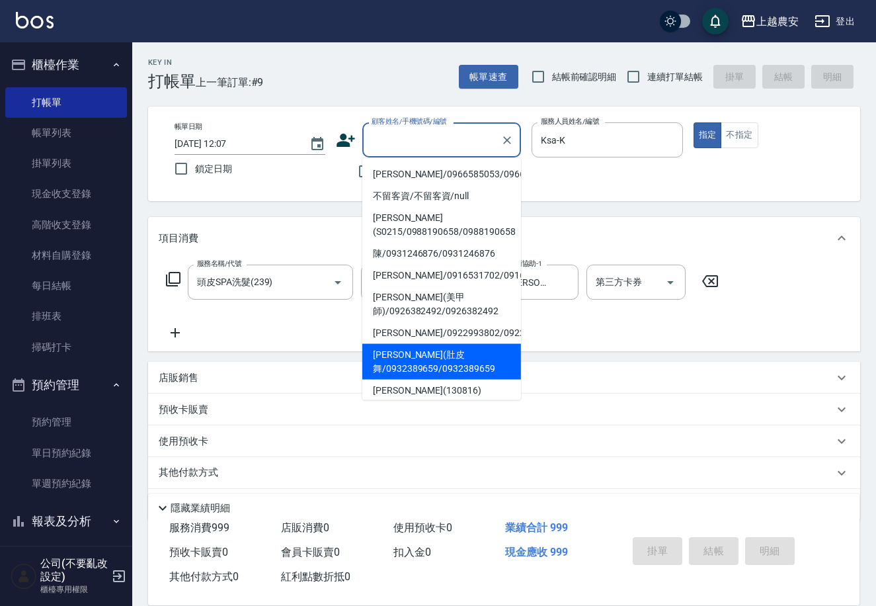
click at [594, 196] on div "帳單日期 [DATE] 12:07 鎖定日期 顧客姓名/手機號碼/編號 顧客姓名/手機號碼/編號 不留客資 服務人員姓名/編號 Ksa-K 服務人員姓名/編號…" at bounding box center [504, 153] width 712 height 95
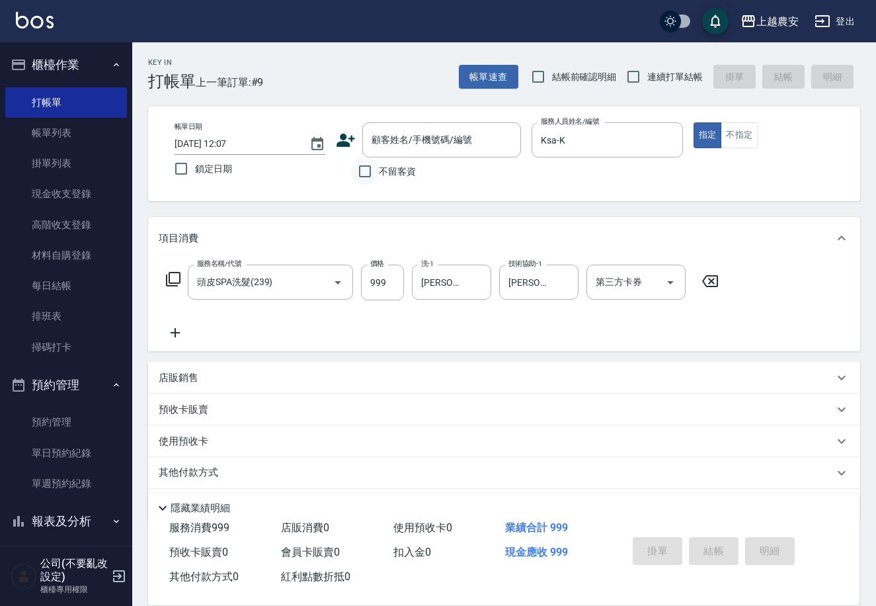
click at [373, 175] on input "不留客資" at bounding box center [365, 171] width 28 height 28
checkbox input "true"
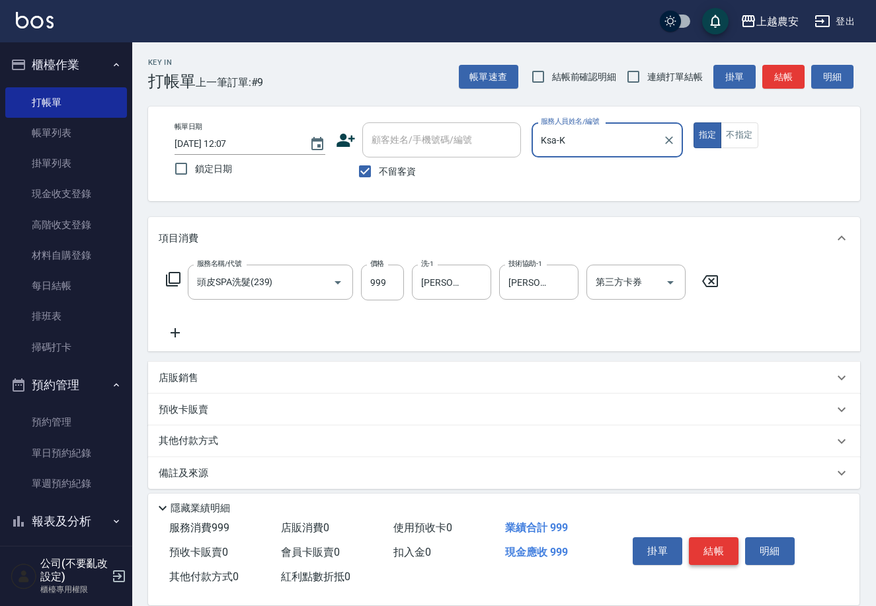
click at [714, 546] on button "結帳" at bounding box center [714, 551] width 50 height 28
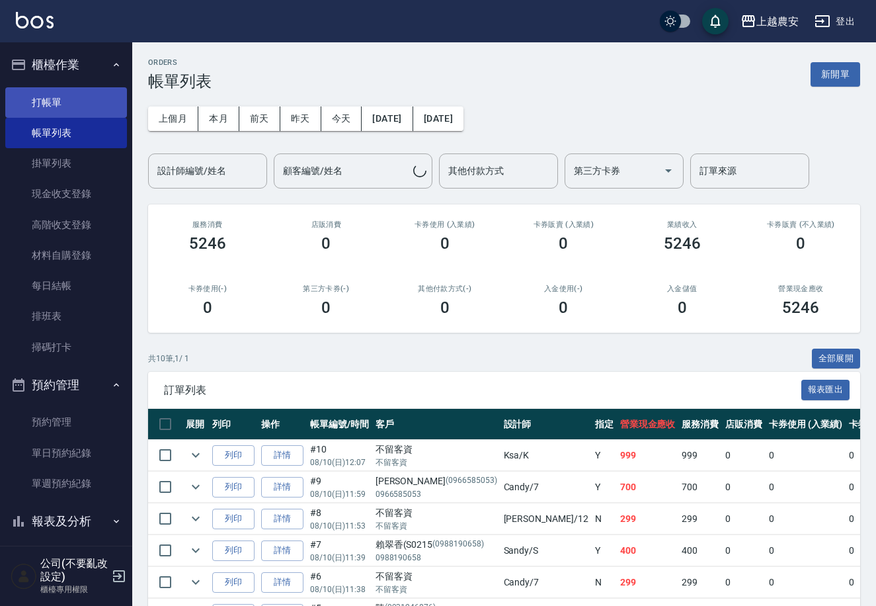
click at [93, 98] on link "打帳單" at bounding box center [66, 102] width 122 height 30
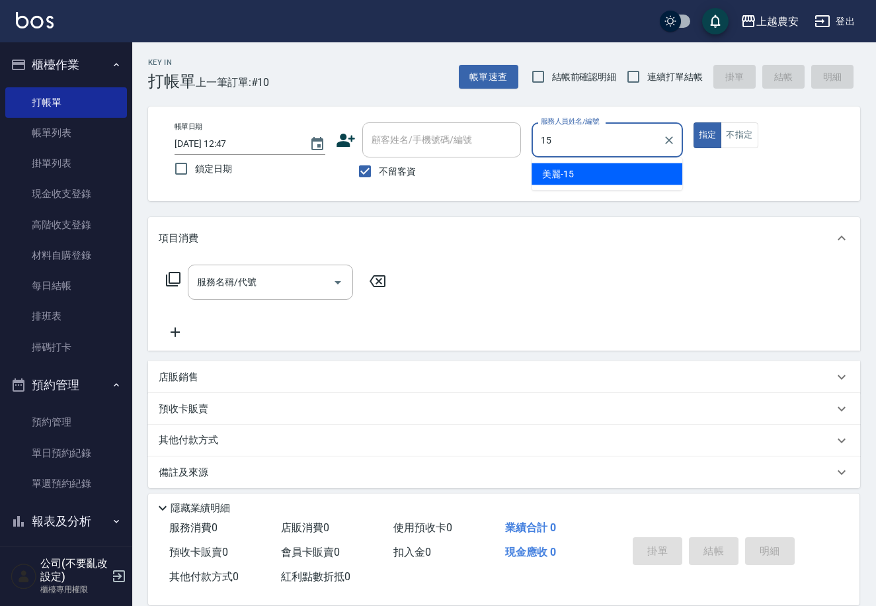
type input "美麗-15"
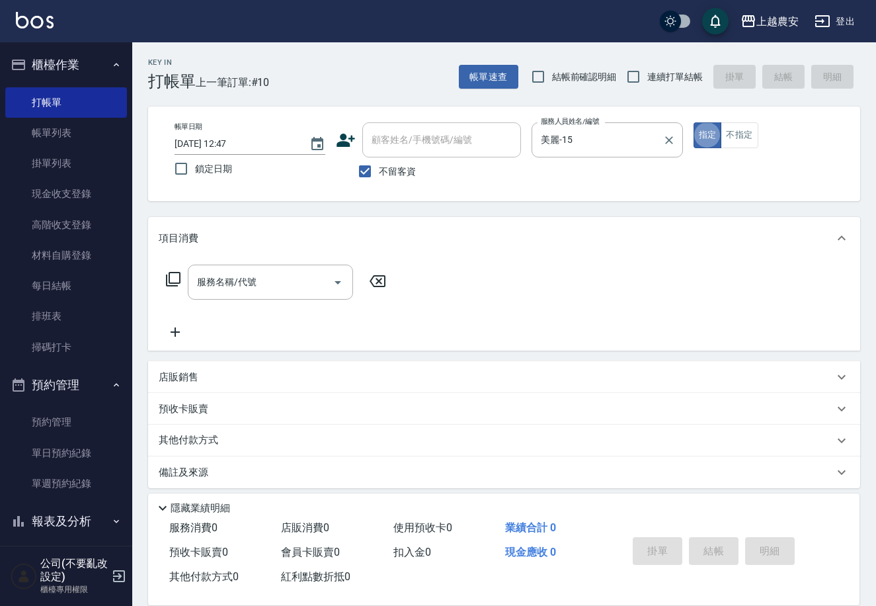
type button "true"
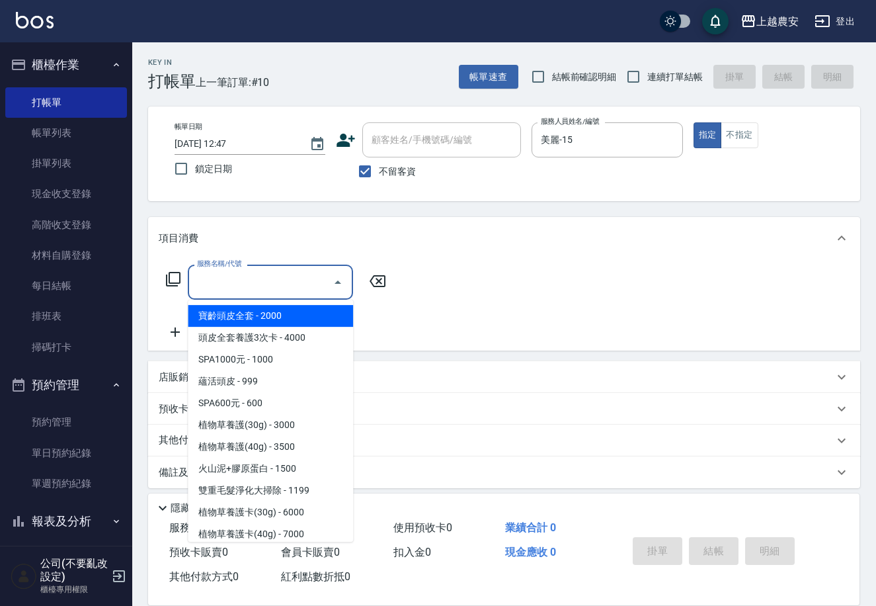
click at [300, 292] on input "服務名稱/代號" at bounding box center [261, 282] width 134 height 23
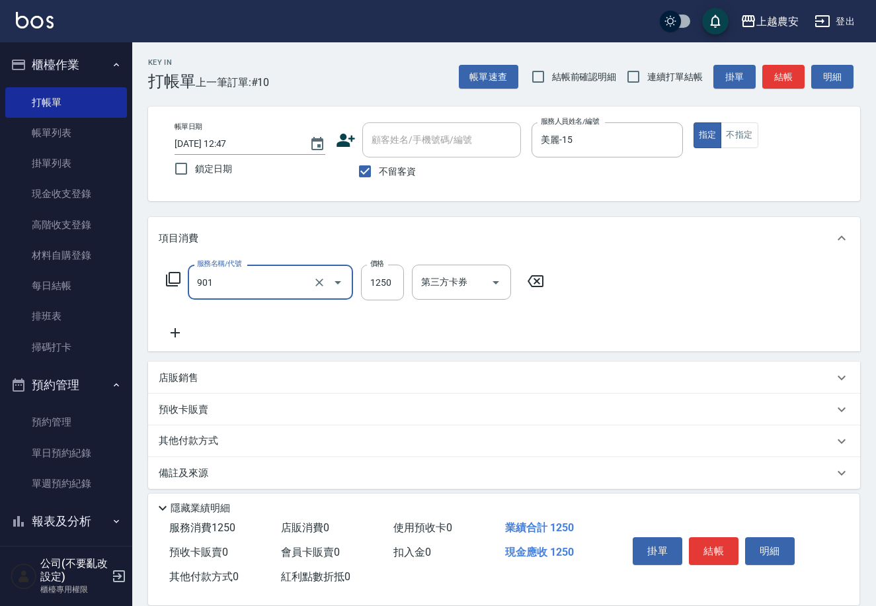
type input "修手指甲(901)"
type input "1500"
click at [796, 394] on div "預收卡販賣" at bounding box center [504, 410] width 712 height 32
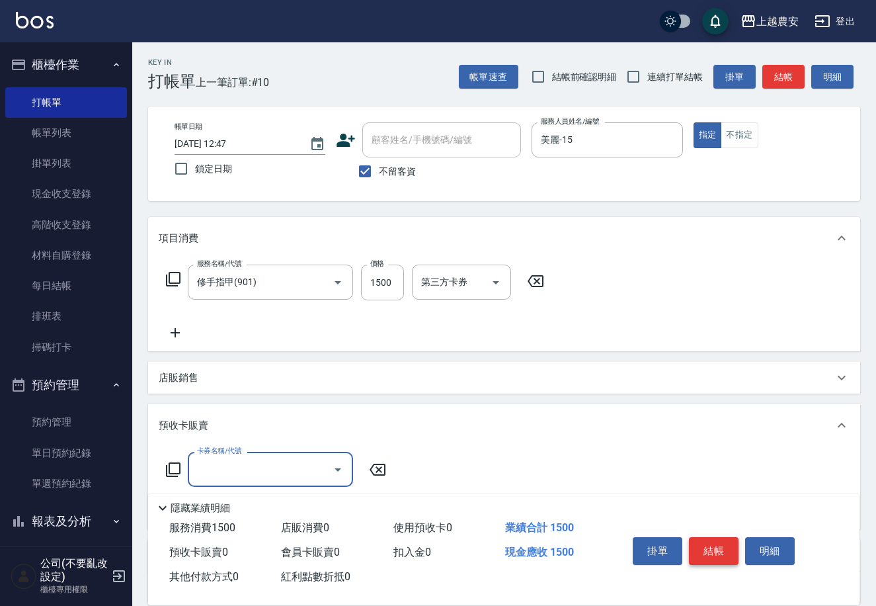
click at [721, 551] on button "結帳" at bounding box center [714, 551] width 50 height 28
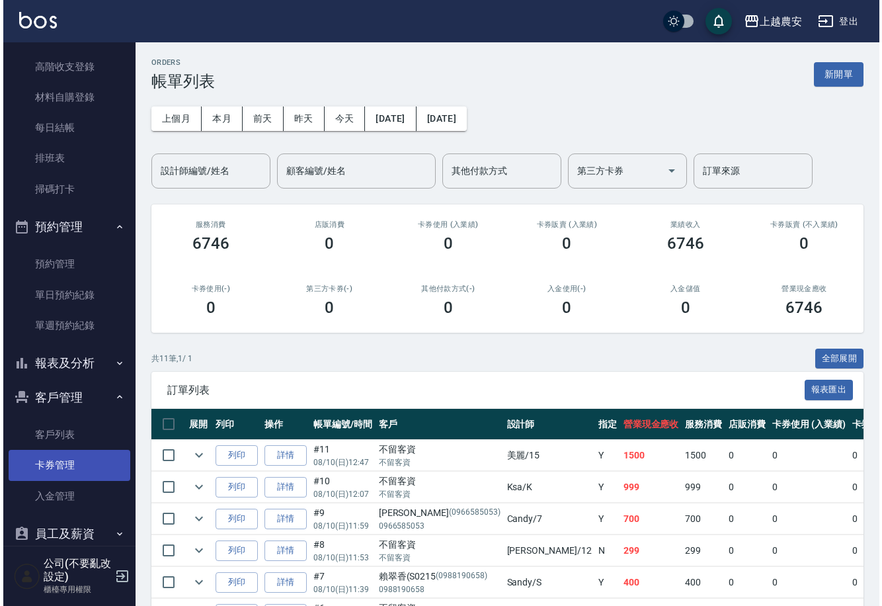
scroll to position [155, 0]
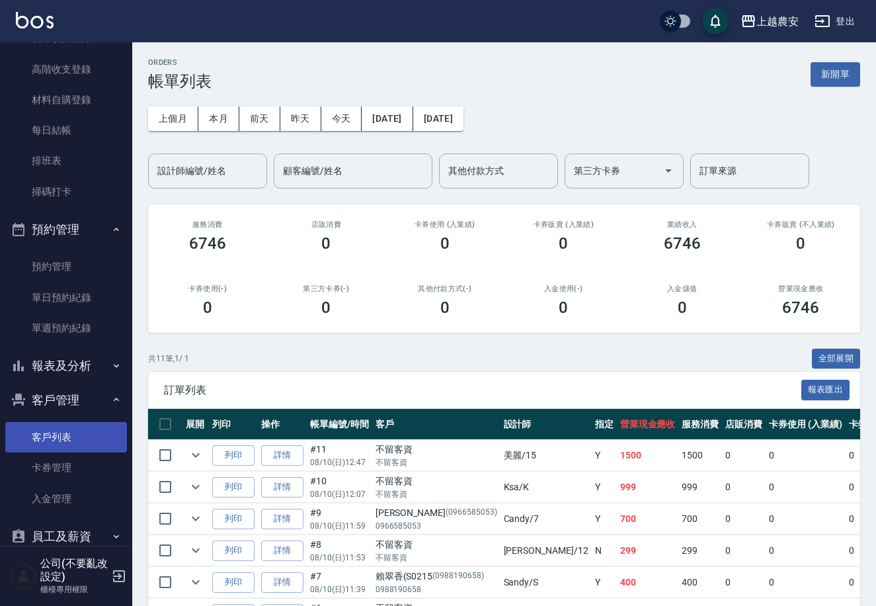
click at [90, 446] on link "客戶列表" at bounding box center [66, 437] width 122 height 30
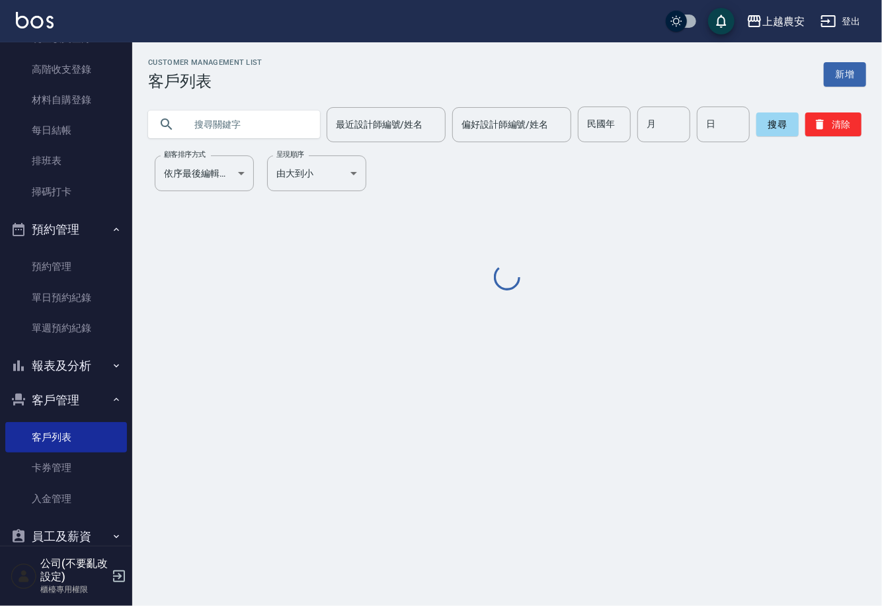
click at [208, 127] on input "text" at bounding box center [247, 124] width 124 height 36
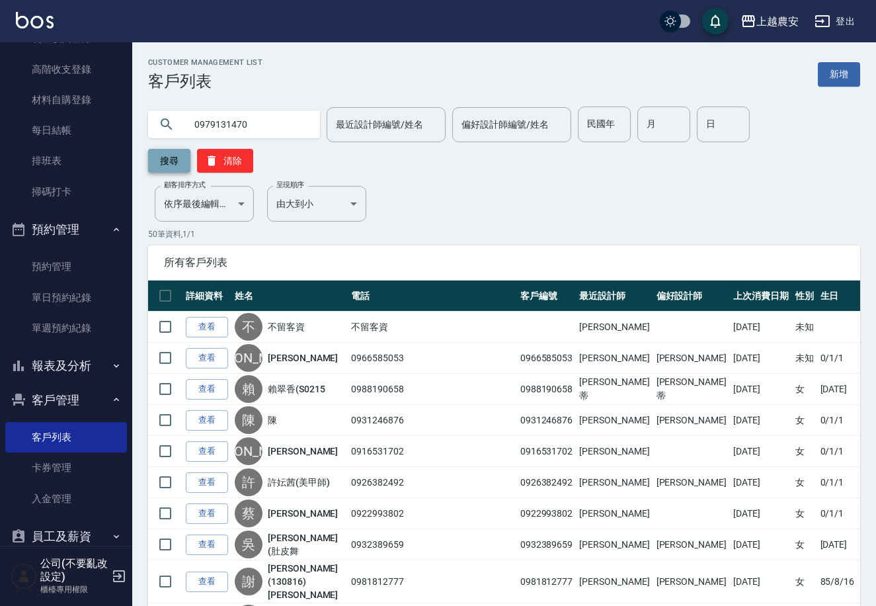
type input "0979131470"
click at [190, 149] on button "搜尋" at bounding box center [169, 161] width 42 height 24
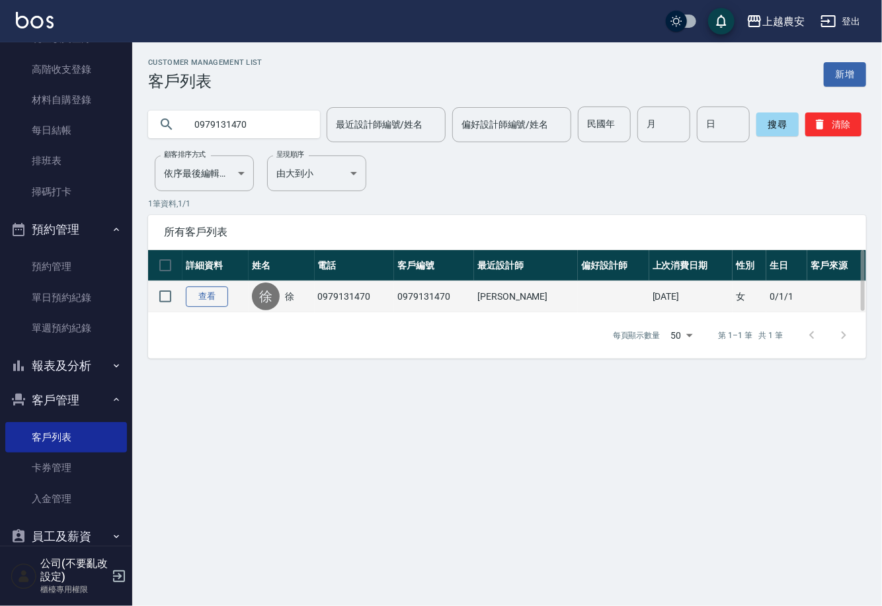
click at [213, 294] on link "查看" at bounding box center [207, 296] width 42 height 21
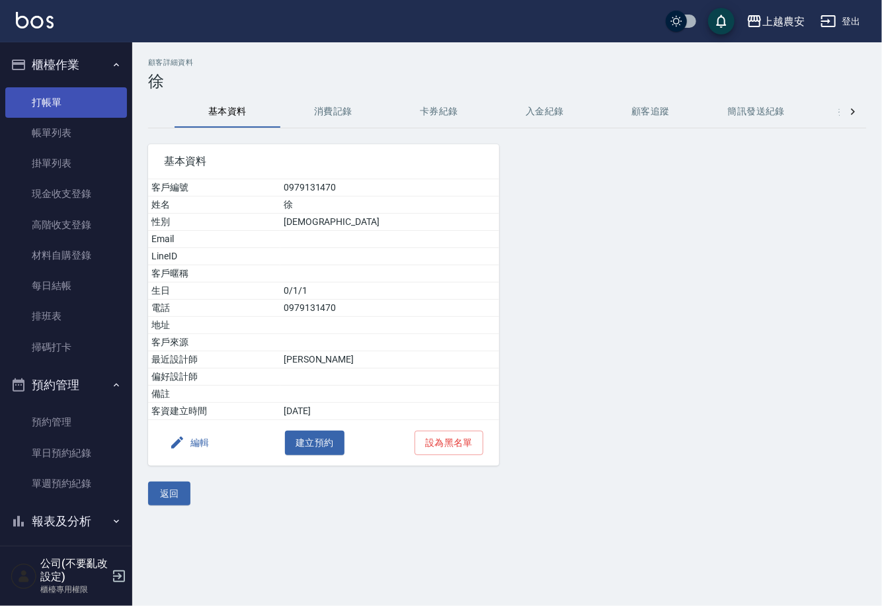
click at [111, 105] on link "打帳單" at bounding box center [66, 102] width 122 height 30
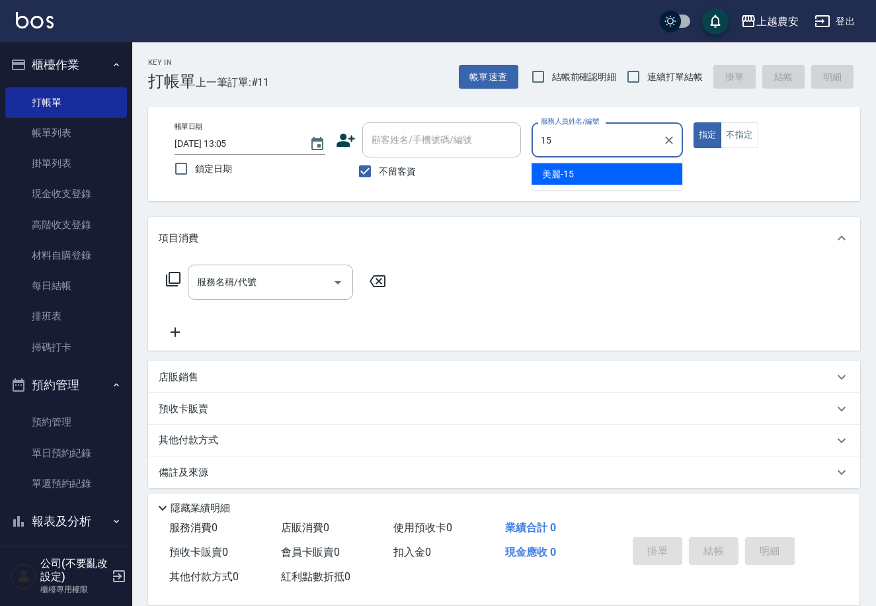
type input "美麗-15"
type button "true"
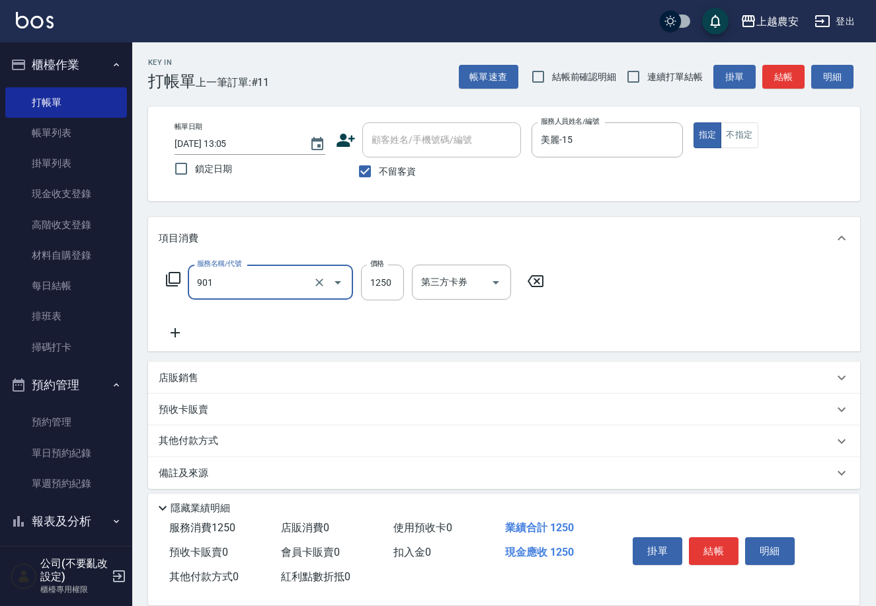
type input "修手指甲(901)"
type input "400"
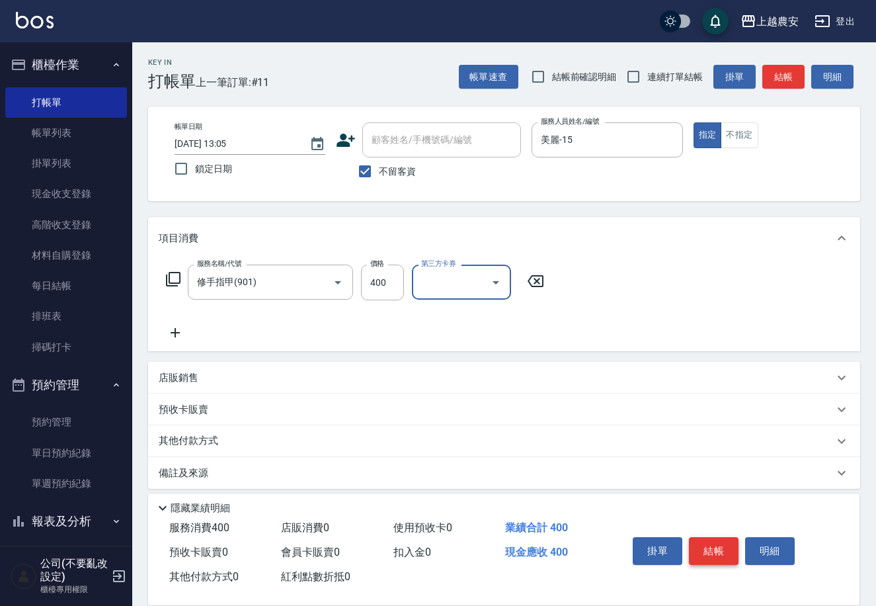
click at [716, 537] on button "結帳" at bounding box center [714, 551] width 50 height 28
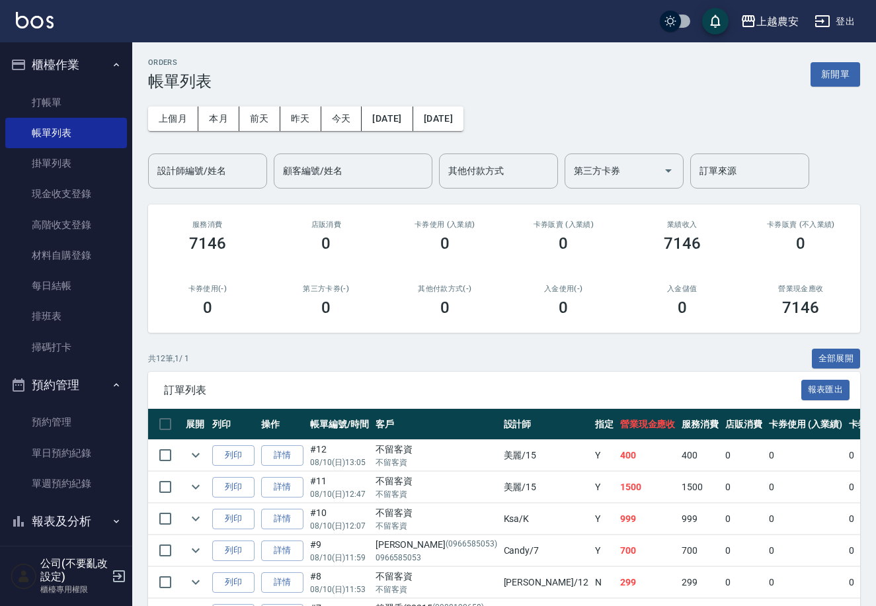
click at [86, 84] on ul "打帳單 帳單列表 掛單列表 現金收支登錄 高階收支登錄 材料自購登錄 每日結帳 排班表 掃碼打卡" at bounding box center [66, 225] width 122 height 286
click at [86, 91] on link "打帳單" at bounding box center [66, 102] width 122 height 30
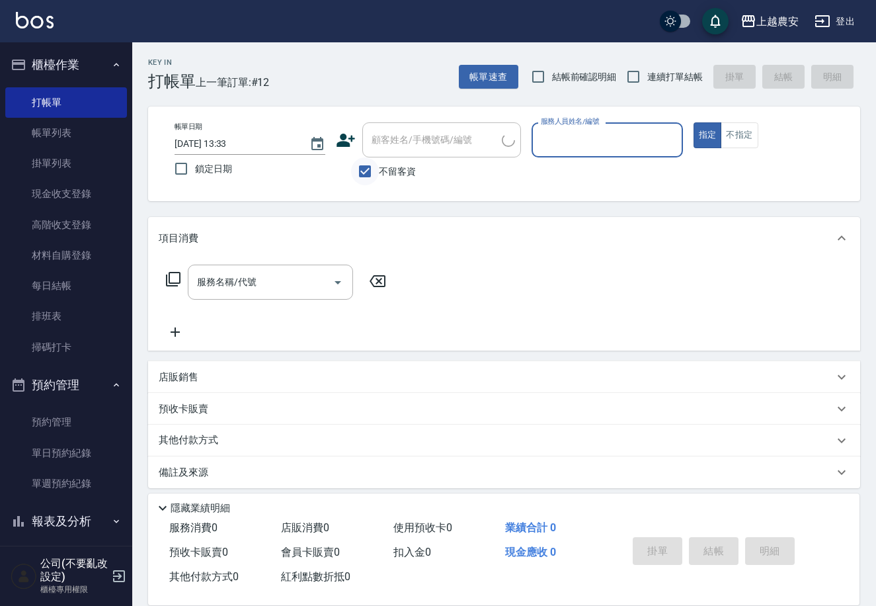
drag, startPoint x: 372, startPoint y: 178, endPoint x: 486, endPoint y: 157, distance: 116.2
click at [381, 175] on label "不留客資" at bounding box center [383, 171] width 65 height 28
click at [379, 175] on input "不留客資" at bounding box center [365, 171] width 28 height 28
checkbox input "false"
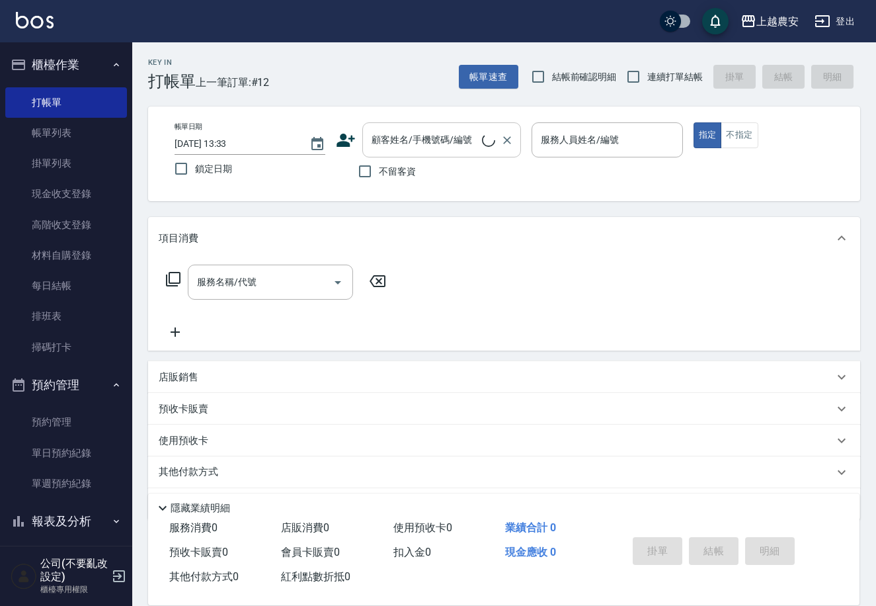
click at [424, 140] on div "顧客姓名/手機號碼/編號 顧客姓名/手機號碼/編號" at bounding box center [441, 139] width 159 height 35
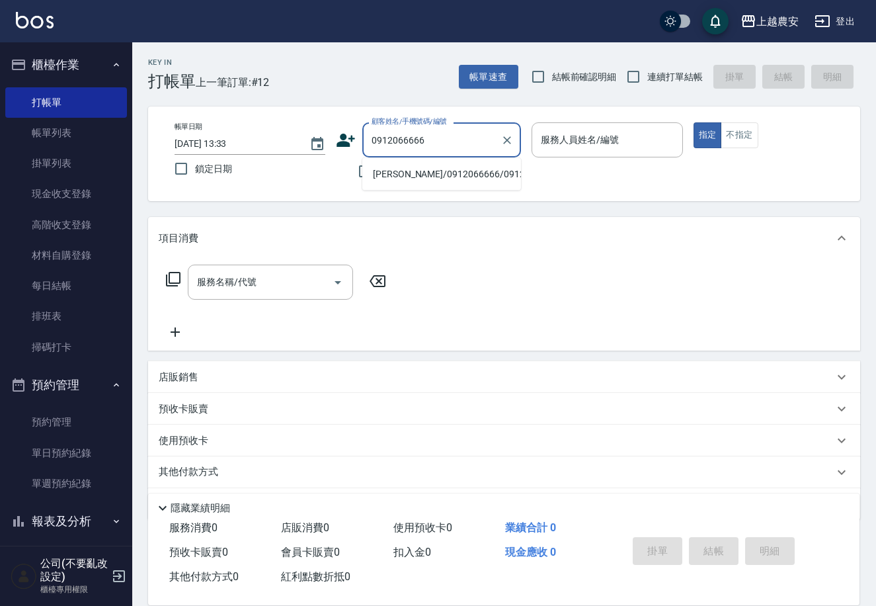
type input "林采萱/0912066666/0912066666"
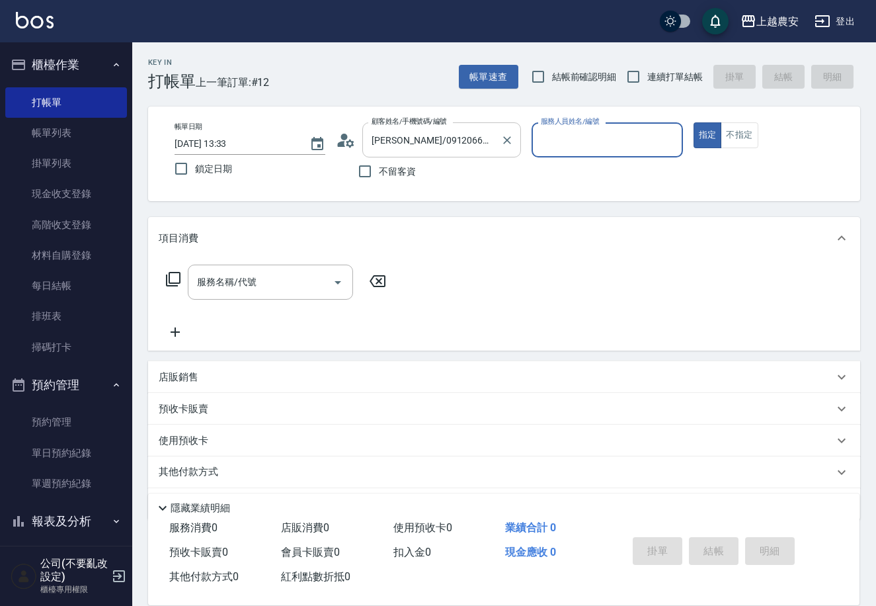
type input "Nana-13"
click at [694, 122] on button "指定" at bounding box center [708, 135] width 28 height 26
type button "true"
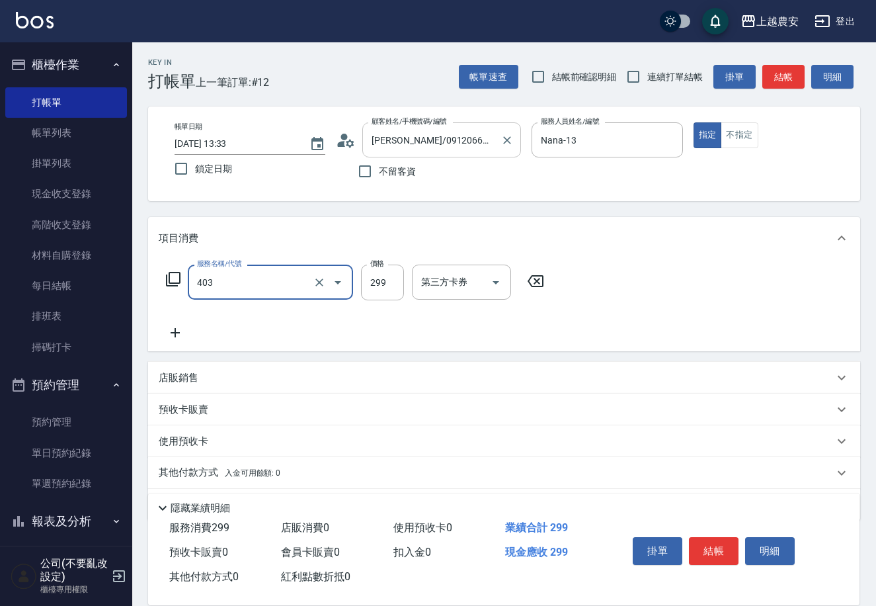
type input "剪髮(403)"
type input "400"
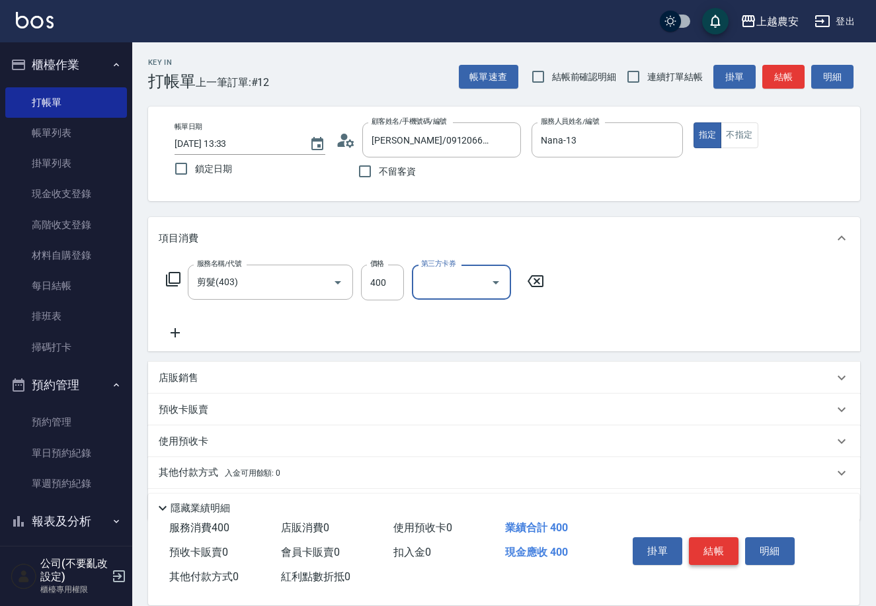
click at [714, 540] on button "結帳" at bounding box center [714, 551] width 50 height 28
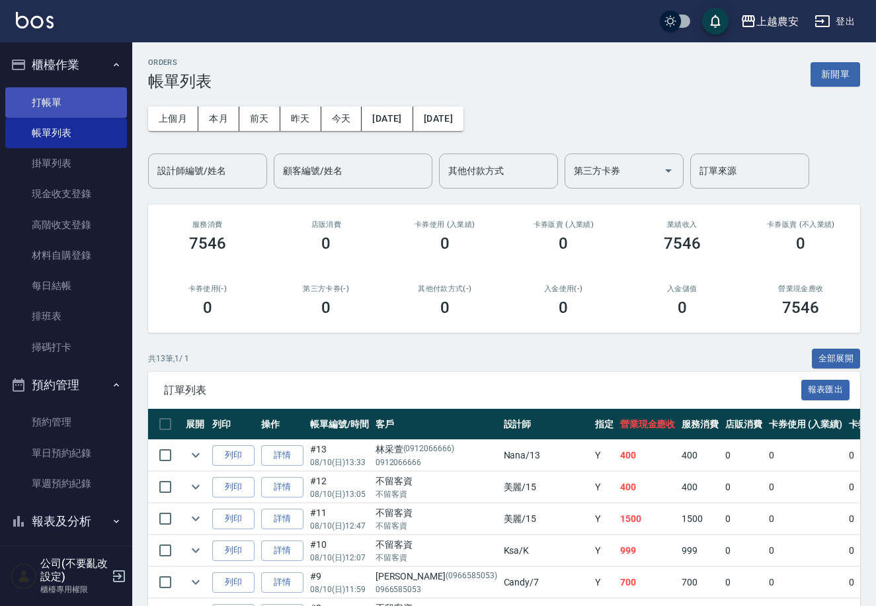
click at [71, 92] on link "打帳單" at bounding box center [66, 102] width 122 height 30
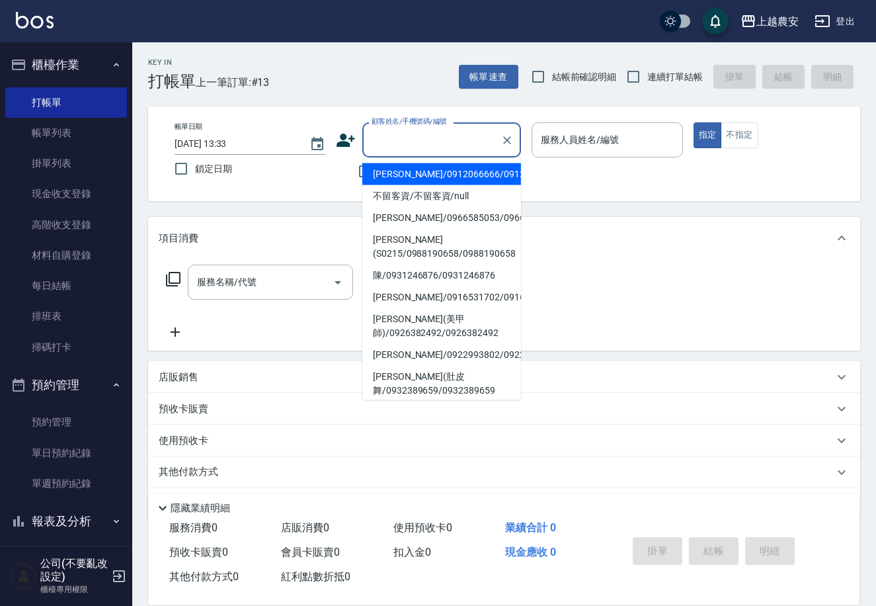
click at [369, 140] on input "顧客姓名/手機號碼/編號" at bounding box center [431, 139] width 127 height 23
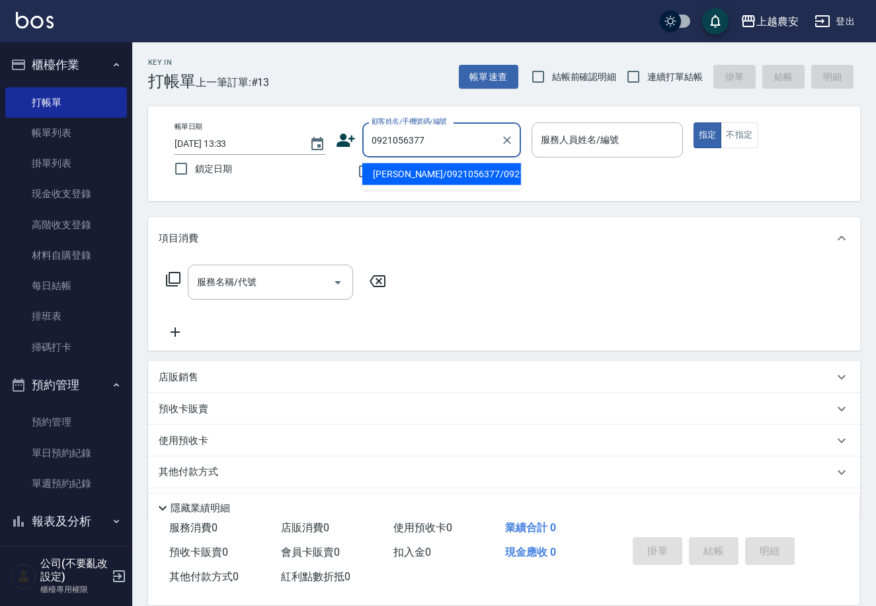
type input "劉佩君/0921056377/0921056377"
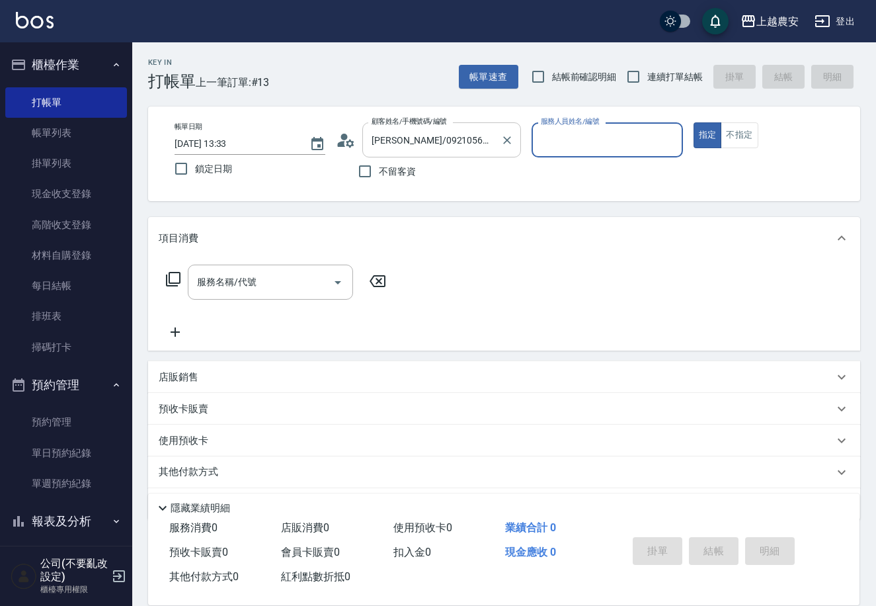
type input "Yoko-12"
click at [694, 122] on button "指定" at bounding box center [708, 135] width 28 height 26
type button "true"
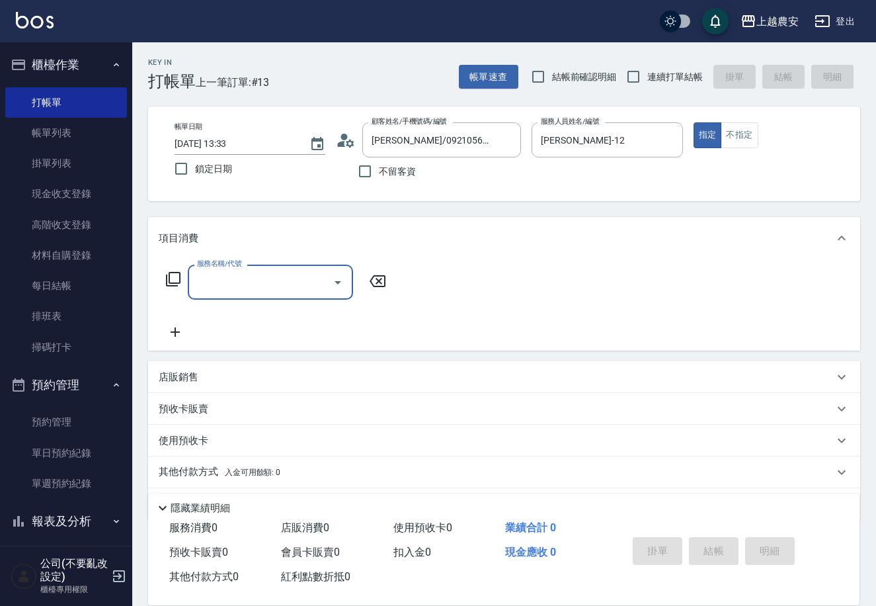
click at [172, 273] on icon at bounding box center [173, 279] width 15 height 15
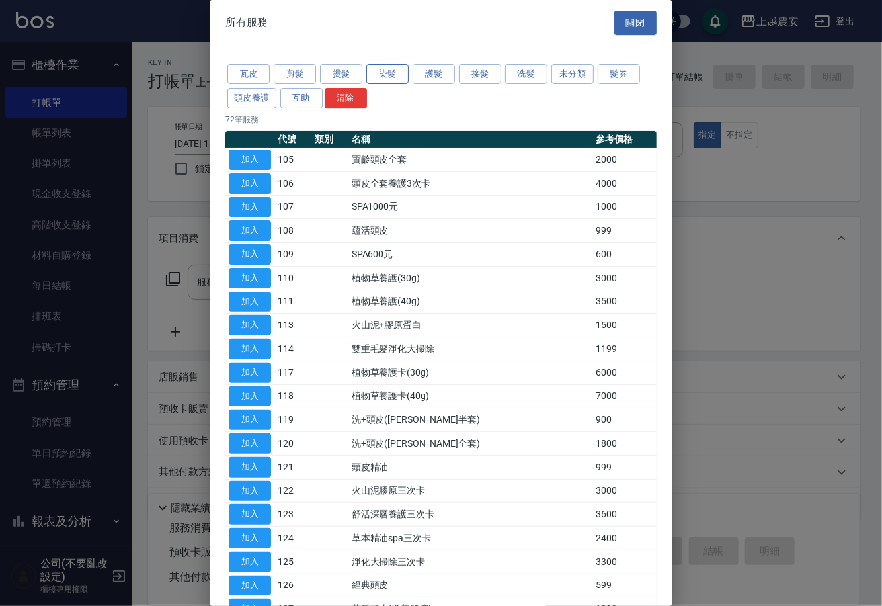
click at [405, 69] on button "染髮" at bounding box center [387, 74] width 42 height 21
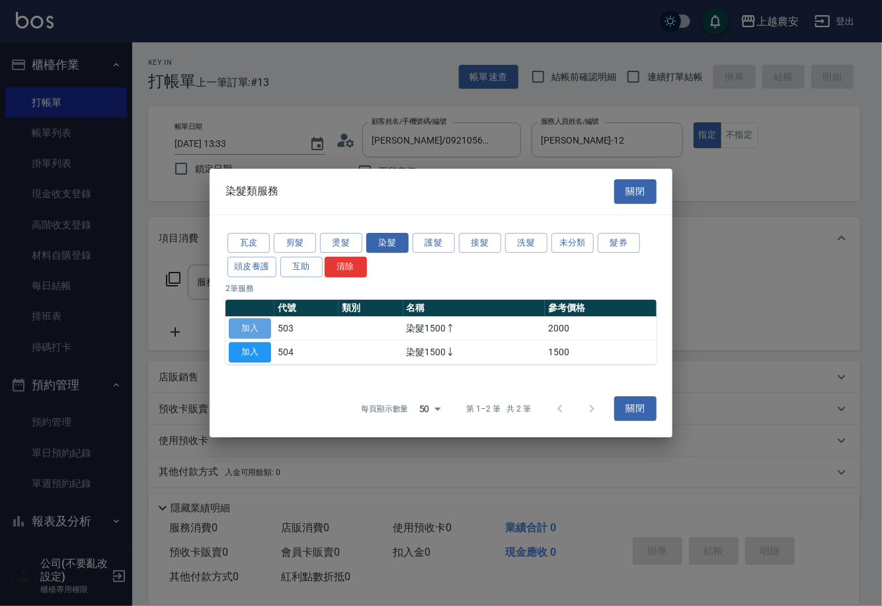
click at [235, 325] on button "加入" at bounding box center [250, 328] width 42 height 21
type input "染髮1500↑(503)"
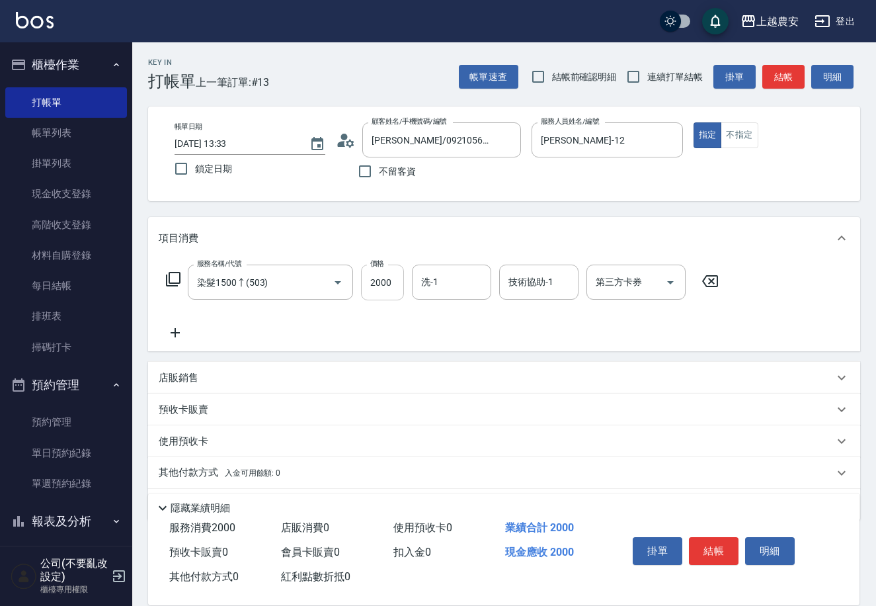
click at [391, 277] on input "2000" at bounding box center [382, 283] width 43 height 36
type input "1800"
type input "小欣-33"
type input "633"
click at [577, 274] on div "技術協助-1" at bounding box center [538, 282] width 79 height 35
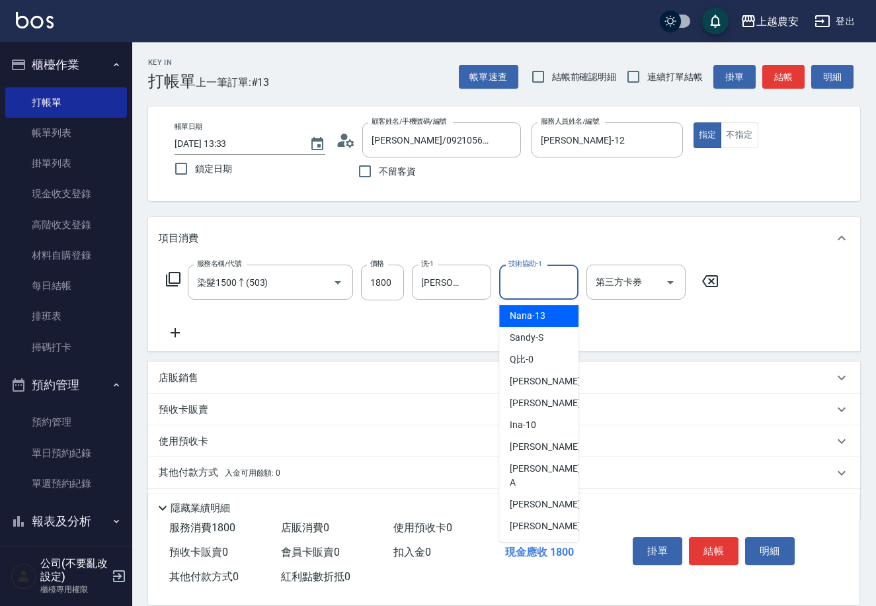
click at [571, 274] on input "技術協助-1" at bounding box center [538, 282] width 67 height 23
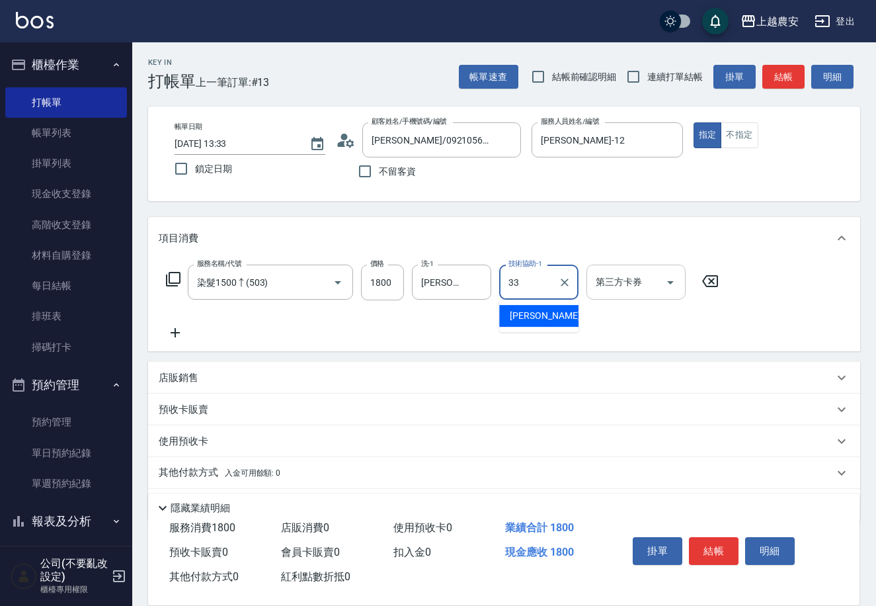
type input "小欣-33"
click at [720, 549] on button "結帳" at bounding box center [714, 551] width 50 height 28
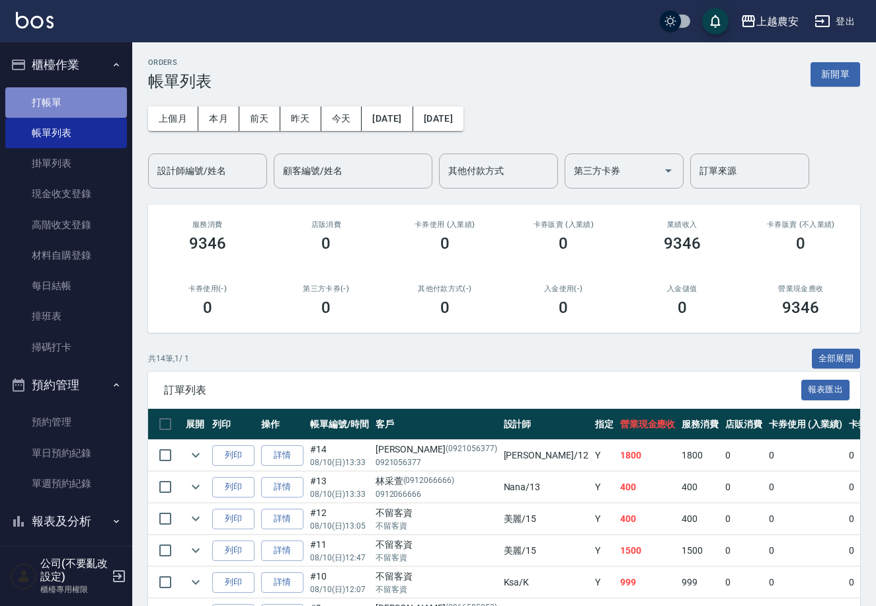
click at [91, 108] on link "打帳單" at bounding box center [66, 102] width 122 height 30
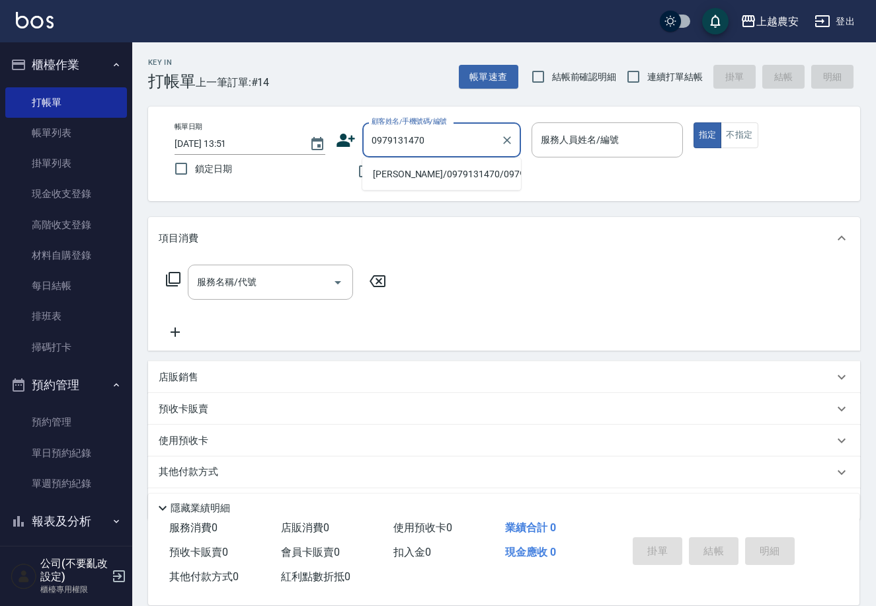
type input "徐/0979131470/0979131470"
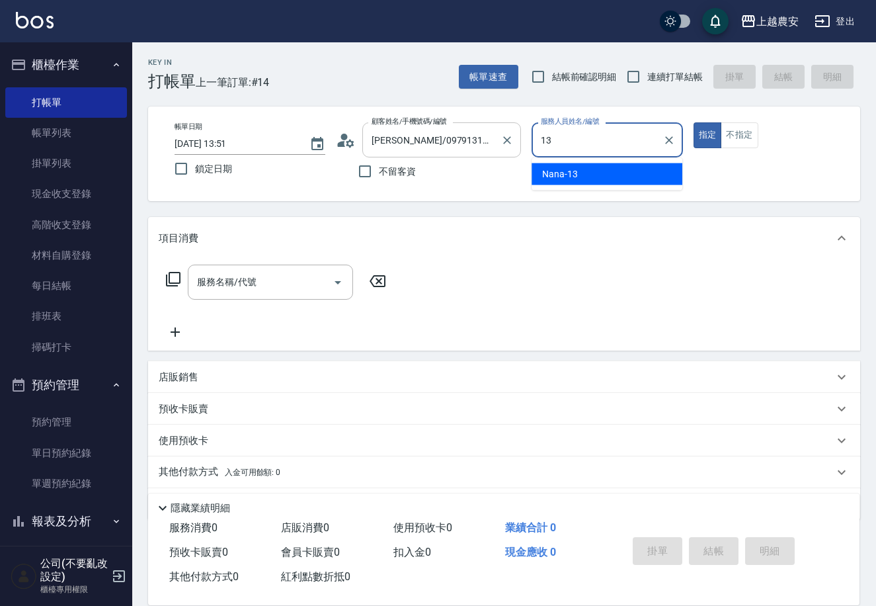
type input "Nana-13"
type button "true"
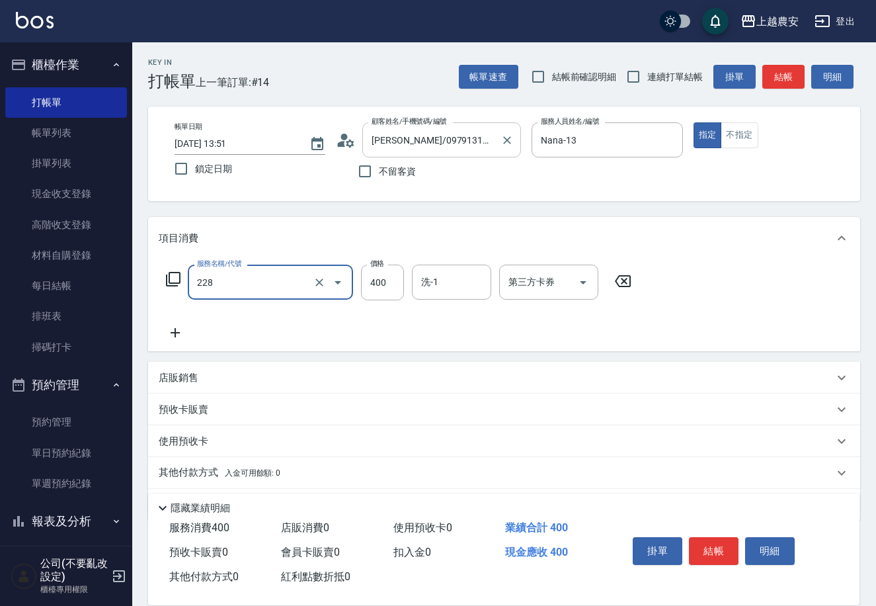
type input "洗髮(228)"
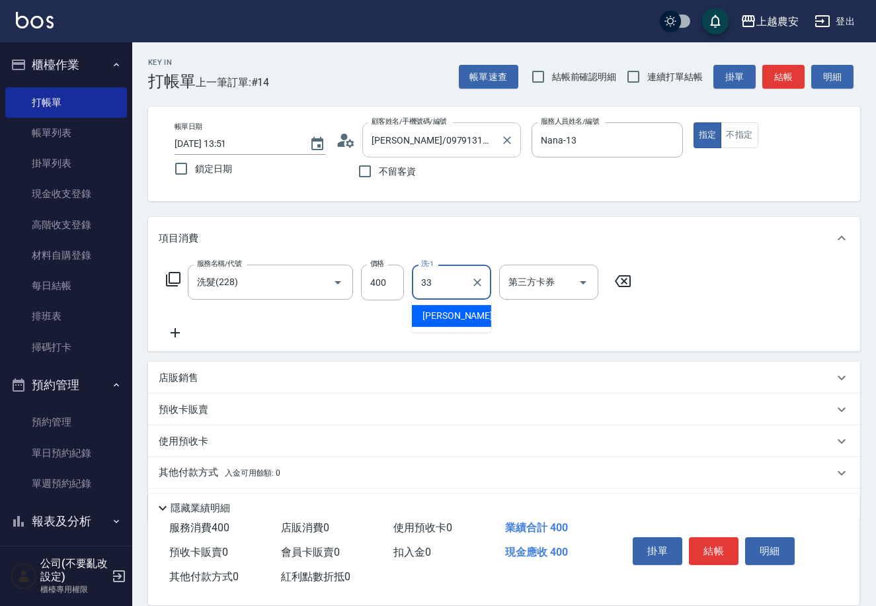
type input "3"
type input "團團-27"
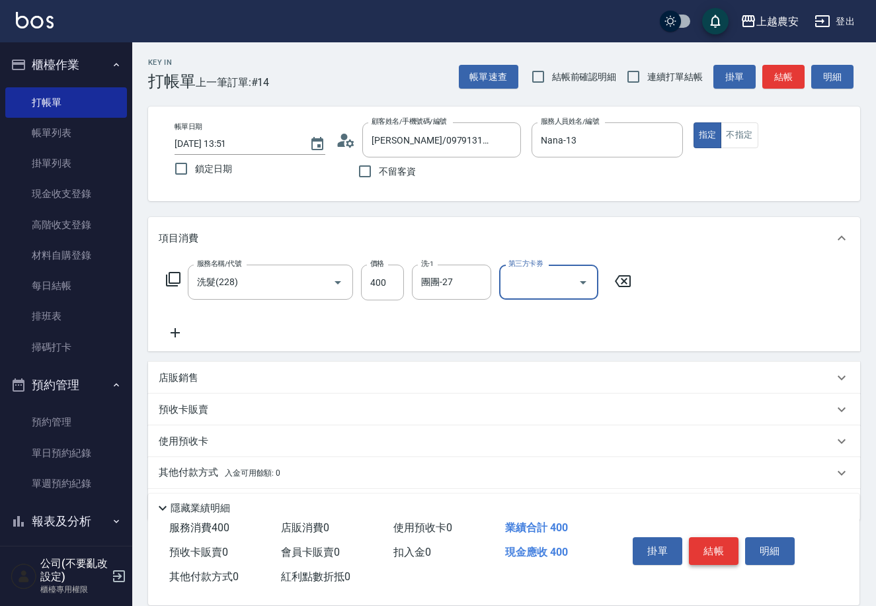
click at [701, 546] on button "結帳" at bounding box center [714, 551] width 50 height 28
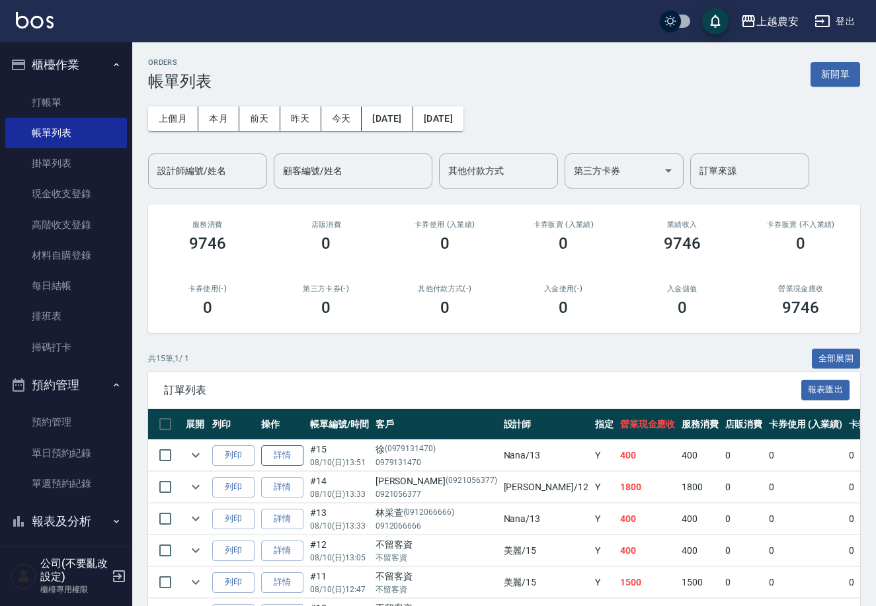
click at [271, 449] on link "詳情" at bounding box center [282, 455] width 42 height 21
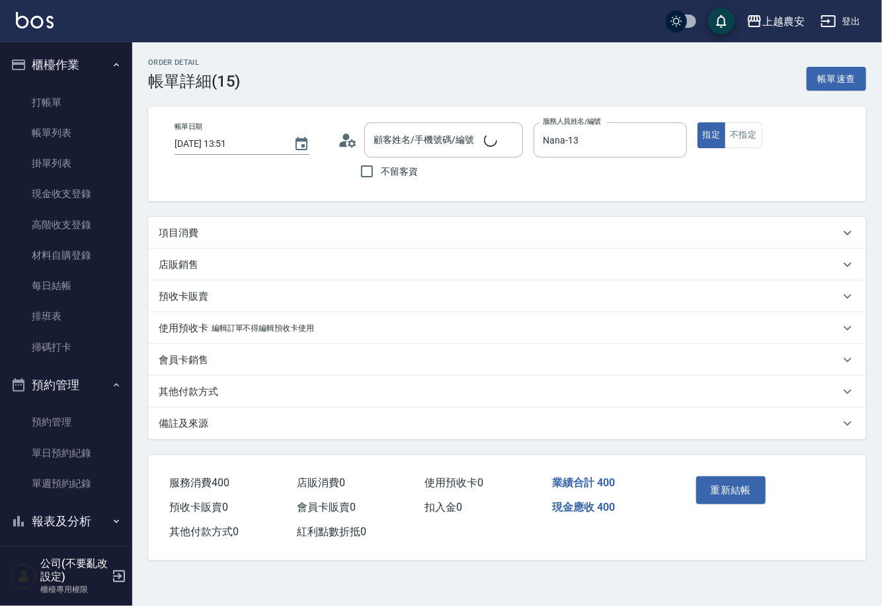
type input "2025/08/10 13:51"
type input "Nana-13"
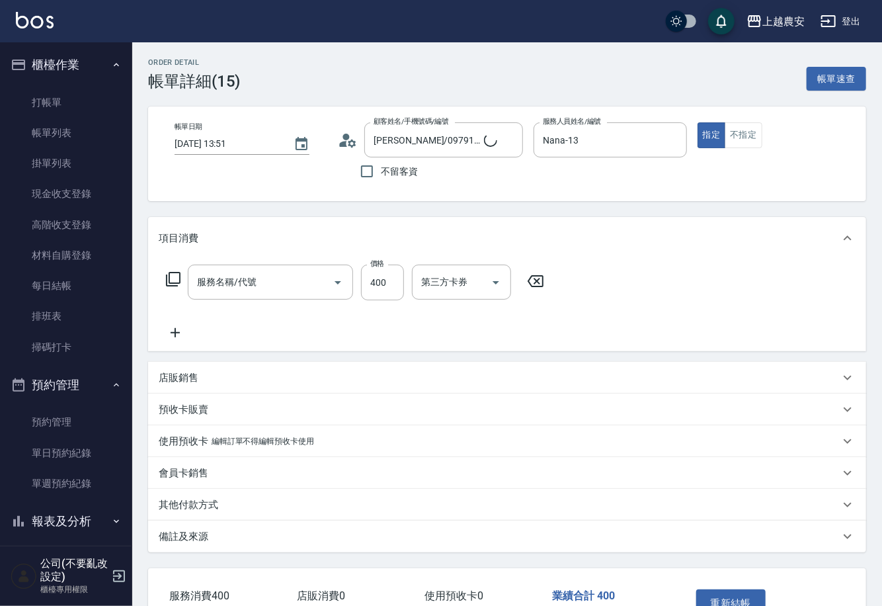
type input "徐/0979131470/0979131470"
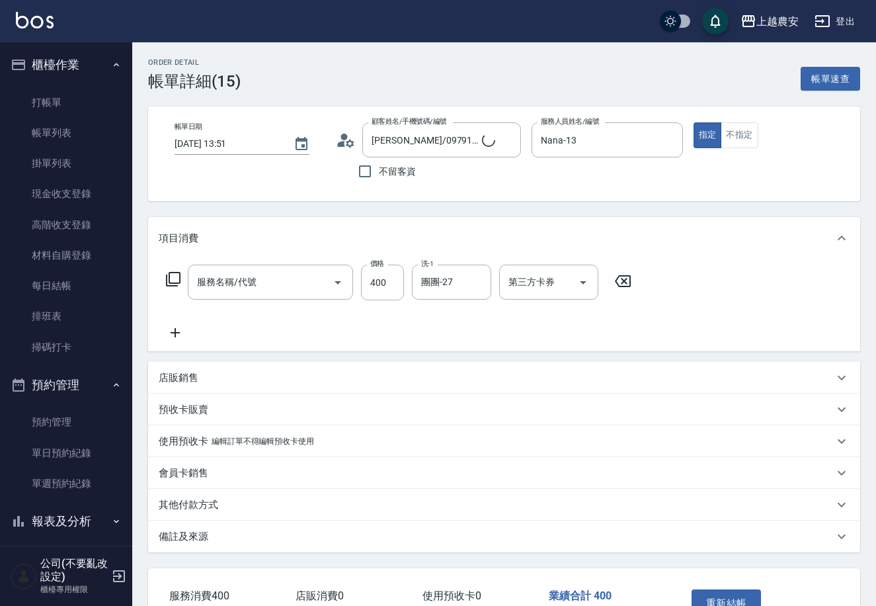
type input "洗髮(228)"
click at [101, 91] on link "打帳單" at bounding box center [66, 102] width 122 height 30
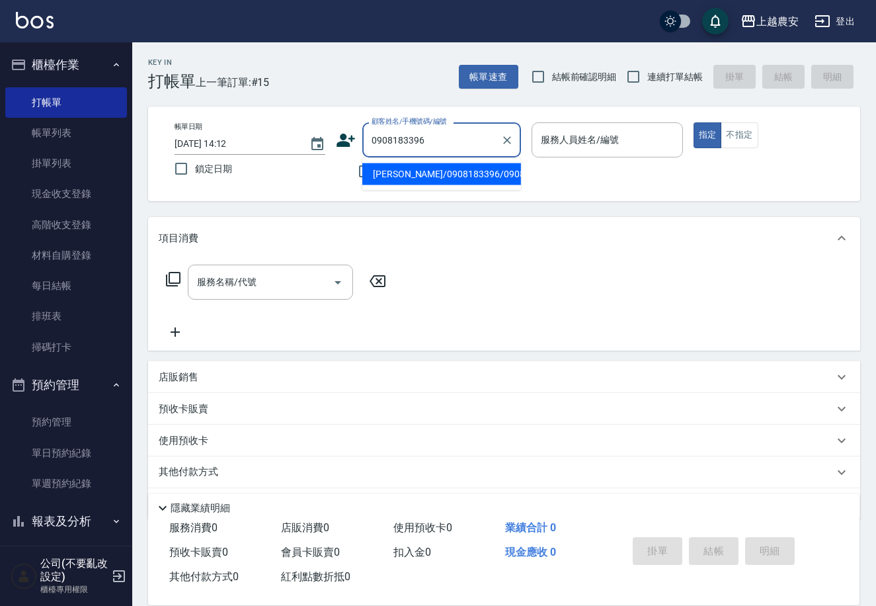
type input "蔡小姐/0908183396/0908183396"
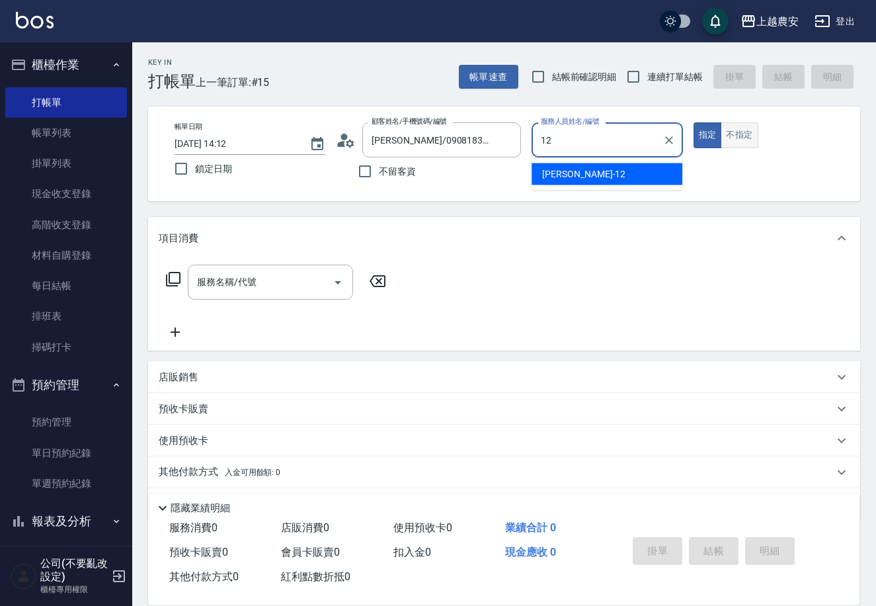
type input "12"
click at [737, 123] on button "不指定" at bounding box center [739, 135] width 37 height 26
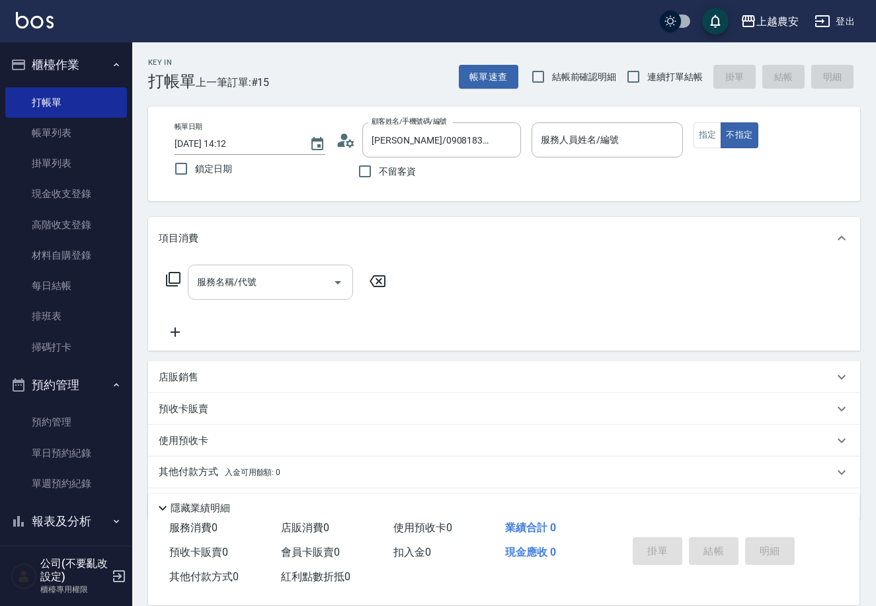
click at [250, 280] on input "服務名稱/代號" at bounding box center [261, 282] width 134 height 23
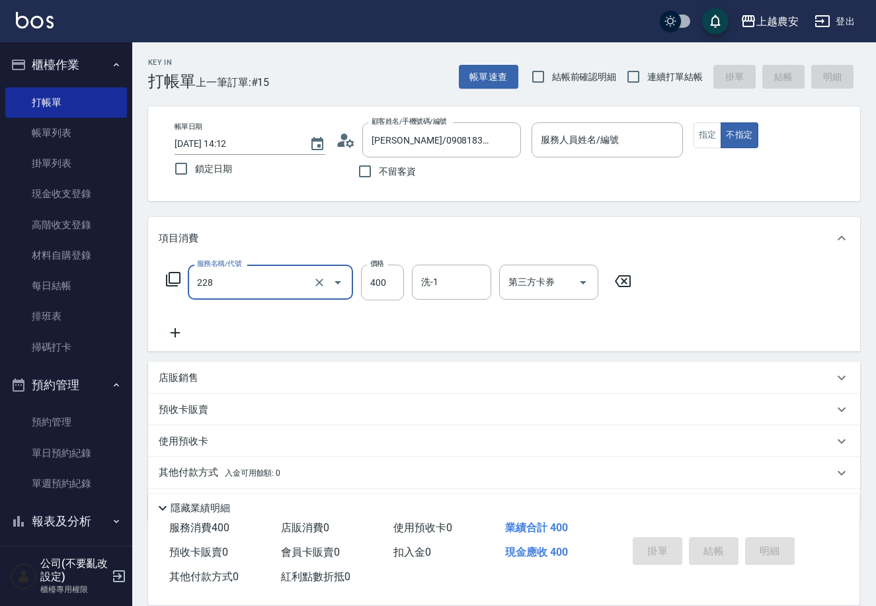
type input "洗髮(228)"
type input "小欣-33"
click at [593, 138] on div "服務人員姓名/編號 服務人員姓名/編號" at bounding box center [607, 139] width 151 height 35
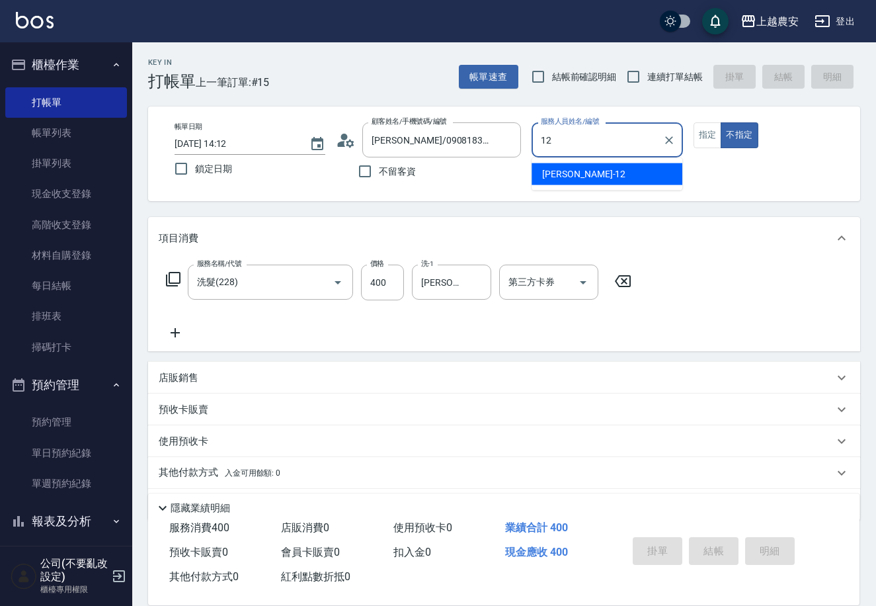
type input "Yoko-12"
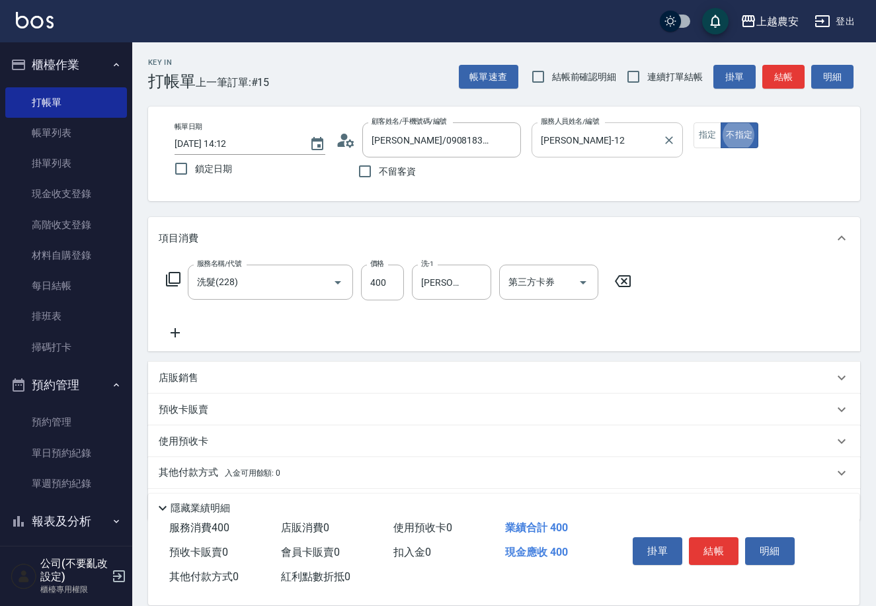
type button "false"
click at [723, 544] on button "結帳" at bounding box center [714, 551] width 50 height 28
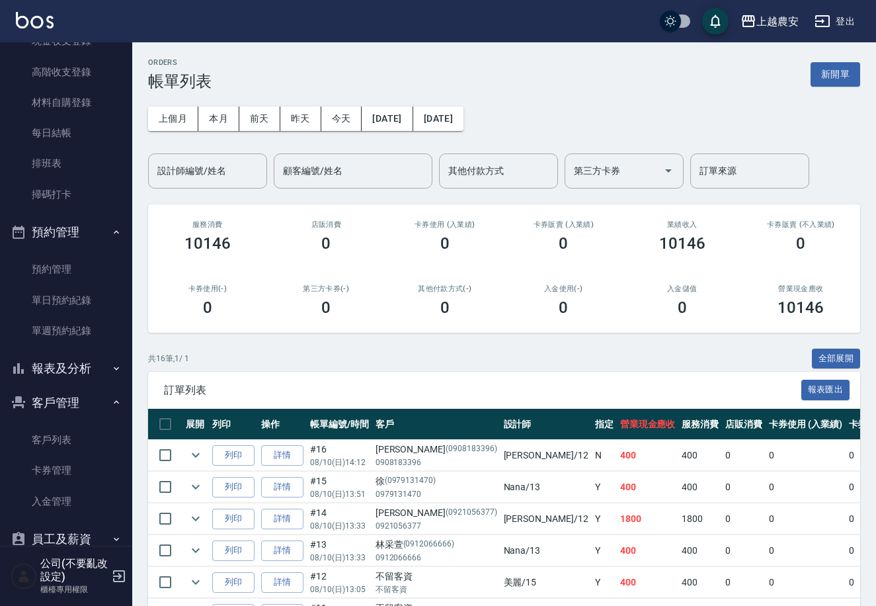
scroll to position [168, 0]
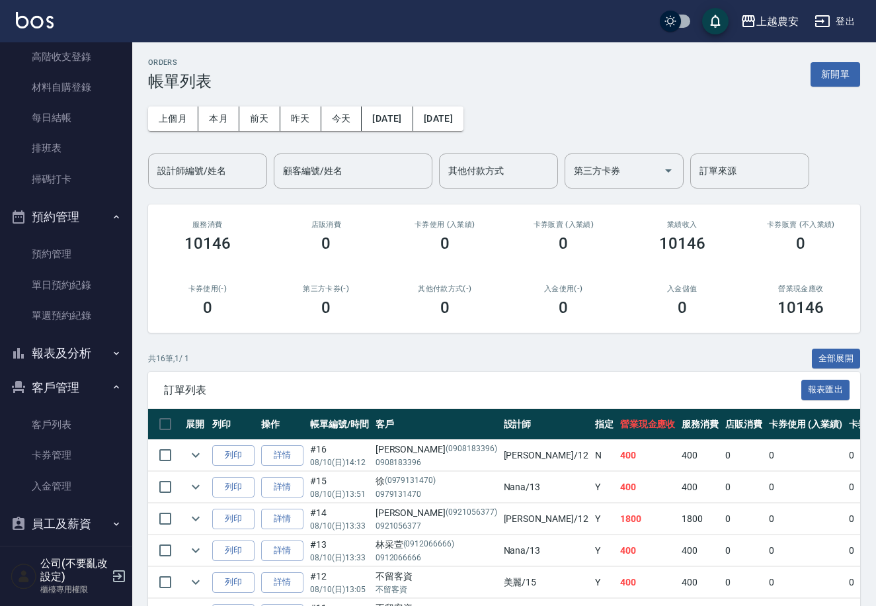
click at [74, 343] on button "報表及分析" at bounding box center [66, 353] width 122 height 34
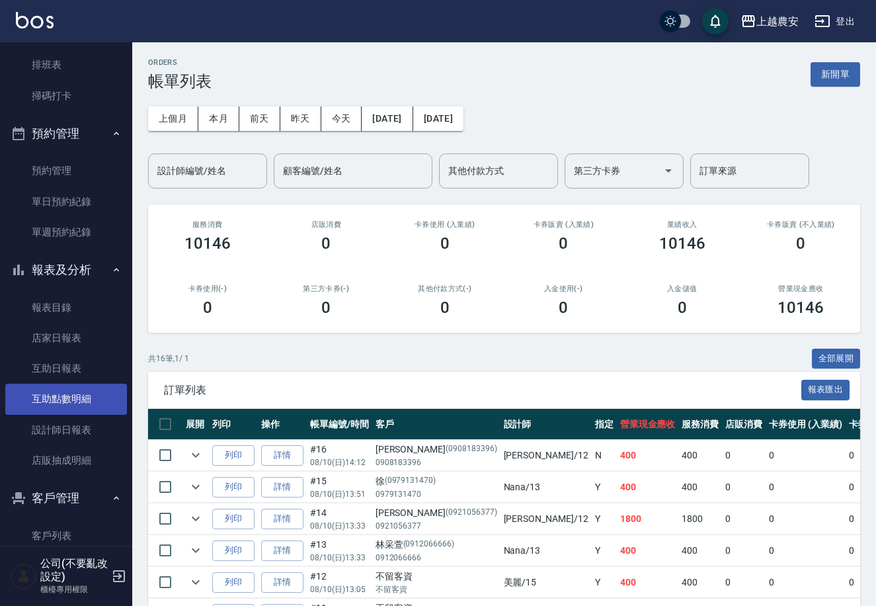
scroll to position [252, 0]
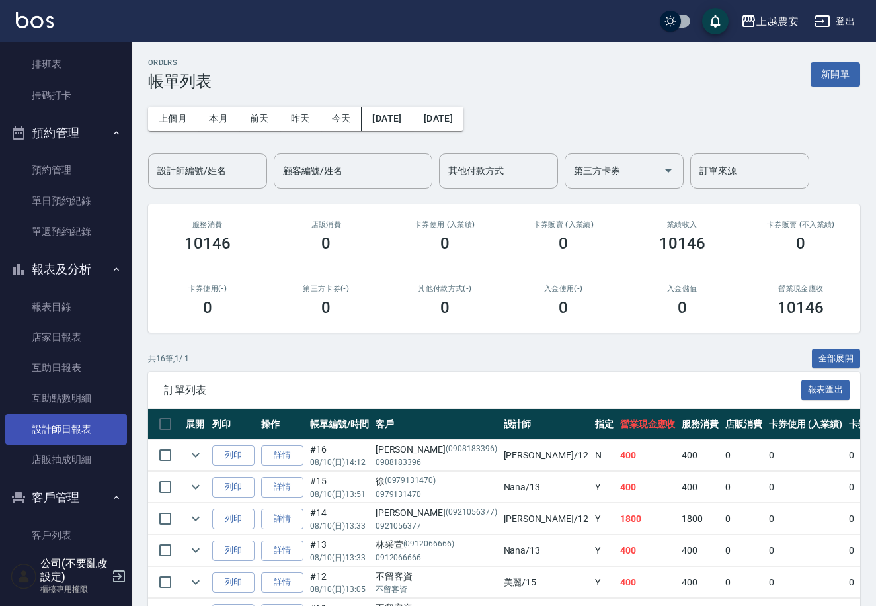
click at [60, 422] on link "設計師日報表" at bounding box center [66, 429] width 122 height 30
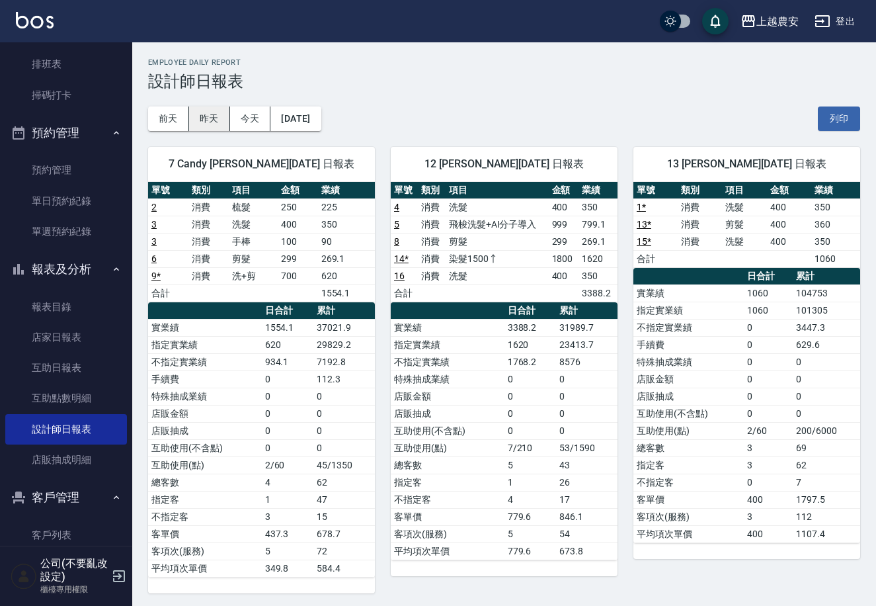
click at [195, 121] on button "昨天" at bounding box center [209, 118] width 41 height 24
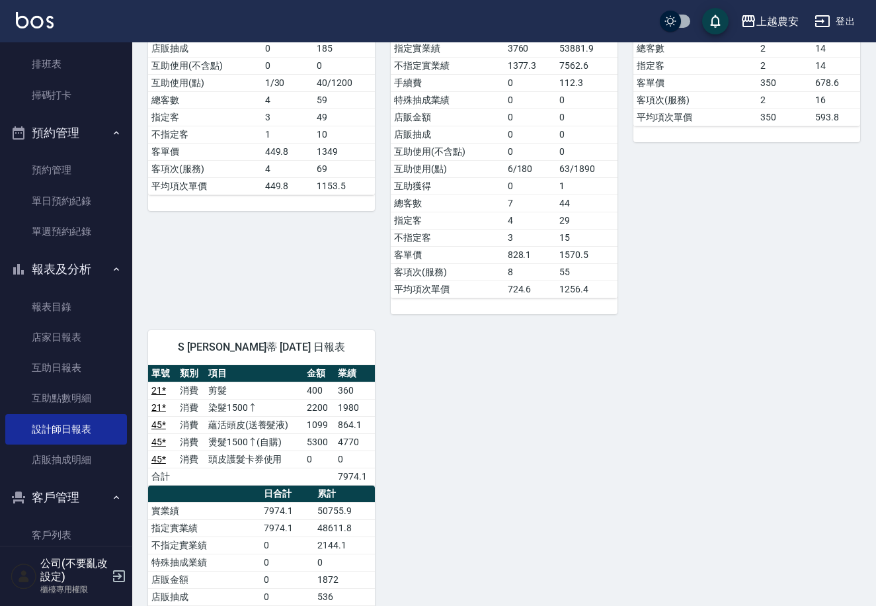
scroll to position [1657, 0]
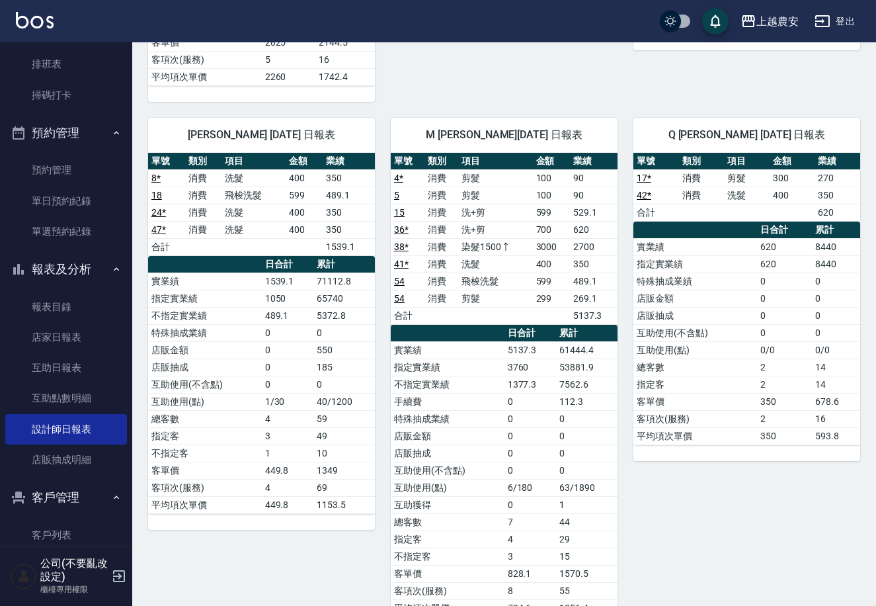
drag, startPoint x: 874, startPoint y: 388, endPoint x: 881, endPoint y: 417, distance: 29.8
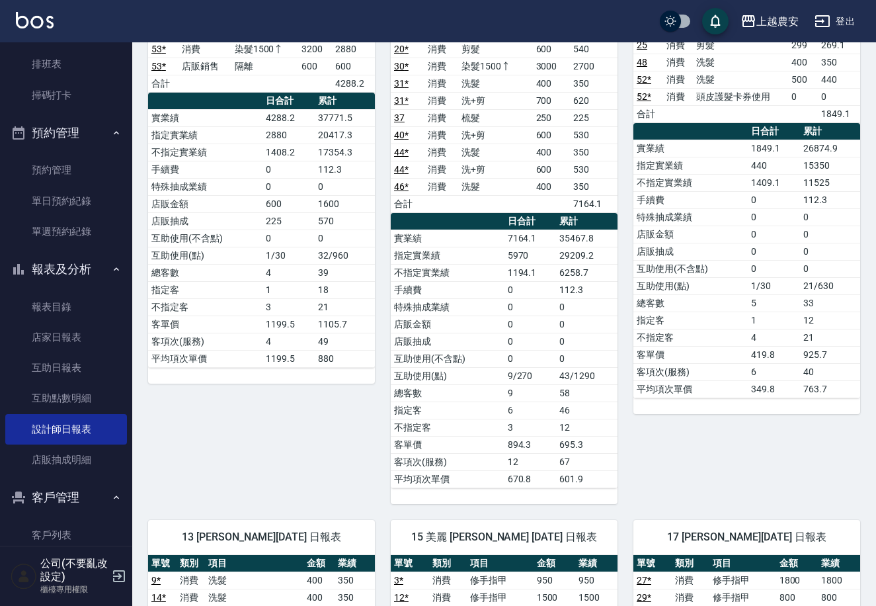
scroll to position [0, 0]
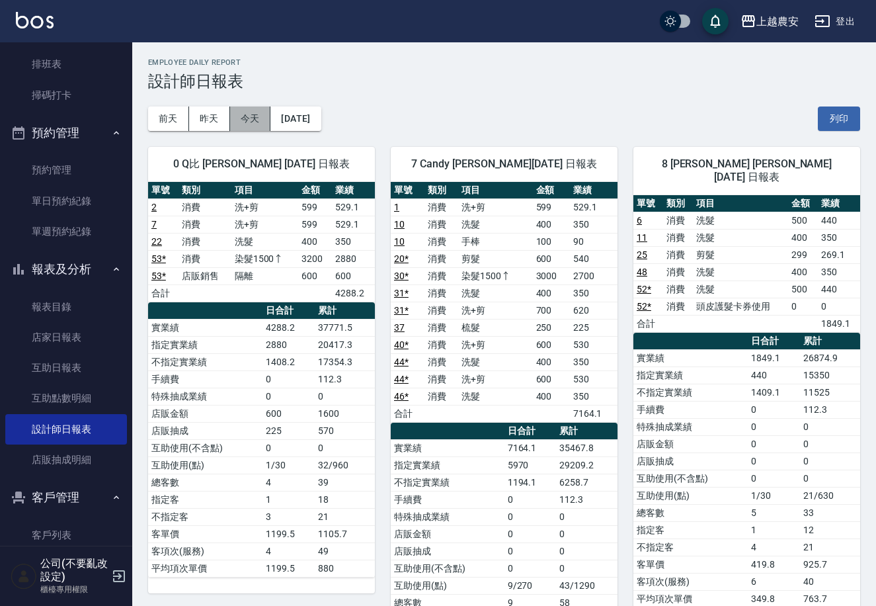
click at [249, 115] on button "今天" at bounding box center [250, 118] width 41 height 24
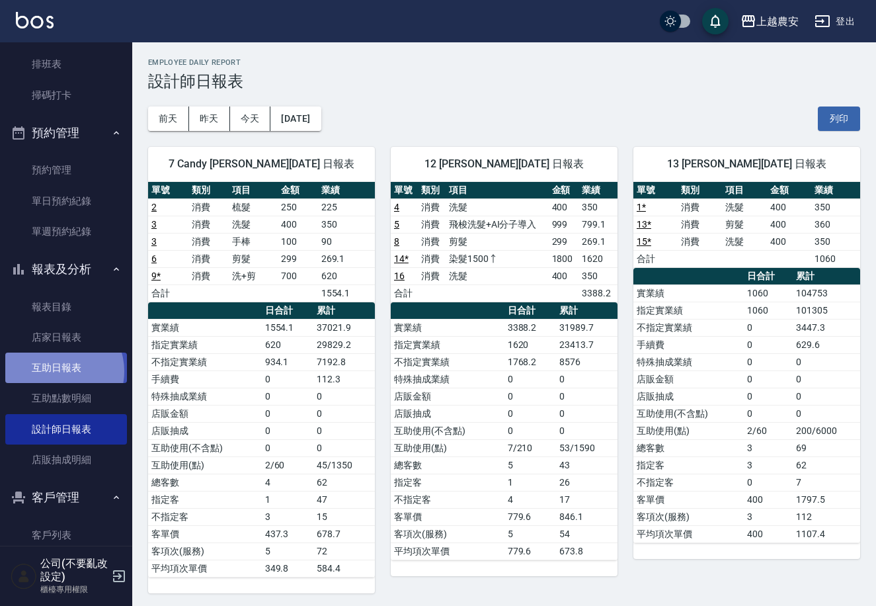
click at [57, 371] on link "互助日報表" at bounding box center [66, 368] width 122 height 30
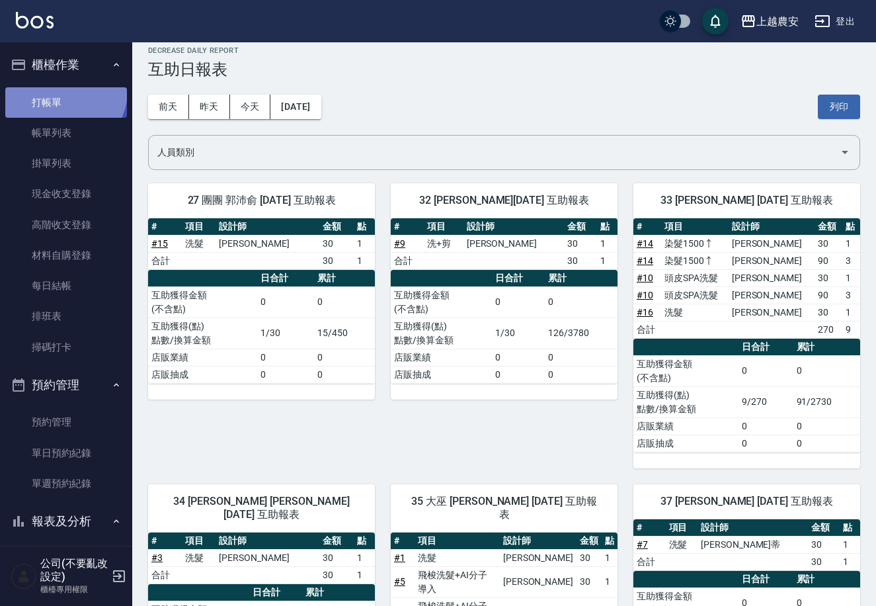
click at [63, 91] on link "打帳單" at bounding box center [66, 102] width 122 height 30
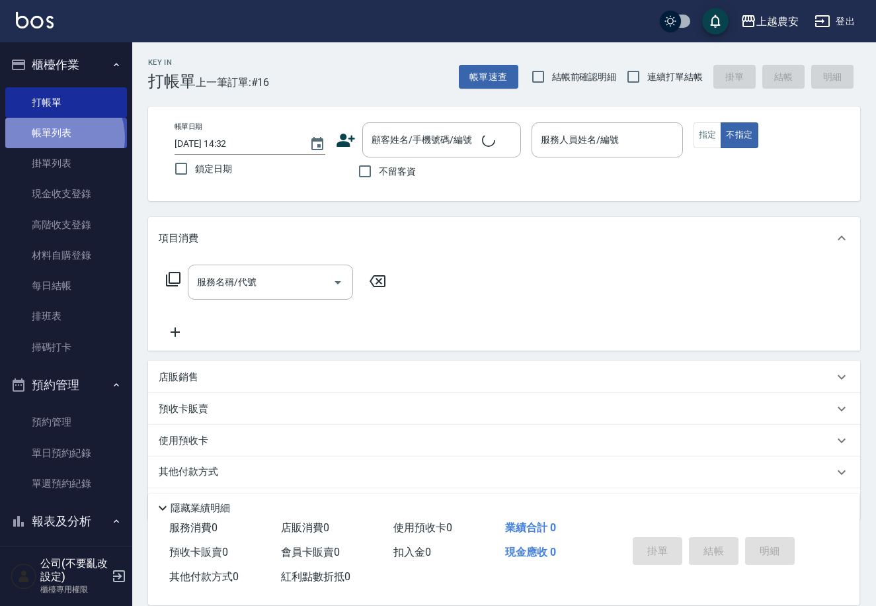
click at [58, 138] on link "帳單列表" at bounding box center [66, 133] width 122 height 30
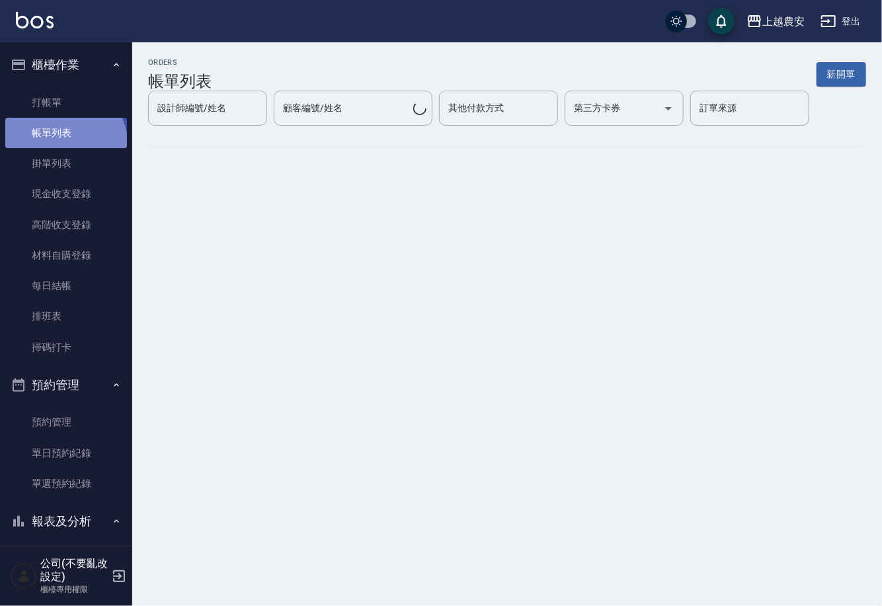
click at [58, 147] on link "帳單列表" at bounding box center [66, 133] width 122 height 30
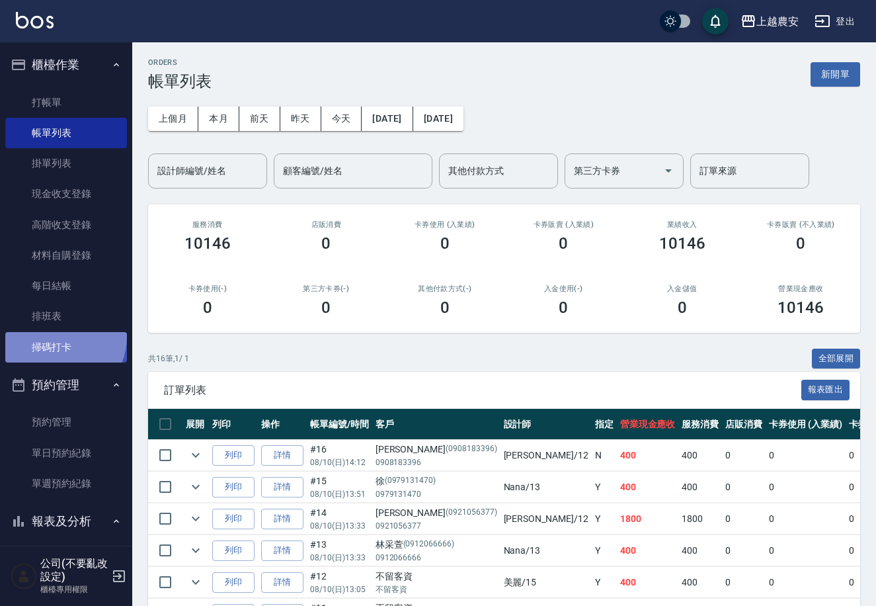
click at [55, 336] on link "掃碼打卡" at bounding box center [66, 347] width 122 height 30
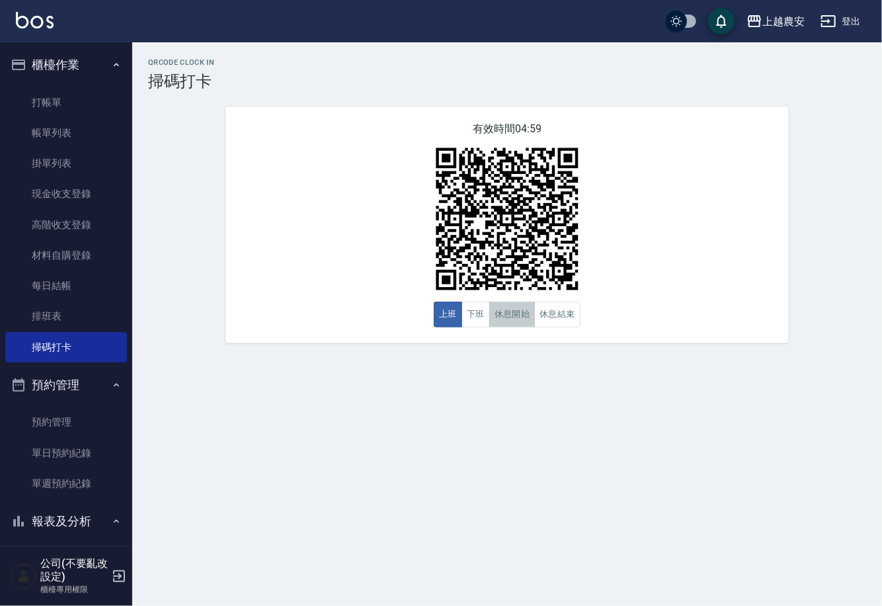
click at [504, 312] on button "休息開始" at bounding box center [512, 315] width 46 height 26
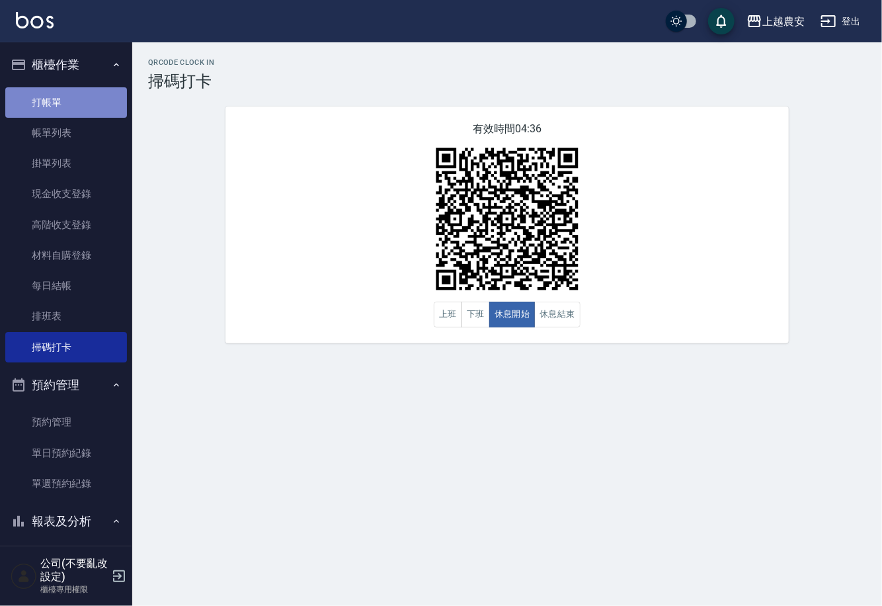
click at [66, 107] on link "打帳單" at bounding box center [66, 102] width 122 height 30
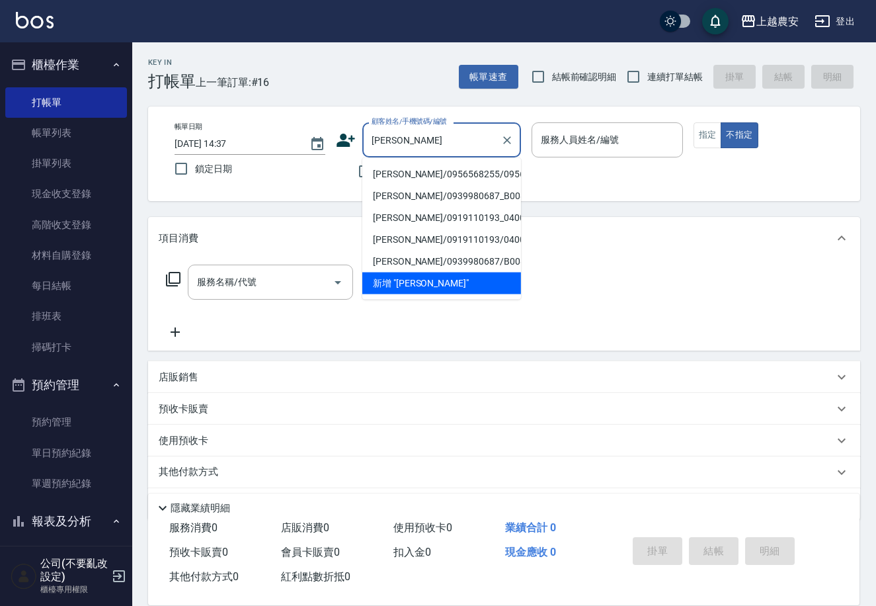
click at [433, 183] on li "蘇秀娥/0956568255/0956568255" at bounding box center [441, 174] width 159 height 22
type input "蘇秀娥/0956568255/0956568255"
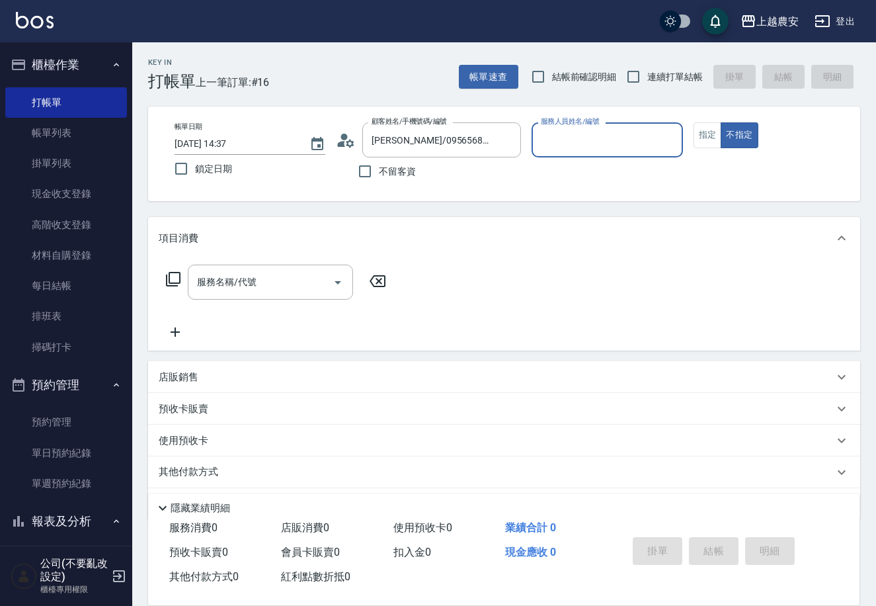
type input "Nana-13"
click at [702, 132] on button "指定" at bounding box center [708, 135] width 28 height 26
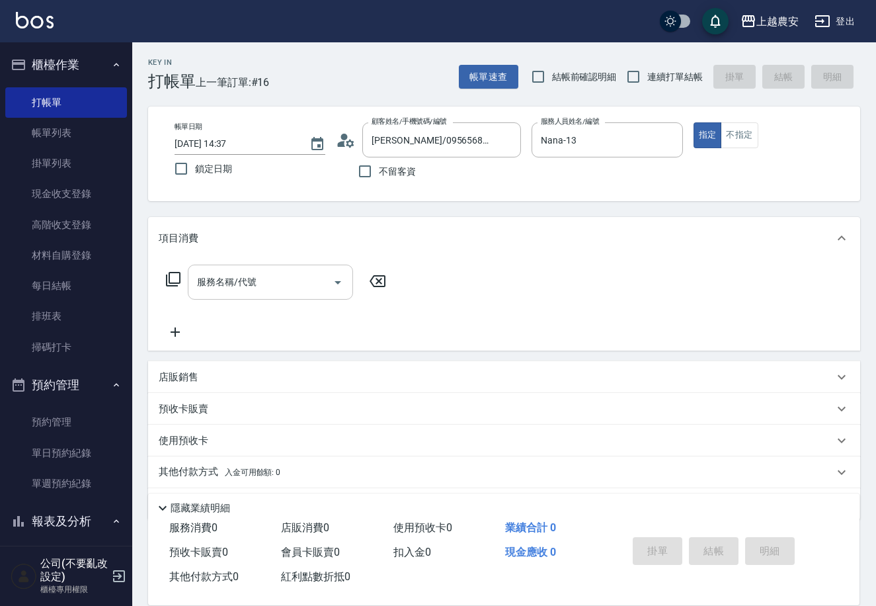
click at [241, 288] on input "服務名稱/代號" at bounding box center [261, 282] width 134 height 23
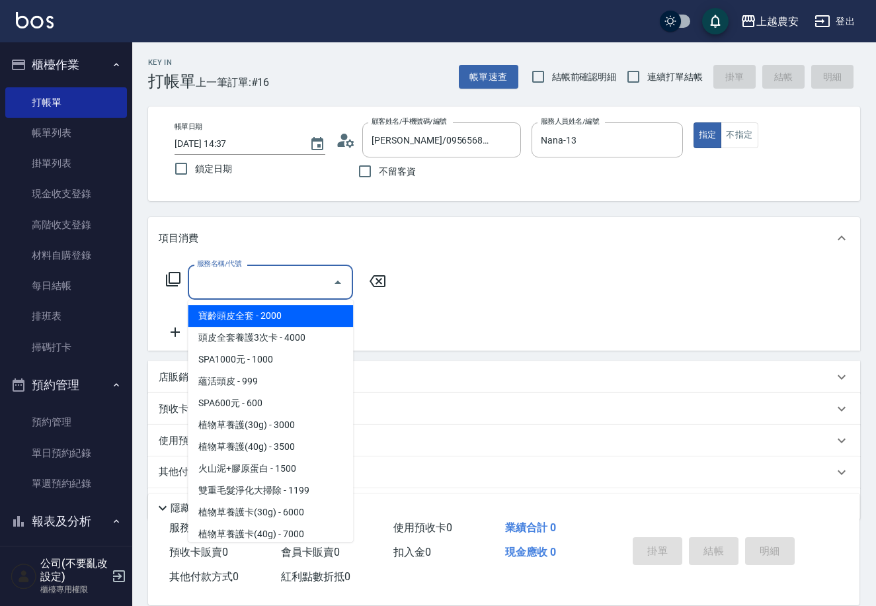
click at [169, 273] on icon at bounding box center [173, 279] width 15 height 15
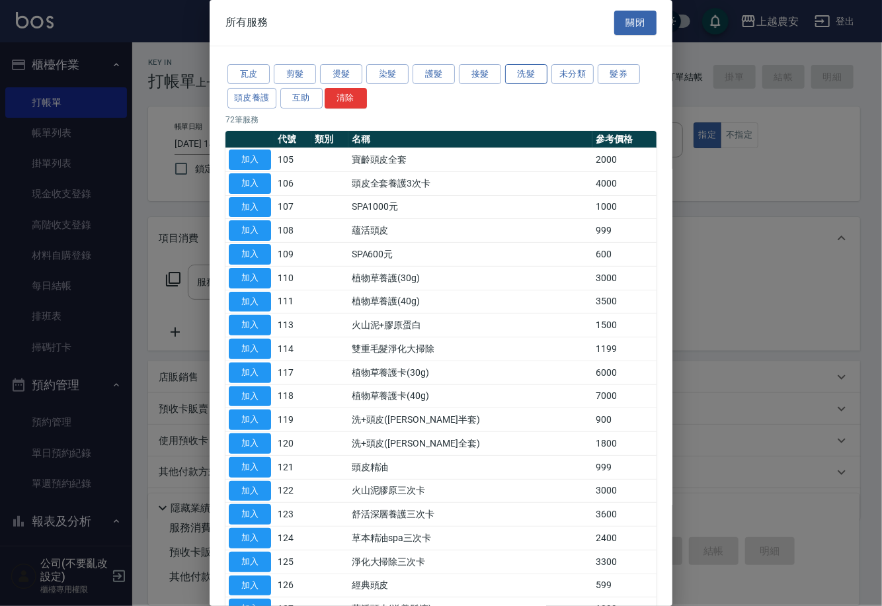
click at [530, 71] on button "洗髮" at bounding box center [526, 74] width 42 height 21
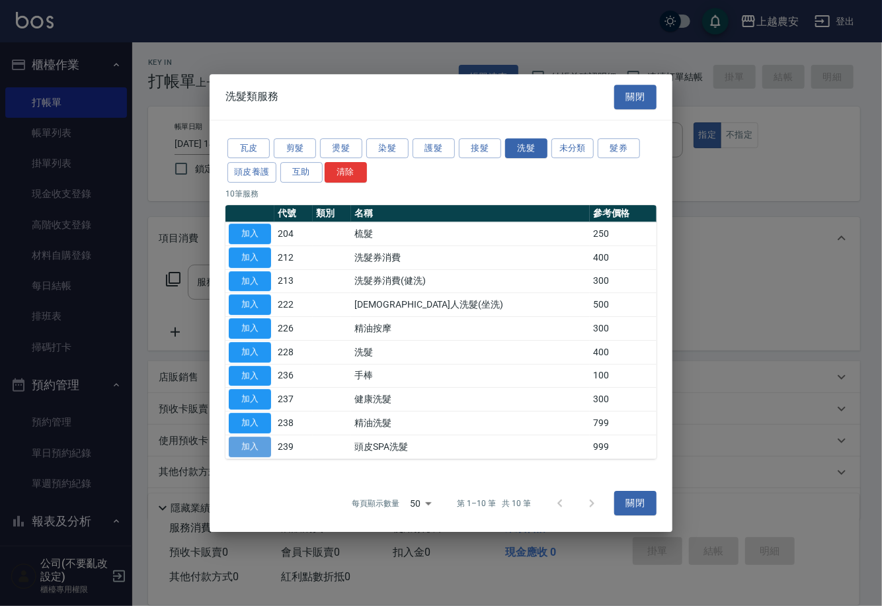
click at [267, 446] on button "加入" at bounding box center [250, 447] width 42 height 21
type input "頭皮SPA洗髮(239)"
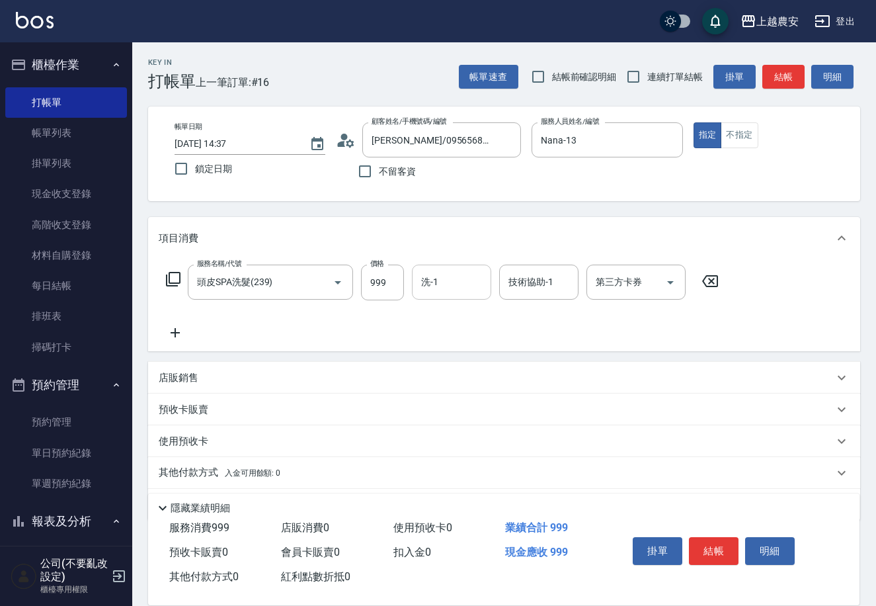
click at [474, 290] on input "洗-1" at bounding box center [451, 282] width 67 height 23
type input "林品妤-32"
click at [708, 550] on button "結帳" at bounding box center [714, 551] width 50 height 28
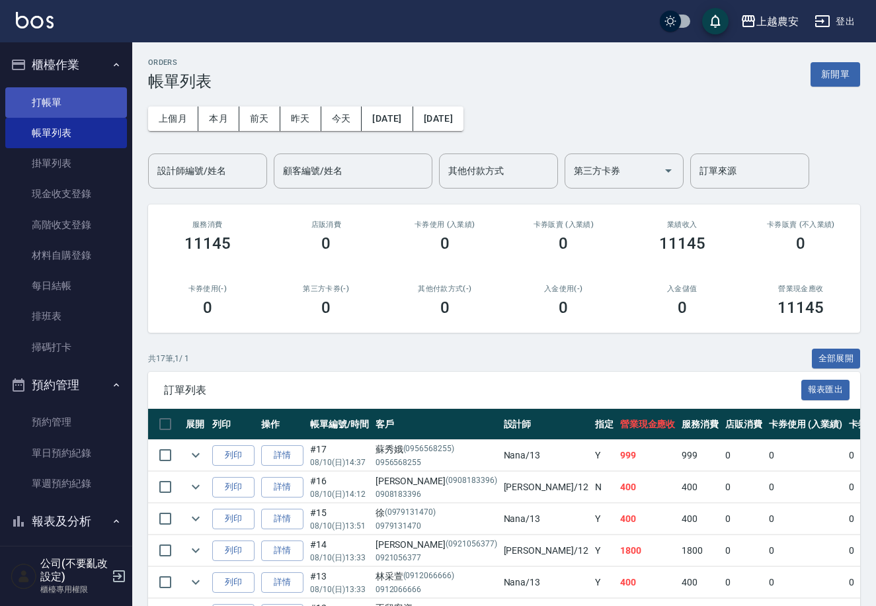
click at [67, 100] on link "打帳單" at bounding box center [66, 102] width 122 height 30
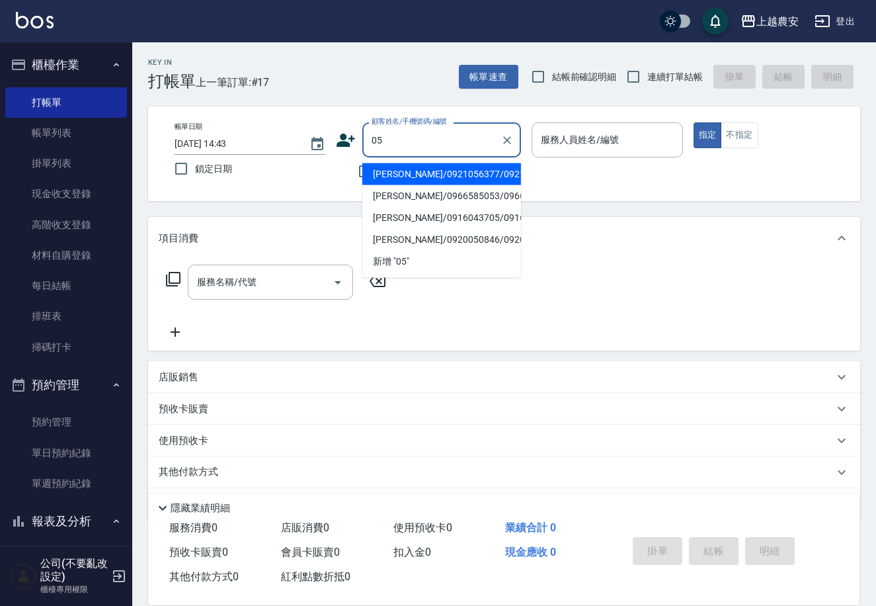
type input "劉佩君/0921056377/0921056377"
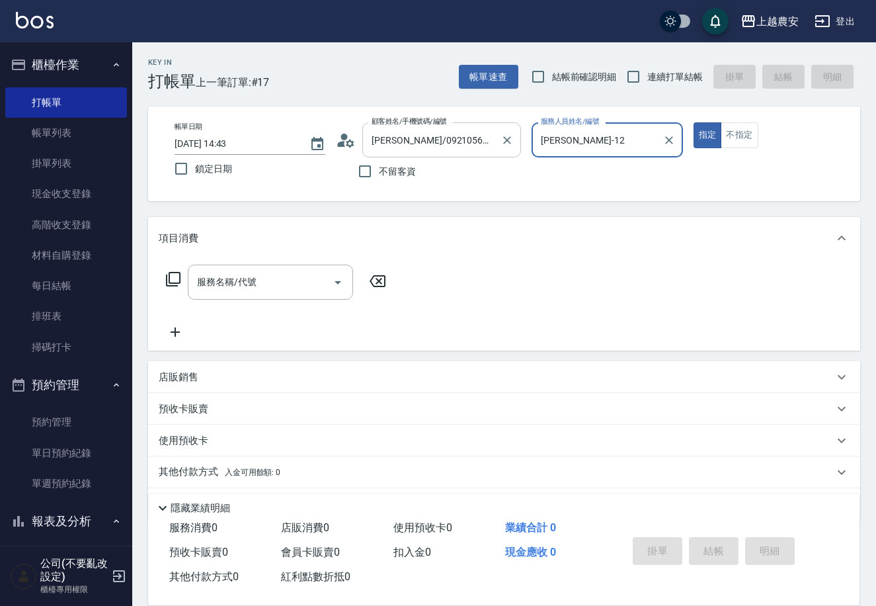
type input "Yoko-12"
click at [513, 144] on icon "Clear" at bounding box center [507, 140] width 13 height 13
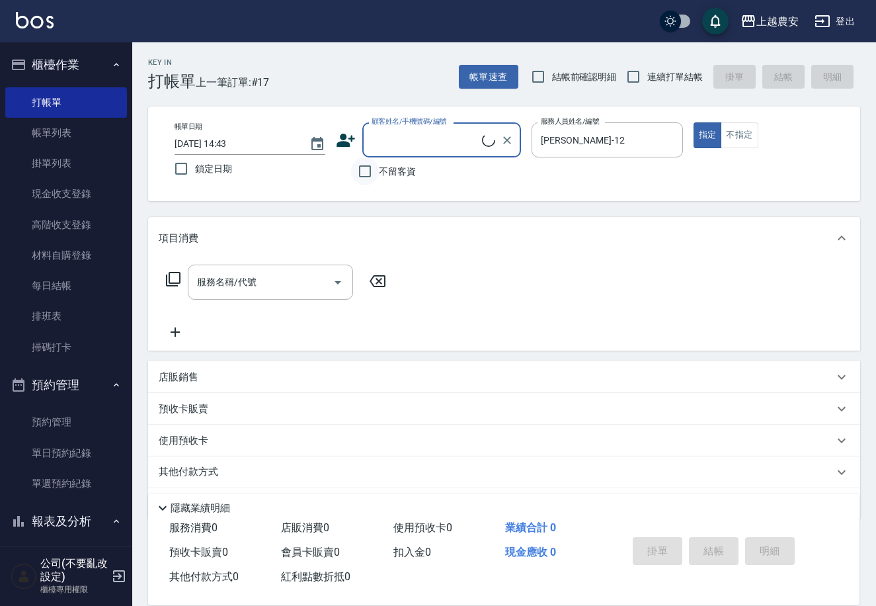
click at [365, 179] on input "不留客資" at bounding box center [365, 171] width 28 height 28
checkbox input "true"
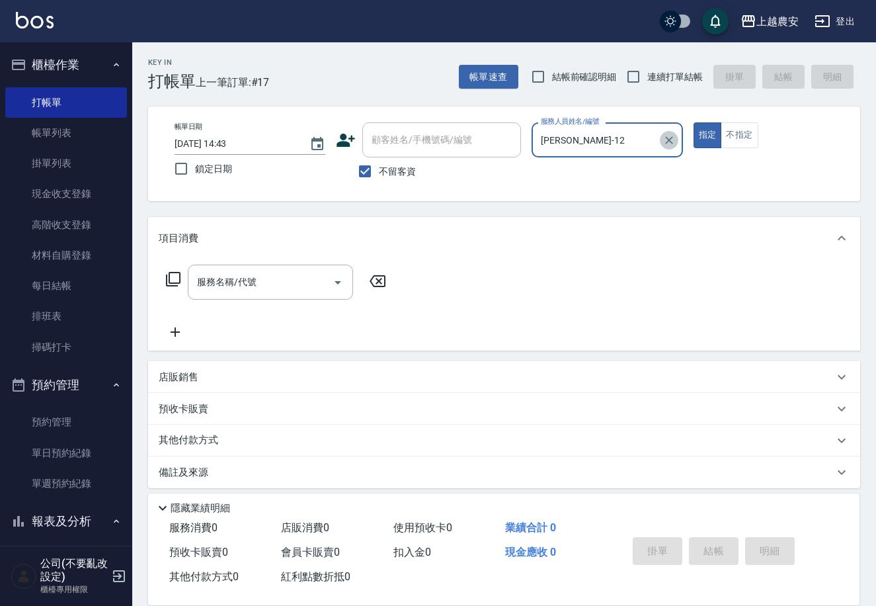
click at [672, 140] on icon "Clear" at bounding box center [669, 140] width 13 height 13
type input "美麗-15"
type button "true"
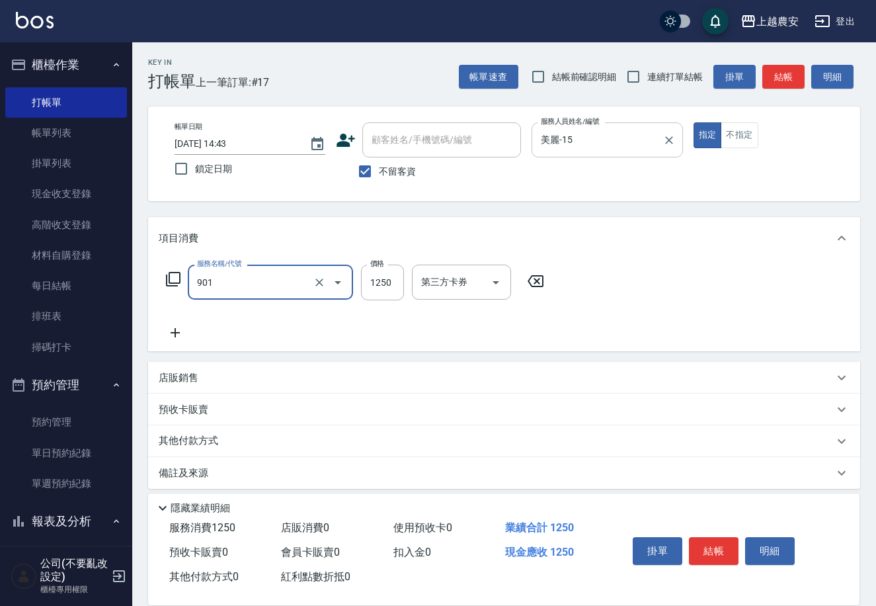
type input "修手指甲(901)"
type input "900"
click at [716, 546] on button "結帳" at bounding box center [714, 551] width 50 height 28
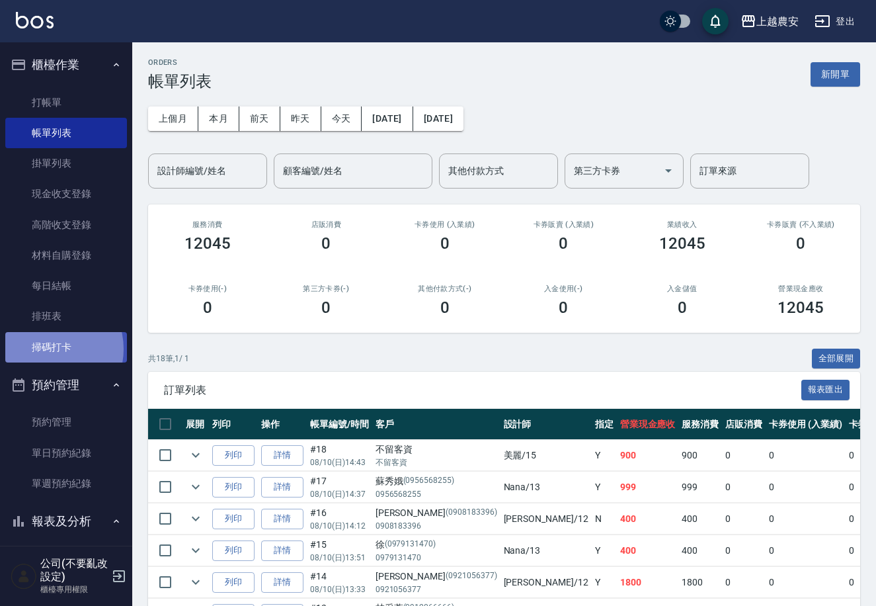
click at [50, 349] on link "掃碼打卡" at bounding box center [66, 347] width 122 height 30
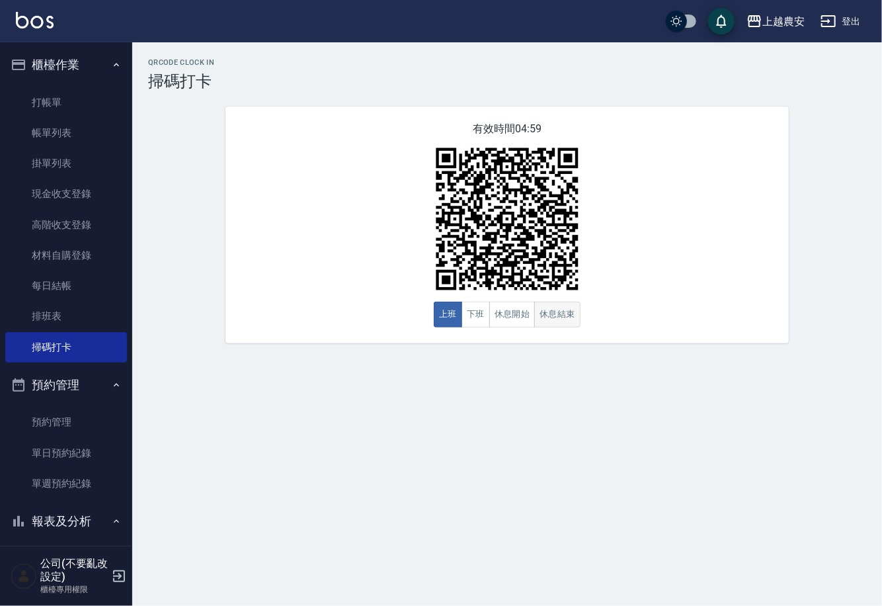
click at [559, 309] on button "休息結束" at bounding box center [557, 315] width 46 height 26
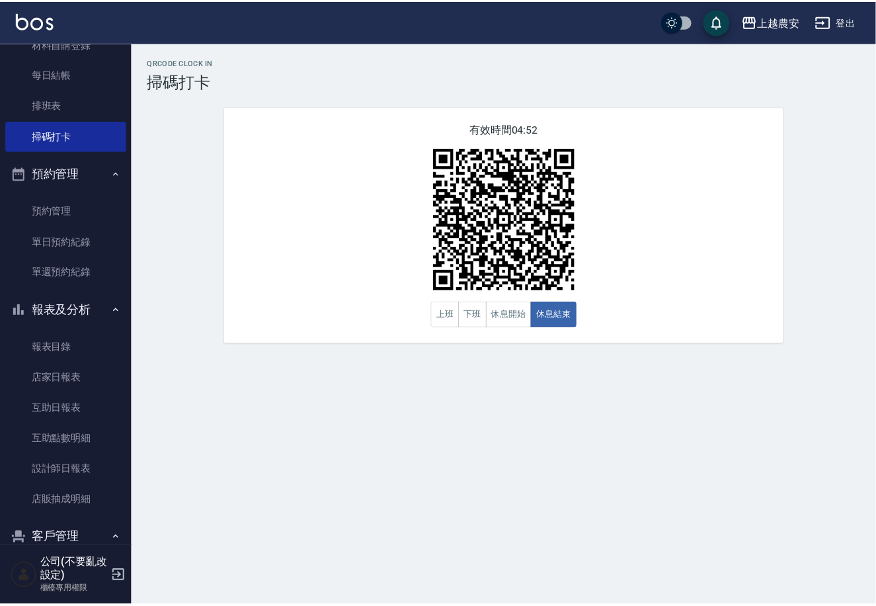
scroll to position [237, 0]
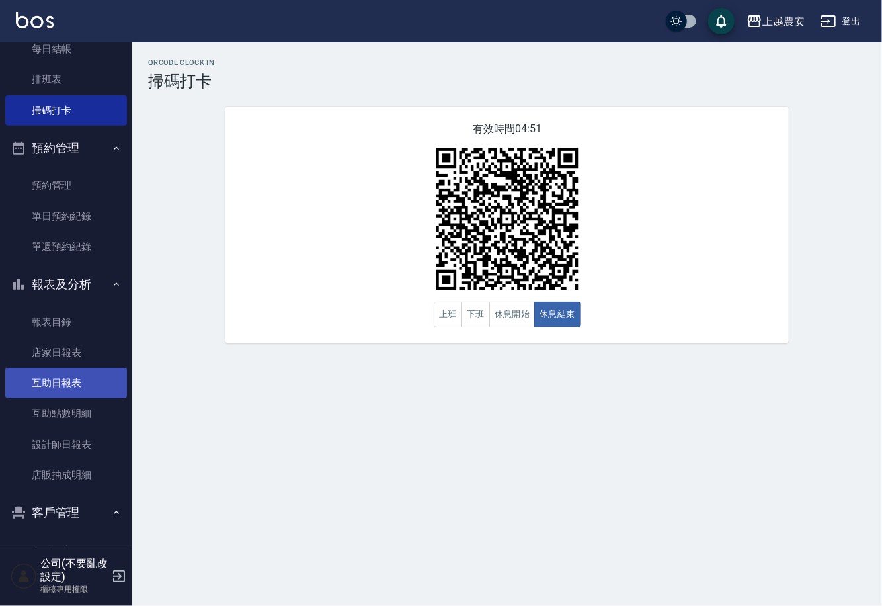
click at [60, 382] on link "互助日報表" at bounding box center [66, 383] width 122 height 30
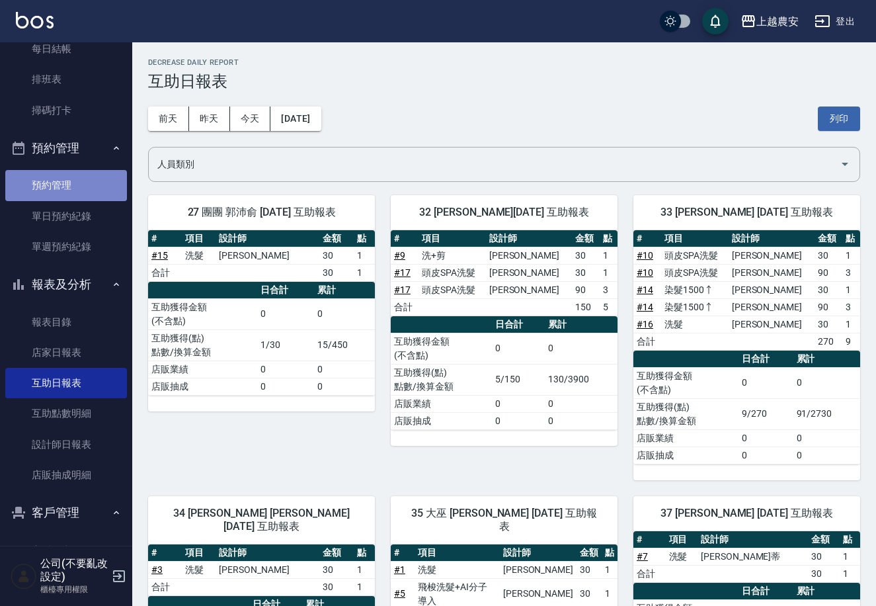
click at [120, 186] on link "預約管理" at bounding box center [66, 185] width 122 height 30
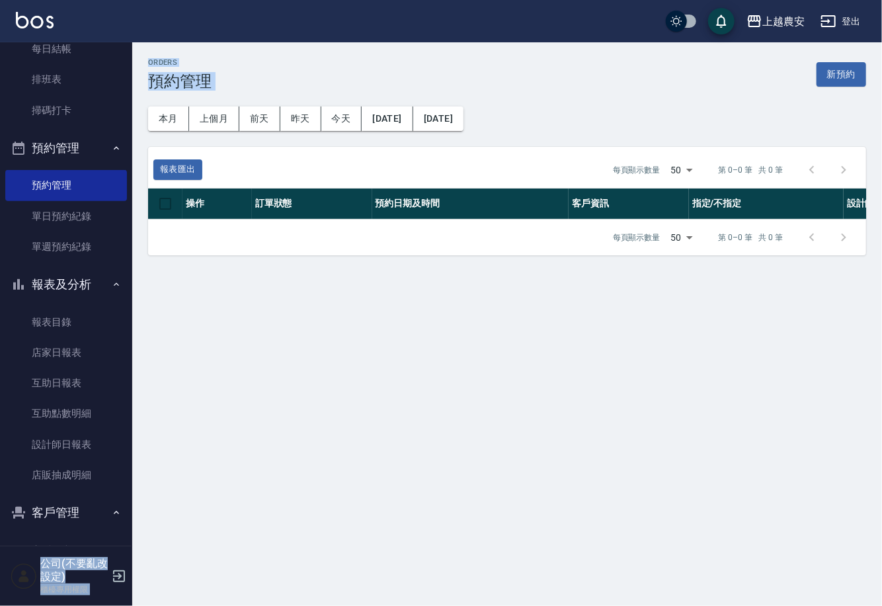
drag, startPoint x: 122, startPoint y: 190, endPoint x: 129, endPoint y: 181, distance: 11.4
click at [137, 177] on div "上越農安 登出 櫃檯作業 打帳單 帳單列表 掛單列表 現金收支登錄 高階收支登錄 材料自購登錄 每日結帳 排班表 掃碼打卡 預約管理 預約管理 單日預約紀錄 …" at bounding box center [441, 303] width 882 height 606
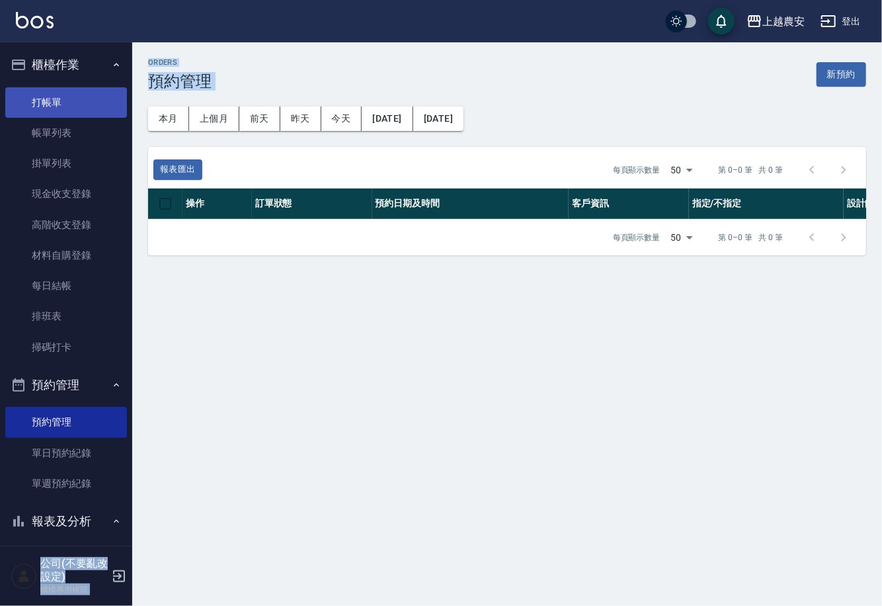
click at [44, 99] on link "打帳單" at bounding box center [66, 102] width 122 height 30
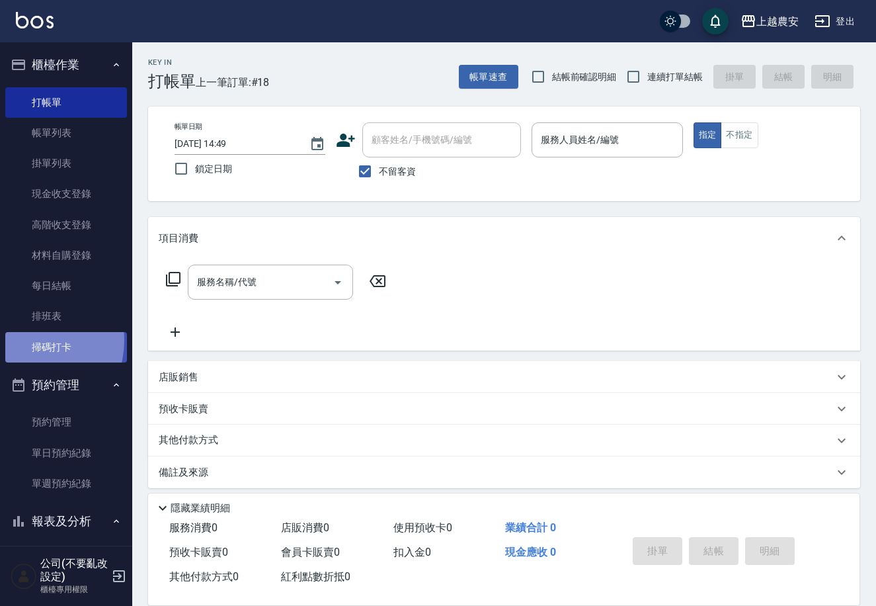
click at [24, 340] on link "掃碼打卡" at bounding box center [66, 347] width 122 height 30
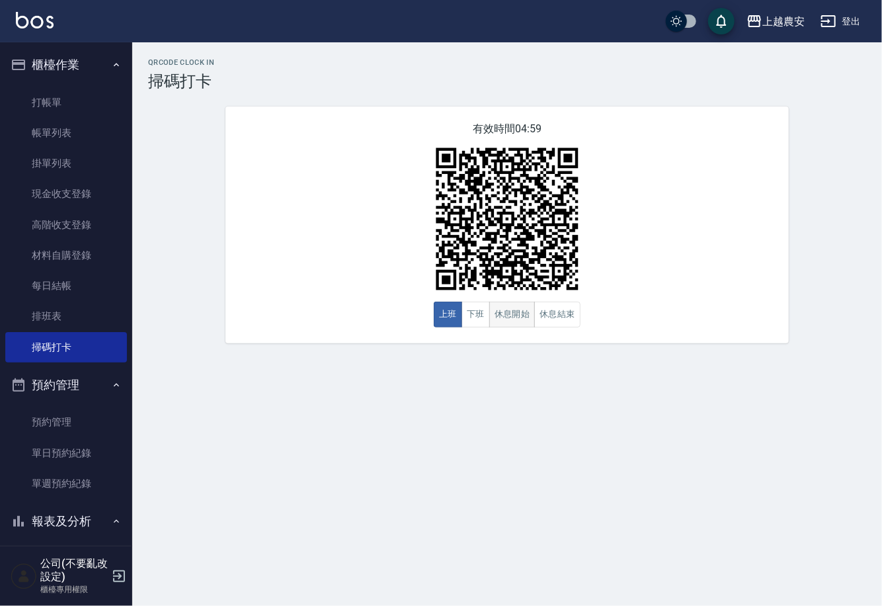
click at [508, 321] on button "休息開始" at bounding box center [512, 315] width 46 height 26
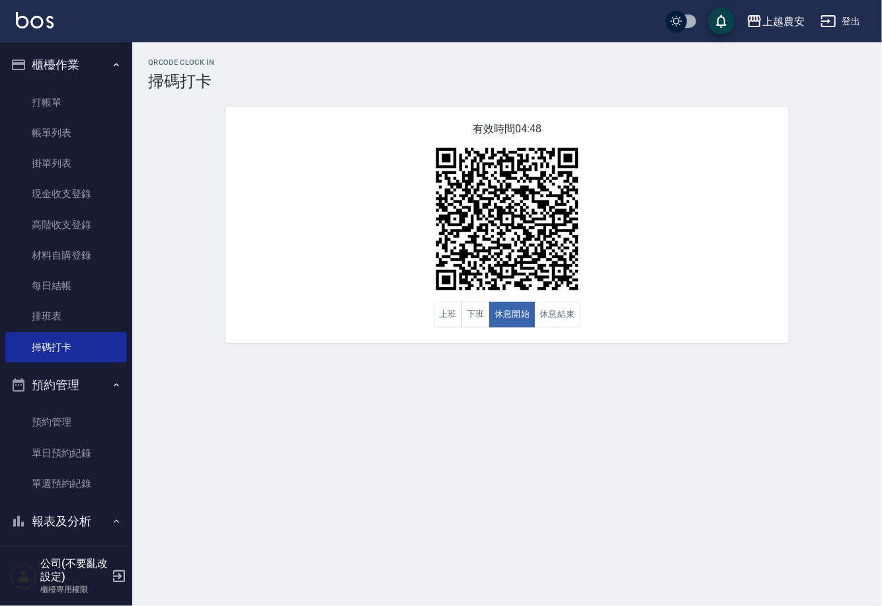
click at [71, 85] on ul "打帳單 帳單列表 掛單列表 現金收支登錄 高階收支登錄 材料自購登錄 每日結帳 排班表 掃碼打卡" at bounding box center [66, 225] width 122 height 286
click at [73, 93] on link "打帳單" at bounding box center [66, 102] width 122 height 30
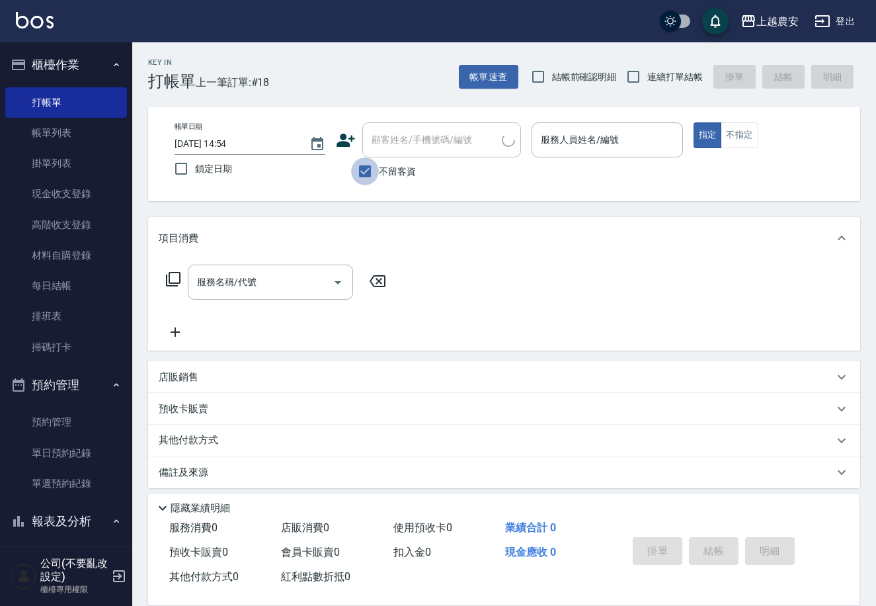
drag, startPoint x: 369, startPoint y: 170, endPoint x: 464, endPoint y: 149, distance: 96.8
click at [370, 169] on input "不留客資" at bounding box center [365, 171] width 28 height 28
checkbox input "false"
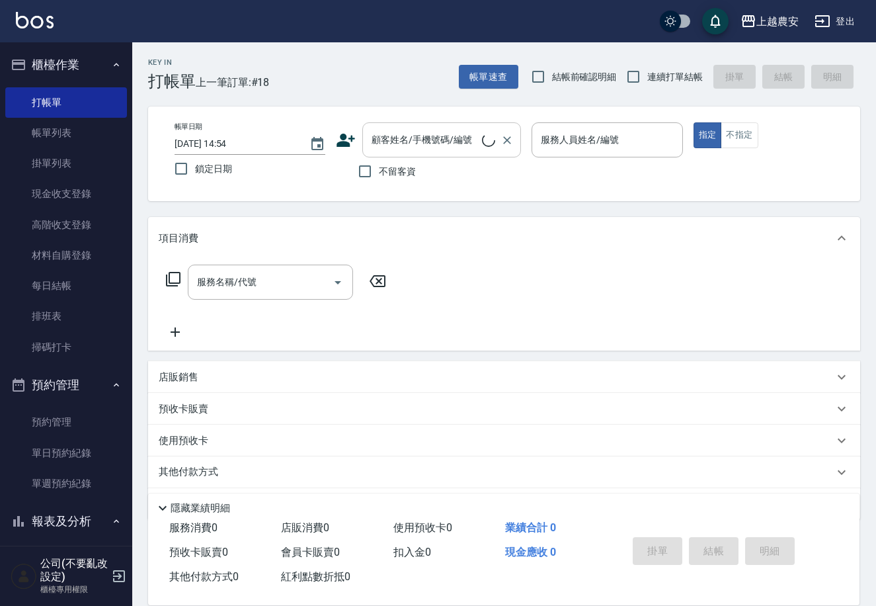
click at [468, 147] on input "顧客姓名/手機號碼/編號" at bounding box center [425, 139] width 114 height 23
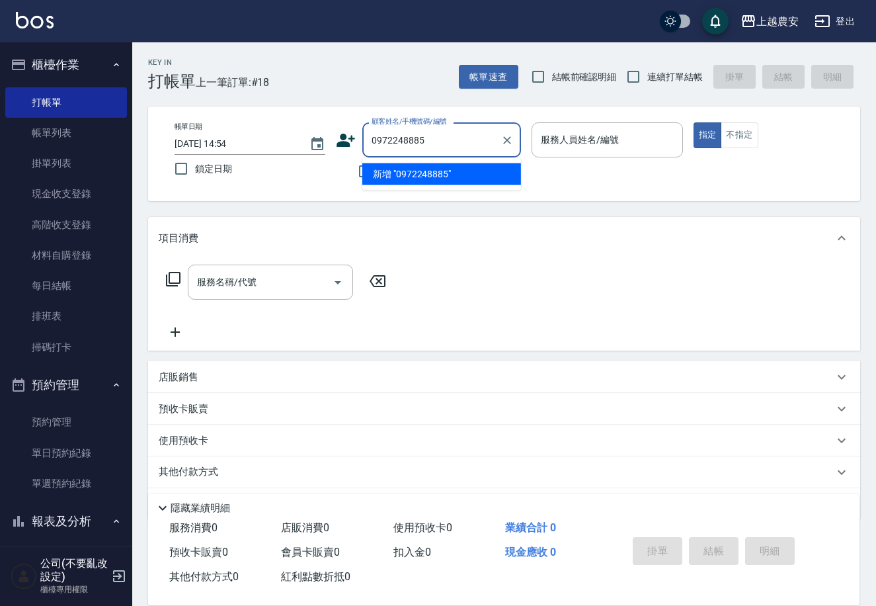
type input "0972248885"
drag, startPoint x: 452, startPoint y: 142, endPoint x: 360, endPoint y: 133, distance: 92.4
click at [351, 139] on div "顧客姓名/手機號碼/編號 0972248885 顧客姓名/手機號碼/編號" at bounding box center [428, 139] width 185 height 35
click at [344, 144] on icon at bounding box center [346, 140] width 19 height 13
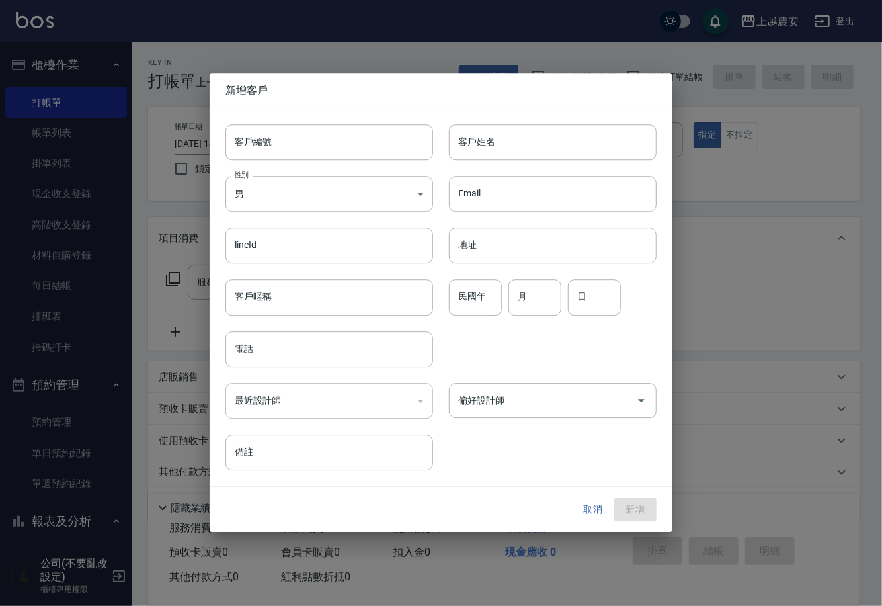
type input "0972248885"
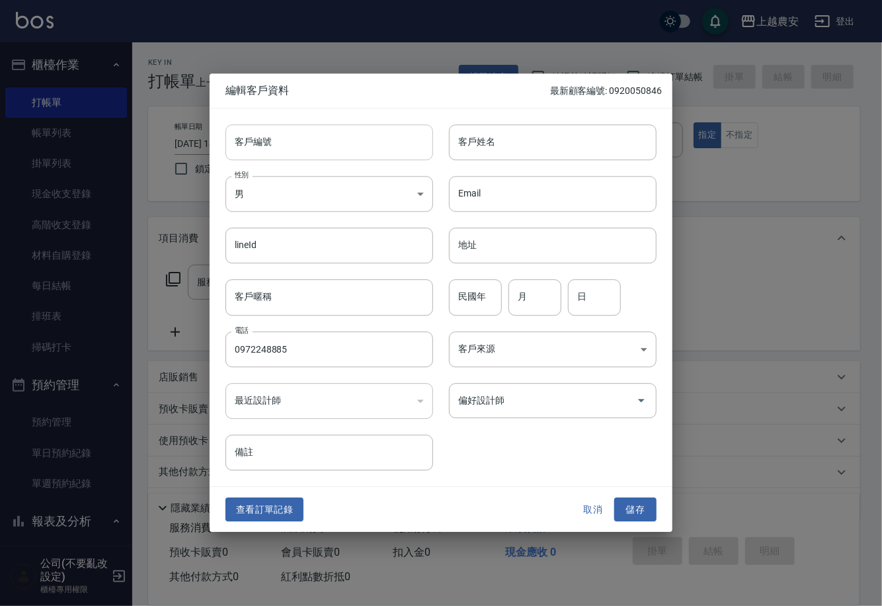
click at [339, 146] on input "客戶編號" at bounding box center [330, 142] width 208 height 36
paste input "0972248885"
type input "0972248885"
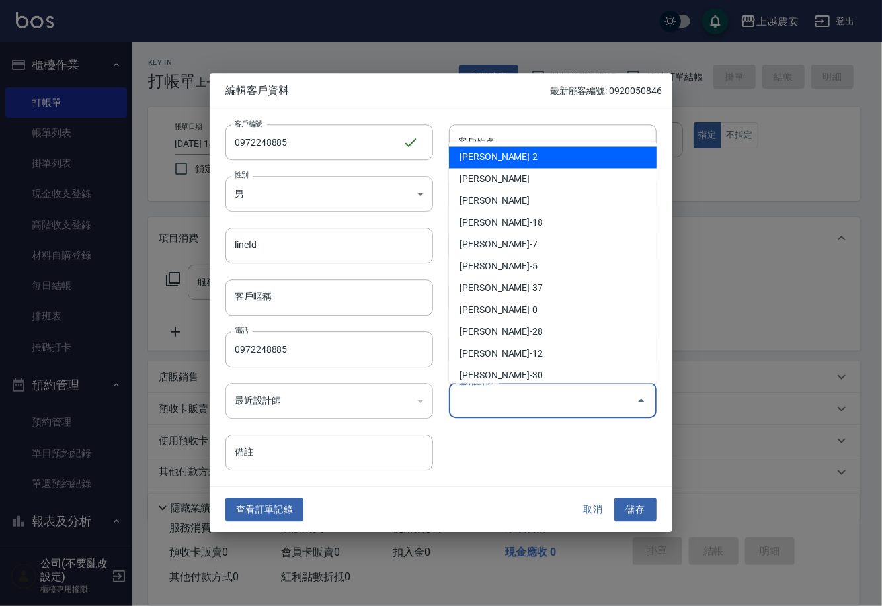
click at [486, 399] on div "偏好設計師 偏好設計師" at bounding box center [553, 400] width 208 height 35
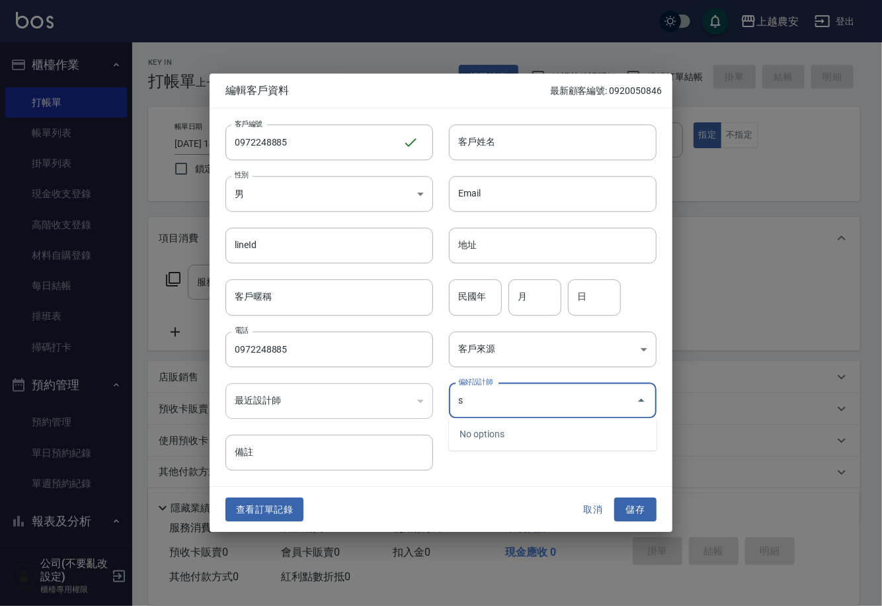
type input "s"
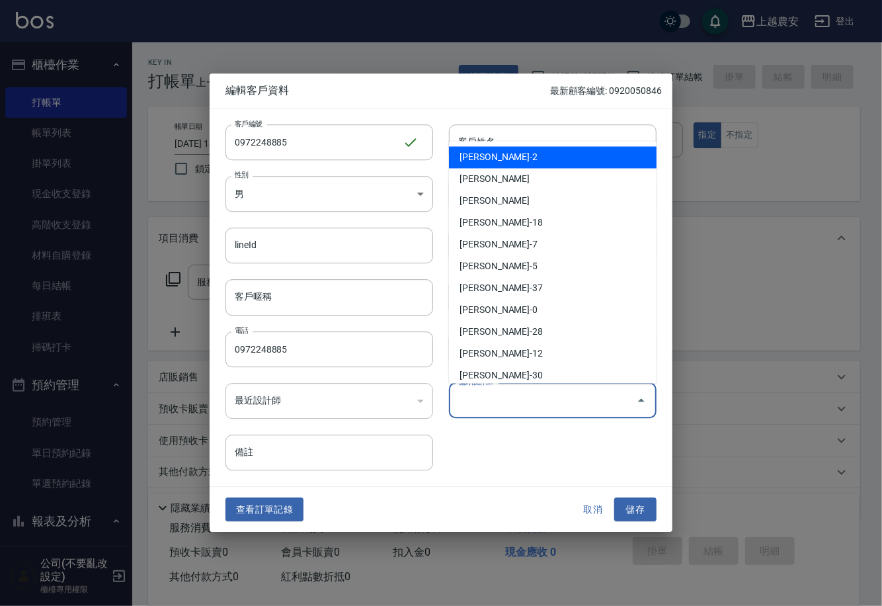
click at [594, 398] on input "偏好設計師" at bounding box center [543, 400] width 176 height 23
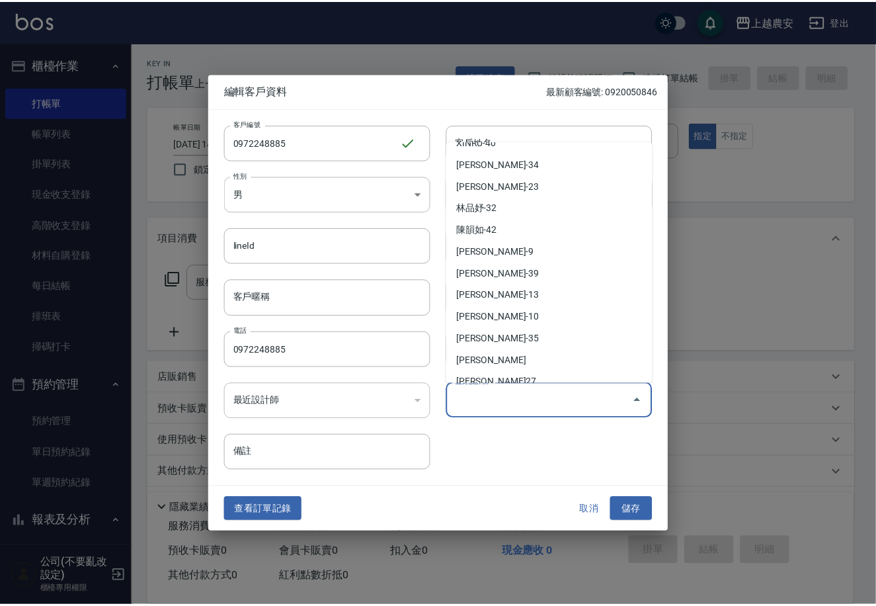
scroll to position [575, 0]
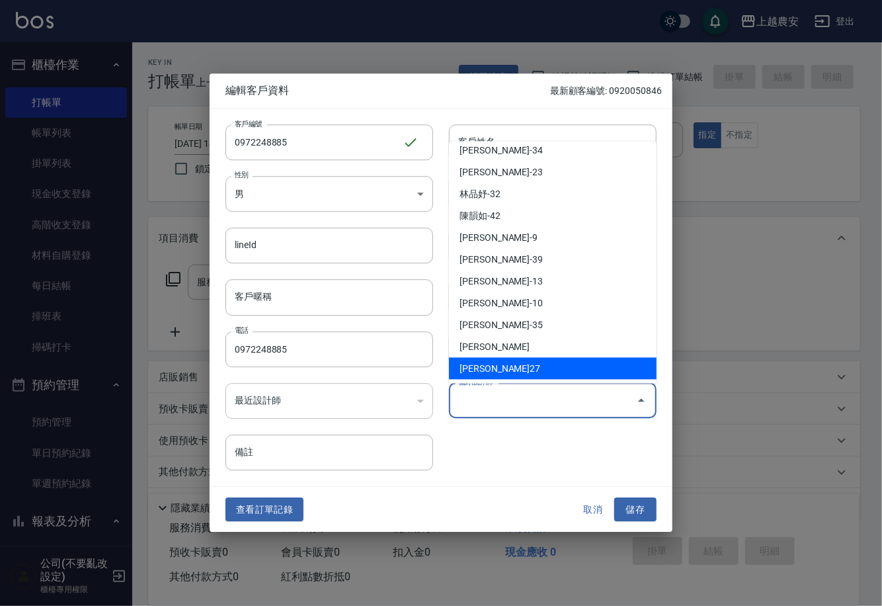
type input "s"
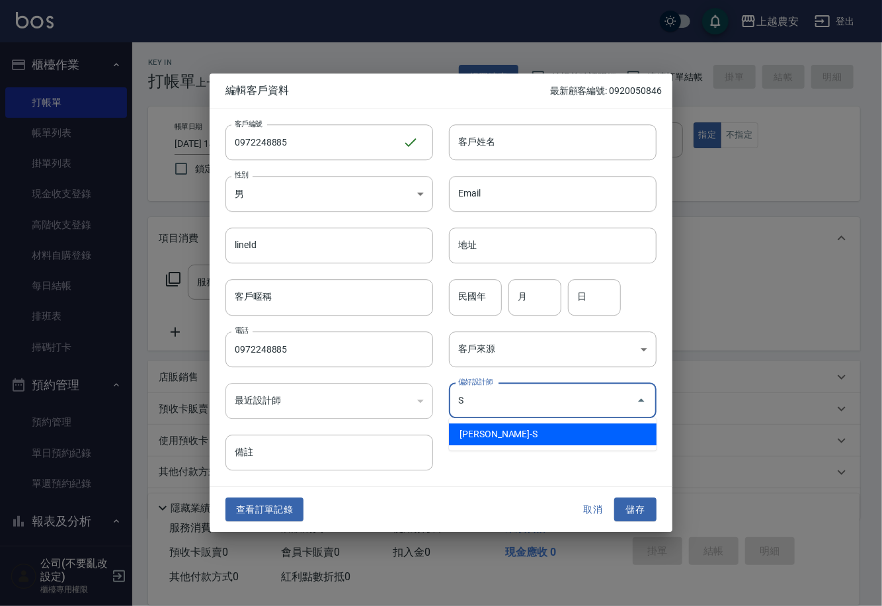
type input "Sandy珊蒂"
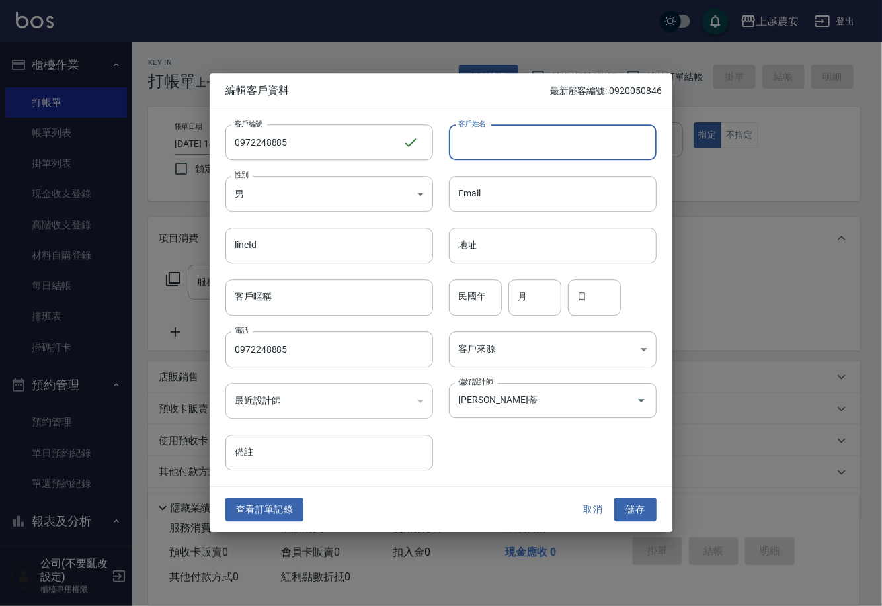
drag, startPoint x: 542, startPoint y: 152, endPoint x: 552, endPoint y: 151, distance: 9.3
click at [542, 152] on input "客戶姓名" at bounding box center [553, 142] width 208 height 36
type input "X"
type input "[PERSON_NAME]"
click at [624, 508] on button "儲存" at bounding box center [635, 509] width 42 height 24
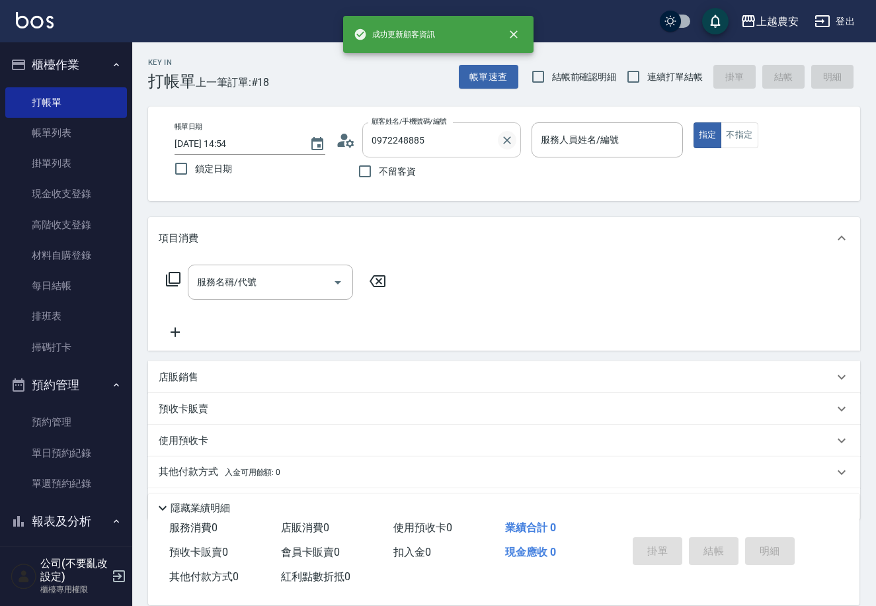
click at [509, 136] on icon "Clear" at bounding box center [507, 140] width 13 height 13
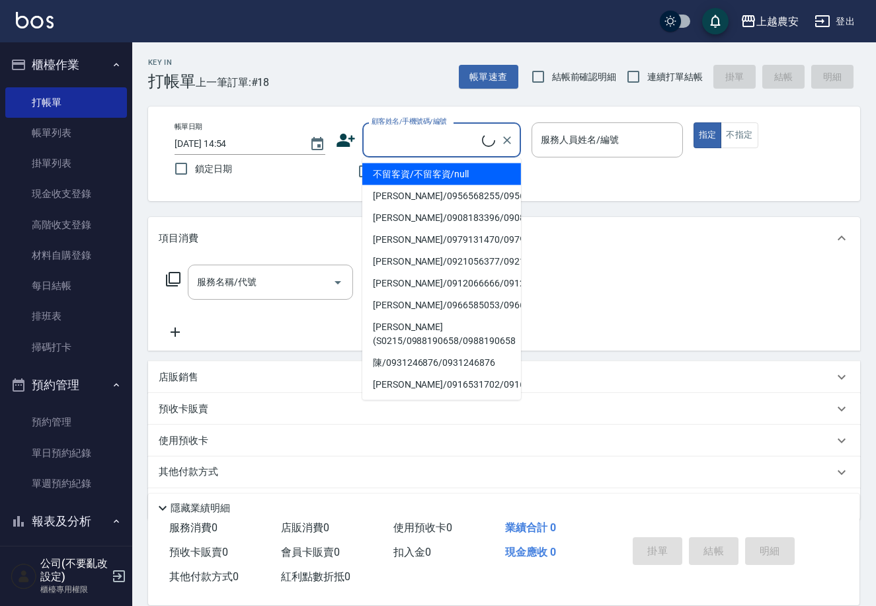
click at [421, 140] on input "顧客姓名/手機號碼/編號" at bounding box center [425, 139] width 114 height 23
paste input "0972248885"
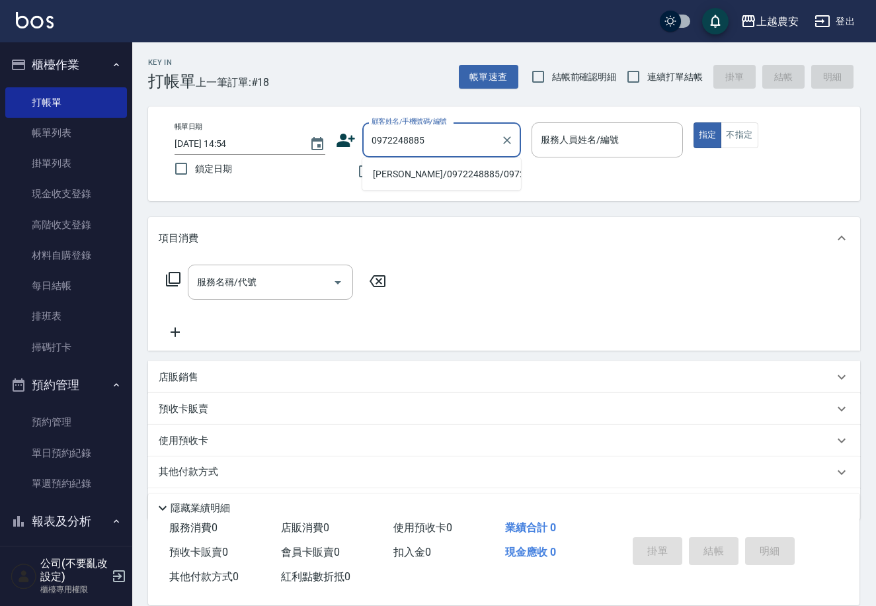
click at [480, 163] on li "李小姐/0972248885/0972248885" at bounding box center [441, 174] width 159 height 22
type input "李小姐/0972248885/0972248885"
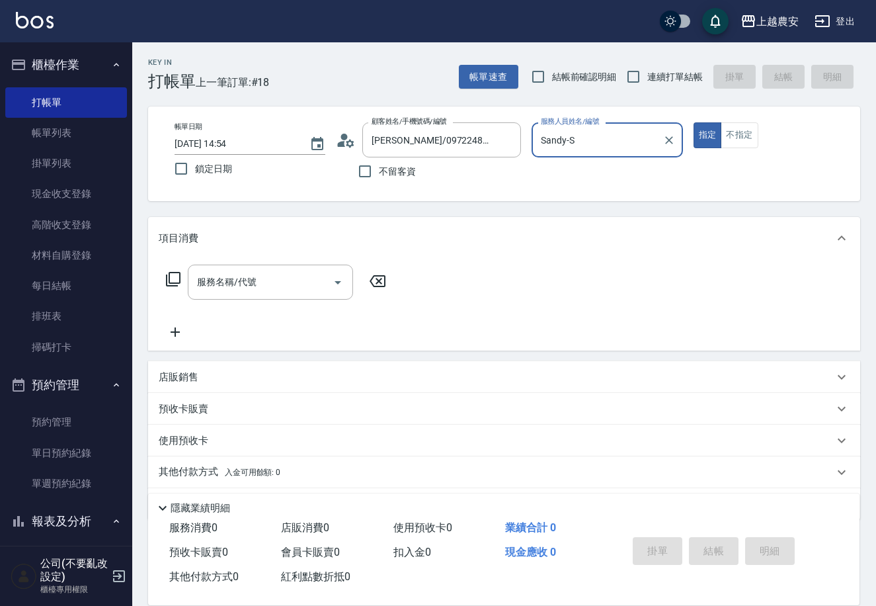
type input "Sandy-S"
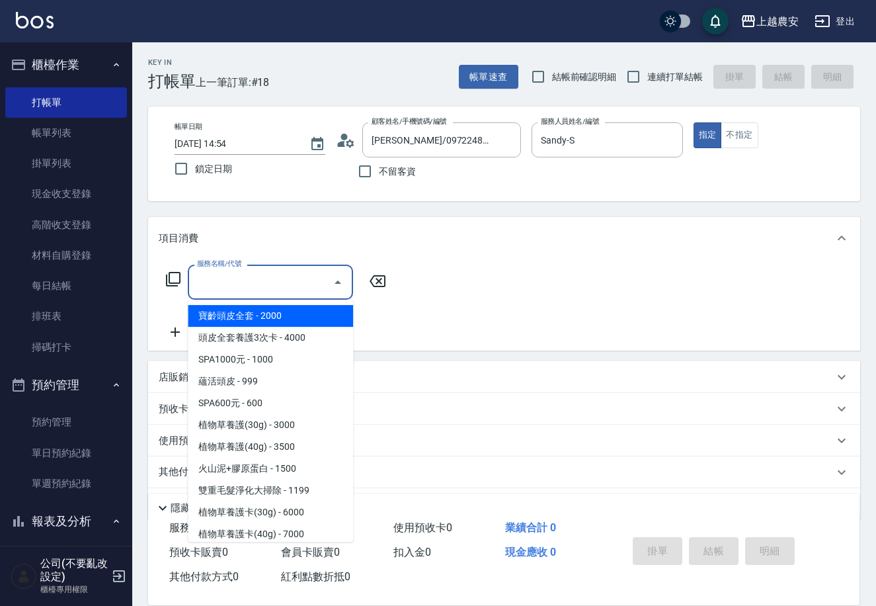
click at [286, 275] on input "服務名稱/代號" at bounding box center [261, 282] width 134 height 23
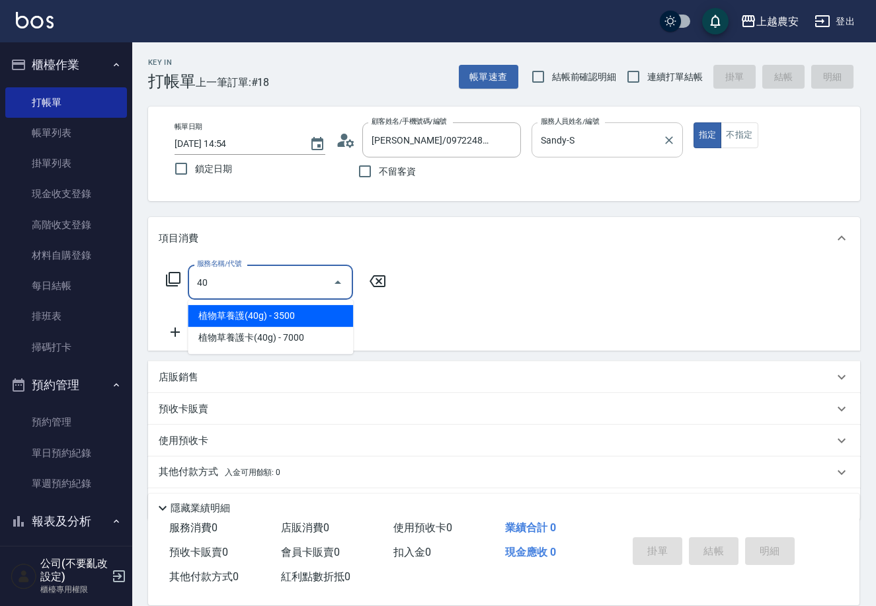
type input "4"
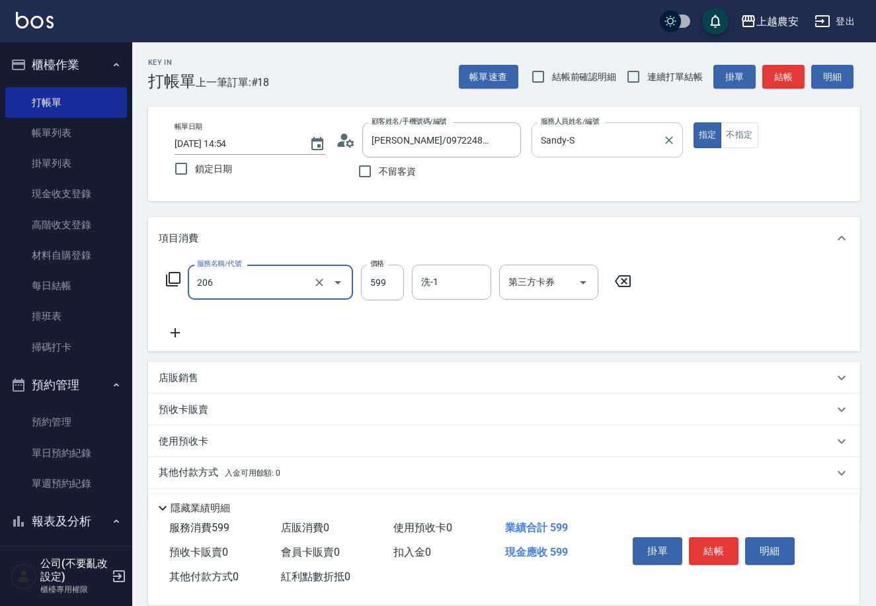
type input "洗+剪(206)"
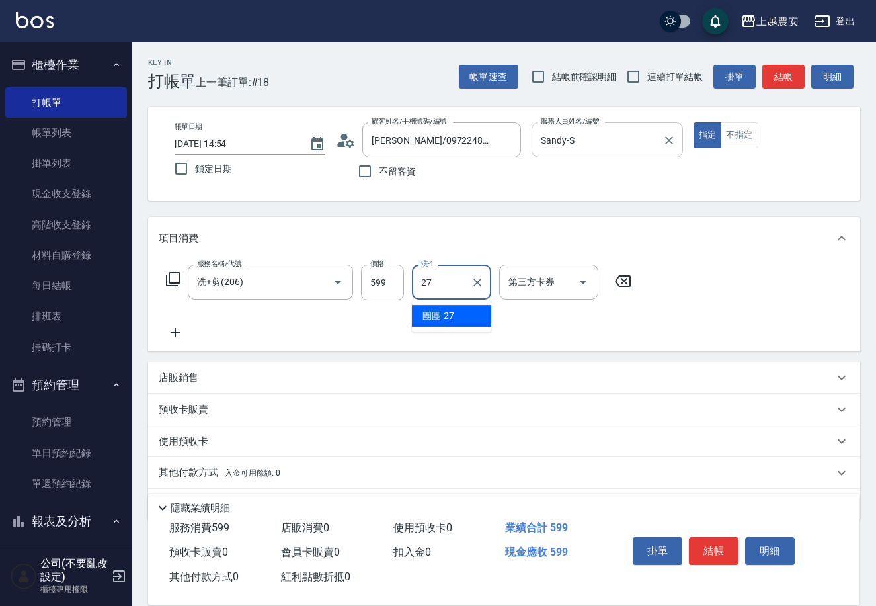
type input "團團-27"
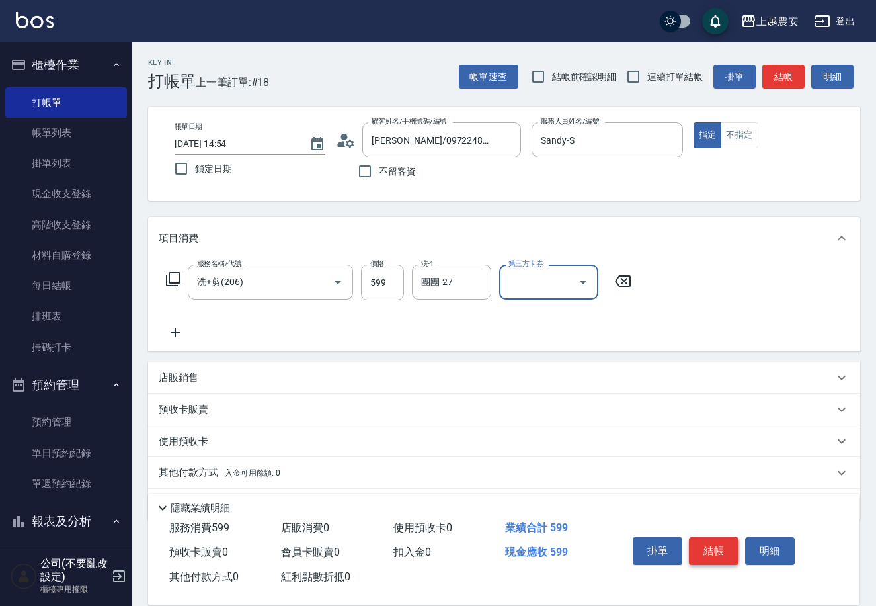
click at [718, 547] on button "結帳" at bounding box center [714, 551] width 50 height 28
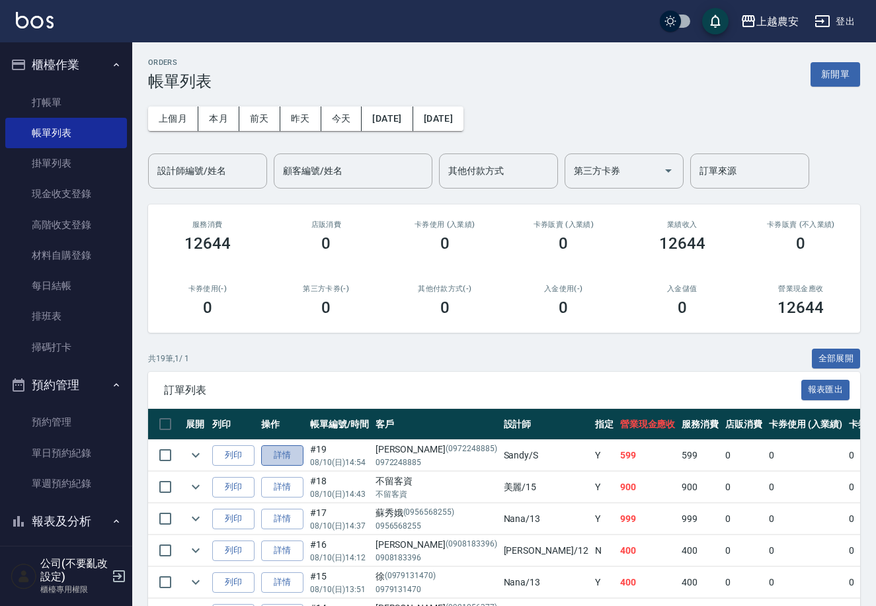
click at [292, 454] on link "詳情" at bounding box center [282, 455] width 42 height 21
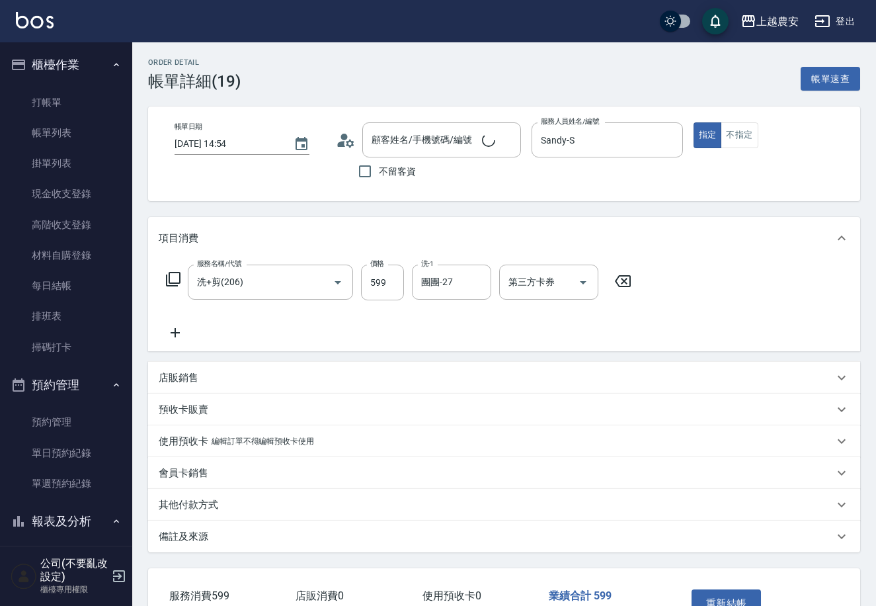
type input "2025/08/10 14:54"
type input "Sandy-S"
type input "洗+剪(206)"
type input "李小姐/0972248885/0972248885"
click at [746, 124] on button "不指定" at bounding box center [739, 135] width 37 height 26
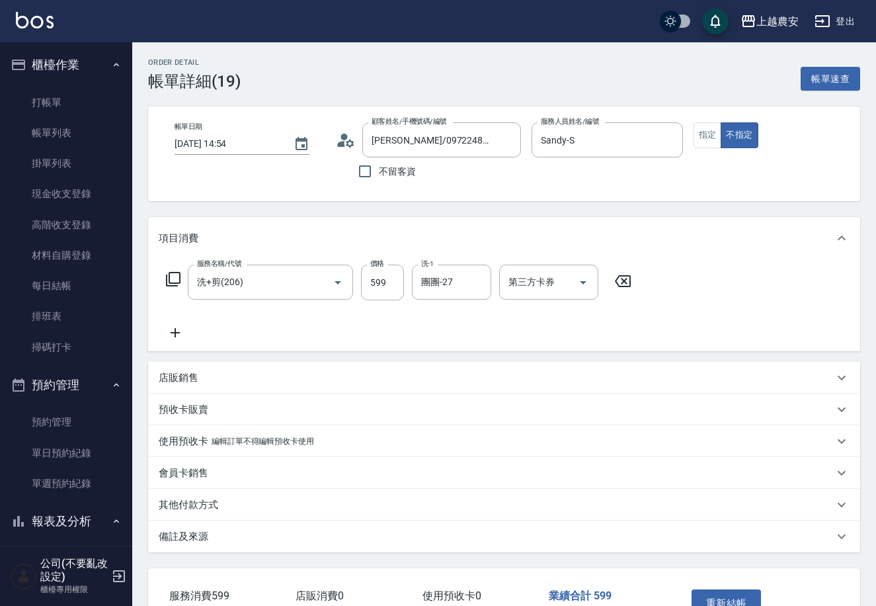
scroll to position [87, 0]
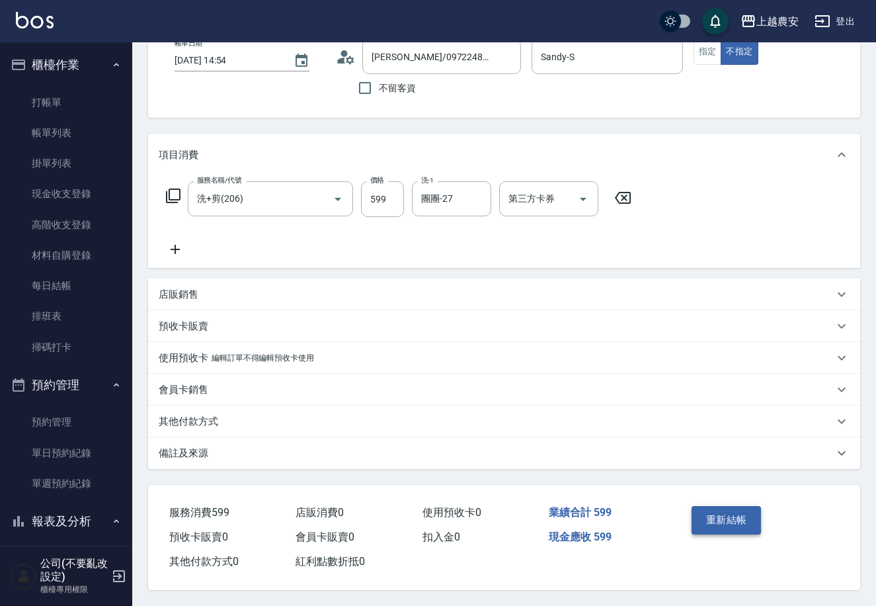
click at [732, 507] on button "重新結帳" at bounding box center [727, 520] width 70 height 28
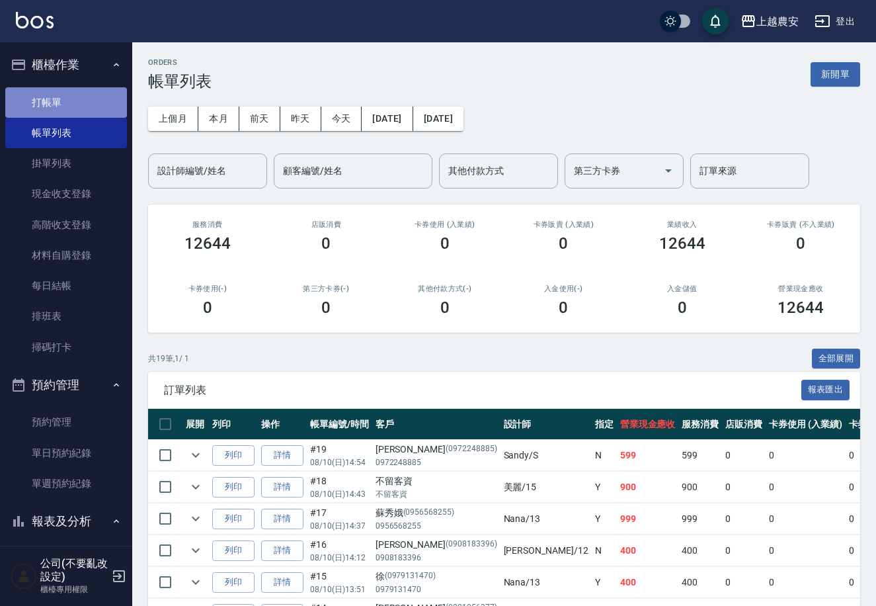
click at [106, 97] on link "打帳單" at bounding box center [66, 102] width 122 height 30
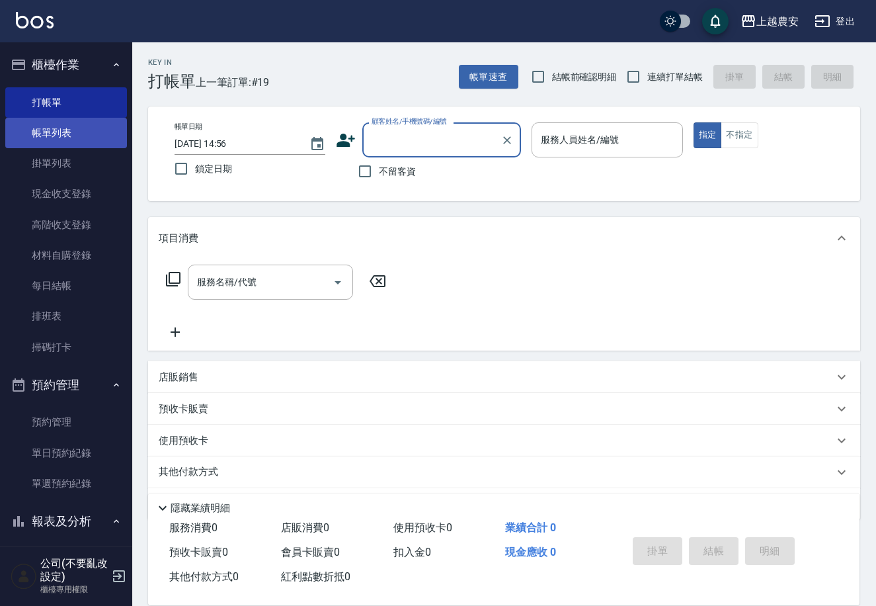
click at [67, 133] on link "帳單列表" at bounding box center [66, 133] width 122 height 30
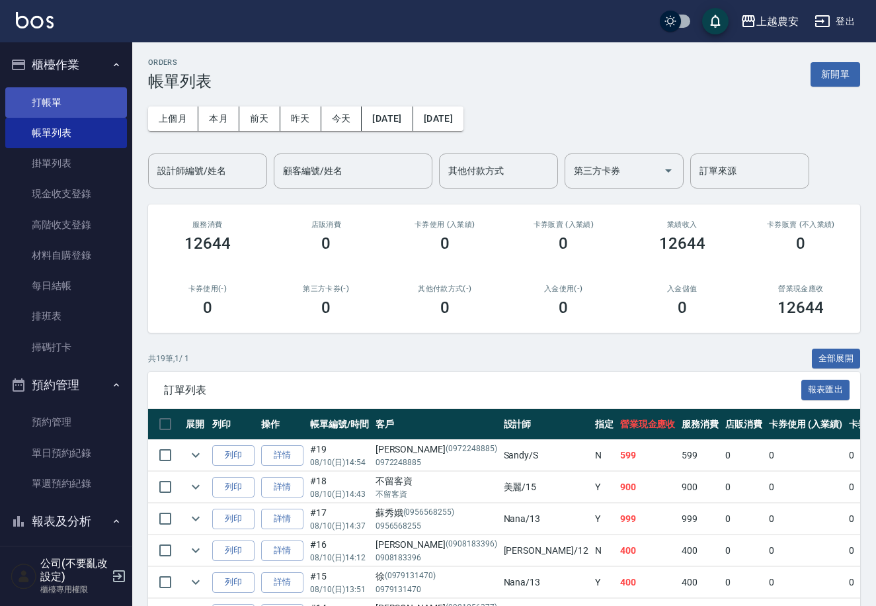
click at [88, 106] on link "打帳單" at bounding box center [66, 102] width 122 height 30
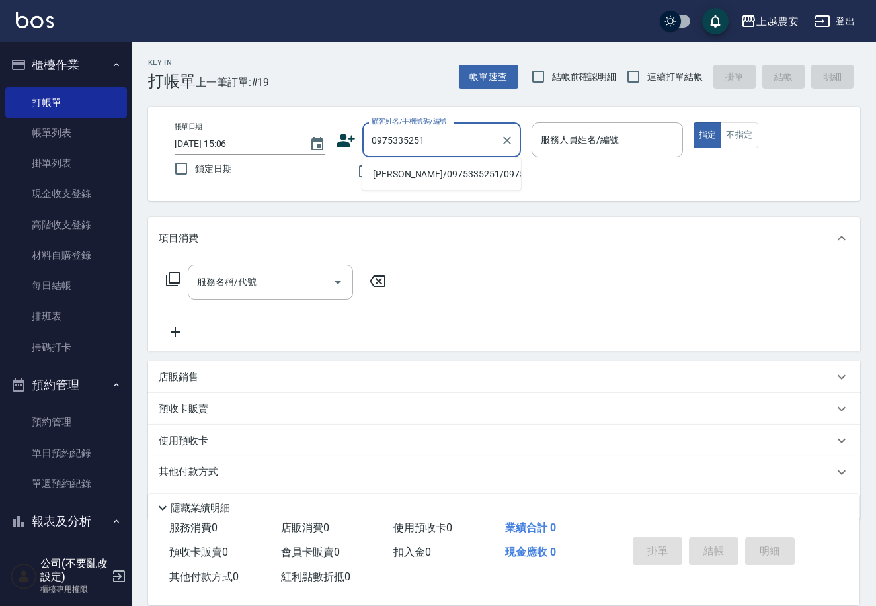
click at [430, 164] on li "陳玥吟/0975335251/0975335251" at bounding box center [441, 174] width 159 height 22
type input "陳玥吟/0975335251/0975335251"
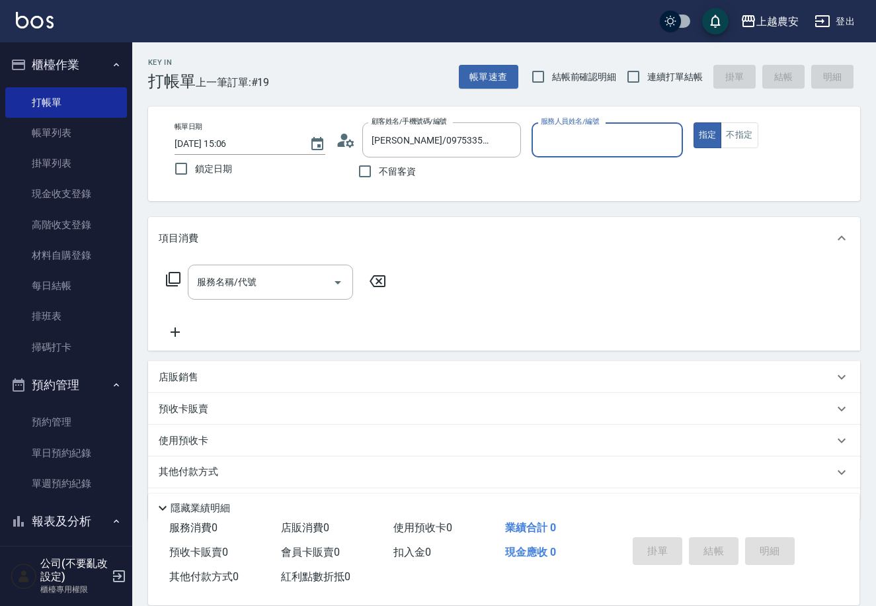
type input "Nana-13"
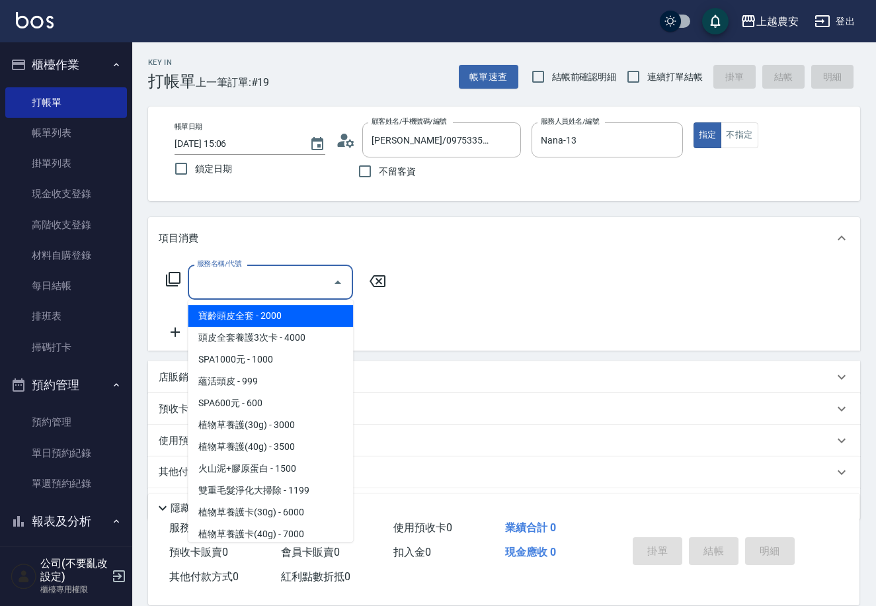
click at [253, 292] on input "服務名稱/代號" at bounding box center [261, 282] width 134 height 23
click at [180, 276] on icon at bounding box center [173, 279] width 15 height 15
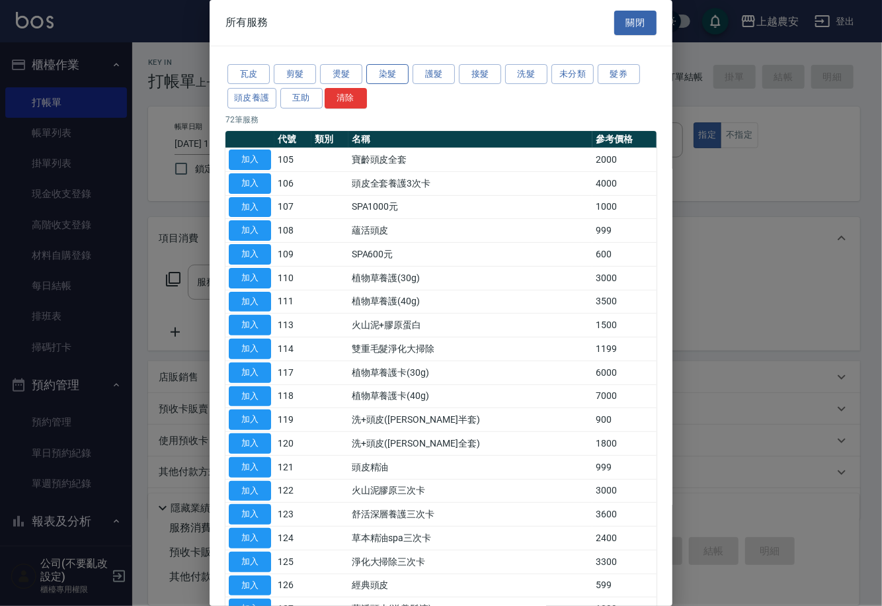
drag, startPoint x: 383, startPoint y: 73, endPoint x: 393, endPoint y: 79, distance: 11.2
click at [383, 75] on button "染髮" at bounding box center [387, 74] width 42 height 21
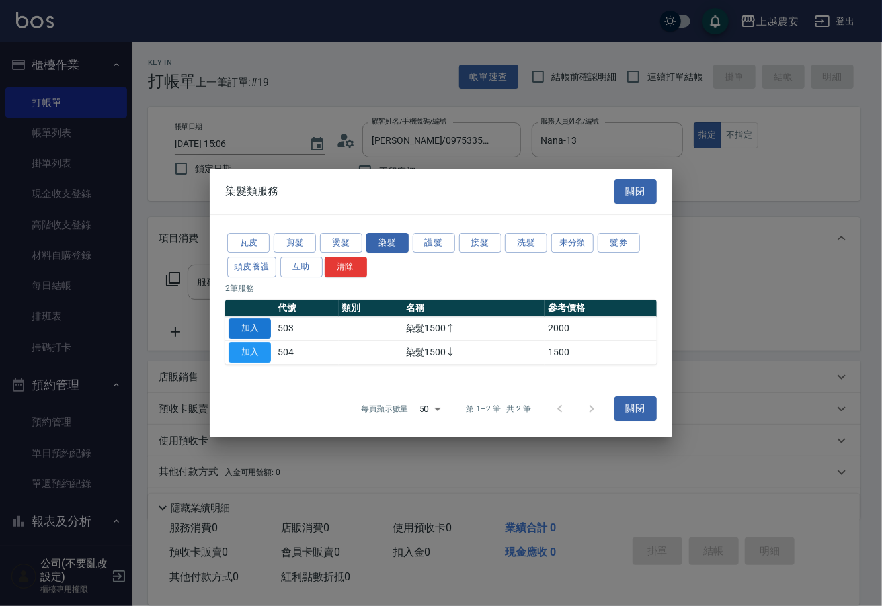
click at [259, 325] on button "加入" at bounding box center [250, 328] width 42 height 21
type input "染髮1500↑(503)"
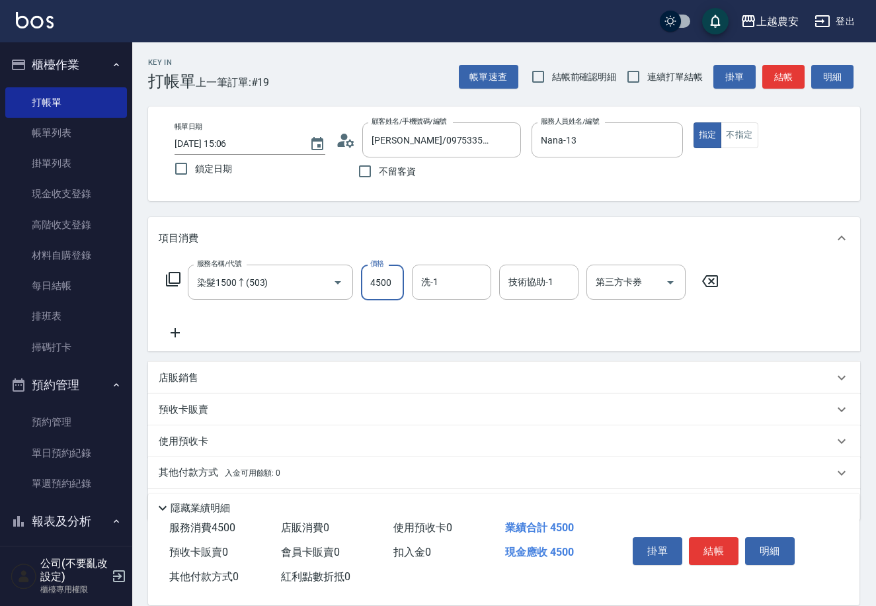
type input "4500"
type input "大巫-35"
click at [174, 274] on icon at bounding box center [173, 279] width 16 height 16
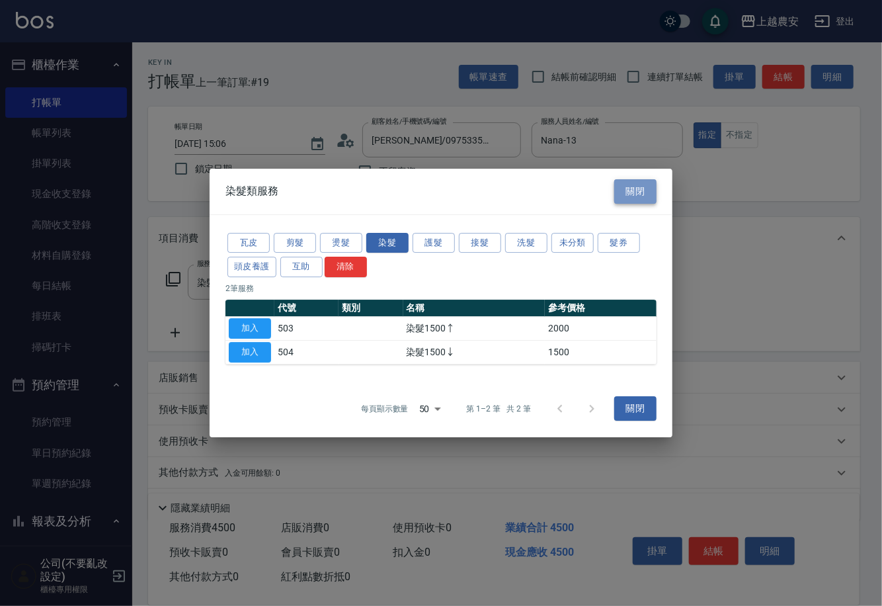
click at [648, 190] on button "關閉" at bounding box center [635, 191] width 42 height 24
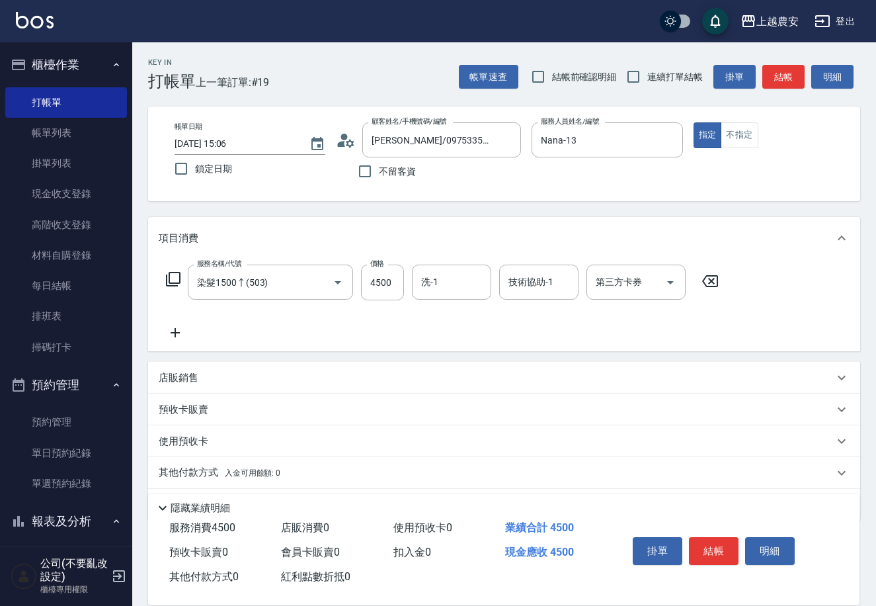
click at [176, 281] on icon at bounding box center [173, 279] width 16 height 16
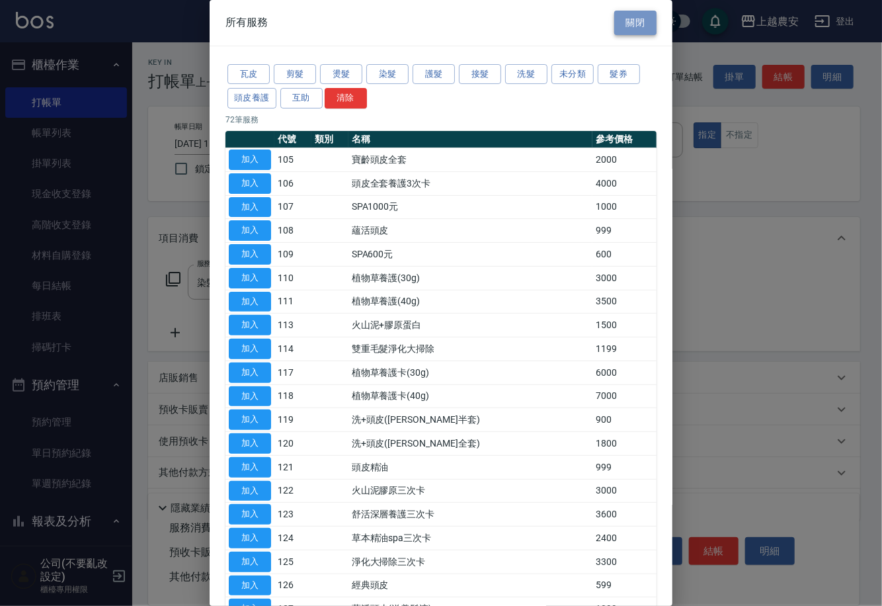
click at [624, 26] on button "關閉" at bounding box center [635, 23] width 42 height 24
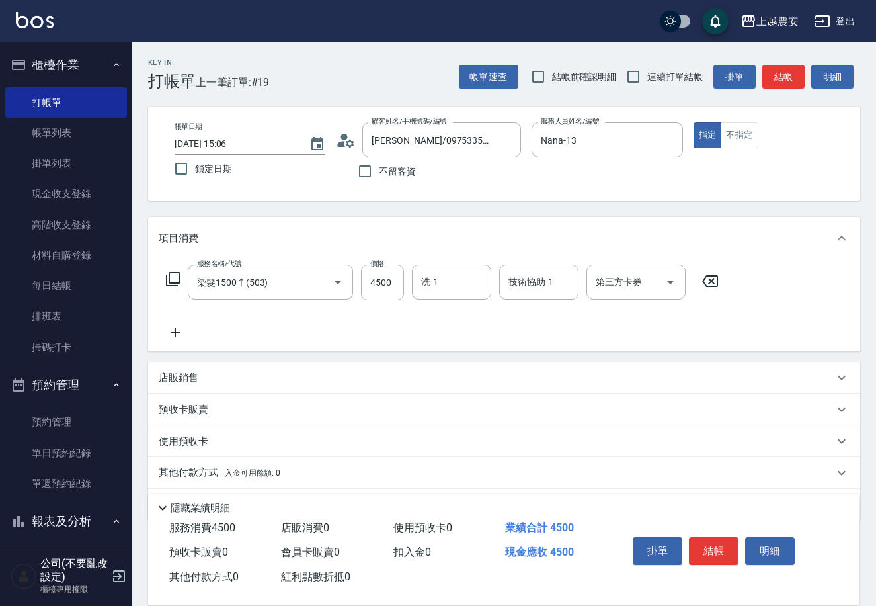
click at [178, 329] on icon at bounding box center [175, 333] width 33 height 16
type input "大巫-35"
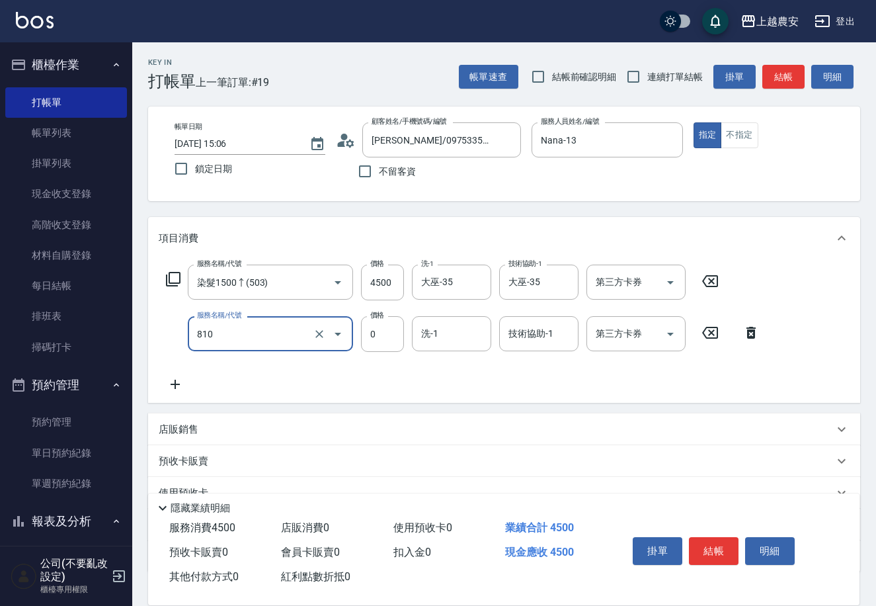
type input "頭皮護髮卡券使用(810)"
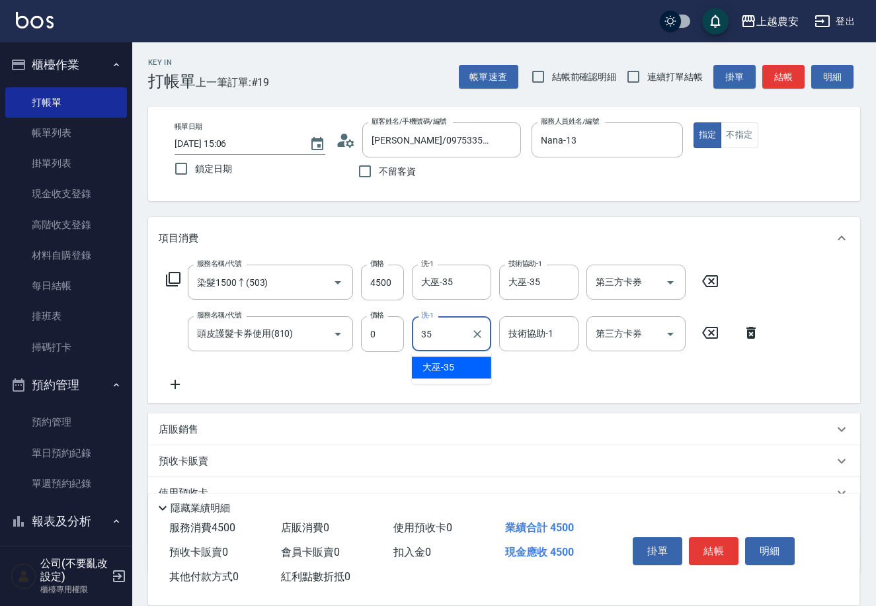
type input "3"
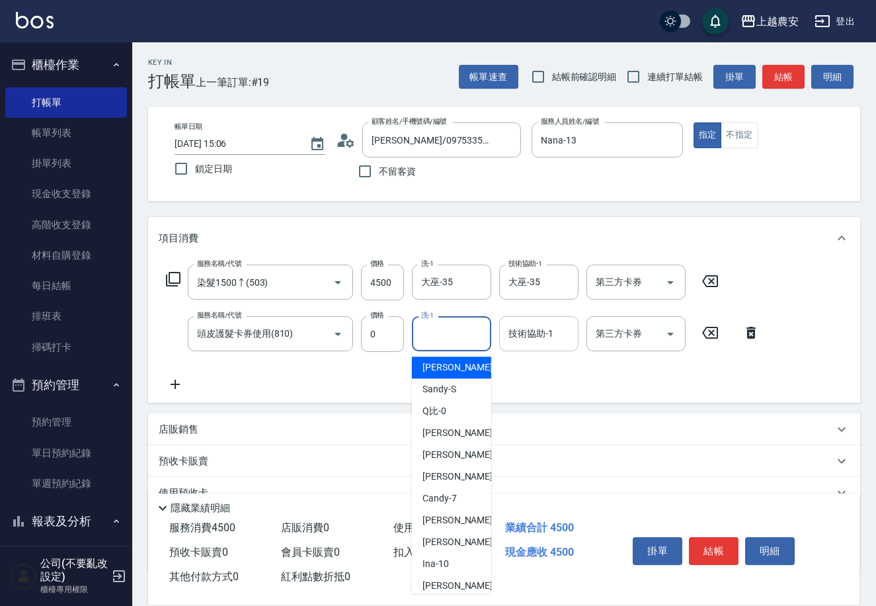
click at [549, 334] on input "技術協助-1" at bounding box center [538, 333] width 67 height 23
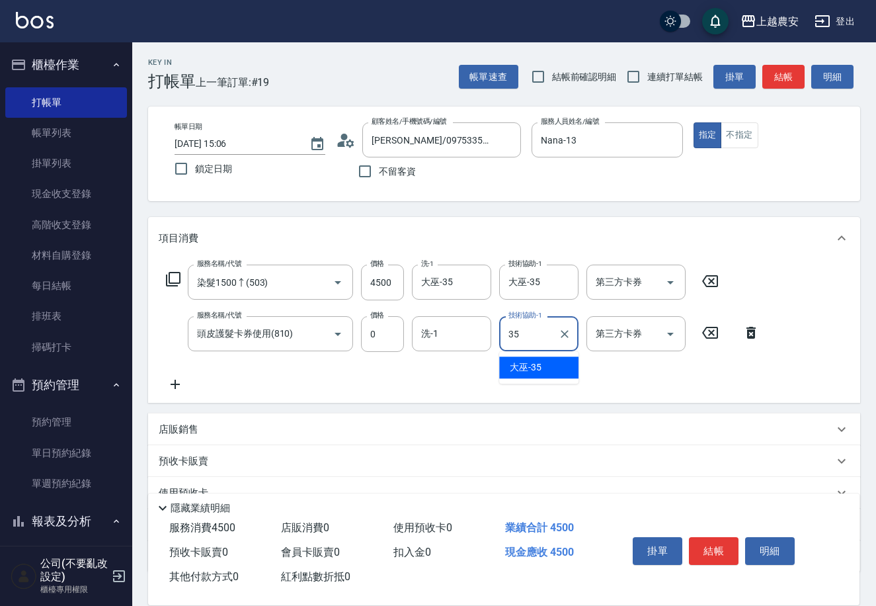
type input "大巫-35"
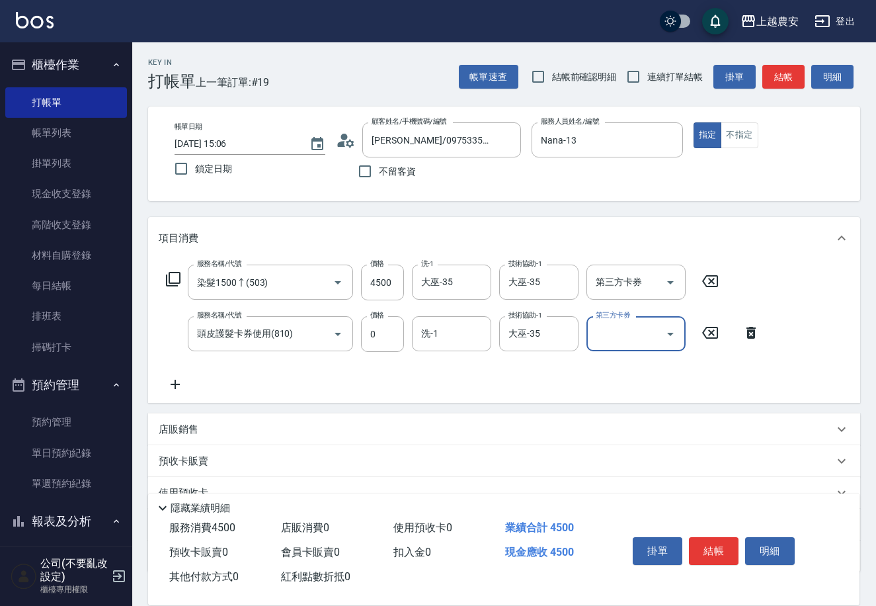
scroll to position [91, 0]
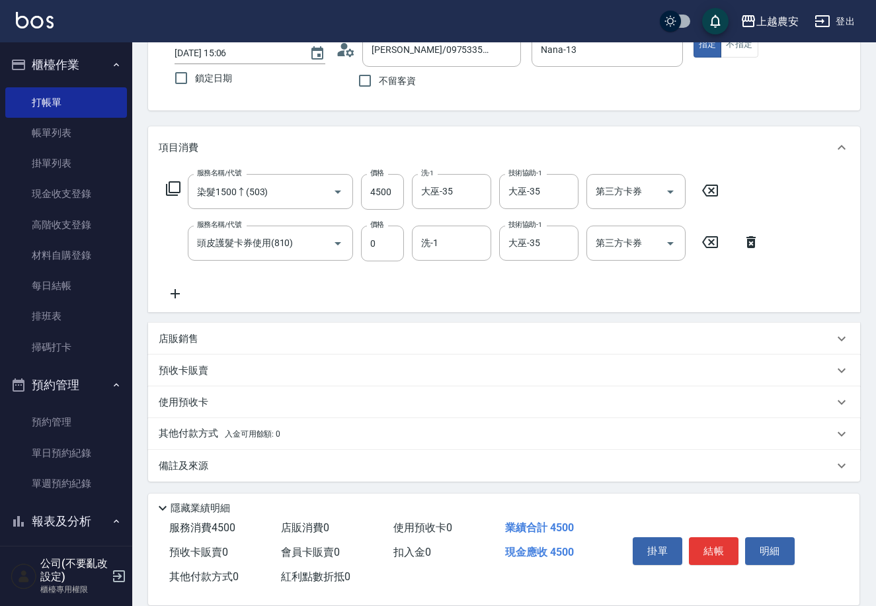
click at [218, 431] on p "其他付款方式 入金可用餘額: 0" at bounding box center [220, 434] width 122 height 15
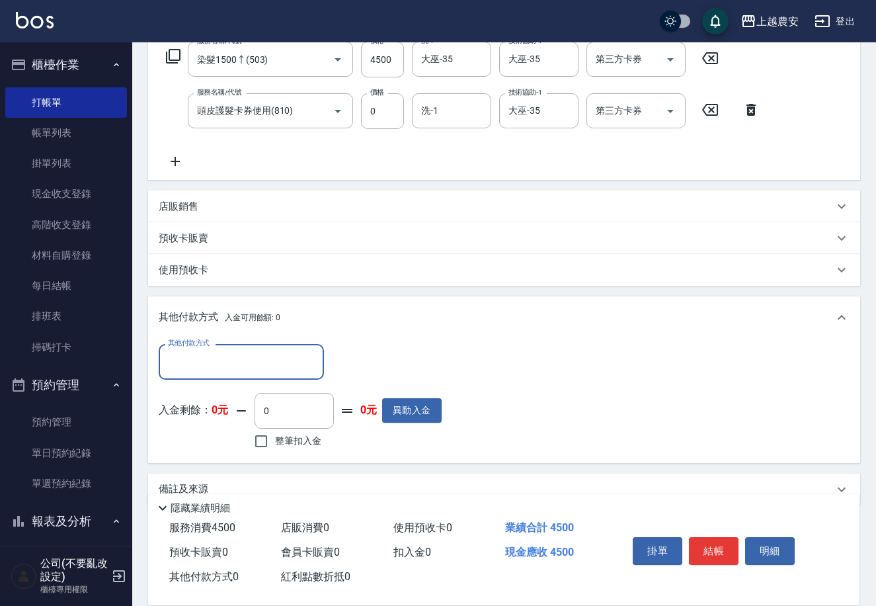
scroll to position [246, 0]
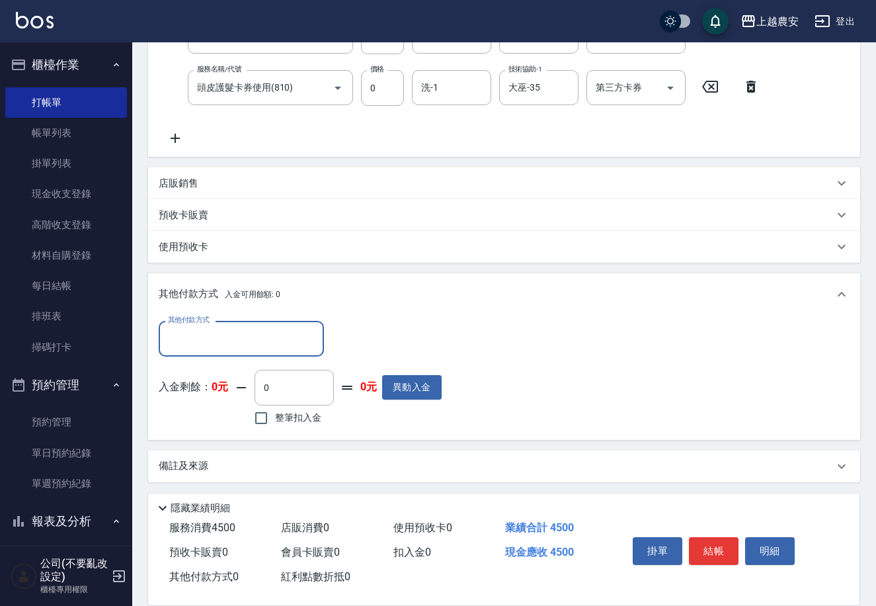
click at [208, 337] on input "其他付款方式" at bounding box center [241, 338] width 153 height 23
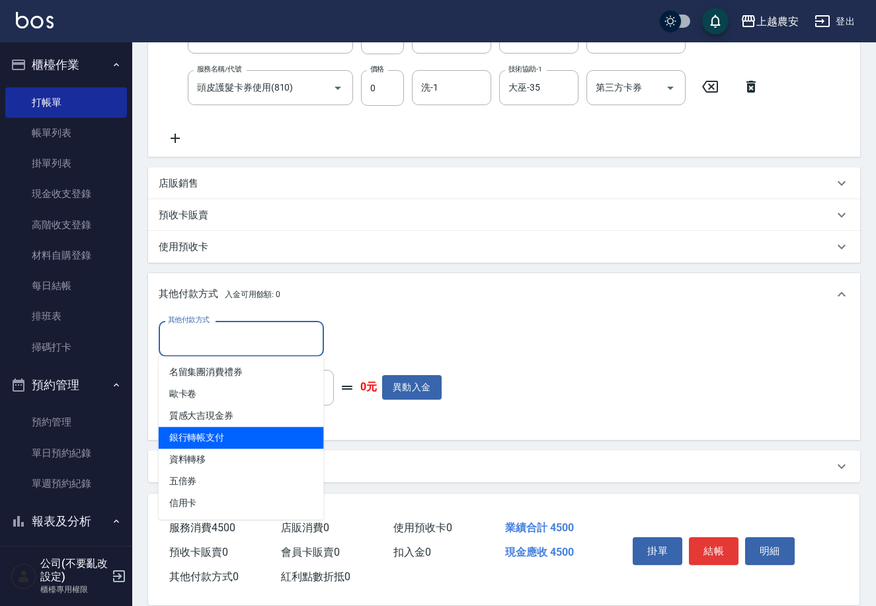
click at [206, 437] on span "銀行轉帳支付" at bounding box center [241, 438] width 165 height 22
type input "銀行轉帳支付"
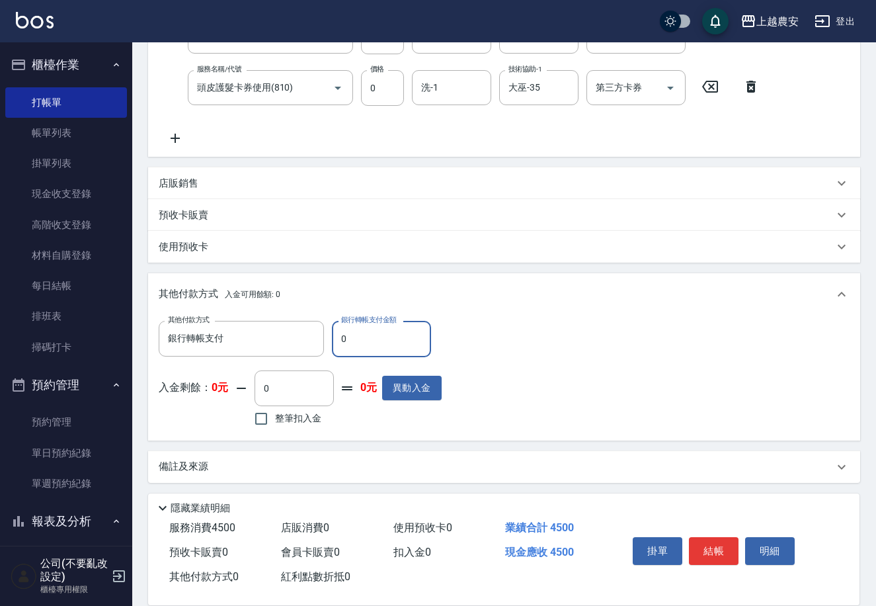
click at [359, 343] on input "0" at bounding box center [381, 339] width 99 height 36
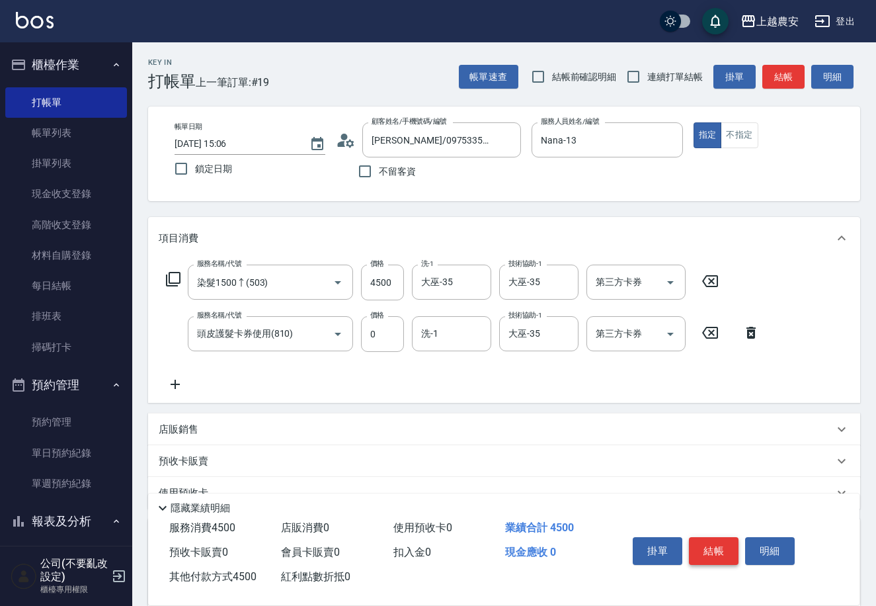
type input "4500"
click at [706, 546] on button "結帳" at bounding box center [714, 551] width 50 height 28
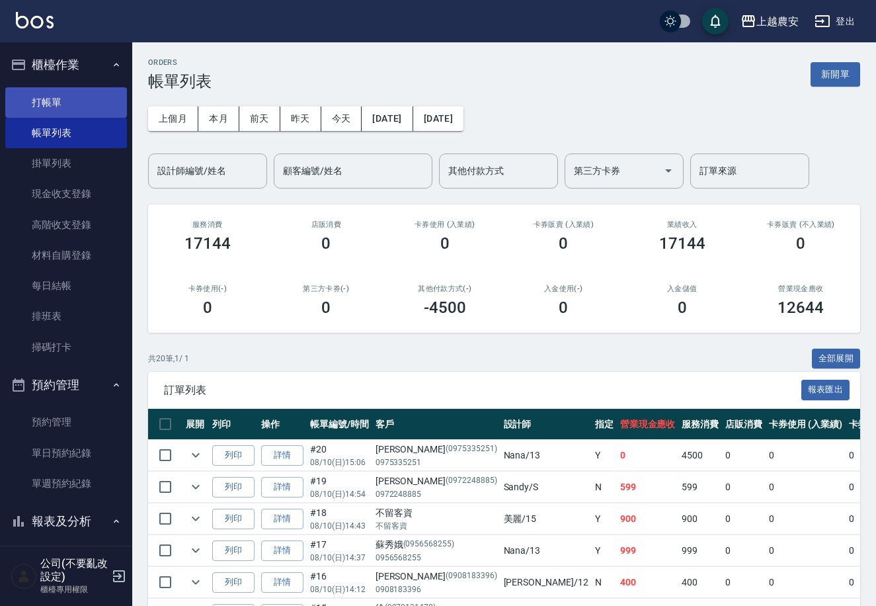
click at [62, 104] on link "打帳單" at bounding box center [66, 102] width 122 height 30
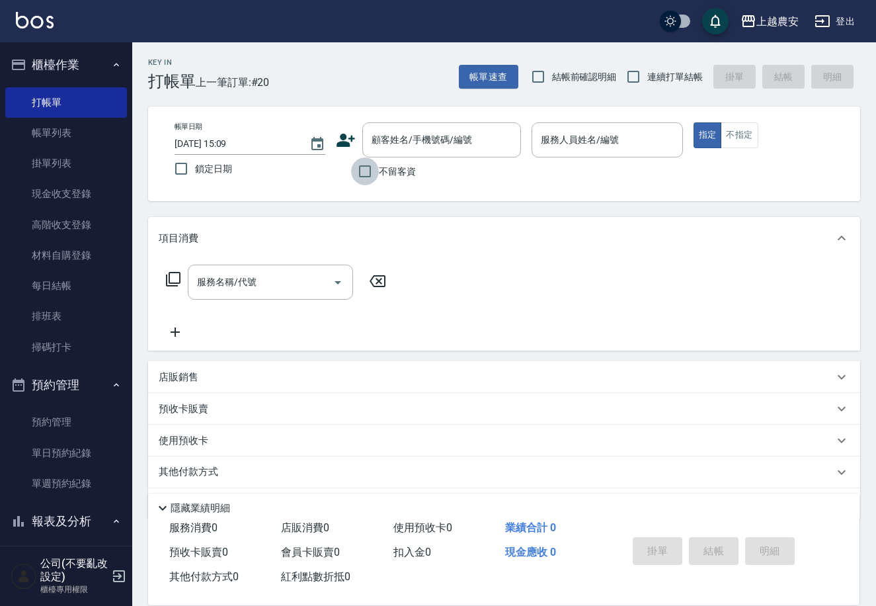
click at [370, 173] on input "不留客資" at bounding box center [365, 171] width 28 height 28
checkbox input "true"
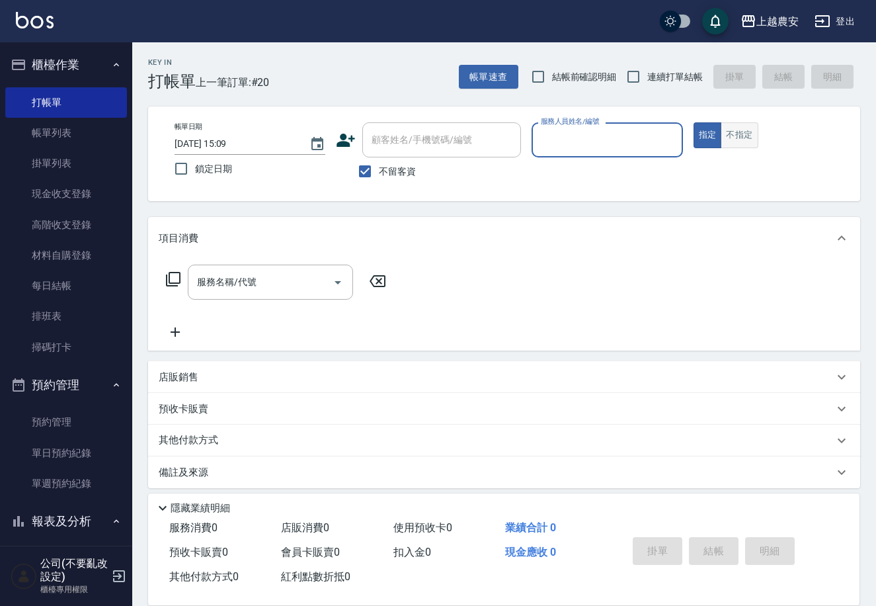
drag, startPoint x: 732, startPoint y: 128, endPoint x: 650, endPoint y: 132, distance: 82.8
click at [732, 127] on button "不指定" at bounding box center [739, 135] width 37 height 26
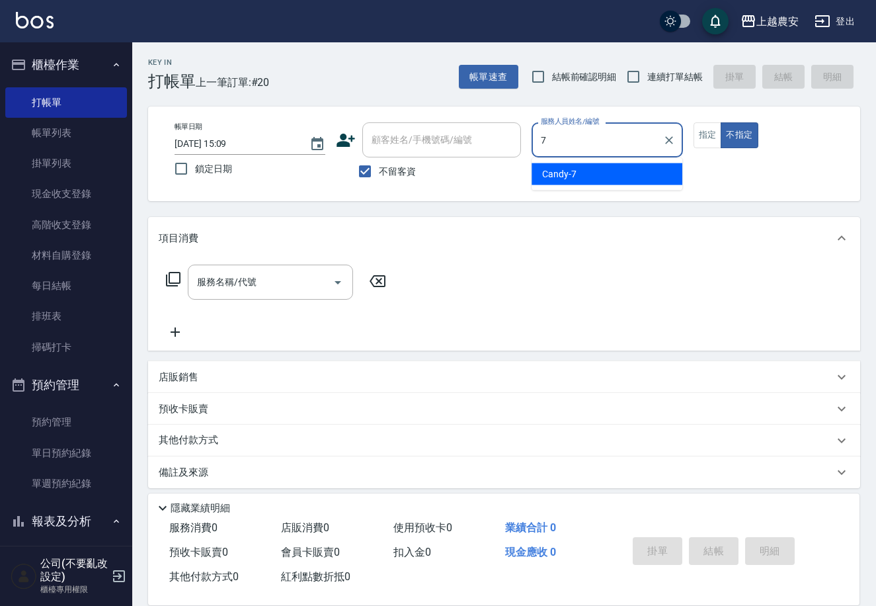
type input "Candy-7"
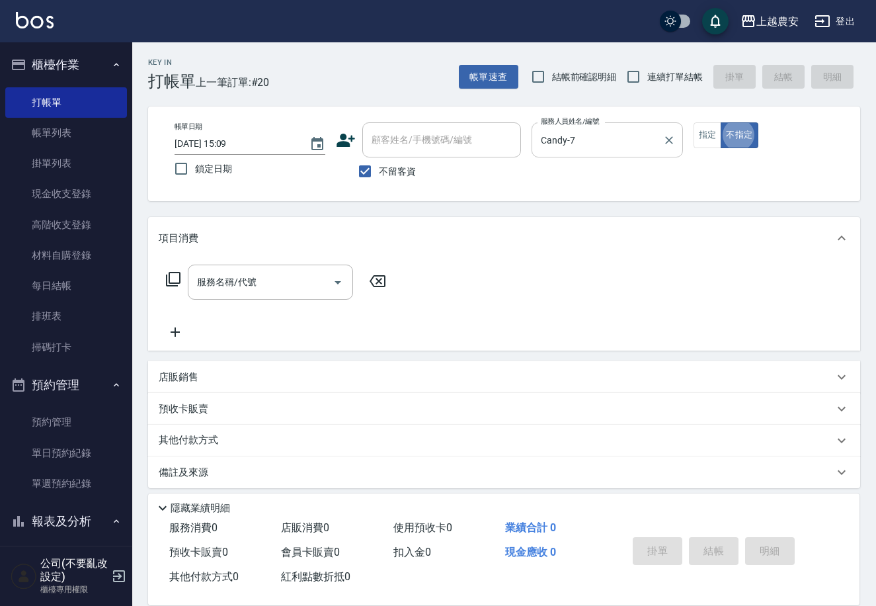
type button "false"
click at [177, 284] on icon at bounding box center [173, 279] width 16 height 16
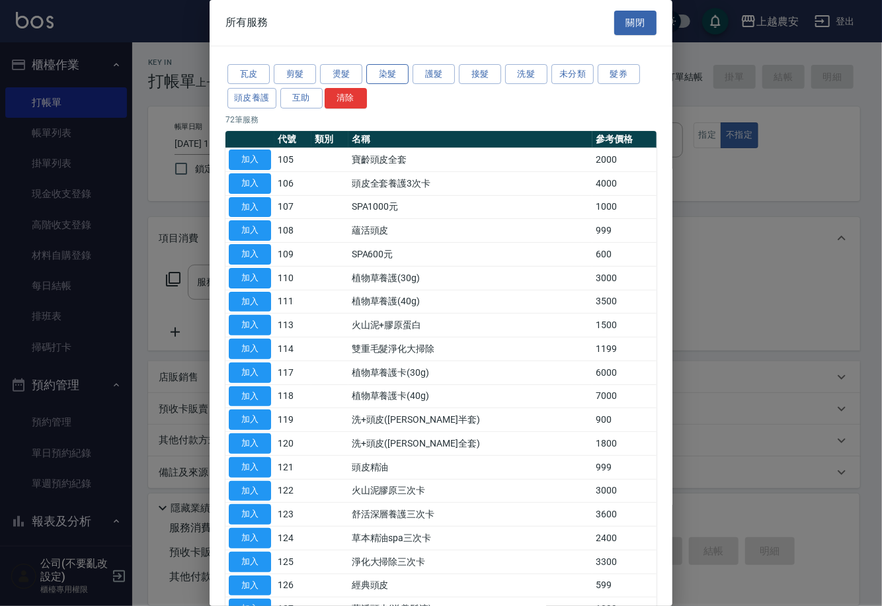
click at [378, 69] on button "染髮" at bounding box center [387, 74] width 42 height 21
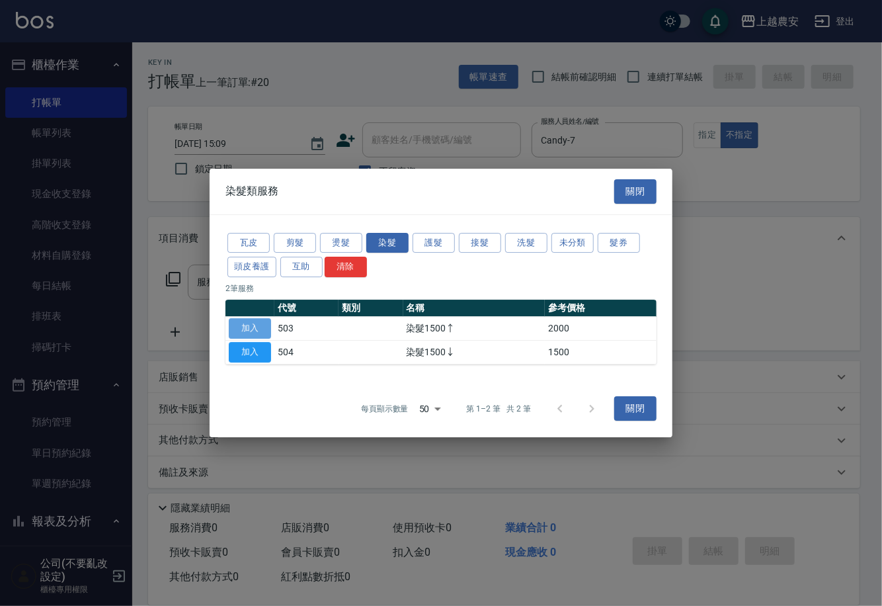
click at [246, 323] on button "加入" at bounding box center [250, 328] width 42 height 21
type input "染髮1500↑(503)"
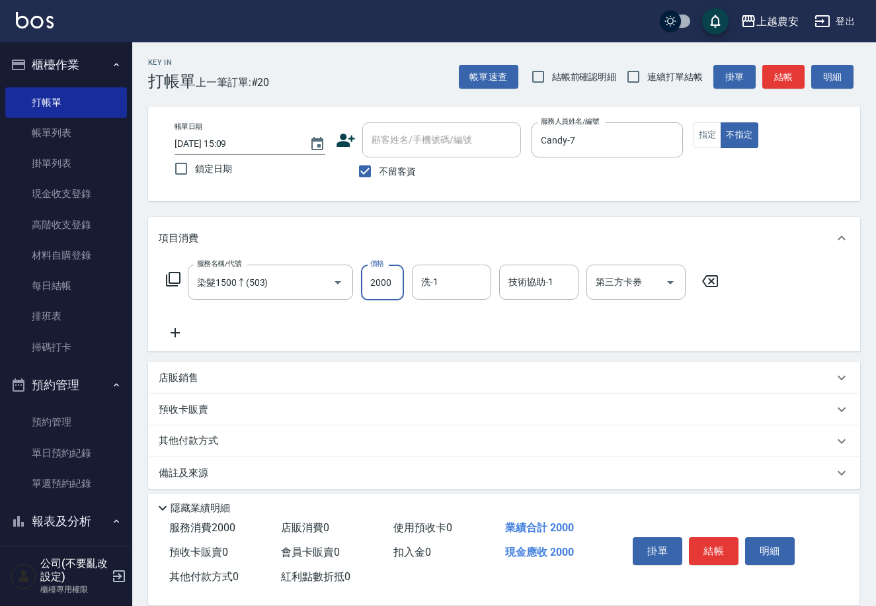
click at [399, 274] on input "2000" at bounding box center [382, 283] width 43 height 36
type input "2588"
click at [712, 549] on button "結帳" at bounding box center [714, 551] width 50 height 28
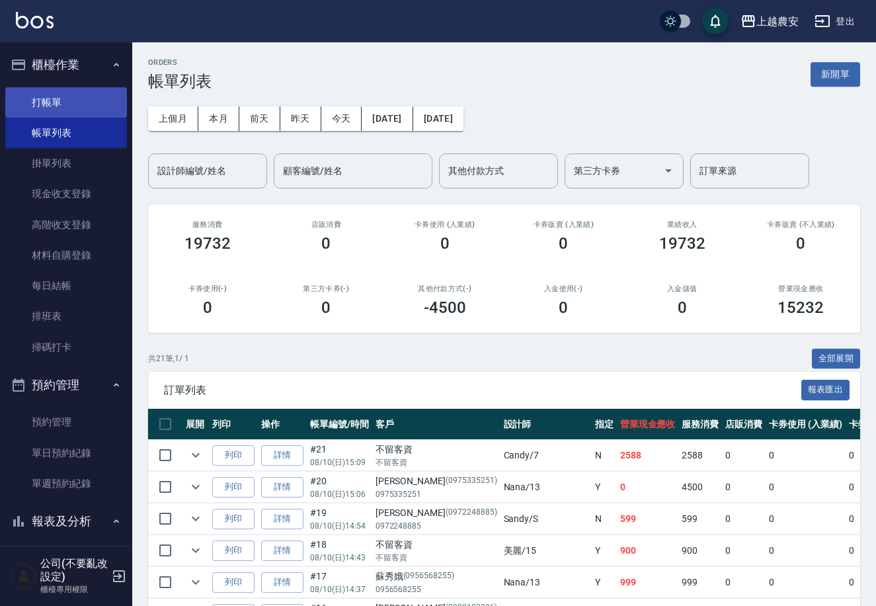
click at [96, 101] on link "打帳單" at bounding box center [66, 102] width 122 height 30
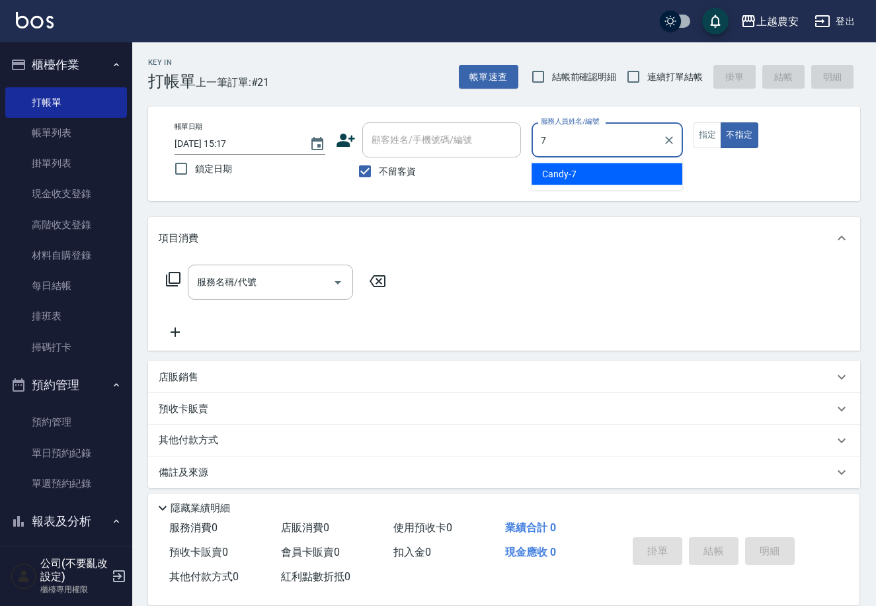
type input "Candy-7"
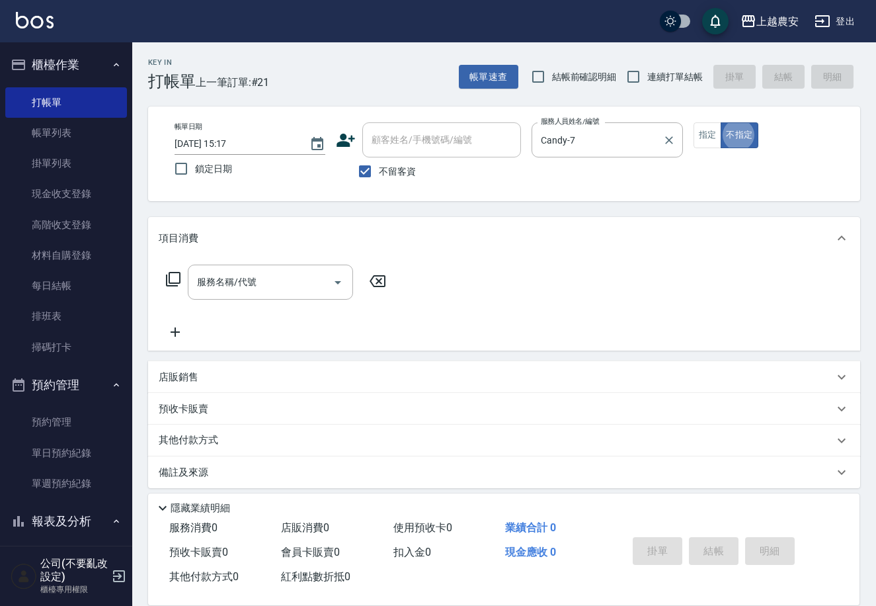
type button "false"
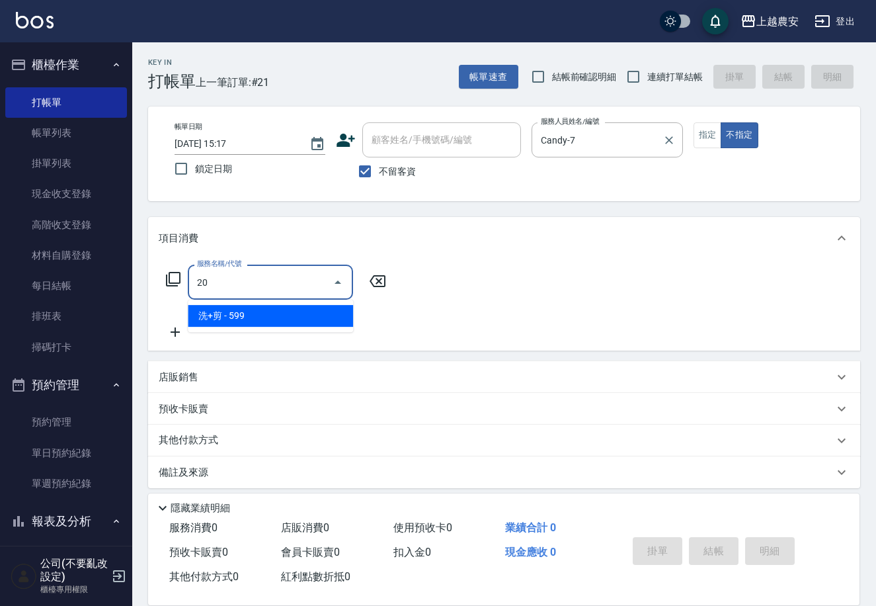
type input "2"
type input "403"
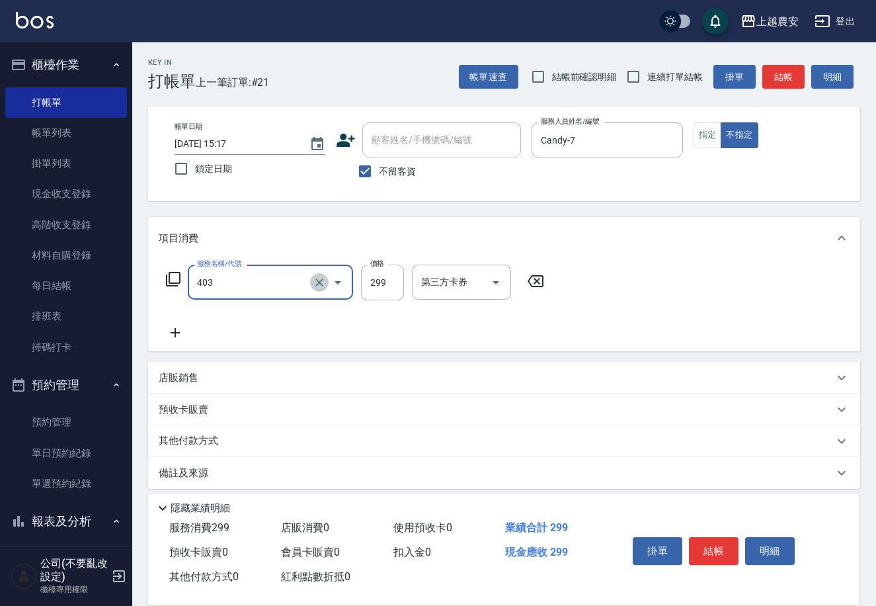
click at [310, 282] on button "Clear" at bounding box center [319, 282] width 19 height 19
type input "洗髮(228)"
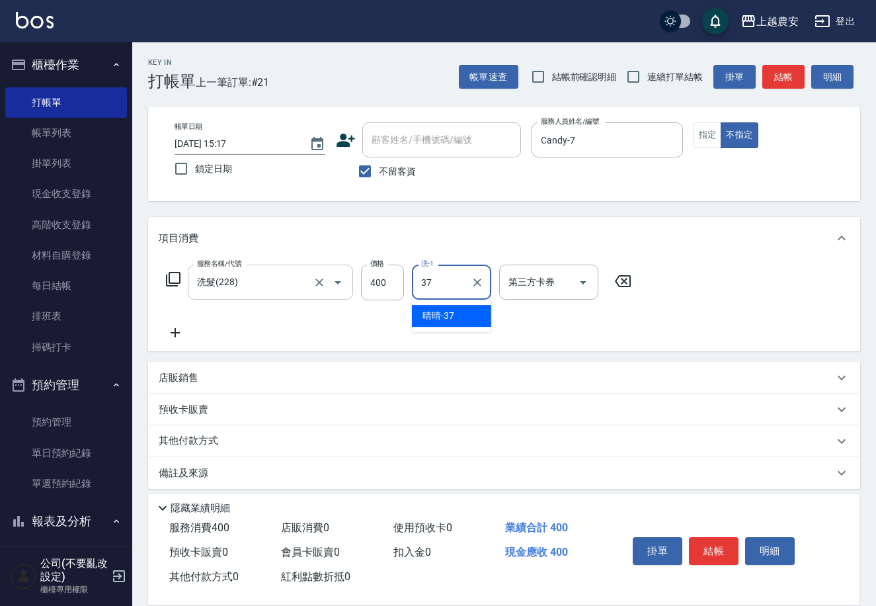
type input "3"
type input "2"
type input "團團-27"
click at [712, 558] on button "結帳" at bounding box center [714, 551] width 50 height 28
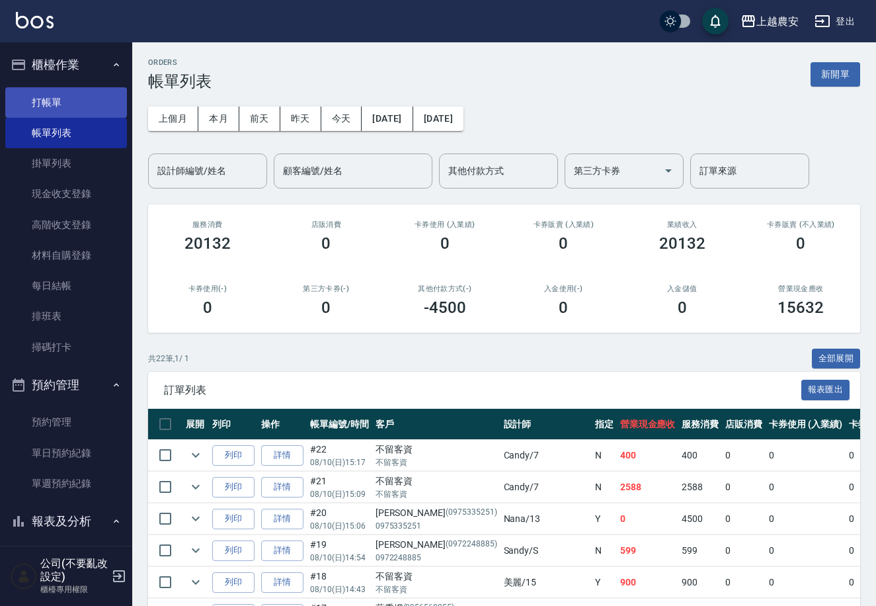
click at [33, 97] on link "打帳單" at bounding box center [66, 102] width 122 height 30
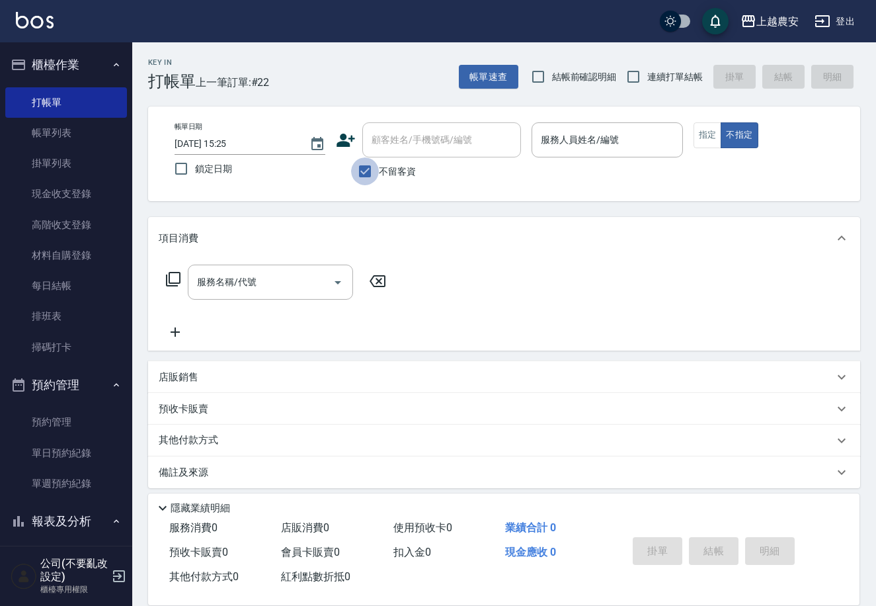
click at [362, 163] on input "不留客資" at bounding box center [365, 171] width 28 height 28
checkbox input "false"
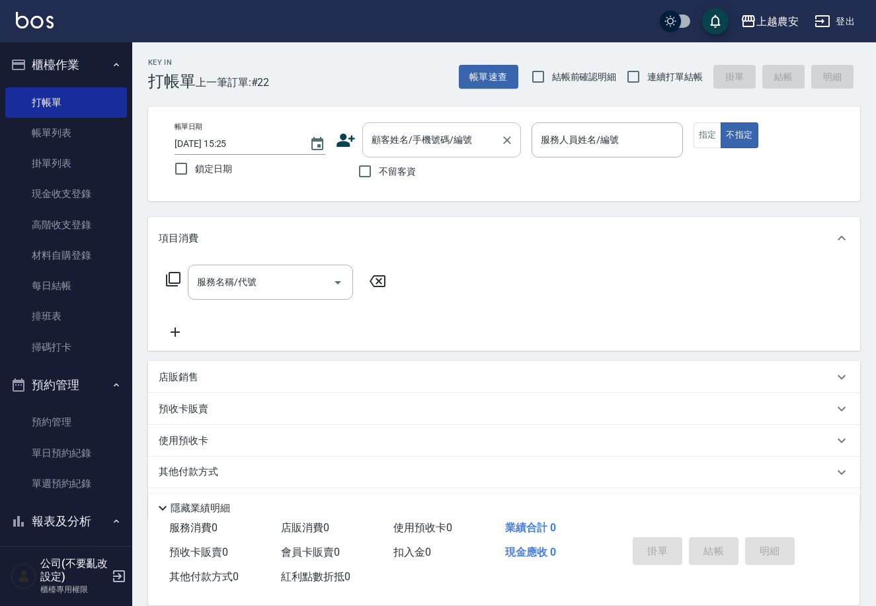
click at [414, 145] on input "顧客姓名/手機號碼/編號" at bounding box center [431, 139] width 127 height 23
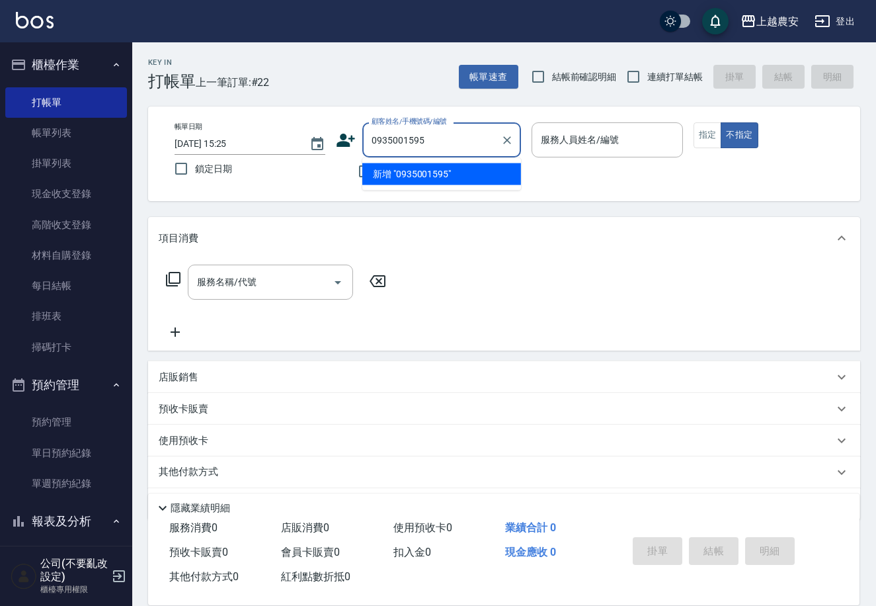
type input "0935001595"
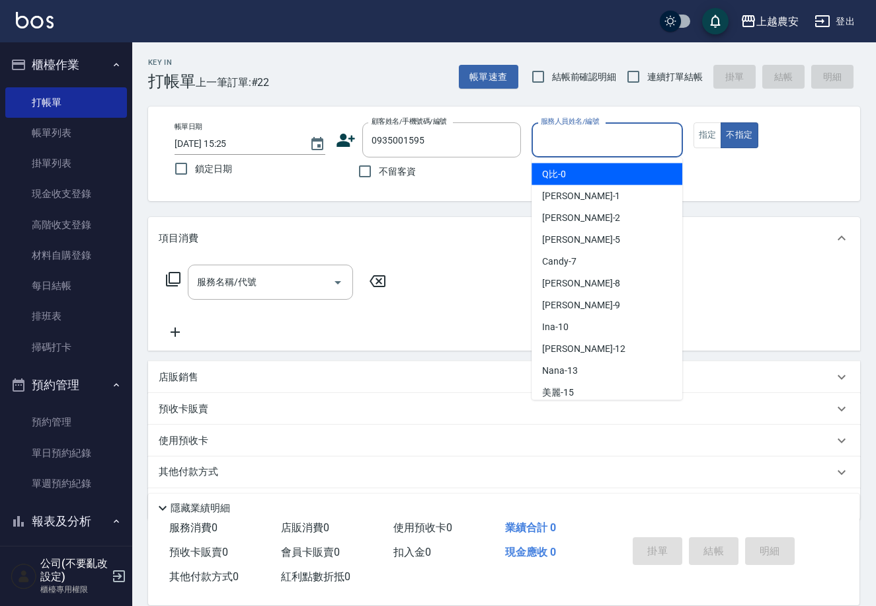
click at [609, 135] on input "服務人員姓名/編號" at bounding box center [607, 139] width 139 height 23
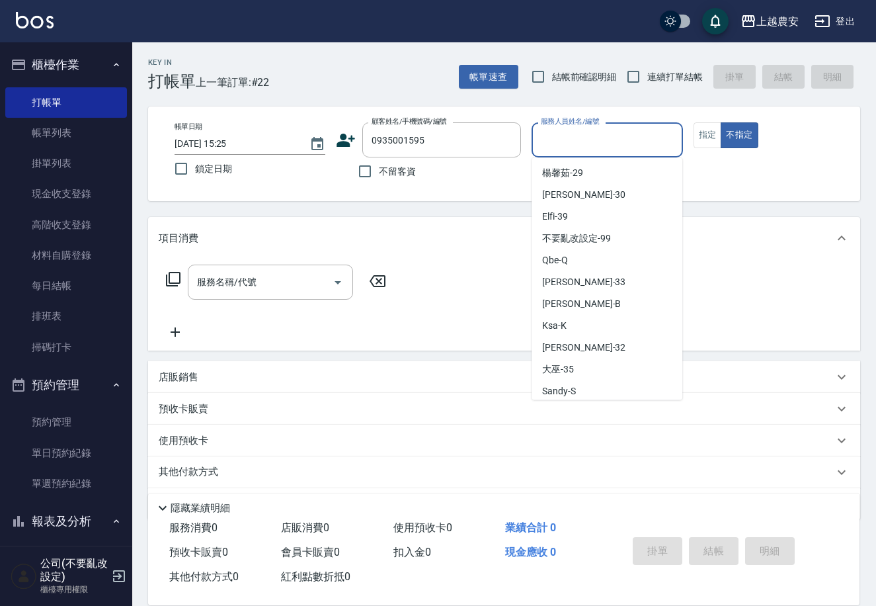
scroll to position [396, 0]
click at [604, 318] on div "Ksa -K" at bounding box center [607, 325] width 151 height 22
type input "Ksa-K"
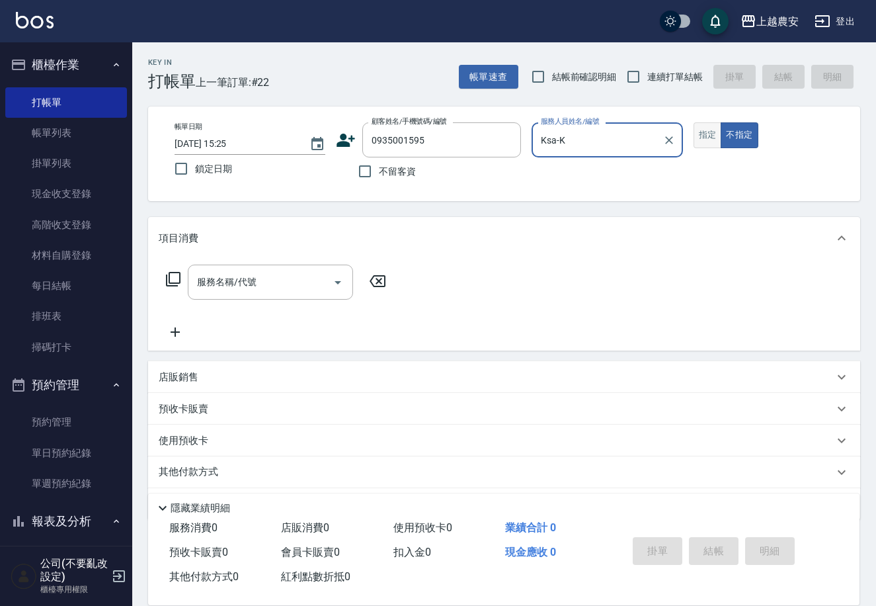
click at [700, 141] on button "指定" at bounding box center [708, 135] width 28 height 26
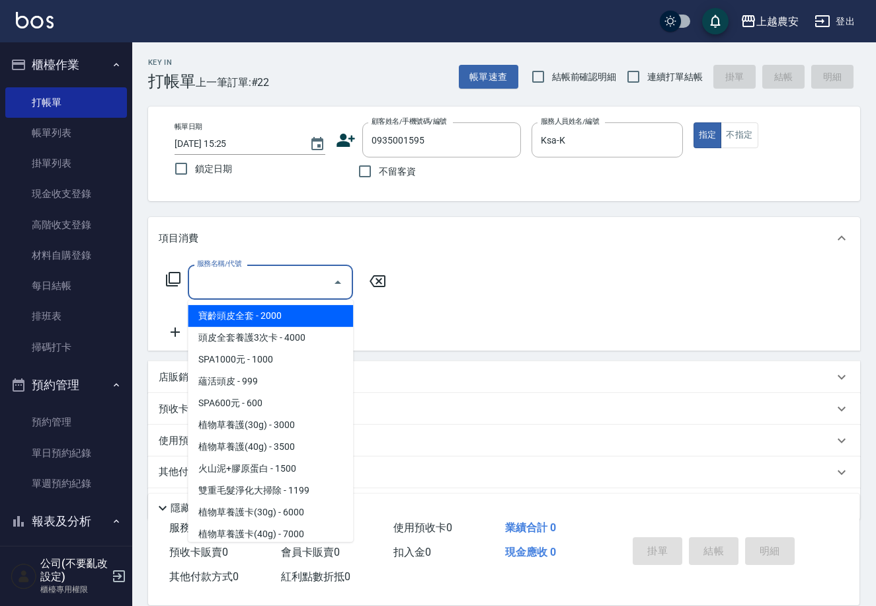
click at [257, 283] on input "服務名稱/代號" at bounding box center [261, 282] width 134 height 23
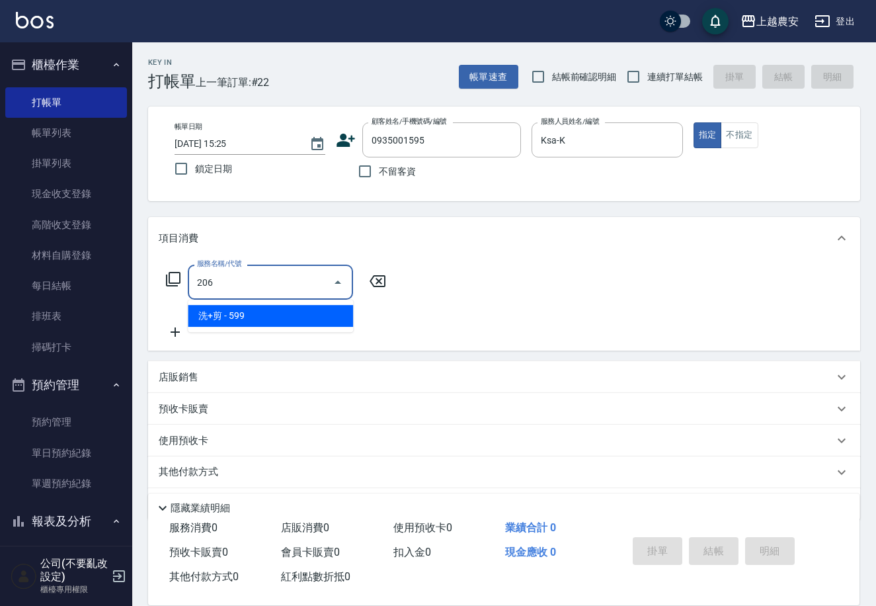
click at [269, 313] on span "洗+剪 - 599" at bounding box center [270, 316] width 165 height 22
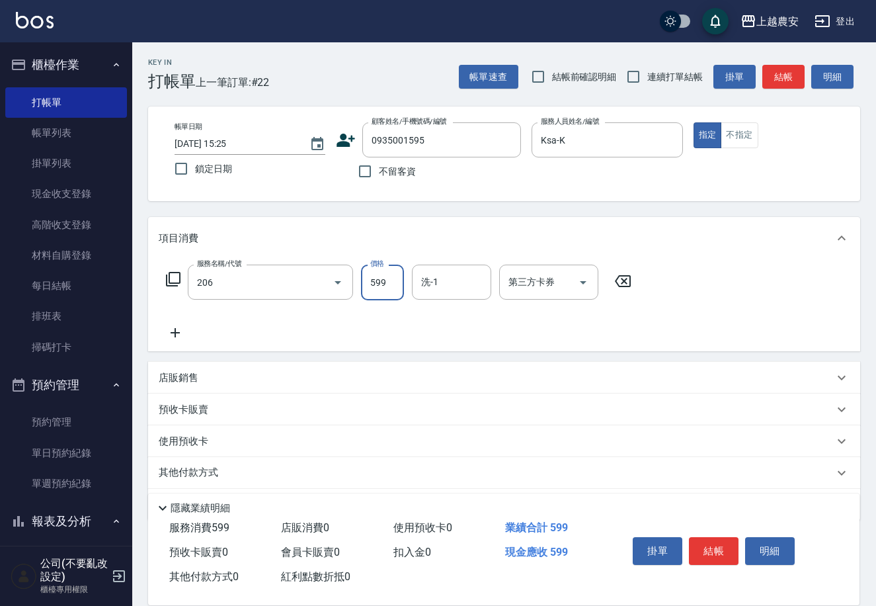
type input "洗+剪(206)"
click at [386, 290] on input "599" at bounding box center [382, 283] width 43 height 36
type input "800"
click at [419, 314] on div "酪梨 -34" at bounding box center [451, 316] width 79 height 22
type input "酪梨-34"
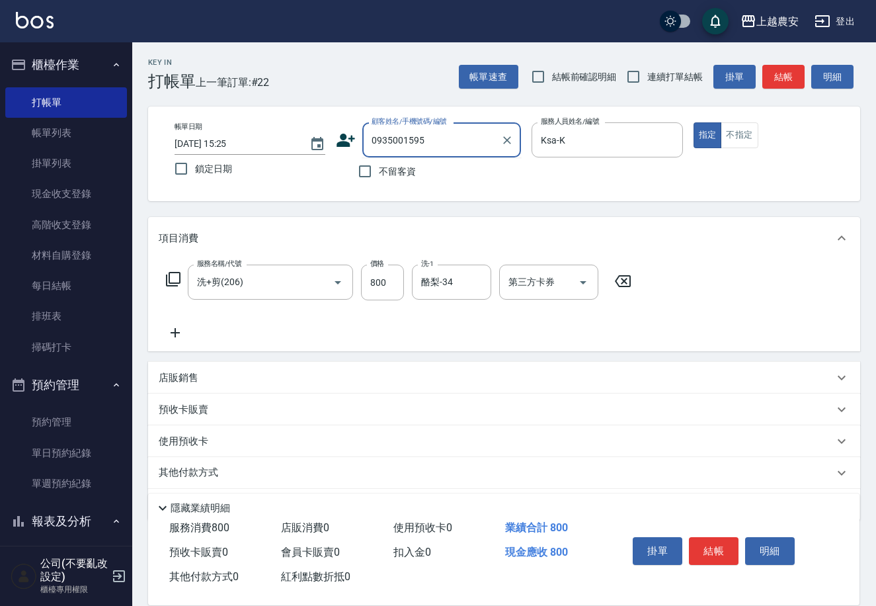
click at [448, 147] on input "0935001595" at bounding box center [431, 139] width 127 height 23
click at [513, 142] on icon "Clear" at bounding box center [507, 140] width 13 height 13
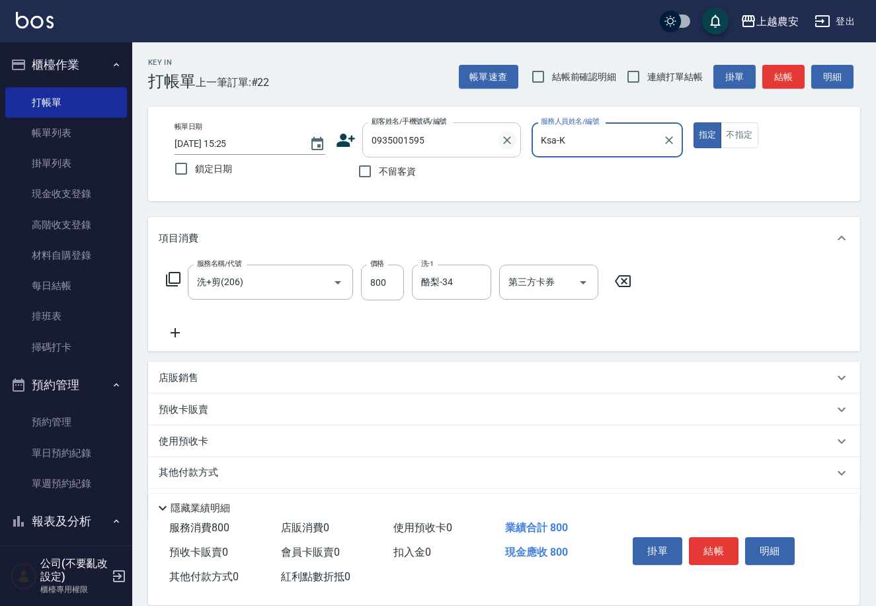
type input "0935001595"
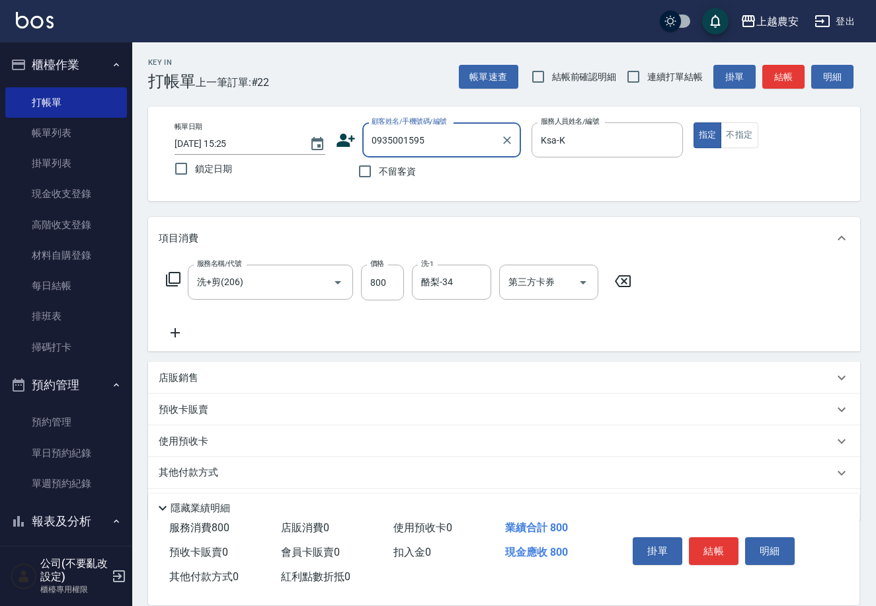
drag, startPoint x: 425, startPoint y: 142, endPoint x: 360, endPoint y: 140, distance: 64.2
click at [360, 140] on div "顧客姓名/手機號碼/編號 0935001595 顧客姓名/手機號碼/編號" at bounding box center [428, 139] width 185 height 35
click at [353, 139] on icon at bounding box center [346, 140] width 19 height 13
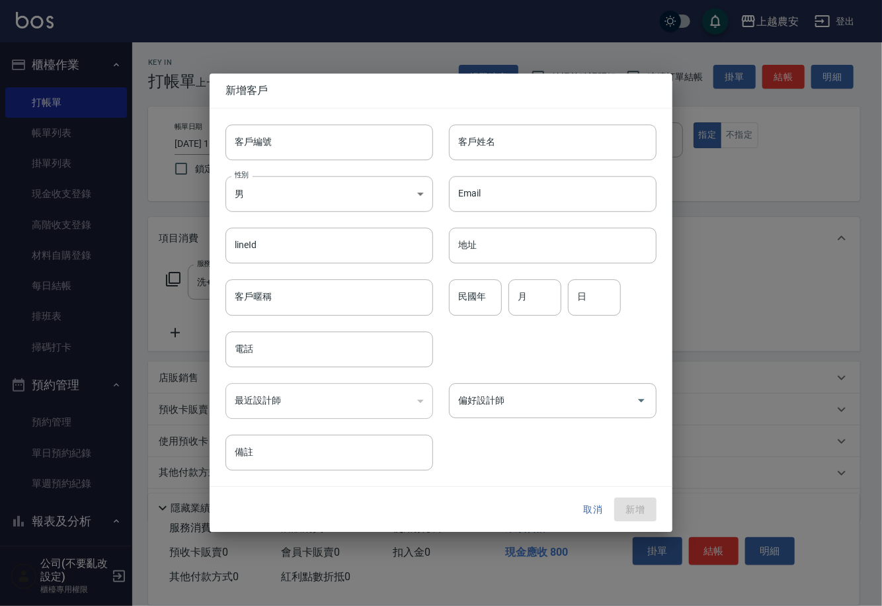
type input "0935001595"
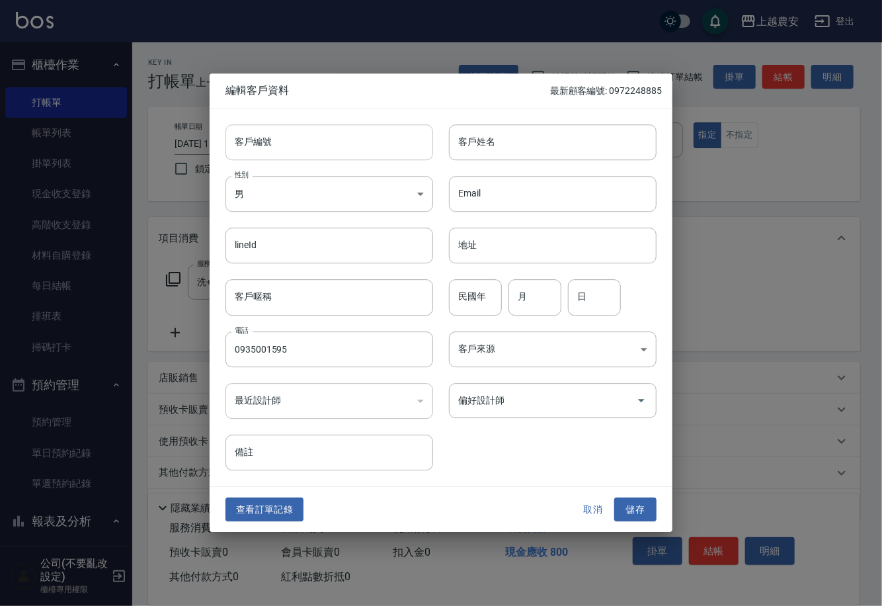
click at [342, 149] on input "客戶編號" at bounding box center [330, 142] width 208 height 36
paste input "0935001595"
type input "0935001595"
click at [604, 149] on input "客戶姓名" at bounding box center [553, 142] width 208 height 36
type input "陳"
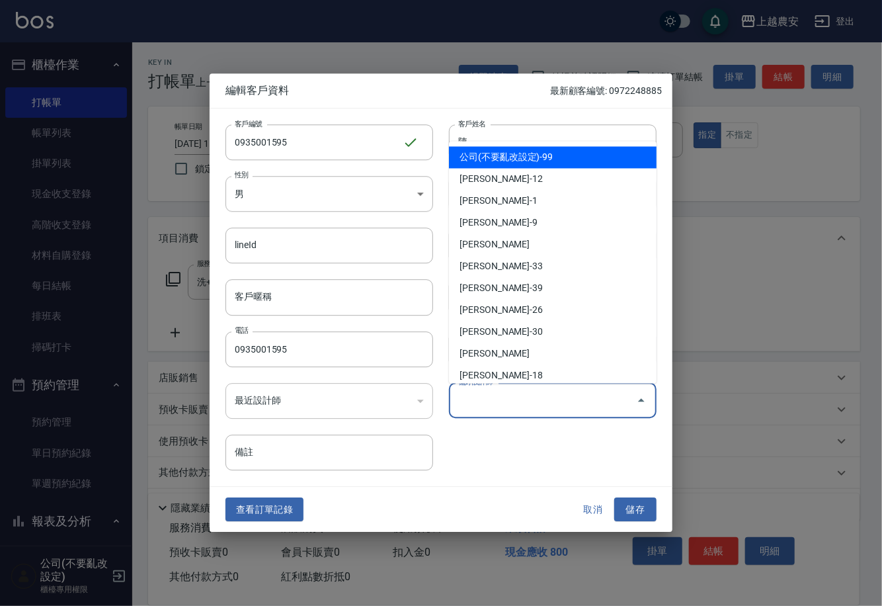
click at [564, 409] on input "偏好設計師" at bounding box center [543, 400] width 176 height 23
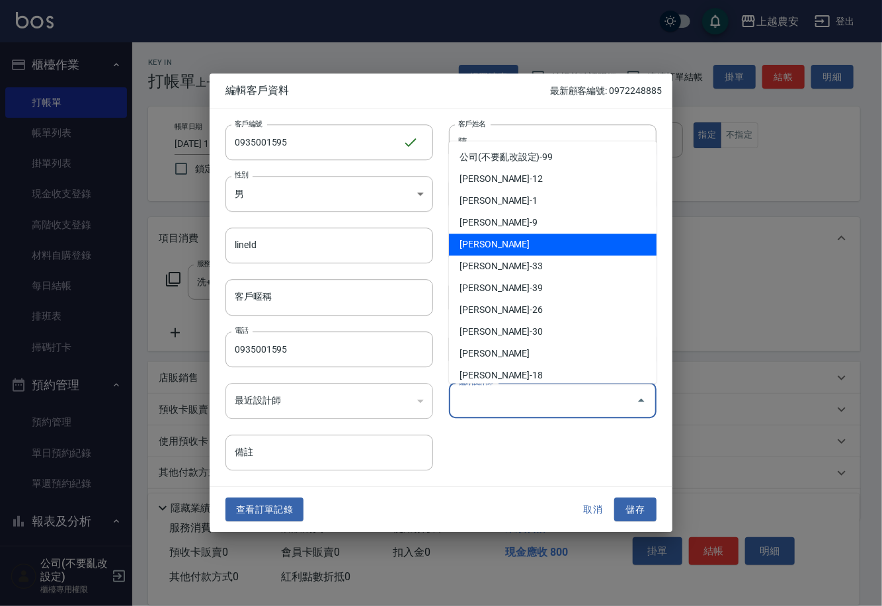
type input "k"
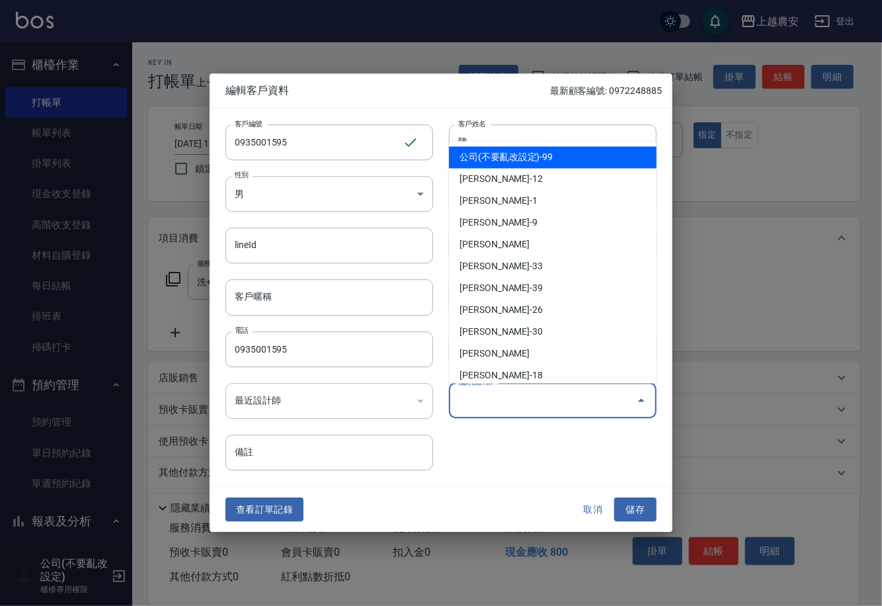
type input "k"
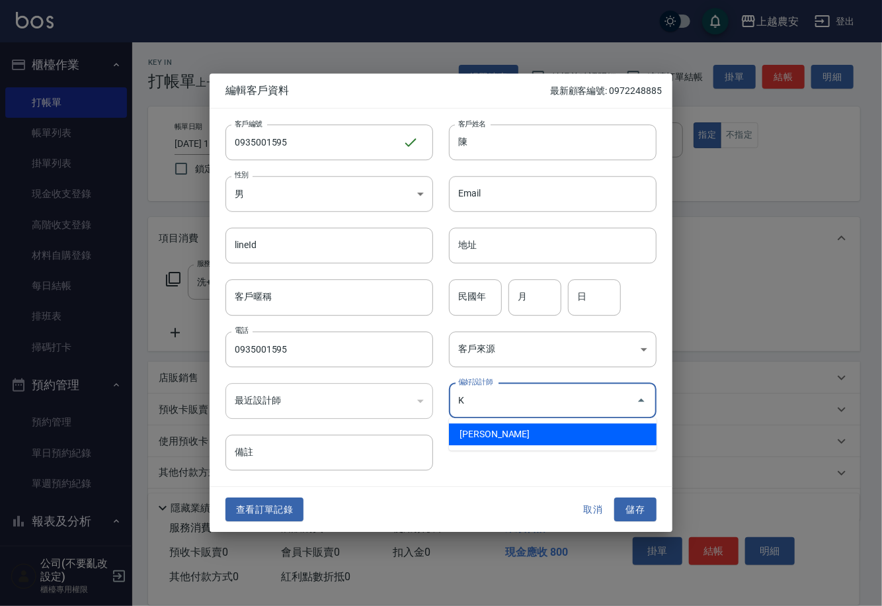
type input "林慧珊"
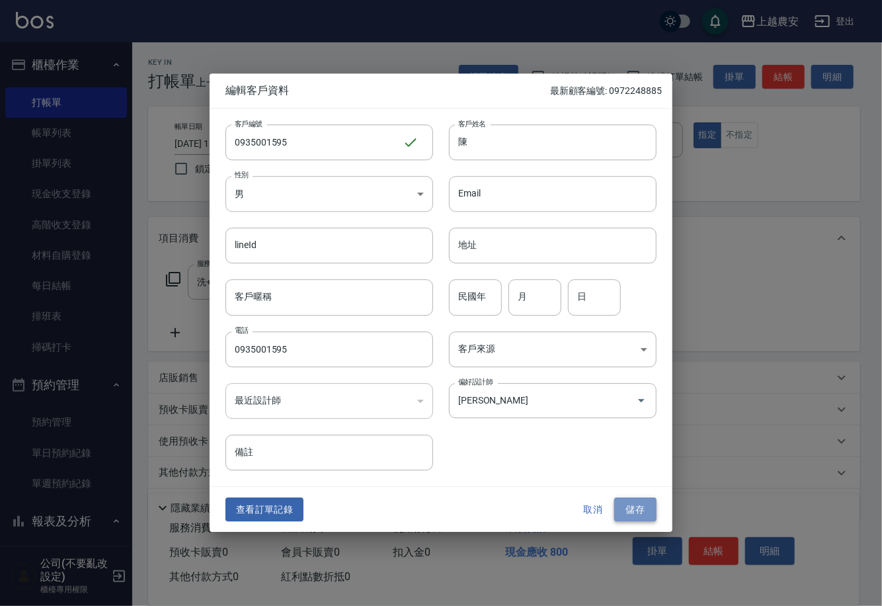
click at [631, 503] on button "儲存" at bounding box center [635, 509] width 42 height 24
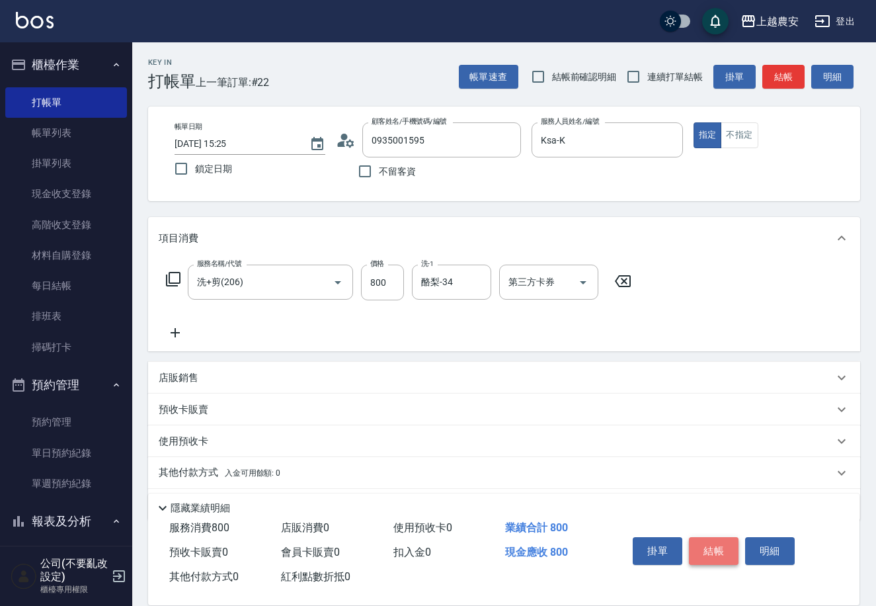
click at [710, 546] on button "結帳" at bounding box center [714, 551] width 50 height 28
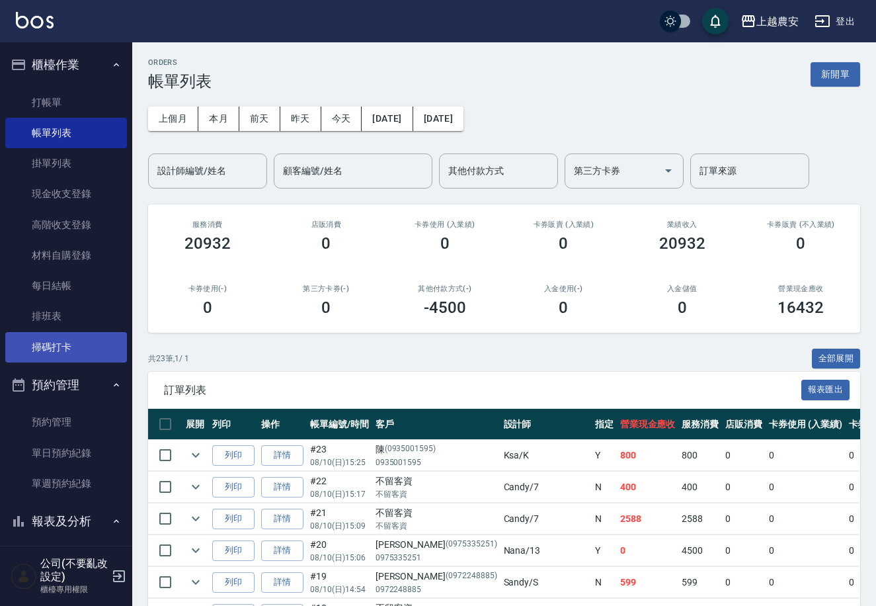
click at [112, 347] on link "掃碼打卡" at bounding box center [66, 347] width 122 height 30
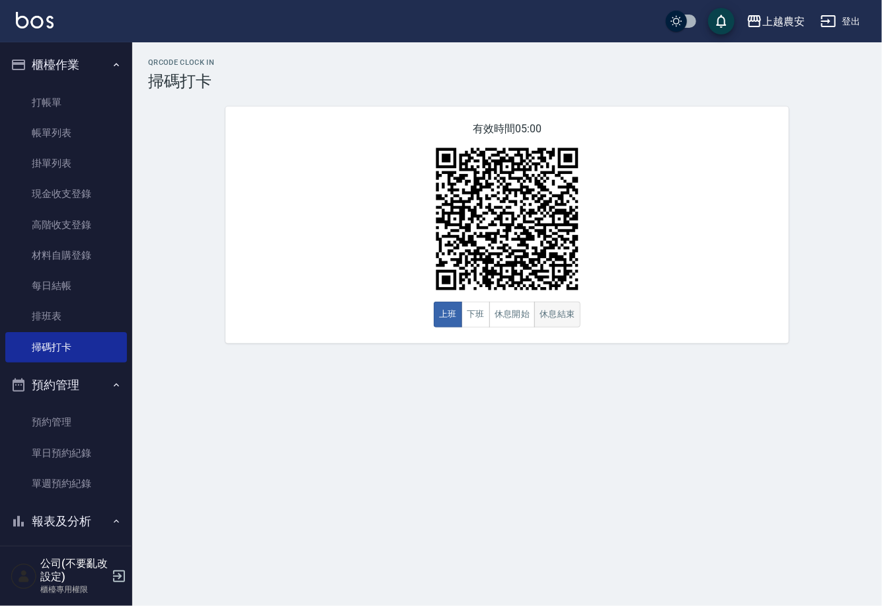
click at [558, 325] on button "休息結束" at bounding box center [557, 315] width 46 height 26
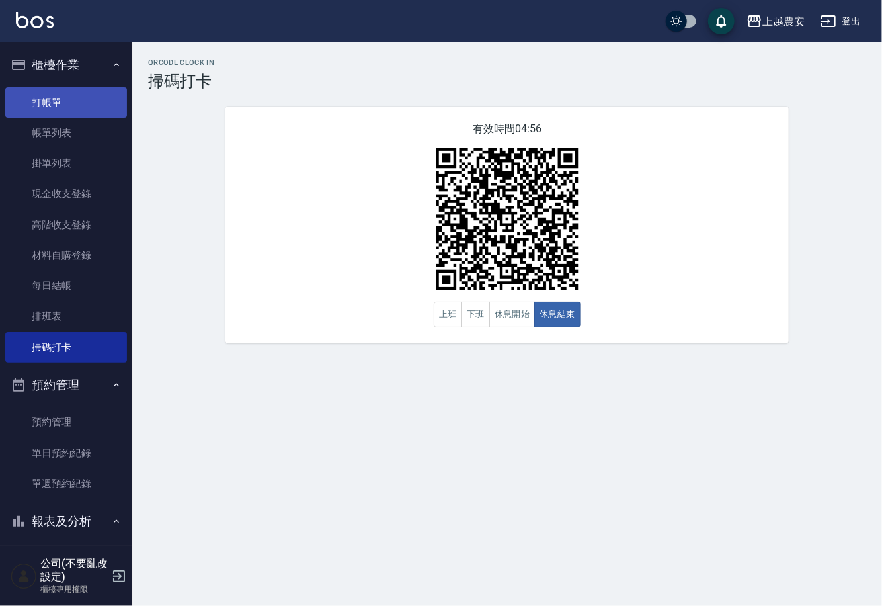
click at [99, 108] on link "打帳單" at bounding box center [66, 102] width 122 height 30
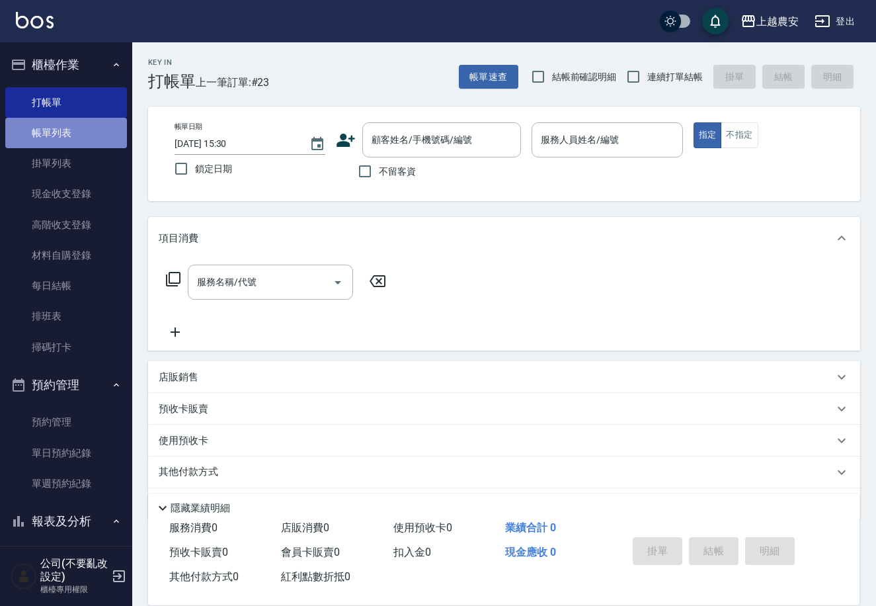
drag, startPoint x: 72, startPoint y: 127, endPoint x: 242, endPoint y: 299, distance: 241.8
click at [73, 126] on link "帳單列表" at bounding box center [66, 133] width 122 height 30
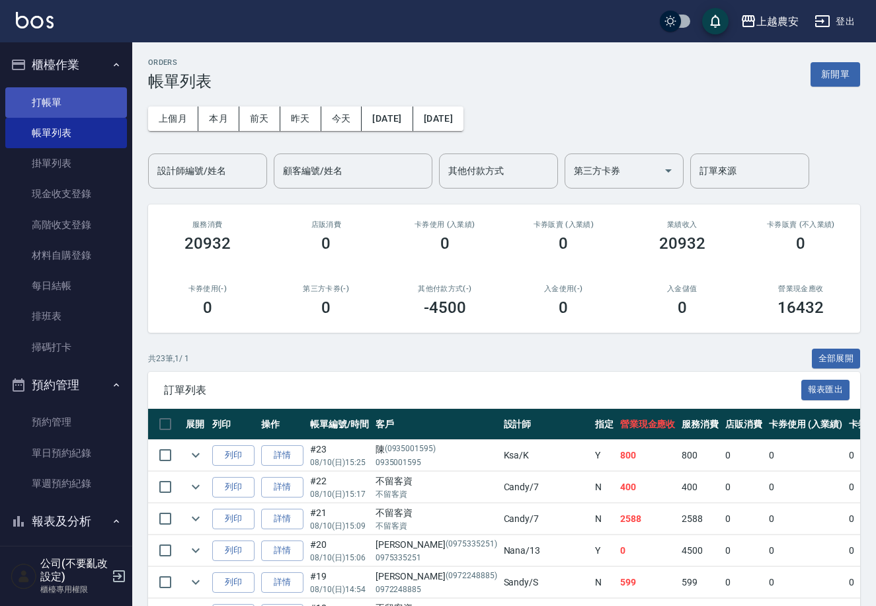
click at [107, 99] on link "打帳單" at bounding box center [66, 102] width 122 height 30
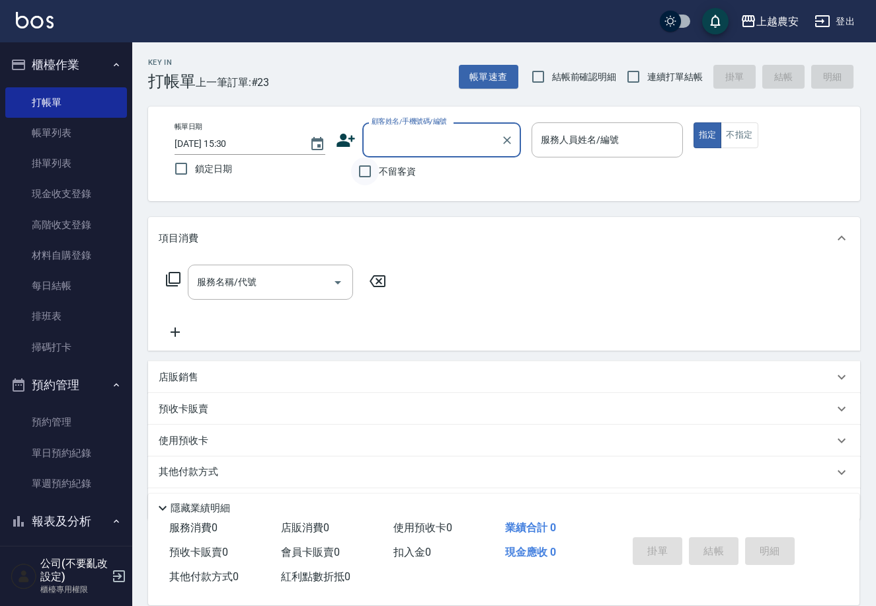
click at [366, 178] on input "不留客資" at bounding box center [365, 171] width 28 height 28
checkbox input "true"
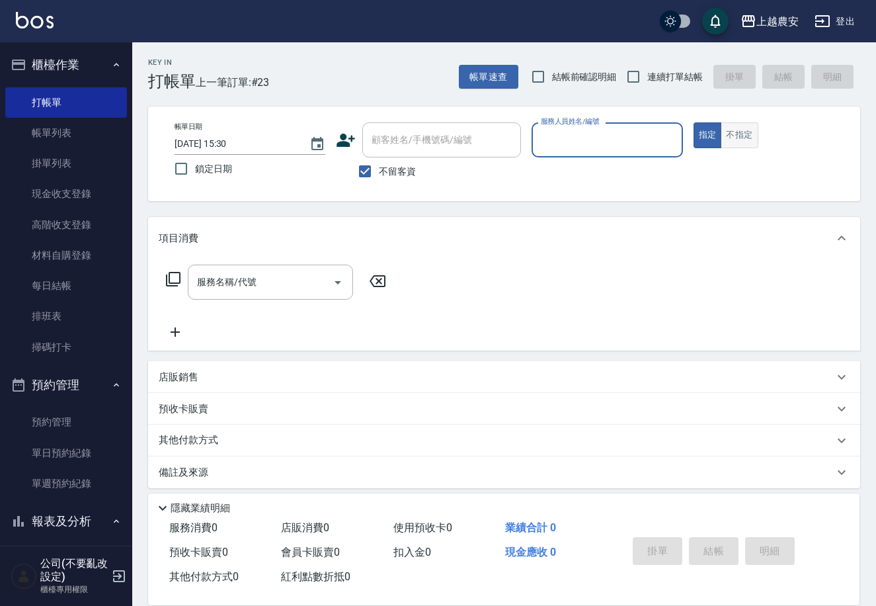
click at [745, 140] on button "不指定" at bounding box center [739, 135] width 37 height 26
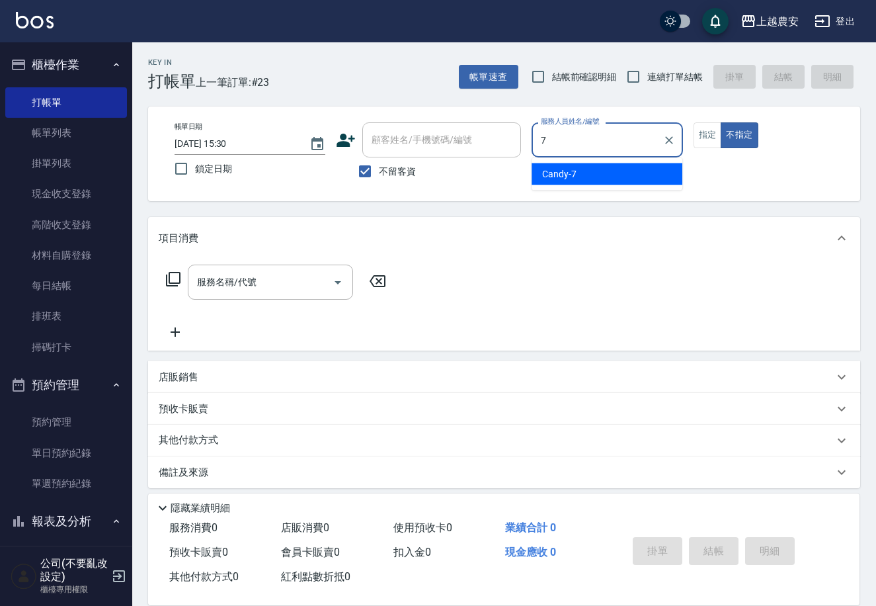
type input "Candy-7"
type button "false"
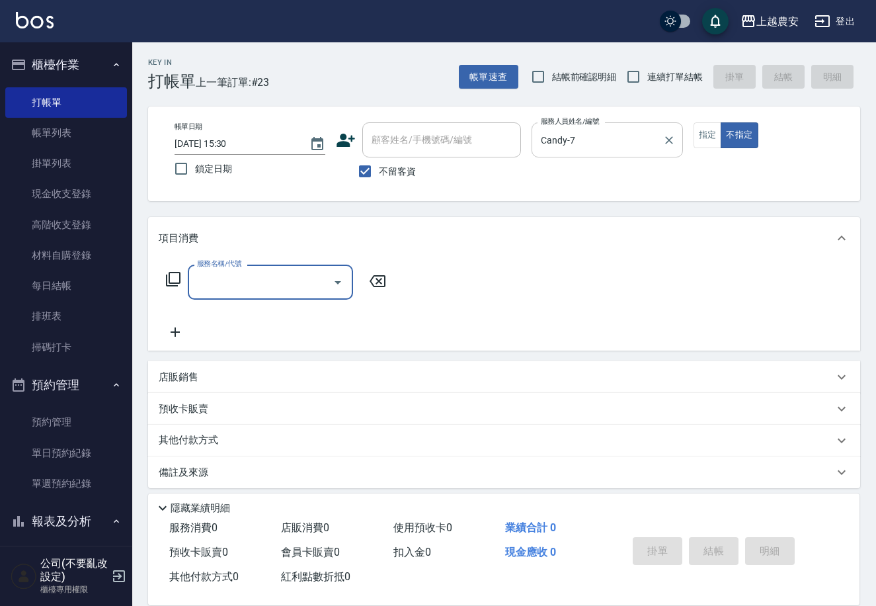
type input "2"
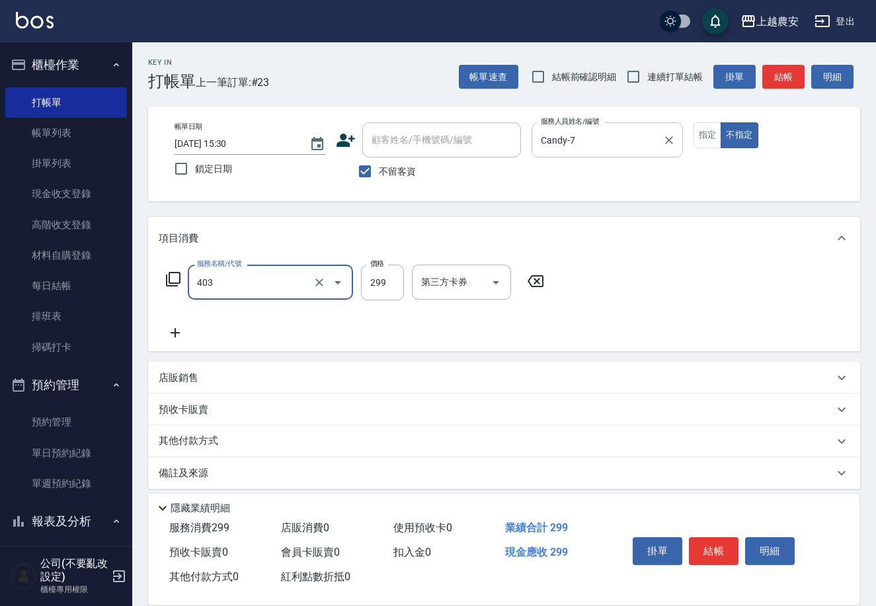
type input "剪髮(403)"
click at [704, 538] on button "結帳" at bounding box center [714, 551] width 50 height 28
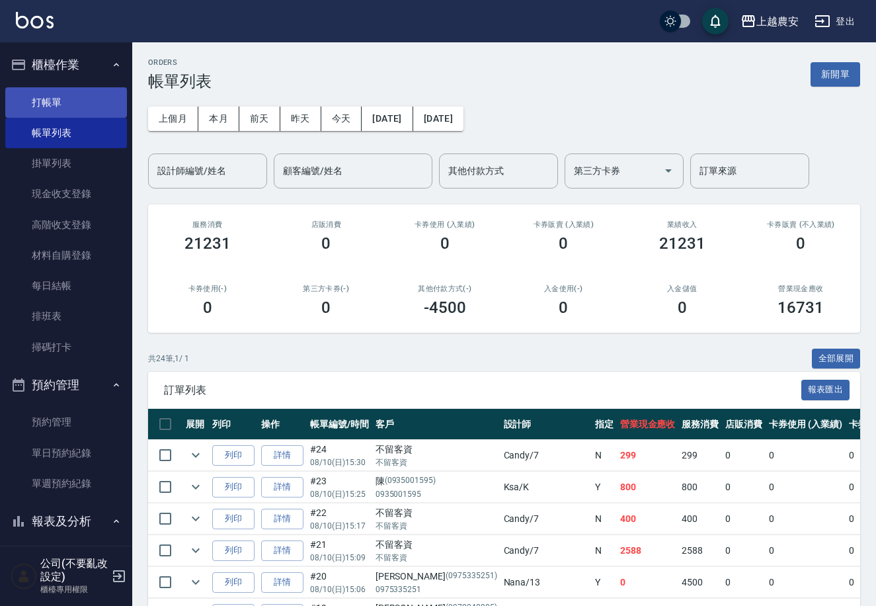
click at [48, 100] on link "打帳單" at bounding box center [66, 102] width 122 height 30
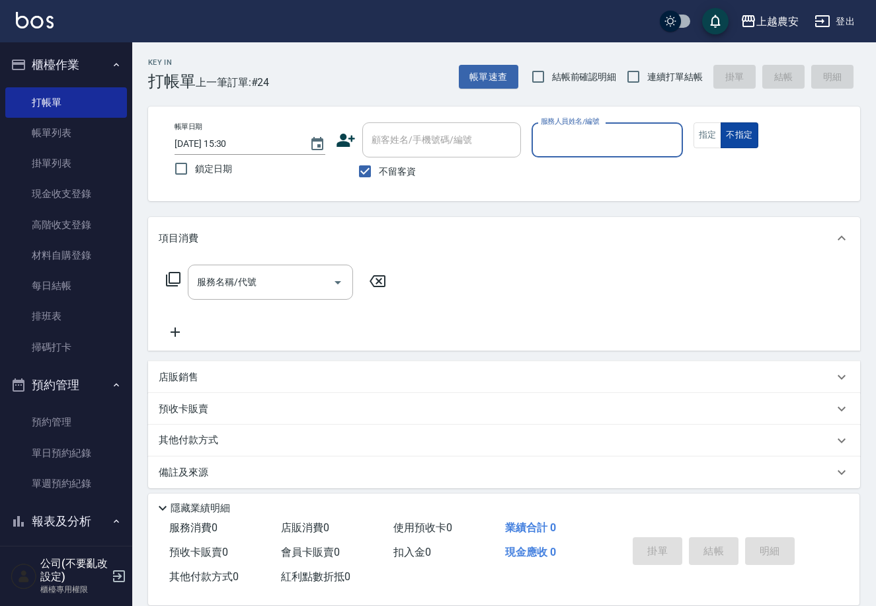
click at [721, 142] on button "不指定" at bounding box center [739, 135] width 37 height 26
click at [699, 144] on button "指定" at bounding box center [708, 135] width 28 height 26
click at [374, 175] on input "不留客資" at bounding box center [365, 171] width 28 height 28
checkbox input "false"
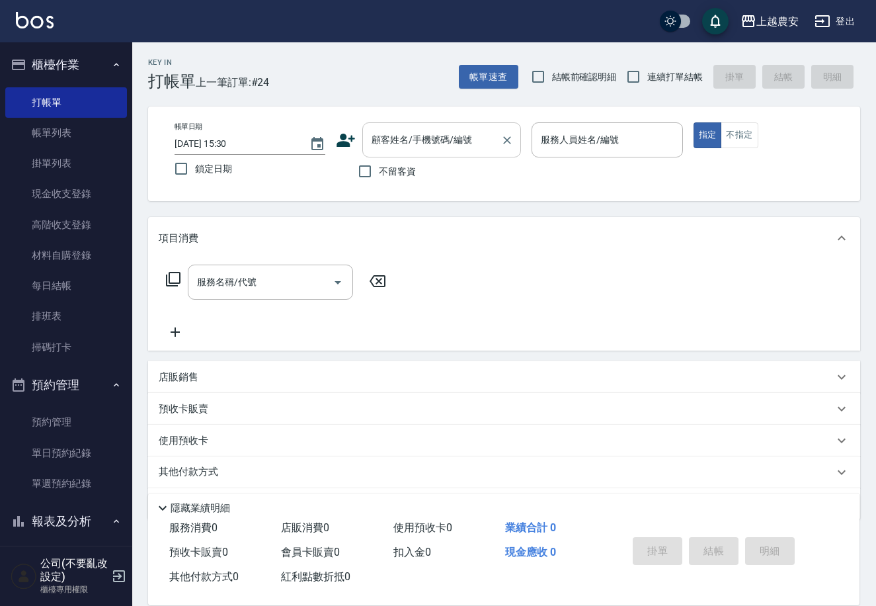
click at [400, 142] on div "顧客姓名/手機號碼/編號 顧客姓名/手機號碼/編號" at bounding box center [441, 139] width 159 height 35
type input "郭靜宜/0903829875/0903829875"
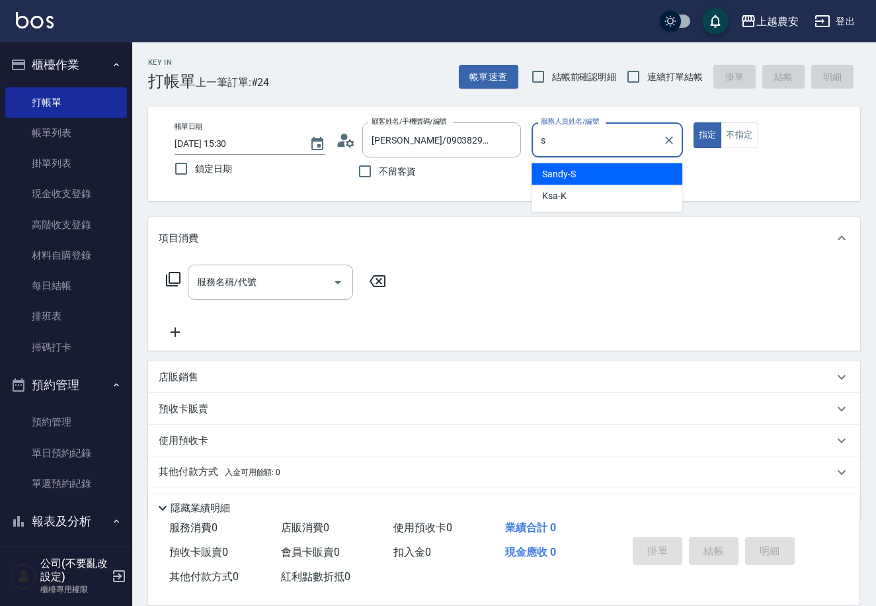
type input "Sandy-S"
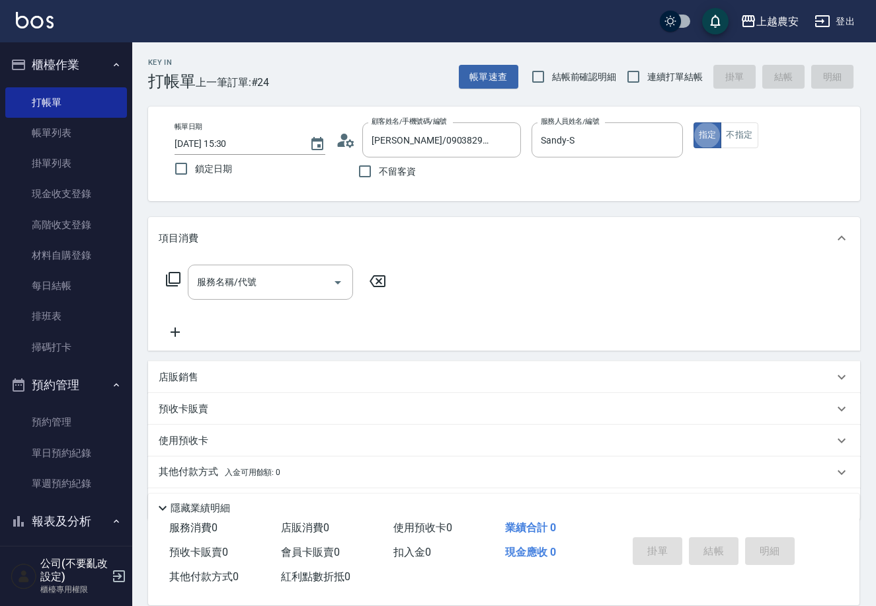
type button "true"
click at [161, 278] on div "服務名稱/代號 服務名稱/代號" at bounding box center [276, 282] width 235 height 35
click at [161, 277] on div "服務名稱/代號 服務名稱/代號" at bounding box center [276, 282] width 235 height 35
click at [170, 276] on icon at bounding box center [173, 279] width 16 height 16
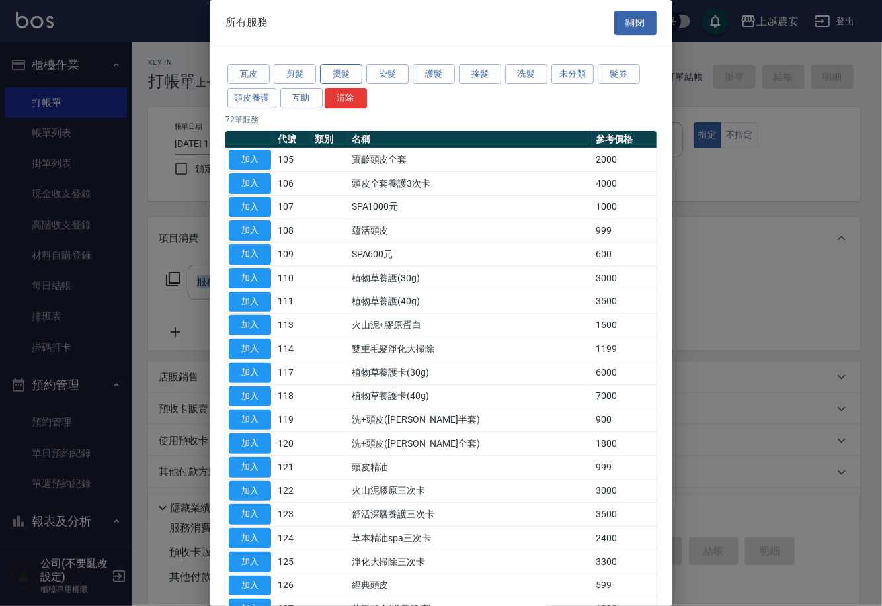
click at [359, 70] on button "燙髮" at bounding box center [341, 74] width 42 height 21
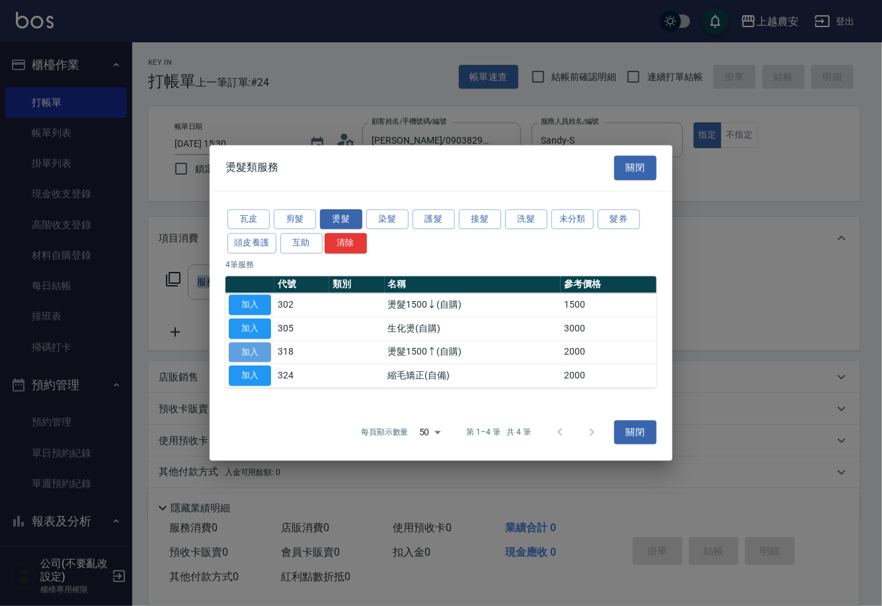
click at [255, 358] on button "加入" at bounding box center [250, 352] width 42 height 21
type input "燙髮1500↑(自購)(318)"
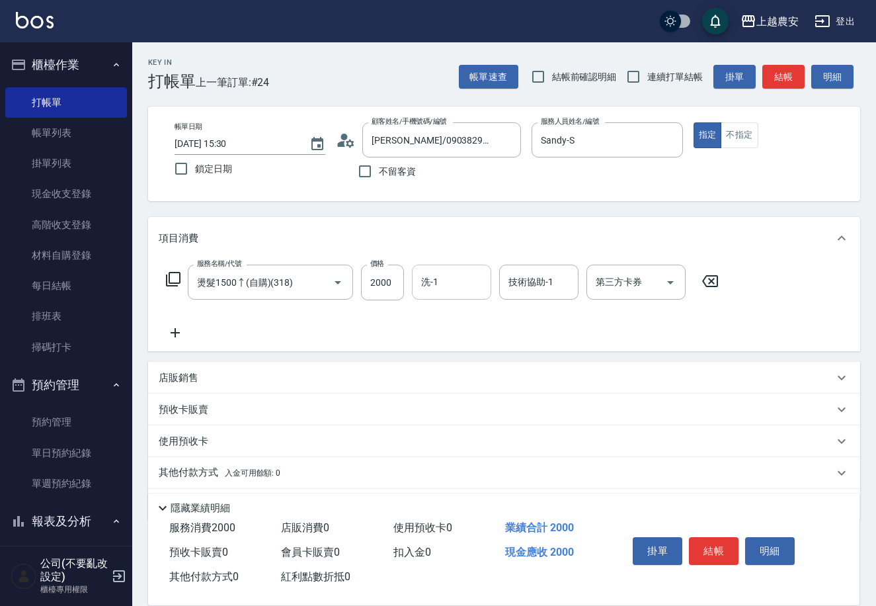
click at [445, 280] on input "洗-1" at bounding box center [451, 282] width 67 height 23
type input "晴晴-37"
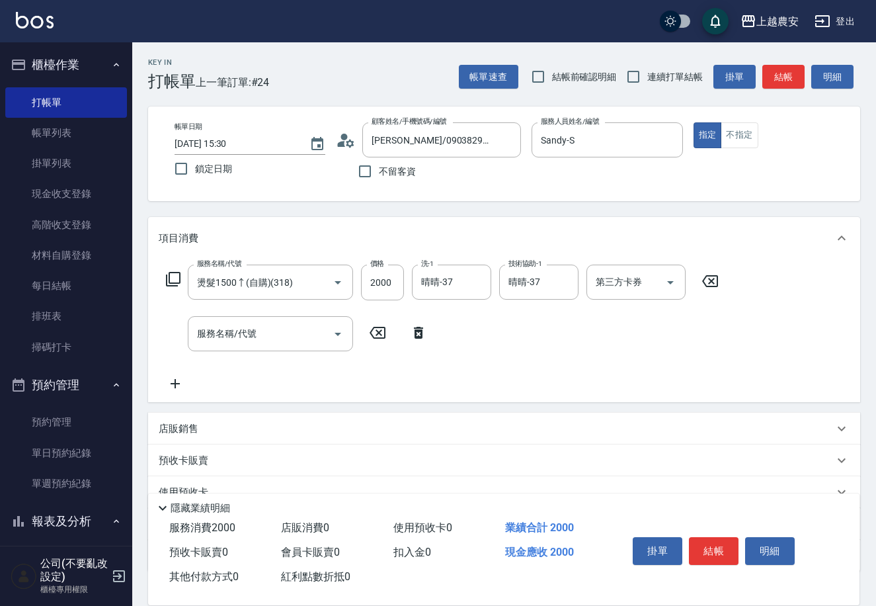
click at [171, 278] on icon at bounding box center [173, 279] width 16 height 16
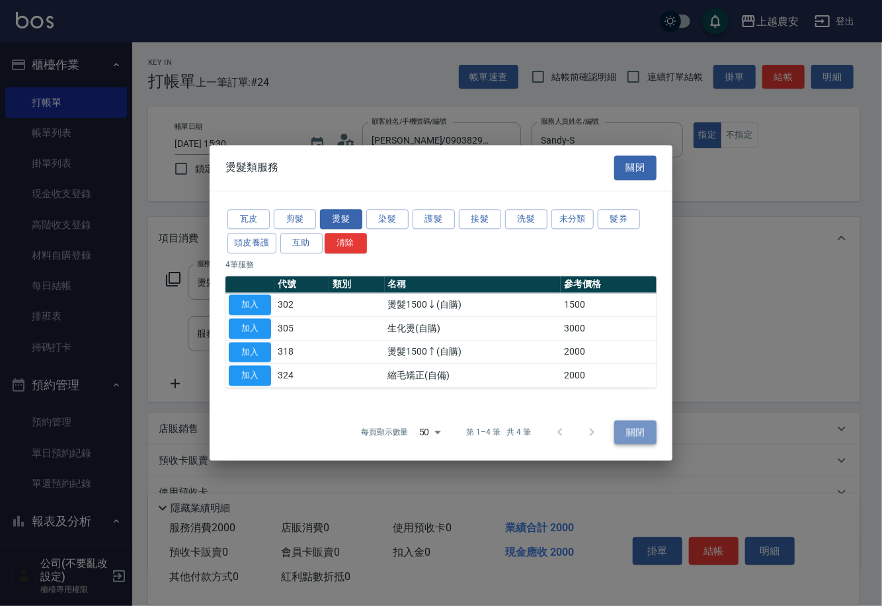
click at [642, 424] on button "關閉" at bounding box center [635, 432] width 42 height 24
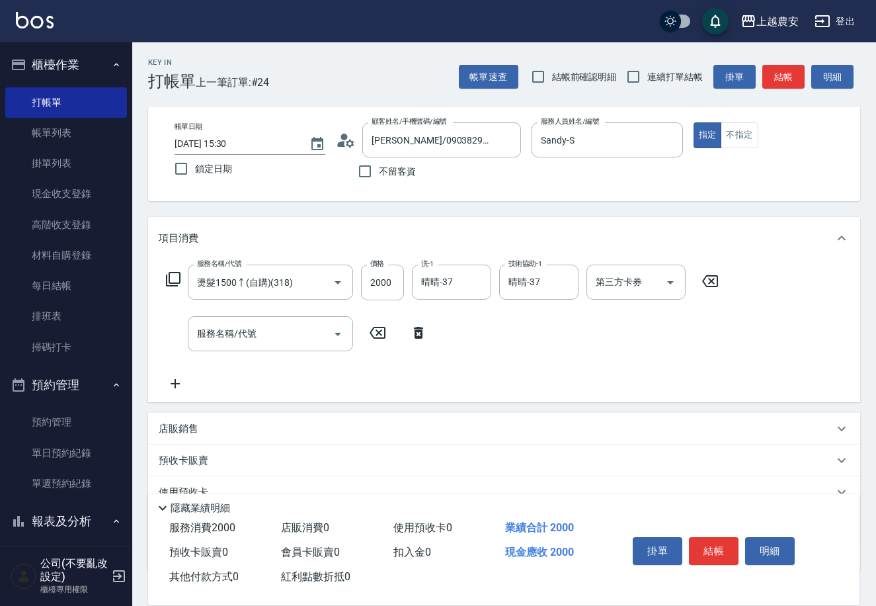
click at [412, 325] on icon at bounding box center [418, 333] width 33 height 16
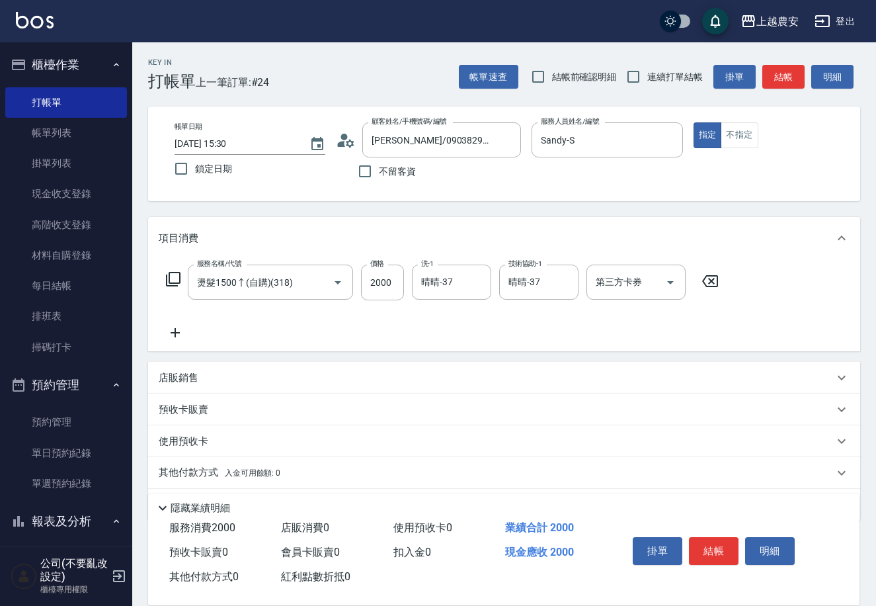
click at [168, 276] on icon at bounding box center [173, 279] width 16 height 16
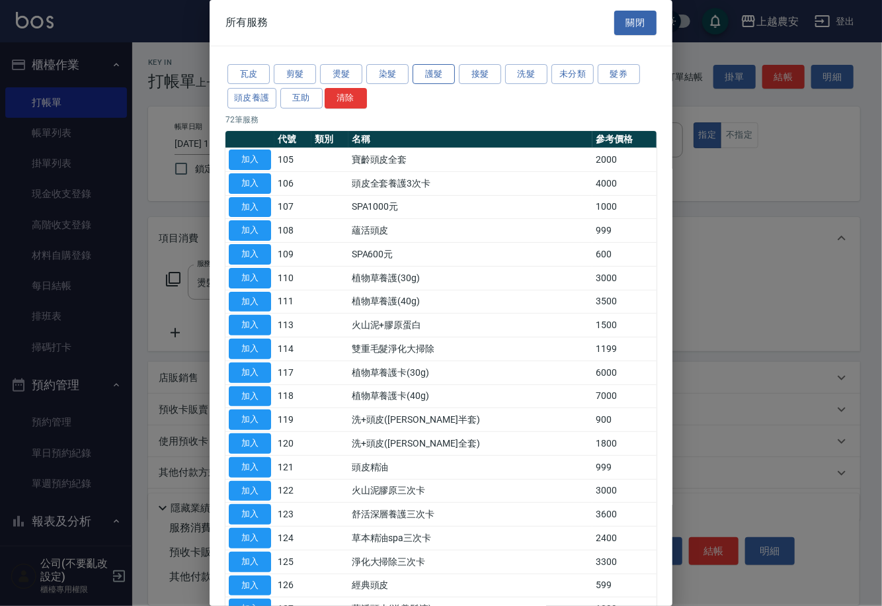
click at [443, 71] on button "護髮" at bounding box center [434, 74] width 42 height 21
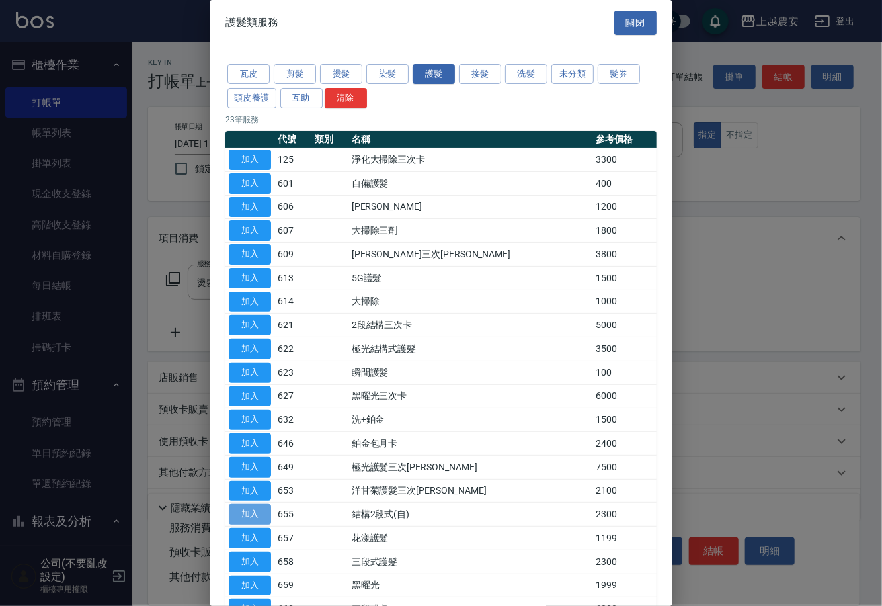
click at [237, 509] on button "加入" at bounding box center [250, 514] width 42 height 21
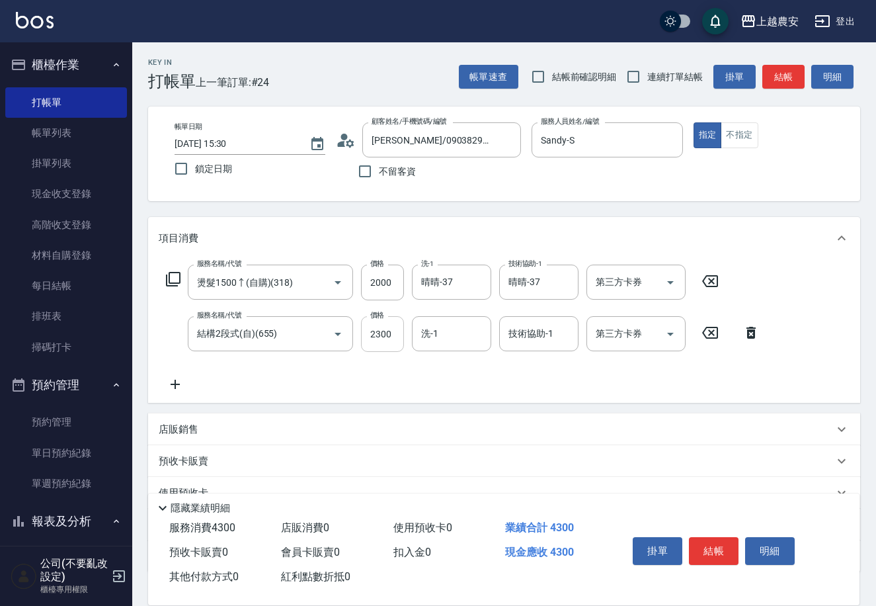
click at [396, 337] on input "2300" at bounding box center [382, 334] width 43 height 36
type input "1500"
type input "晴晴-37"
click at [724, 547] on button "結帳" at bounding box center [714, 551] width 50 height 28
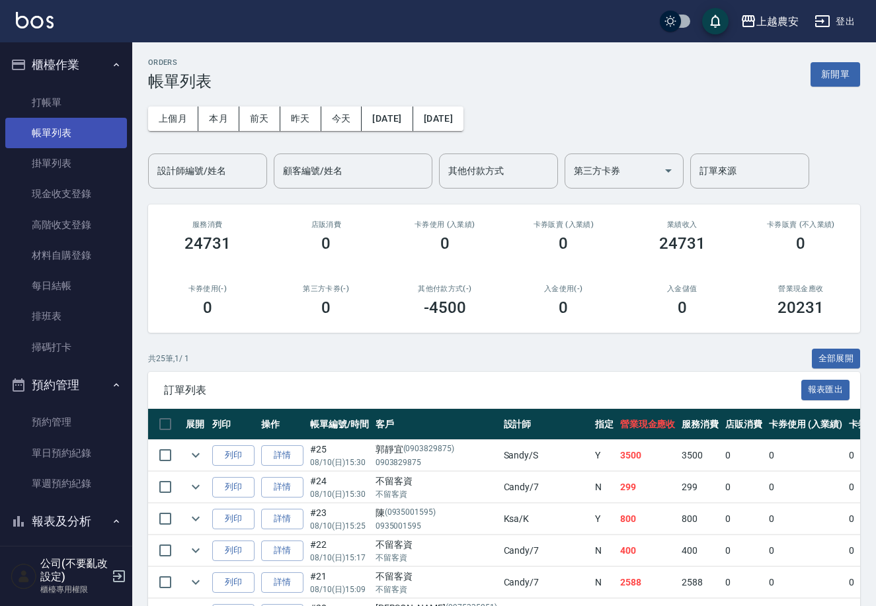
click at [95, 130] on link "帳單列表" at bounding box center [66, 133] width 122 height 30
click at [302, 121] on button "昨天" at bounding box center [300, 118] width 41 height 24
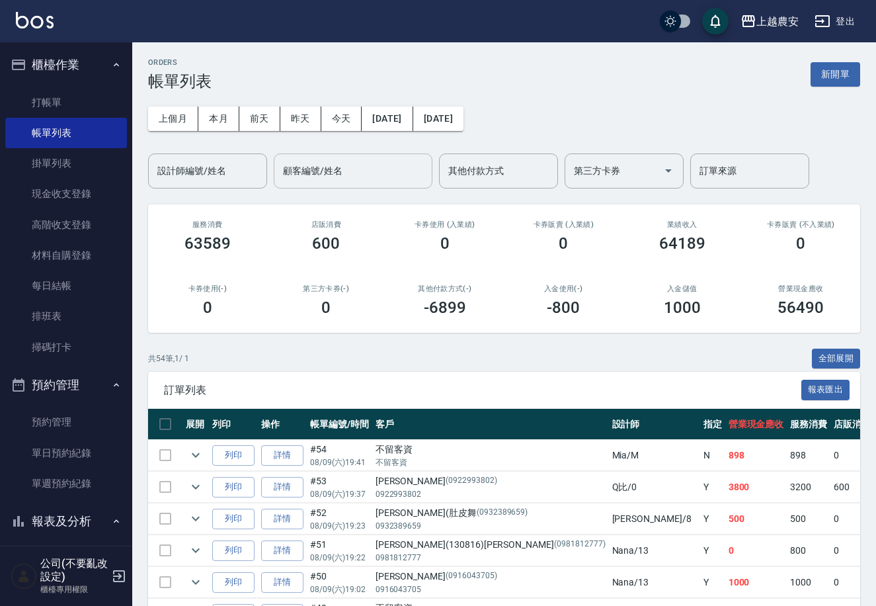
click at [380, 170] on input "顧客編號/姓名" at bounding box center [353, 170] width 147 height 23
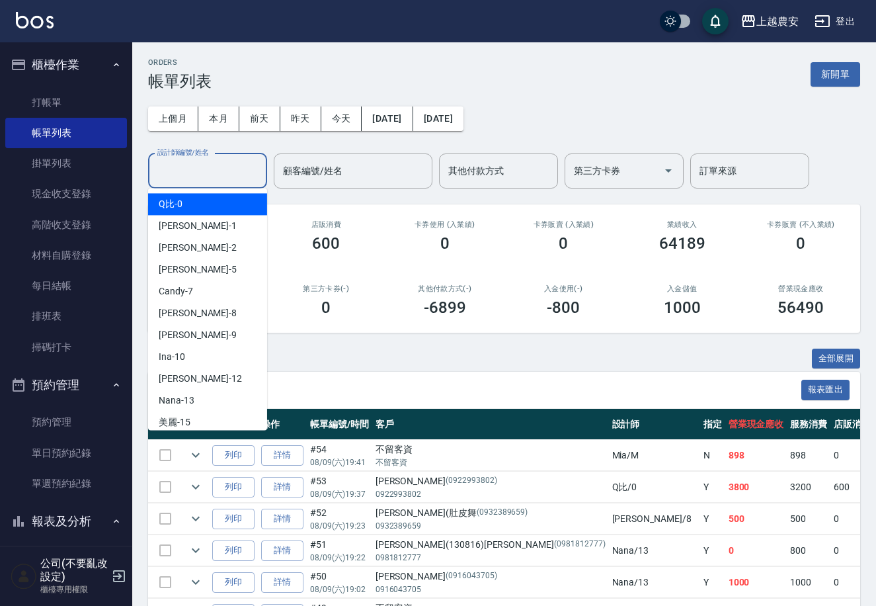
click at [224, 171] on input "設計師編號/姓名" at bounding box center [207, 170] width 107 height 23
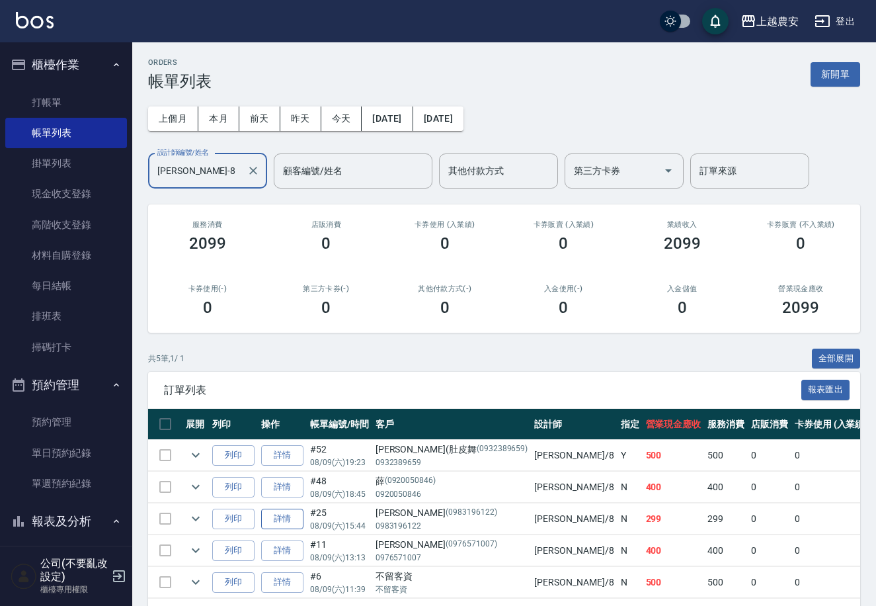
type input "黛慧-8"
click at [277, 521] on link "詳情" at bounding box center [282, 519] width 42 height 21
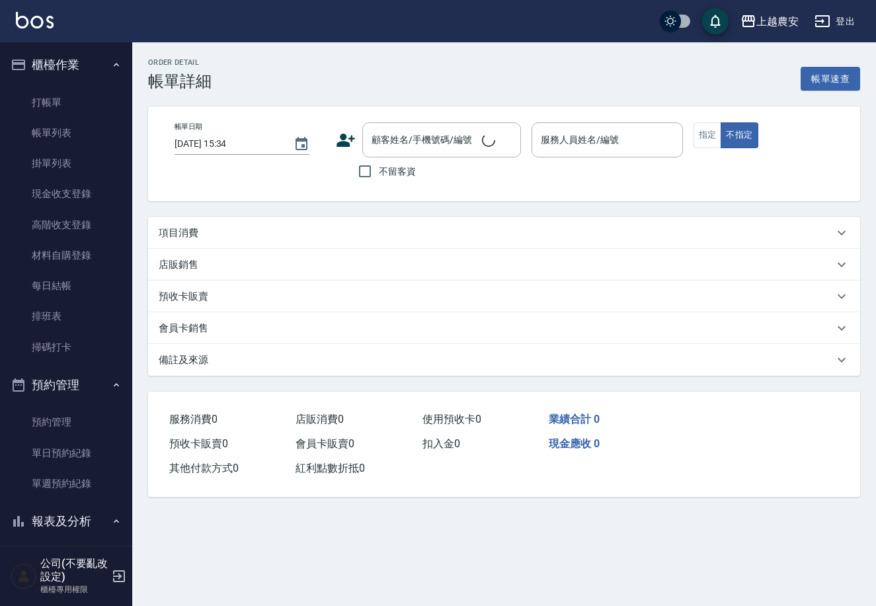
type input "2025/08/09 15:44"
type input "黛慧-8"
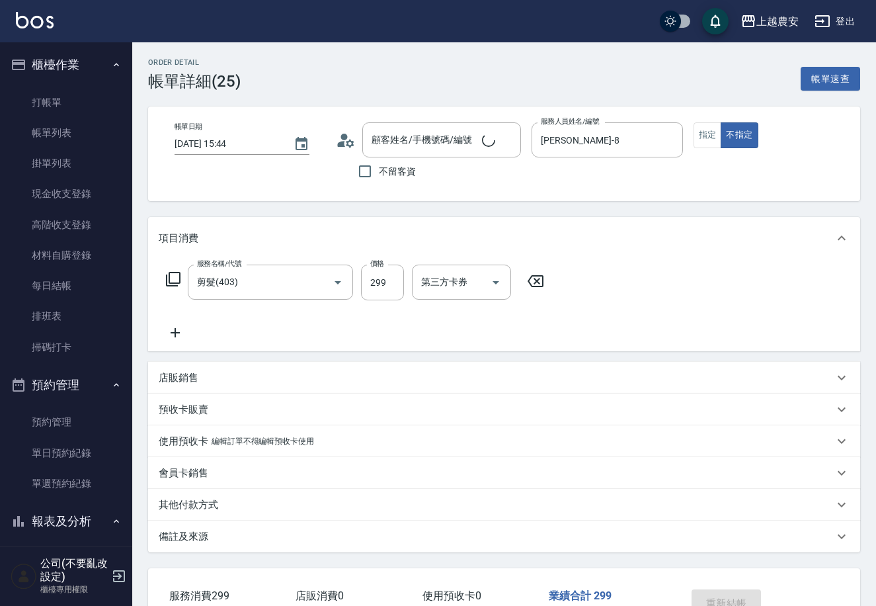
type input "剪髮(403)"
type input "崔/0983196122/0983196122"
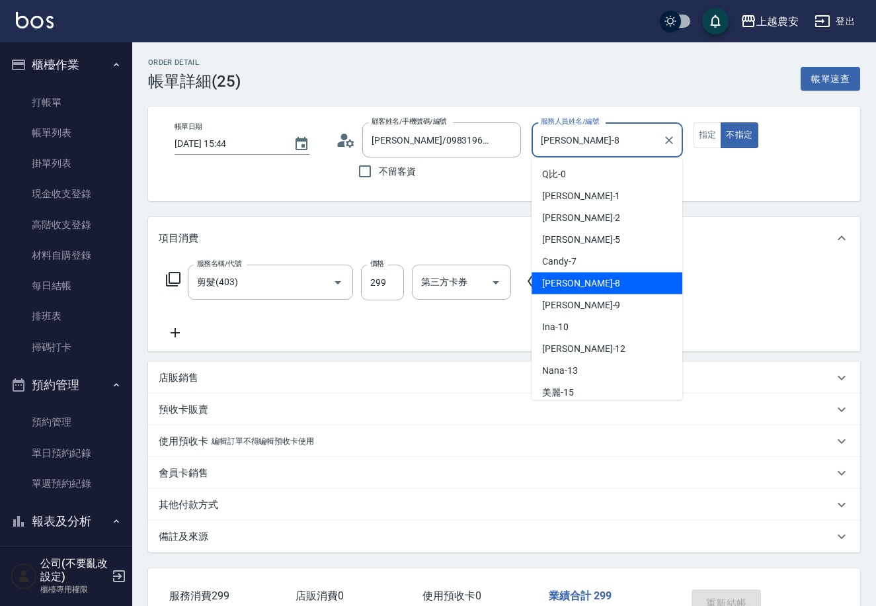
click at [577, 140] on input "黛慧-8" at bounding box center [597, 139] width 119 height 23
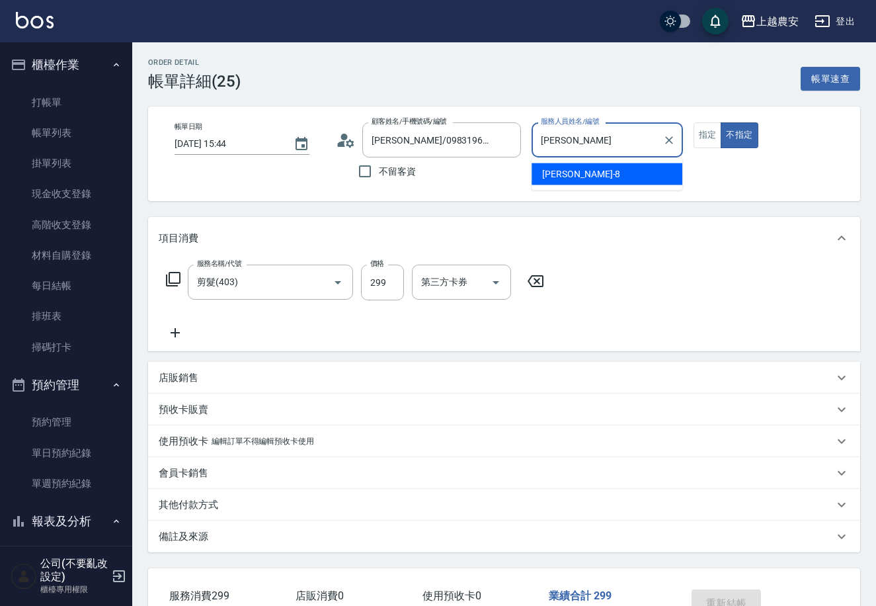
type input "黛"
type input "Nana-13"
type button "false"
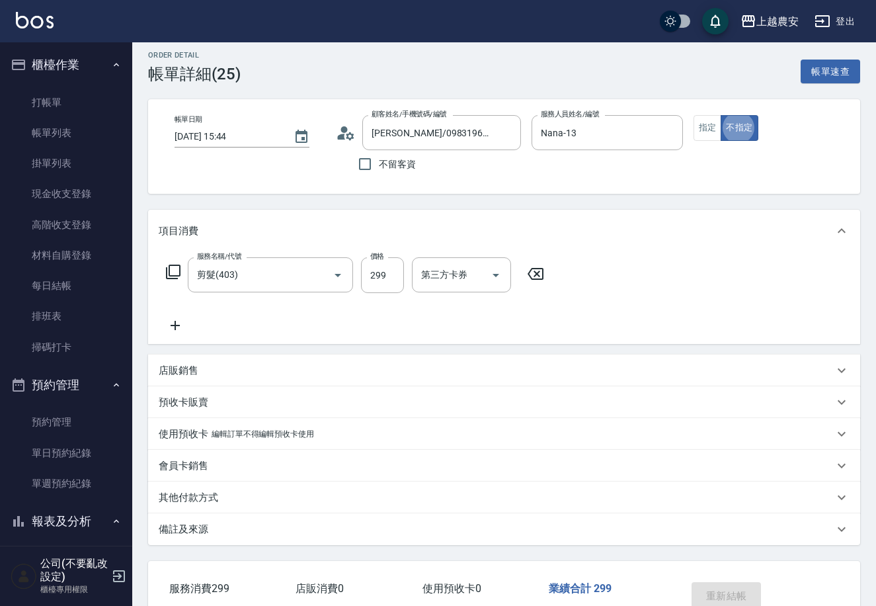
scroll to position [5, 0]
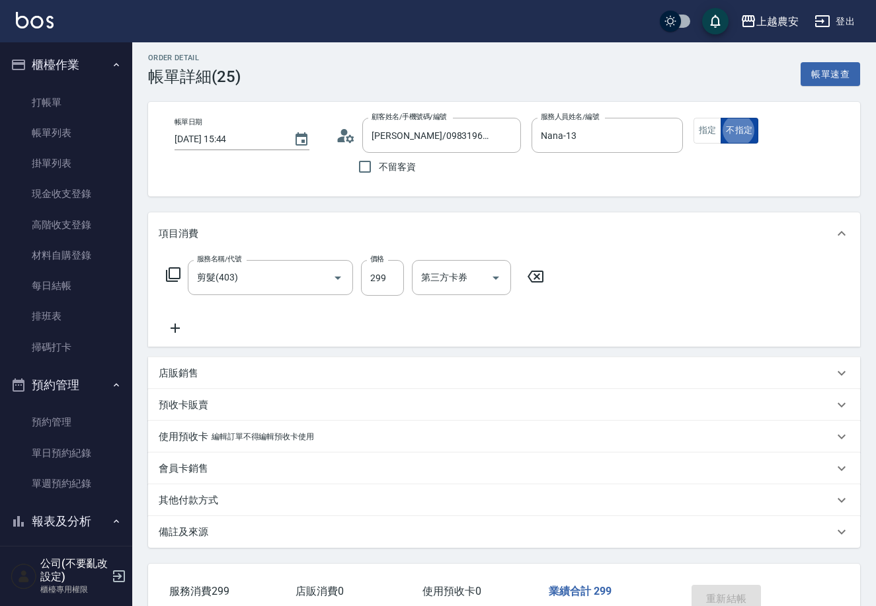
click at [734, 127] on button "不指定" at bounding box center [739, 131] width 37 height 26
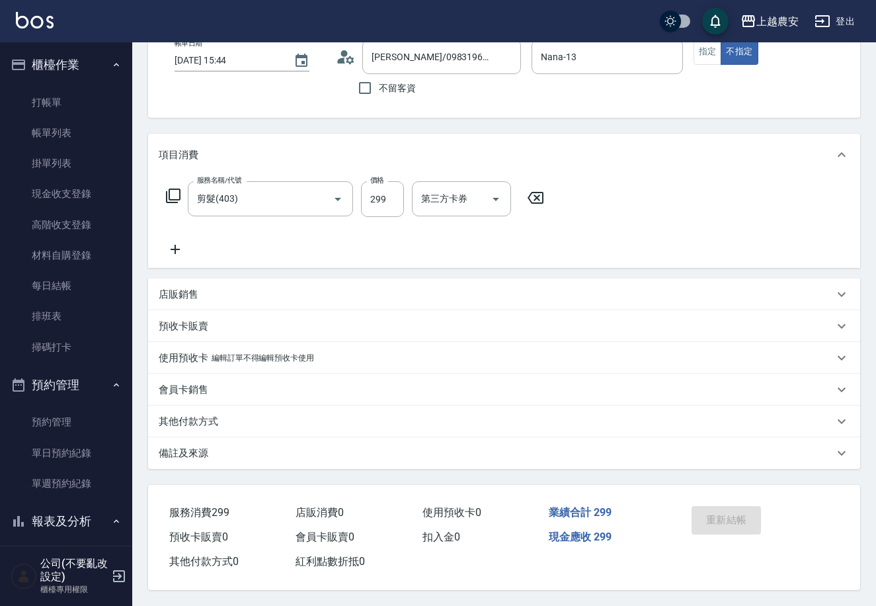
click at [714, 516] on div "重新結帳" at bounding box center [722, 530] width 71 height 58
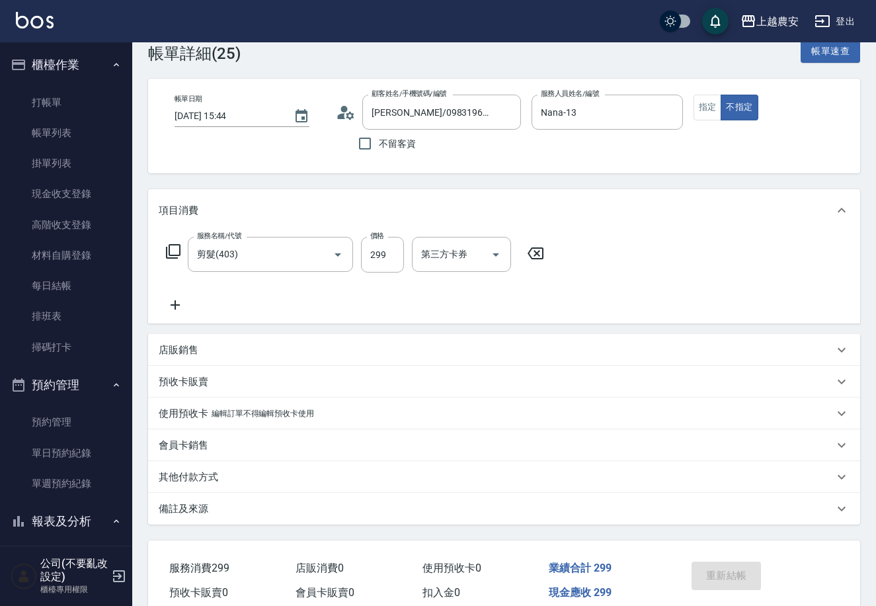
scroll to position [0, 0]
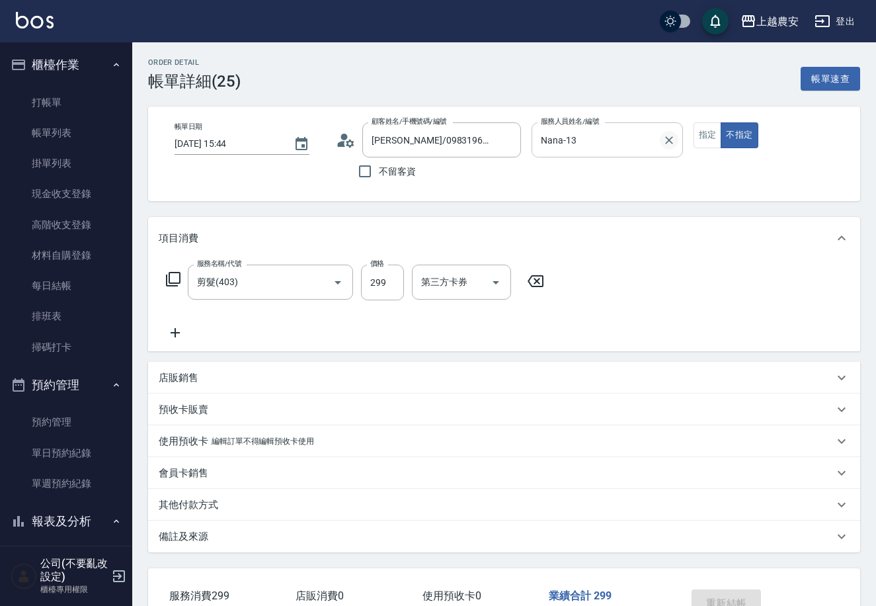
click at [671, 140] on icon "Clear" at bounding box center [669, 140] width 13 height 13
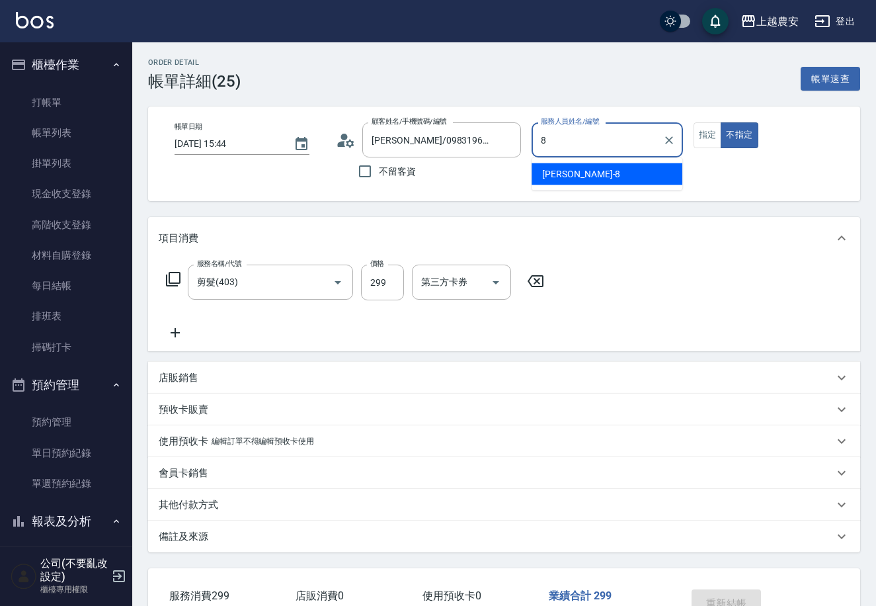
type input "黛慧-8"
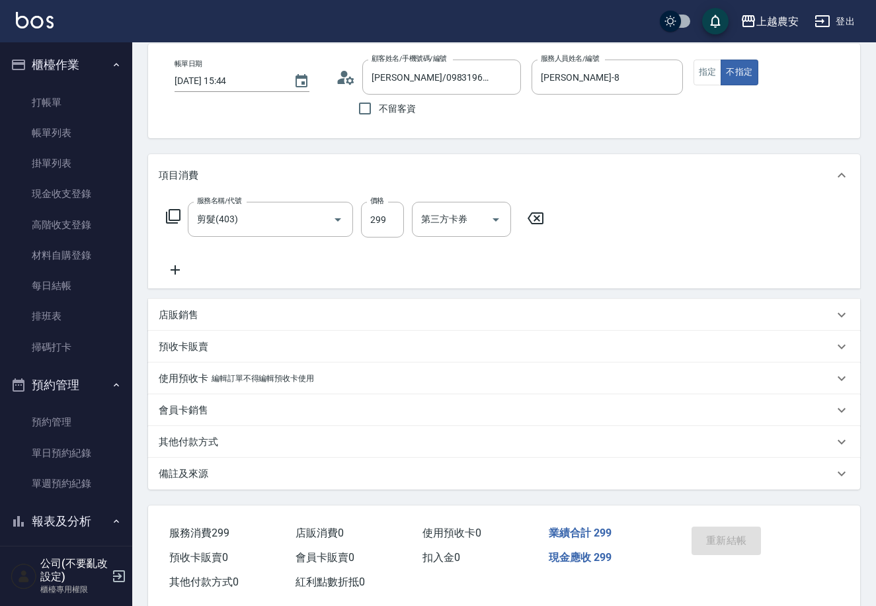
scroll to position [87, 0]
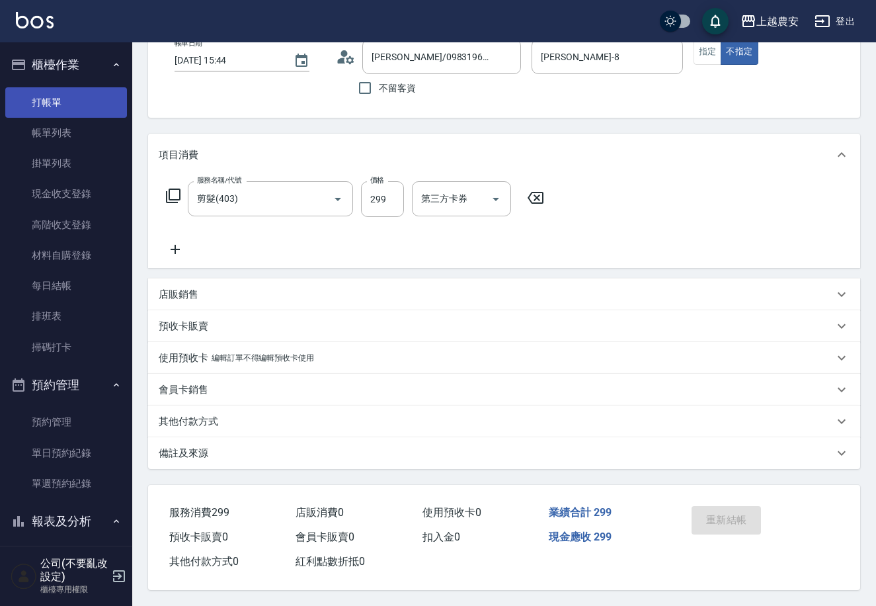
click at [97, 94] on link "打帳單" at bounding box center [66, 102] width 122 height 30
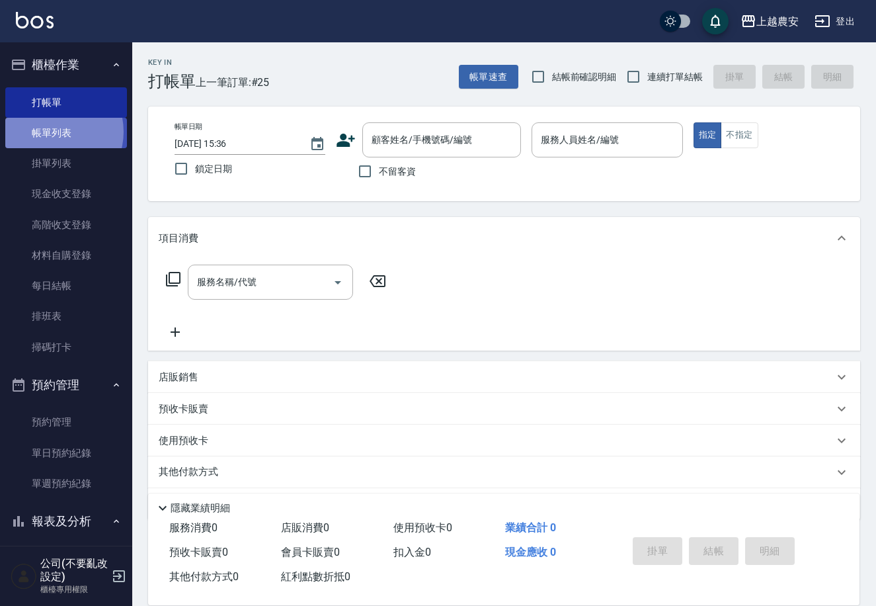
click at [52, 132] on link "帳單列表" at bounding box center [66, 133] width 122 height 30
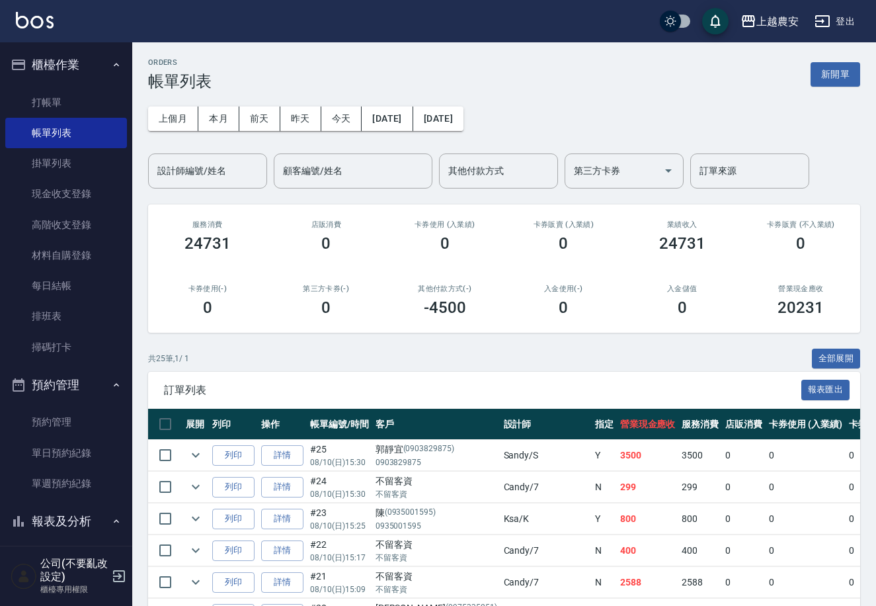
scroll to position [141, 0]
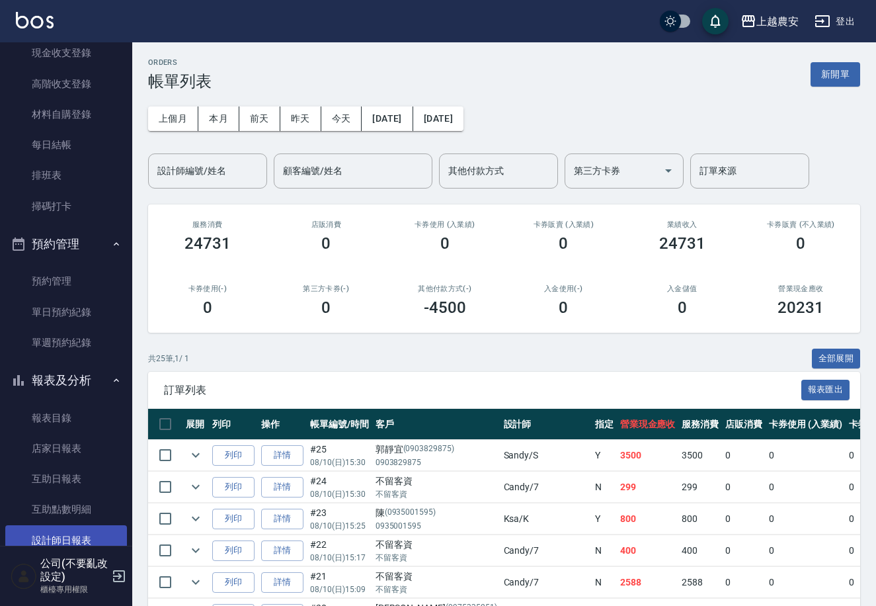
click at [72, 528] on link "設計師日報表" at bounding box center [66, 540] width 122 height 30
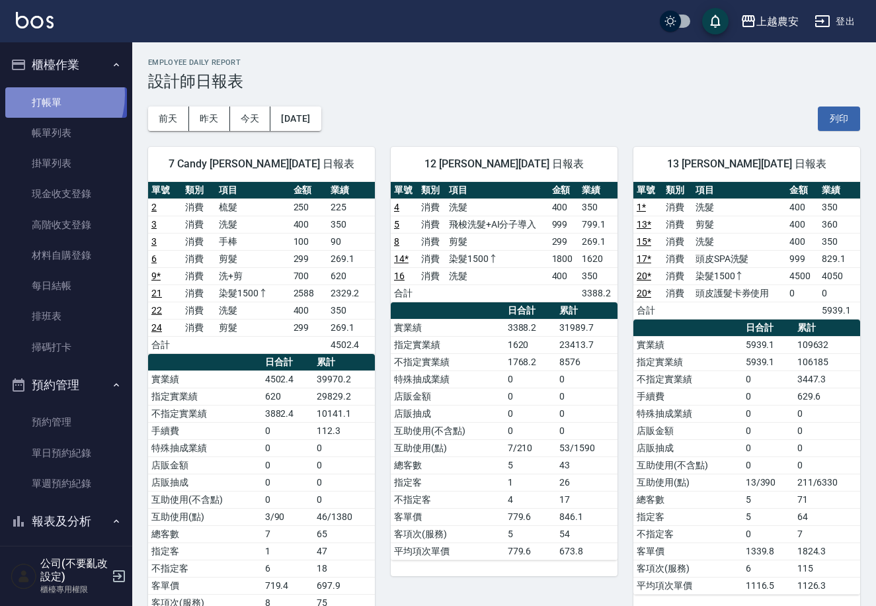
click at [36, 95] on link "打帳單" at bounding box center [66, 102] width 122 height 30
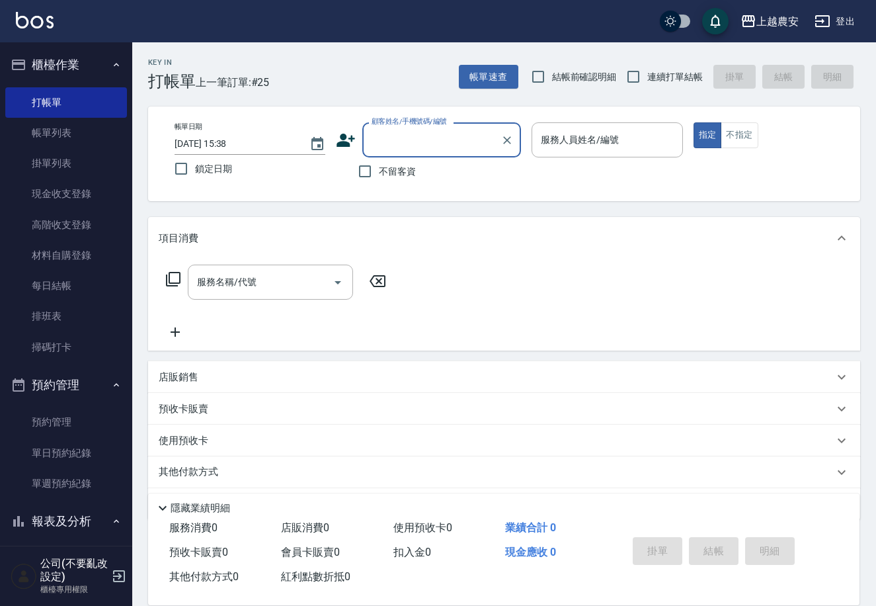
drag, startPoint x: 81, startPoint y: 139, endPoint x: 446, endPoint y: 247, distance: 381.3
click at [81, 142] on link "帳單列表" at bounding box center [66, 133] width 122 height 30
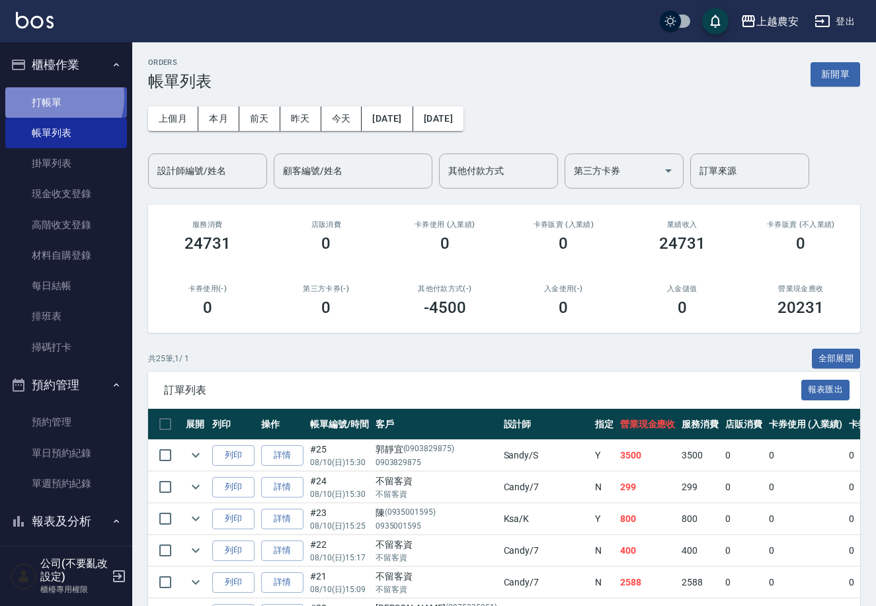
click at [47, 97] on link "打帳單" at bounding box center [66, 102] width 122 height 30
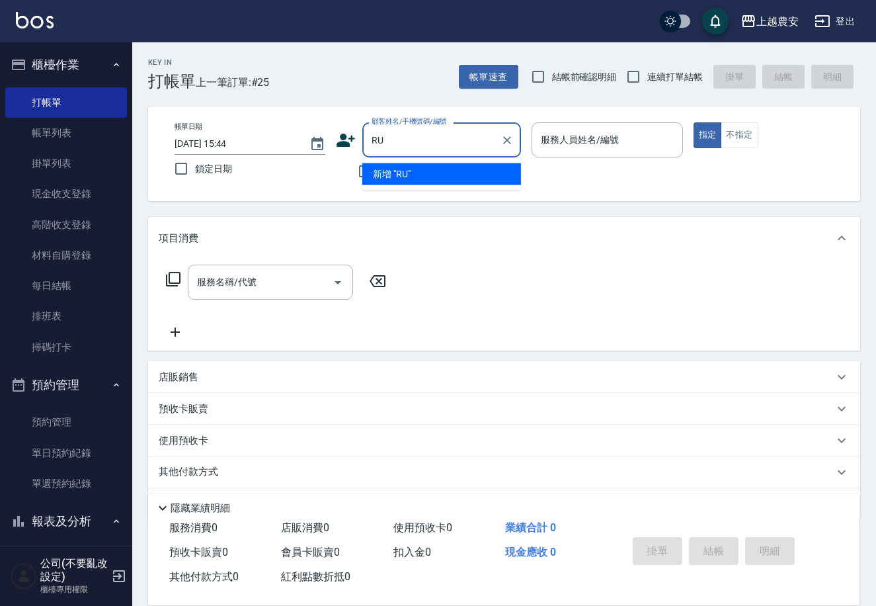
type input "R"
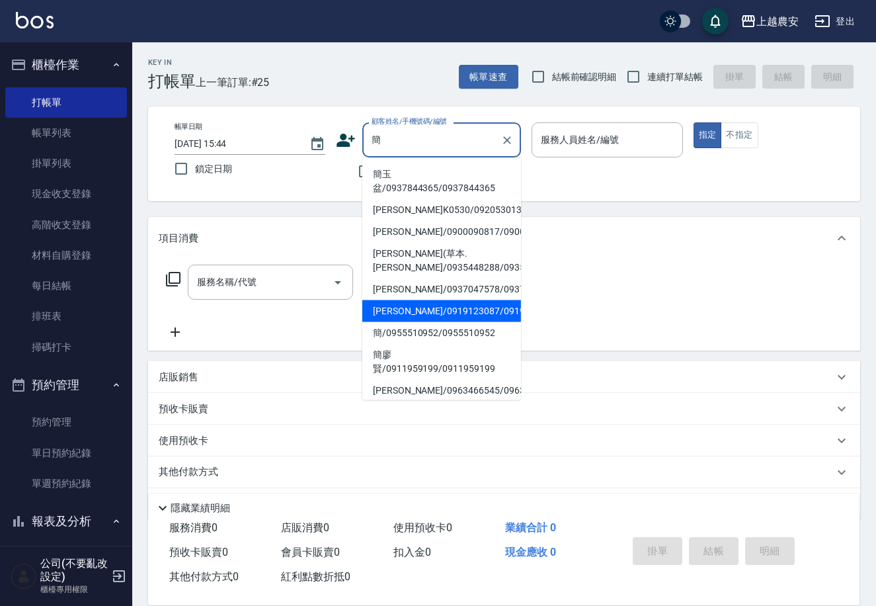
click at [474, 314] on li "簡欣蘭/0919123087/0919123087" at bounding box center [441, 311] width 159 height 22
type input "簡欣蘭/0919123087/0919123087"
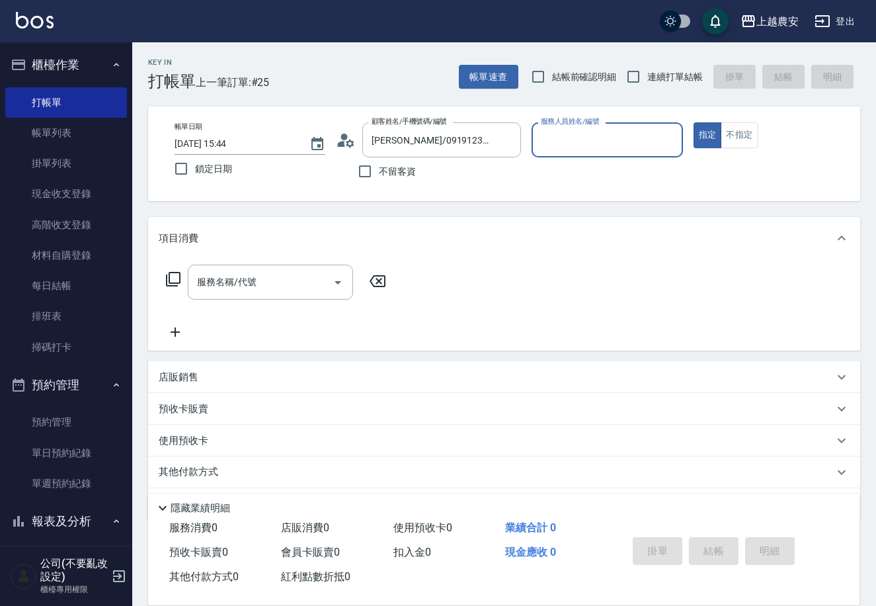
type input "Ksa-K"
click at [268, 278] on input "服務名稱/代號" at bounding box center [261, 282] width 134 height 23
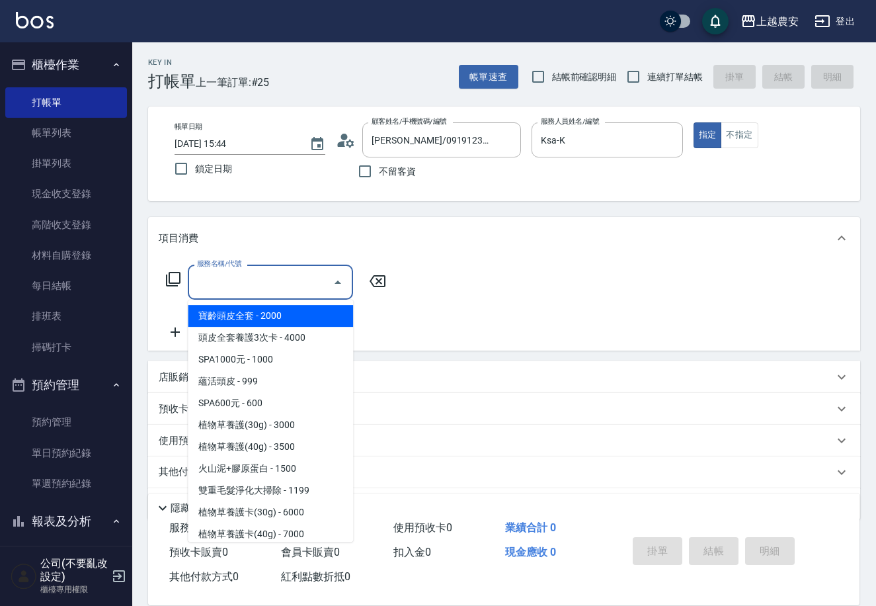
click at [162, 275] on div "服務名稱/代號 服務名稱/代號" at bounding box center [276, 282] width 235 height 35
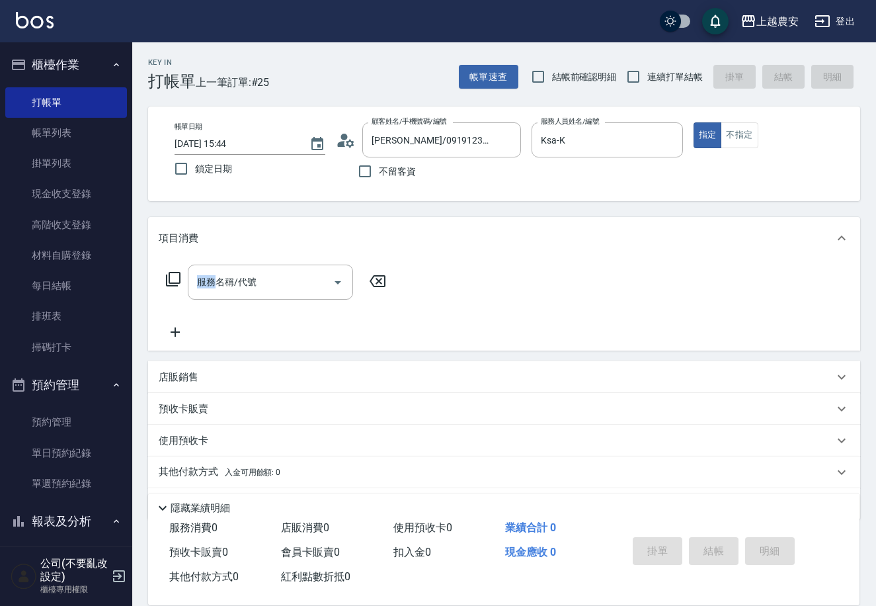
click at [162, 275] on div "服務名稱/代號 服務名稱/代號" at bounding box center [276, 282] width 235 height 35
click at [175, 280] on icon at bounding box center [173, 279] width 16 height 16
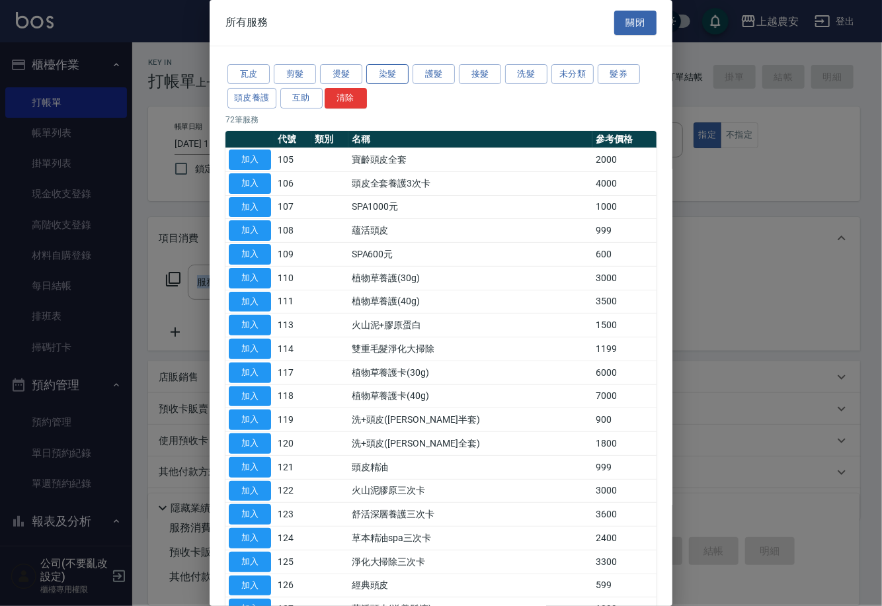
click at [404, 65] on button "染髮" at bounding box center [387, 74] width 42 height 21
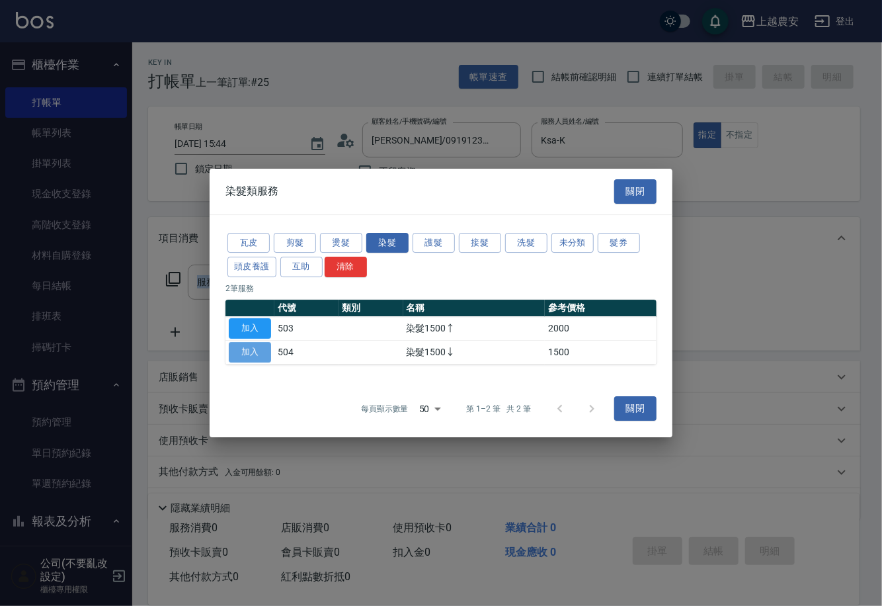
drag, startPoint x: 263, startPoint y: 355, endPoint x: 321, endPoint y: 310, distance: 72.6
click at [265, 352] on button "加入" at bounding box center [250, 352] width 42 height 21
type input "染髮1500↓(504)"
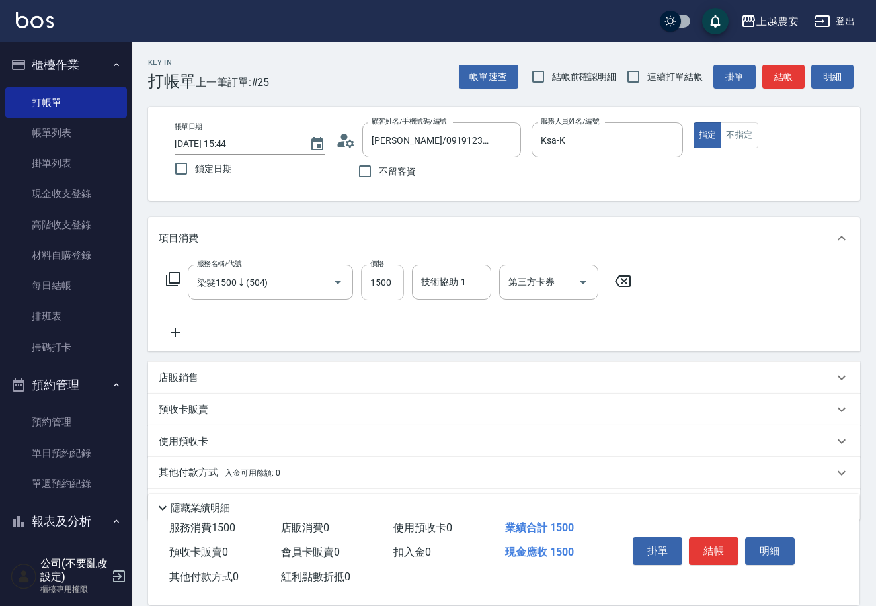
click at [382, 281] on input "1500" at bounding box center [382, 283] width 43 height 36
type input "600"
type input "酪梨-34"
click at [728, 548] on button "結帳" at bounding box center [714, 551] width 50 height 28
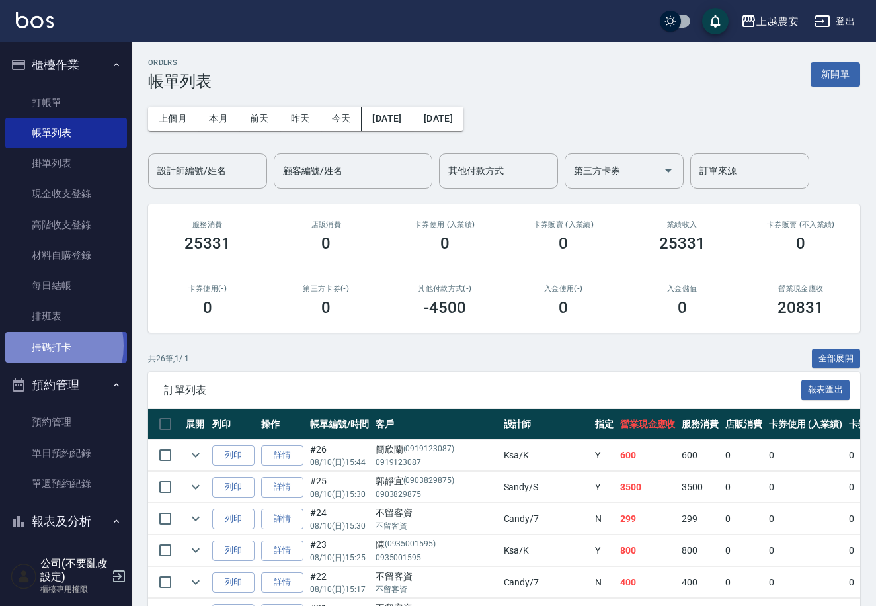
click at [42, 345] on link "掃碼打卡" at bounding box center [66, 347] width 122 height 30
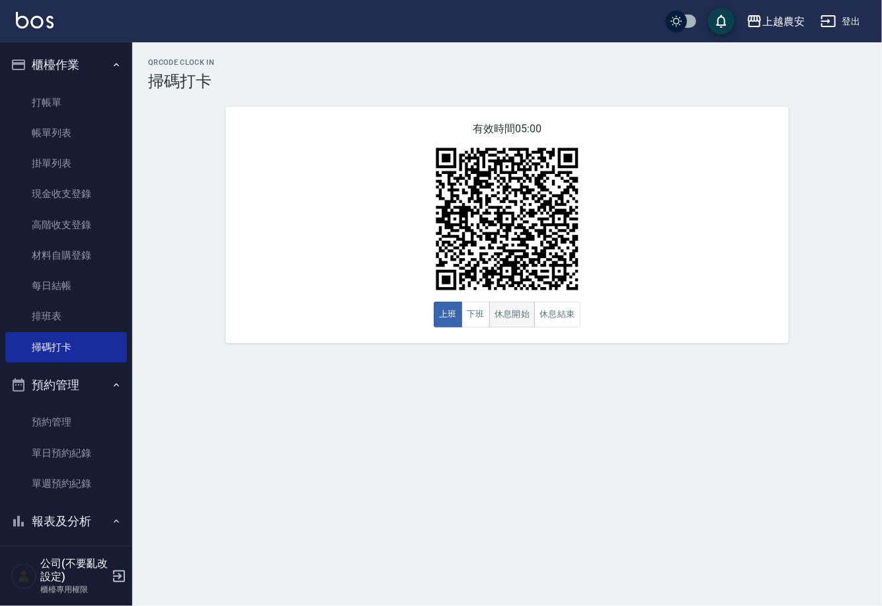
click at [517, 323] on button "休息開始" at bounding box center [512, 315] width 46 height 26
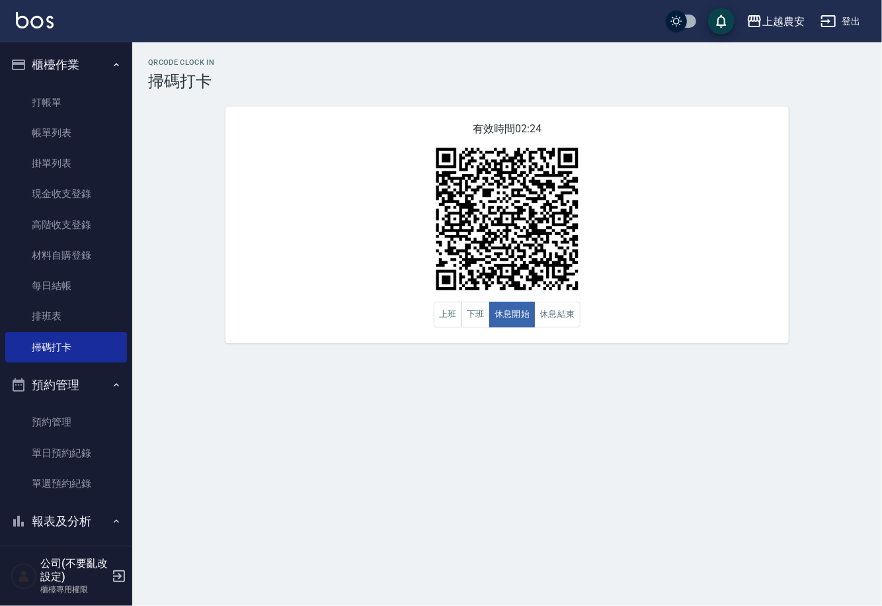
drag, startPoint x: 125, startPoint y: 282, endPoint x: 126, endPoint y: 300, distance: 18.5
click at [126, 300] on nav "櫃檯作業 打帳單 帳單列表 掛單列表 現金收支登錄 高階收支登錄 材料自購登錄 每日結帳 排班表 掃碼打卡 預約管理 預約管理 單日預約紀錄 單週預約紀錄 報…" at bounding box center [66, 293] width 132 height 503
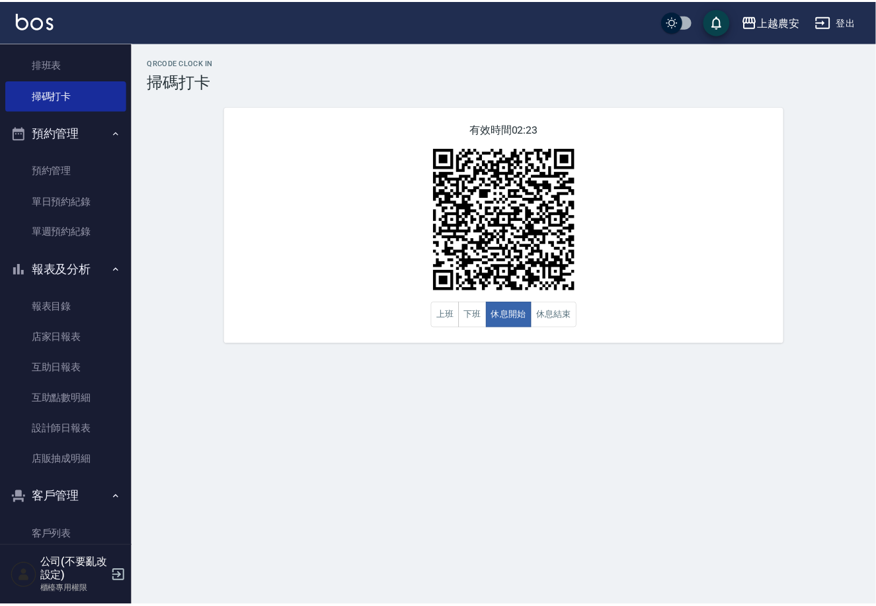
scroll to position [293, 0]
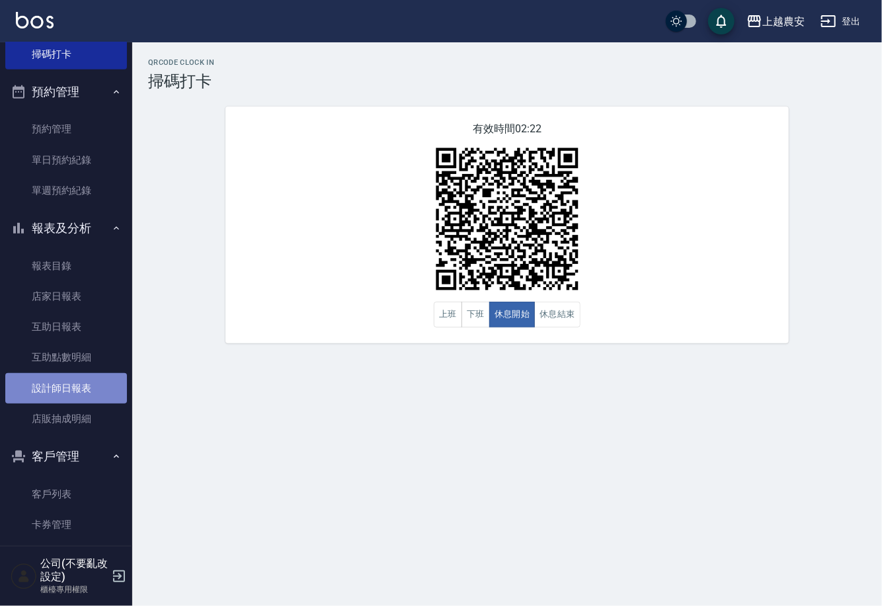
click at [76, 380] on link "設計師日報表" at bounding box center [66, 388] width 122 height 30
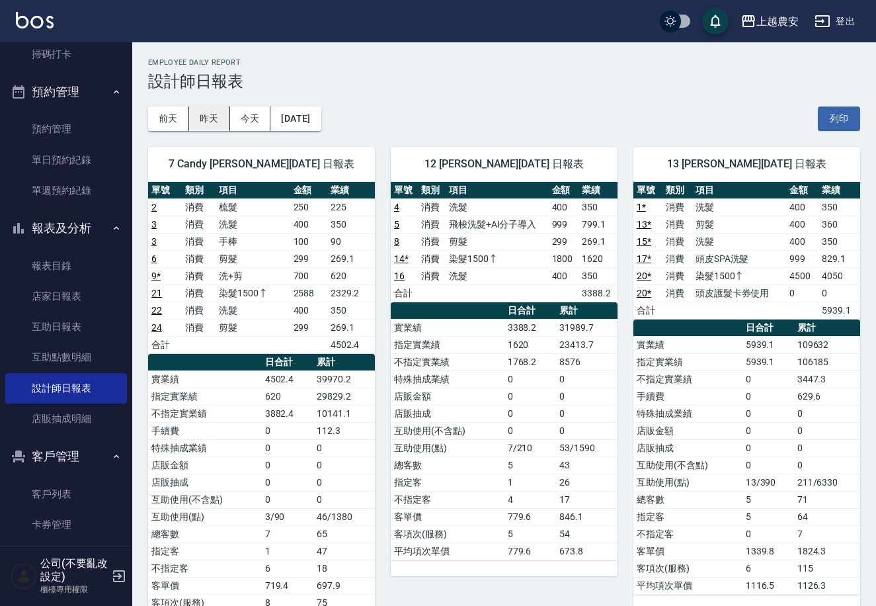
click at [218, 118] on button "昨天" at bounding box center [209, 118] width 41 height 24
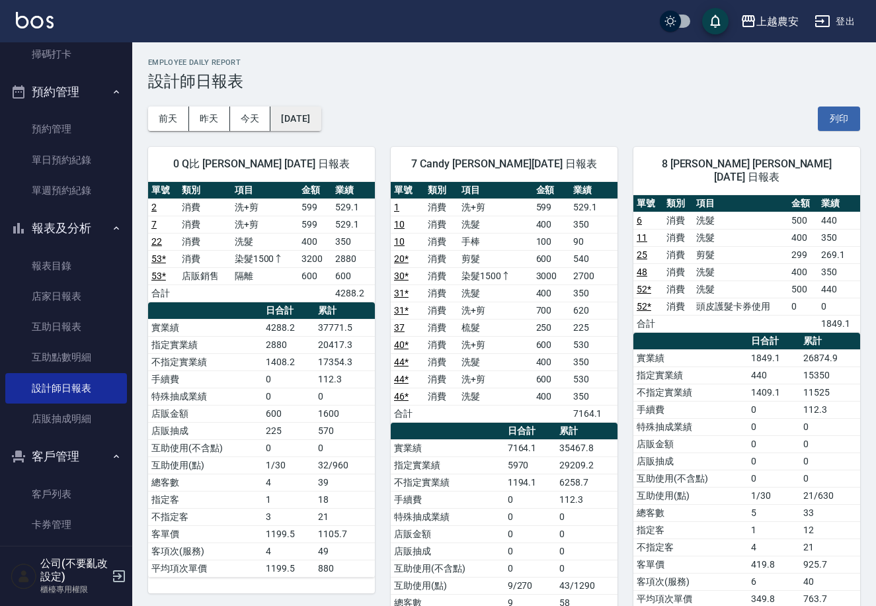
click at [319, 113] on button "[DATE]" at bounding box center [296, 118] width 50 height 24
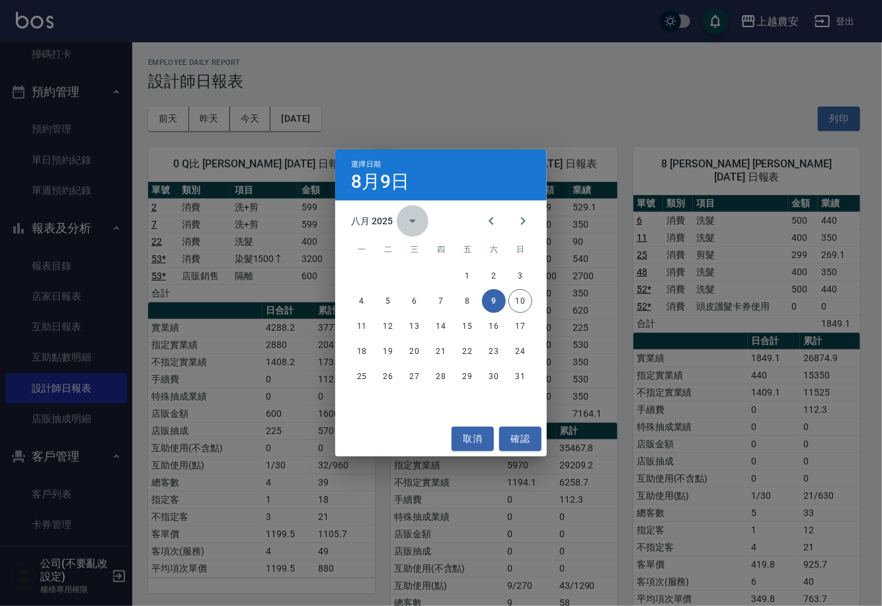
click at [398, 216] on button "calendar view is open, switch to year view" at bounding box center [413, 221] width 32 height 32
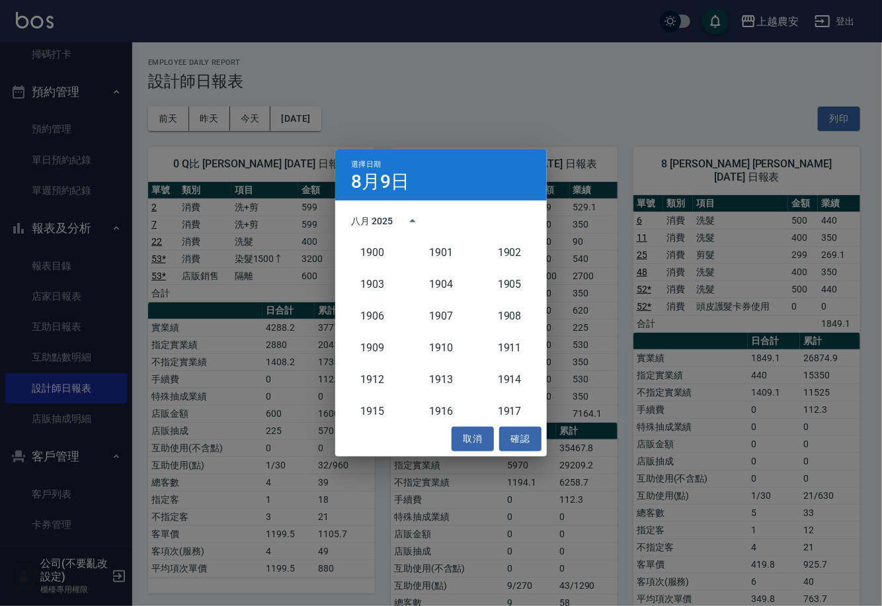
scroll to position [1224, 0]
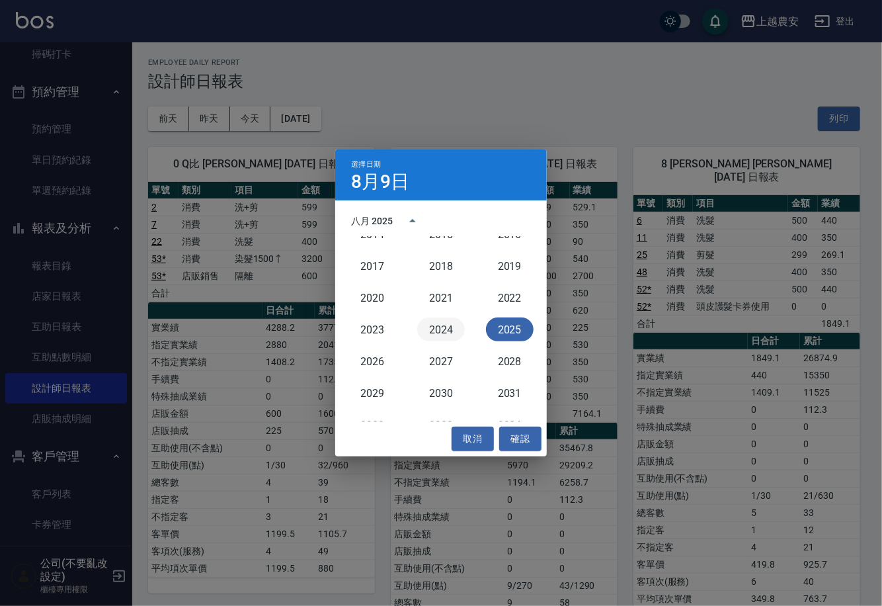
click at [445, 332] on button "2024" at bounding box center [441, 329] width 48 height 24
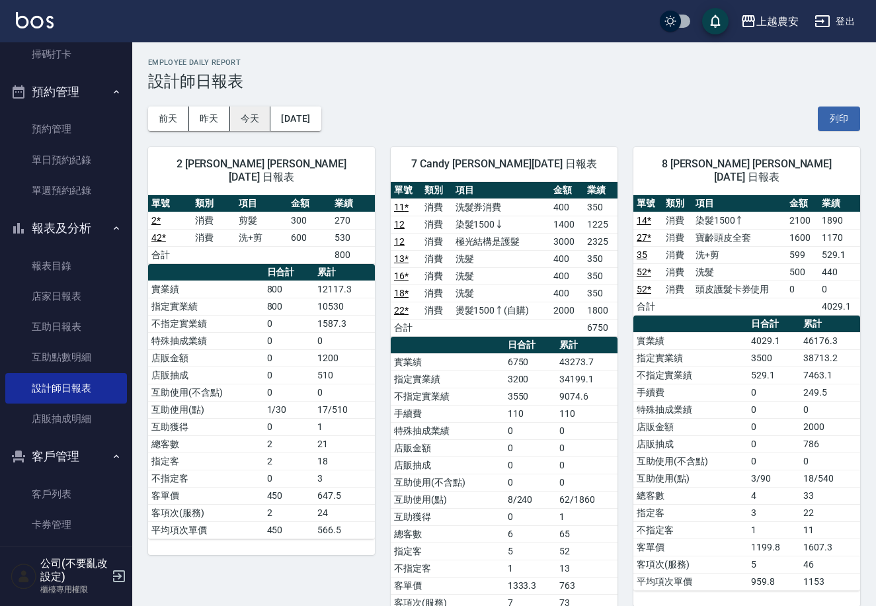
click at [244, 126] on button "今天" at bounding box center [250, 118] width 41 height 24
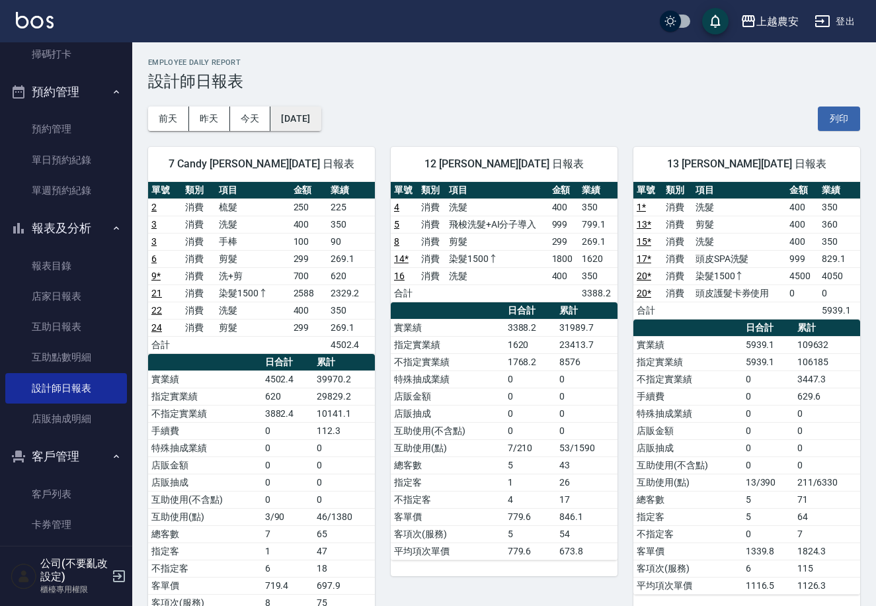
click at [321, 114] on button "[DATE]" at bounding box center [296, 118] width 50 height 24
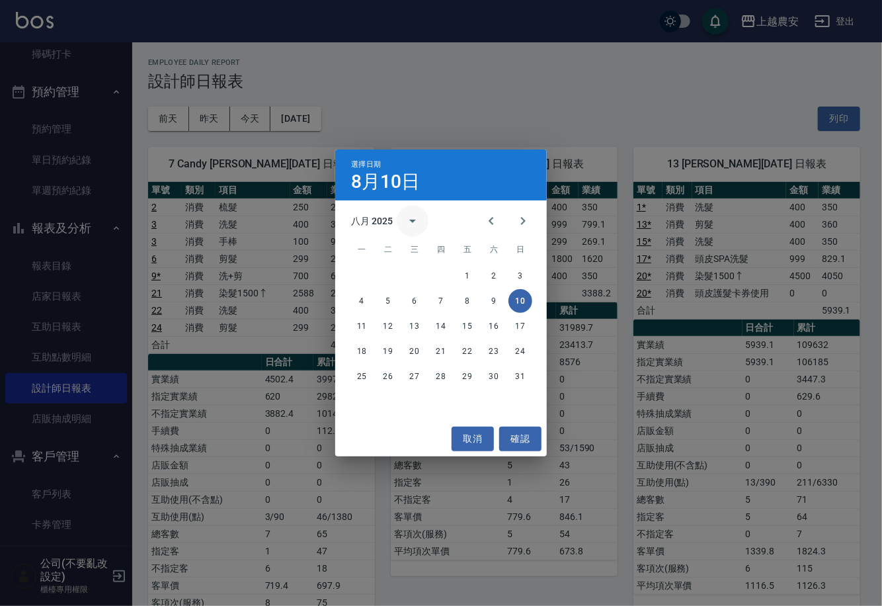
click at [421, 218] on button "calendar view is open, switch to year view" at bounding box center [413, 221] width 32 height 32
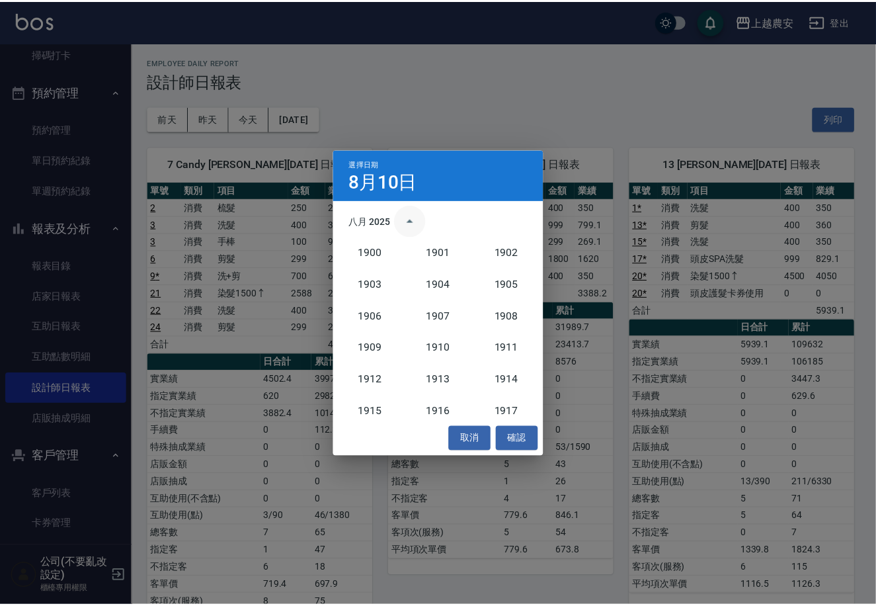
scroll to position [1224, 0]
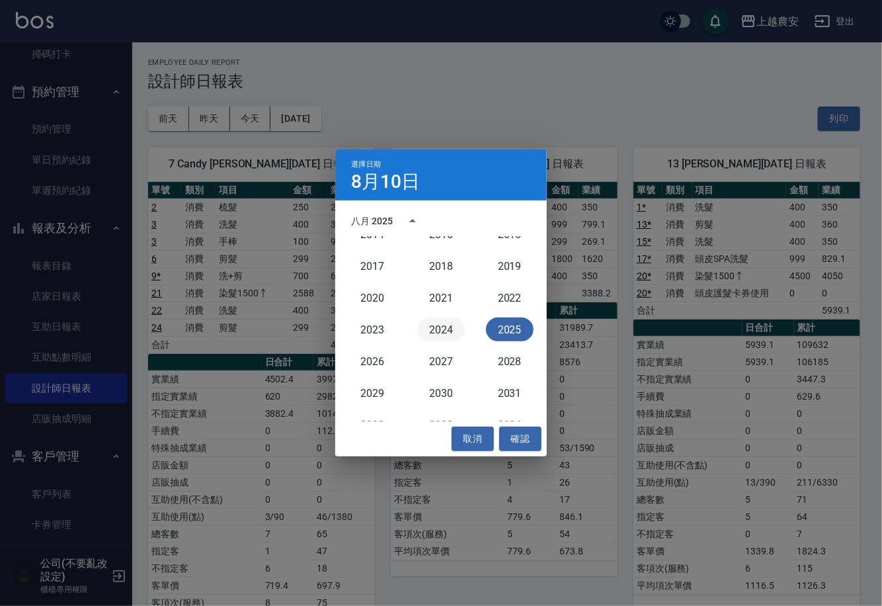
click at [447, 333] on button "2024" at bounding box center [441, 329] width 48 height 24
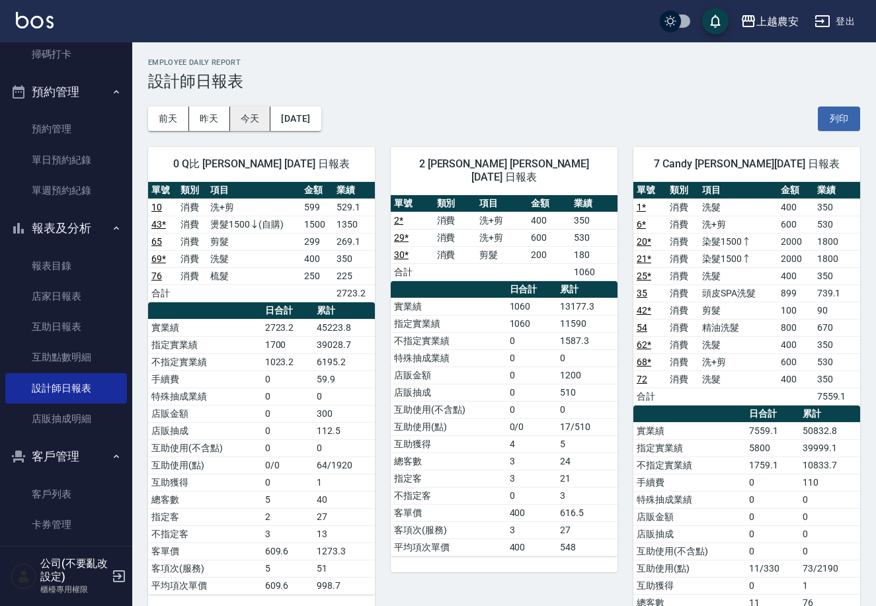
click at [250, 116] on button "今天" at bounding box center [250, 118] width 41 height 24
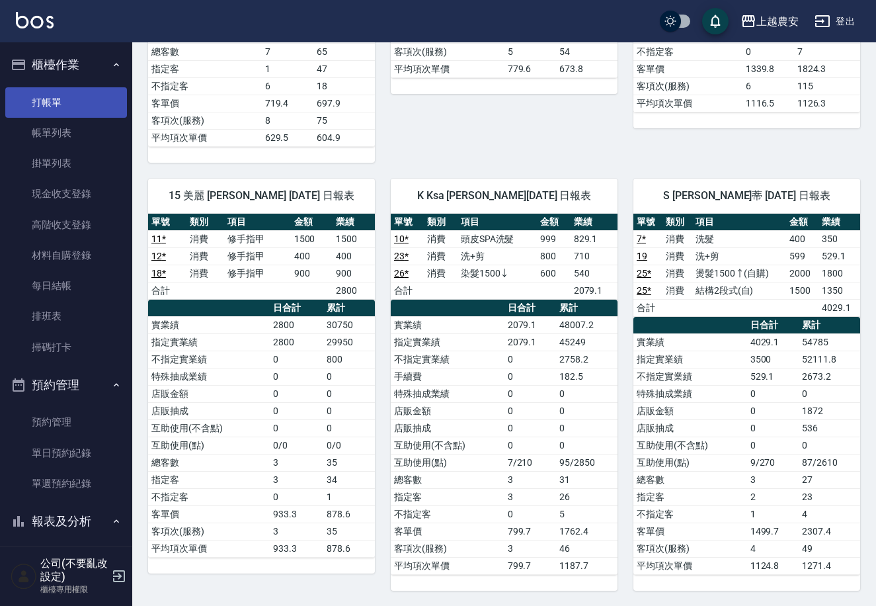
click at [83, 99] on link "打帳單" at bounding box center [66, 102] width 122 height 30
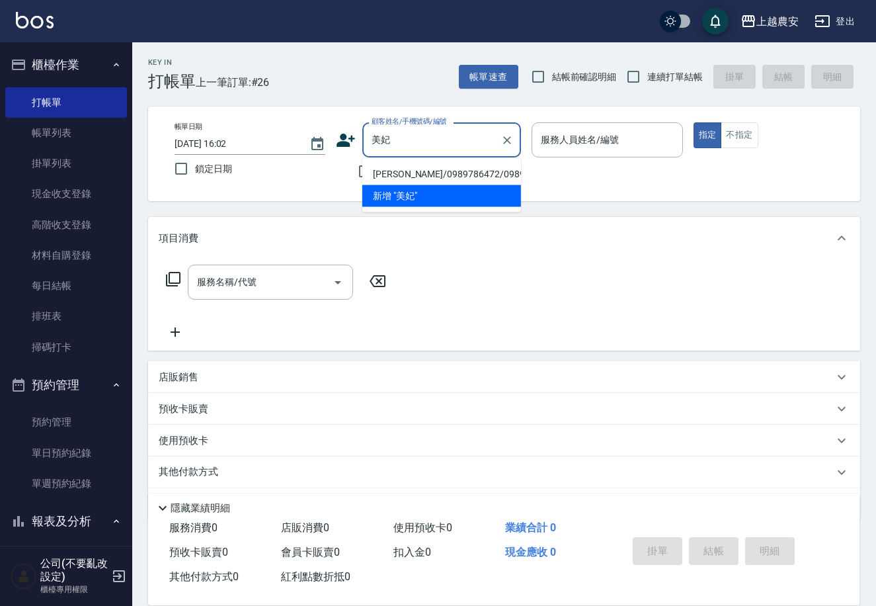
click at [419, 165] on li "陳美妃/0989786472/0989786472" at bounding box center [441, 174] width 159 height 22
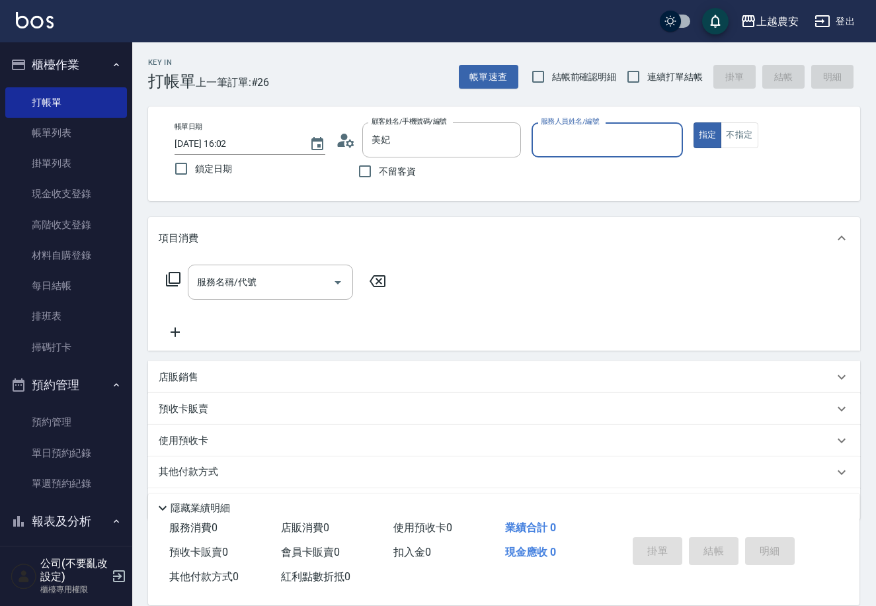
type input "陳美妃/0989786472/0989786472"
type input "Ksa-K"
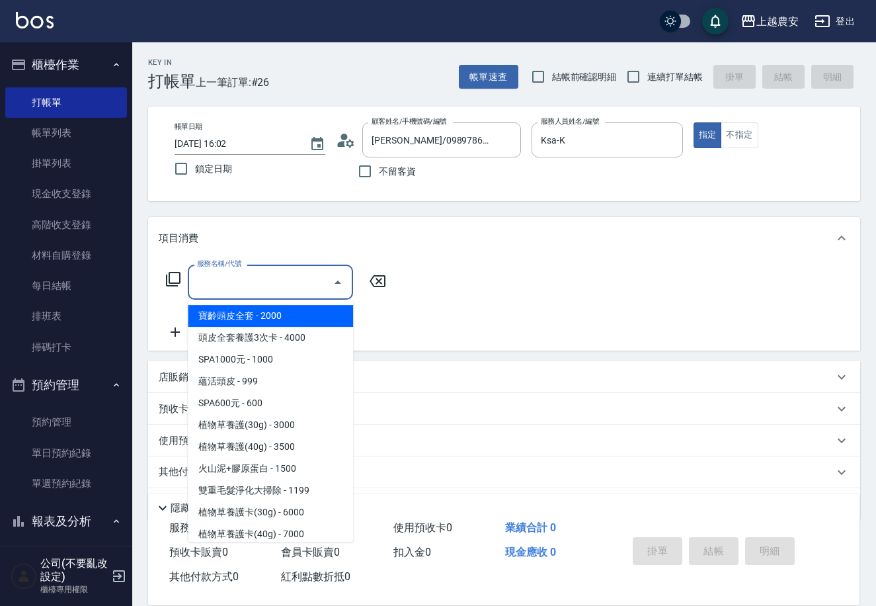
click at [274, 280] on input "服務名稱/代號" at bounding box center [261, 282] width 134 height 23
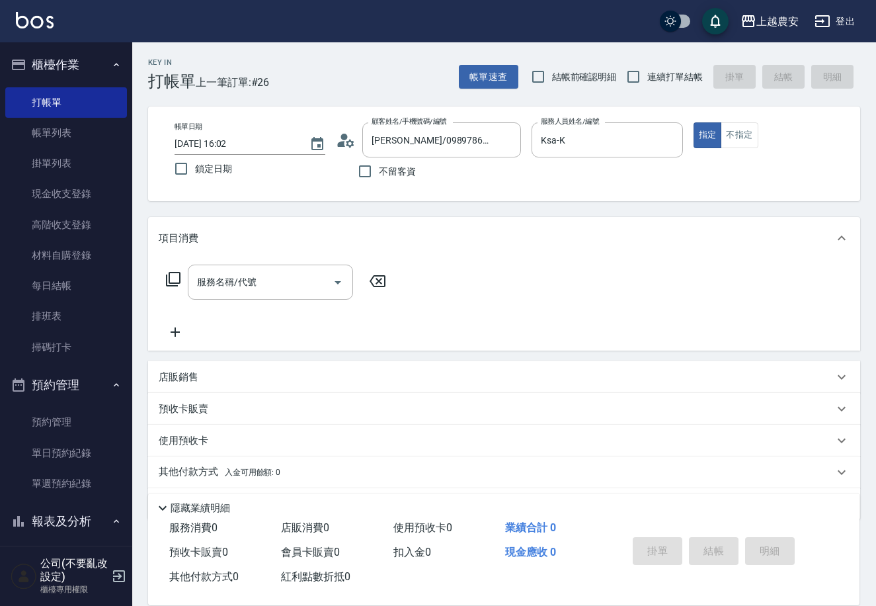
click at [177, 277] on icon at bounding box center [173, 279] width 16 height 16
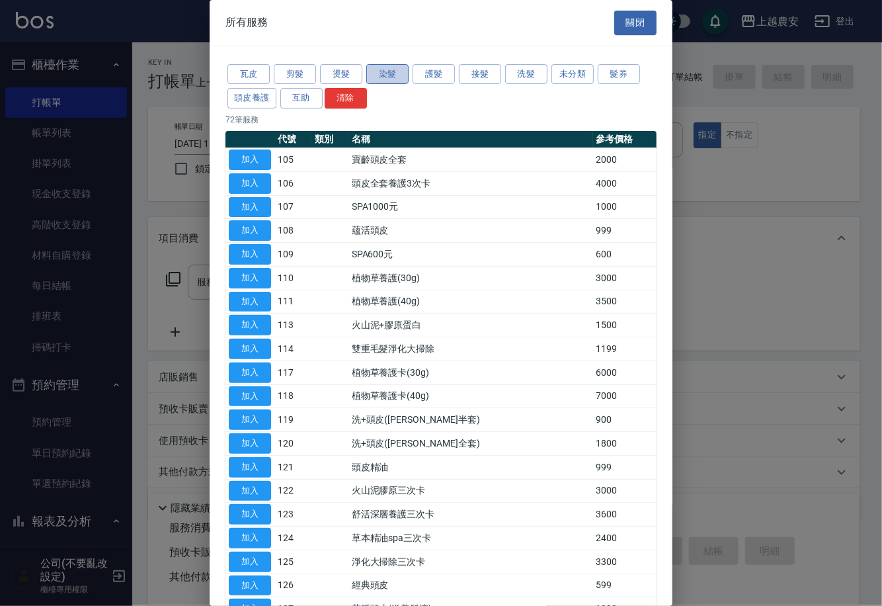
click at [394, 77] on button "染髮" at bounding box center [387, 74] width 42 height 21
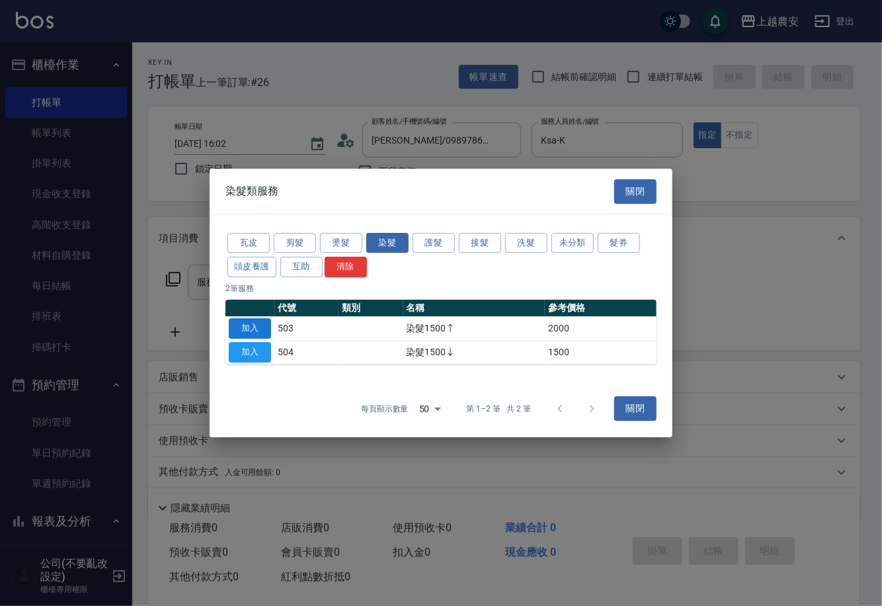
click at [247, 329] on button "加入" at bounding box center [250, 328] width 42 height 21
type input "染髮1500↑(503)"
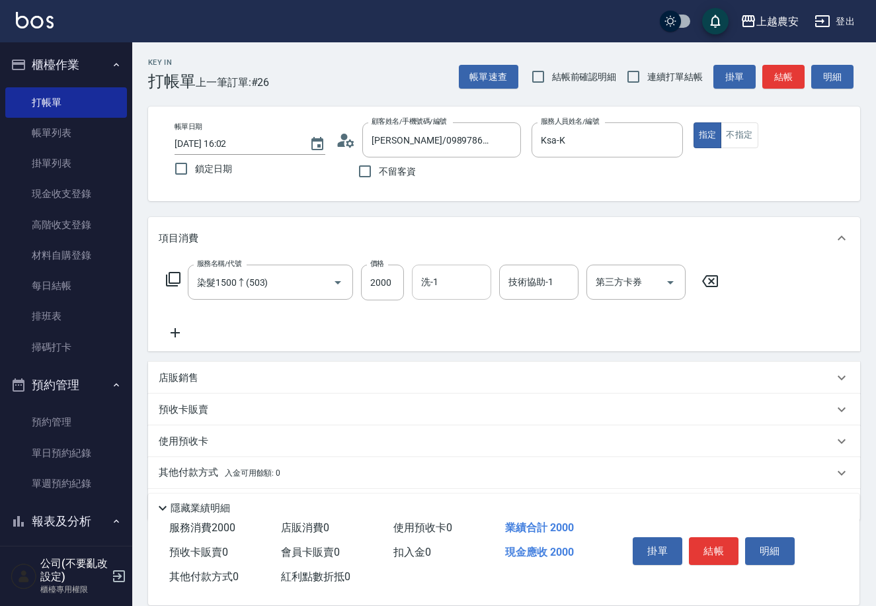
click at [458, 268] on div "洗-1" at bounding box center [451, 282] width 79 height 35
type input "酪梨-34"
click at [175, 280] on icon at bounding box center [173, 279] width 16 height 16
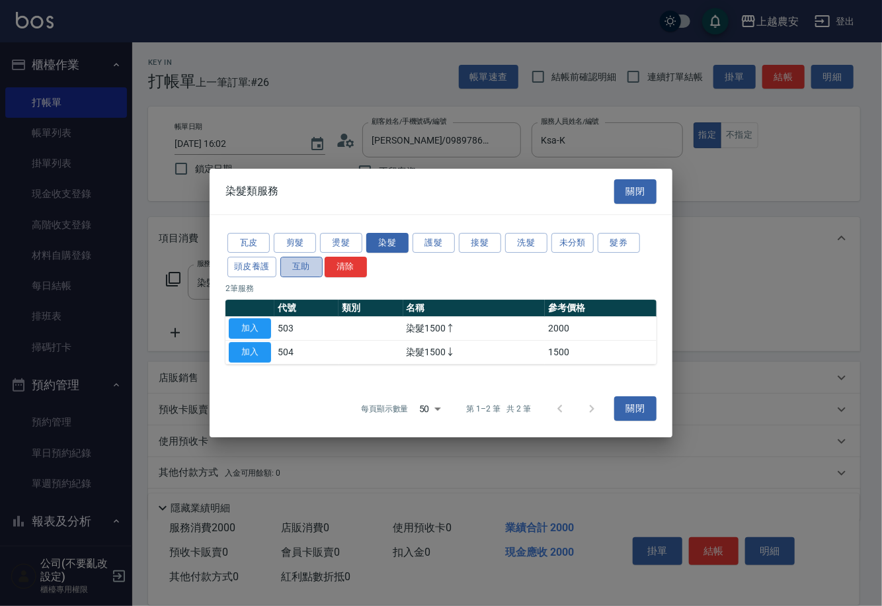
click at [311, 269] on button "互助" at bounding box center [301, 267] width 42 height 21
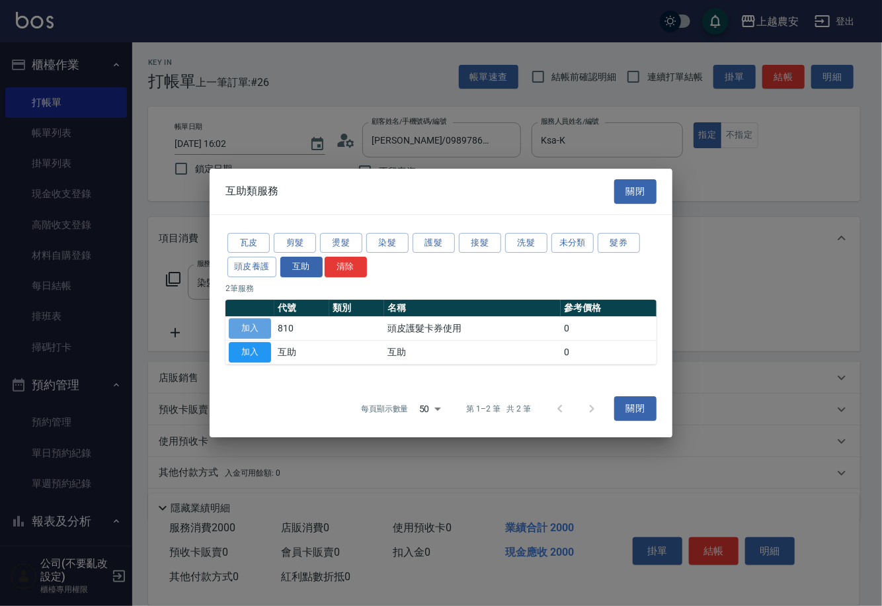
click at [249, 327] on button "加入" at bounding box center [250, 328] width 42 height 21
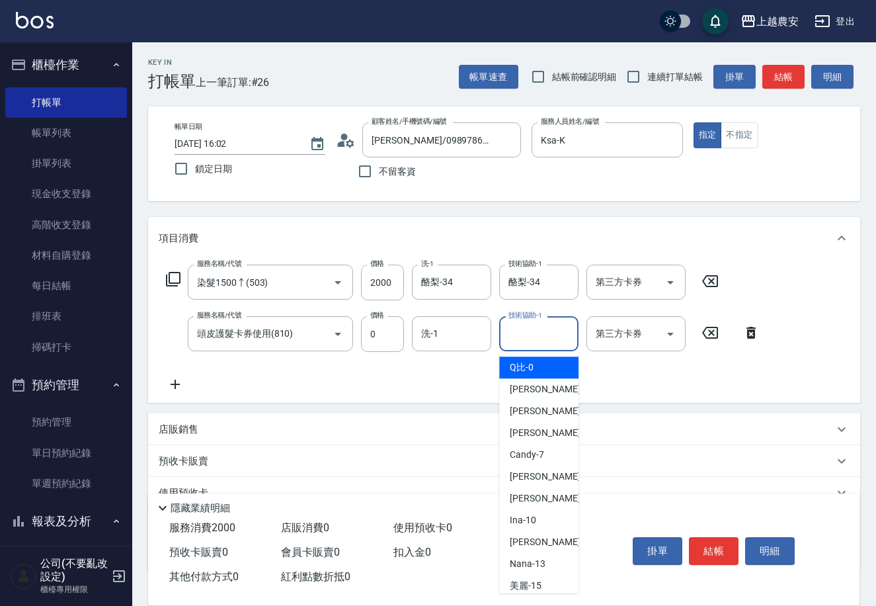
click at [544, 335] on input "技術協助-1" at bounding box center [538, 333] width 67 height 23
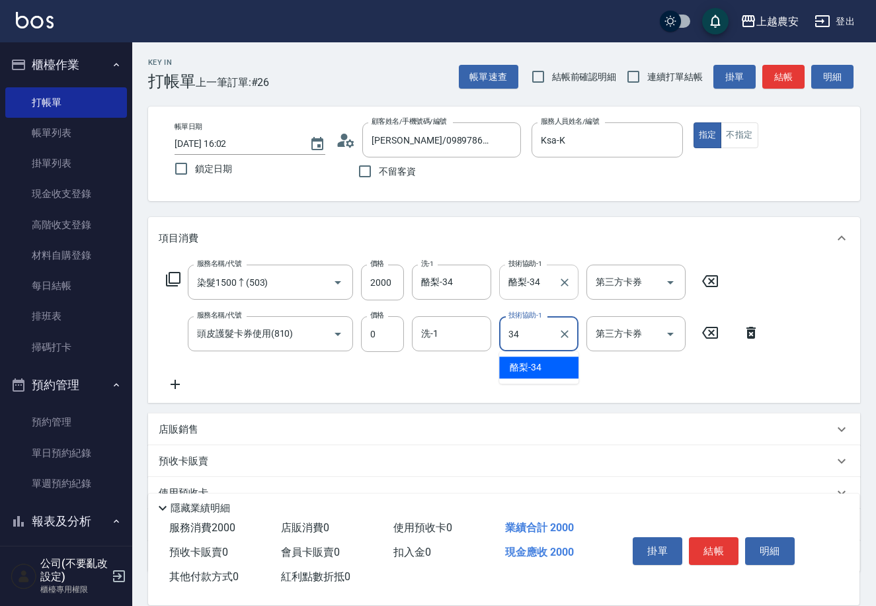
type input "酪梨-34"
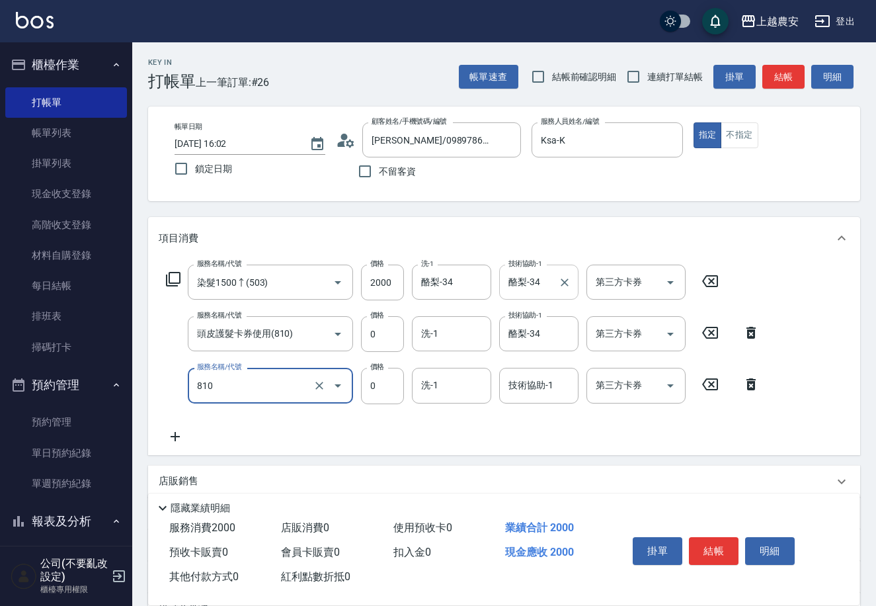
type input "頭皮護髮卡券使用(810)"
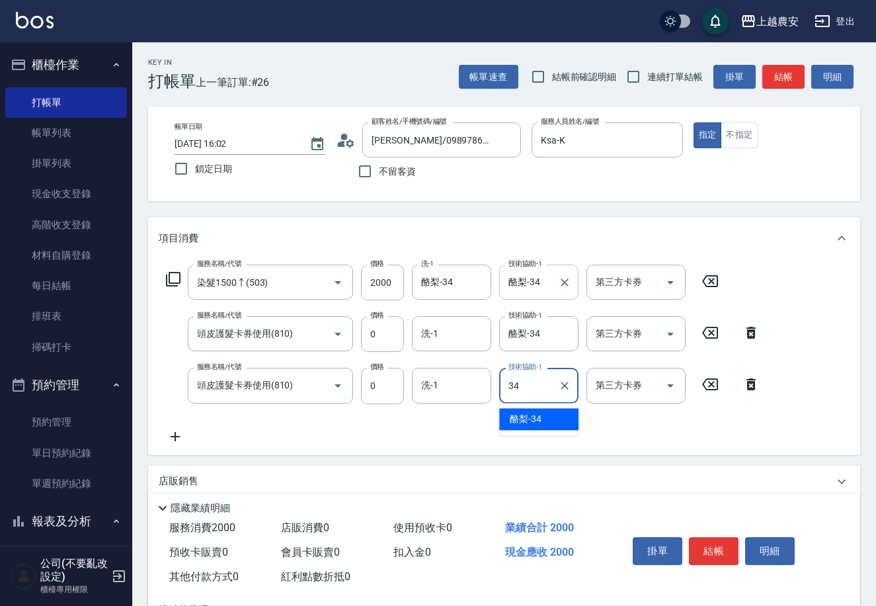
type input "酪梨-34"
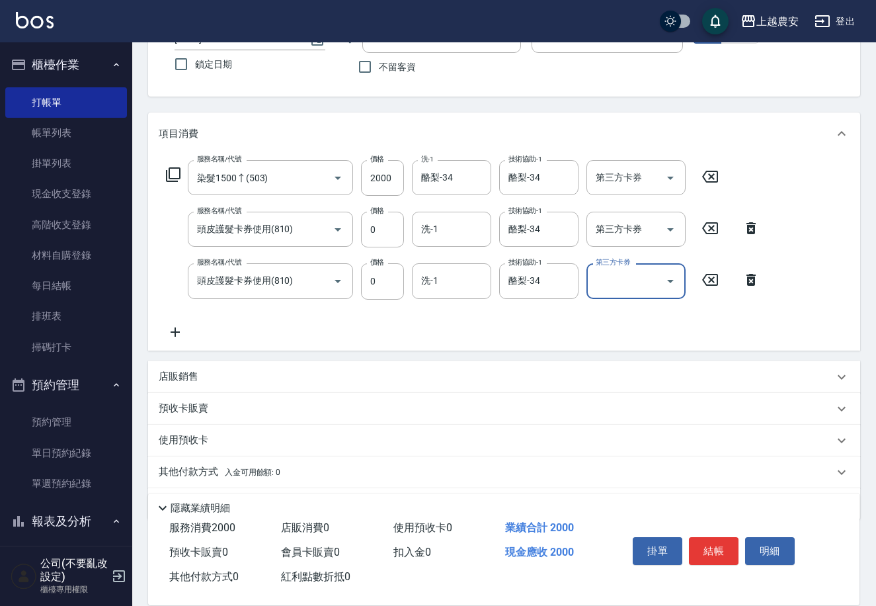
scroll to position [142, 0]
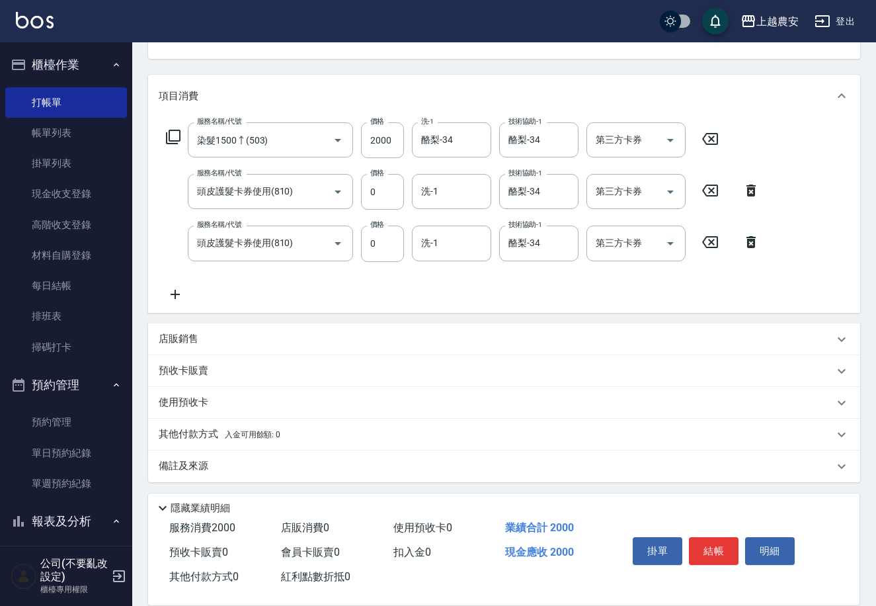
click at [206, 429] on p "其他付款方式 入金可用餘額: 0" at bounding box center [220, 434] width 122 height 15
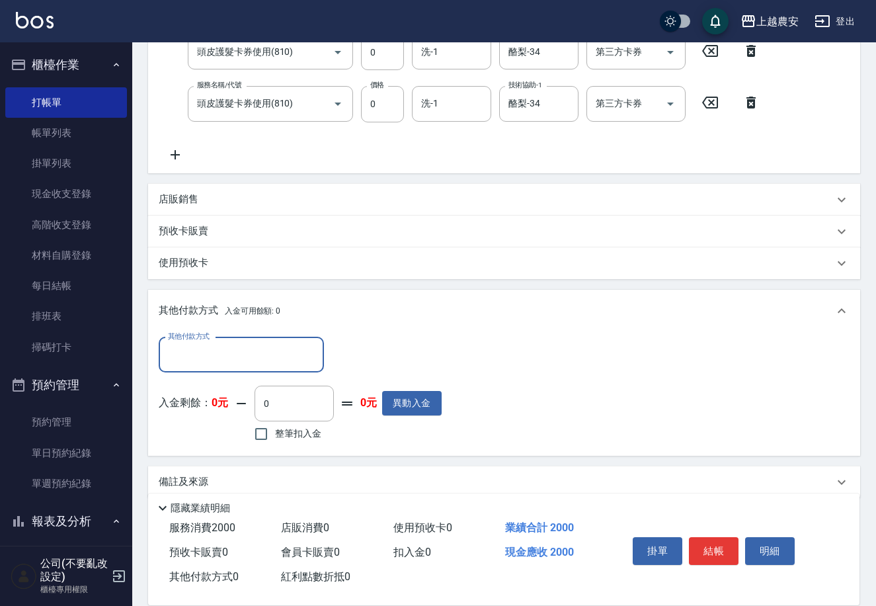
scroll to position [292, 0]
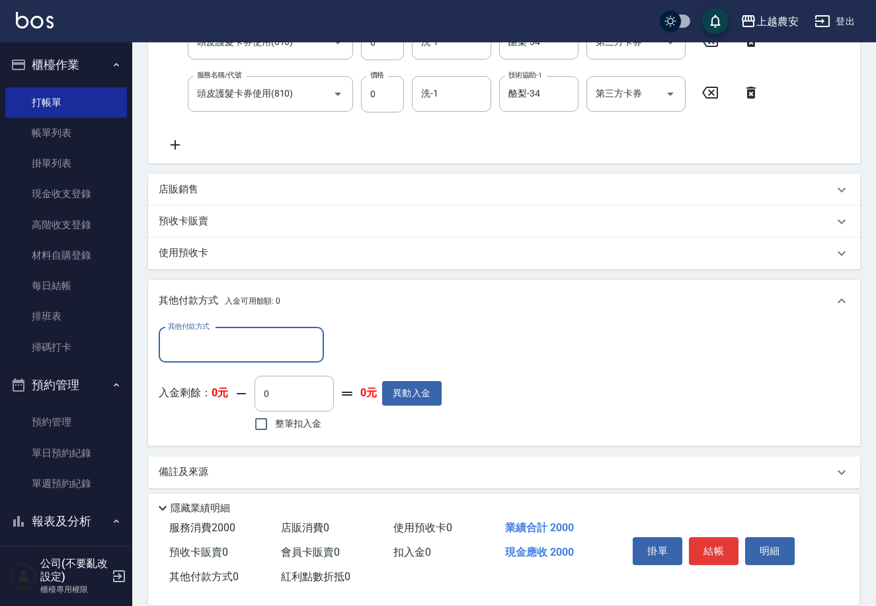
click at [213, 338] on input "其他付款方式" at bounding box center [241, 344] width 153 height 23
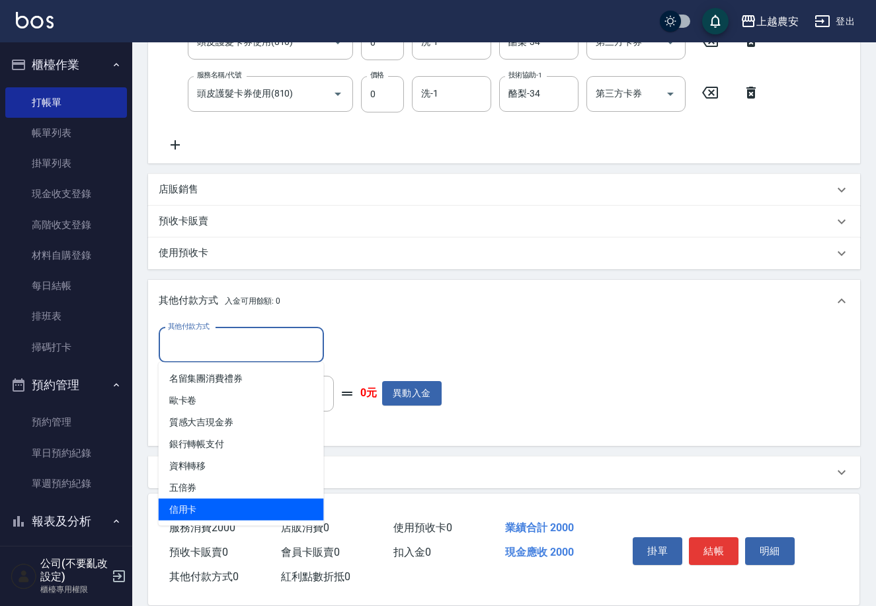
click at [183, 509] on span "信用卡" at bounding box center [241, 510] width 165 height 22
type input "信用卡"
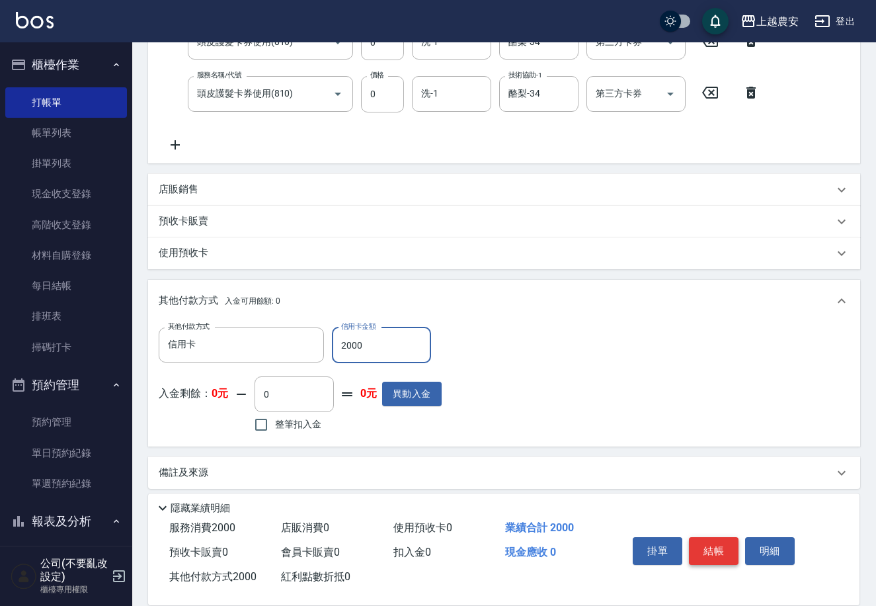
type input "2000"
click at [713, 550] on button "結帳" at bounding box center [714, 551] width 50 height 28
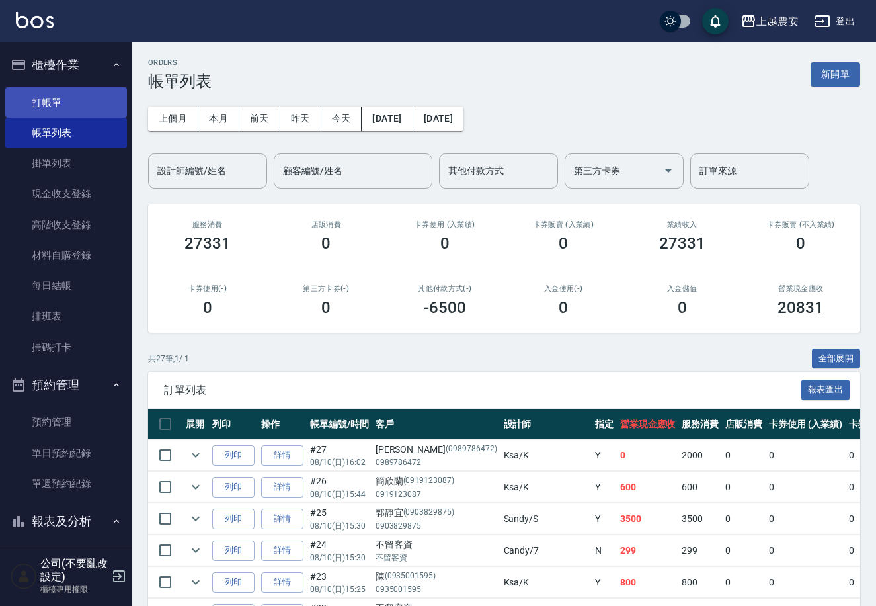
click at [97, 101] on link "打帳單" at bounding box center [66, 102] width 122 height 30
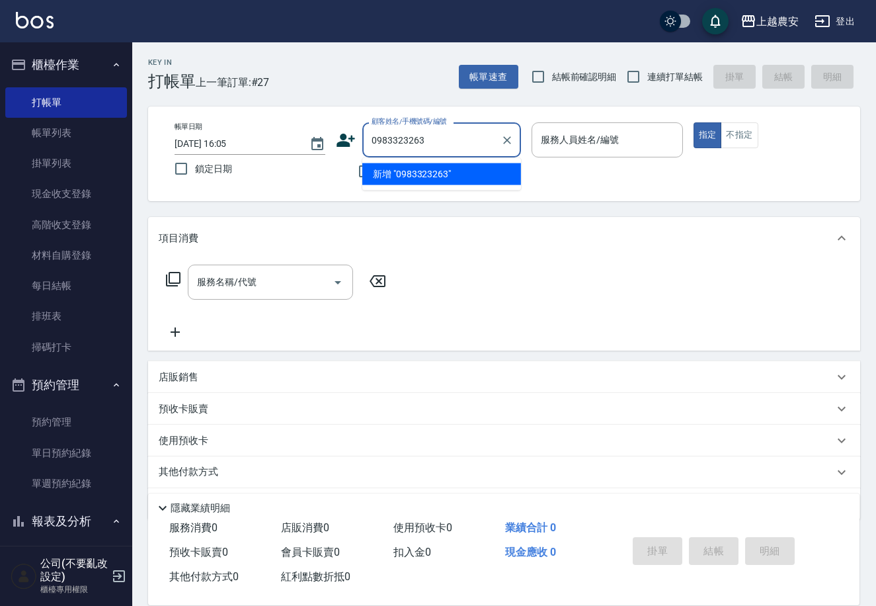
drag, startPoint x: 267, startPoint y: 151, endPoint x: 239, endPoint y: 164, distance: 29.9
click at [233, 164] on div "帳單日期 2025/08/10 16:05 鎖定日期 顧客姓名/手機號碼/編號 0983323263 顧客姓名/手機號碼/編號 不留客資 服務人員姓名/編號 …" at bounding box center [504, 153] width 681 height 63
type input "0983323263"
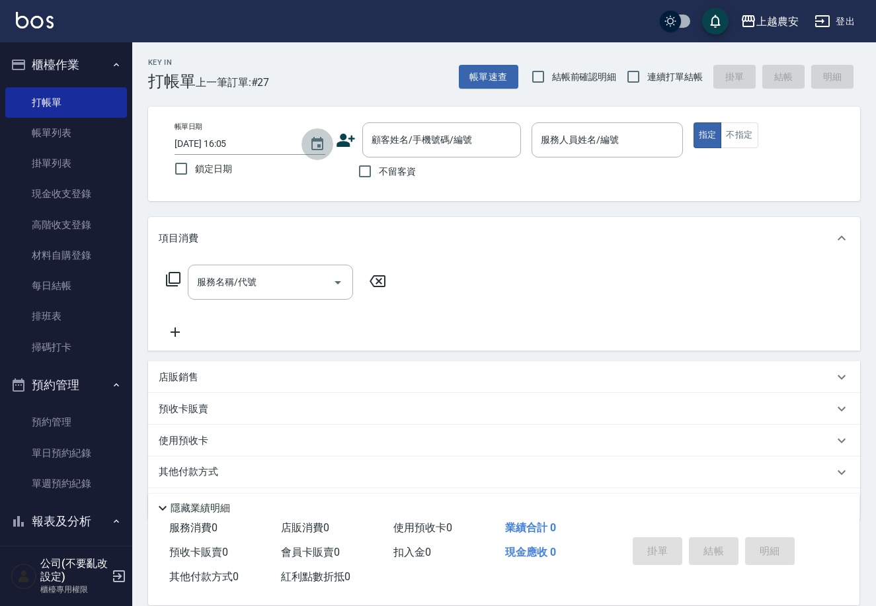
click at [317, 140] on icon "Choose date, selected date is 2025-08-10" at bounding box center [318, 143] width 12 height 13
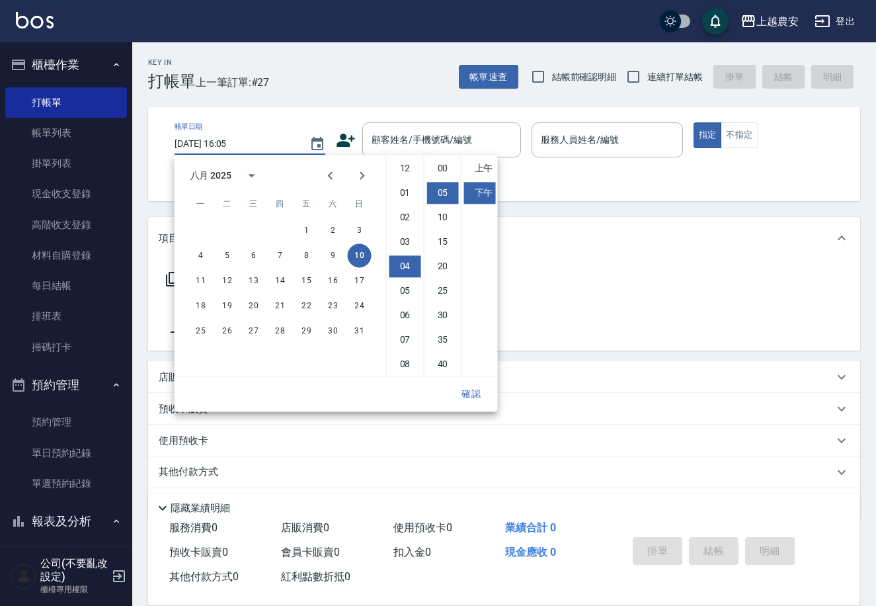
scroll to position [24, 0]
click at [339, 140] on icon at bounding box center [346, 140] width 20 height 20
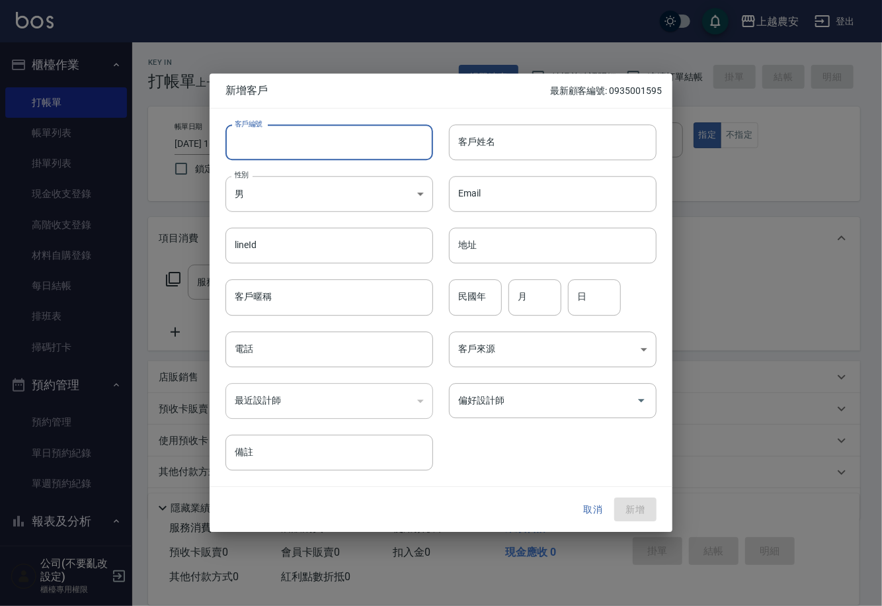
click at [308, 134] on input "客戶編號" at bounding box center [330, 142] width 208 height 36
paste input "0983323263"
type input "0983323263"
click at [374, 349] on input "電話" at bounding box center [330, 349] width 208 height 36
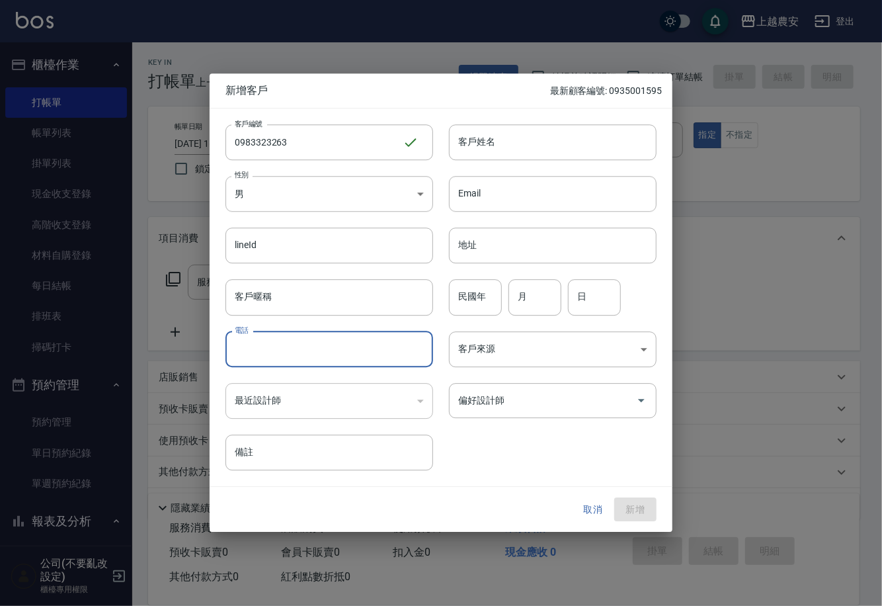
paste input "0983323263"
type input "0983323263"
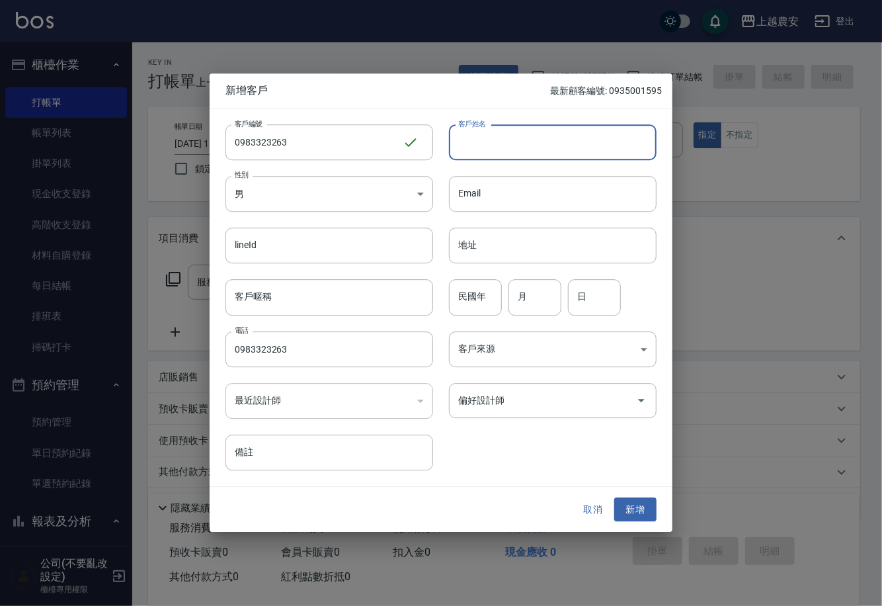
click at [490, 143] on input "客戶姓名" at bounding box center [553, 142] width 208 height 36
type input "債"
type input "太"
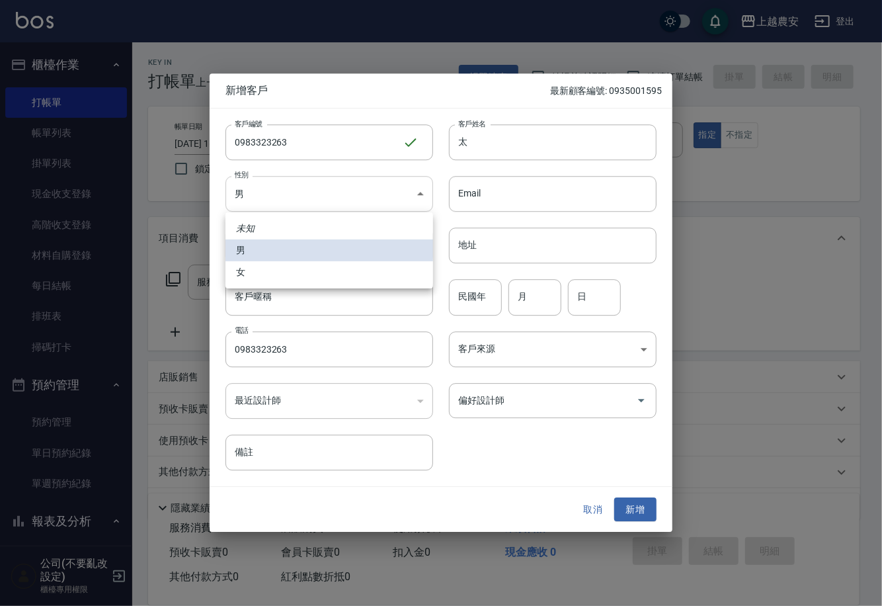
drag, startPoint x: 407, startPoint y: 182, endPoint x: 427, endPoint y: 484, distance: 302.9
click at [408, 187] on body "上越農安 登出 櫃檯作業 打帳單 帳單列表 掛單列表 現金收支登錄 高階收支登錄 材料自購登錄 每日結帳 排班表 掃碼打卡 預約管理 預約管理 單日預約紀錄 …" at bounding box center [441, 322] width 882 height 645
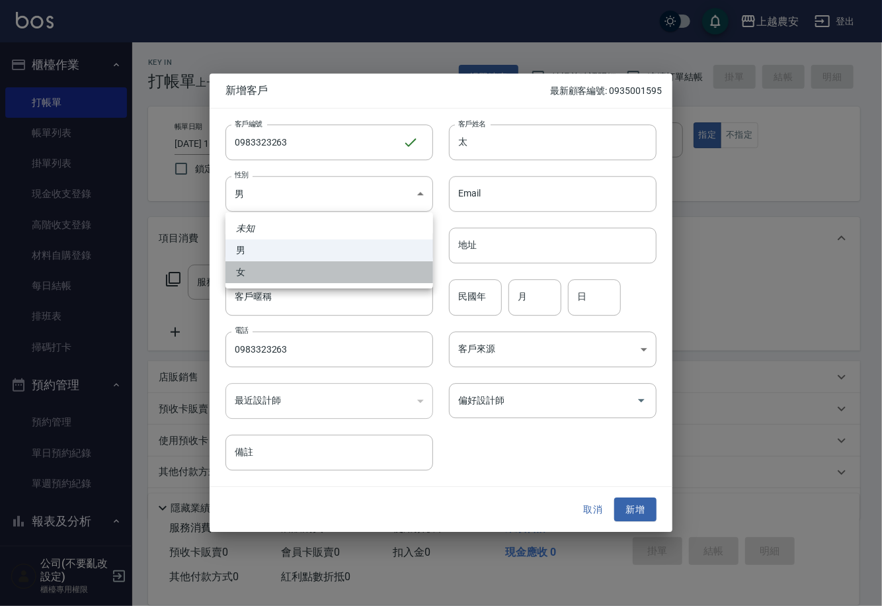
click at [323, 270] on li "女" at bounding box center [330, 272] width 208 height 22
type input "FEMALE"
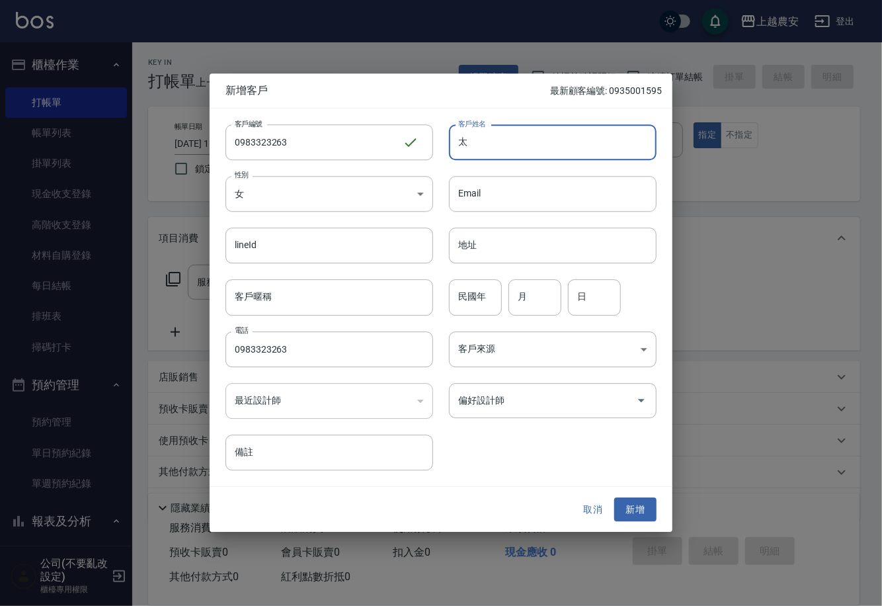
click at [582, 147] on input "太" at bounding box center [553, 142] width 208 height 36
type input "[PERSON_NAME]"
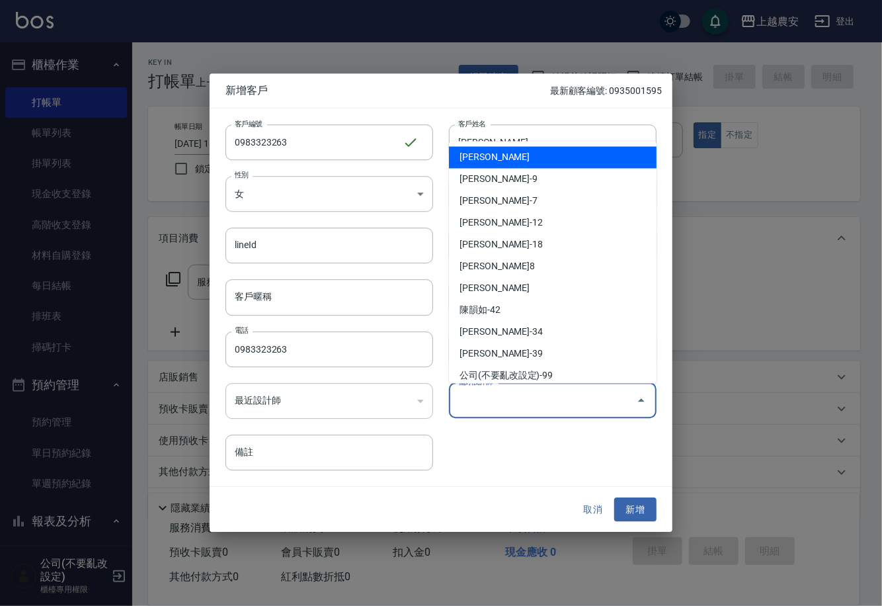
click at [528, 395] on input "偏好設計師" at bounding box center [543, 400] width 176 height 23
type input "ㄋ"
type input "s"
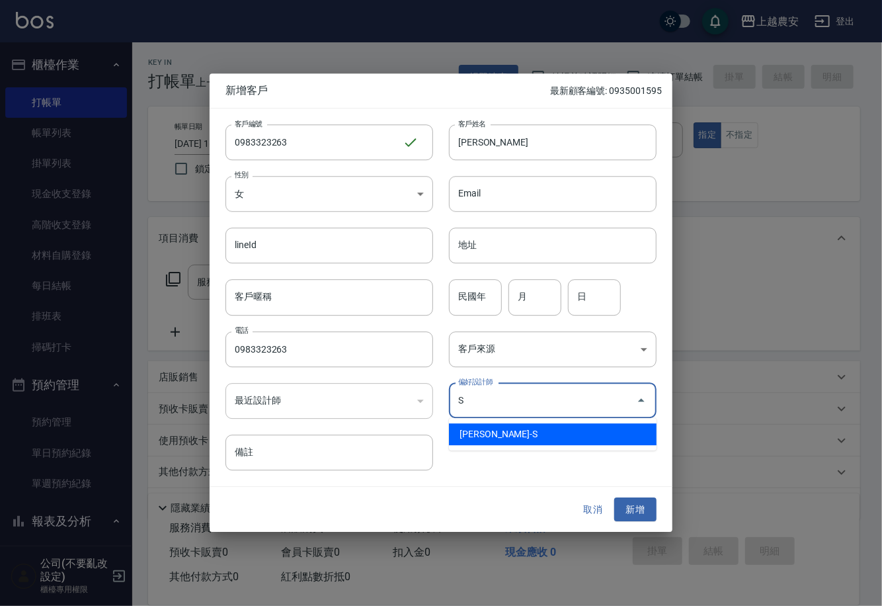
type input "Sandy珊蒂"
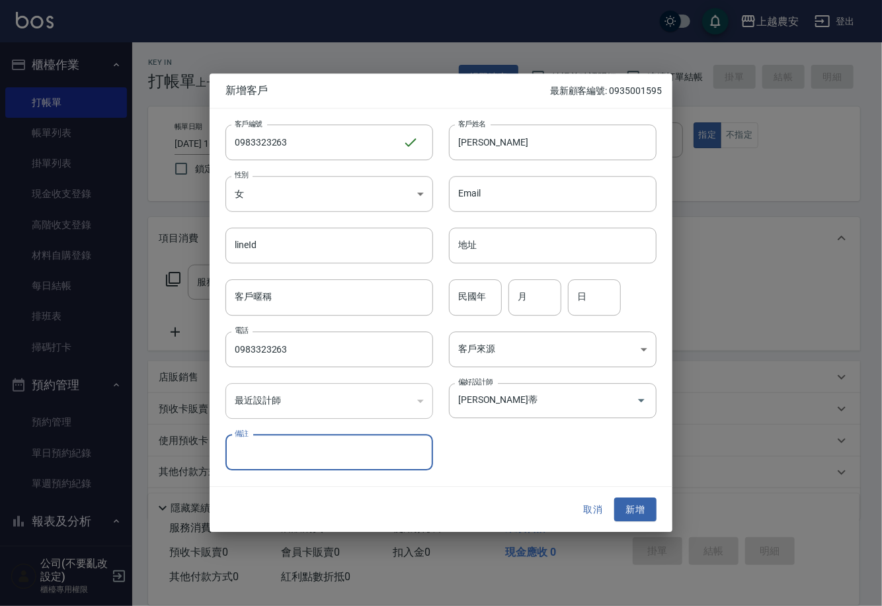
click at [650, 510] on button "新增" at bounding box center [635, 509] width 42 height 24
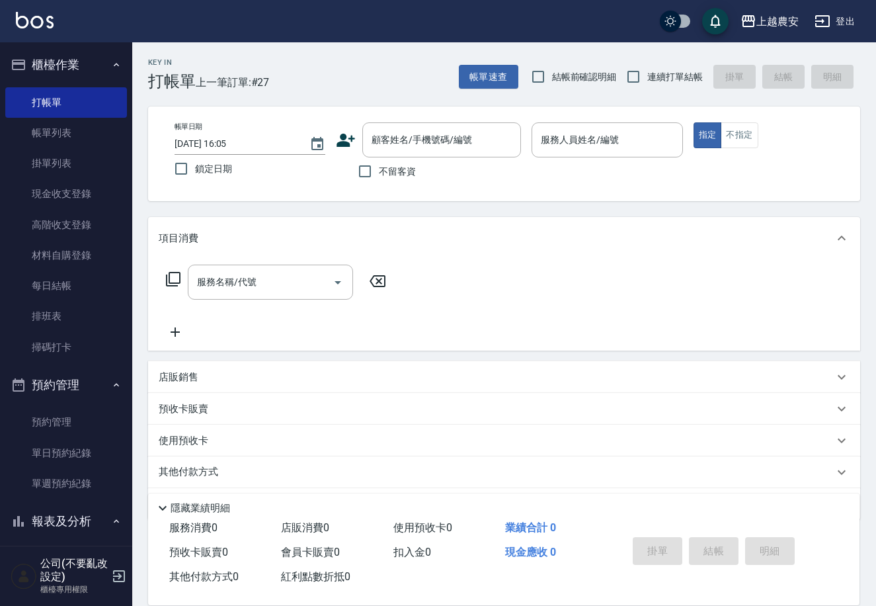
click at [716, 178] on div "上越農安 登出 櫃檯作業 打帳單 帳單列表 掛單列表 現金收支登錄 高階收支登錄 材料自購登錄 每日結帳 排班表 掃碼打卡 預約管理 預約管理 單日預約紀錄 …" at bounding box center [438, 322] width 876 height 645
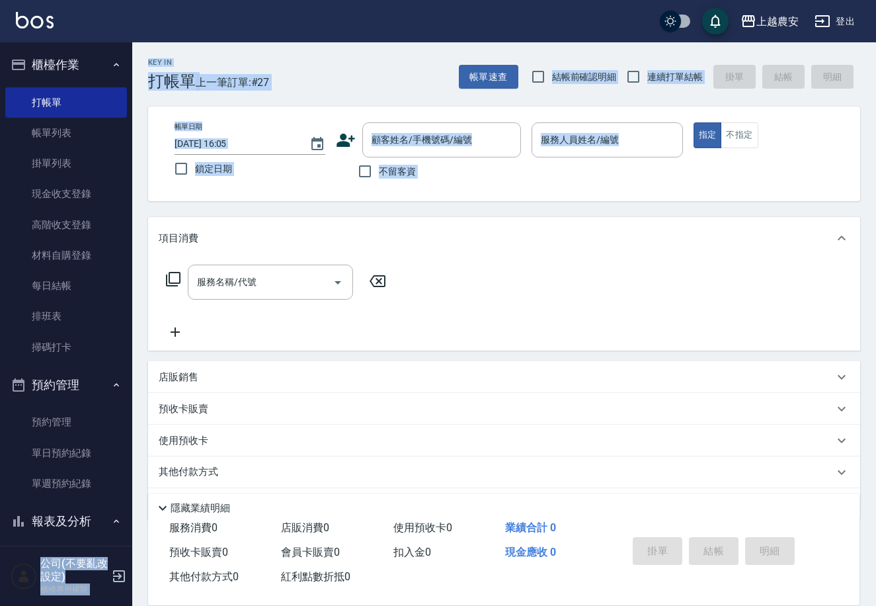
click at [498, 192] on div "帳單日期 2025/08/10 16:05 鎖定日期 顧客姓名/手機號碼/編號 顧客姓名/手機號碼/編號 不留客資 服務人員姓名/編號 服務人員姓名/編號 指…" at bounding box center [504, 153] width 712 height 95
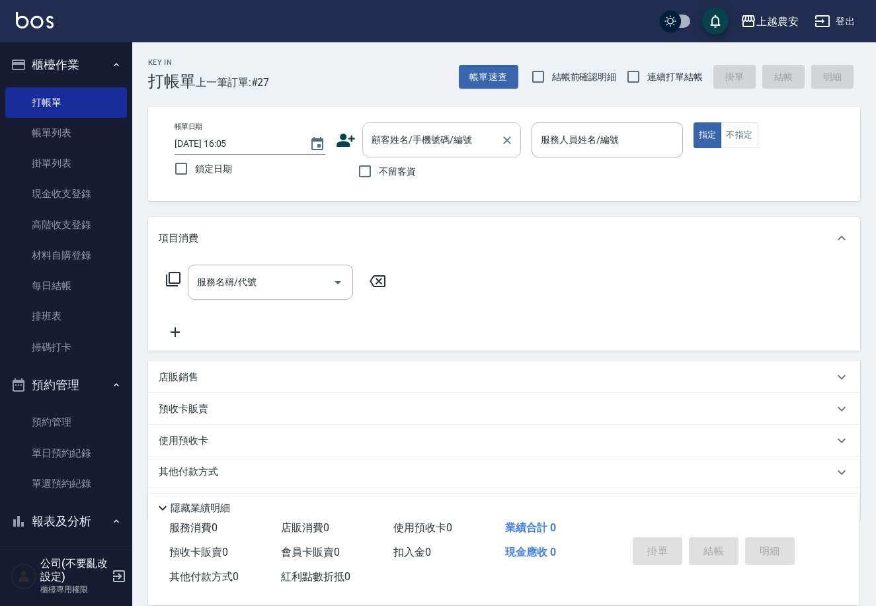
click at [499, 146] on div at bounding box center [506, 139] width 17 height 35
paste input "0983323263"
type input "0983323263"
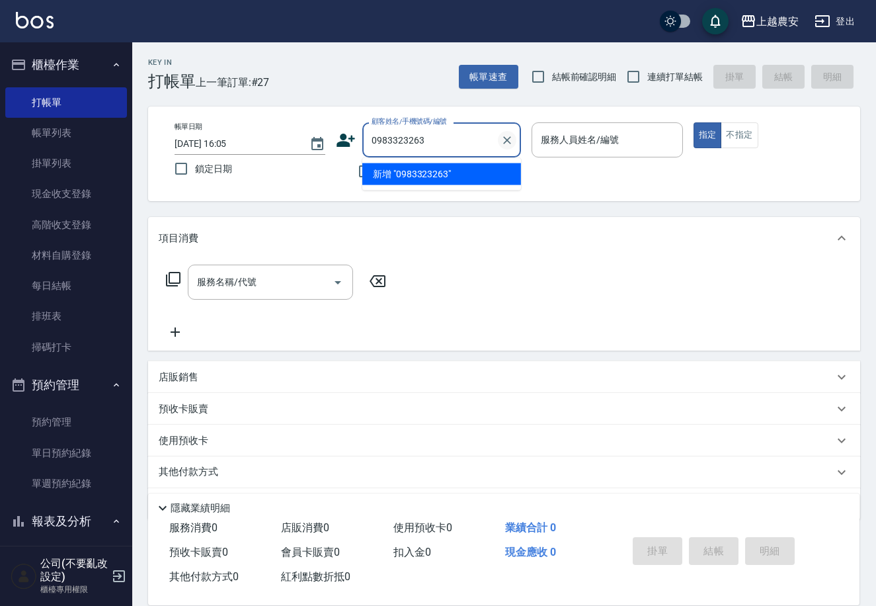
click at [506, 146] on icon "Clear" at bounding box center [507, 140] width 13 height 13
click at [453, 146] on input "顧客姓名/手機號碼/編號" at bounding box center [431, 139] width 127 height 23
paste input "0983323263"
click at [448, 169] on li "秦山甯/0983323263/0983323263" at bounding box center [441, 174] width 159 height 22
type input "秦山甯/0983323263/0983323263"
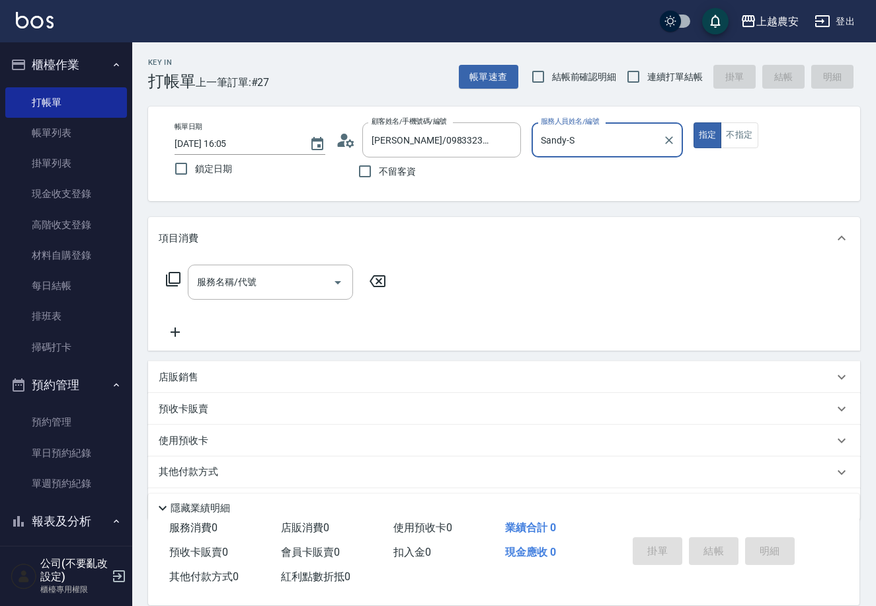
type input "Sandy-S"
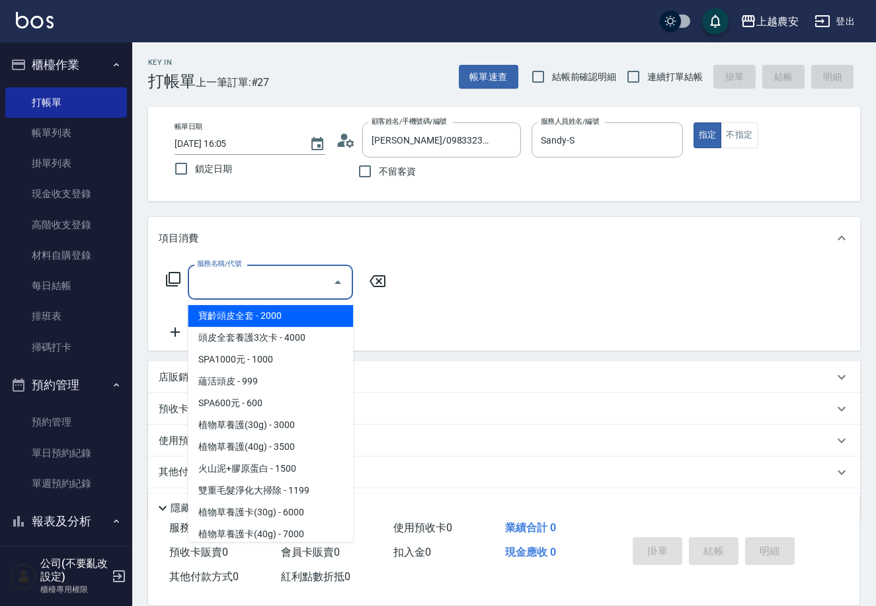
click at [265, 286] on input "服務名稱/代號" at bounding box center [261, 282] width 134 height 23
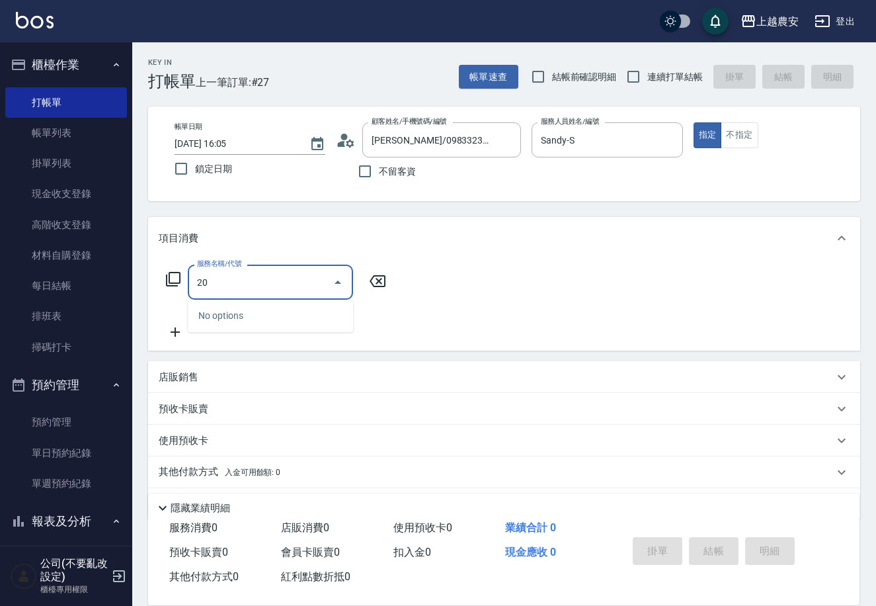
type input "2"
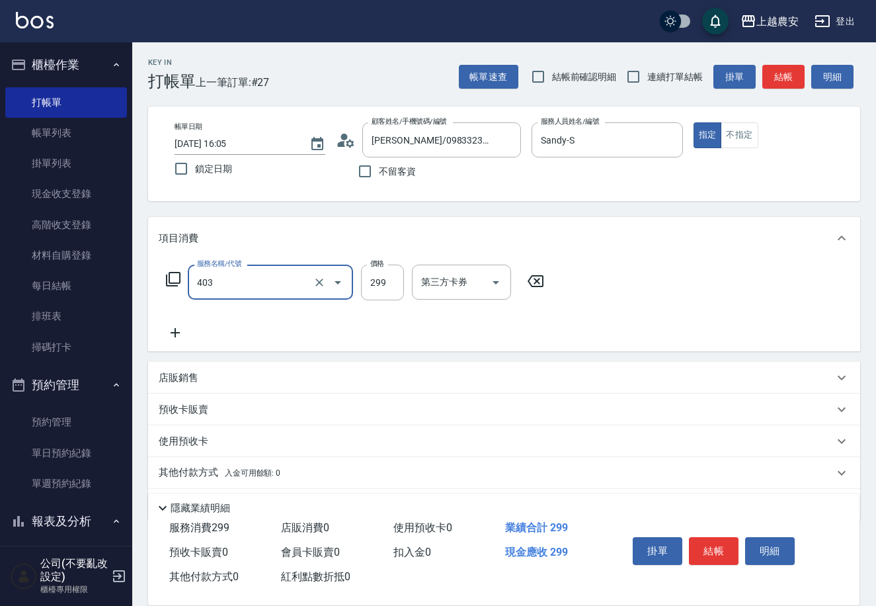
type input "剪髮(403)"
type input "100"
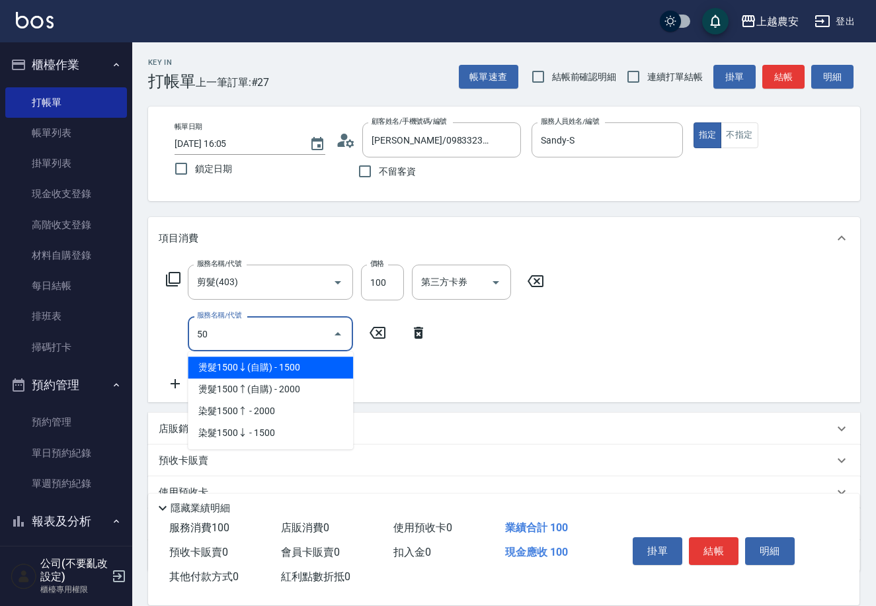
type input "504"
type input "頭皮全套養護3次卡(106)"
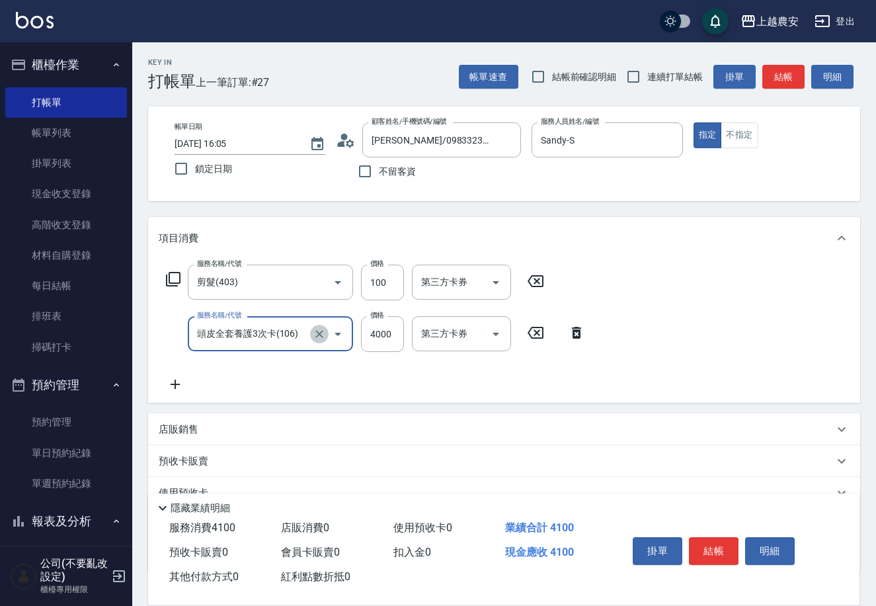
click at [314, 333] on icon "Clear" at bounding box center [319, 333] width 13 height 13
type input "染髮1500↓(504)"
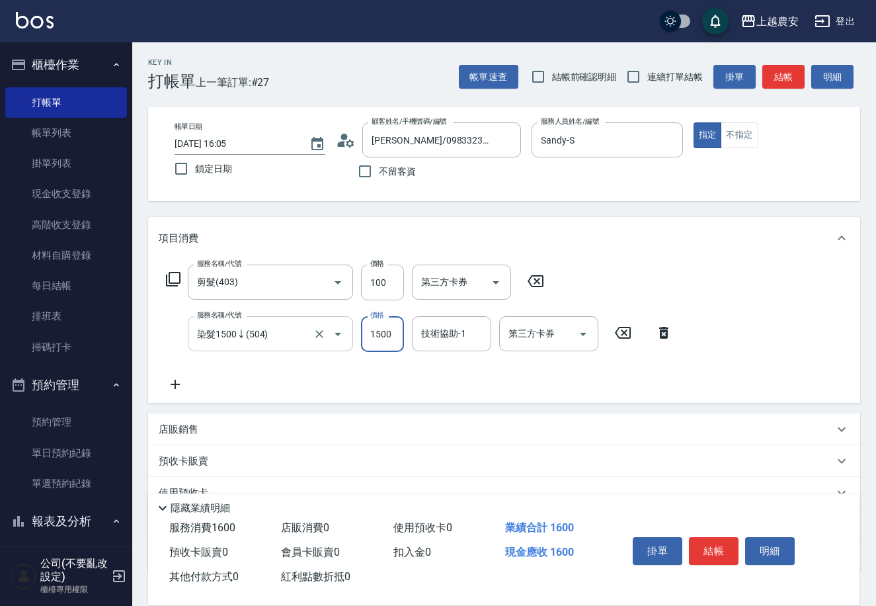
click at [395, 340] on input "1500" at bounding box center [382, 334] width 43 height 36
type input "2000"
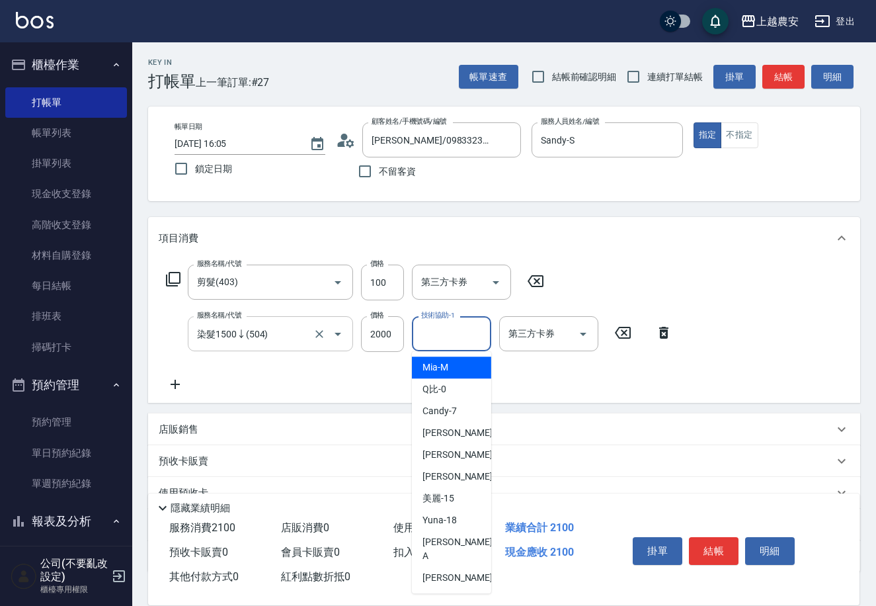
click at [437, 331] on div "技術協助-1 技術協助-1" at bounding box center [451, 333] width 79 height 35
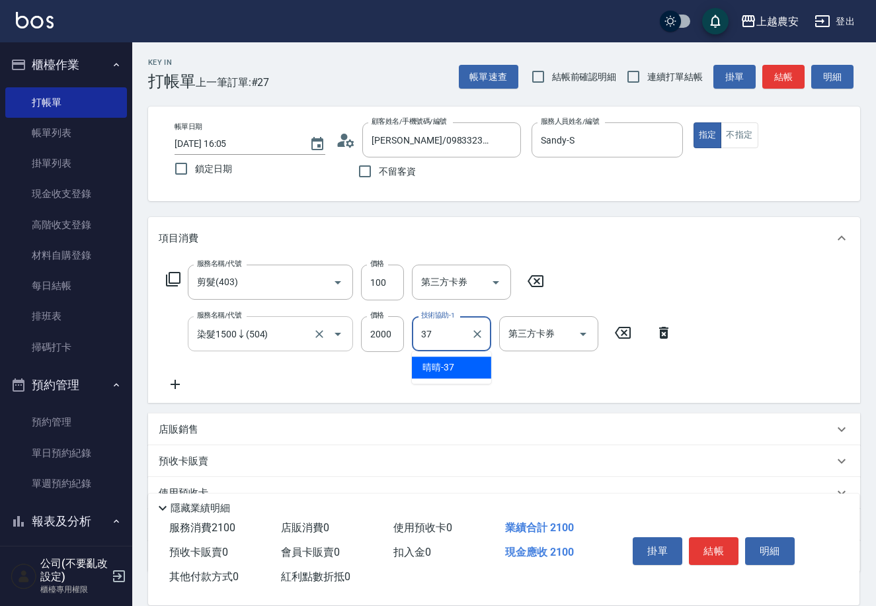
type input "晴晴-37"
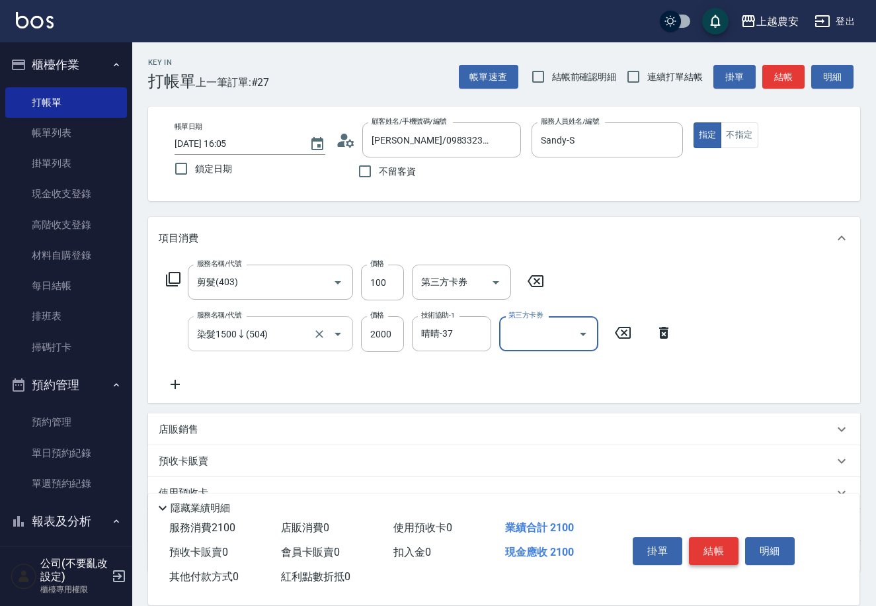
click at [709, 550] on button "結帳" at bounding box center [714, 551] width 50 height 28
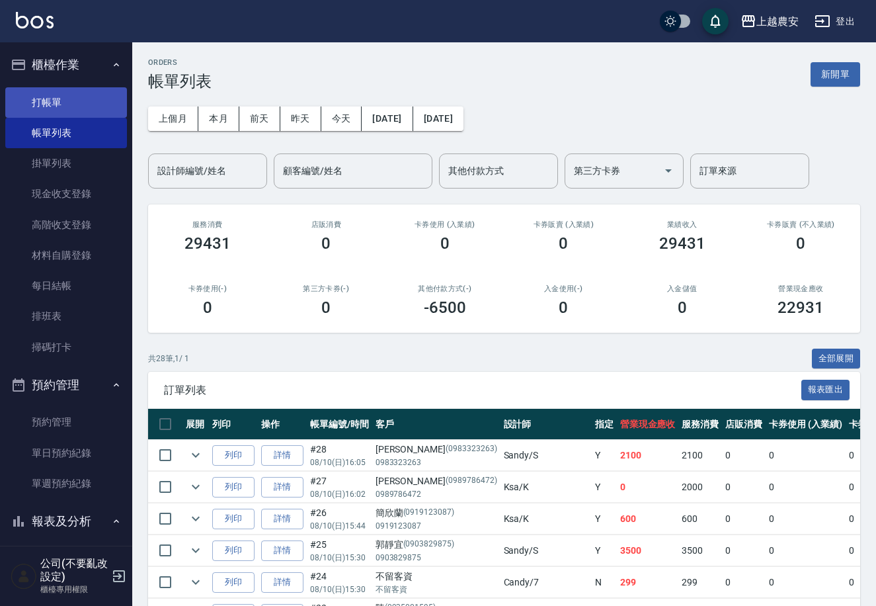
click at [93, 103] on link "打帳單" at bounding box center [66, 102] width 122 height 30
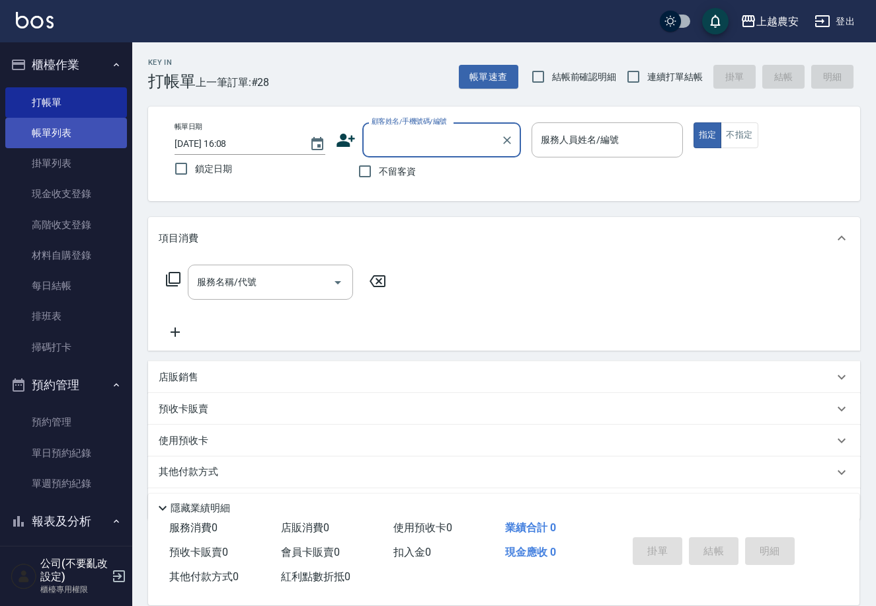
click at [103, 126] on link "帳單列表" at bounding box center [66, 133] width 122 height 30
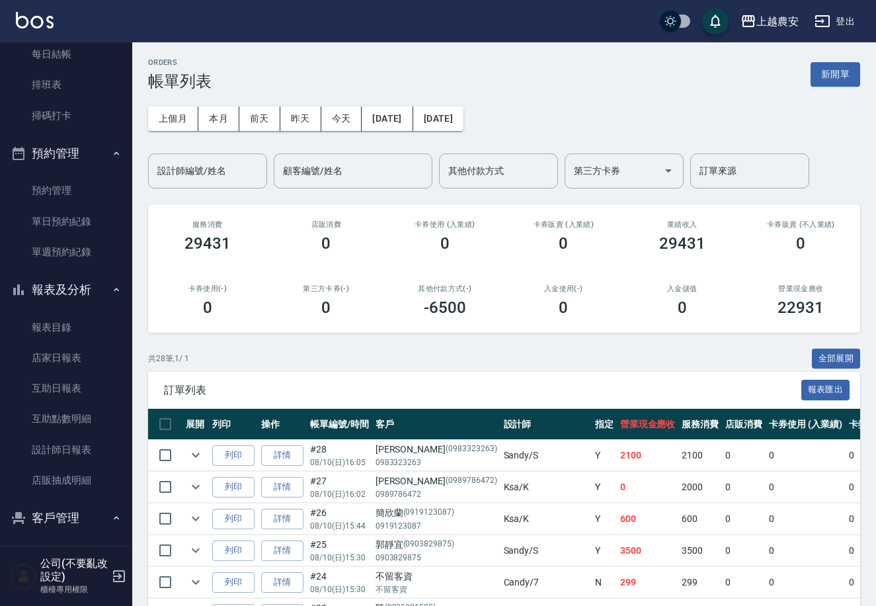
scroll to position [308, 0]
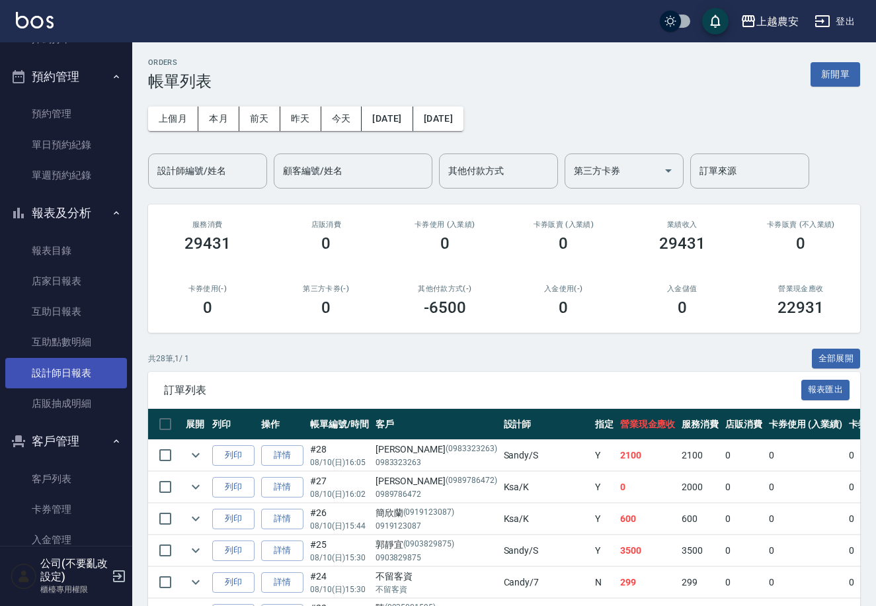
click at [95, 364] on link "設計師日報表" at bounding box center [66, 373] width 122 height 30
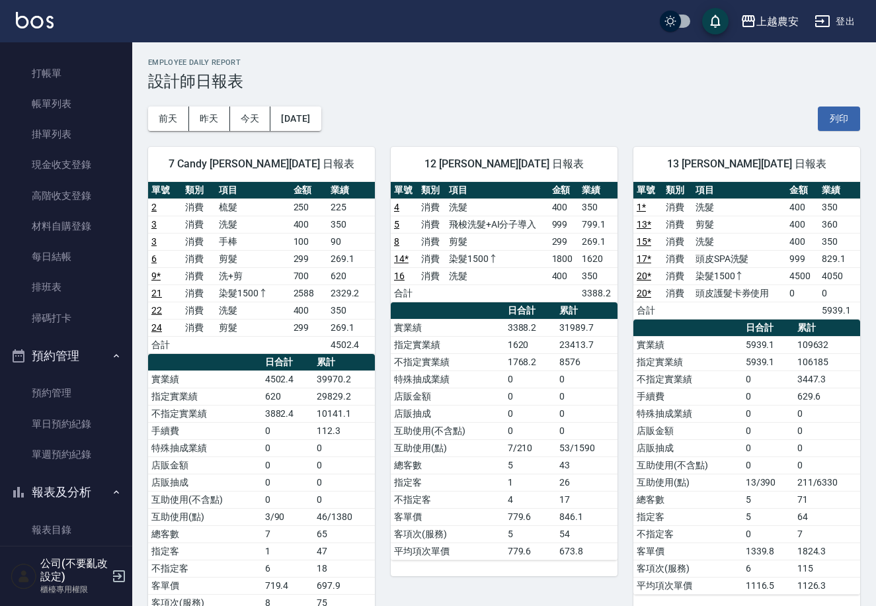
scroll to position [13, 0]
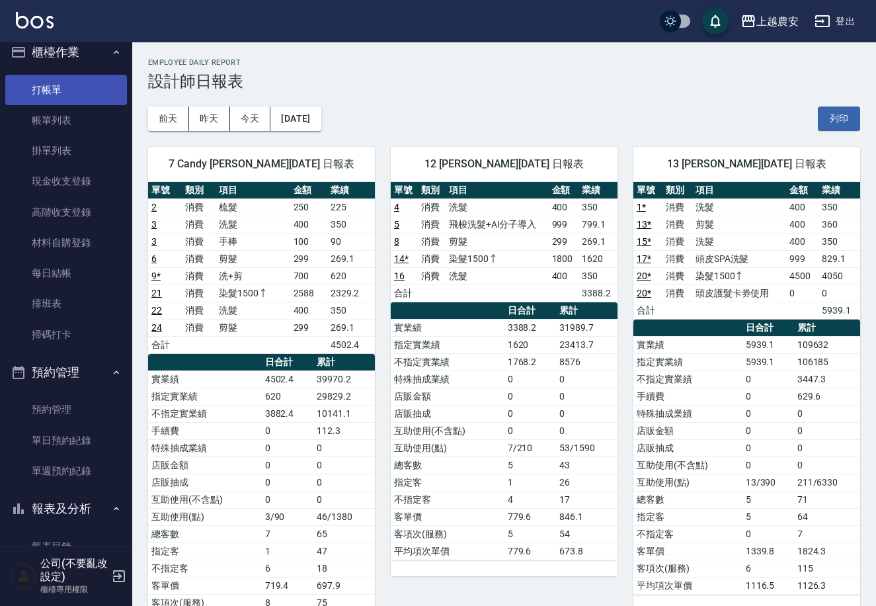
click at [98, 99] on link "打帳單" at bounding box center [66, 90] width 122 height 30
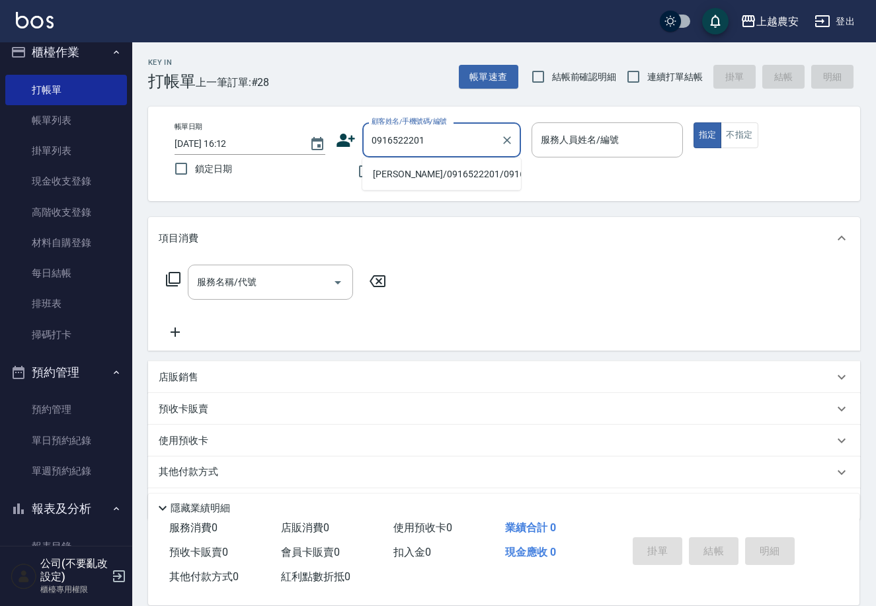
click at [454, 175] on li "林怡/0916522201/0916522201" at bounding box center [441, 174] width 159 height 22
type input "林怡/0916522201/0916522201"
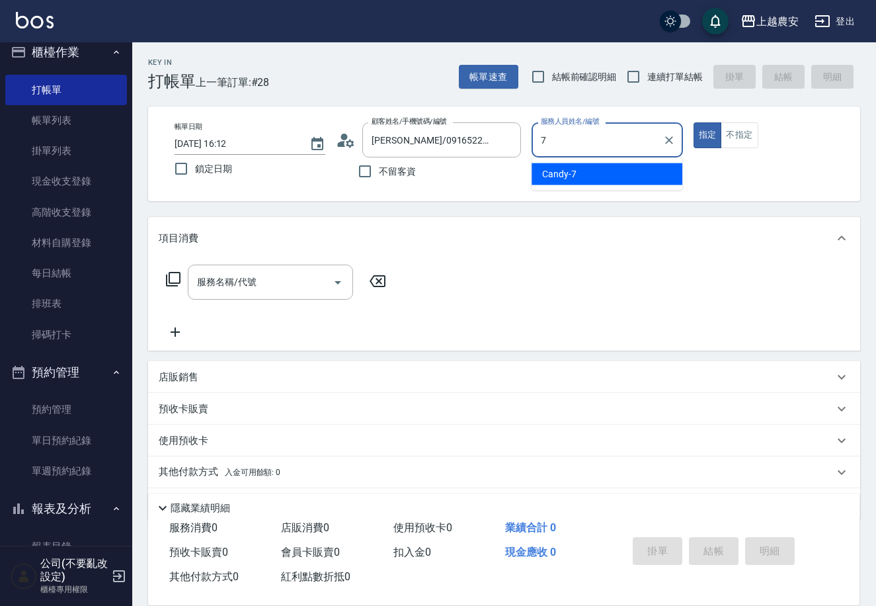
type input "Candy-7"
type button "true"
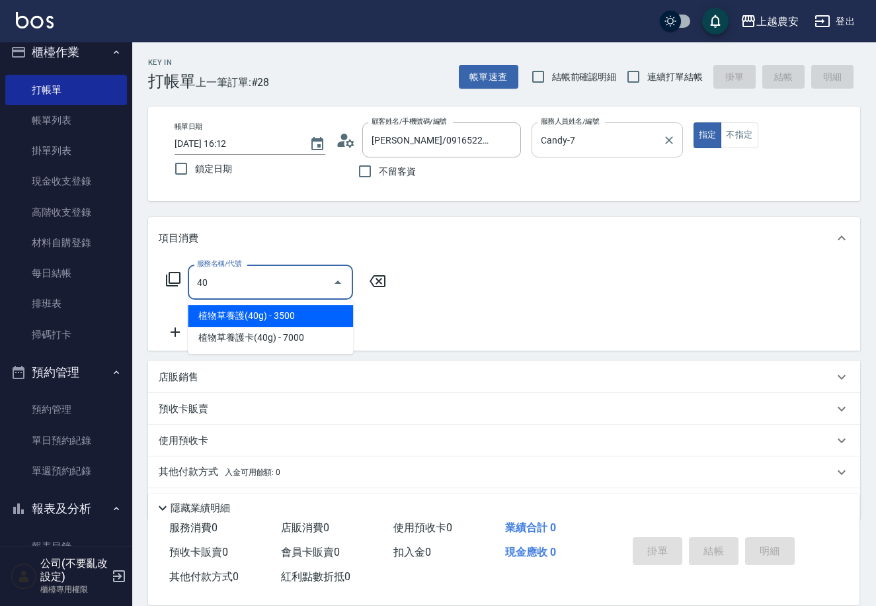
type input "4"
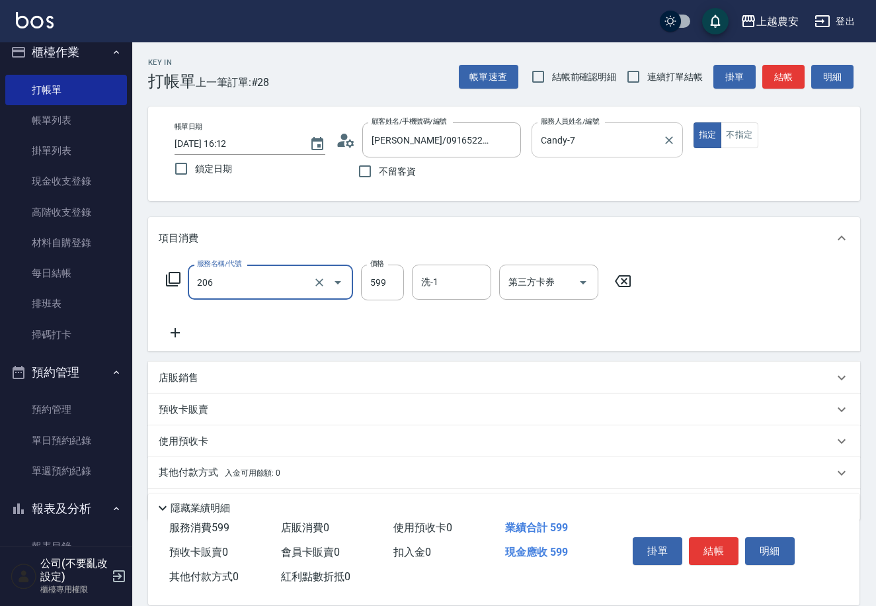
type input "洗+剪(206)"
click at [675, 289] on div "服務名稱/代號 洗+剪(206) 服務名稱/代號 價格 599 價格 洗-1 洗-1 第三方卡券 第三方卡券" at bounding box center [504, 305] width 712 height 92
click at [729, 548] on button "結帳" at bounding box center [714, 551] width 50 height 28
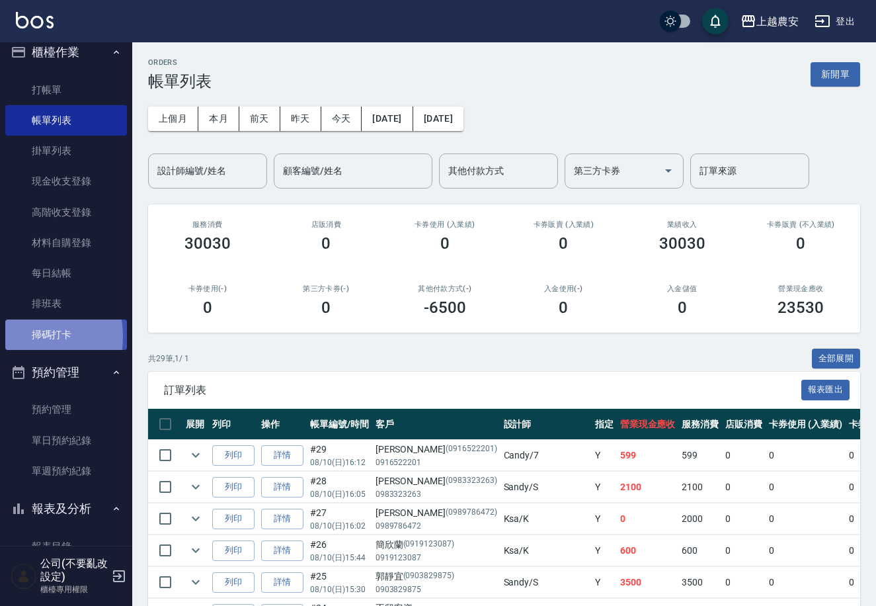
click at [21, 336] on link "掃碼打卡" at bounding box center [66, 334] width 122 height 30
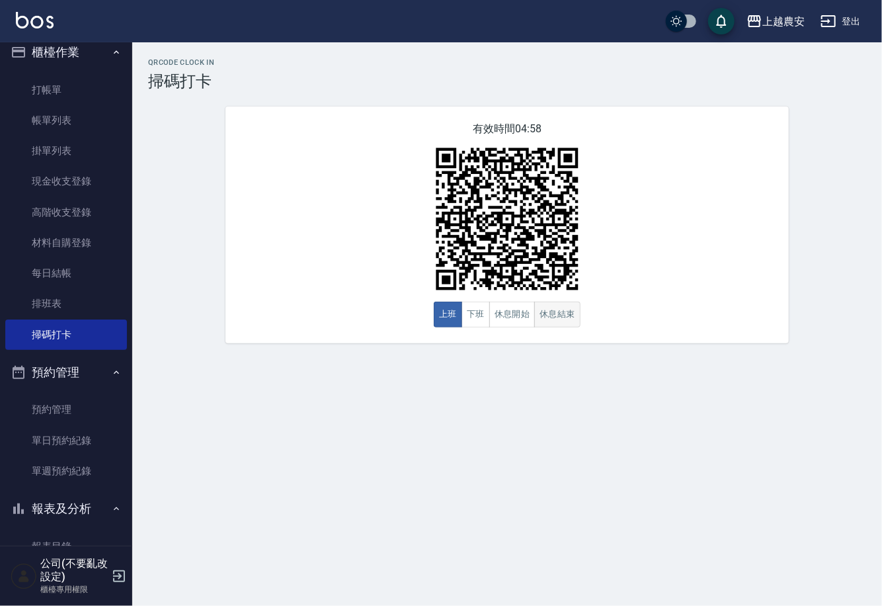
click at [563, 312] on button "休息結束" at bounding box center [557, 315] width 46 height 26
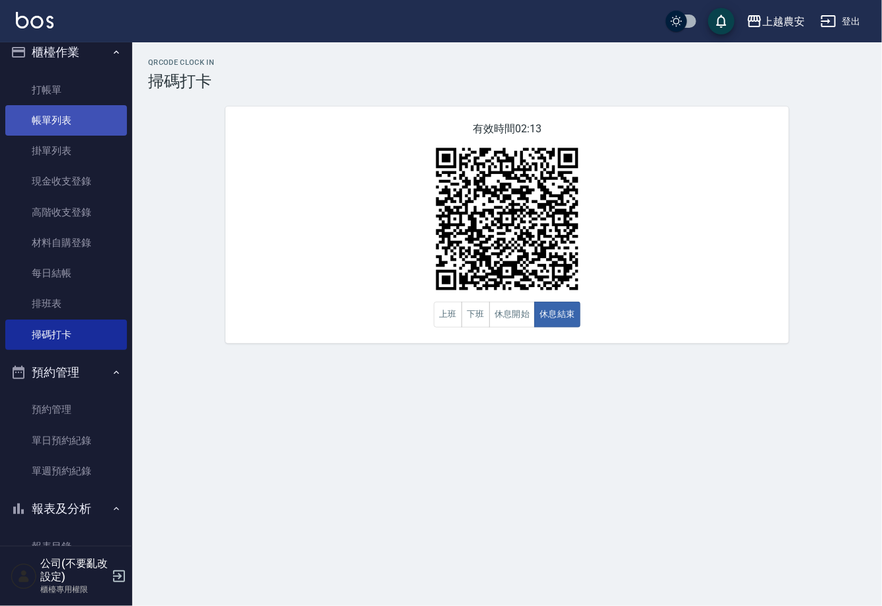
click at [98, 118] on link "帳單列表" at bounding box center [66, 120] width 122 height 30
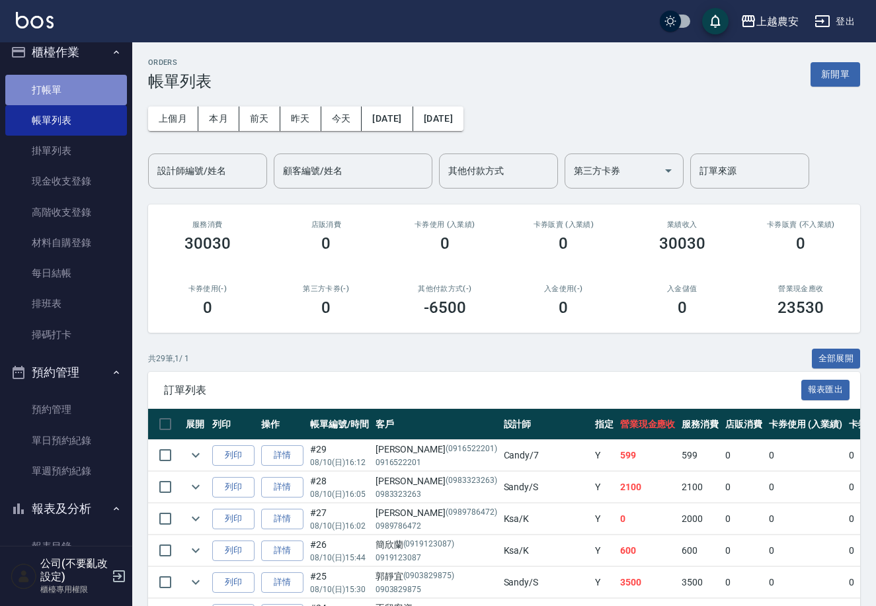
click at [69, 88] on link "打帳單" at bounding box center [66, 90] width 122 height 30
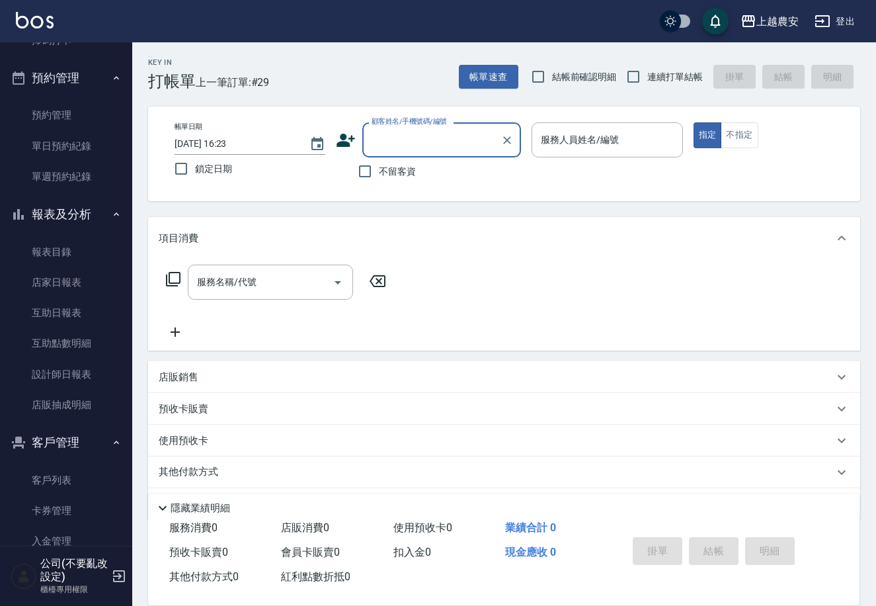
scroll to position [300, 0]
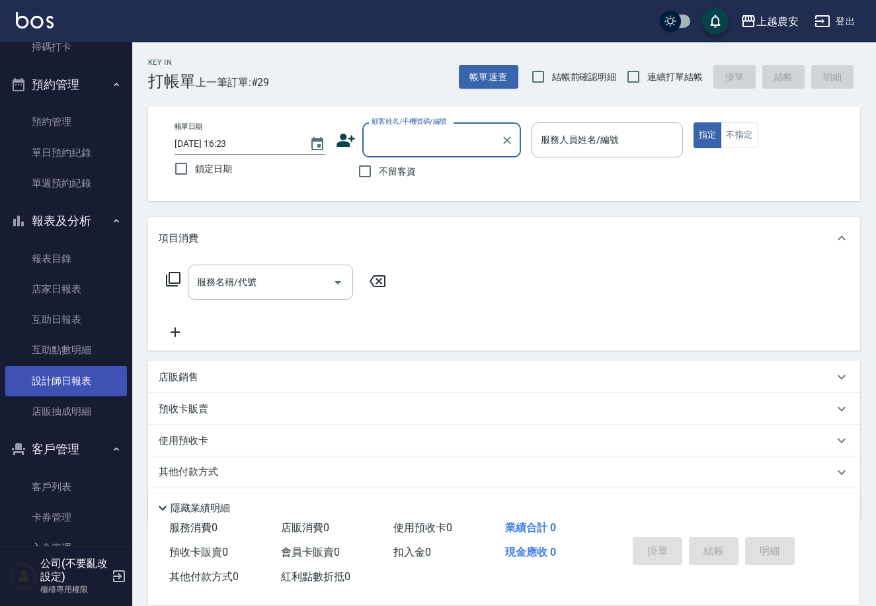
click at [90, 388] on link "設計師日報表" at bounding box center [66, 381] width 122 height 30
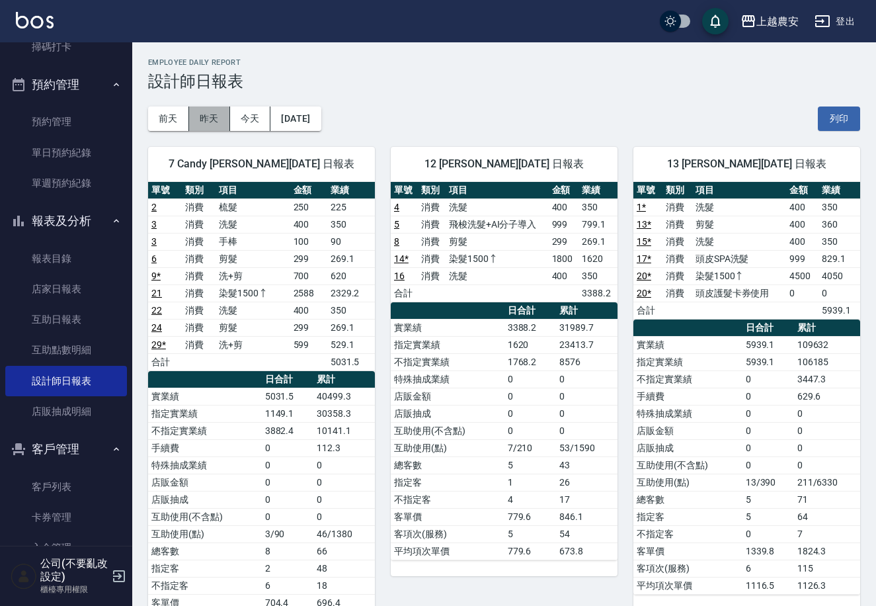
click at [201, 120] on button "昨天" at bounding box center [209, 118] width 41 height 24
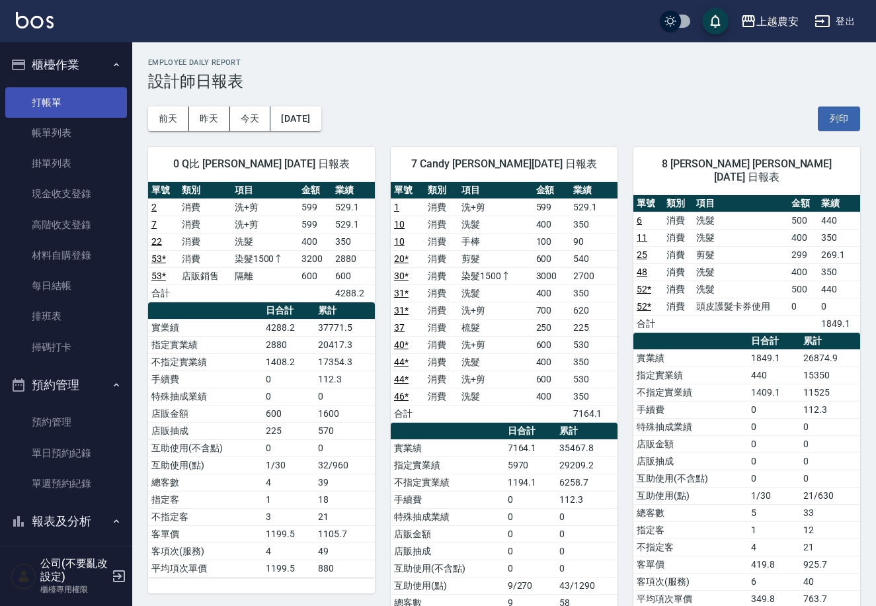
click at [85, 91] on link "打帳單" at bounding box center [66, 102] width 122 height 30
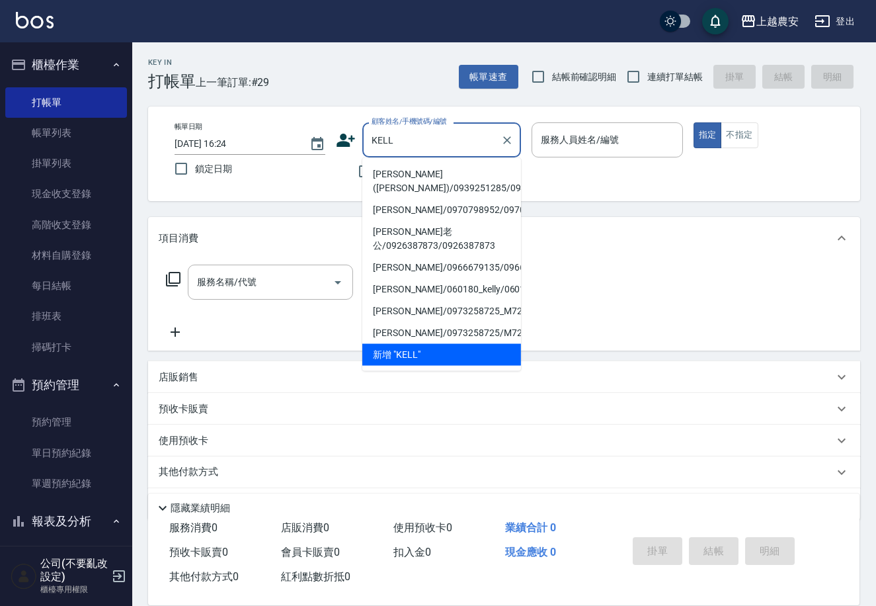
click at [438, 171] on li "李(Kelly)/0939251285/0939251285" at bounding box center [441, 181] width 159 height 36
type input "李(Kelly)/0939251285/0939251285"
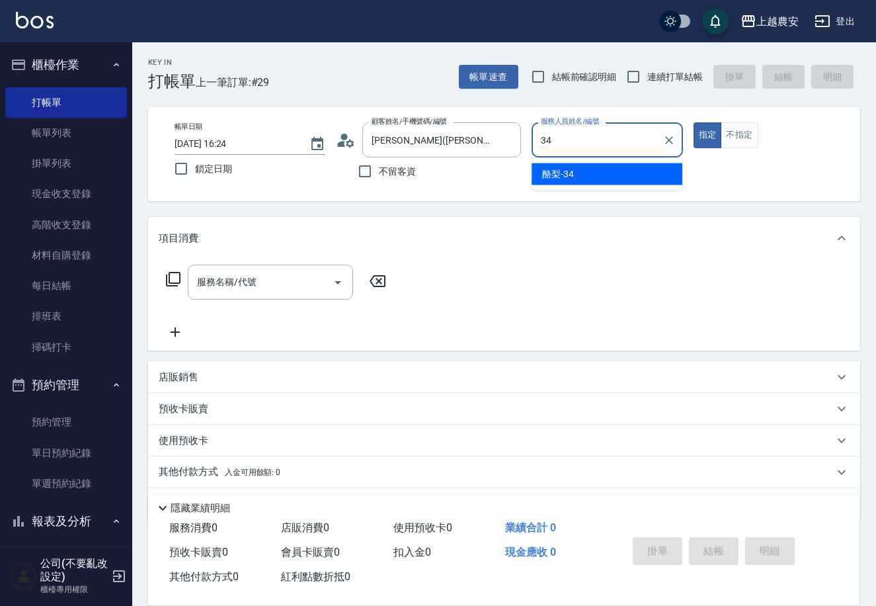
type input "酪梨-34"
type button "true"
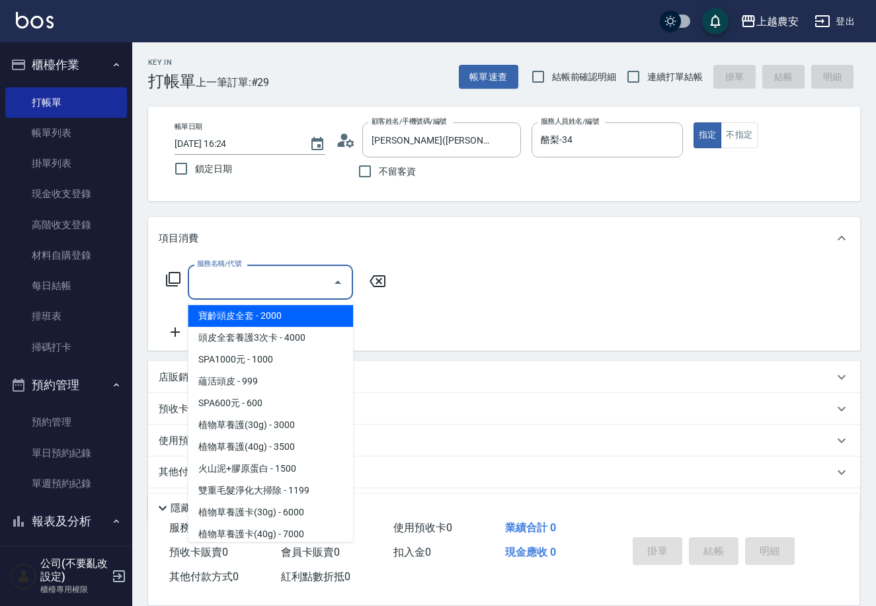
click at [277, 283] on input "服務名稱/代號" at bounding box center [261, 282] width 134 height 23
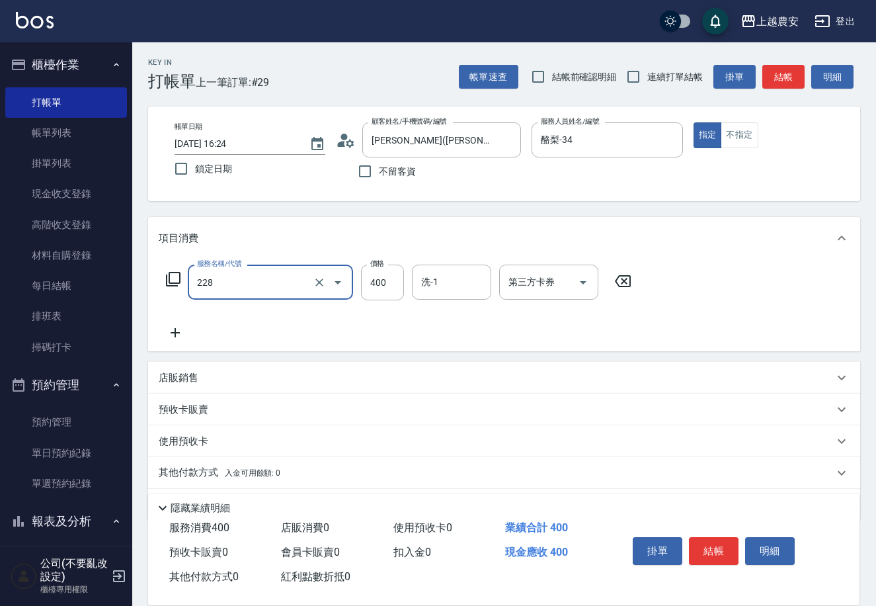
type input "洗髮(228)"
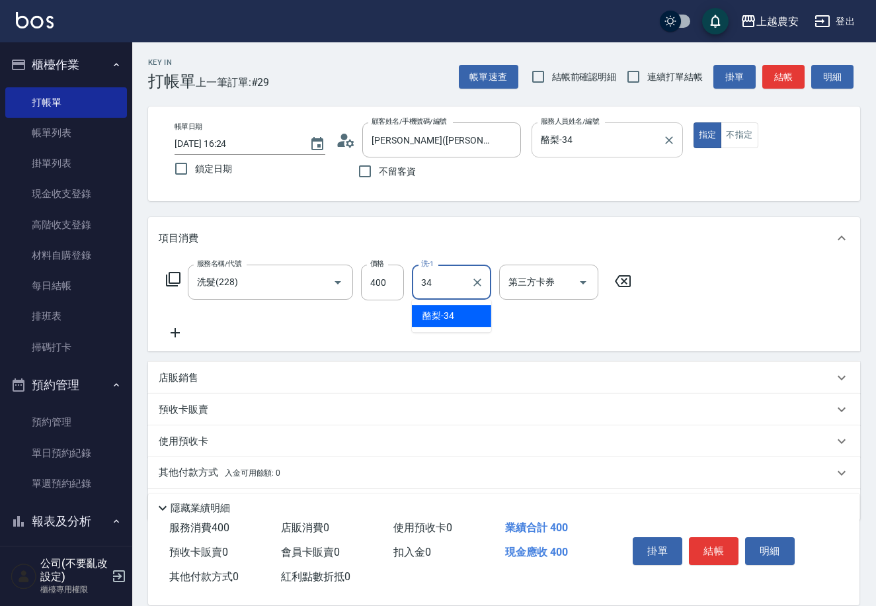
type input "34"
click at [648, 146] on input "酪梨-34" at bounding box center [597, 139] width 119 height 23
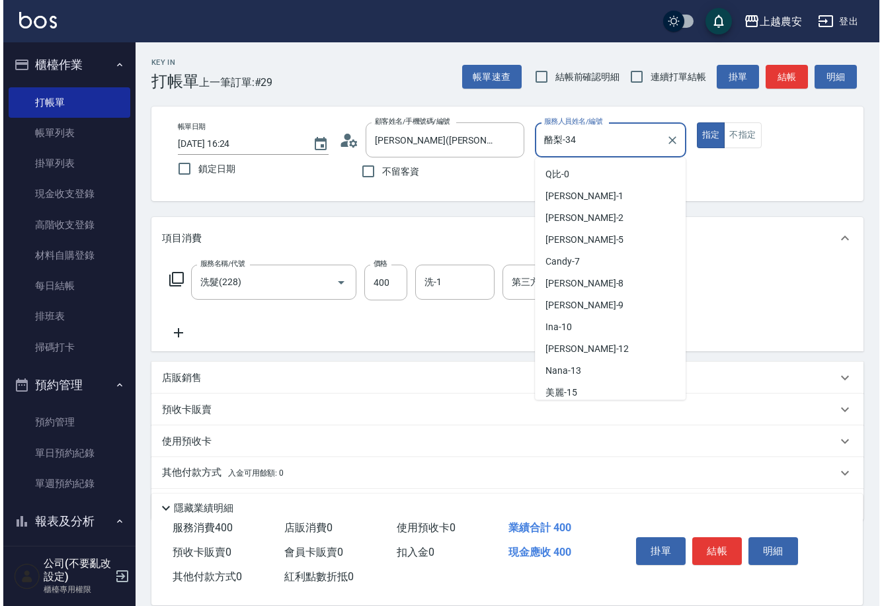
scroll to position [417, 0]
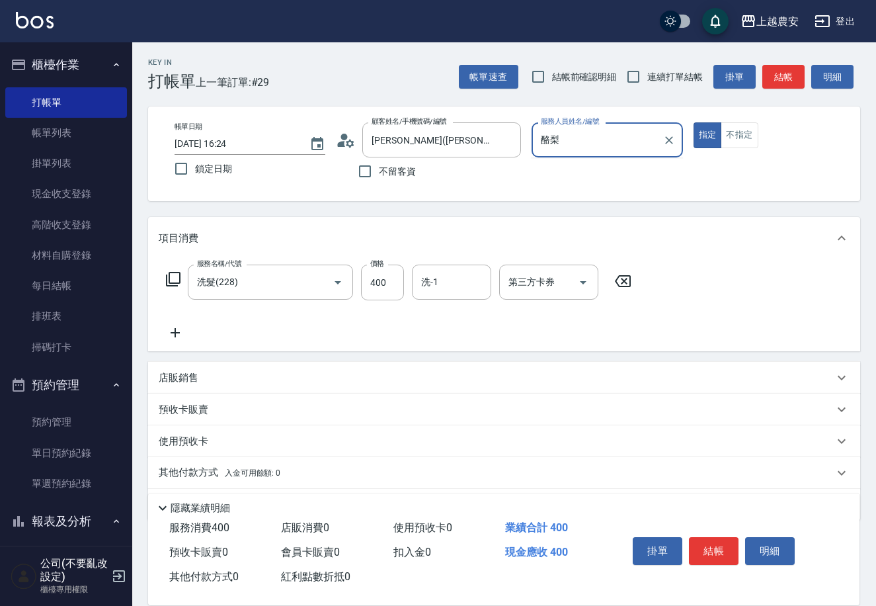
type input "酪"
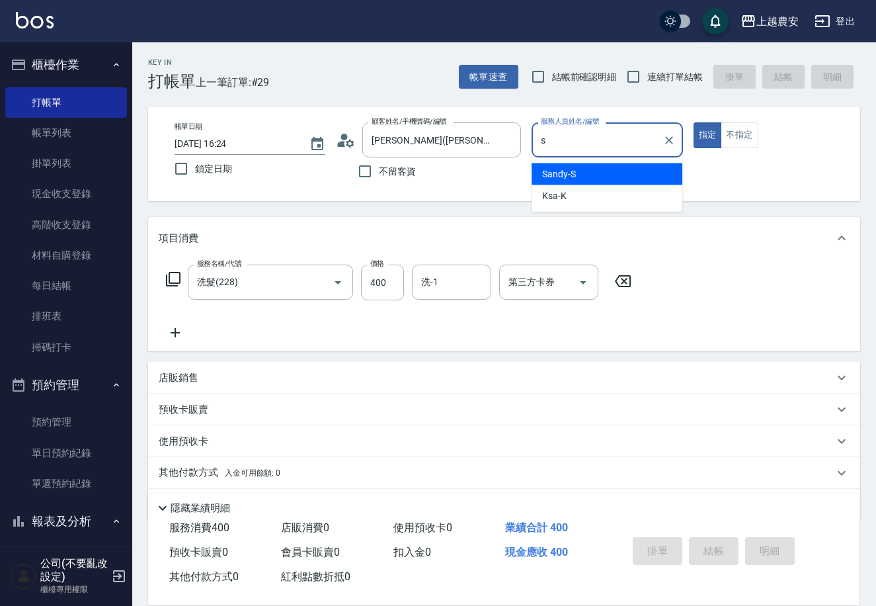
type input "Sandy-S"
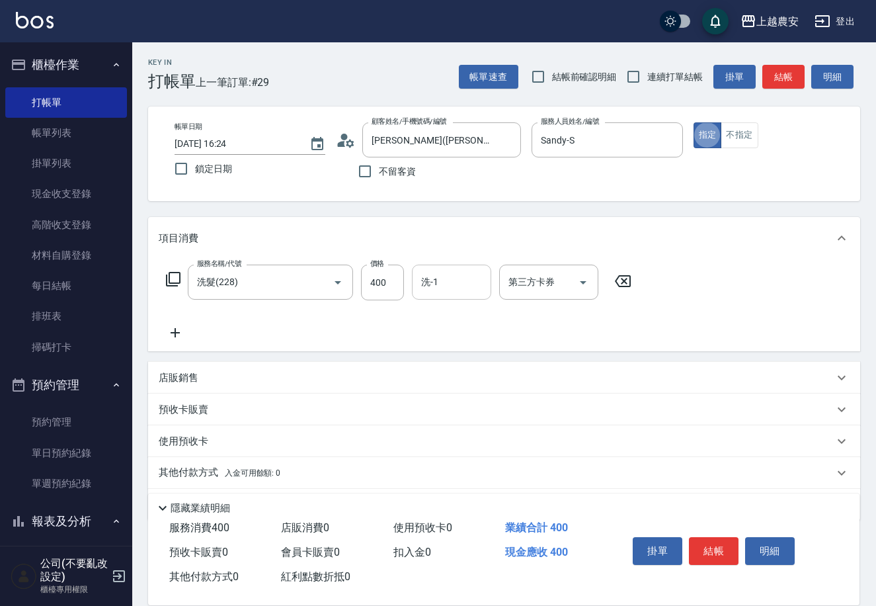
click at [472, 284] on input "洗-1" at bounding box center [451, 282] width 67 height 23
type input "酪梨-34"
click at [711, 546] on button "結帳" at bounding box center [714, 551] width 50 height 28
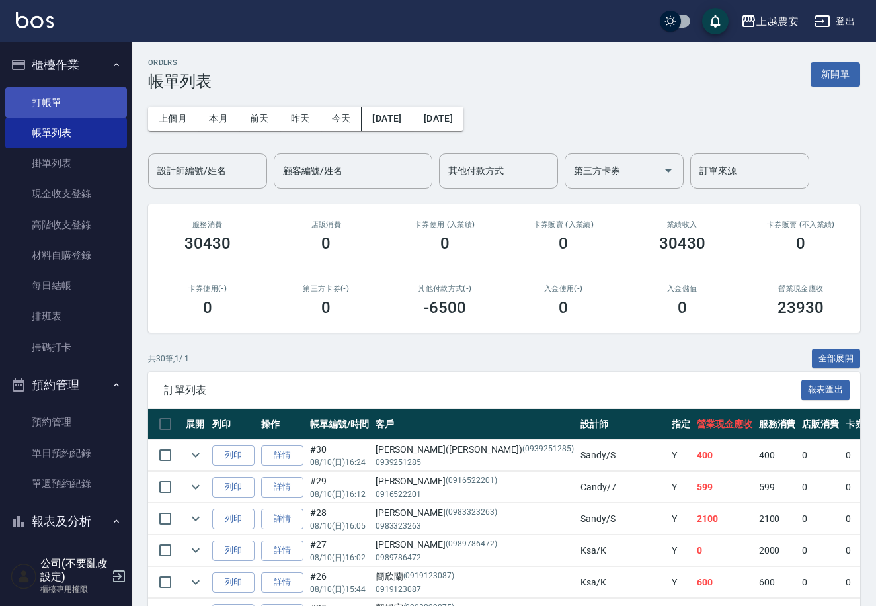
click at [87, 103] on link "打帳單" at bounding box center [66, 102] width 122 height 30
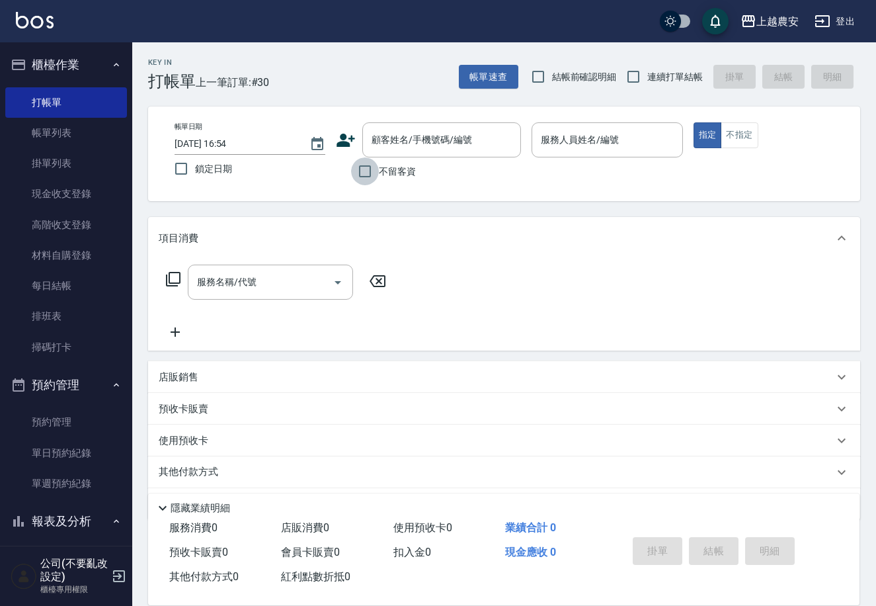
click at [368, 183] on input "不留客資" at bounding box center [365, 171] width 28 height 28
checkbox input "true"
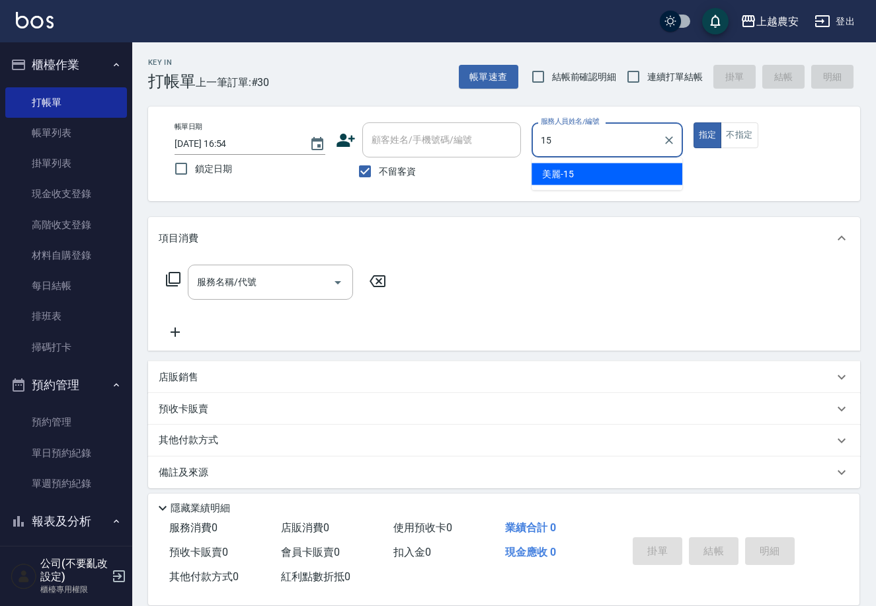
type input "美麗-15"
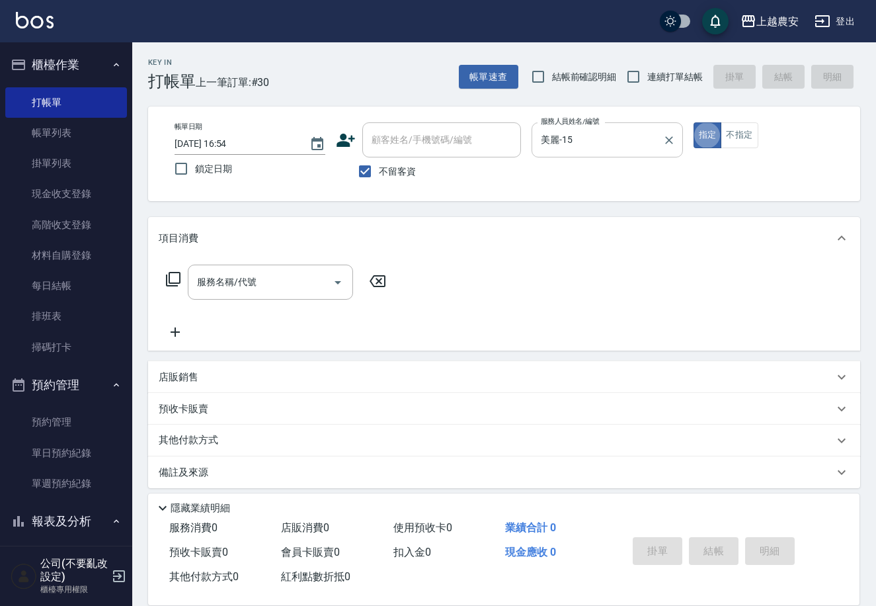
type button "true"
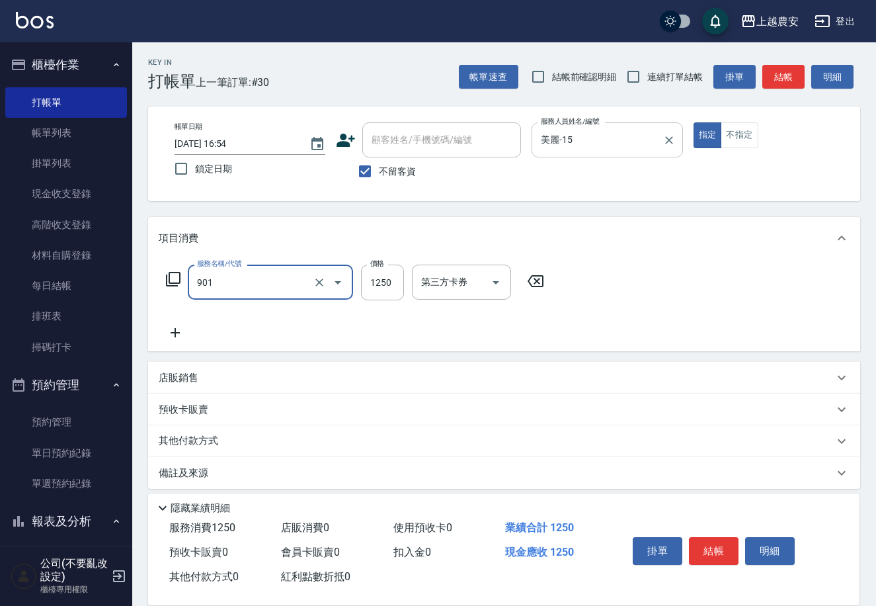
type input "修手指甲(901)"
type input "500"
click at [720, 550] on button "結帳" at bounding box center [714, 551] width 50 height 28
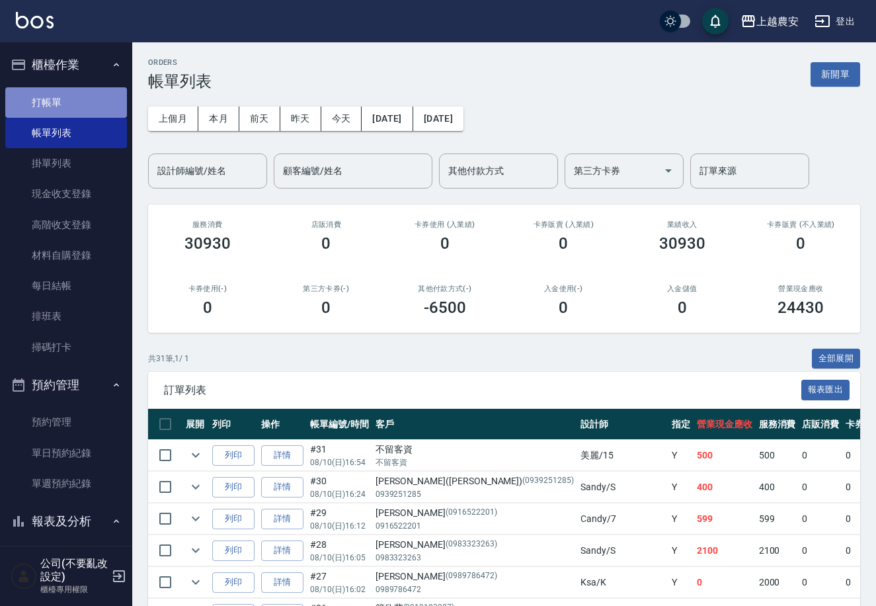
click at [78, 105] on link "打帳單" at bounding box center [66, 102] width 122 height 30
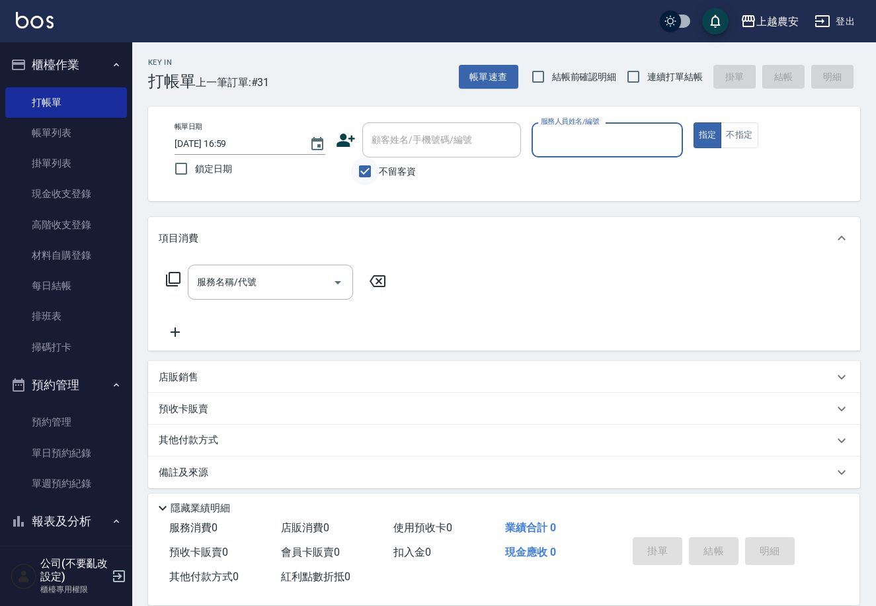
drag, startPoint x: 358, startPoint y: 171, endPoint x: 405, endPoint y: 153, distance: 49.6
click at [362, 170] on input "不留客資" at bounding box center [365, 171] width 28 height 28
checkbox input "false"
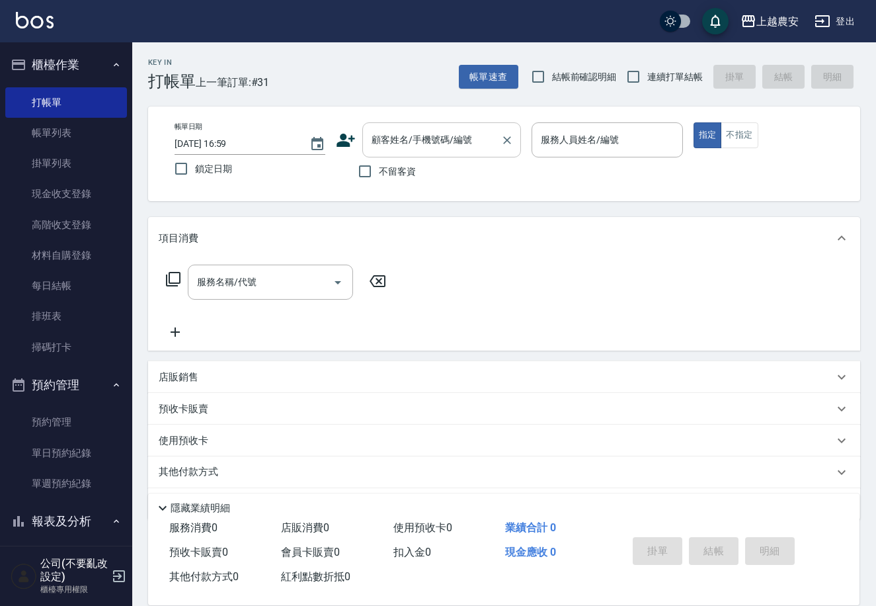
click at [411, 146] on input "顧客姓名/手機號碼/編號" at bounding box center [431, 139] width 127 height 23
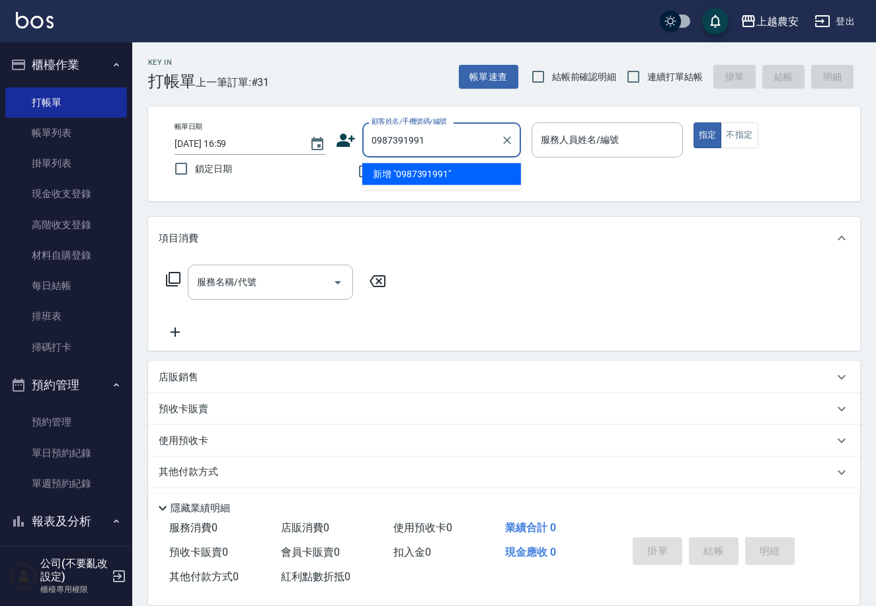
drag, startPoint x: 429, startPoint y: 136, endPoint x: 386, endPoint y: 147, distance: 43.8
click at [335, 142] on div "帳單日期 2025/08/10 16:59 鎖定日期 顧客姓名/手機號碼/編號 0987391991 顧客姓名/手機號碼/編號 不留客資 服務人員姓名/編號 …" at bounding box center [504, 153] width 681 height 63
type input "0987391991"
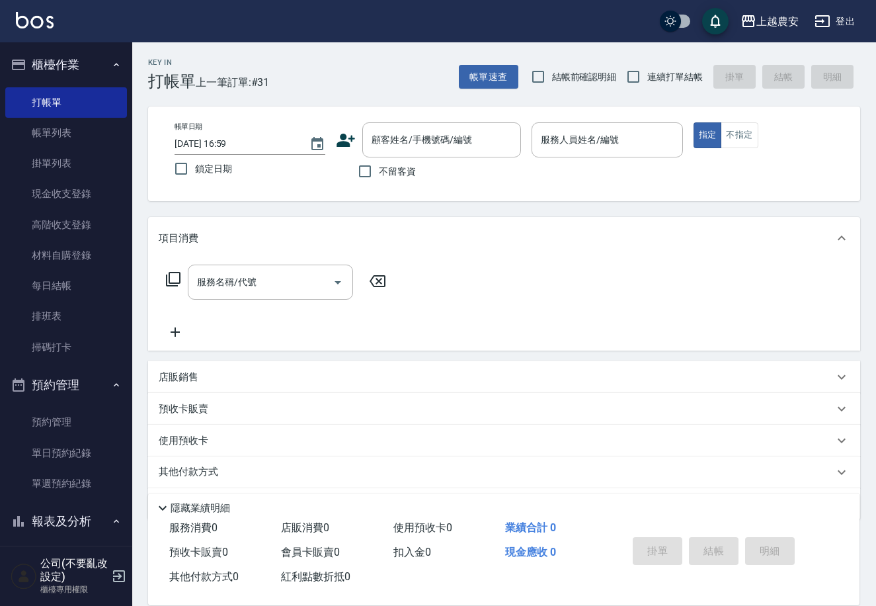
click at [351, 146] on icon at bounding box center [346, 140] width 20 height 20
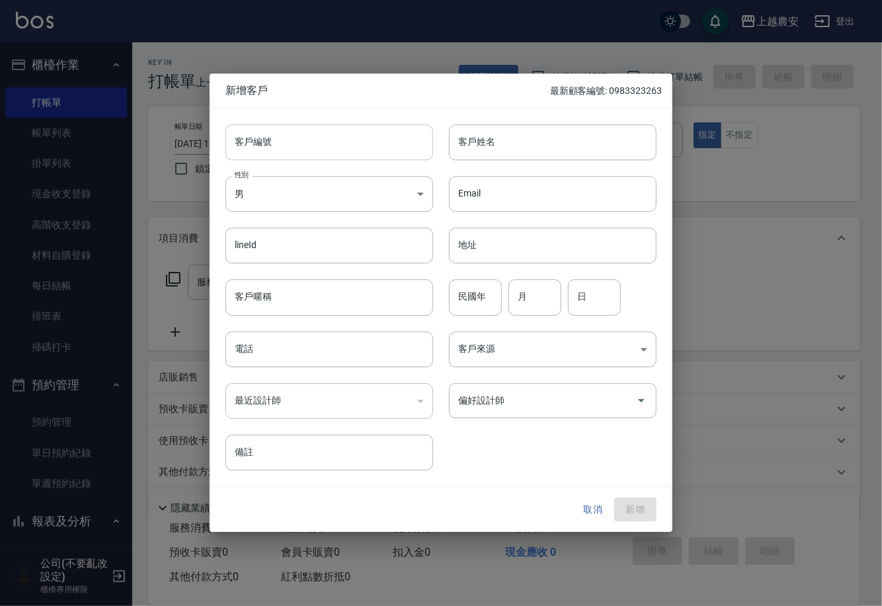
drag, startPoint x: 349, startPoint y: 152, endPoint x: 370, endPoint y: 150, distance: 20.6
click at [349, 152] on input "客戶編號" at bounding box center [330, 142] width 208 height 36
paste input "0987391991"
type input "0987391991"
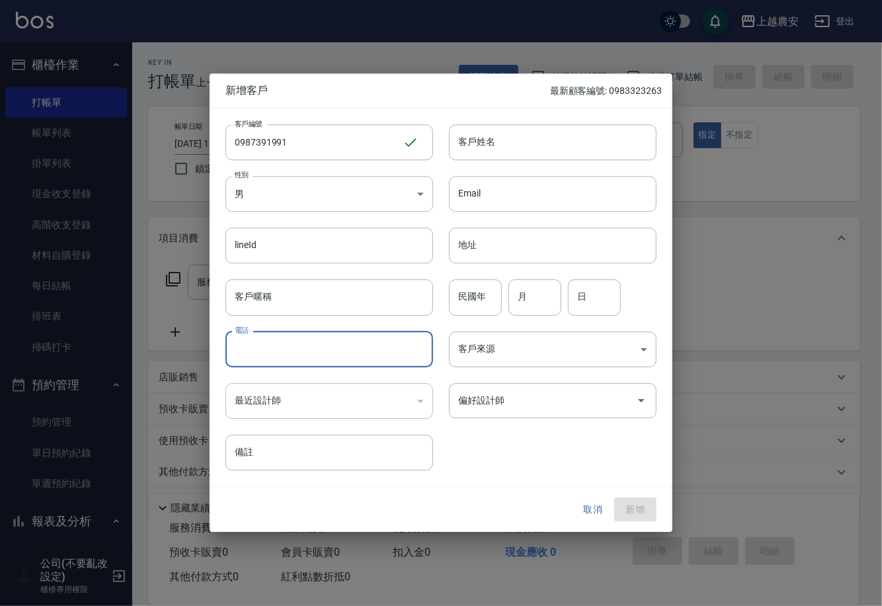
click at [275, 349] on input "電話" at bounding box center [330, 349] width 208 height 36
paste input "0987391991"
type input "0987391991"
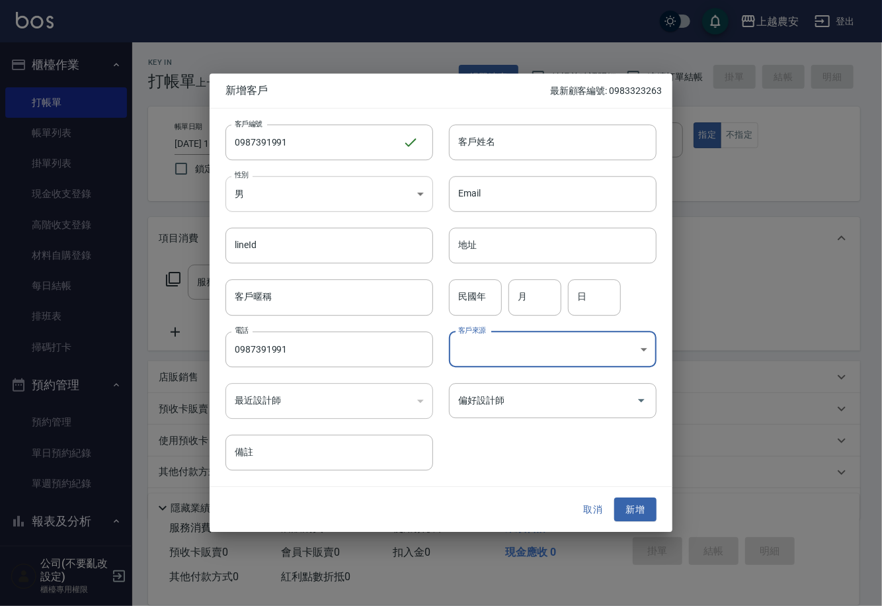
click at [361, 186] on body "上越農安 登出 櫃檯作業 打帳單 帳單列表 掛單列表 現金收支登錄 高階收支登錄 材料自購登錄 每日結帳 排班表 掃碼打卡 預約管理 預約管理 單日預約紀錄 …" at bounding box center [441, 322] width 882 height 645
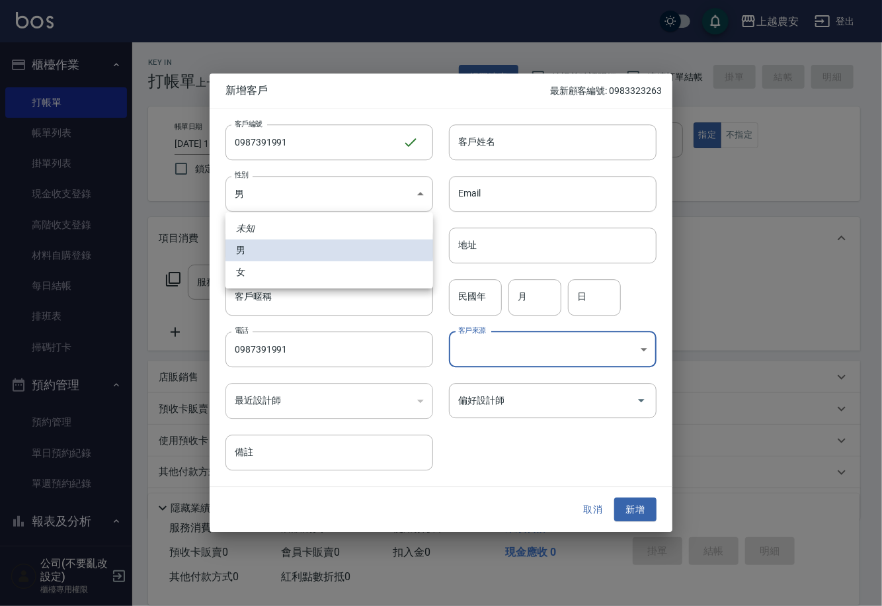
click at [379, 268] on li "女" at bounding box center [330, 272] width 208 height 22
type input "FEMALE"
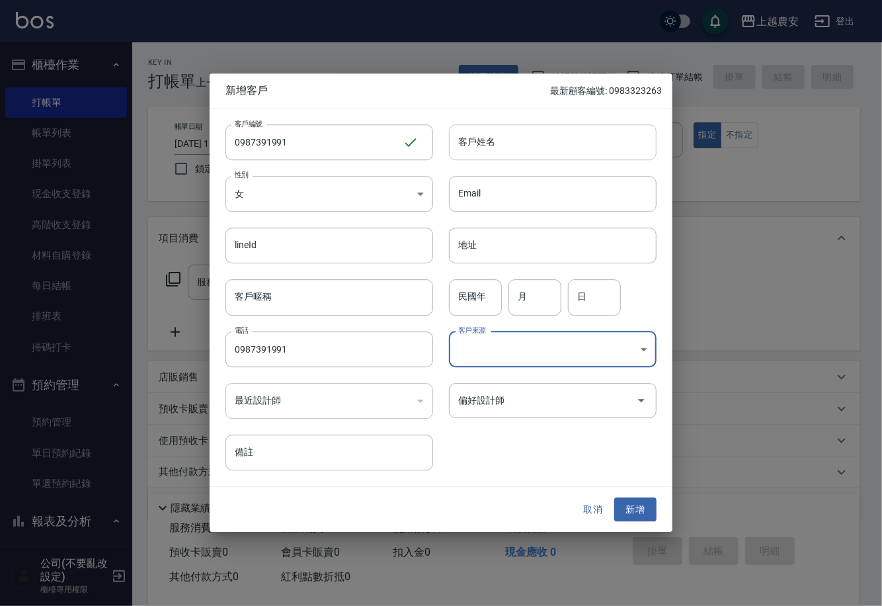
click at [525, 139] on input "客戶姓名" at bounding box center [553, 142] width 208 height 36
type input "T"
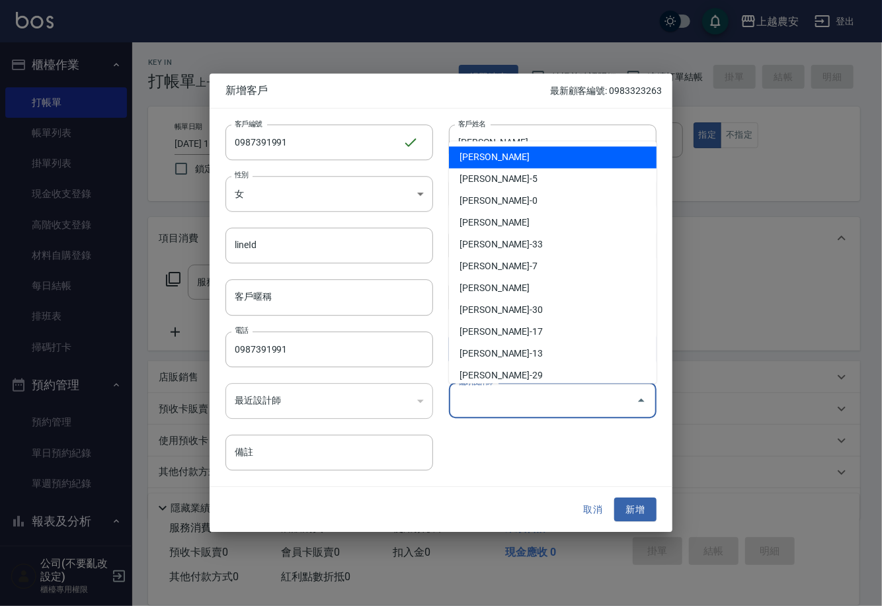
click at [553, 391] on input "偏好設計師" at bounding box center [543, 400] width 176 height 23
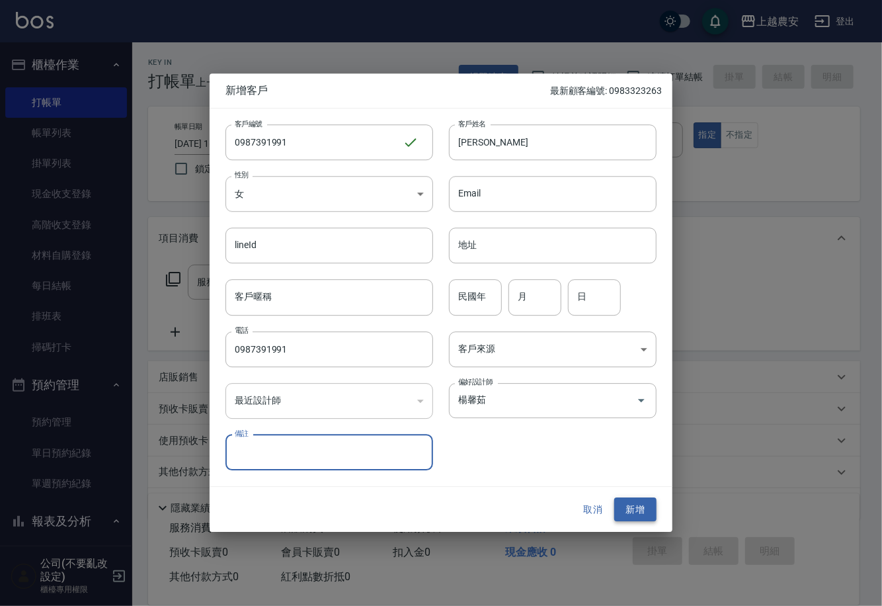
click at [633, 509] on button "新增" at bounding box center [635, 509] width 42 height 24
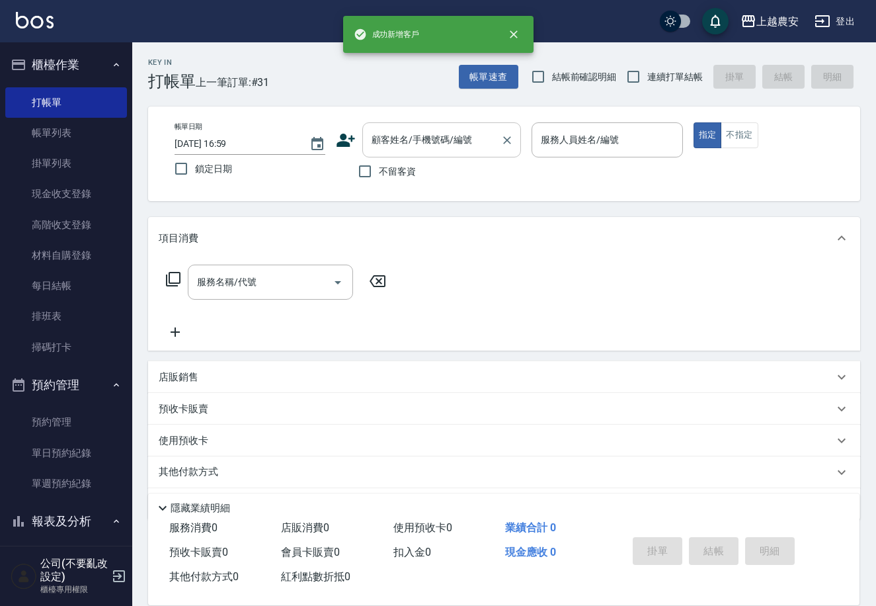
click at [409, 144] on input "顧客姓名/手機號碼/編號" at bounding box center [431, 139] width 127 height 23
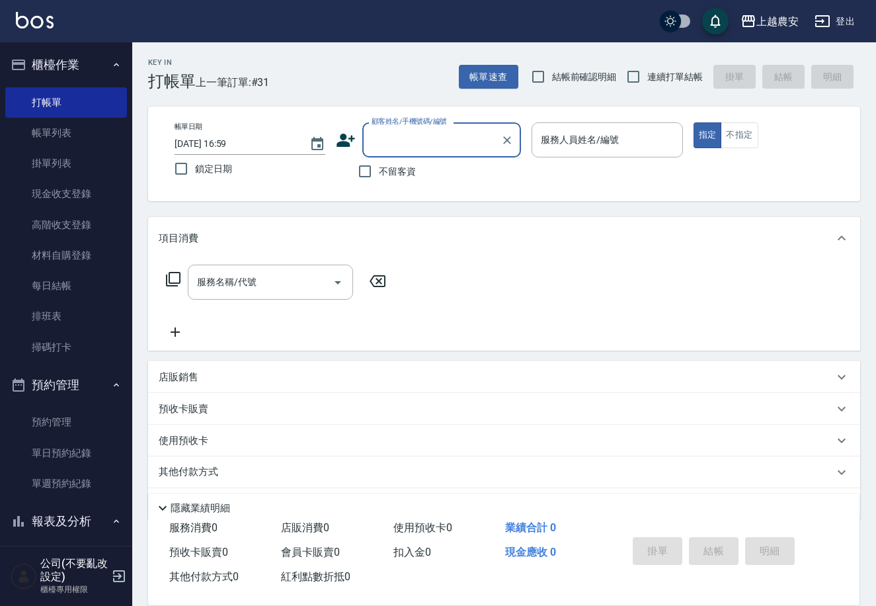
paste input "0987391991"
click at [502, 143] on icon "Clear" at bounding box center [507, 140] width 13 height 13
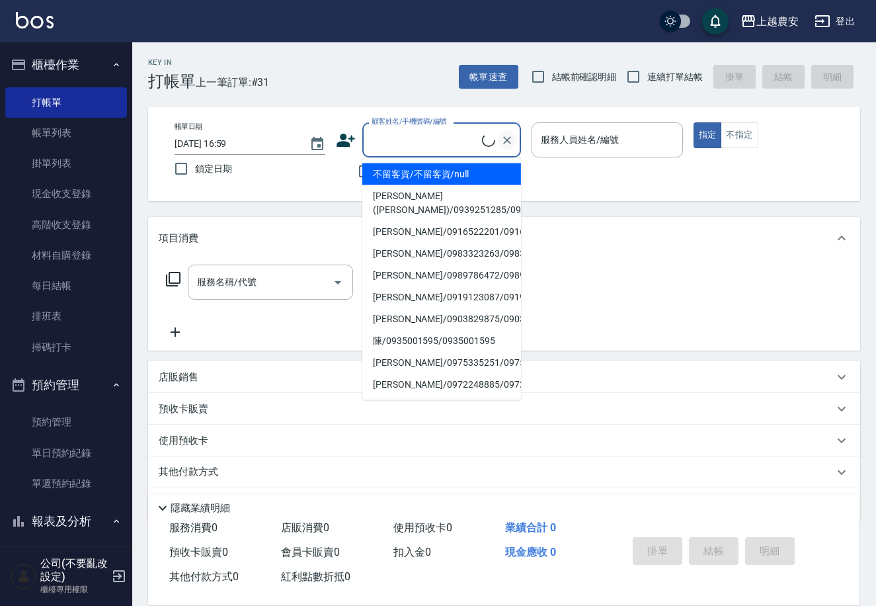
paste input "0987391991"
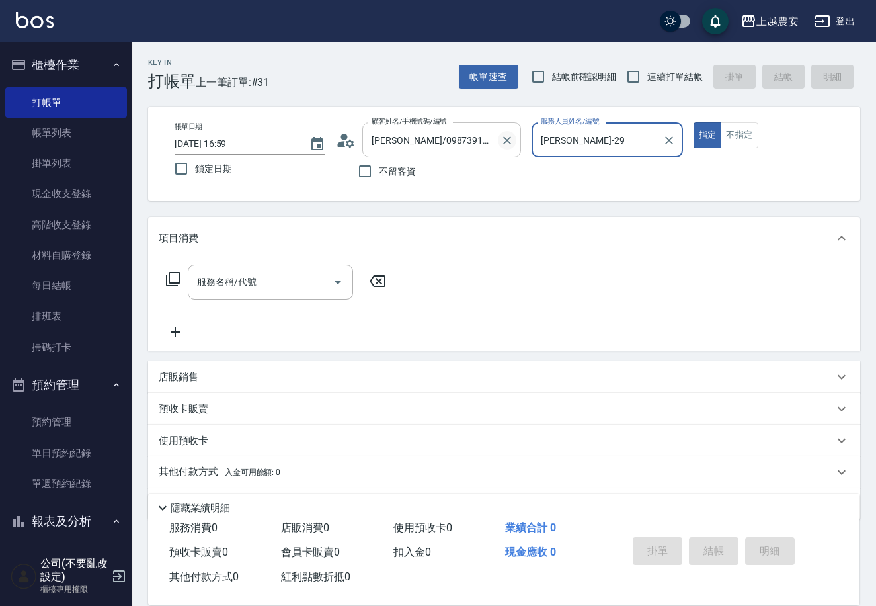
click at [694, 122] on button "指定" at bounding box center [708, 135] width 28 height 26
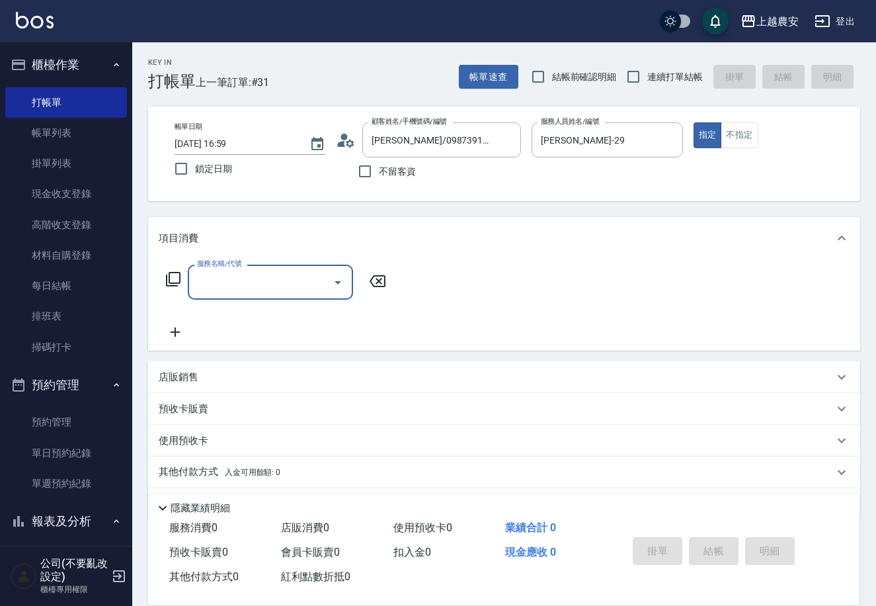
click at [173, 274] on icon at bounding box center [173, 279] width 16 height 16
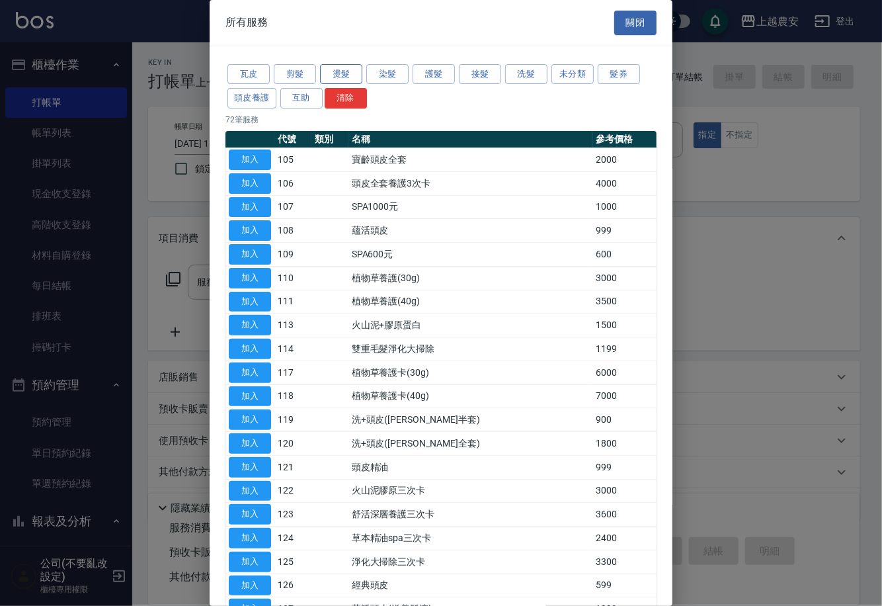
click at [360, 77] on button "燙髮" at bounding box center [341, 74] width 42 height 21
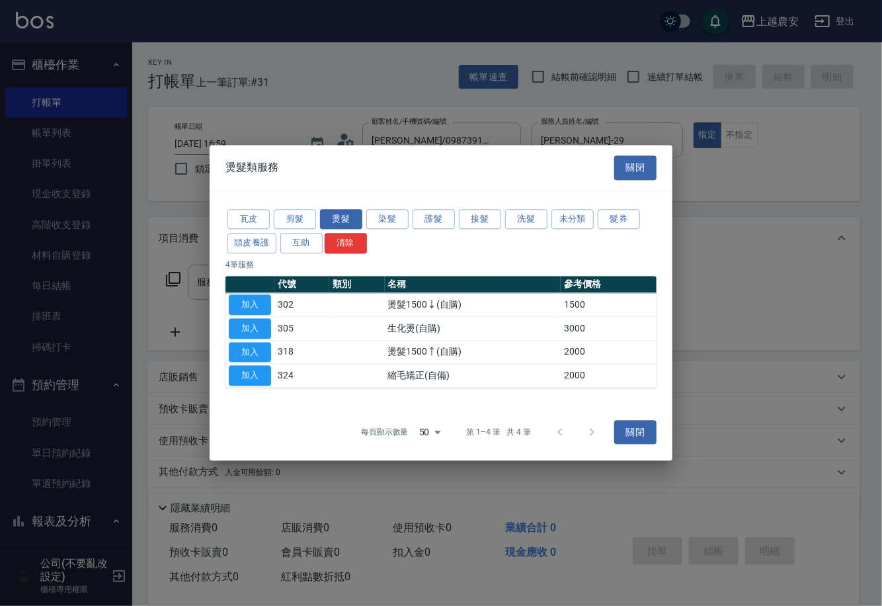
drag, startPoint x: 261, startPoint y: 349, endPoint x: 474, endPoint y: 258, distance: 231.7
click at [473, 259] on div "瓦皮 剪髮 燙髮 染髮 護髮 接髮 洗髮 未分類 髮券 頭皮養護 互助 清除 4 筆服務 代號 類別 名稱 參考價格 加入 302 燙髮1500↓(自購) 1…" at bounding box center [441, 297] width 463 height 213
click at [237, 300] on button "加入" at bounding box center [250, 304] width 42 height 21
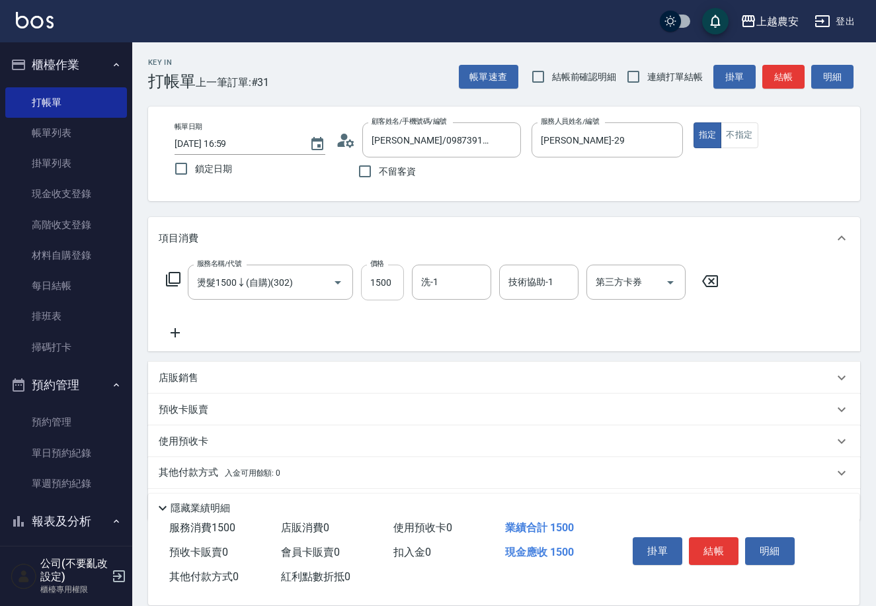
click at [389, 273] on input "1500" at bounding box center [382, 283] width 43 height 36
click at [168, 280] on icon at bounding box center [173, 279] width 16 height 16
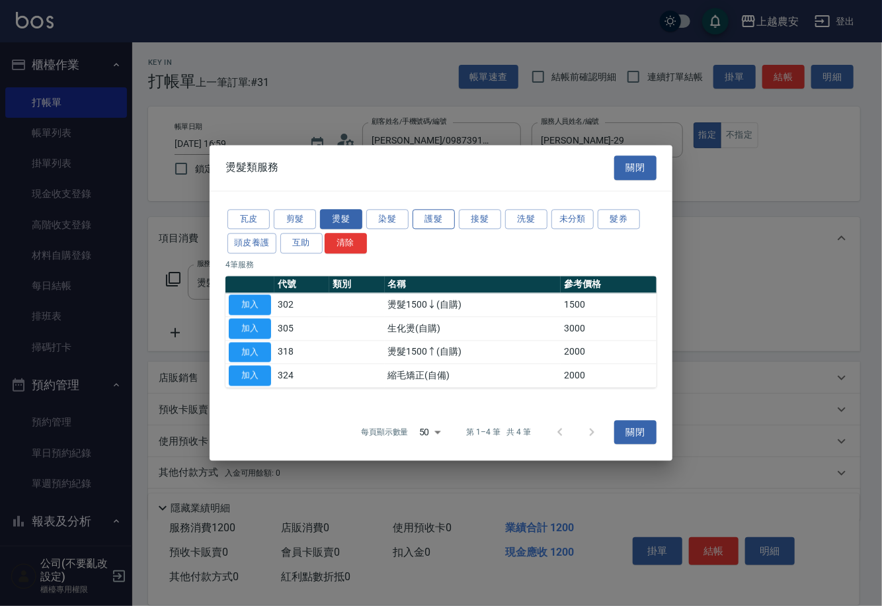
click at [449, 224] on button "護髮" at bounding box center [434, 219] width 42 height 21
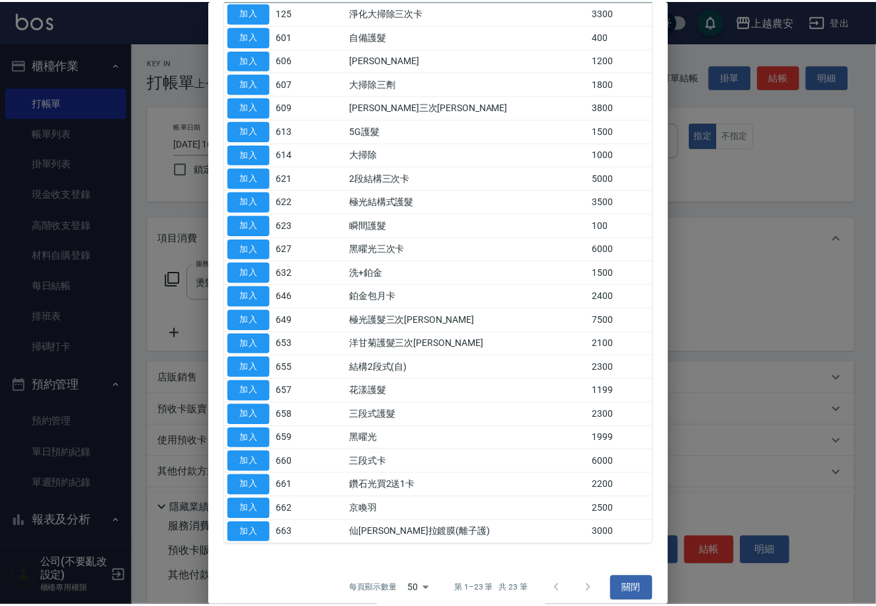
scroll to position [158, 0]
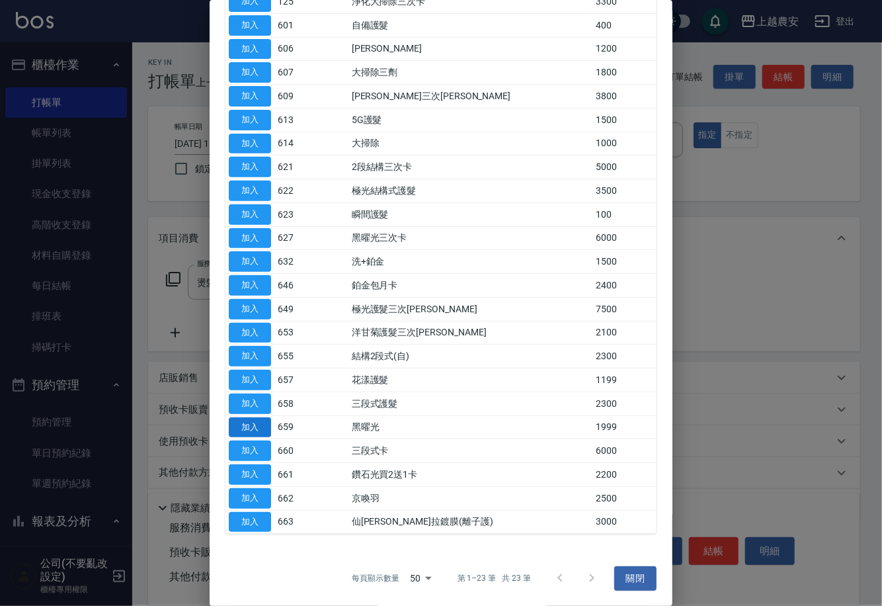
click at [257, 427] on button "加入" at bounding box center [250, 427] width 42 height 21
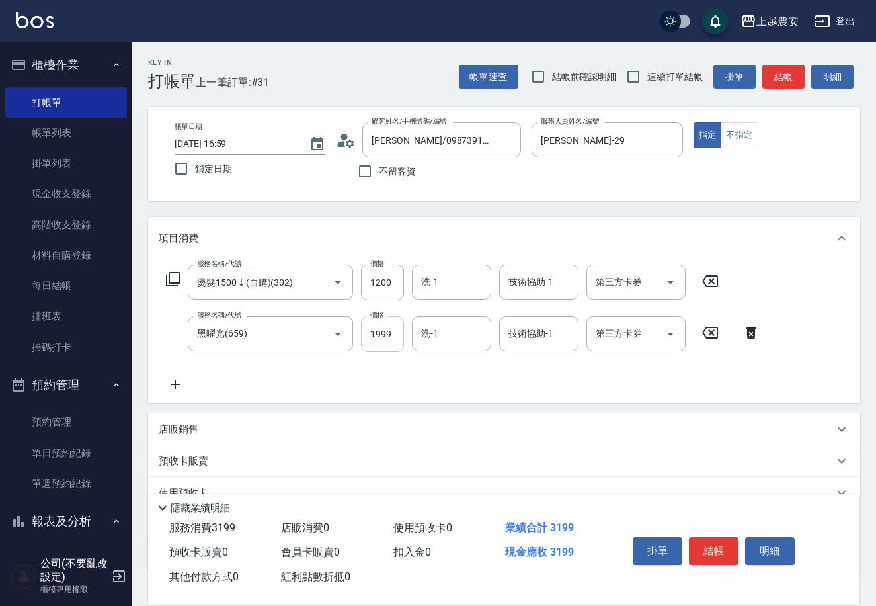
click at [388, 339] on input "1999" at bounding box center [382, 334] width 43 height 36
click at [714, 558] on button "結帳" at bounding box center [714, 551] width 50 height 28
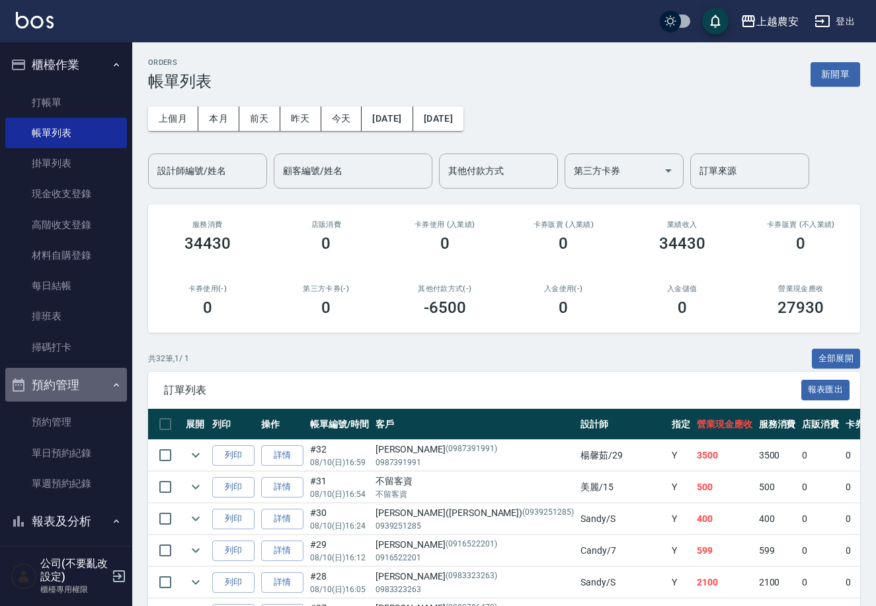
click at [120, 379] on button "預約管理" at bounding box center [66, 385] width 122 height 34
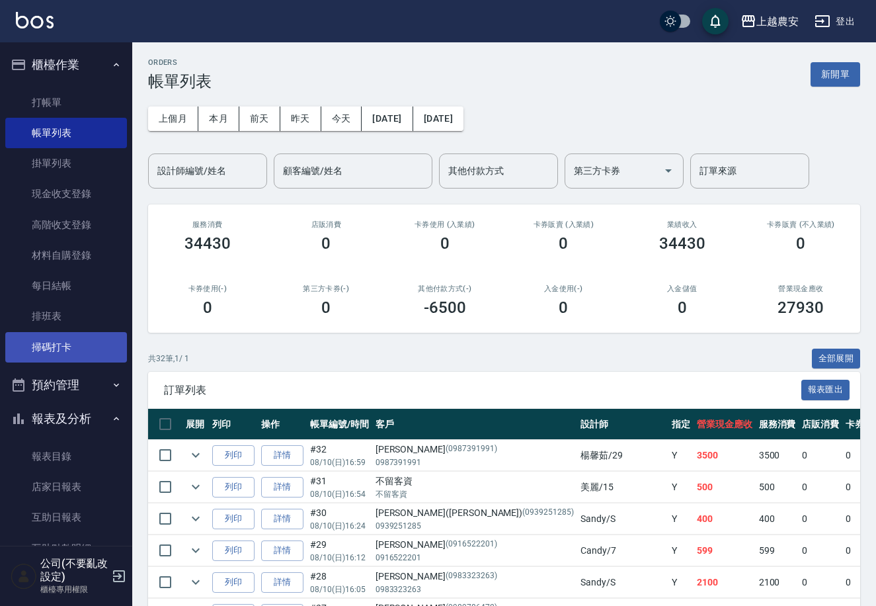
drag, startPoint x: 70, startPoint y: 409, endPoint x: 80, endPoint y: 343, distance: 66.2
click at [74, 347] on ul "櫃檯作業 打帳單 帳單列表 掛單列表 現金收支登錄 高階收支登錄 材料自購登錄 每日結帳 排班表 掃碼打卡 預約管理 預約管理 單日預約紀錄 單週預約紀錄 報…" at bounding box center [66, 441] width 122 height 798
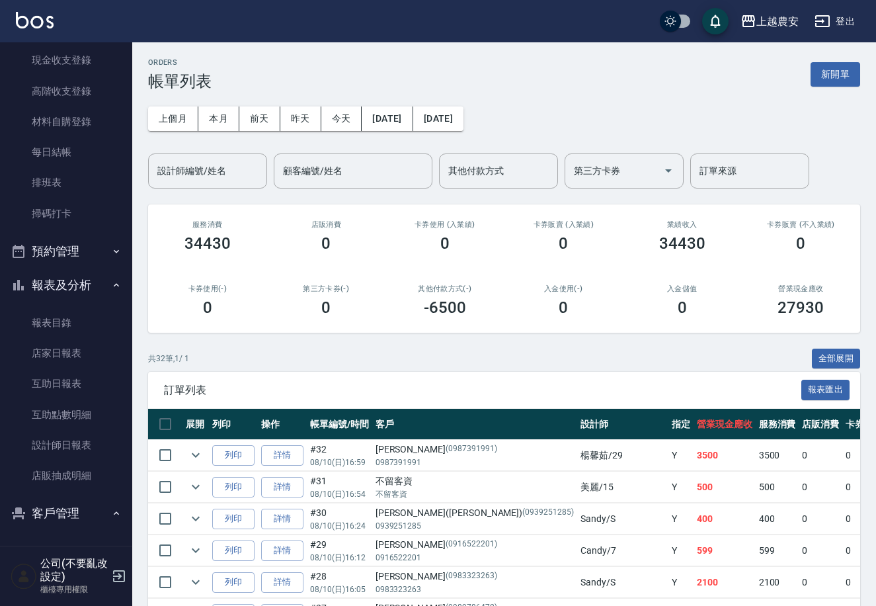
scroll to position [144, 0]
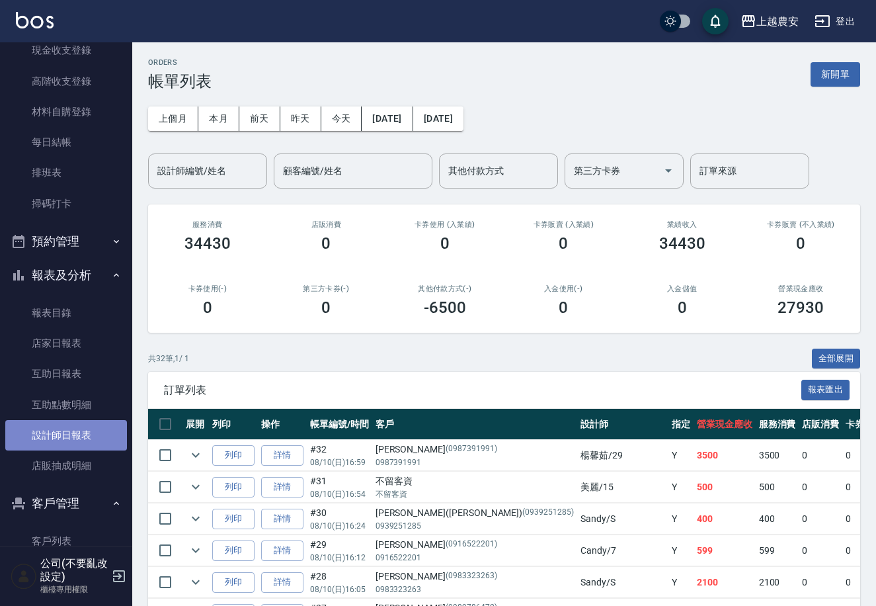
click at [95, 437] on link "設計師日報表" at bounding box center [66, 435] width 122 height 30
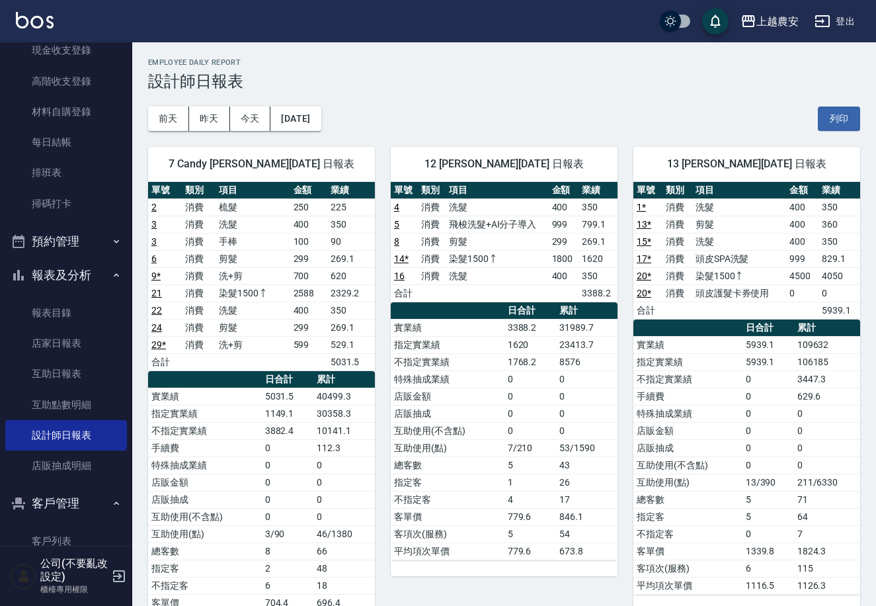
click at [71, 273] on button "報表及分析" at bounding box center [66, 275] width 122 height 34
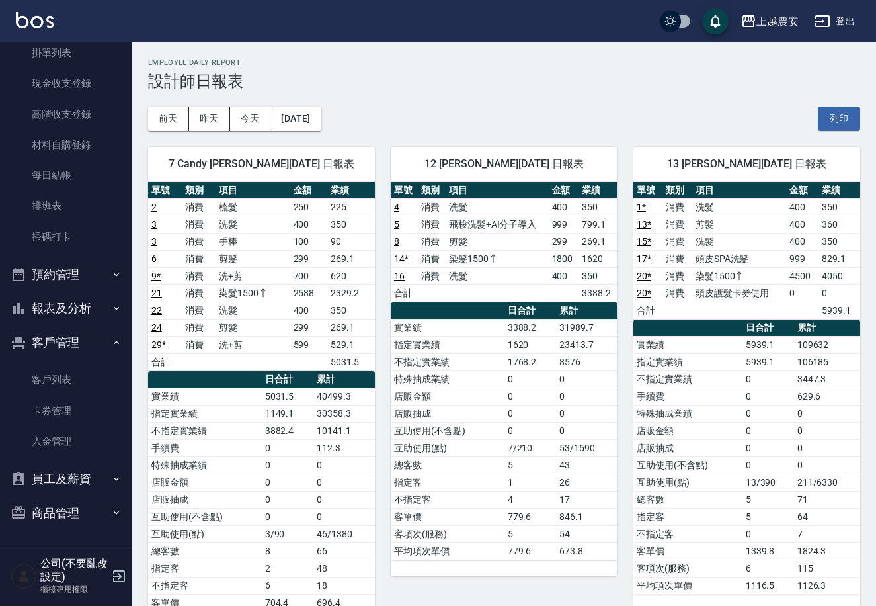
scroll to position [110, 0]
click at [66, 335] on button "客戶管理" at bounding box center [66, 343] width 122 height 34
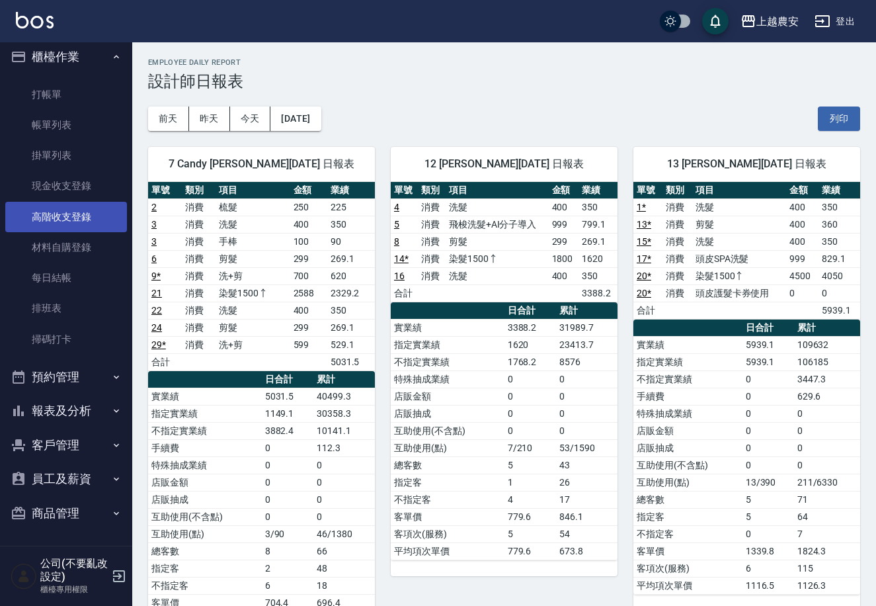
scroll to position [7, 0]
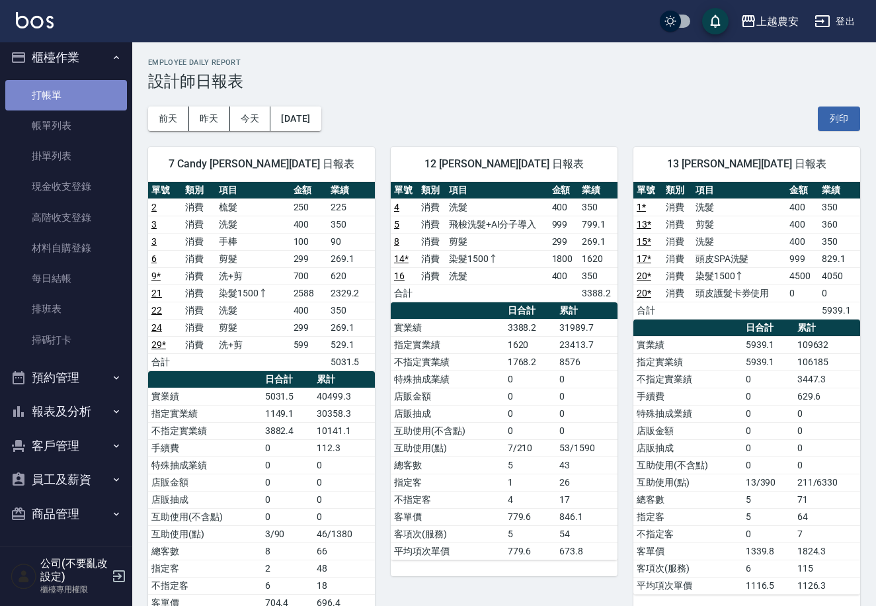
click at [67, 97] on link "打帳單" at bounding box center [66, 95] width 122 height 30
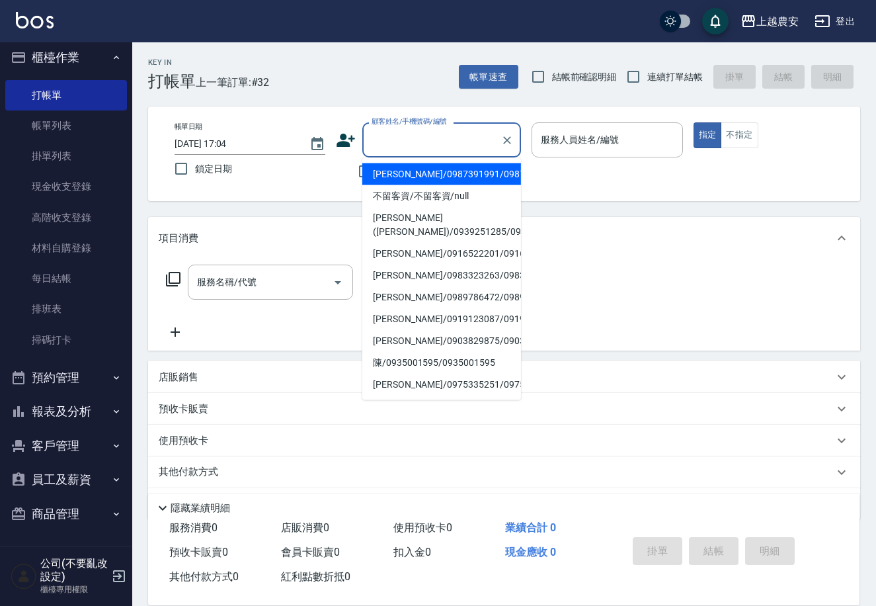
click at [423, 140] on input "顧客姓名/手機號碼/編號" at bounding box center [431, 139] width 127 height 23
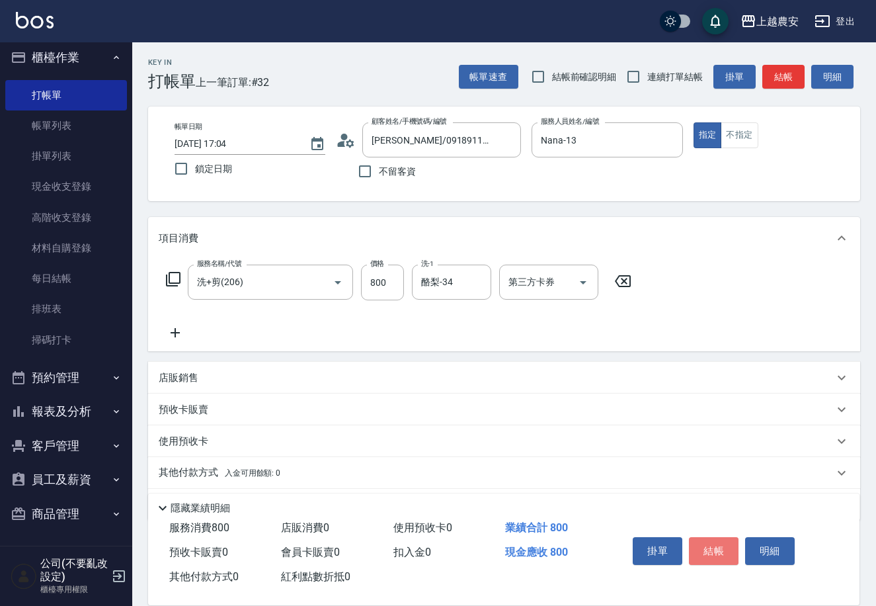
click at [715, 542] on button "結帳" at bounding box center [714, 551] width 50 height 28
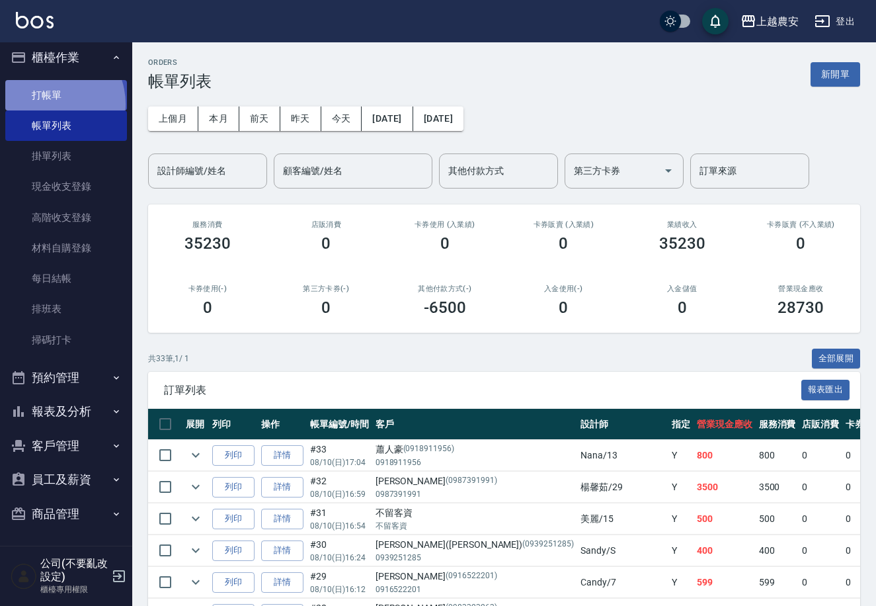
click at [48, 103] on link "打帳單" at bounding box center [66, 95] width 122 height 30
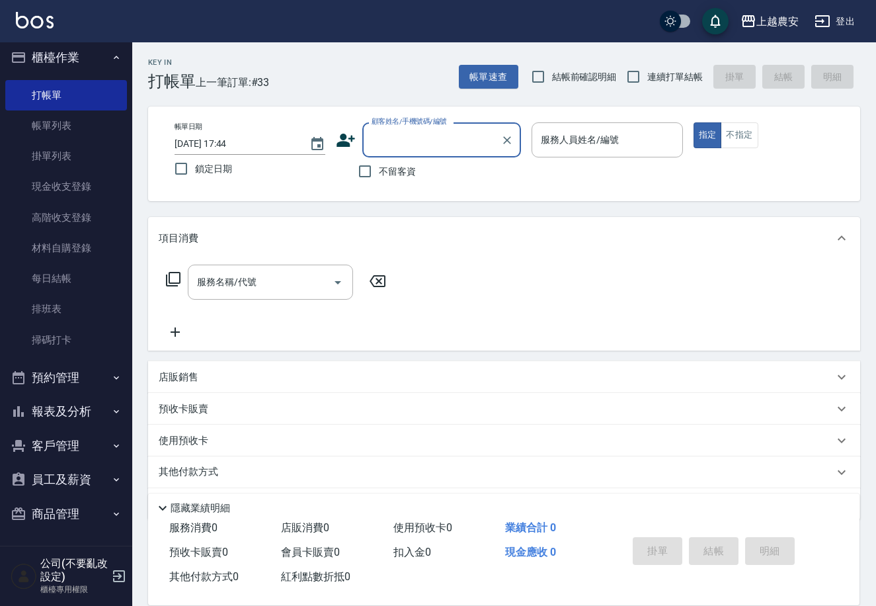
click at [401, 171] on span "不留客資" at bounding box center [397, 172] width 37 height 14
click at [379, 171] on input "不留客資" at bounding box center [365, 171] width 28 height 28
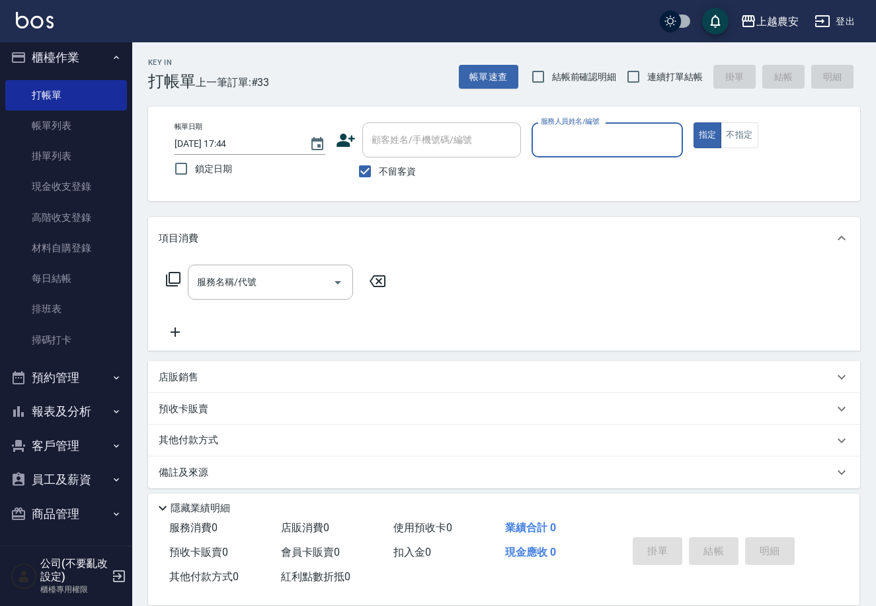
click at [635, 130] on input "服務人員姓名/編號" at bounding box center [607, 139] width 139 height 23
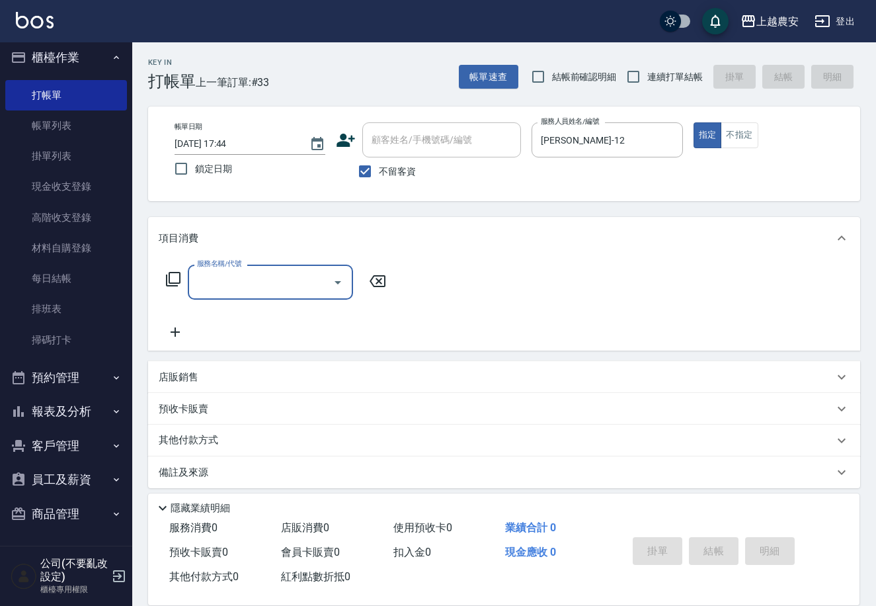
click at [178, 284] on icon at bounding box center [173, 279] width 16 height 16
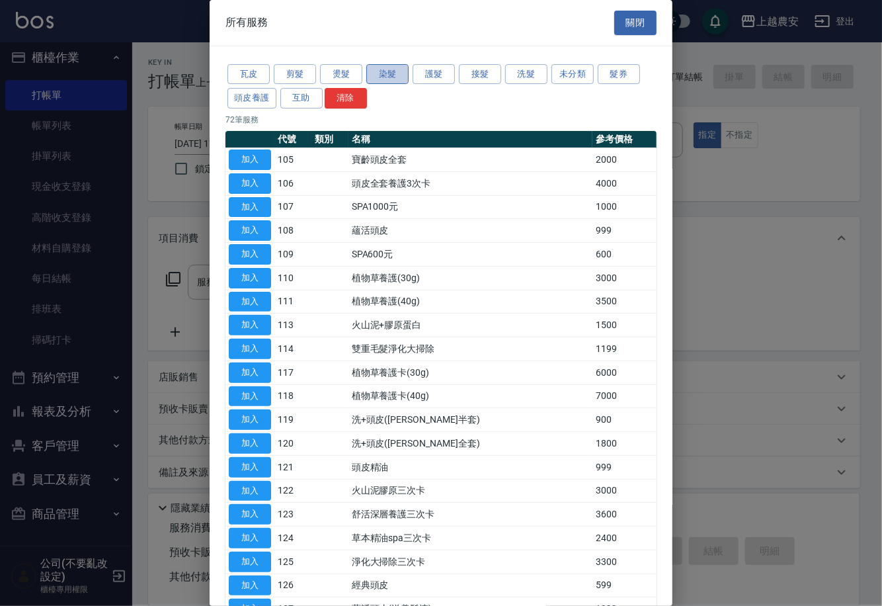
click at [394, 71] on button "染髮" at bounding box center [387, 74] width 42 height 21
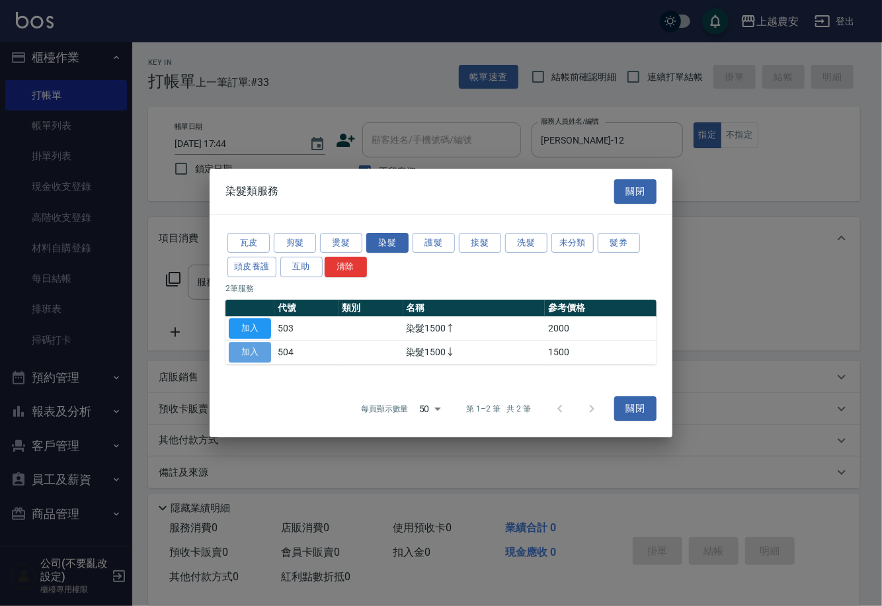
click at [249, 351] on button "加入" at bounding box center [250, 352] width 42 height 21
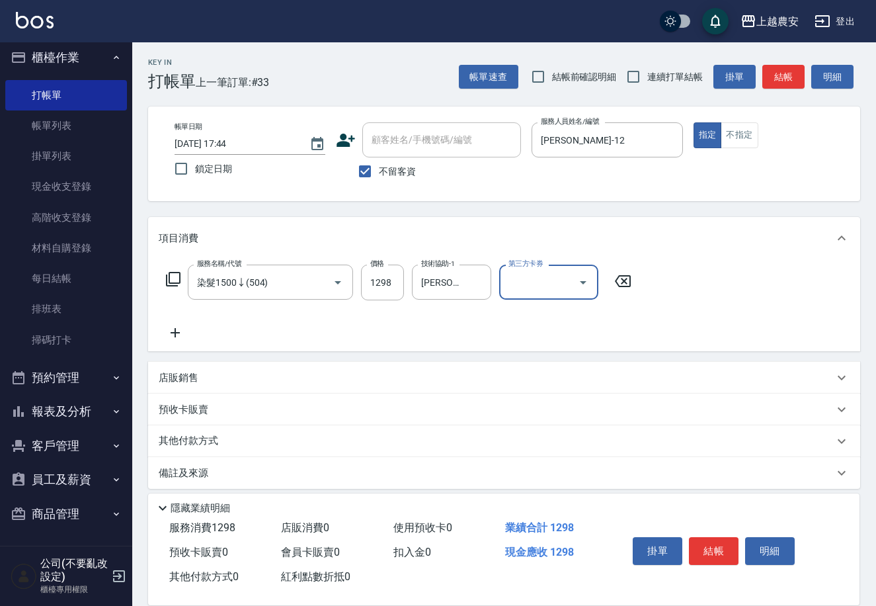
click at [344, 378] on div "店販銷售" at bounding box center [496, 378] width 675 height 14
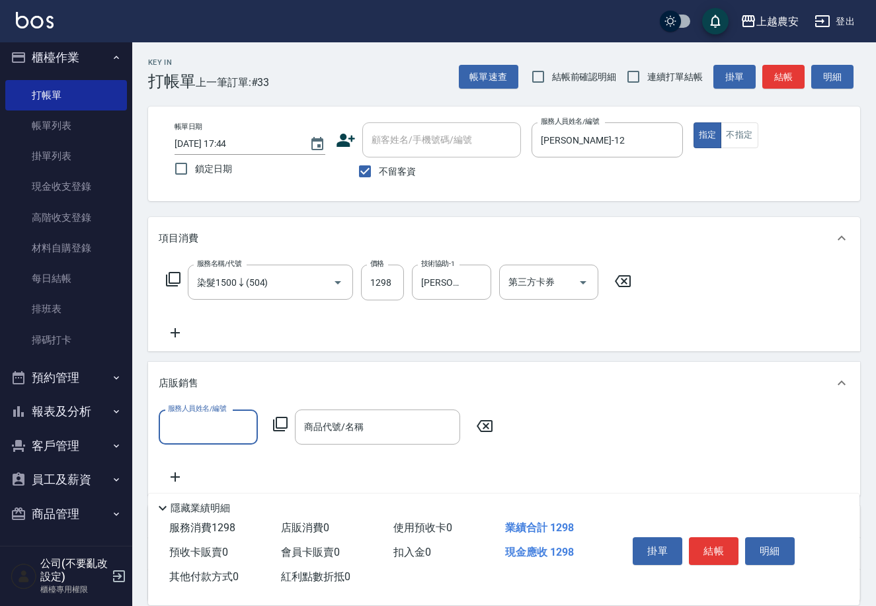
click at [230, 427] on input "服務人員姓名/編號" at bounding box center [208, 426] width 87 height 23
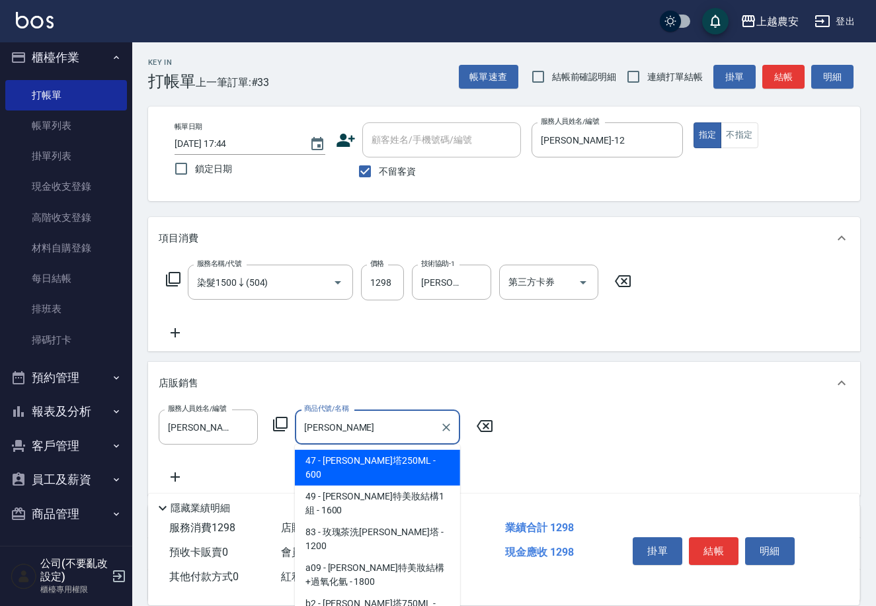
click at [417, 455] on span "47 - 蕾娜塔250ML - 600" at bounding box center [377, 468] width 165 height 36
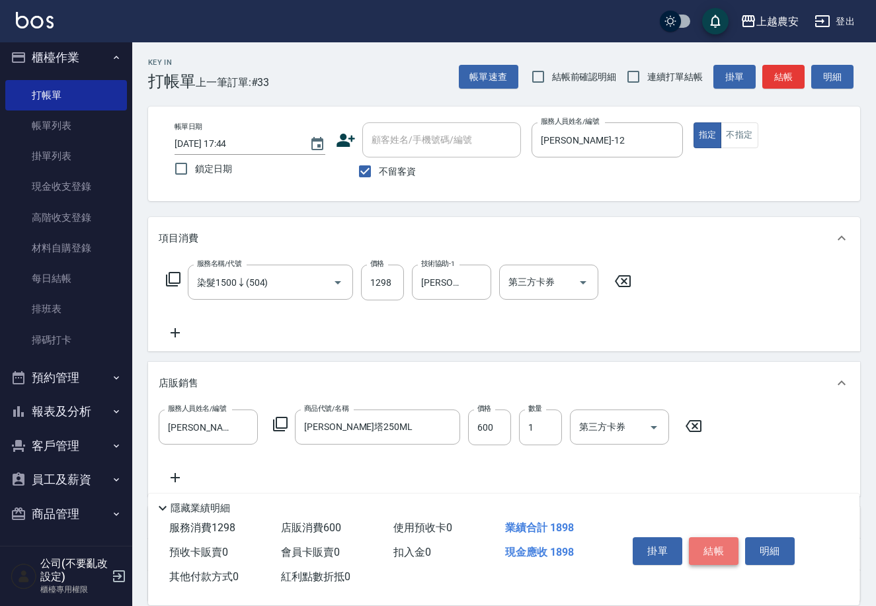
click at [701, 542] on button "結帳" at bounding box center [714, 551] width 50 height 28
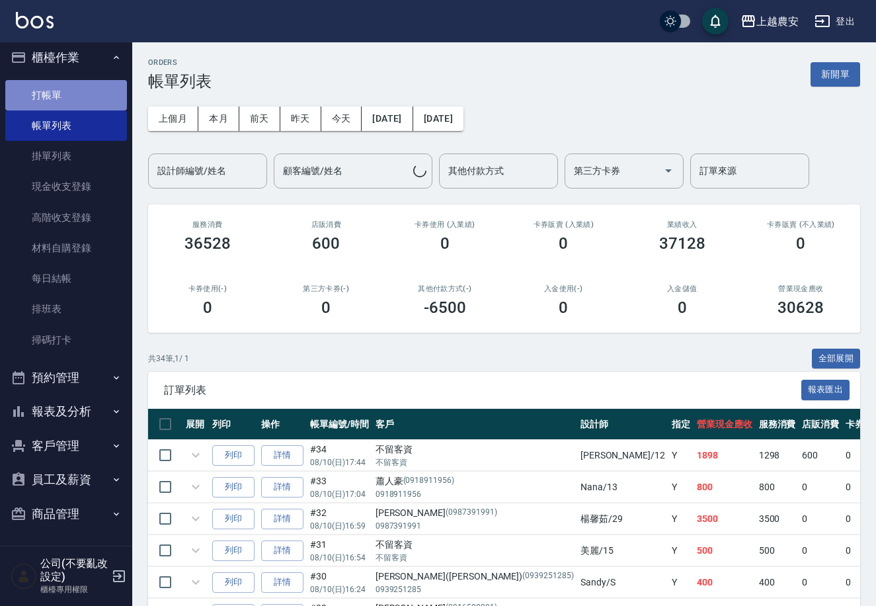
click at [68, 93] on link "打帳單" at bounding box center [66, 95] width 122 height 30
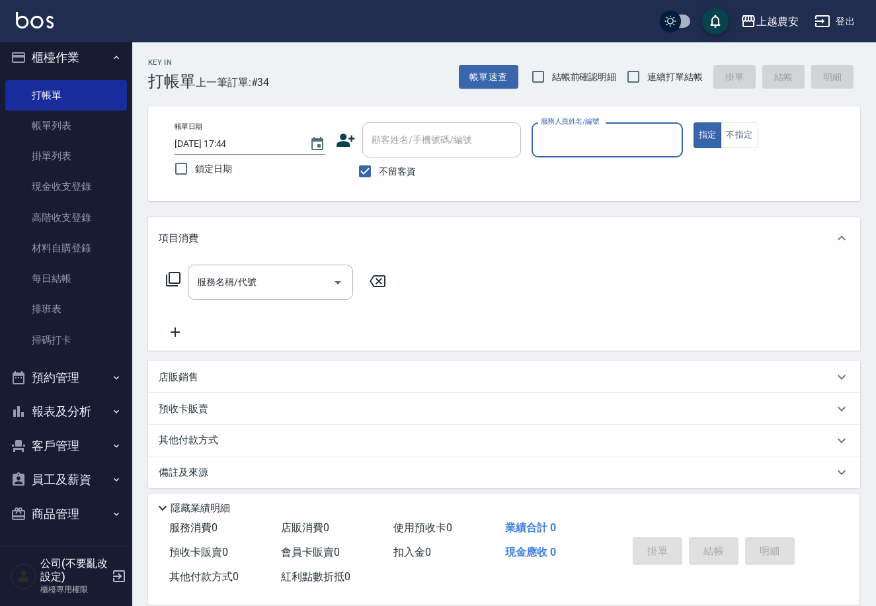
click at [83, 407] on button "報表及分析" at bounding box center [66, 411] width 122 height 34
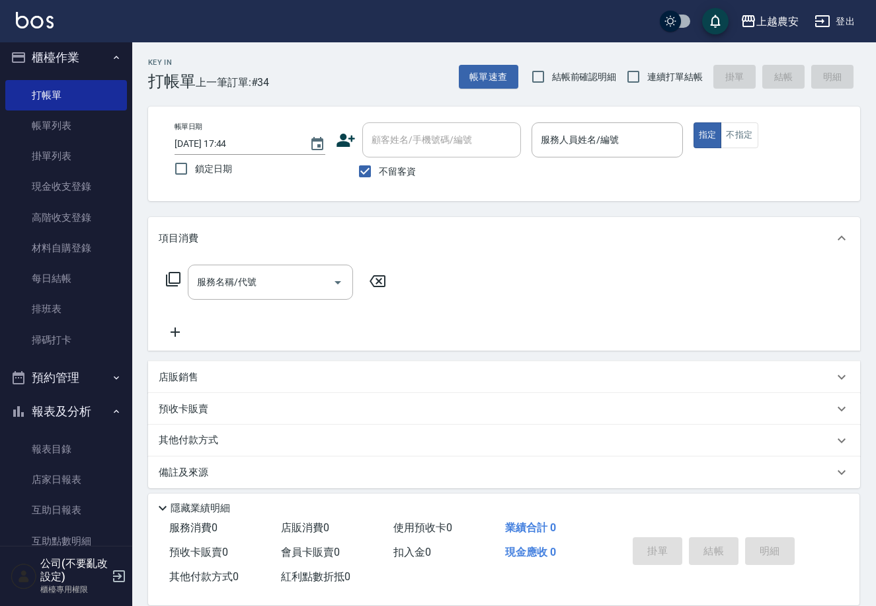
click at [83, 407] on button "報表及分析" at bounding box center [66, 411] width 122 height 34
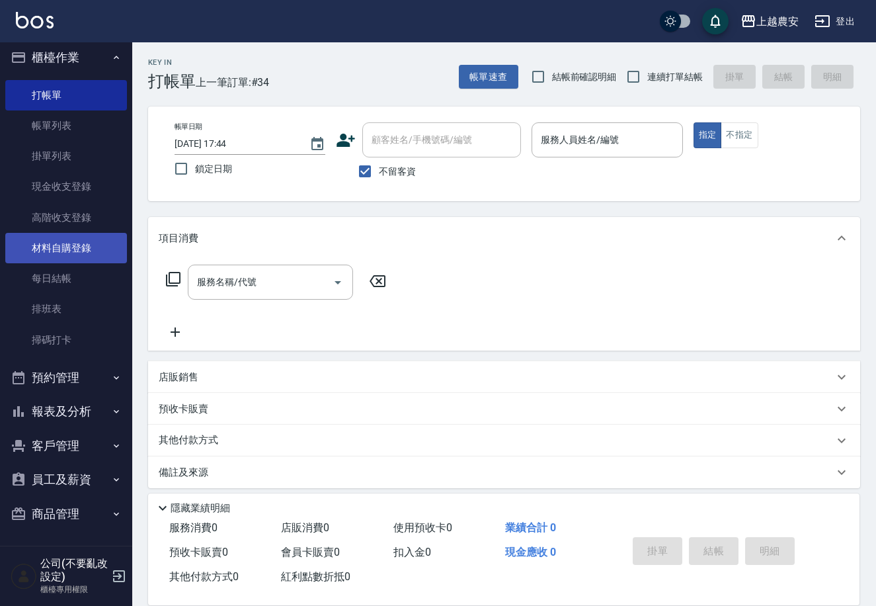
click at [59, 234] on link "材料自購登錄" at bounding box center [66, 248] width 122 height 30
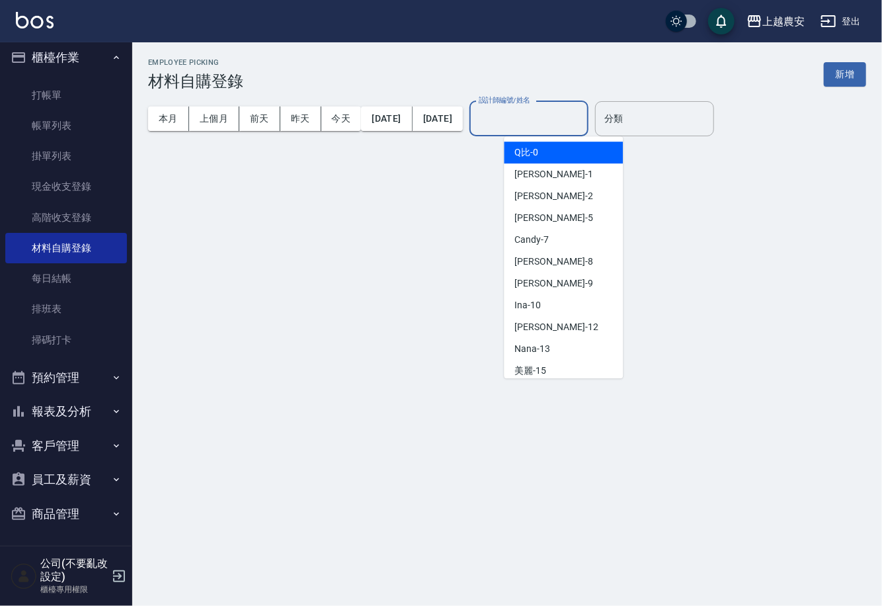
click at [575, 118] on input "設計師編號/姓名" at bounding box center [529, 118] width 107 height 23
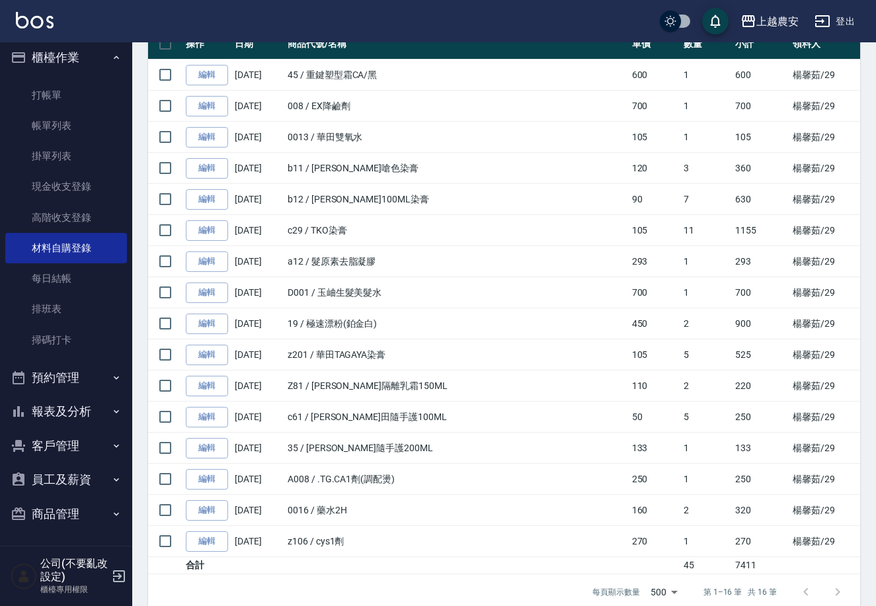
scroll to position [207, 0]
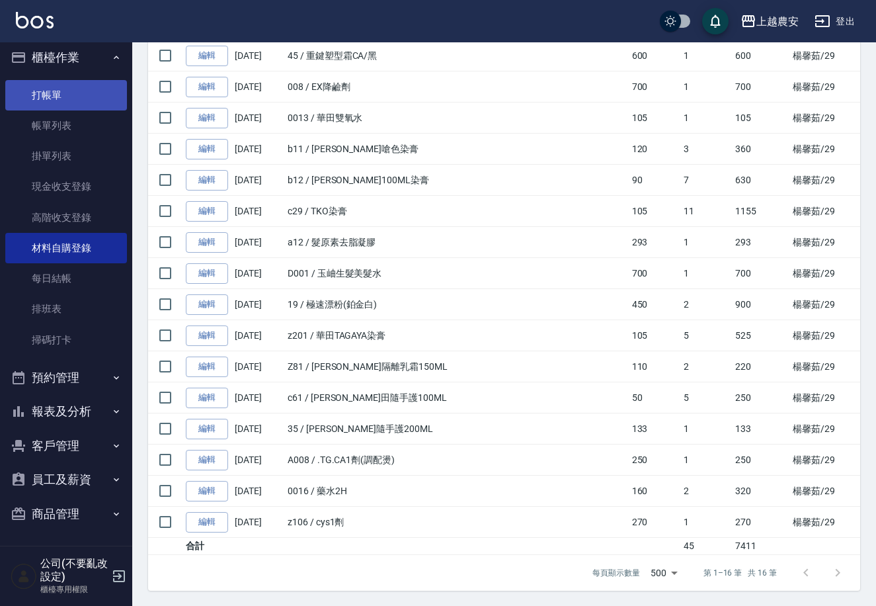
click at [47, 106] on link "打帳單" at bounding box center [66, 95] width 122 height 30
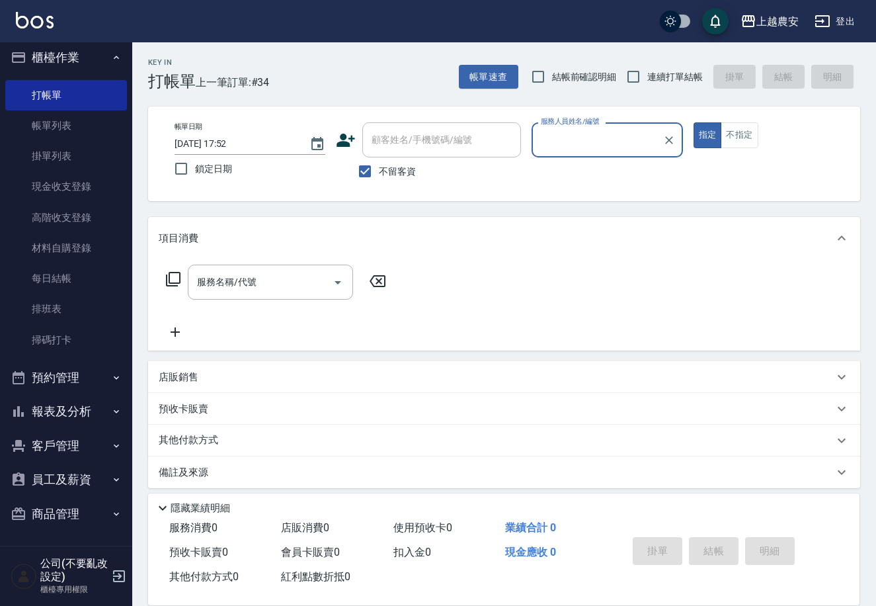
click at [53, 417] on button "報表及分析" at bounding box center [66, 411] width 122 height 34
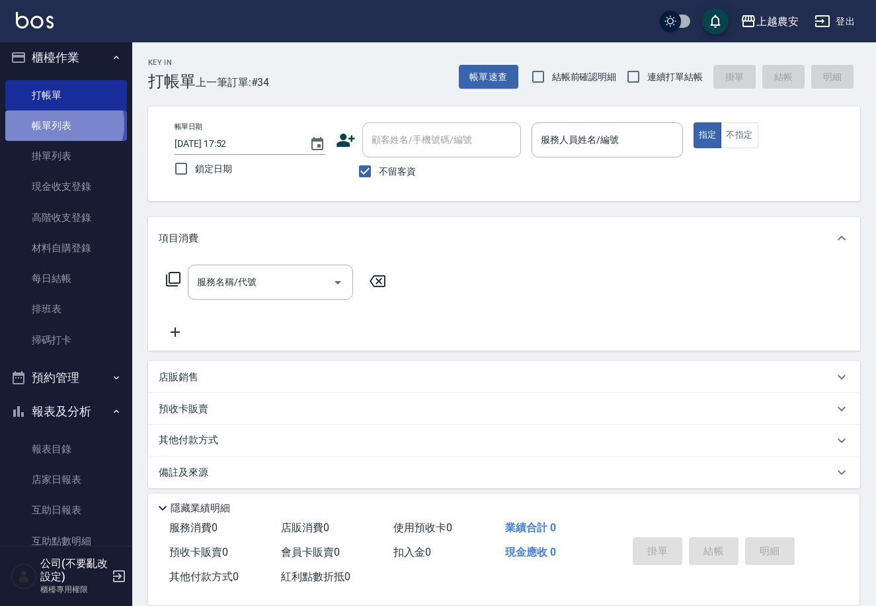
click at [62, 124] on link "帳單列表" at bounding box center [66, 125] width 122 height 30
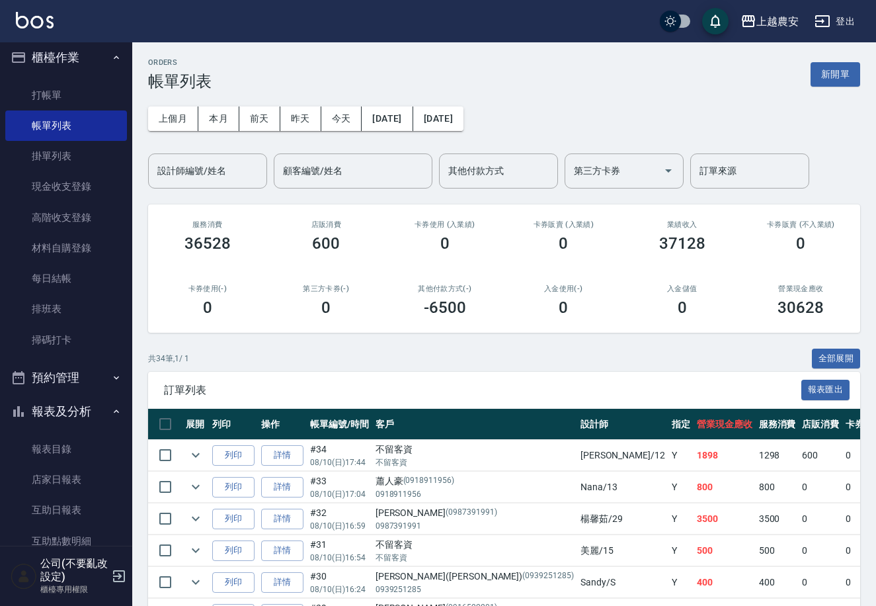
drag, startPoint x: 881, startPoint y: 1, endPoint x: 517, endPoint y: 86, distance: 373.5
click at [517, 86] on div "ORDERS 帳單列表 新開單" at bounding box center [504, 74] width 712 height 32
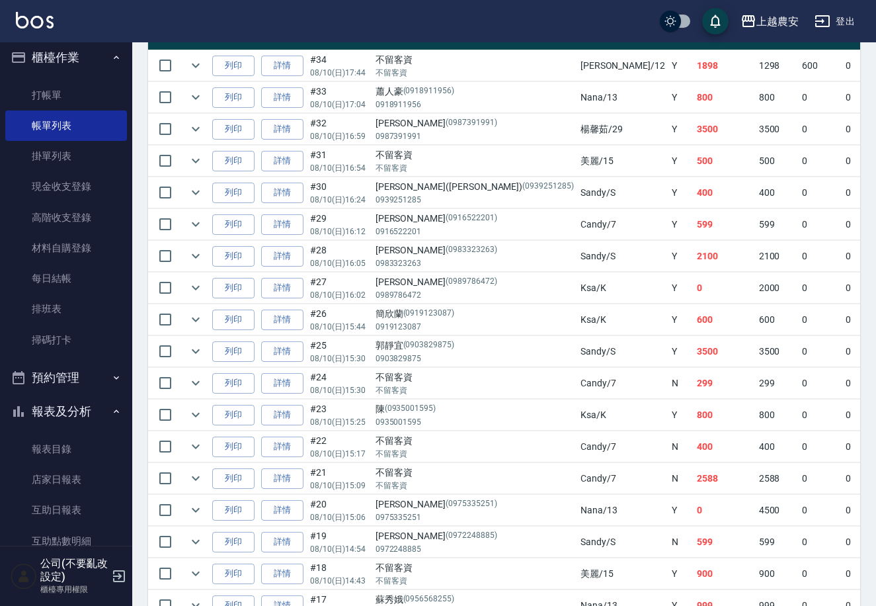
scroll to position [67, 0]
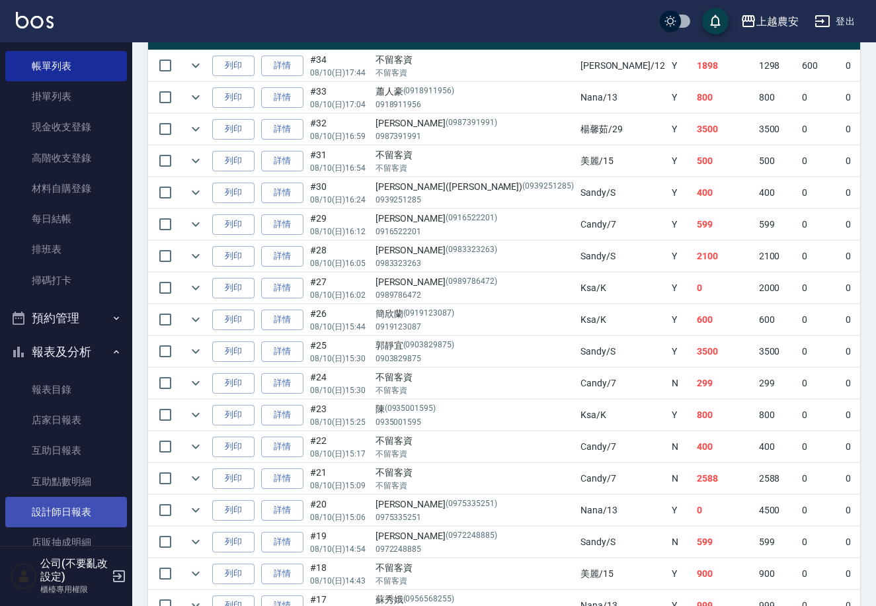
click at [68, 503] on link "設計師日報表" at bounding box center [66, 512] width 122 height 30
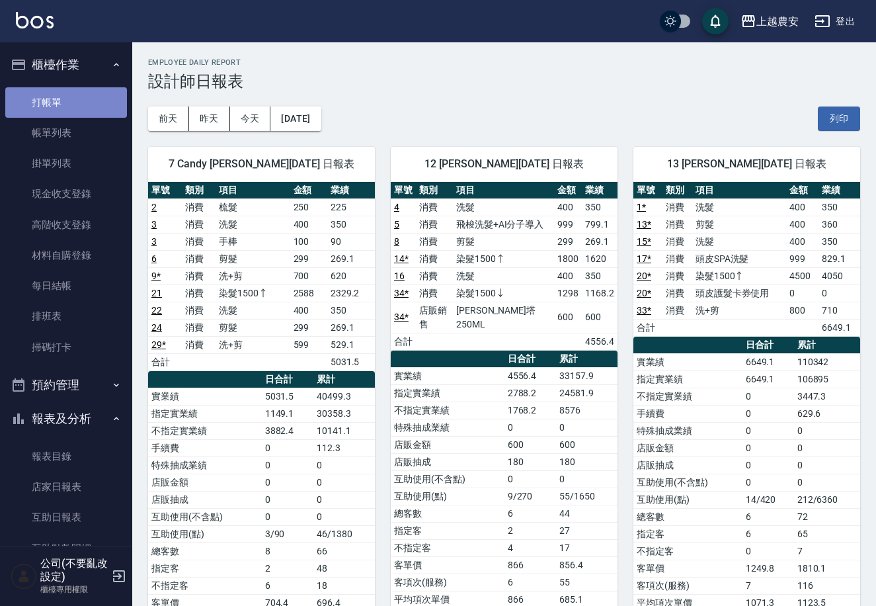
click at [71, 101] on link "打帳單" at bounding box center [66, 102] width 122 height 30
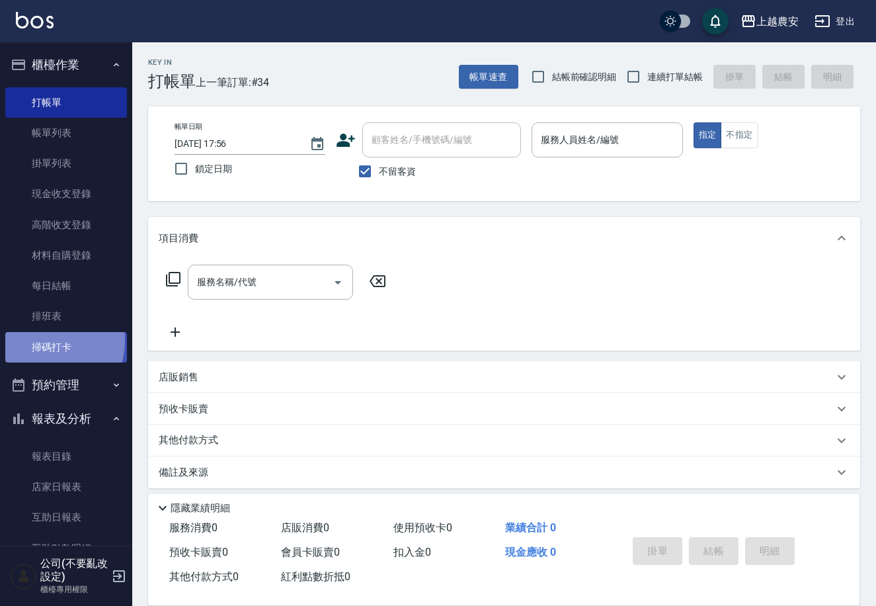
click at [44, 341] on link "掃碼打卡" at bounding box center [66, 347] width 122 height 30
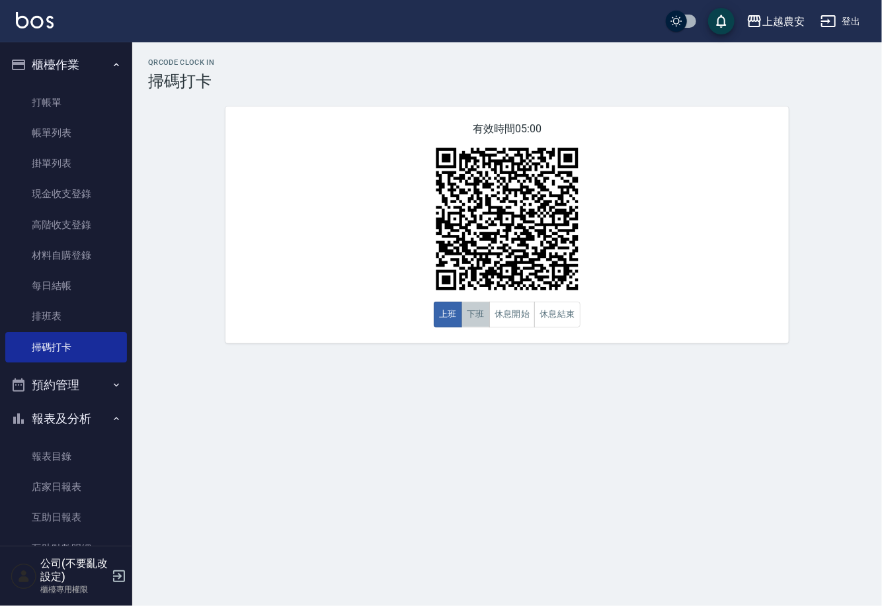
click at [466, 321] on button "下班" at bounding box center [476, 315] width 28 height 26
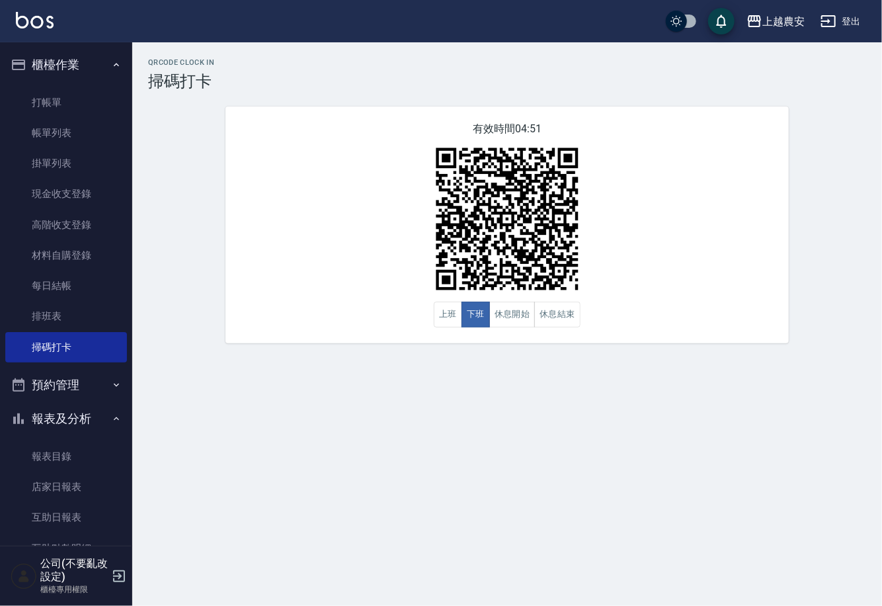
click at [110, 428] on button "報表及分析" at bounding box center [66, 418] width 122 height 34
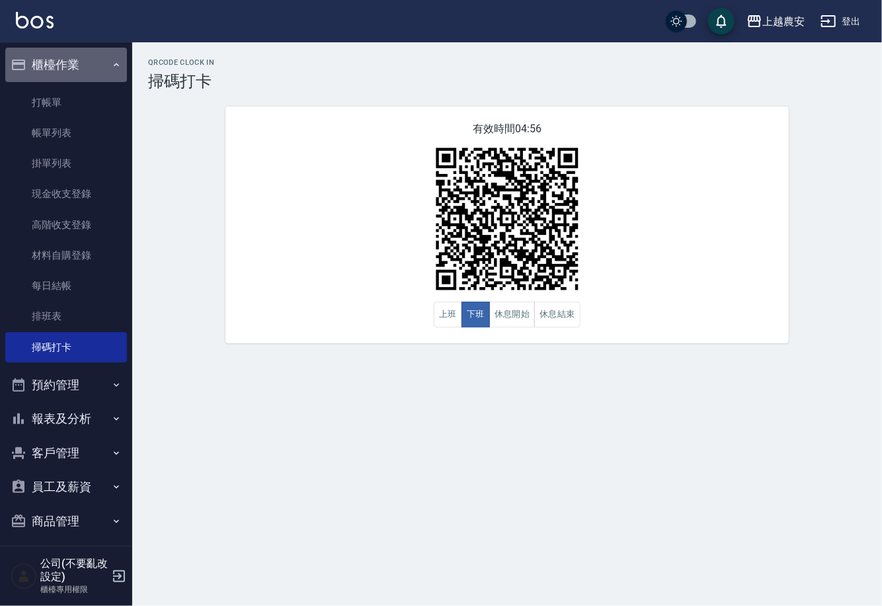
click at [86, 53] on button "櫃檯作業" at bounding box center [66, 65] width 122 height 34
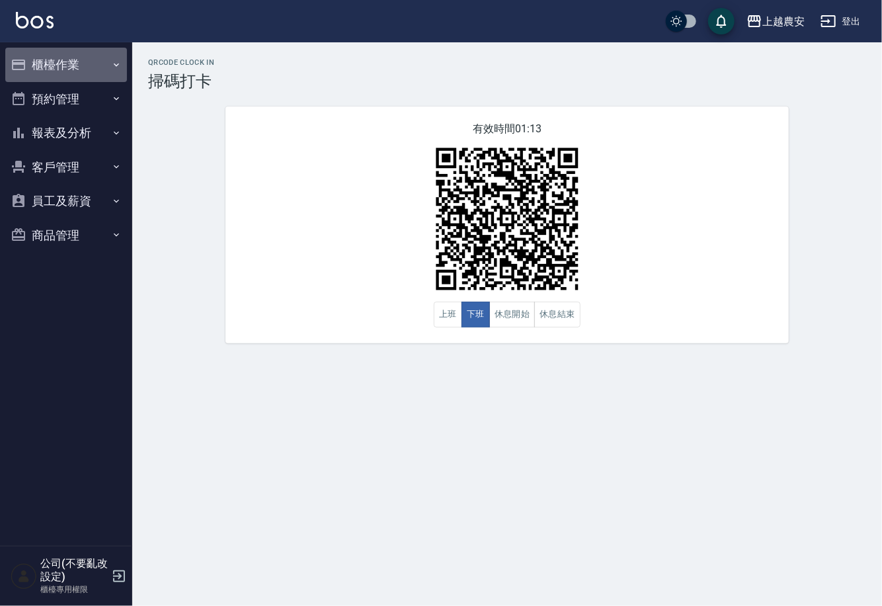
click at [68, 77] on button "櫃檯作業" at bounding box center [66, 65] width 122 height 34
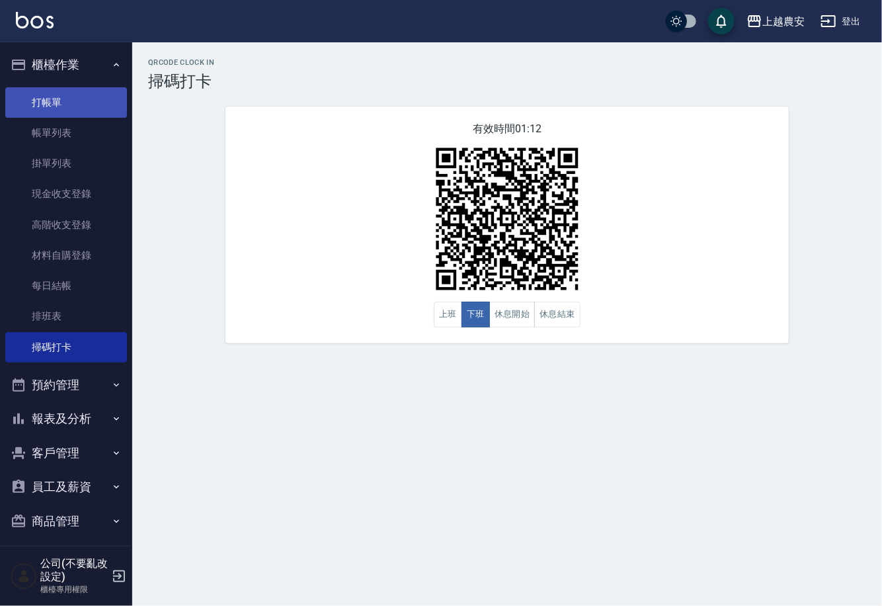
click at [65, 103] on link "打帳單" at bounding box center [66, 102] width 122 height 30
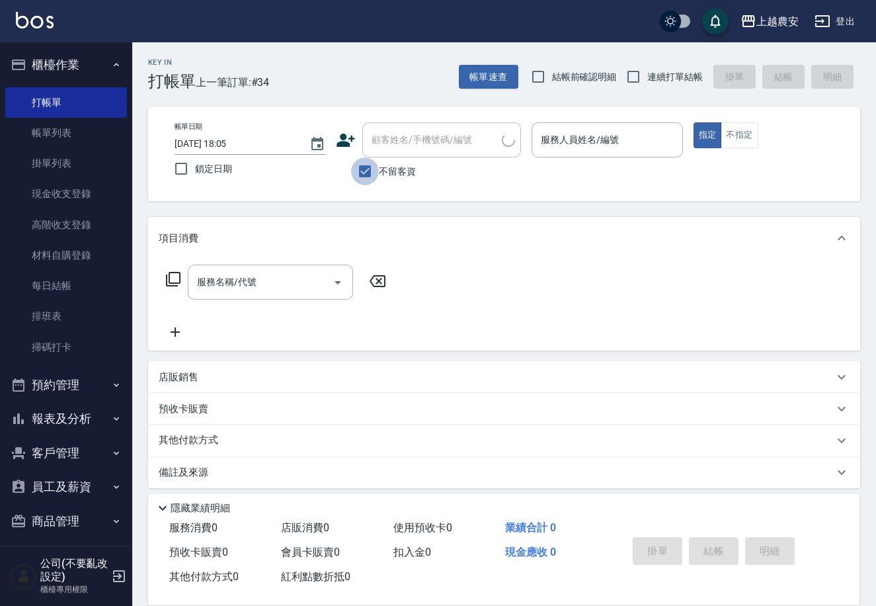
click at [362, 173] on input "不留客資" at bounding box center [365, 171] width 28 height 28
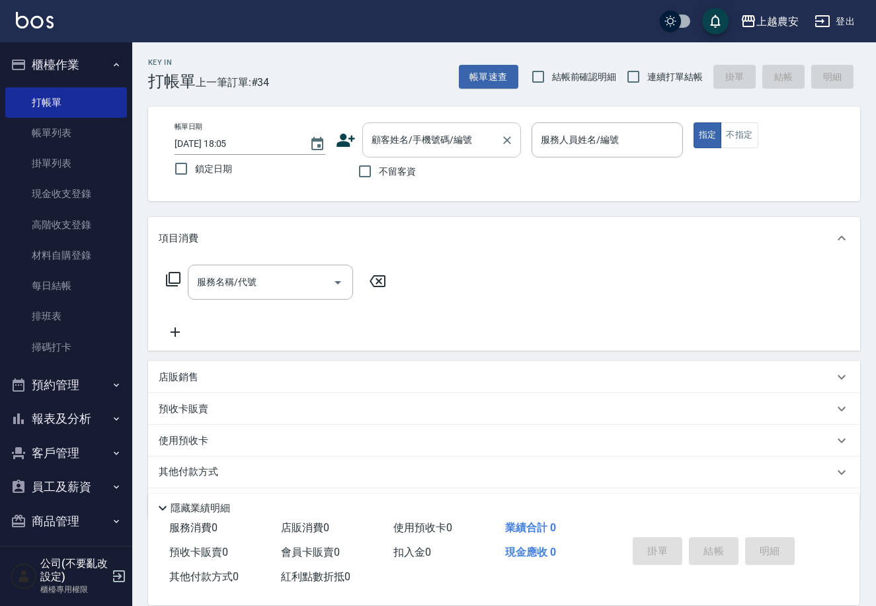
click at [393, 146] on input "顧客姓名/手機號碼/編號" at bounding box center [431, 139] width 127 height 23
drag, startPoint x: 622, startPoint y: 174, endPoint x: 461, endPoint y: 177, distance: 161.4
click at [618, 174] on div "帳單日期 2025/08/10 18:05 鎖定日期 顧客姓名/手機號碼/編號 顧客姓名/手機號碼/編號 不留客資 服務人員姓名/編號 服務人員姓名/編號 指…" at bounding box center [504, 153] width 681 height 63
click at [368, 171] on input "不留客資" at bounding box center [365, 171] width 28 height 28
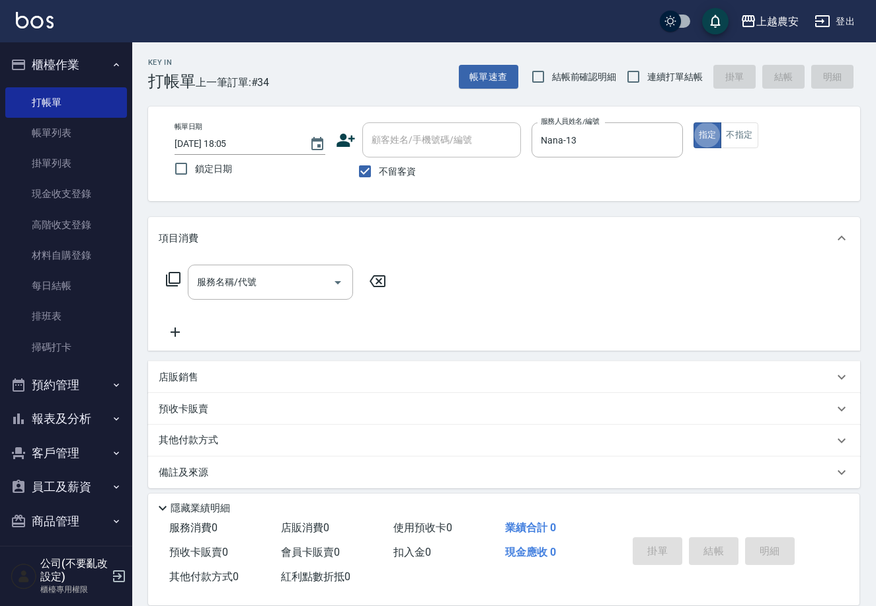
click at [173, 276] on icon at bounding box center [173, 279] width 16 height 16
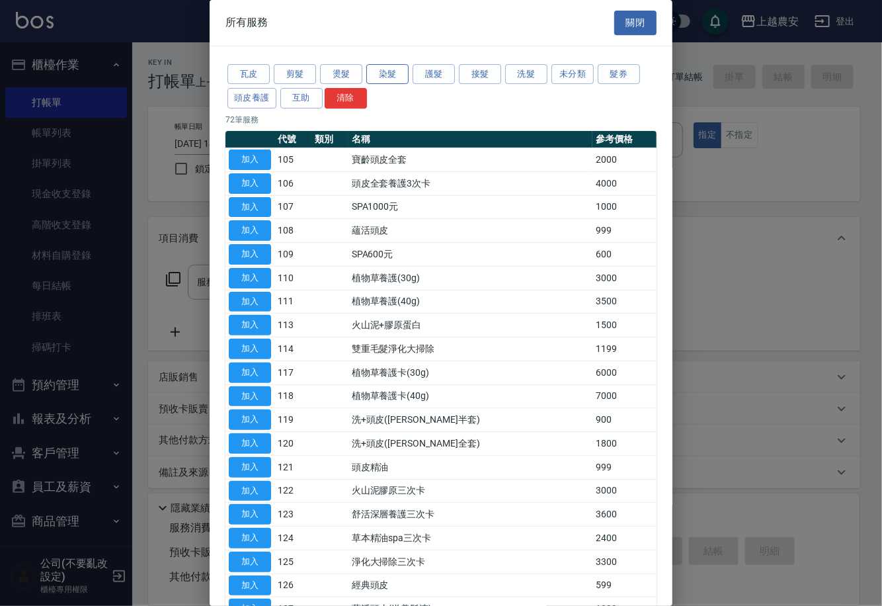
click at [397, 79] on button "染髮" at bounding box center [387, 74] width 42 height 21
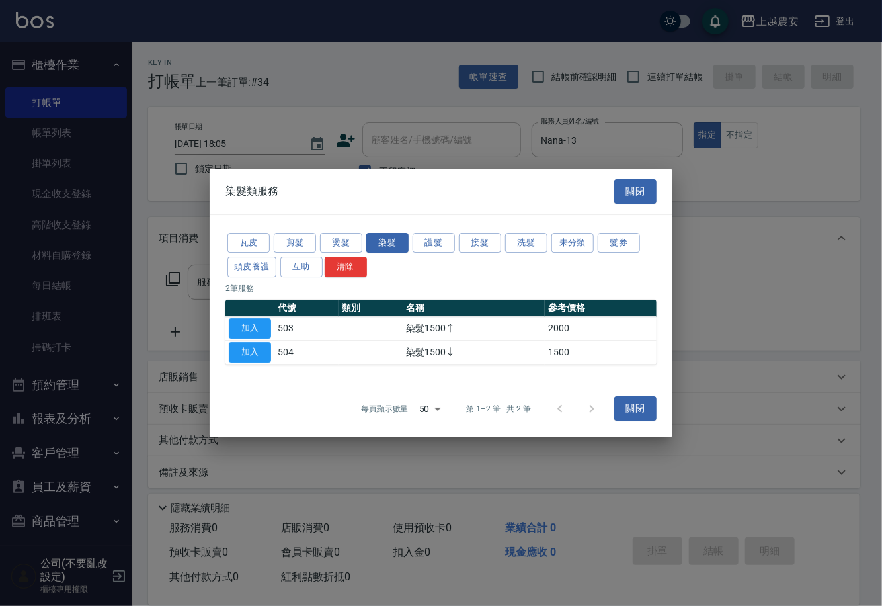
click at [258, 351] on button "加入" at bounding box center [250, 352] width 42 height 21
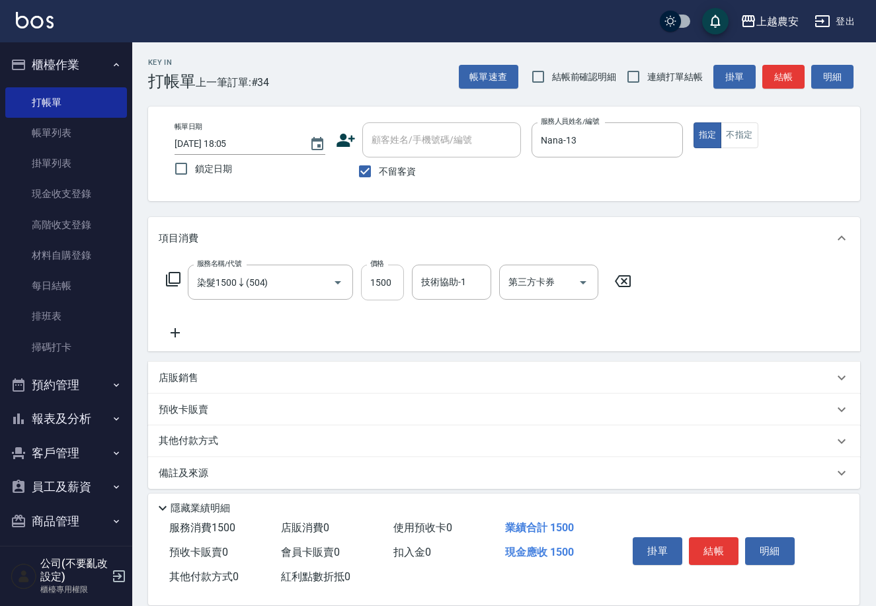
click at [370, 288] on input "1500" at bounding box center [382, 283] width 43 height 36
click at [175, 278] on icon at bounding box center [173, 279] width 16 height 16
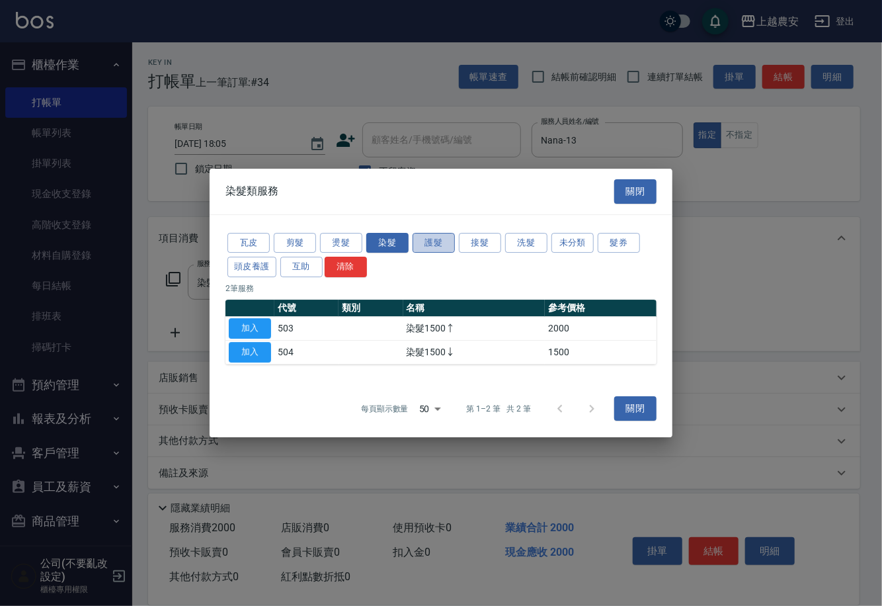
click at [429, 240] on button "護髮" at bounding box center [434, 243] width 42 height 21
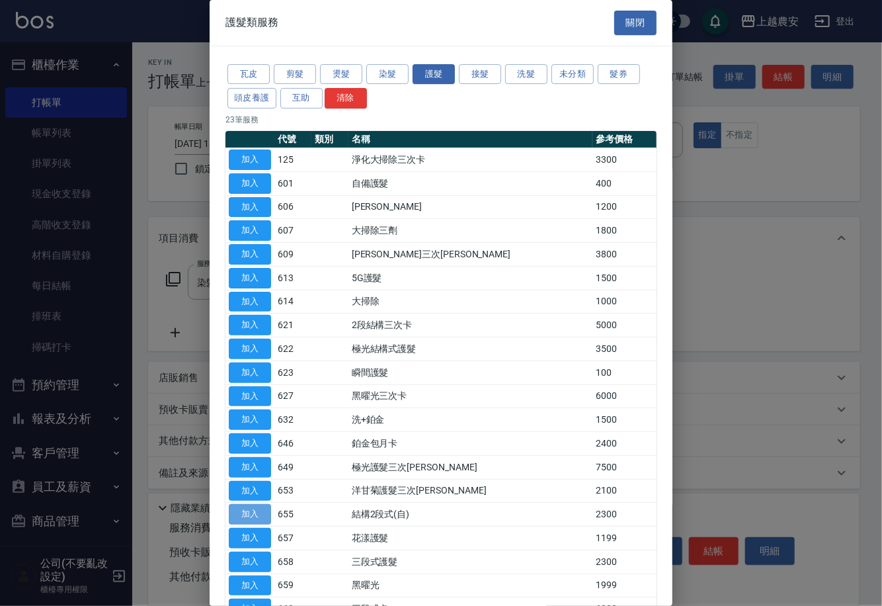
click at [253, 516] on button "加入" at bounding box center [250, 514] width 42 height 21
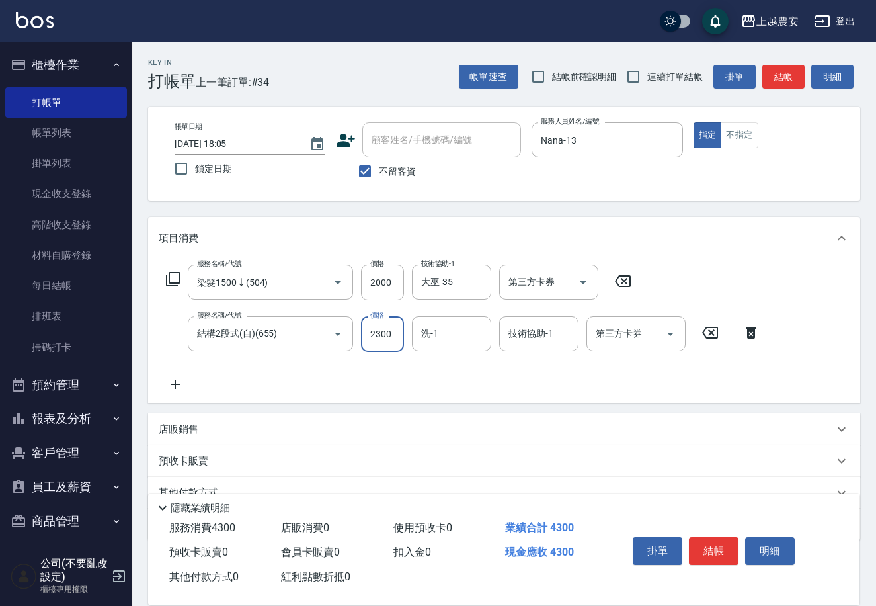
click at [386, 335] on input "2300" at bounding box center [382, 334] width 43 height 36
drag, startPoint x: 558, startPoint y: 331, endPoint x: 540, endPoint y: 333, distance: 17.4
click at [540, 333] on div "林品妤-32 技術協助-1" at bounding box center [538, 333] width 79 height 35
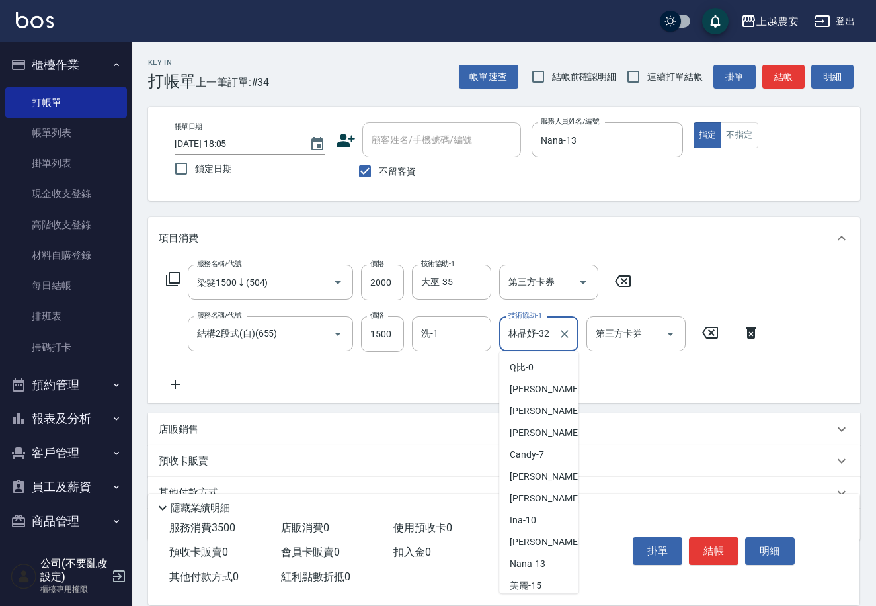
scroll to position [387, 0]
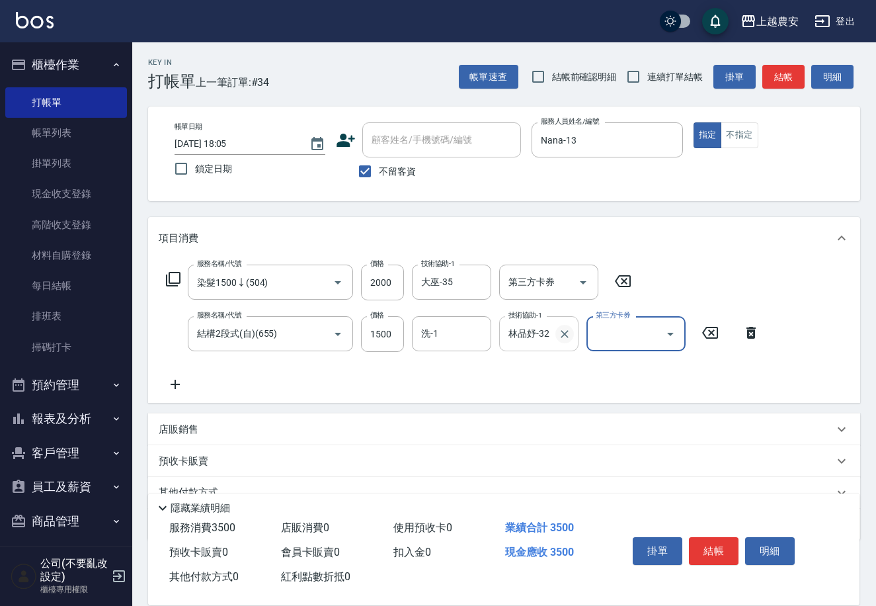
click at [564, 332] on icon "Clear" at bounding box center [565, 334] width 8 height 8
click at [708, 554] on button "結帳" at bounding box center [714, 551] width 50 height 28
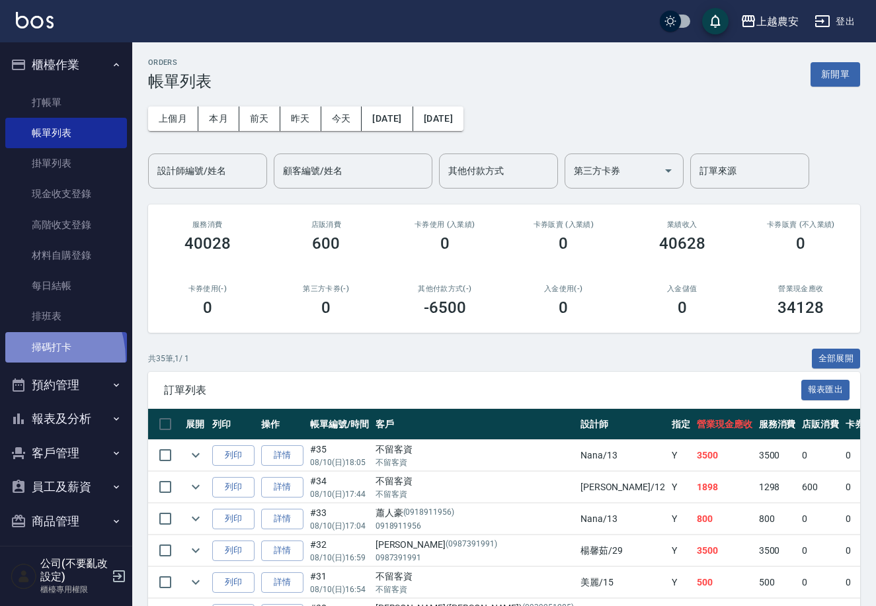
click at [32, 357] on link "掃碼打卡" at bounding box center [66, 347] width 122 height 30
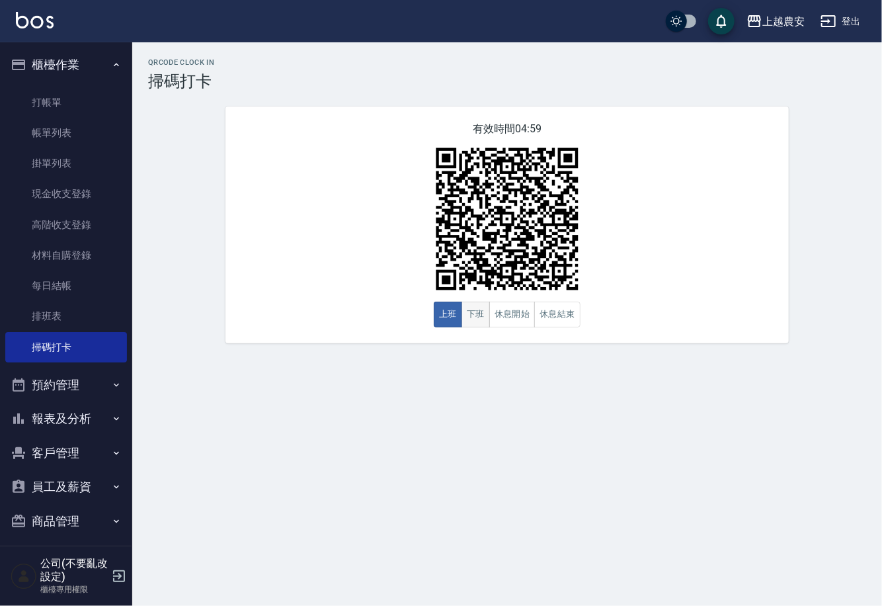
click at [470, 323] on button "下班" at bounding box center [476, 315] width 28 height 26
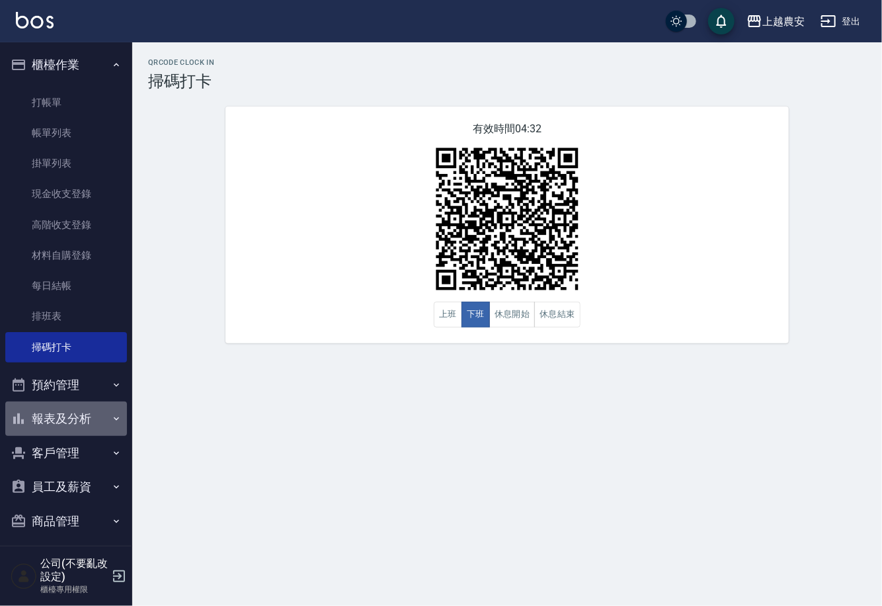
click at [94, 421] on button "報表及分析" at bounding box center [66, 418] width 122 height 34
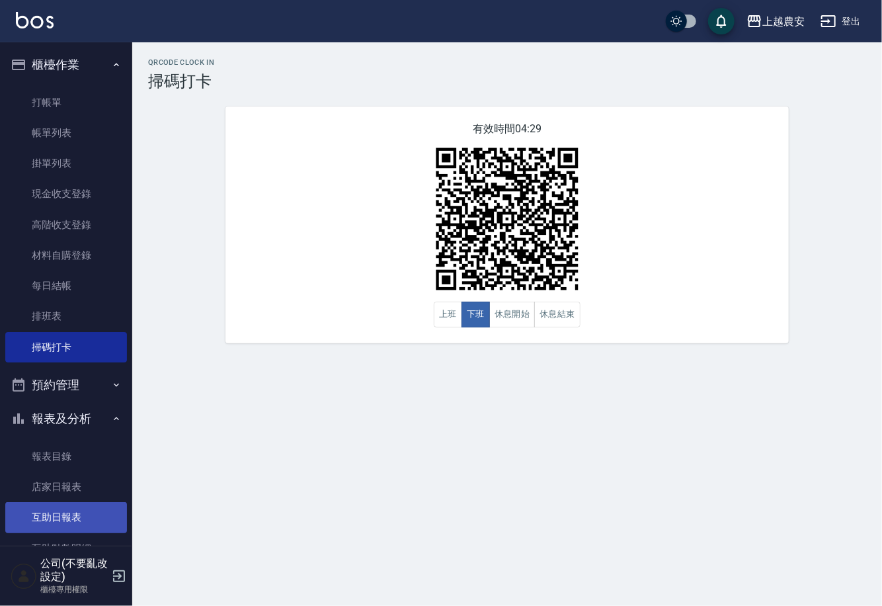
click at [61, 514] on link "互助日報表" at bounding box center [66, 517] width 122 height 30
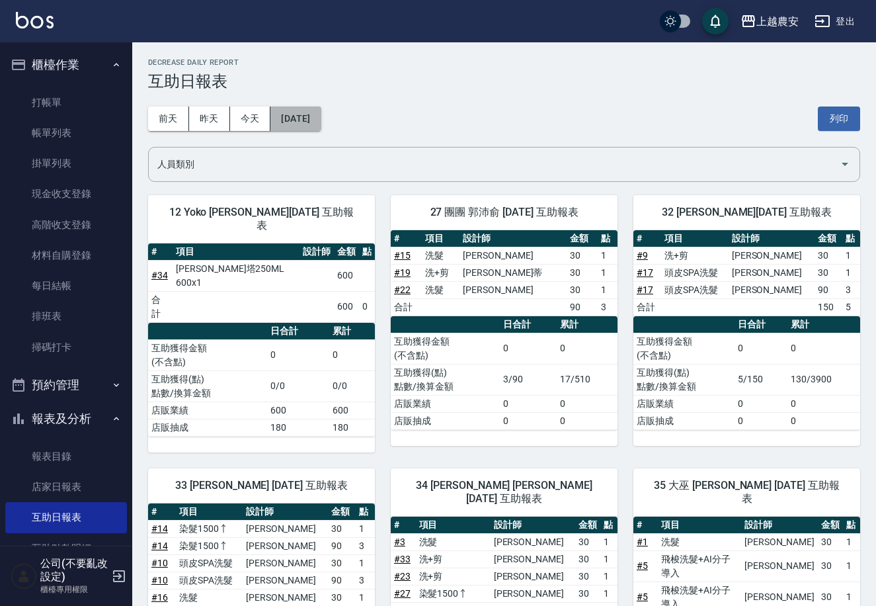
click at [321, 123] on button "[DATE]" at bounding box center [296, 118] width 50 height 24
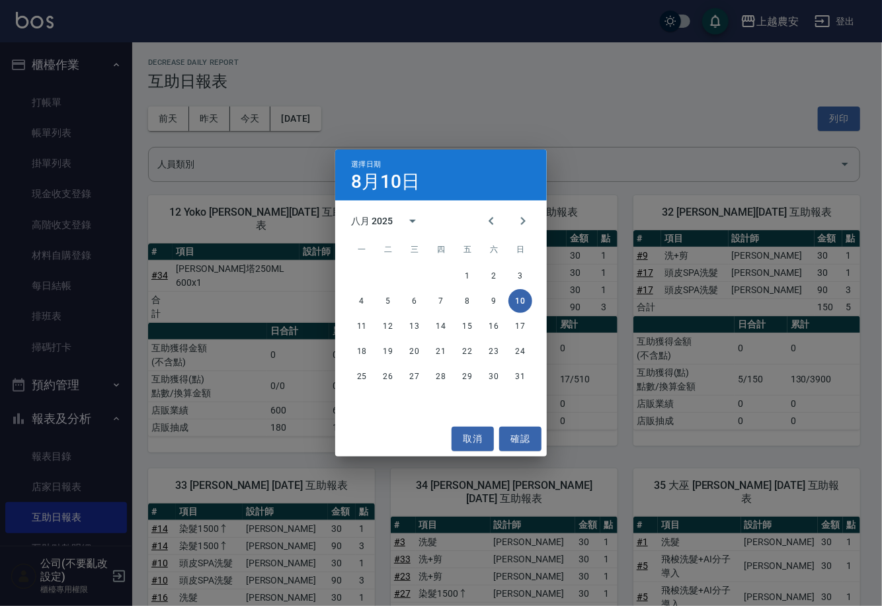
click at [383, 222] on div "八月 2025" at bounding box center [372, 221] width 42 height 14
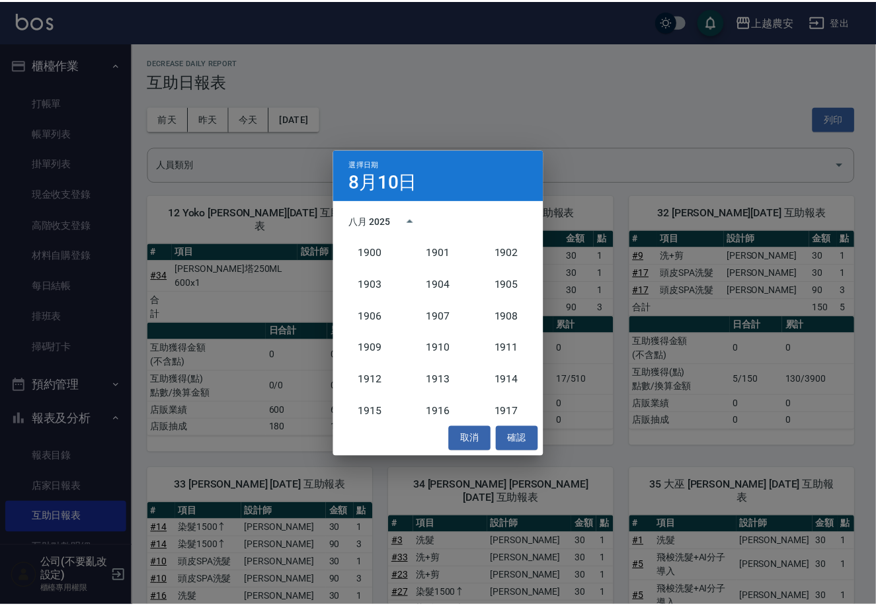
scroll to position [1224, 0]
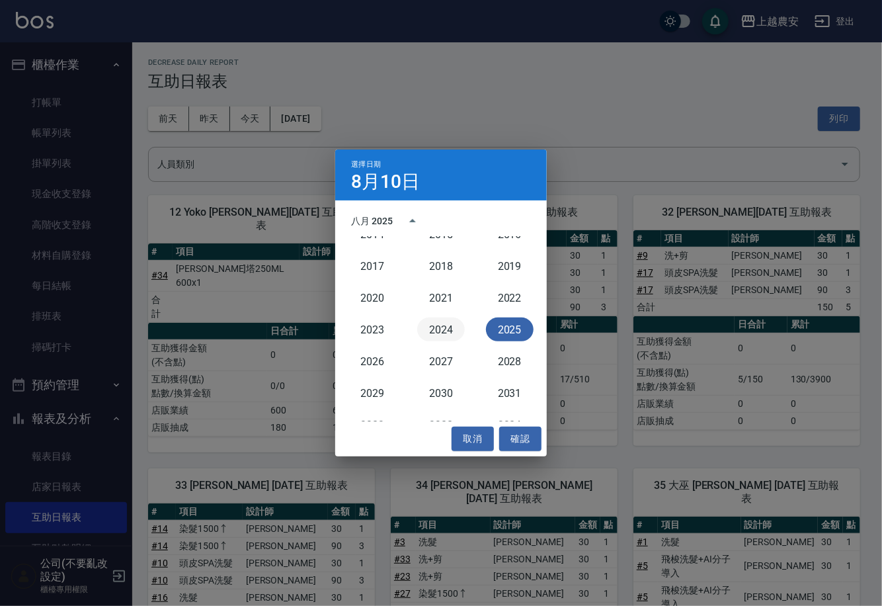
click at [444, 331] on button "2024" at bounding box center [441, 329] width 48 height 24
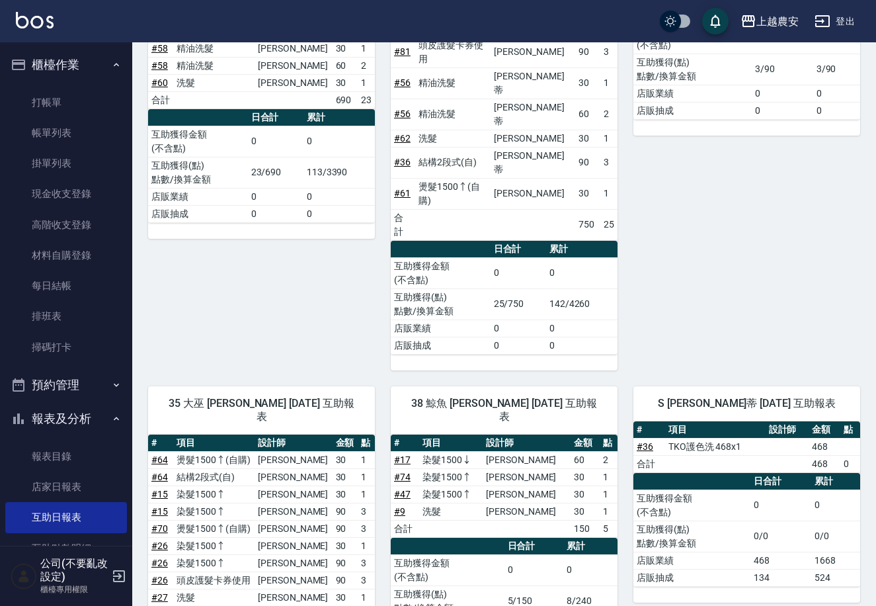
scroll to position [784, 0]
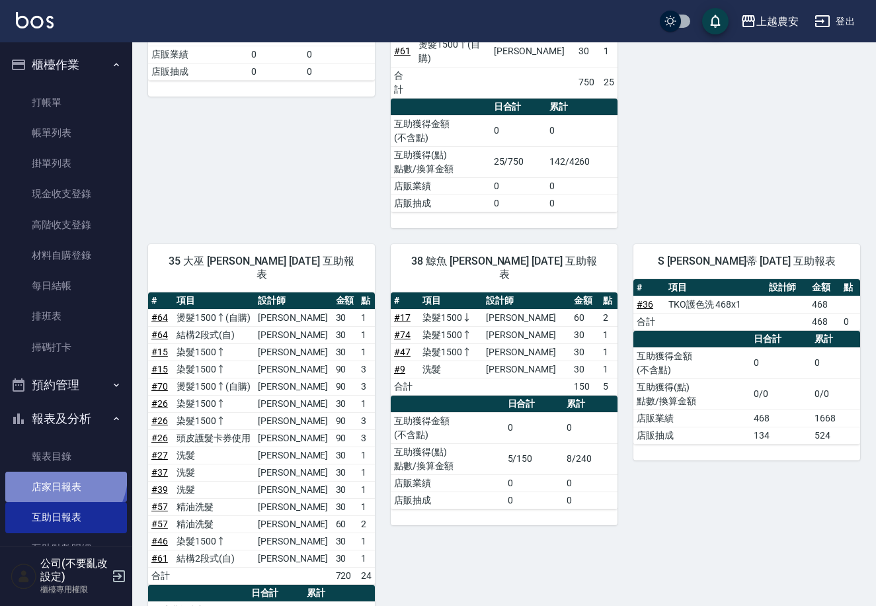
click at [60, 476] on link "店家日報表" at bounding box center [66, 487] width 122 height 30
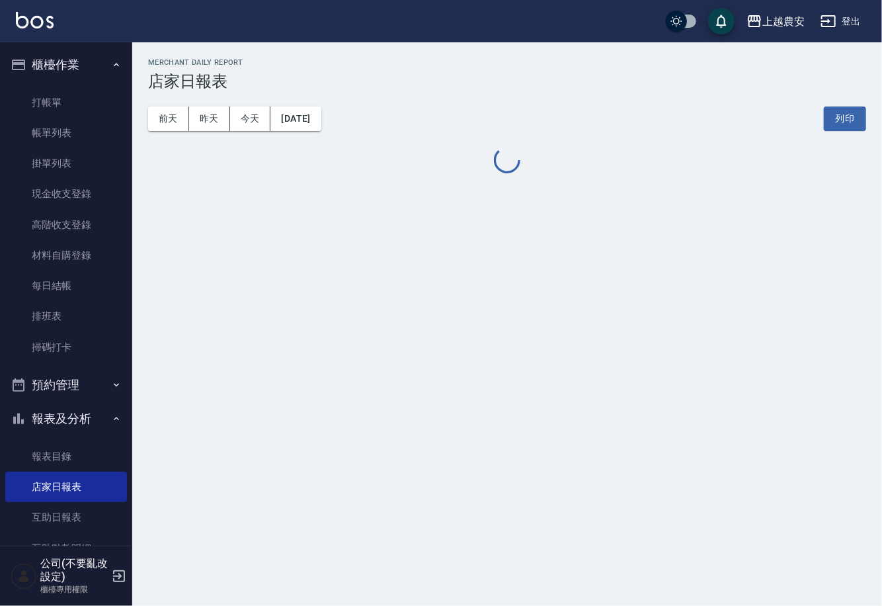
drag, startPoint x: 132, startPoint y: 370, endPoint x: 123, endPoint y: 389, distance: 20.7
click at [126, 391] on div "櫃檯作業 打帳單 帳單列表 掛單列表 現金收支登錄 高階收支登錄 材料自購登錄 每日結帳 排班表 掃碼打卡 預約管理 預約管理 單日預約紀錄 單週預約紀錄 報…" at bounding box center [66, 324] width 133 height 564
drag, startPoint x: 122, startPoint y: 389, endPoint x: 124, endPoint y: 396, distance: 6.9
click at [124, 396] on nav "櫃檯作業 打帳單 帳單列表 掛單列表 現金收支登錄 高階收支登錄 材料自購登錄 每日結帳 排班表 掃碼打卡 預約管理 預約管理 單日預約紀錄 單週預約紀錄 報…" at bounding box center [66, 293] width 132 height 503
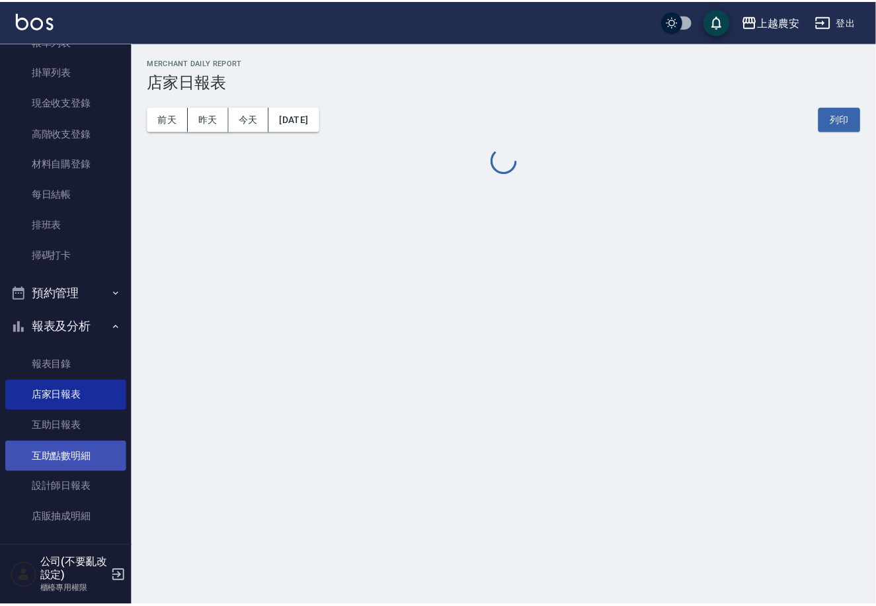
scroll to position [93, 0]
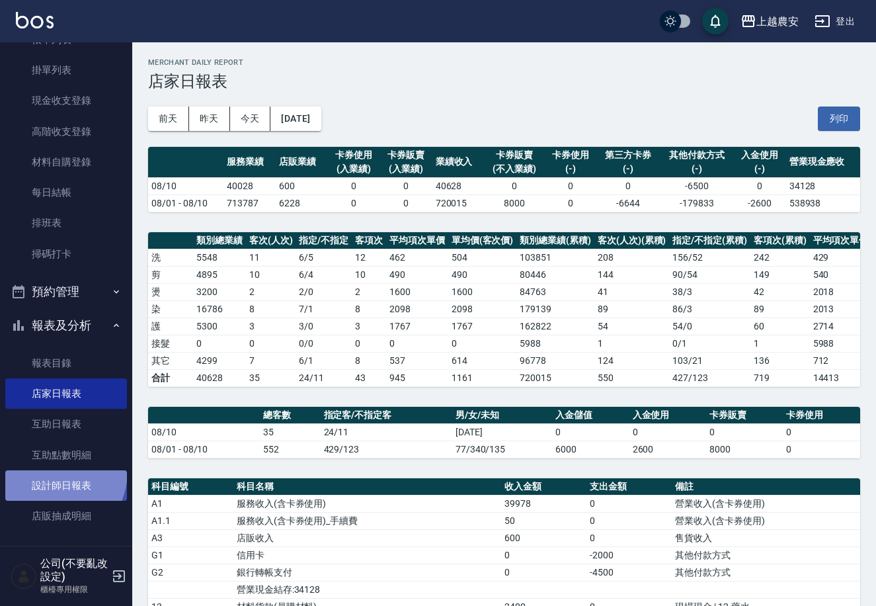
click at [44, 470] on link "設計師日報表" at bounding box center [66, 485] width 122 height 30
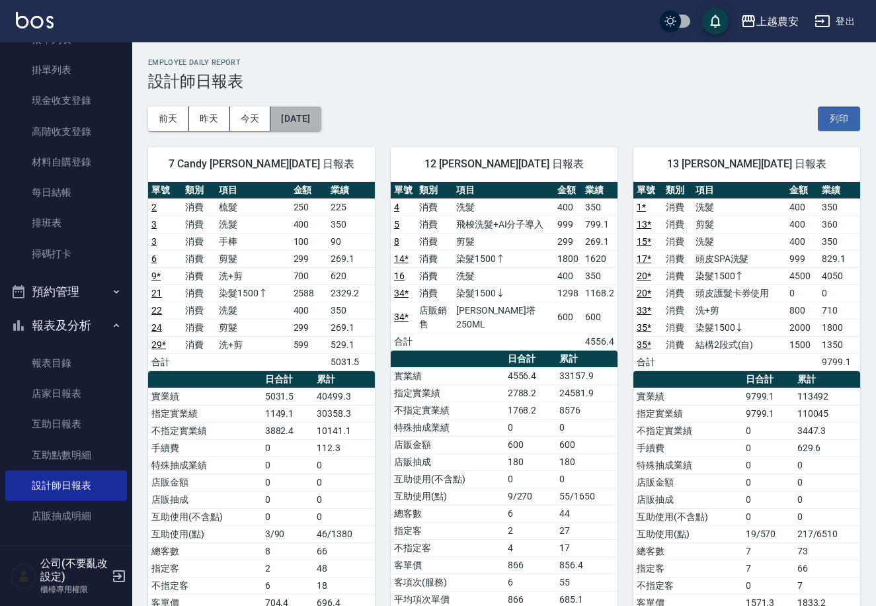
click at [293, 115] on button "[DATE]" at bounding box center [296, 118] width 50 height 24
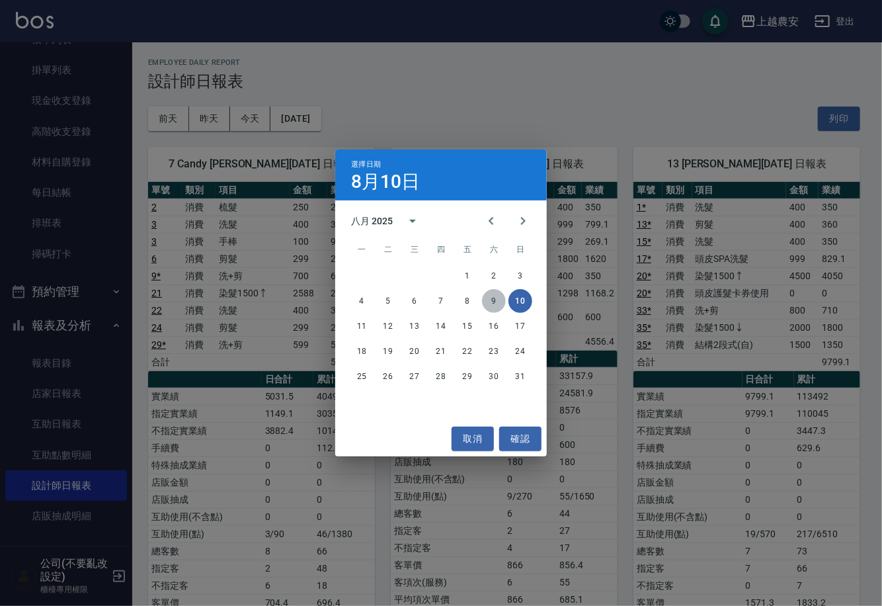
click at [490, 298] on button "9" at bounding box center [494, 301] width 24 height 24
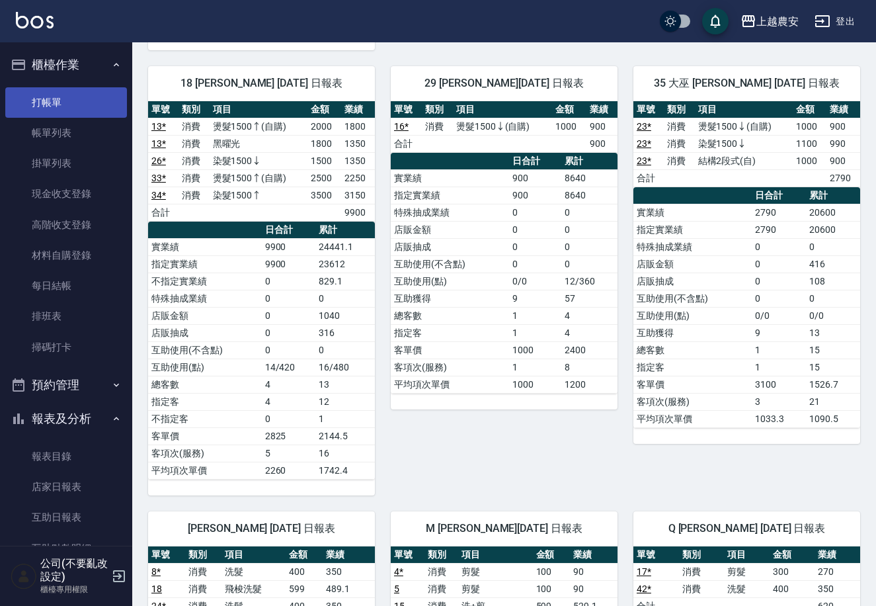
click at [72, 101] on link "打帳單" at bounding box center [66, 102] width 122 height 30
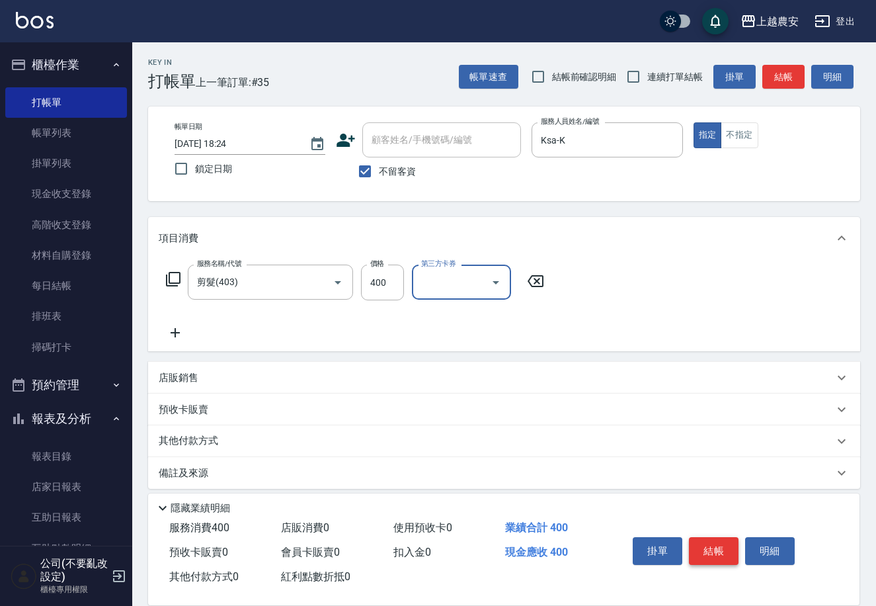
click at [712, 558] on button "結帳" at bounding box center [714, 551] width 50 height 28
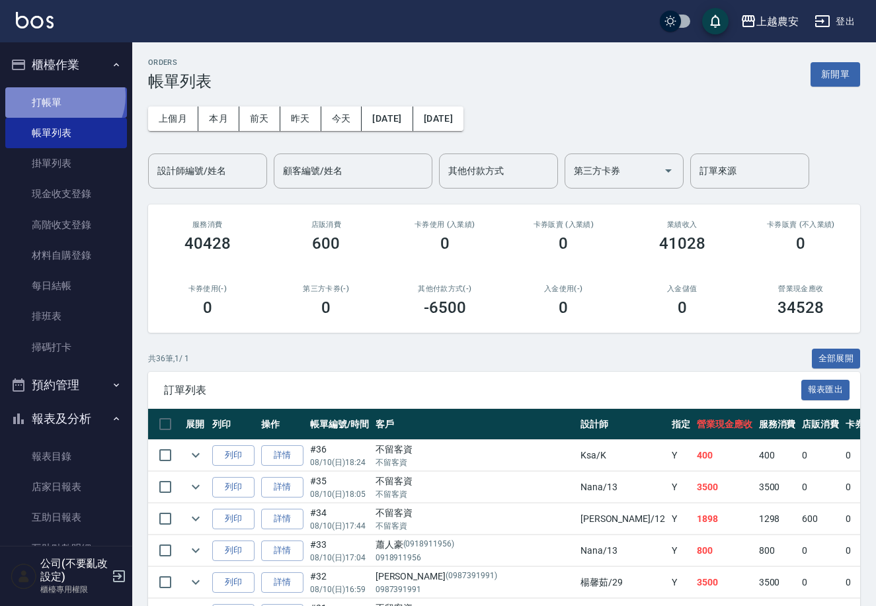
click at [62, 96] on link "打帳單" at bounding box center [66, 102] width 122 height 30
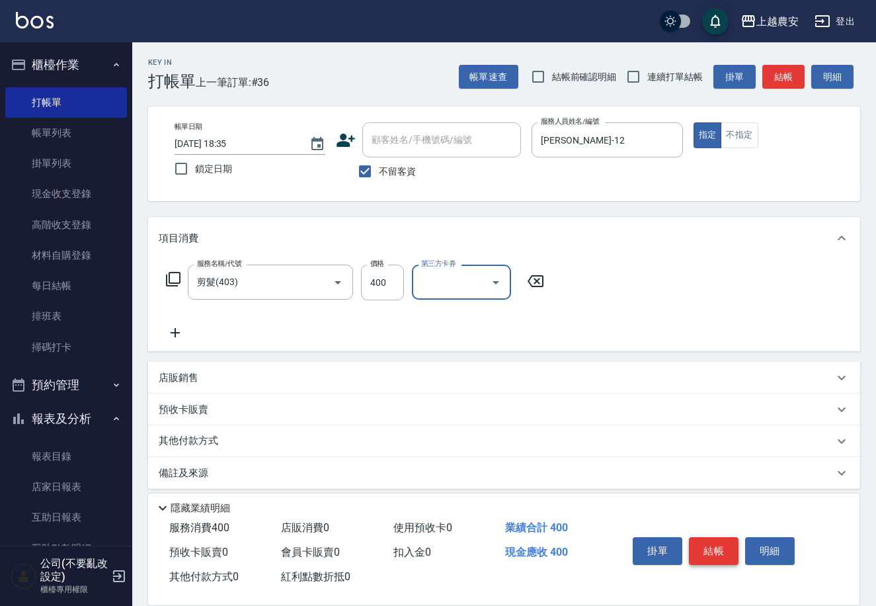
click at [720, 544] on button "結帳" at bounding box center [714, 551] width 50 height 28
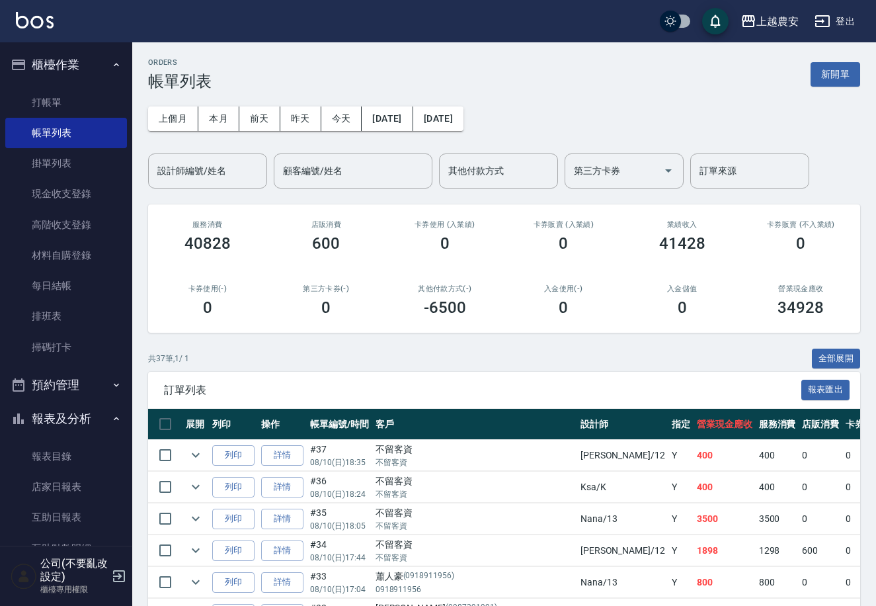
click at [581, 357] on div "共 37 筆, 1 / 1 全部展開" at bounding box center [504, 359] width 712 height 21
click at [284, 547] on link "詳情" at bounding box center [282, 550] width 42 height 21
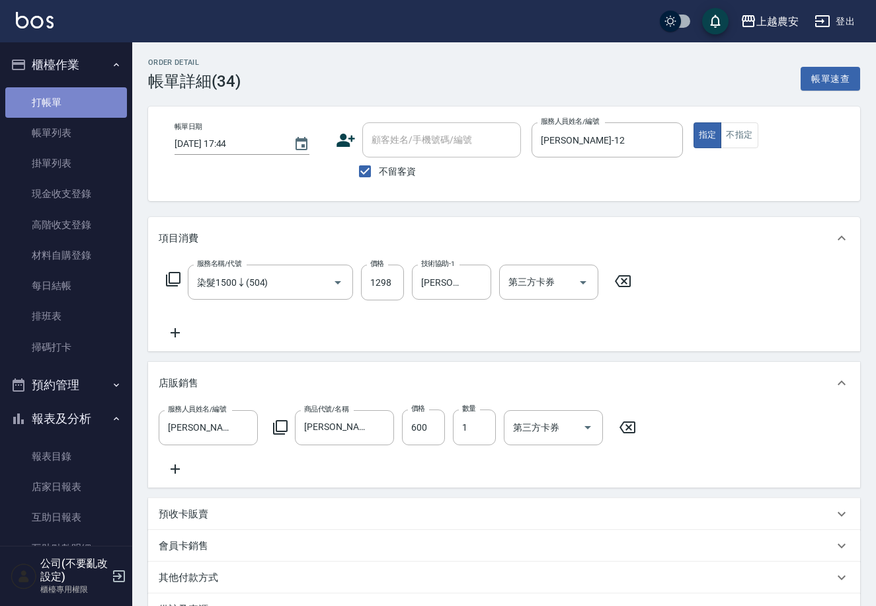
click at [91, 90] on link "打帳單" at bounding box center [66, 102] width 122 height 30
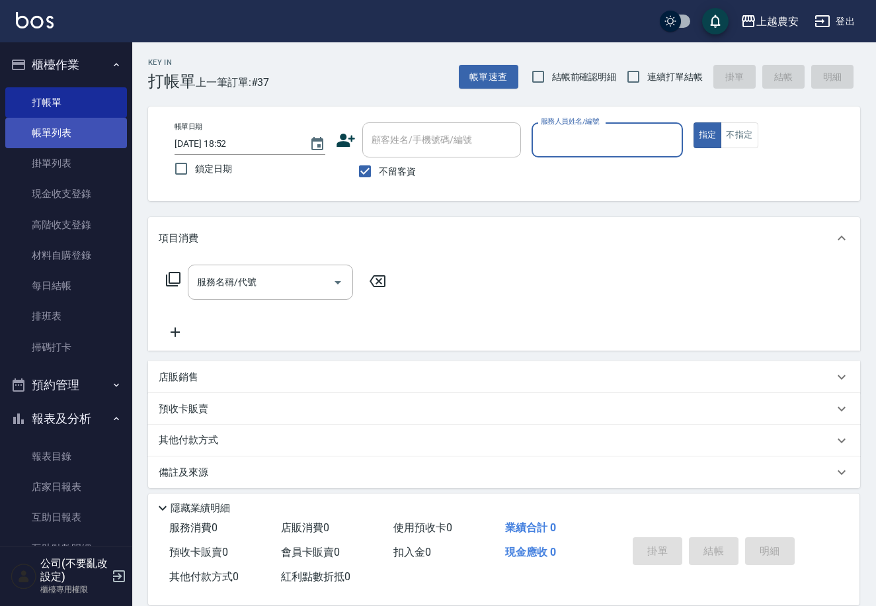
click at [77, 126] on link "帳單列表" at bounding box center [66, 133] width 122 height 30
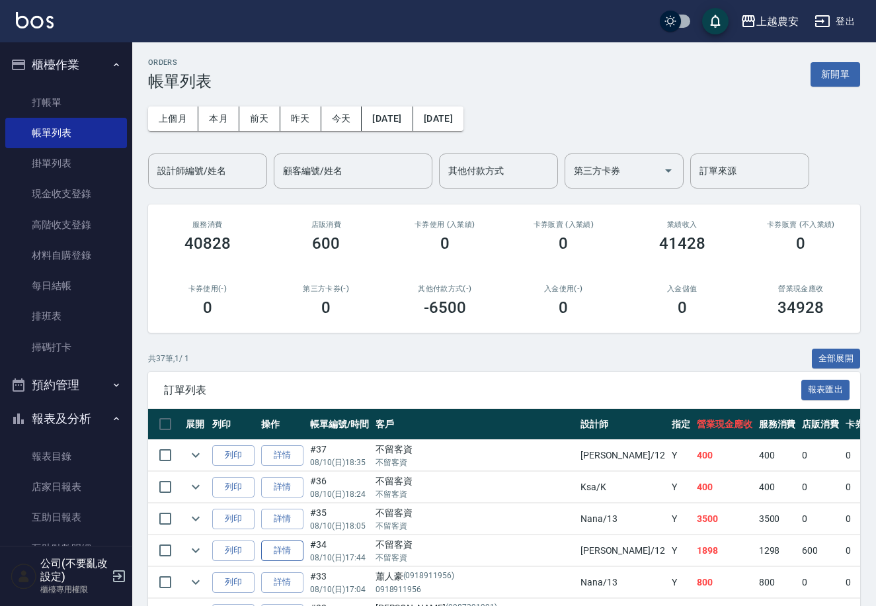
click at [285, 549] on link "詳情" at bounding box center [282, 550] width 42 height 21
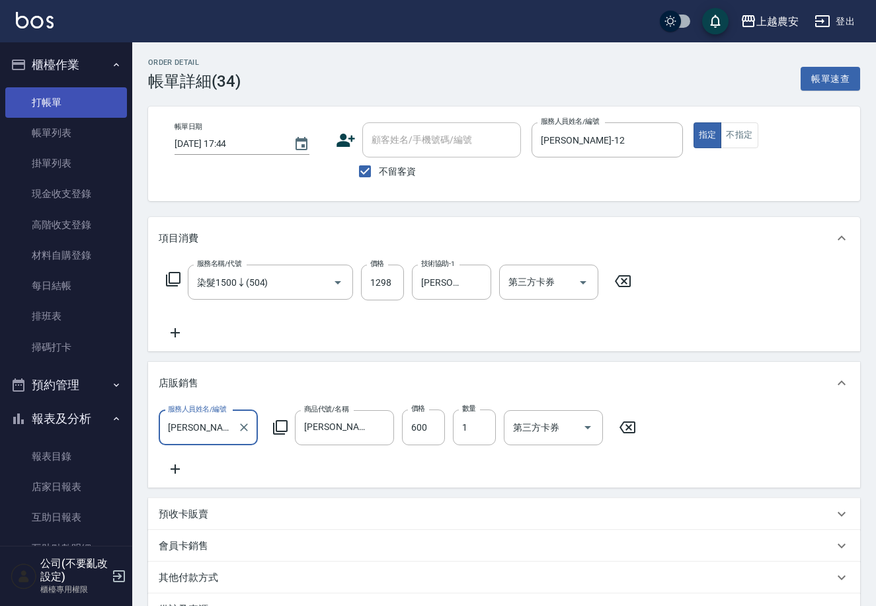
click at [120, 105] on link "打帳單" at bounding box center [66, 102] width 122 height 30
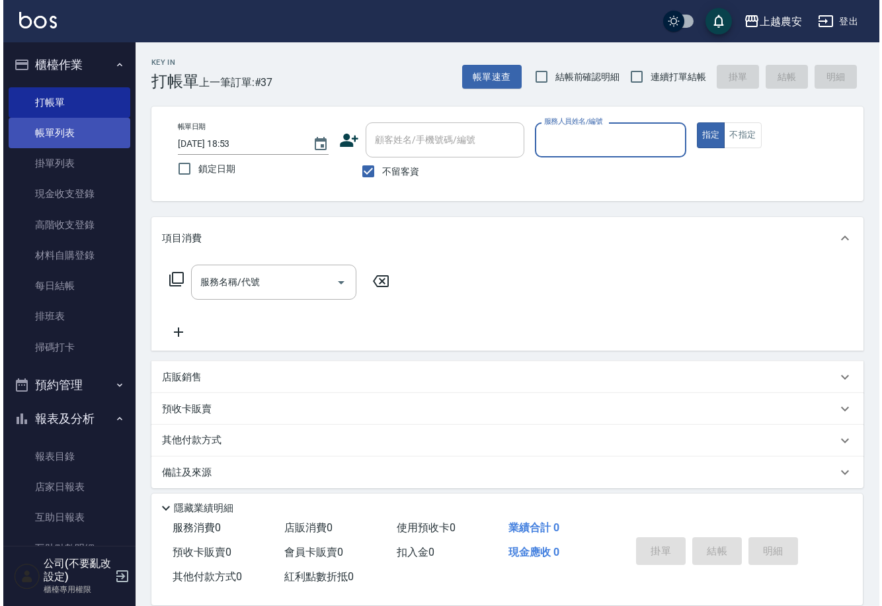
scroll to position [1, 0]
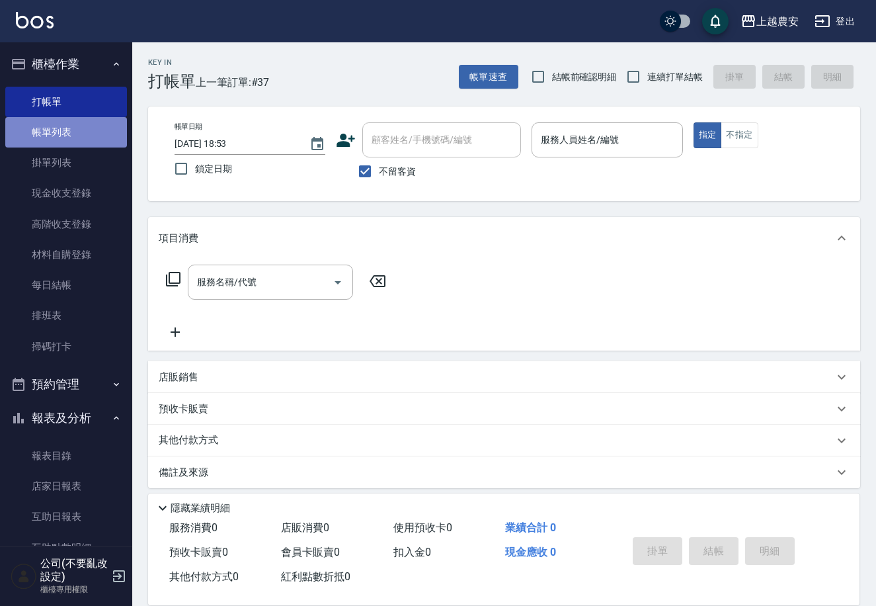
click at [116, 130] on link "帳單列表" at bounding box center [66, 132] width 122 height 30
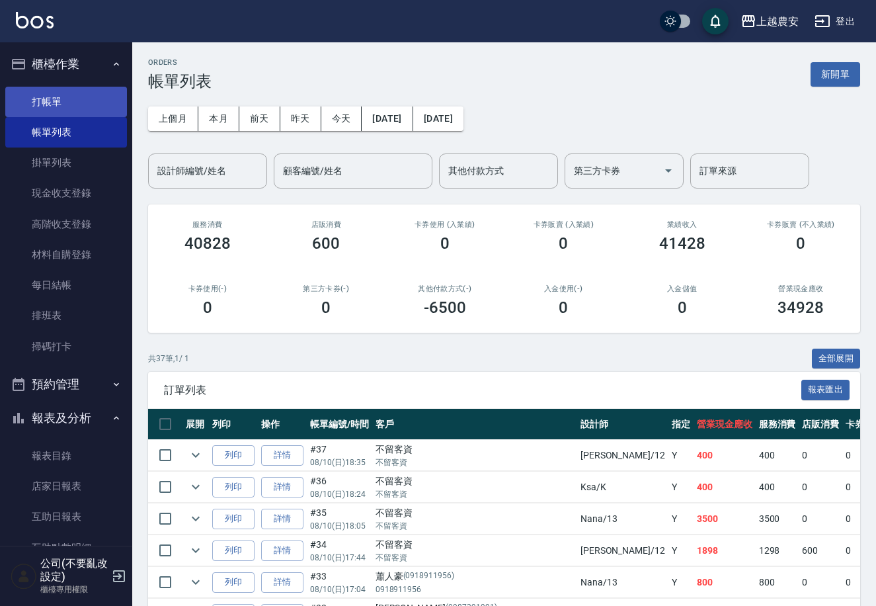
drag, startPoint x: 52, startPoint y: 95, endPoint x: 119, endPoint y: 93, distance: 66.8
click at [54, 95] on link "打帳單" at bounding box center [66, 102] width 122 height 30
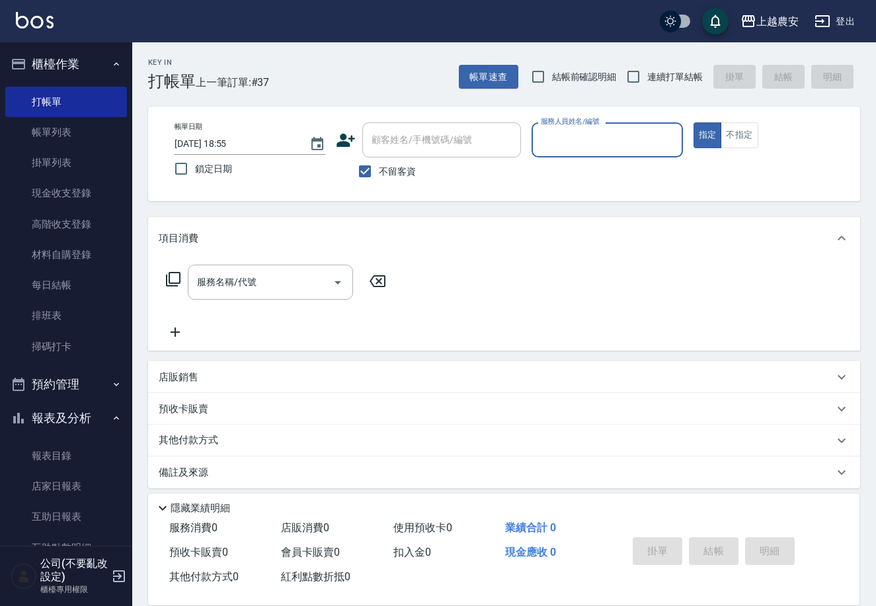
type input "3"
type input "Nana-13"
type button "true"
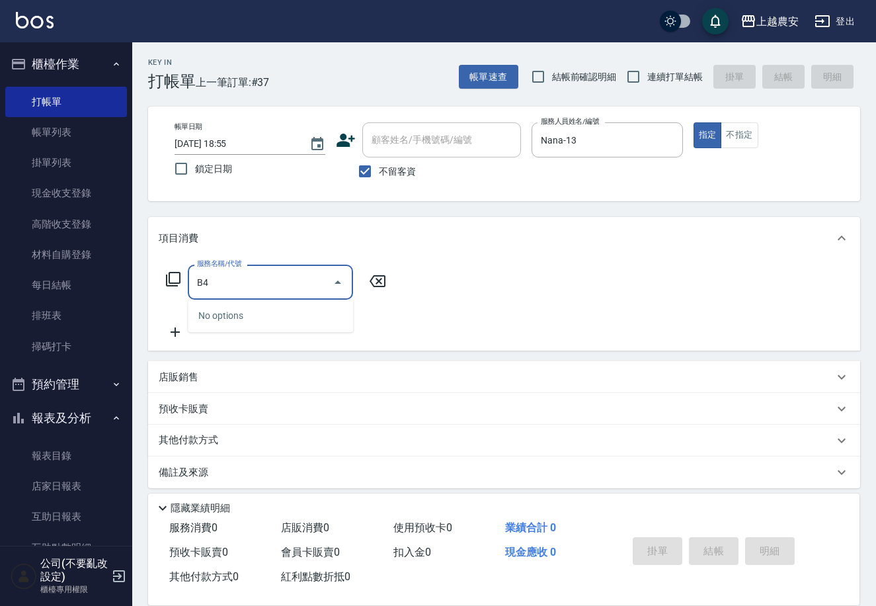
type input "B"
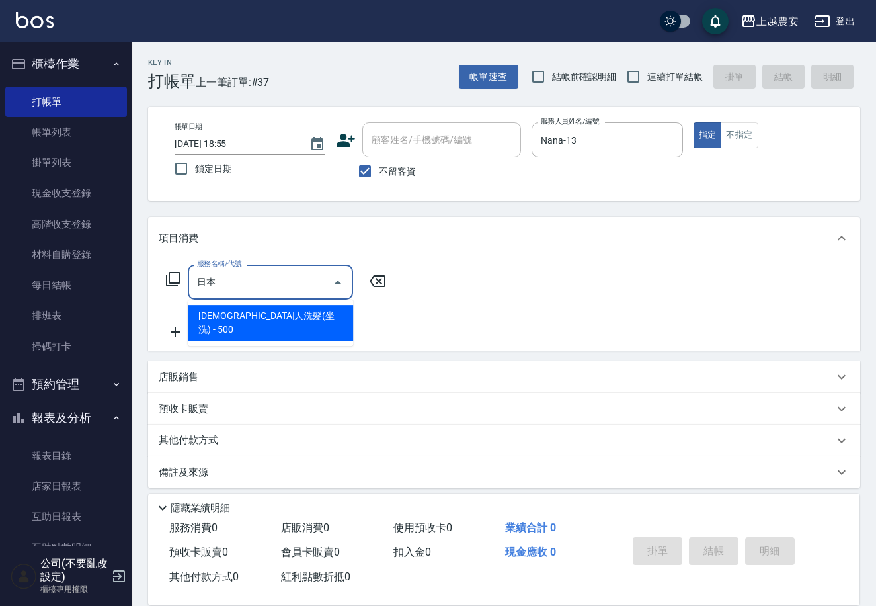
type input "日本"
click at [326, 250] on div "項目消費" at bounding box center [504, 238] width 712 height 42
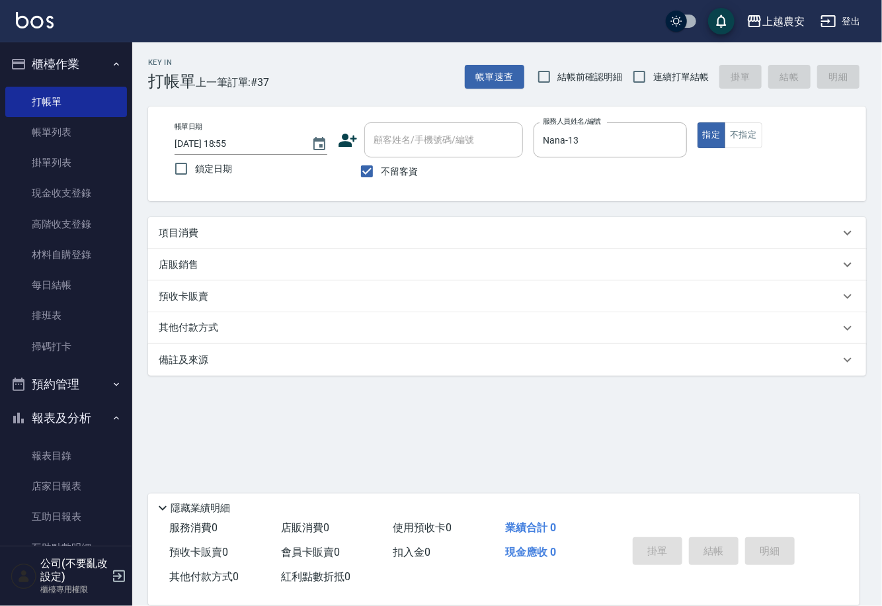
click at [194, 226] on p "項目消費" at bounding box center [179, 233] width 40 height 14
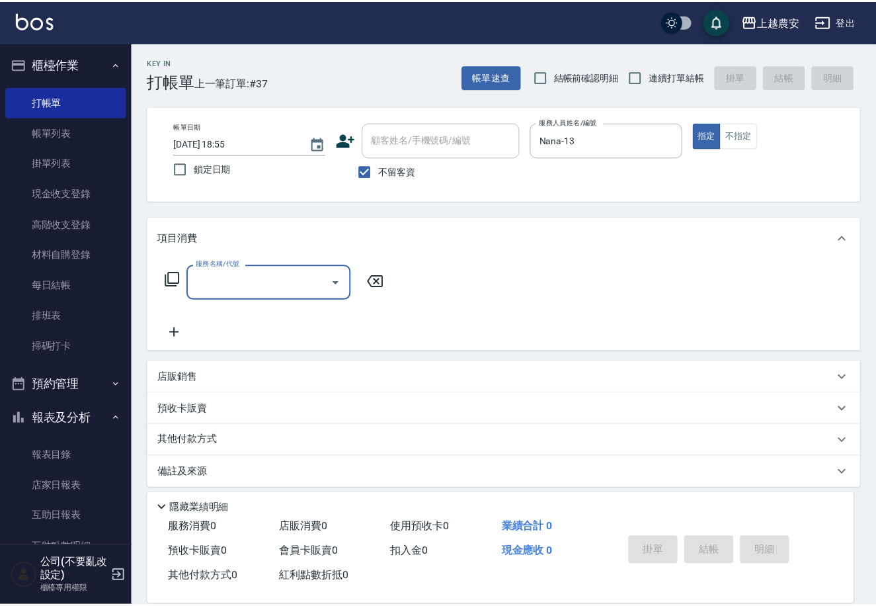
scroll to position [1, 0]
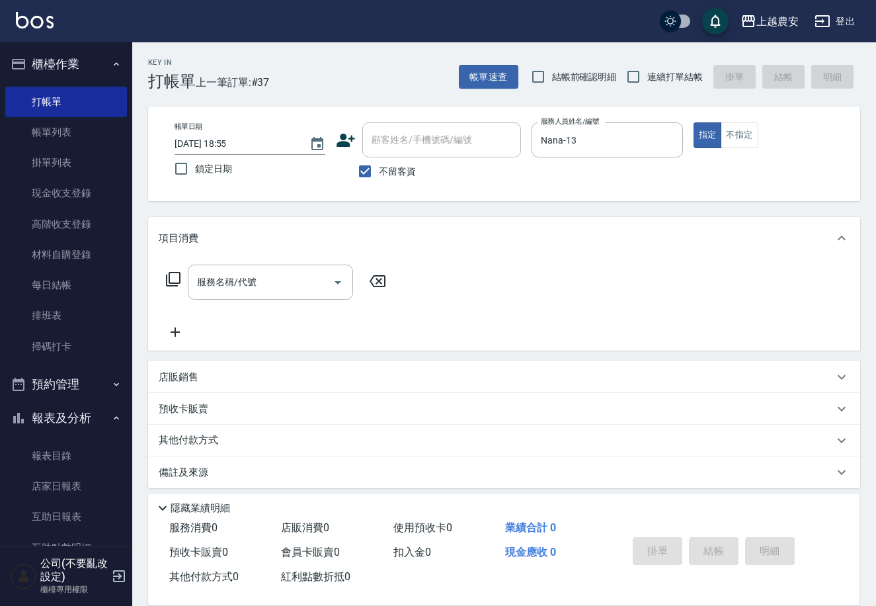
click at [168, 272] on icon at bounding box center [173, 279] width 16 height 16
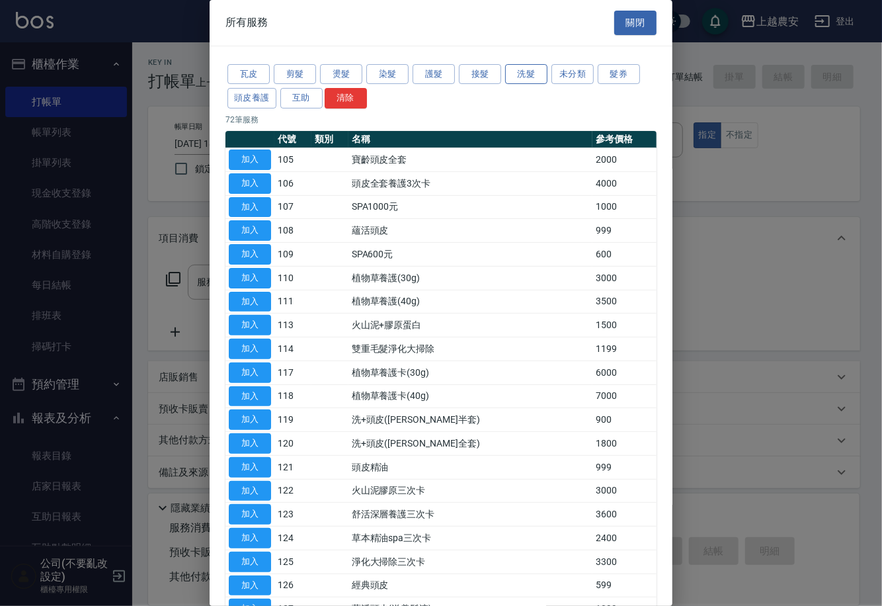
click at [517, 73] on button "洗髮" at bounding box center [526, 74] width 42 height 21
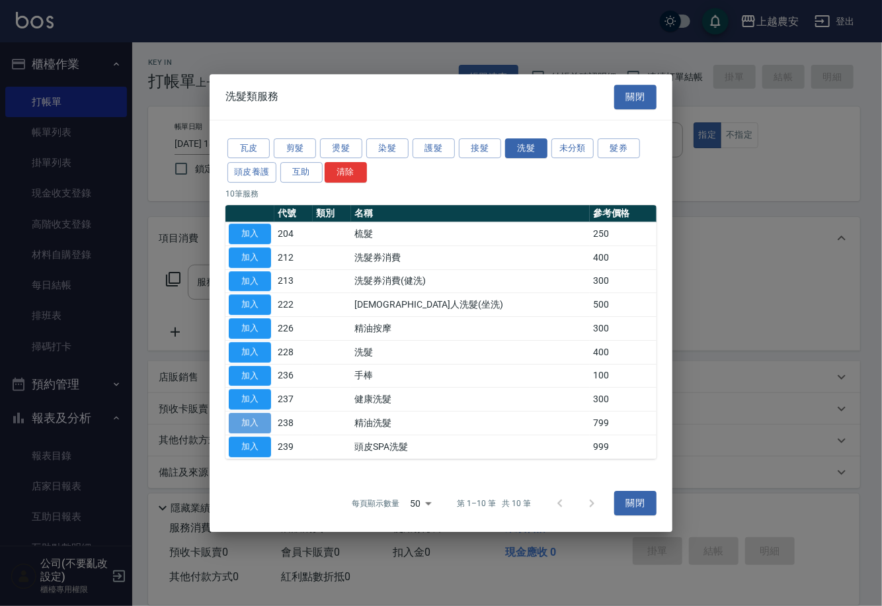
click at [256, 430] on button "加入" at bounding box center [250, 423] width 42 height 21
type input "精油洗髮(238)"
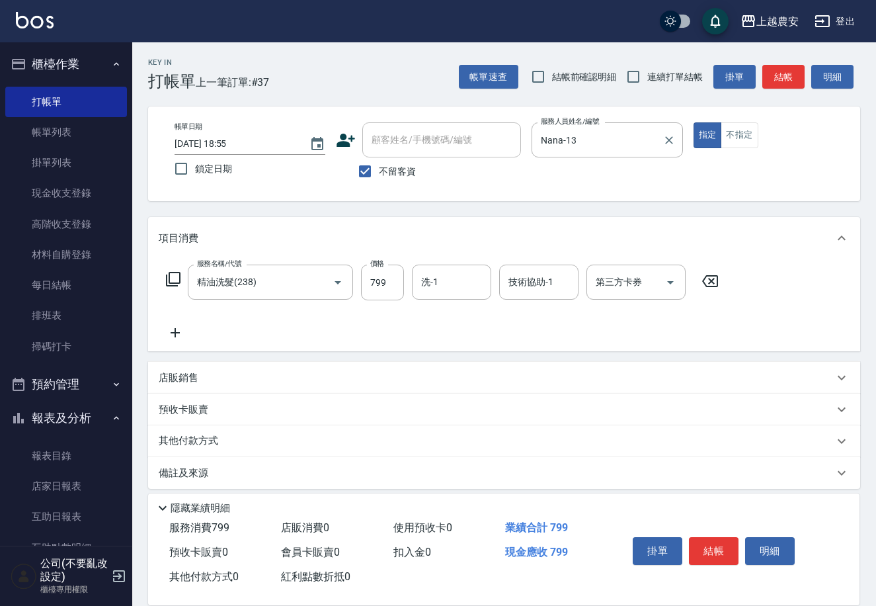
click at [584, 126] on label "服務人員姓名/編號" at bounding box center [570, 121] width 58 height 10
click at [584, 128] on input "Nana-13" at bounding box center [597, 139] width 119 height 23
click at [592, 134] on input "Nana-13" at bounding box center [597, 139] width 119 height 23
type input "N"
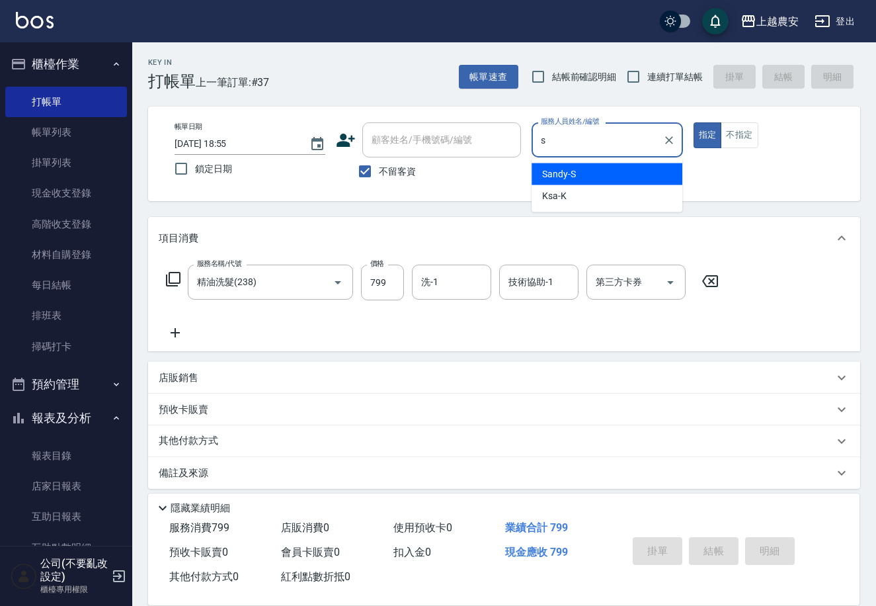
type input "Sandy-S"
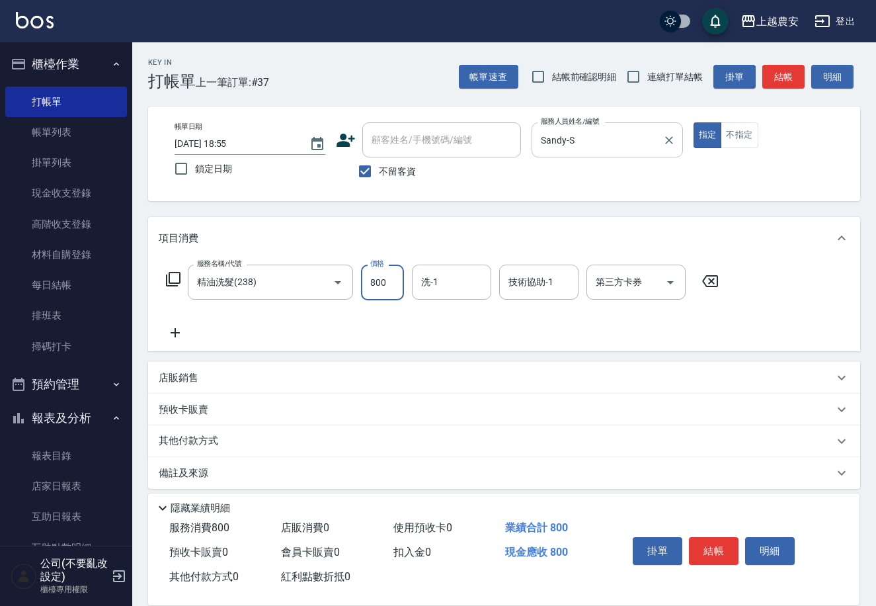
type input "800"
type input "晴晴-37"
click at [705, 546] on button "結帳" at bounding box center [714, 551] width 50 height 28
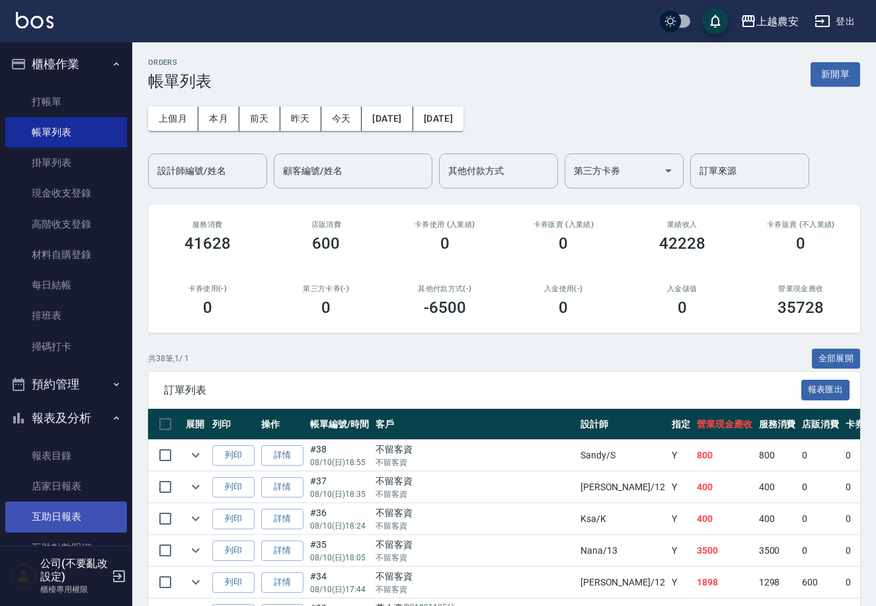
click at [92, 508] on link "互助日報表" at bounding box center [66, 516] width 122 height 30
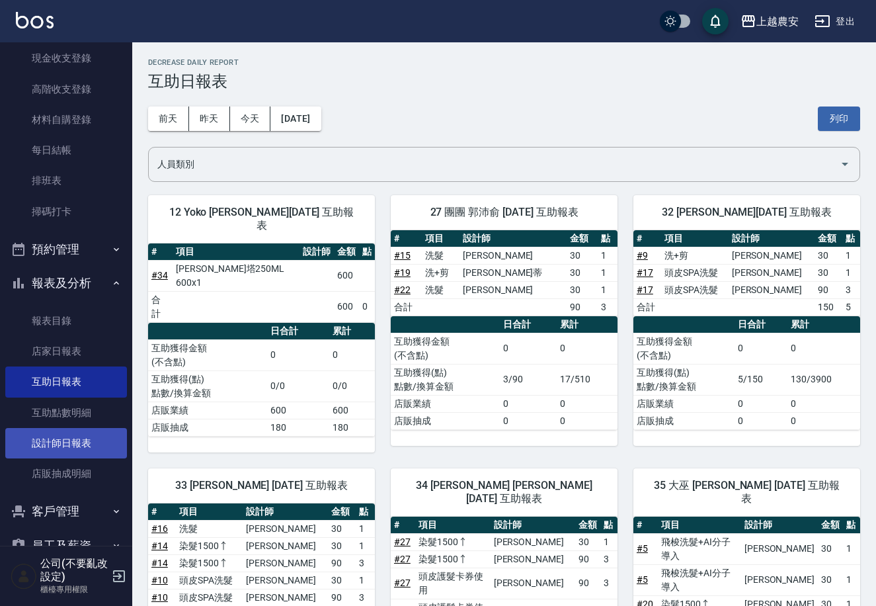
scroll to position [147, 0]
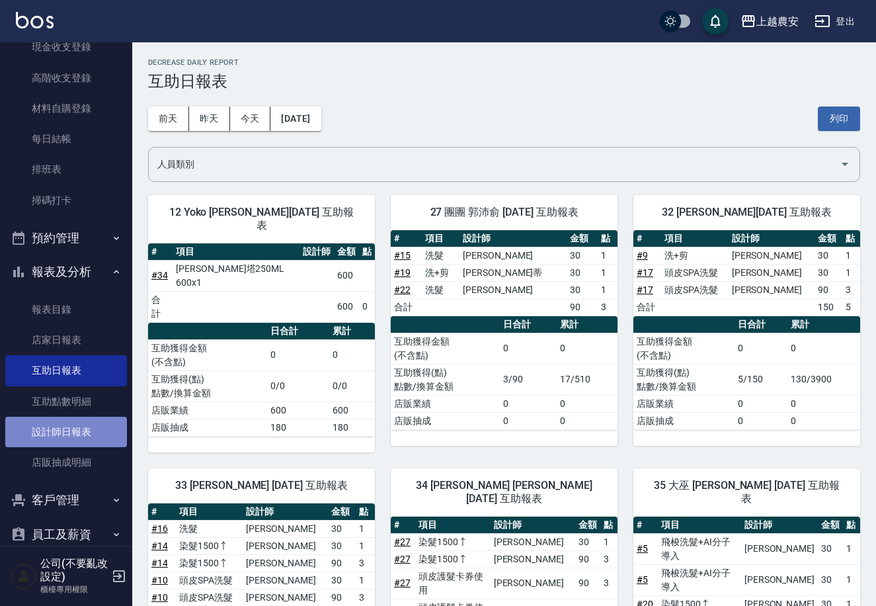
click at [71, 424] on link "設計師日報表" at bounding box center [66, 432] width 122 height 30
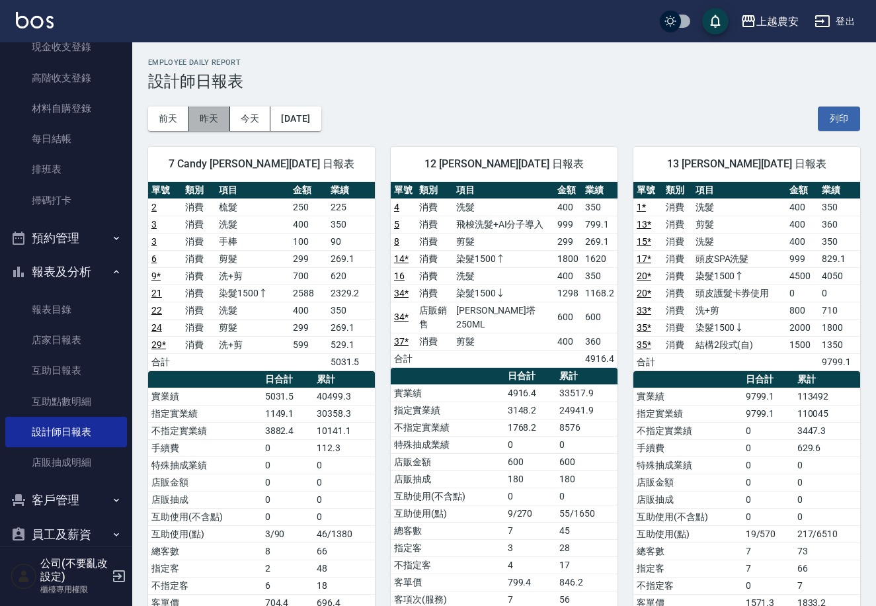
click at [200, 121] on button "昨天" at bounding box center [209, 118] width 41 height 24
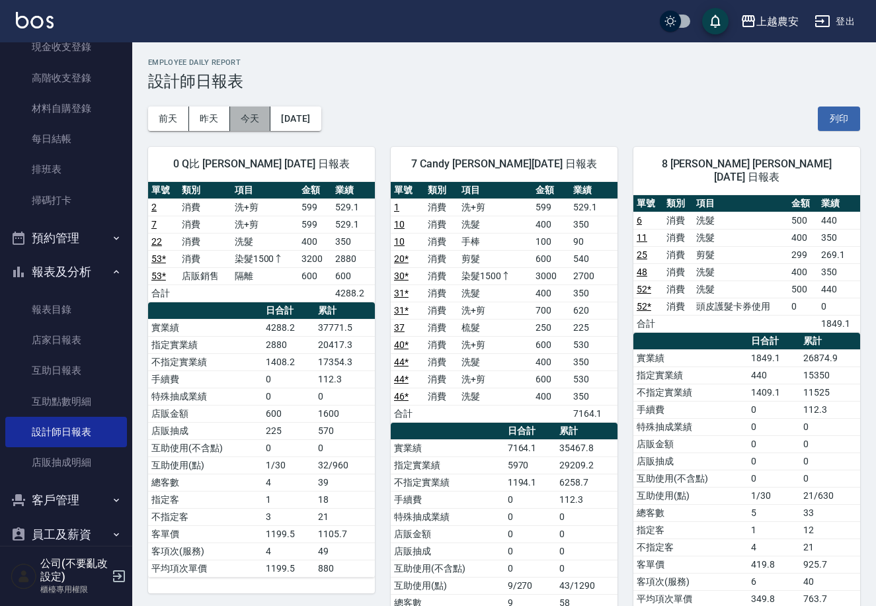
click at [237, 123] on button "今天" at bounding box center [250, 118] width 41 height 24
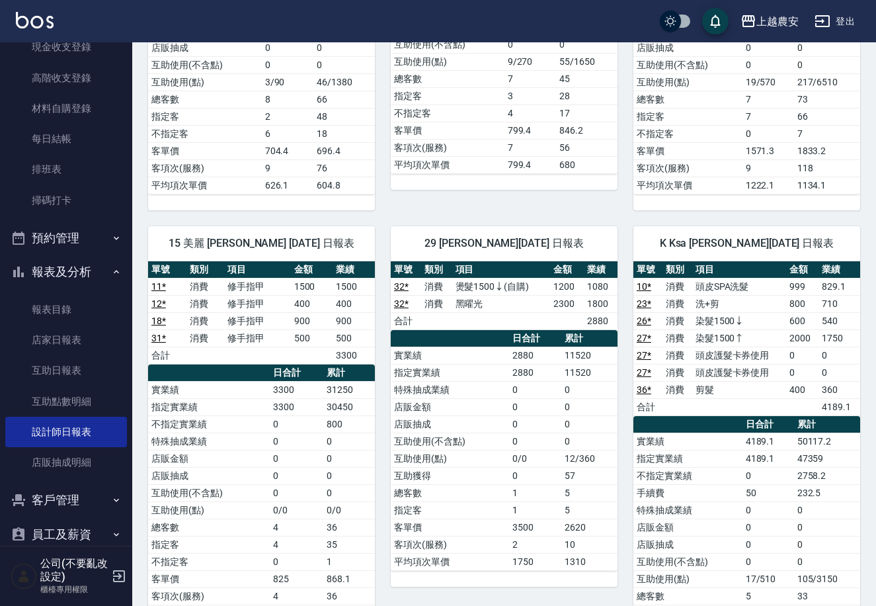
scroll to position [454, 0]
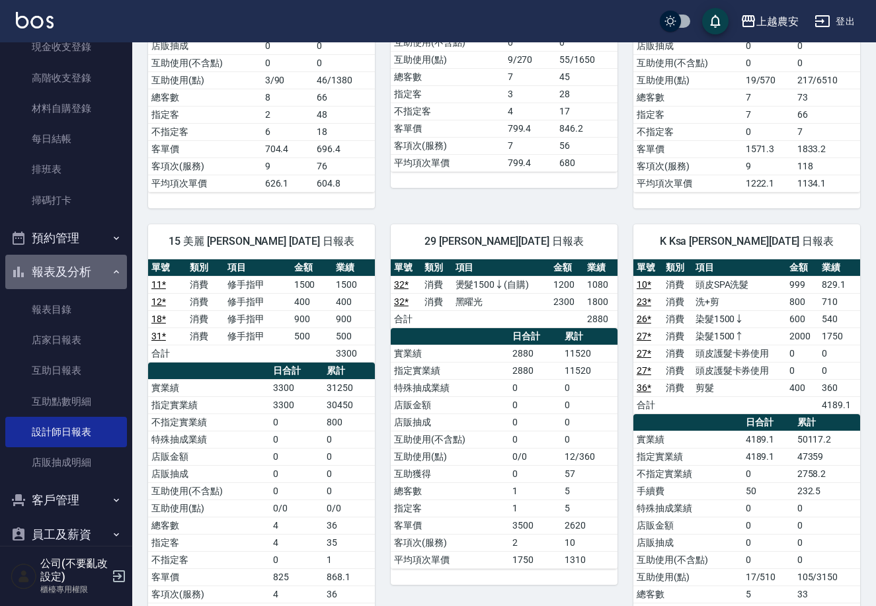
click at [71, 276] on button "報表及分析" at bounding box center [66, 272] width 122 height 34
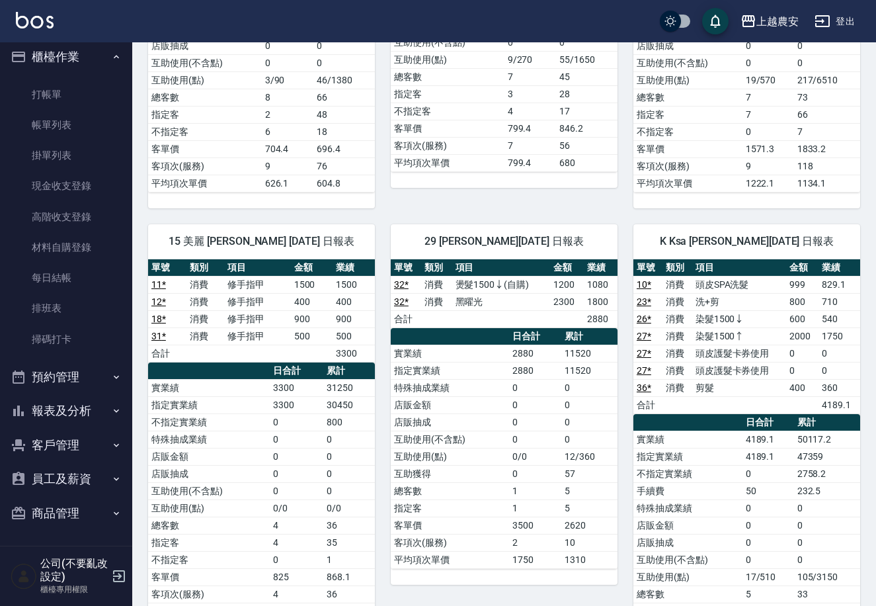
scroll to position [7, 0]
click at [93, 95] on link "打帳單" at bounding box center [66, 95] width 122 height 30
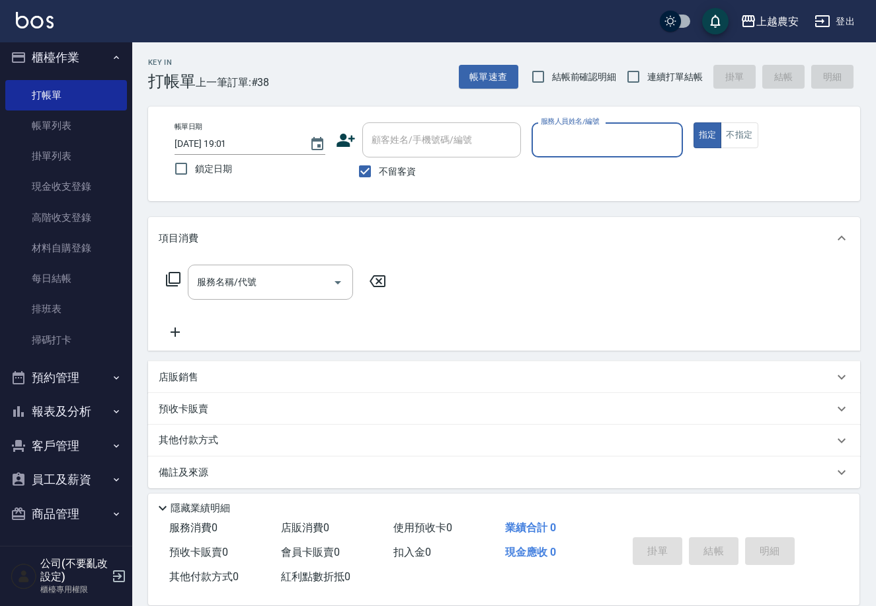
click at [63, 50] on button "櫃檯作業" at bounding box center [66, 57] width 122 height 34
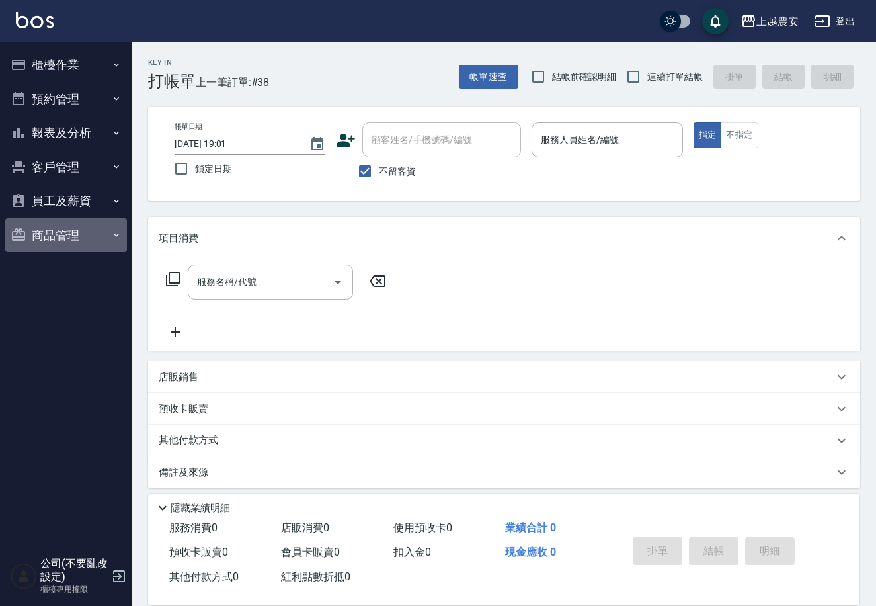
click at [64, 230] on button "商品管理" at bounding box center [66, 235] width 122 height 34
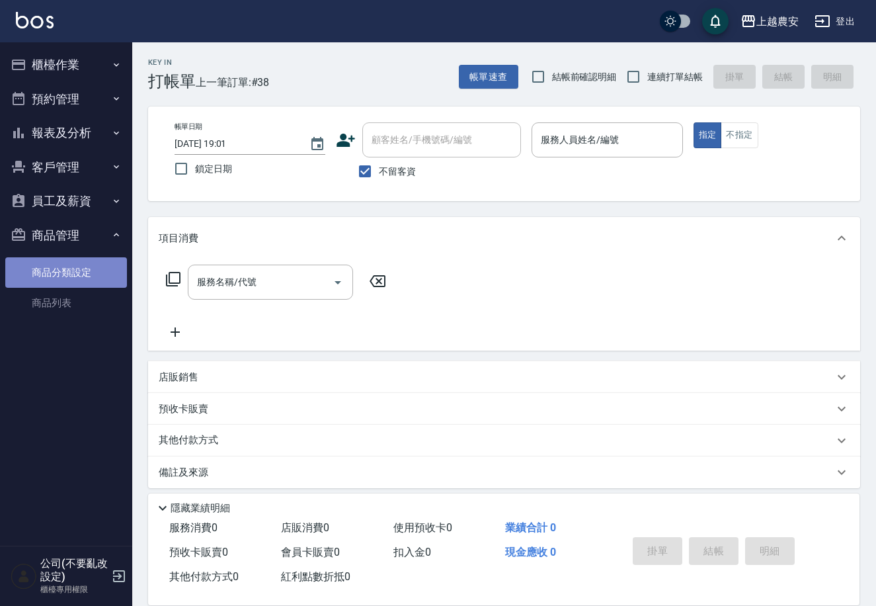
click at [62, 274] on link "商品分類設定" at bounding box center [66, 272] width 122 height 30
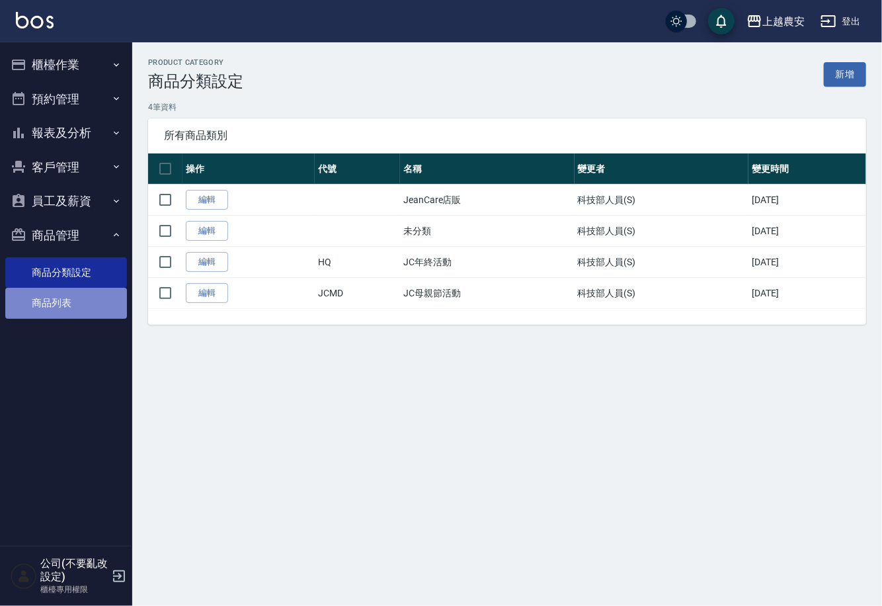
click at [19, 296] on link "商品列表" at bounding box center [66, 303] width 122 height 30
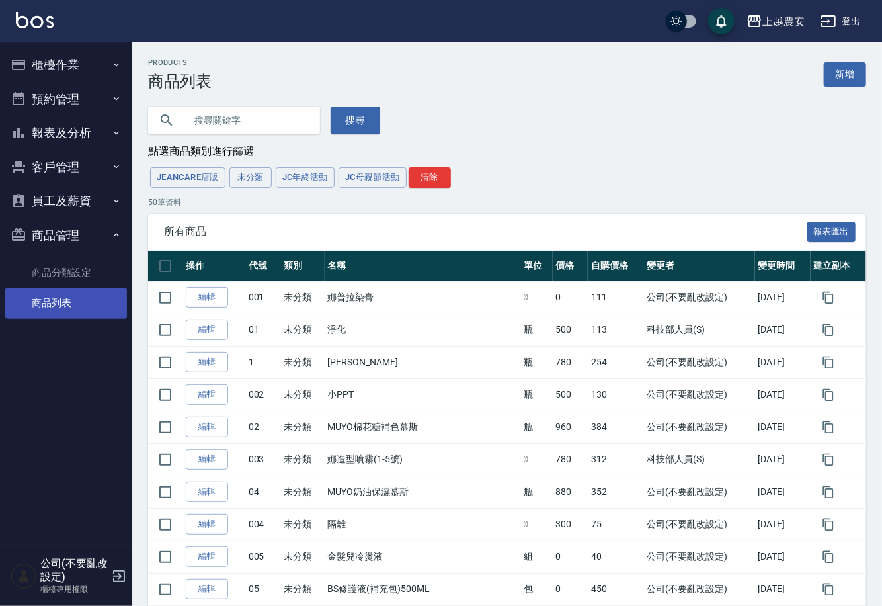
click at [287, 117] on input "text" at bounding box center [247, 121] width 124 height 36
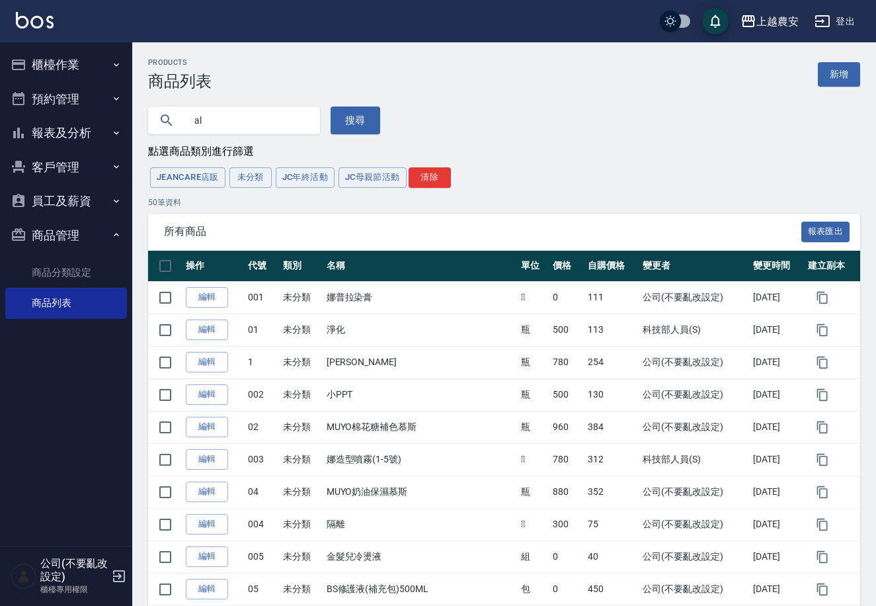
type input "a"
type input "毛"
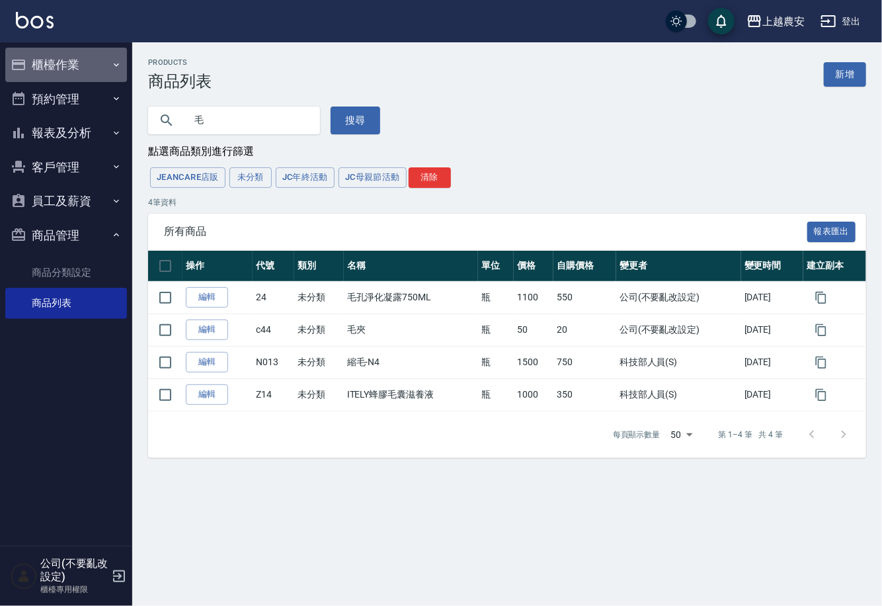
click at [101, 65] on button "櫃檯作業" at bounding box center [66, 65] width 122 height 34
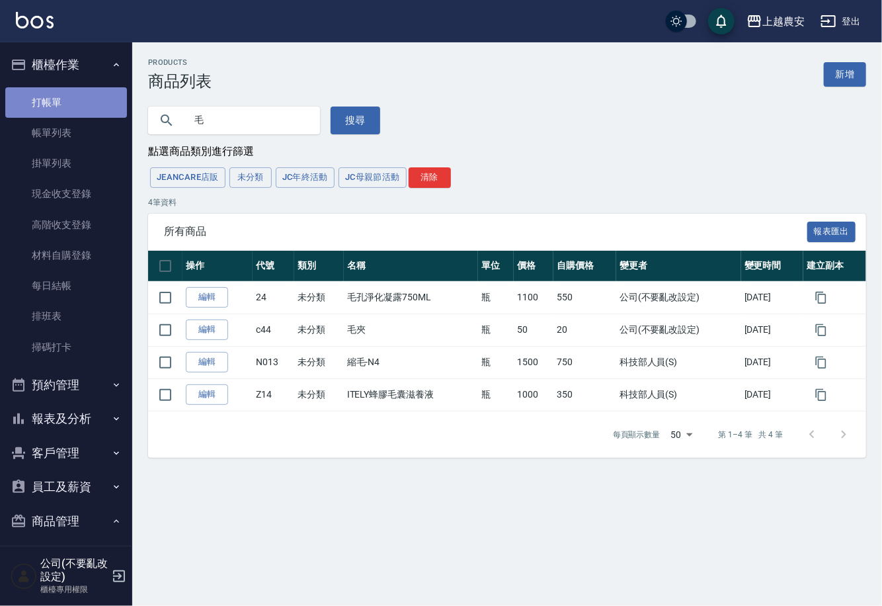
click at [97, 88] on link "打帳單" at bounding box center [66, 102] width 122 height 30
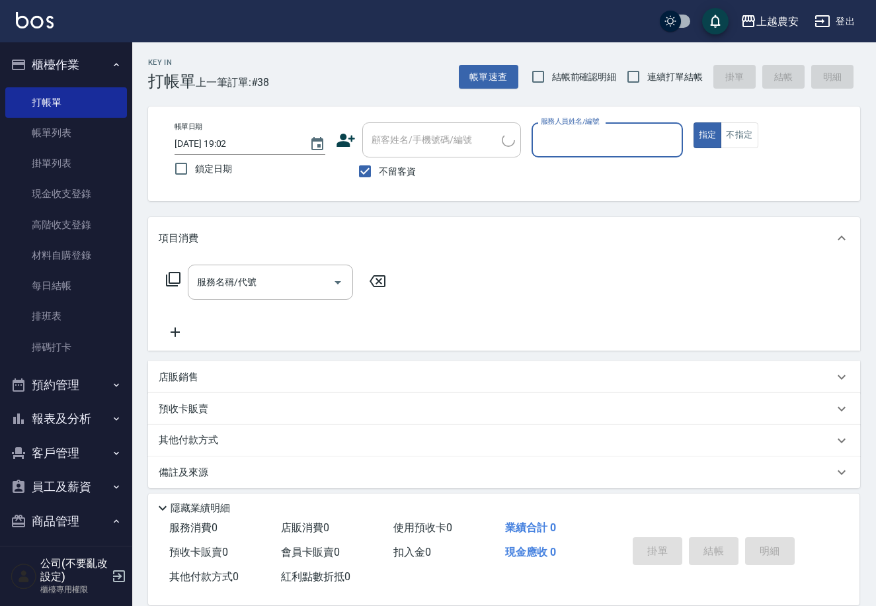
click at [118, 82] on li "櫃檯作業 打帳單 帳單列表 掛單列表 現金收支登錄 高階收支登錄 材料自購登錄 每日結帳 排班表 掃碼打卡" at bounding box center [66, 208] width 122 height 320
click at [113, 69] on button "櫃檯作業" at bounding box center [66, 65] width 122 height 34
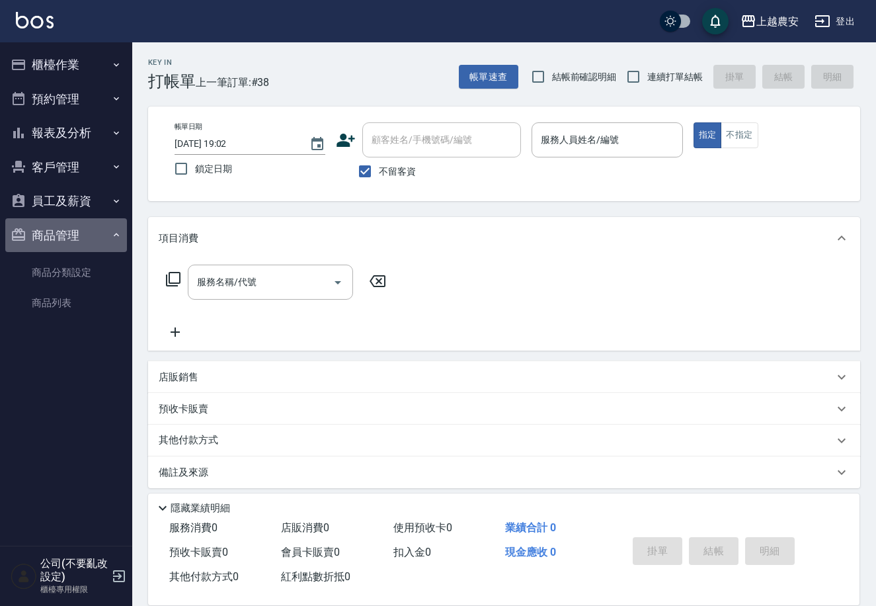
click at [88, 222] on button "商品管理" at bounding box center [66, 235] width 122 height 34
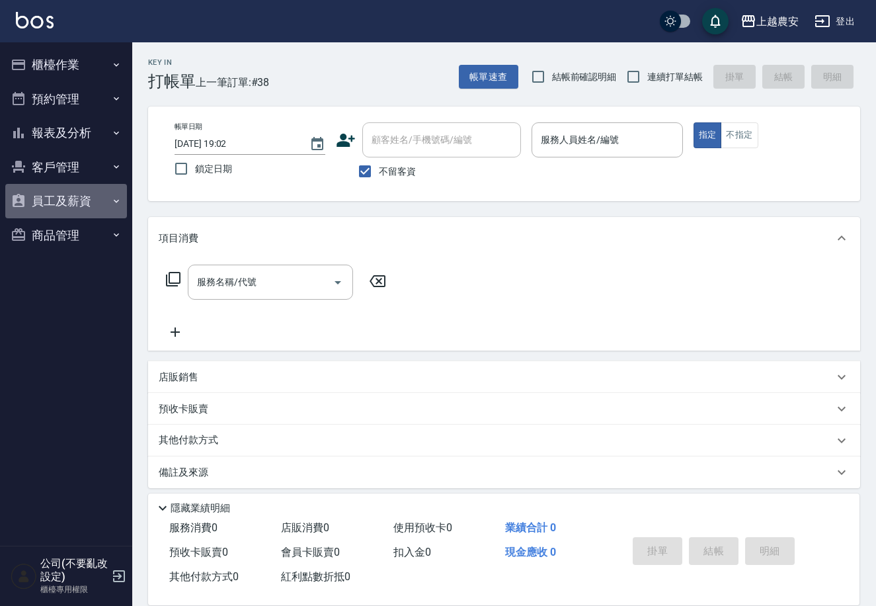
click at [79, 197] on button "員工及薪資" at bounding box center [66, 201] width 122 height 34
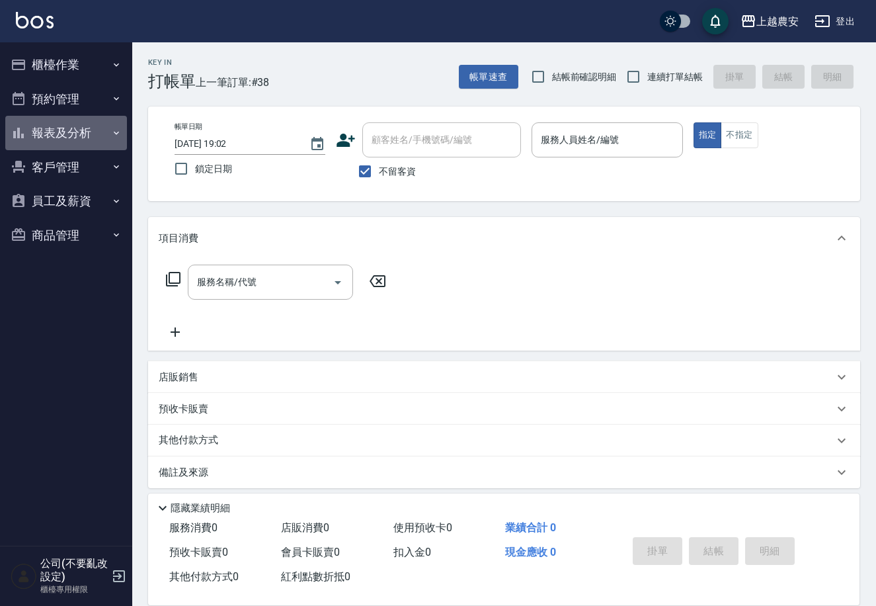
click at [79, 134] on button "報表及分析" at bounding box center [66, 133] width 122 height 34
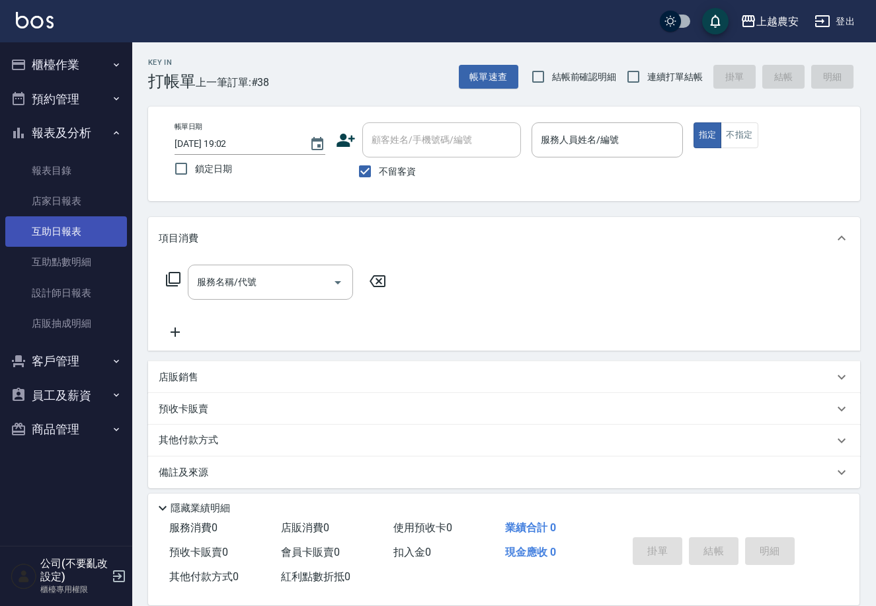
click at [97, 224] on link "互助日報表" at bounding box center [66, 231] width 122 height 30
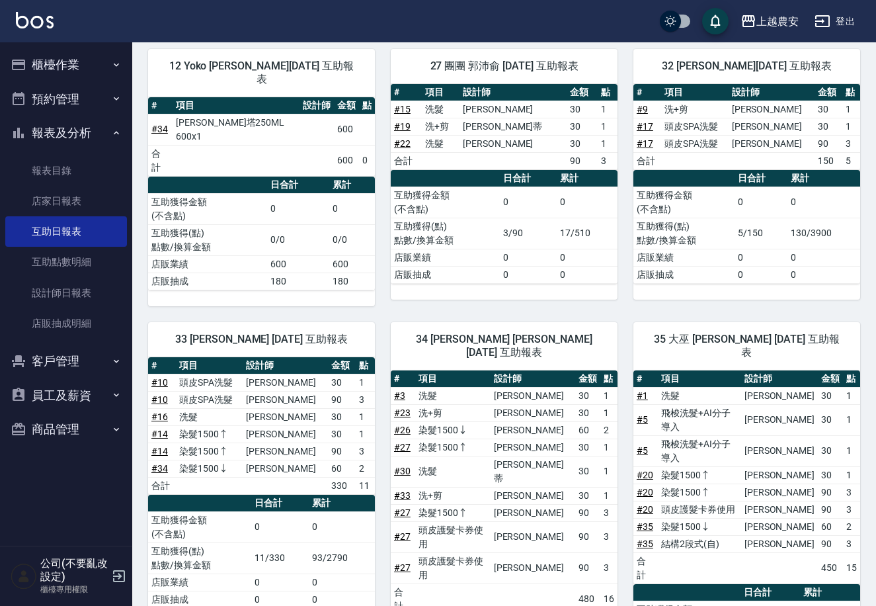
scroll to position [151, 0]
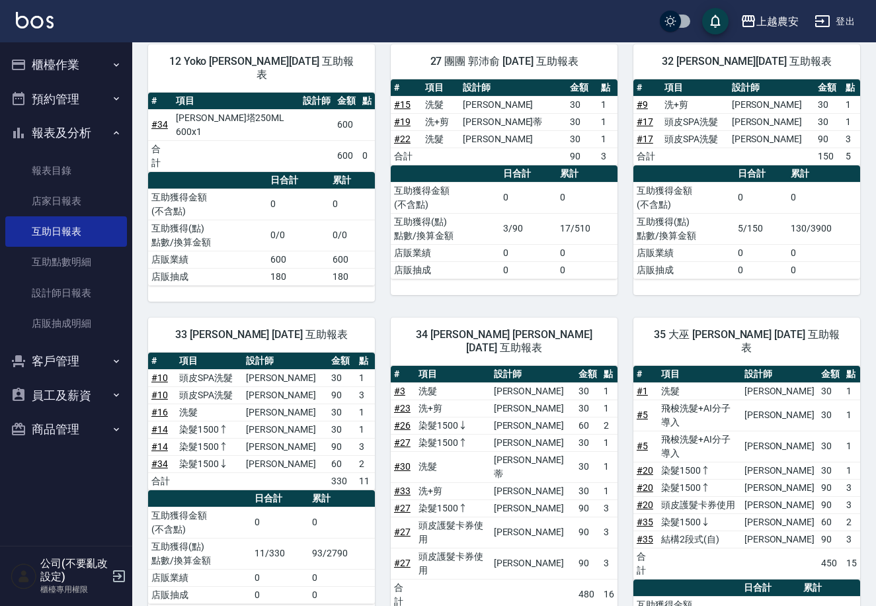
click at [870, 208] on div "上越農安 2025-08-10 互助日報表 列印時間： 2025-08-10-19:03 Decrease Daily Report 互助日報表 前天 昨天 …" at bounding box center [504, 532] width 744 height 1280
drag, startPoint x: 870, startPoint y: 208, endPoint x: 881, endPoint y: 239, distance: 33.1
click at [872, 257] on div "上越農安 2025-08-10 互助日報表 列印時間： 2025-08-10-19:03 Decrease Daily Report 互助日報表 前天 昨天 …" at bounding box center [504, 532] width 744 height 1280
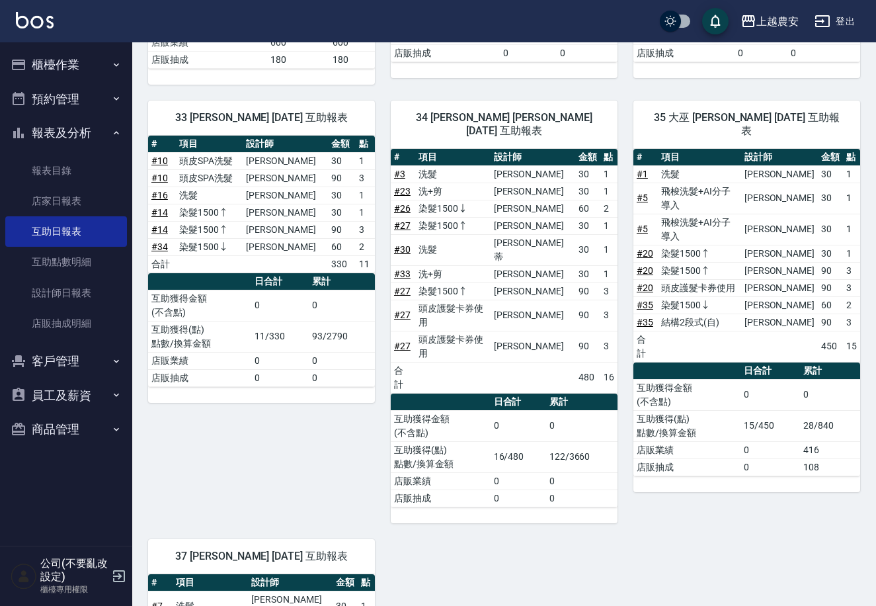
scroll to position [355, 0]
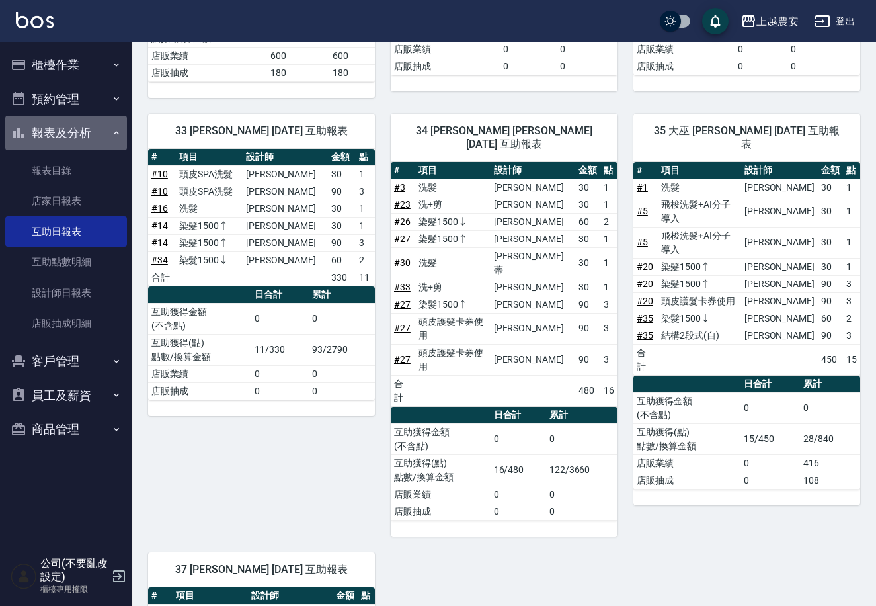
click at [52, 132] on button "報表及分析" at bounding box center [66, 133] width 122 height 34
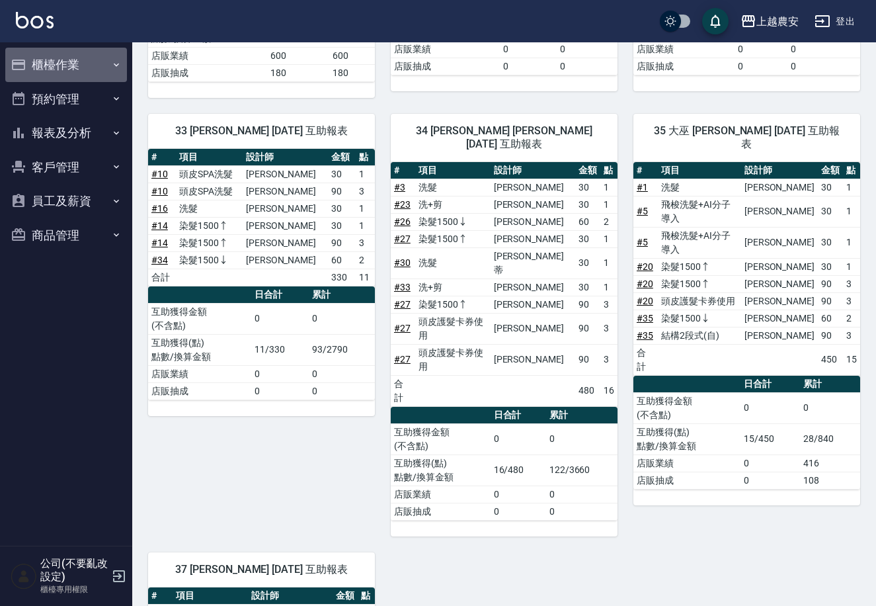
click at [71, 68] on button "櫃檯作業" at bounding box center [66, 65] width 122 height 34
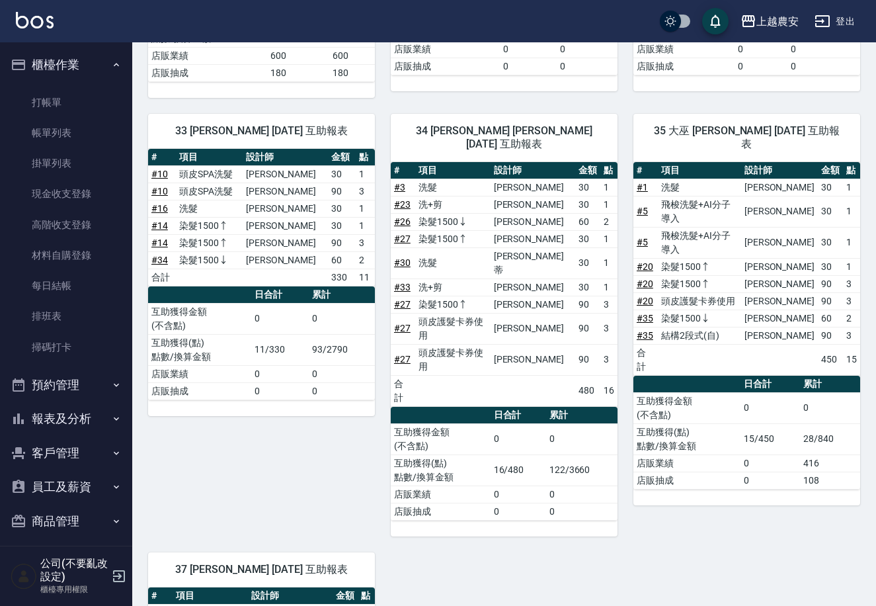
click at [54, 58] on button "櫃檯作業" at bounding box center [66, 65] width 122 height 34
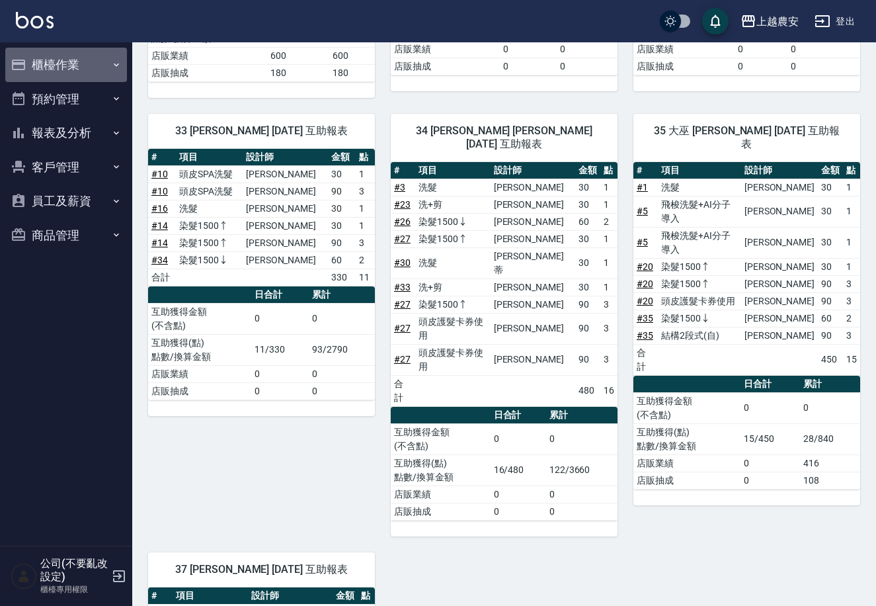
click at [117, 62] on icon "button" at bounding box center [116, 65] width 11 height 11
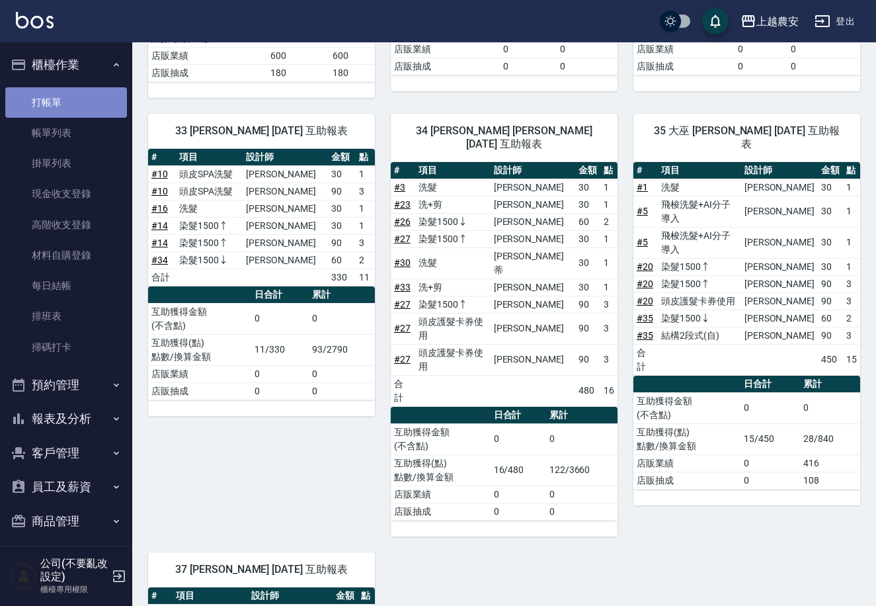
click at [73, 108] on link "打帳單" at bounding box center [66, 102] width 122 height 30
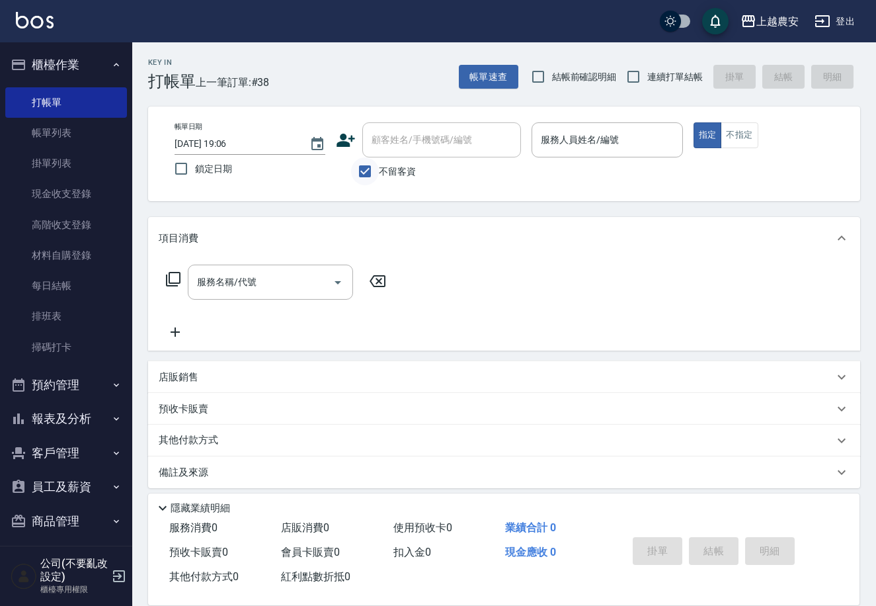
drag, startPoint x: 361, startPoint y: 163, endPoint x: 384, endPoint y: 147, distance: 27.5
click at [364, 160] on input "不留客資" at bounding box center [365, 171] width 28 height 28
checkbox input "false"
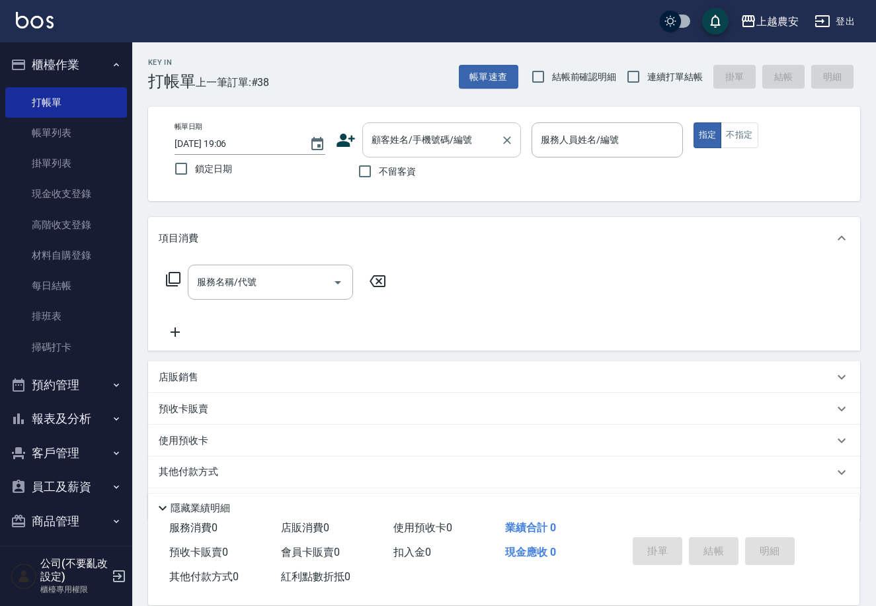
click at [390, 142] on input "顧客姓名/手機號碼/編號" at bounding box center [431, 139] width 127 height 23
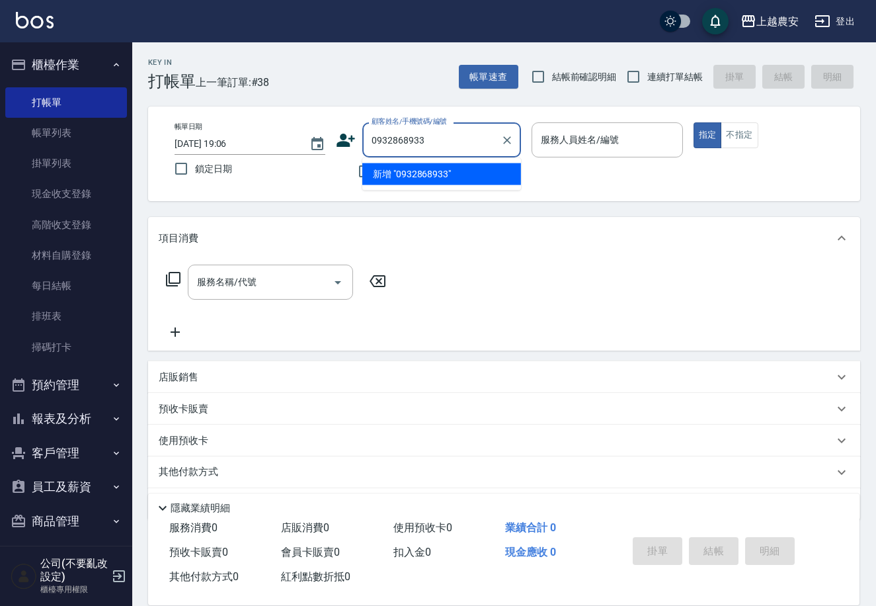
drag, startPoint x: 431, startPoint y: 140, endPoint x: 491, endPoint y: 160, distance: 63.0
click at [491, 160] on body "上越農安 登出 櫃檯作業 打帳單 帳單列表 掛單列表 現金收支登錄 高階收支登錄 材料自購登錄 每日結帳 排班表 掃碼打卡 預約管理 預約管理 單日預約紀錄 …" at bounding box center [438, 322] width 876 height 645
type input "0932868933"
click at [342, 130] on icon at bounding box center [346, 140] width 20 height 20
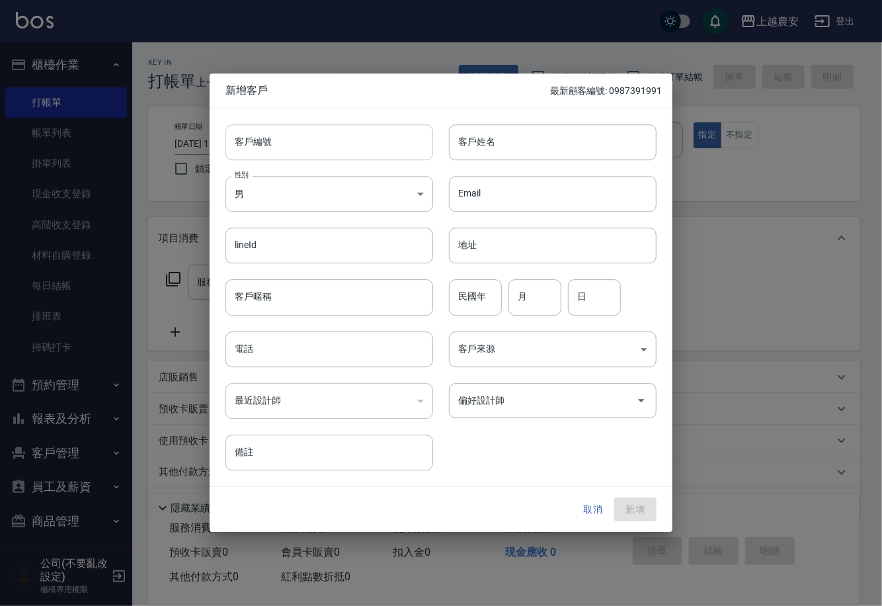
click at [366, 147] on input "客戶編號" at bounding box center [330, 142] width 208 height 36
paste input "0932868933"
type input "0932868933"
click at [358, 355] on input "電話" at bounding box center [330, 349] width 208 height 36
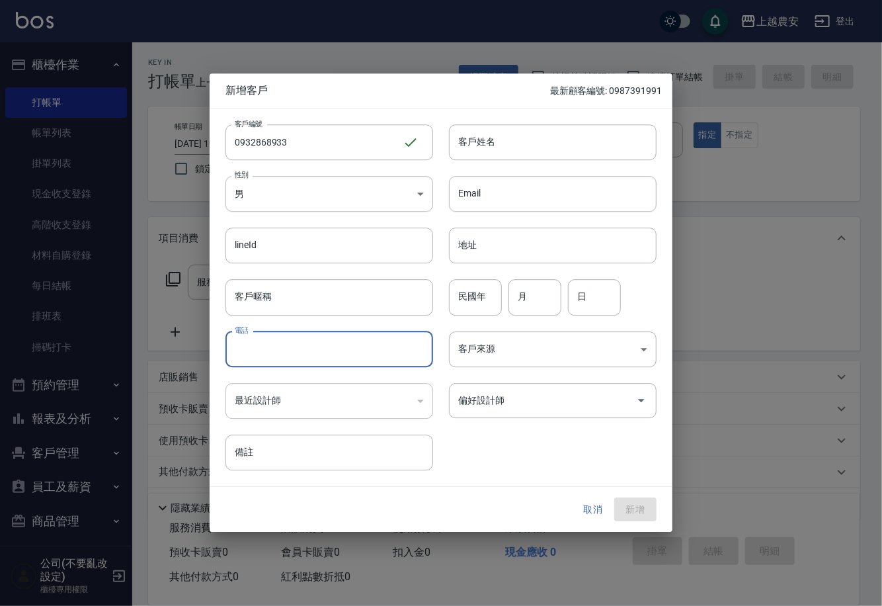
paste input "0932868933"
type input "0932868933"
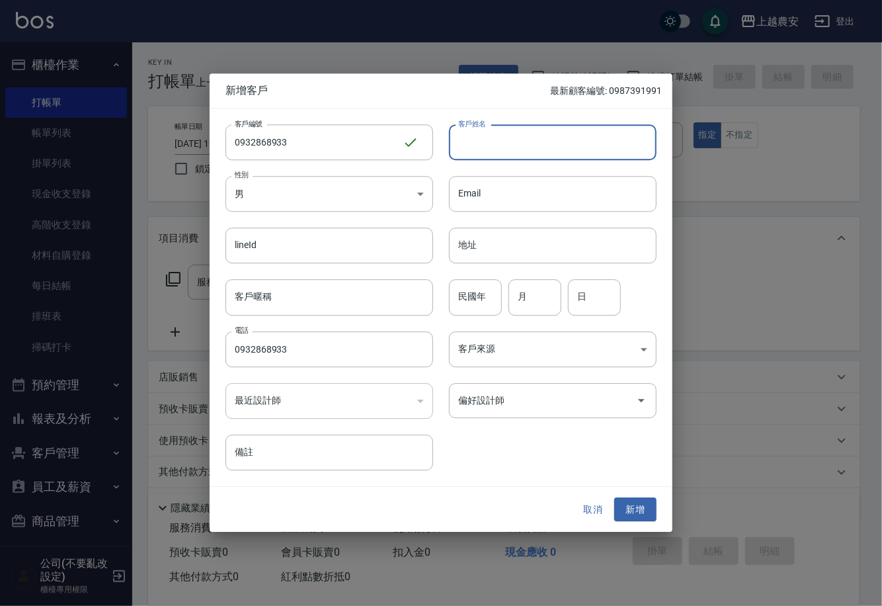
click at [546, 134] on input "客戶姓名" at bounding box center [553, 142] width 208 height 36
type input "[PERSON_NAME]"
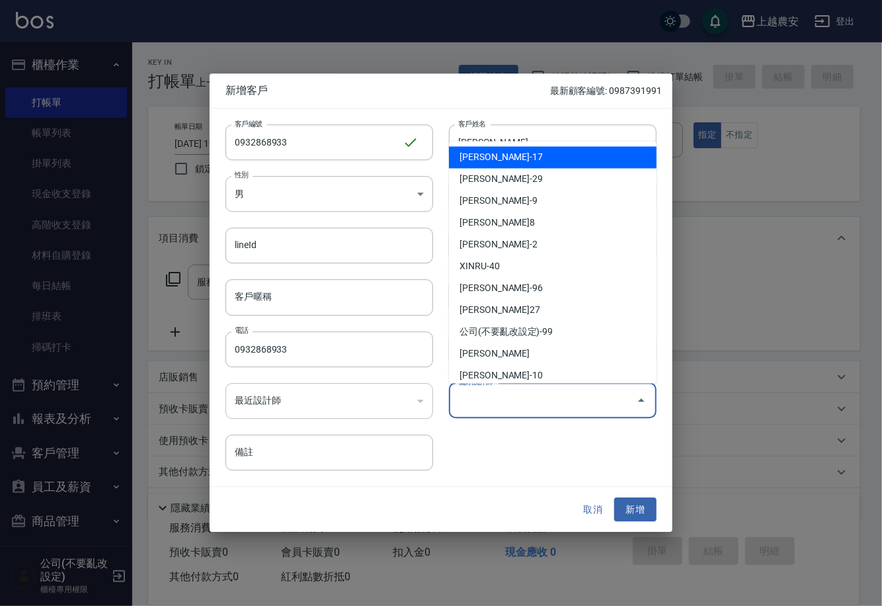
click at [618, 401] on input "偏好設計師" at bounding box center [543, 400] width 176 height 23
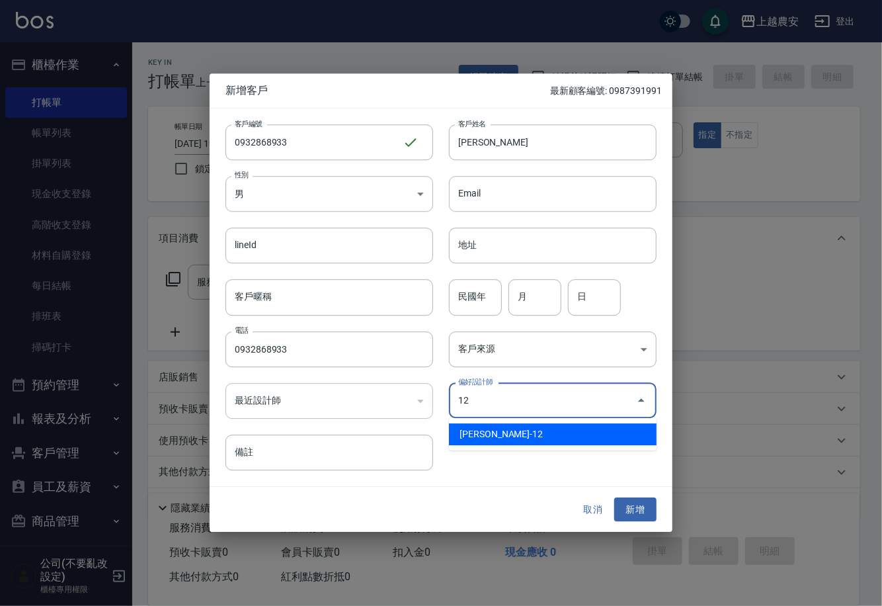
type input "蘇淑玲"
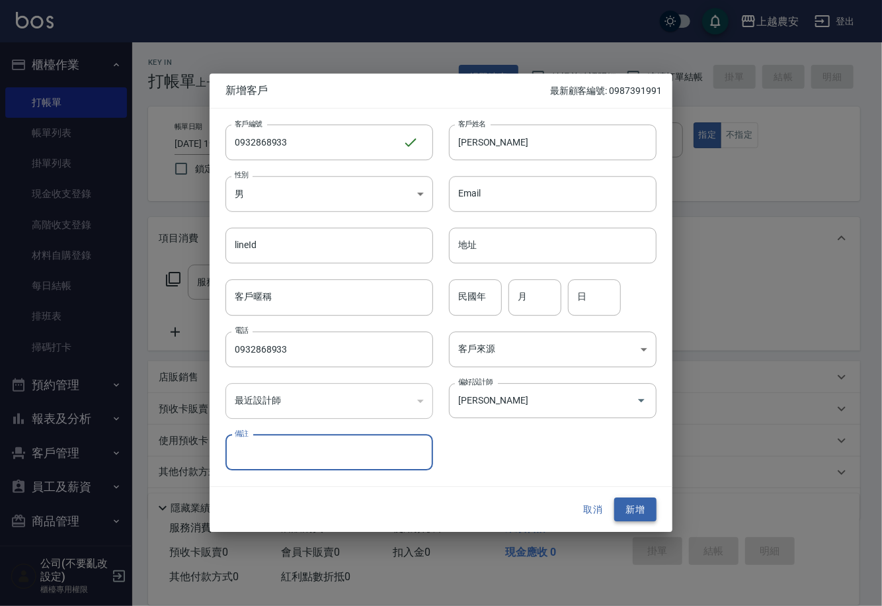
click at [648, 513] on button "新增" at bounding box center [635, 509] width 42 height 24
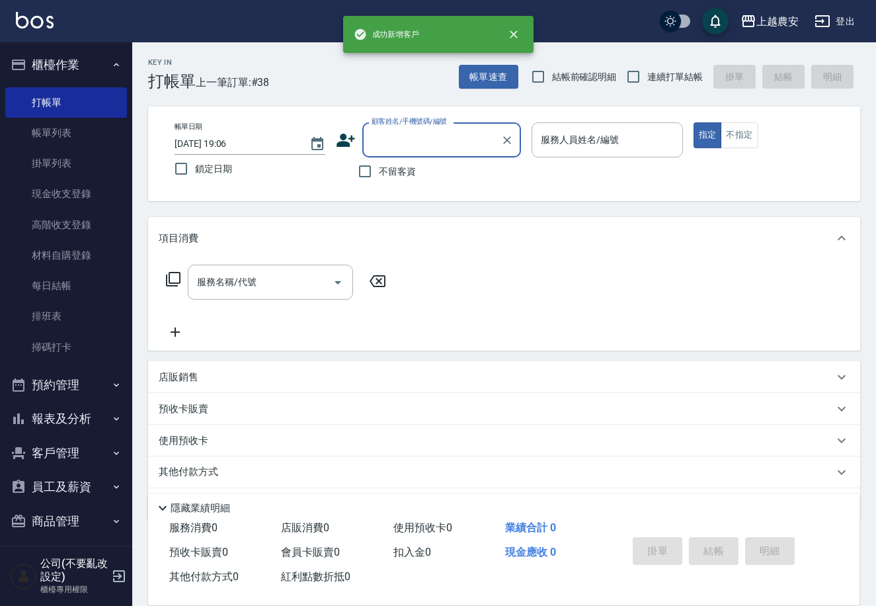
click at [428, 130] on input "顧客姓名/手機號碼/編號" at bounding box center [431, 139] width 127 height 23
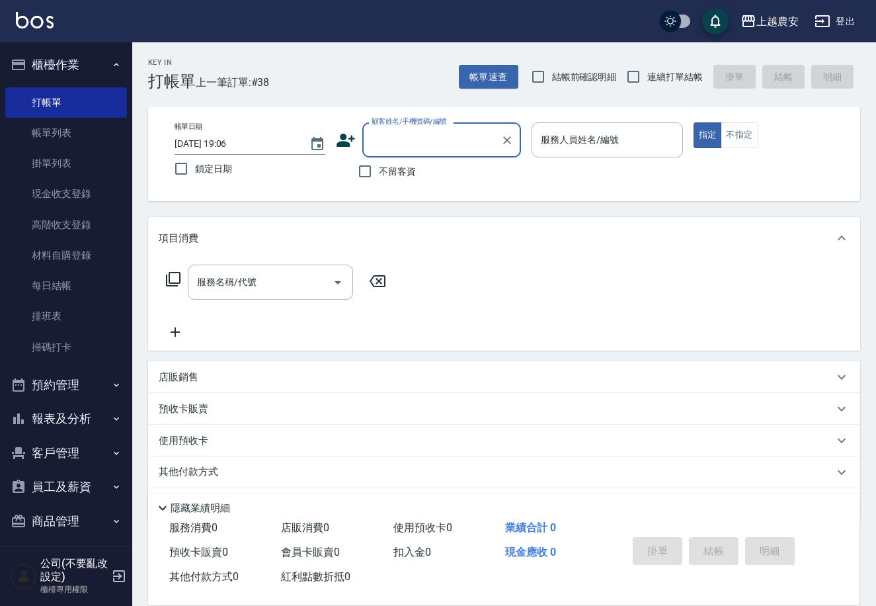
paste input "0932868933"
type input "0932868933"
click at [501, 136] on icon "Clear" at bounding box center [507, 140] width 13 height 13
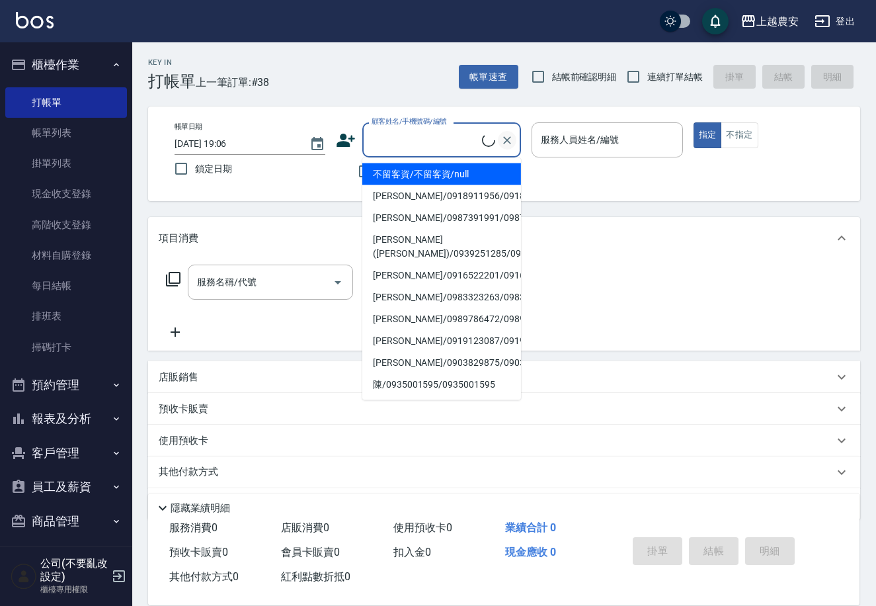
paste input "0932868933"
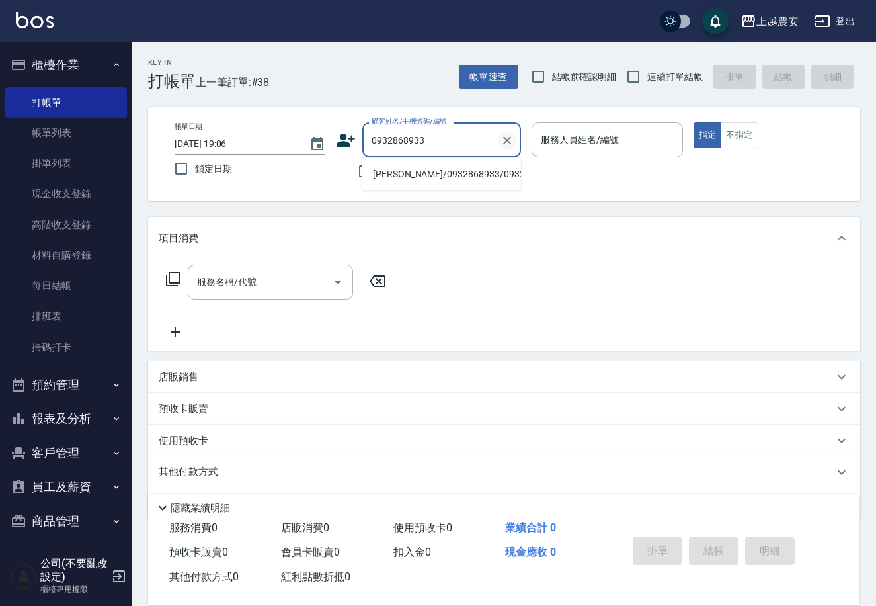
type input "李小姐/0932868933/0932868933"
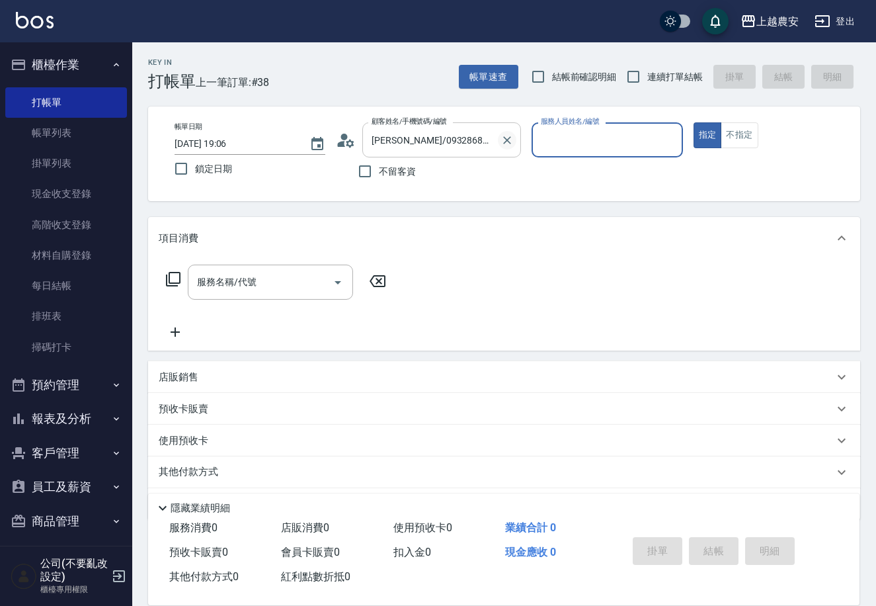
type input "Yoko-12"
click at [694, 122] on button "指定" at bounding box center [708, 135] width 28 height 26
type button "true"
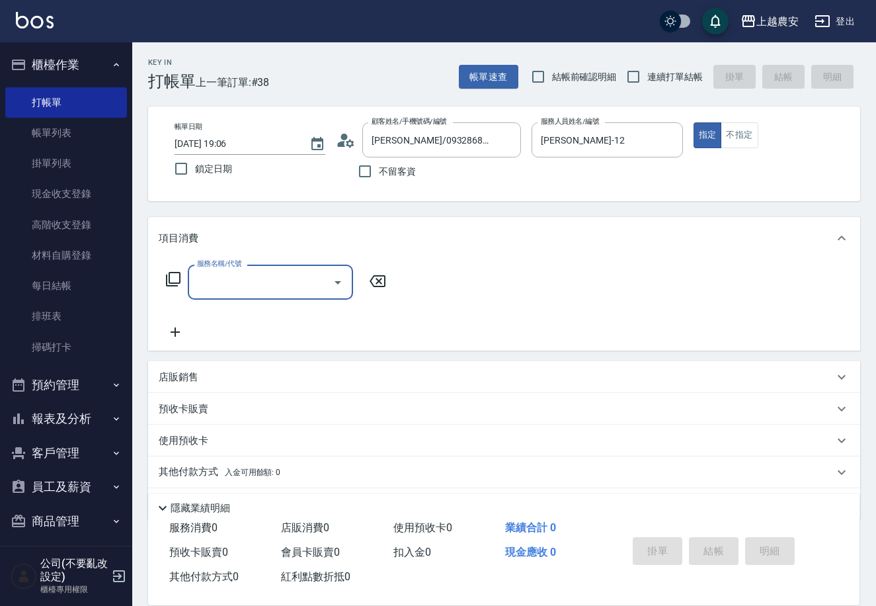
click at [173, 272] on icon at bounding box center [173, 279] width 15 height 15
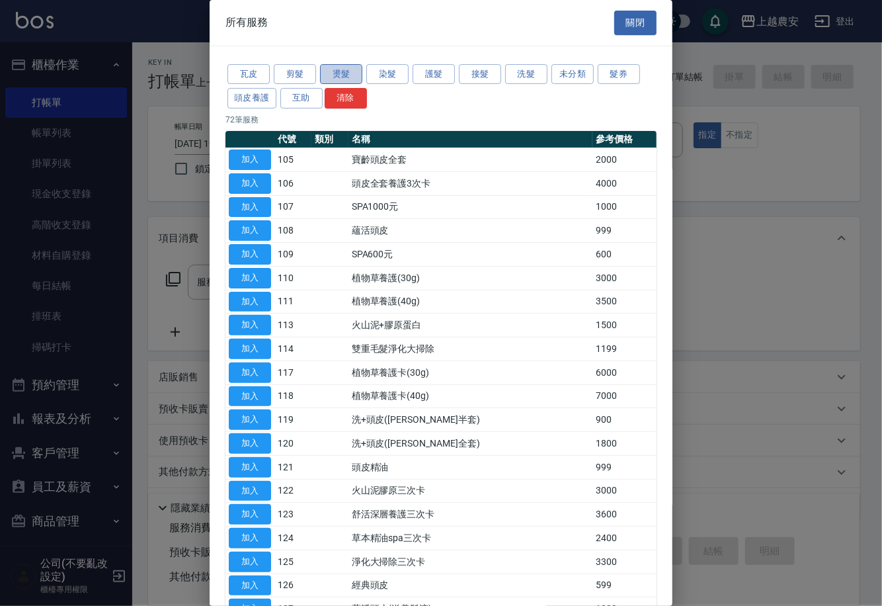
click at [351, 75] on button "燙髮" at bounding box center [341, 74] width 42 height 21
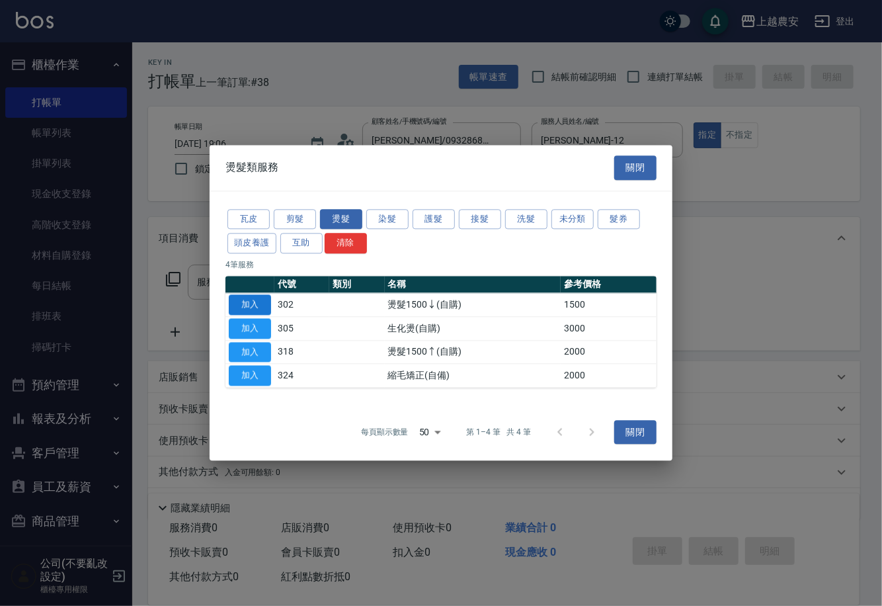
click at [238, 306] on button "加入" at bounding box center [250, 304] width 42 height 21
type input "燙髮1500↓(自購)(302)"
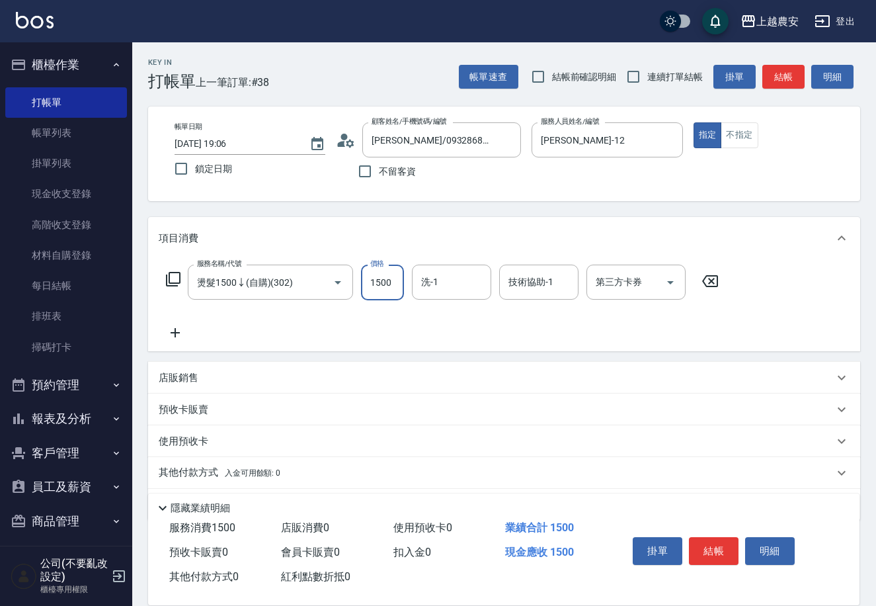
click at [387, 278] on input "1500" at bounding box center [382, 283] width 43 height 36
type input "1169"
type input "小欣-33"
click at [708, 555] on button "結帳" at bounding box center [714, 551] width 50 height 28
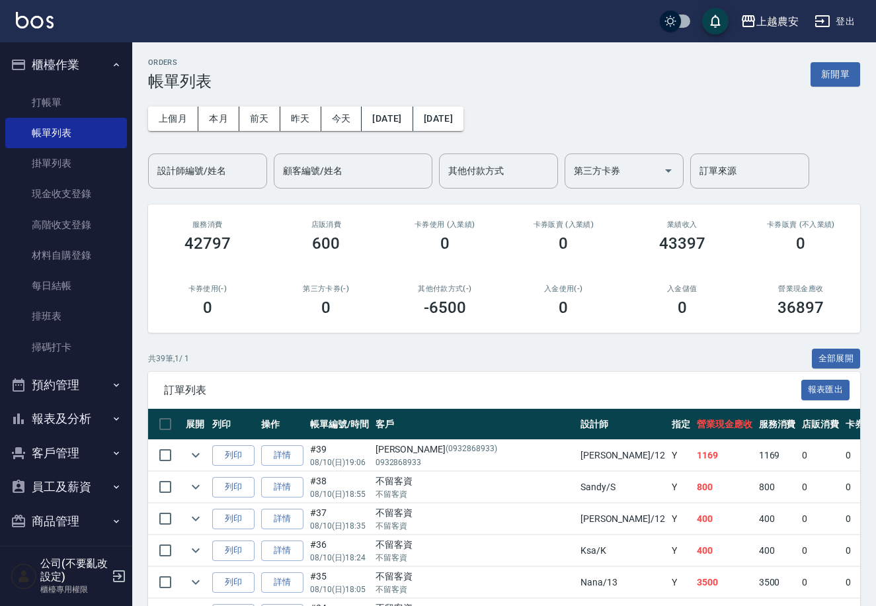
click at [83, 421] on button "報表及分析" at bounding box center [66, 418] width 122 height 34
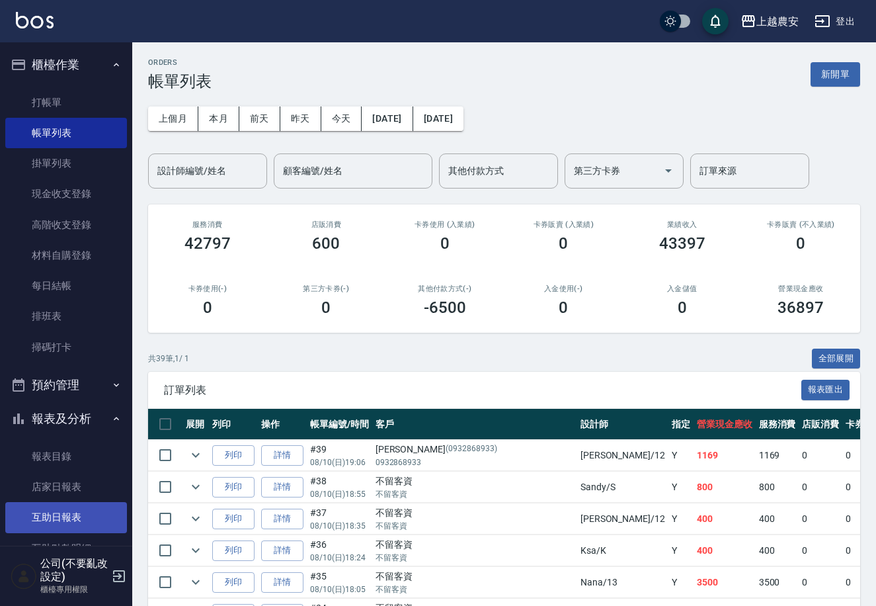
click at [73, 509] on link "互助日報表" at bounding box center [66, 517] width 122 height 30
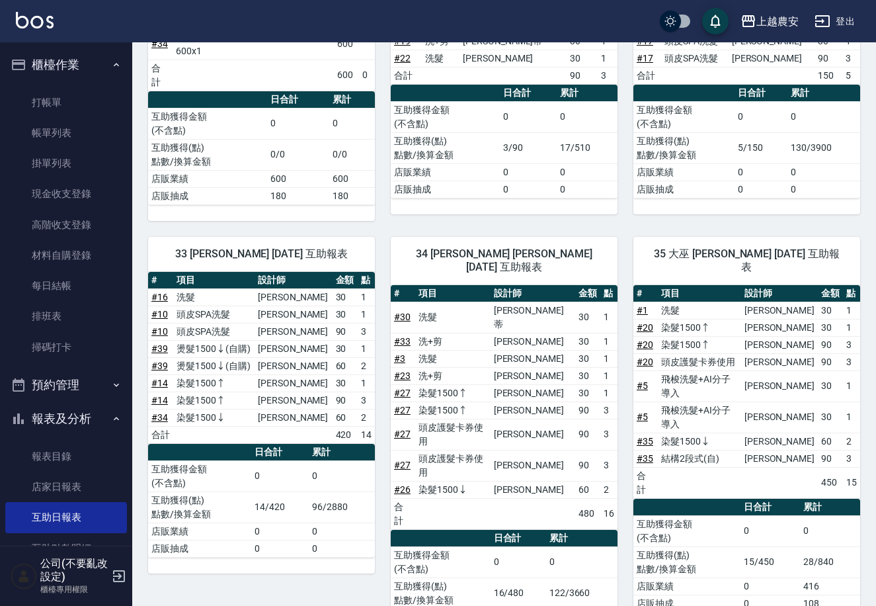
scroll to position [229, 0]
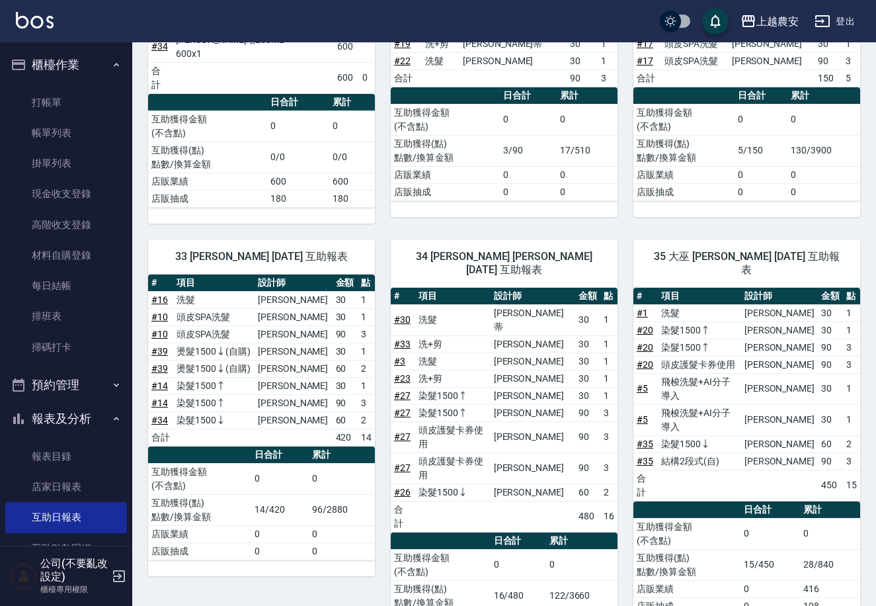
drag, startPoint x: 850, startPoint y: 256, endPoint x: 848, endPoint y: 228, distance: 28.5
click at [848, 228] on div "35 大巫 巫芸瑄 08/10/2025 互助報表 # 項目 設計師 金額 點 # 1 洗髮 張維庭 30 1 # 20 染髮1500↑ 張維庭 30 1 #…" at bounding box center [739, 443] width 243 height 439
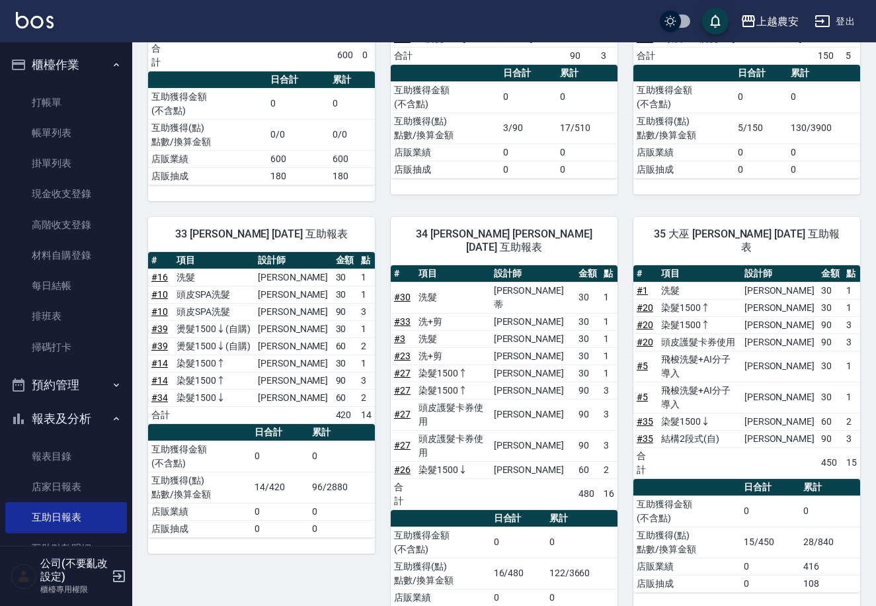
scroll to position [435, 0]
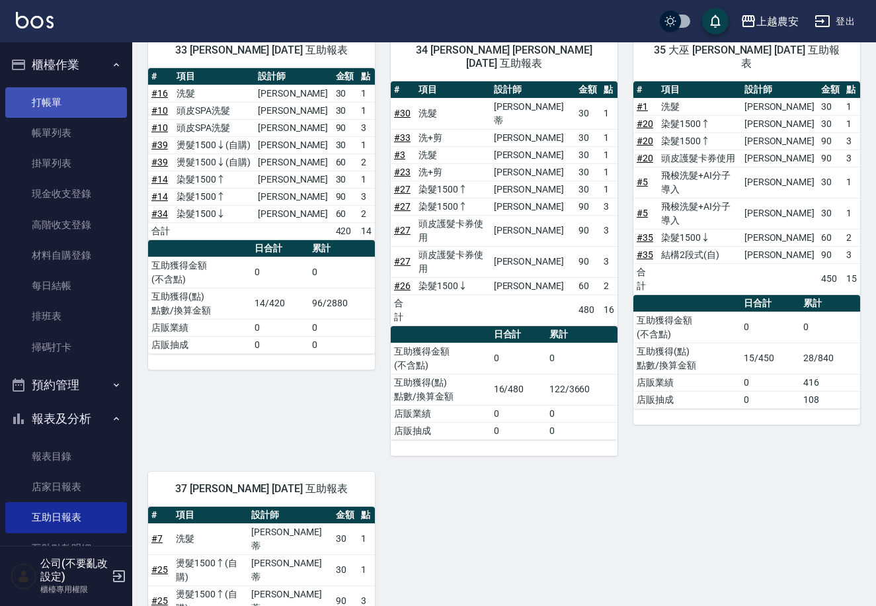
click at [54, 93] on link "打帳單" at bounding box center [66, 102] width 122 height 30
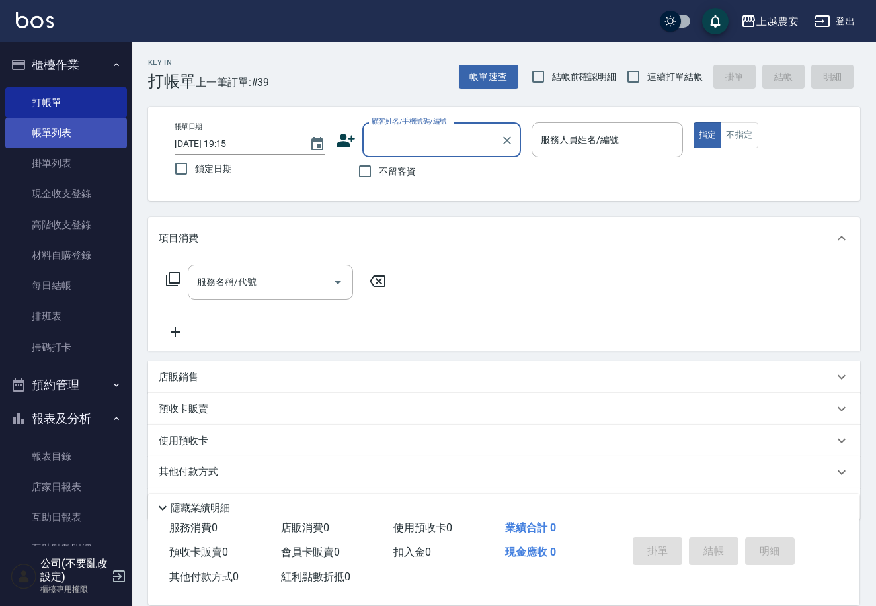
click at [85, 130] on link "帳單列表" at bounding box center [66, 133] width 122 height 30
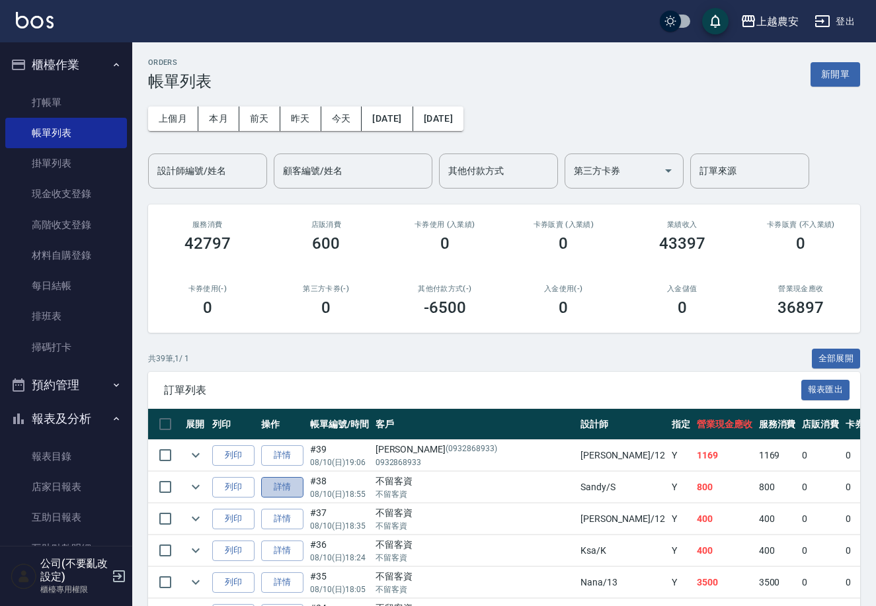
click at [282, 482] on link "詳情" at bounding box center [282, 487] width 42 height 21
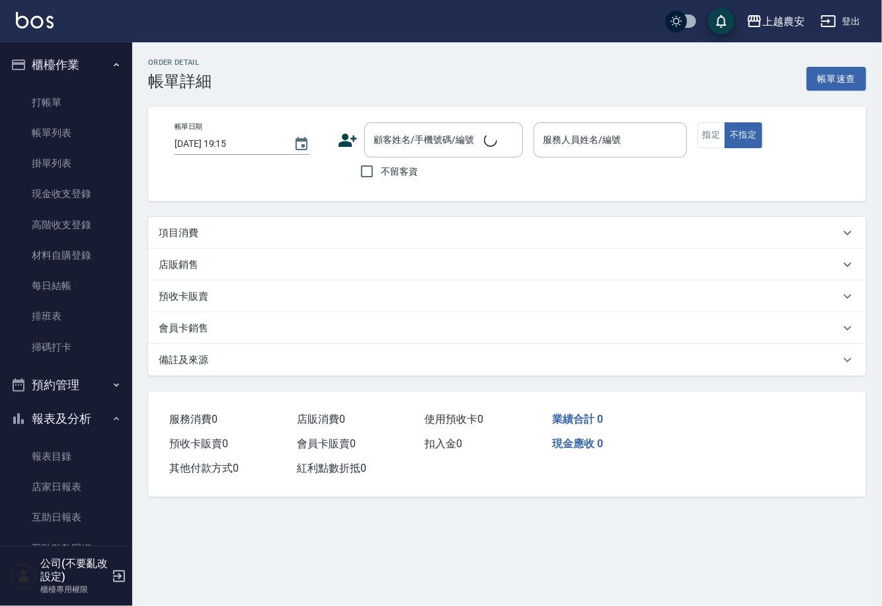
type input "2025/08/10 18:55"
checkbox input "true"
type input "Sandy-S"
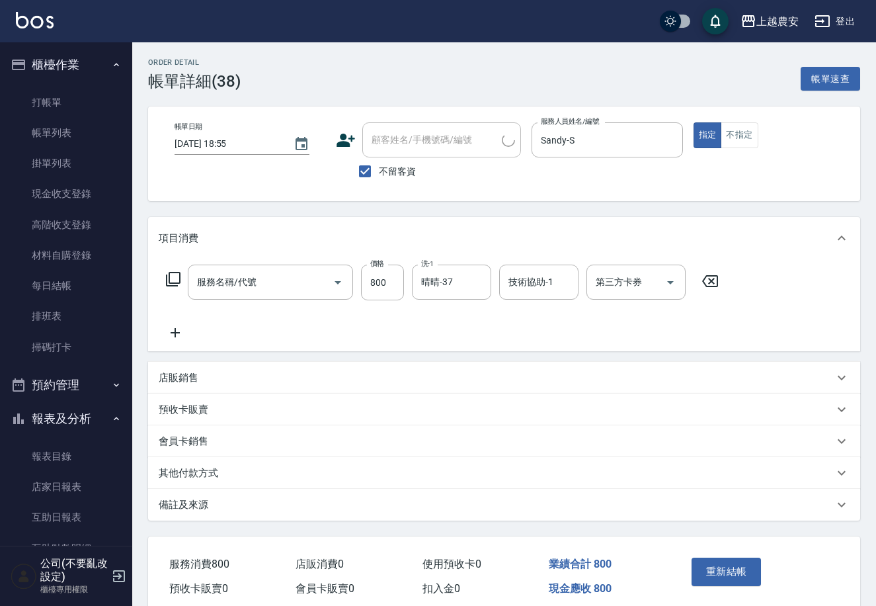
type input "精油洗髮(238)"
click at [538, 288] on div "技術協助-1 技術協助-1" at bounding box center [538, 282] width 79 height 35
type input "楊馨茹-29"
click at [734, 562] on button "重新結帳" at bounding box center [727, 572] width 70 height 28
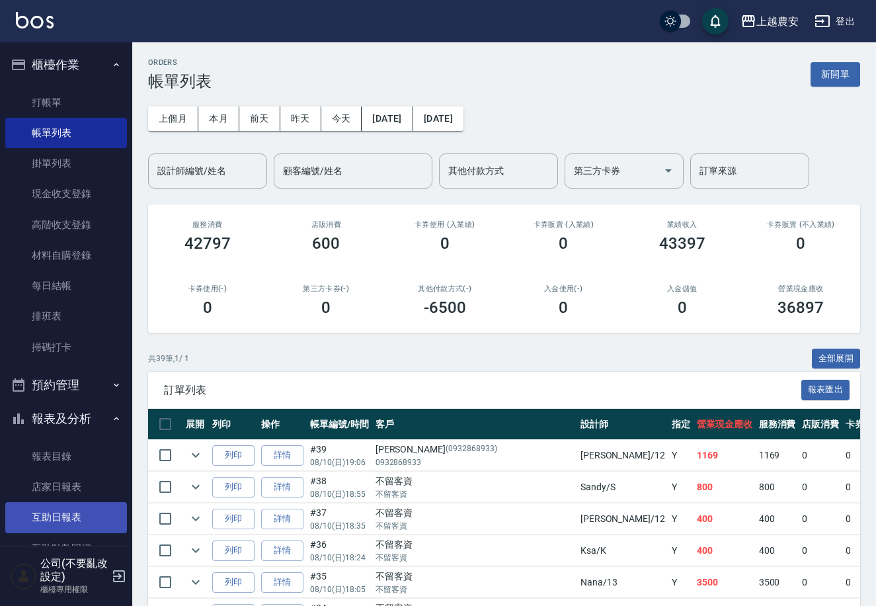
click at [93, 505] on link "互助日報表" at bounding box center [66, 517] width 122 height 30
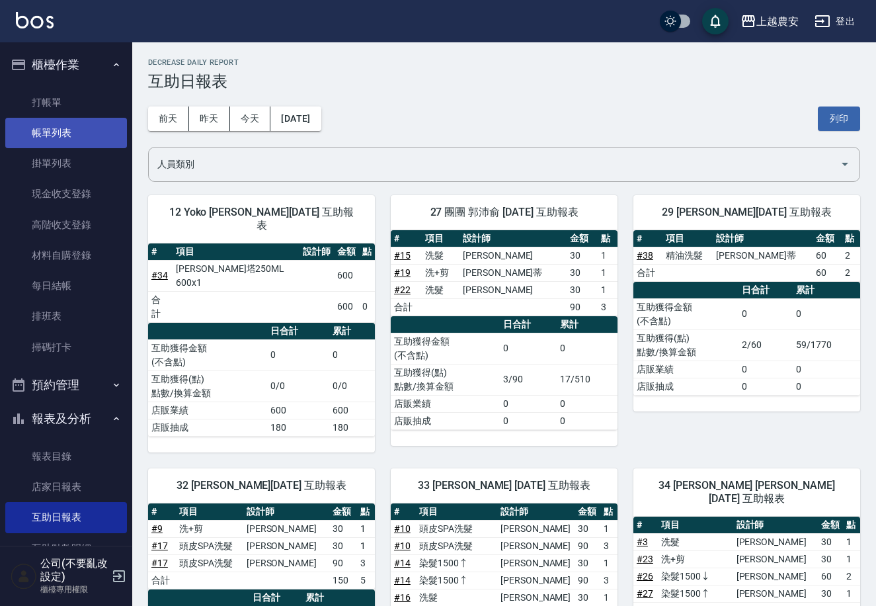
click at [101, 118] on link "帳單列表" at bounding box center [66, 133] width 122 height 30
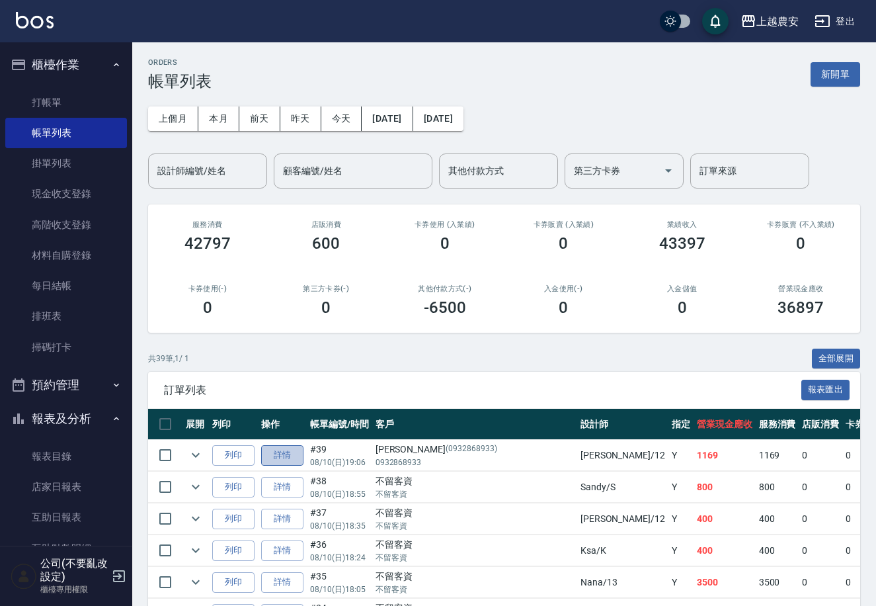
click at [286, 455] on link "詳情" at bounding box center [282, 455] width 42 height 21
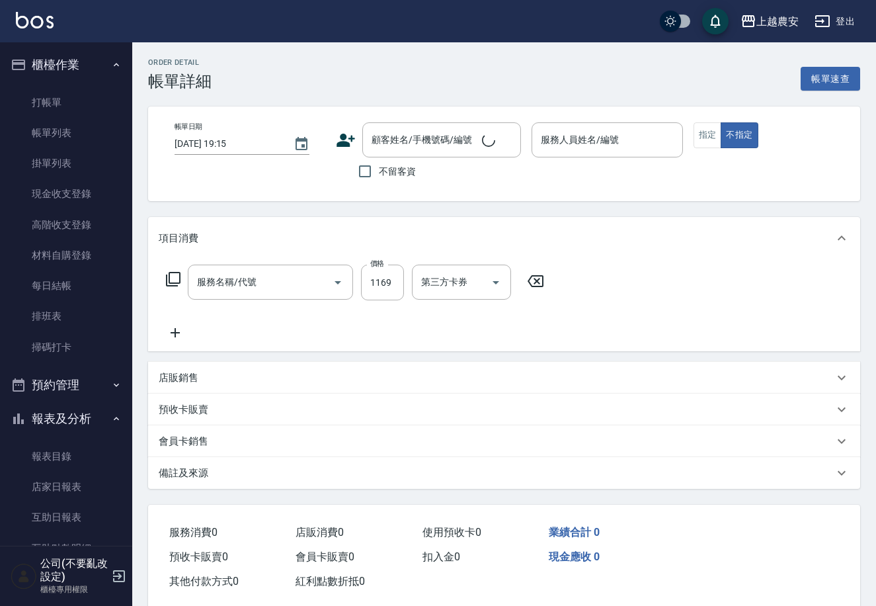
type input "2025/08/10 19:06"
type input "Yoko-12"
type input "燙髮1500↓(自購)(302)"
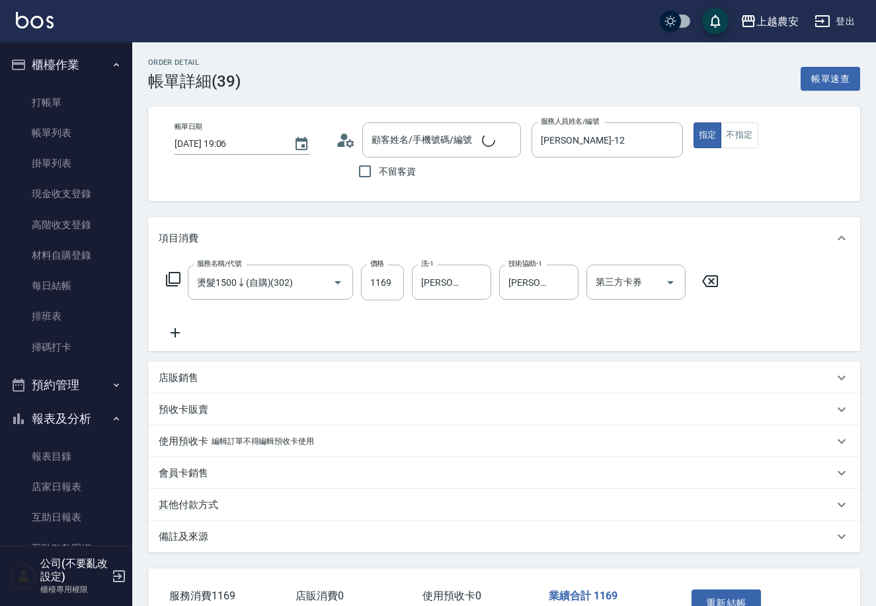
type input "李小姐/0932868933/0932868933"
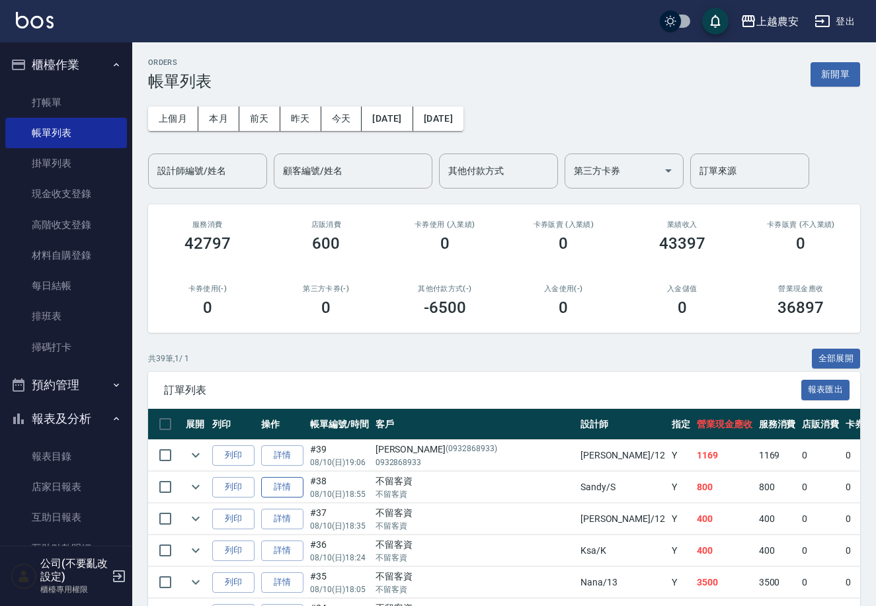
click at [275, 487] on link "詳情" at bounding box center [282, 487] width 42 height 21
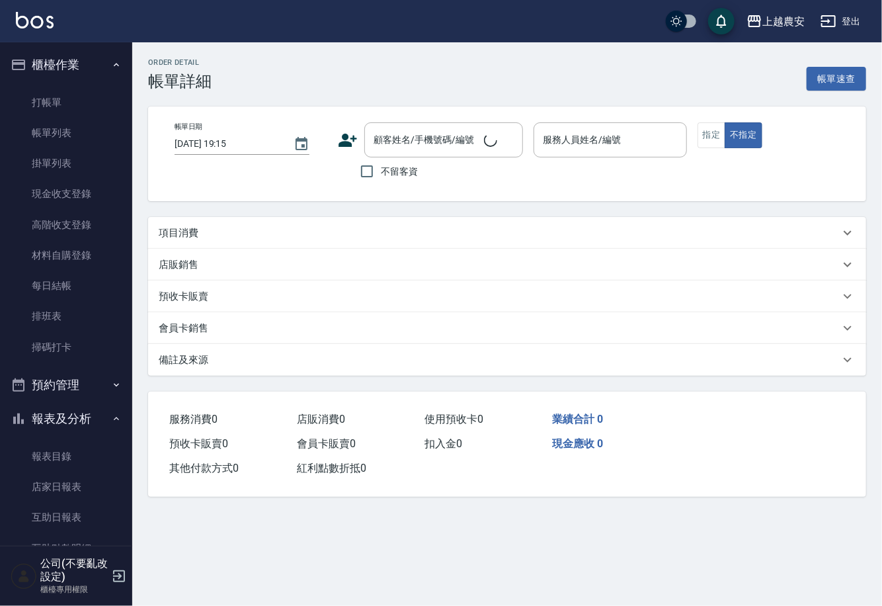
type input "2025/08/10 18:55"
checkbox input "true"
type input "Sandy-S"
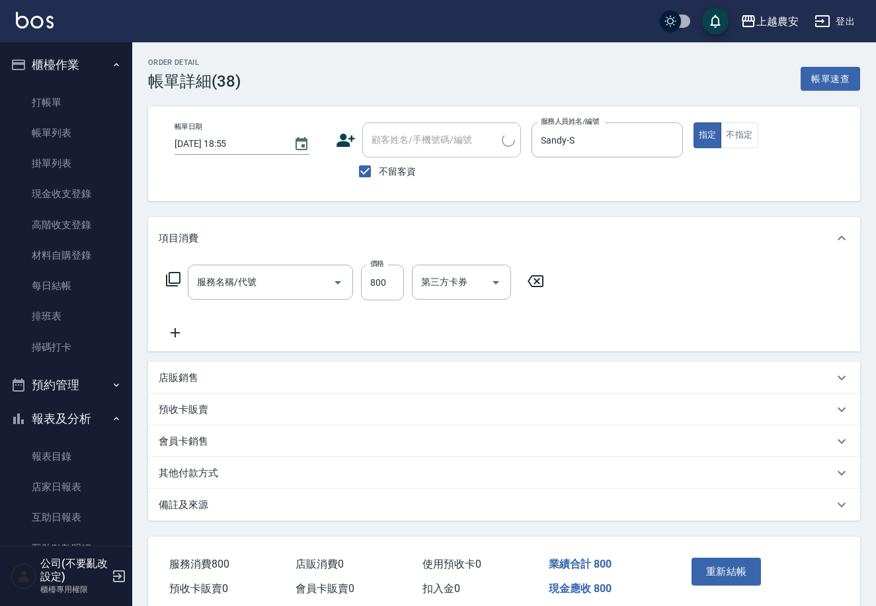
type input "精油洗髮(238)"
click at [560, 276] on icon "Clear" at bounding box center [564, 282] width 13 height 13
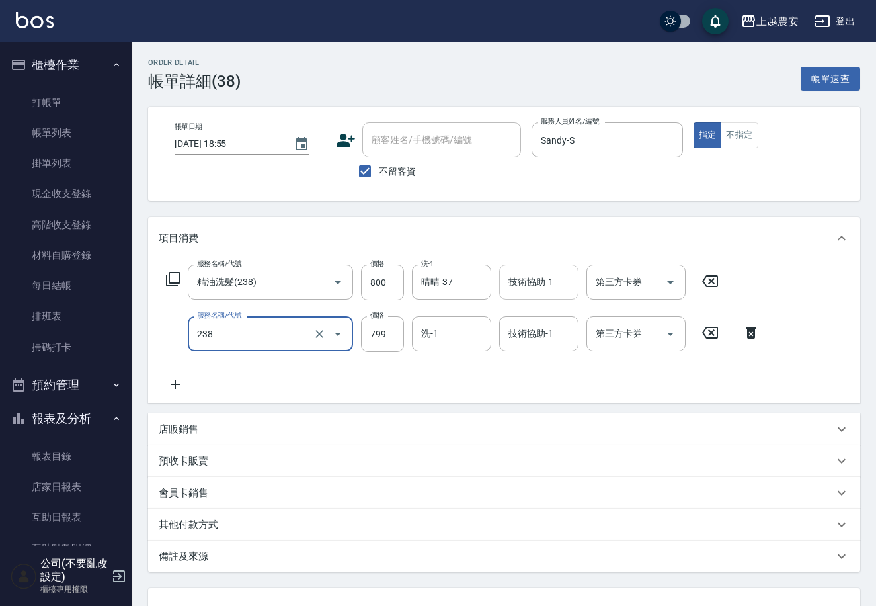
type input "精油洗髮(238)"
type input "0"
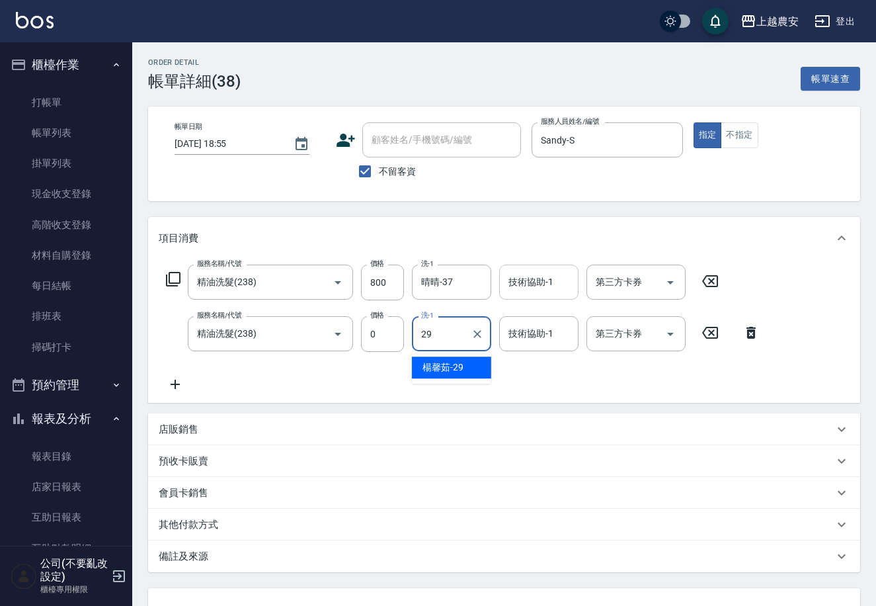
type input "楊馨茹-29"
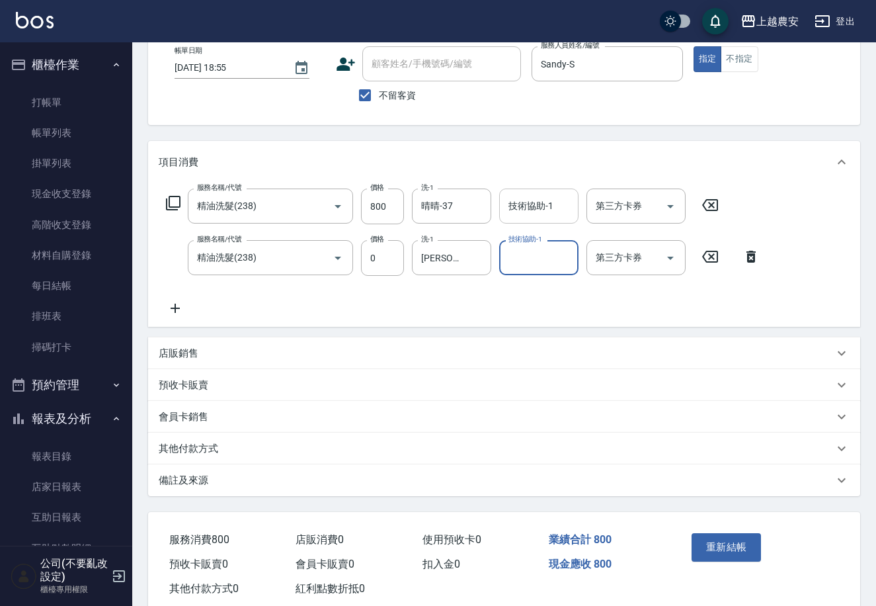
scroll to position [106, 0]
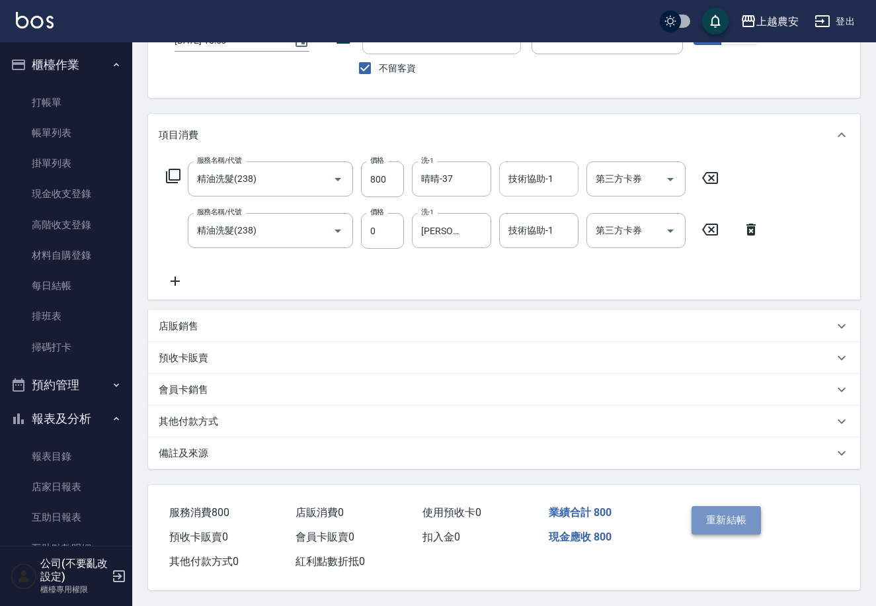
click at [729, 515] on button "重新結帳" at bounding box center [727, 520] width 70 height 28
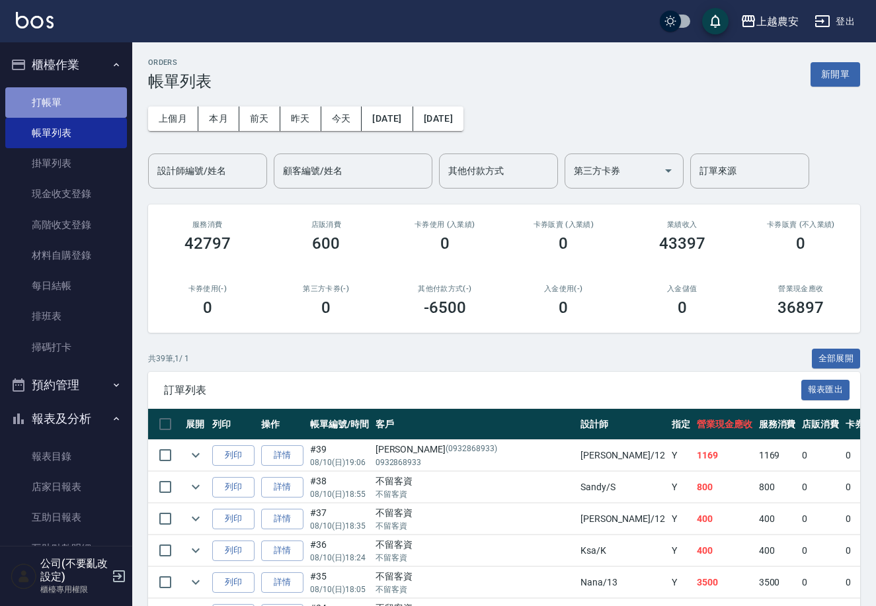
click at [99, 98] on link "打帳單" at bounding box center [66, 102] width 122 height 30
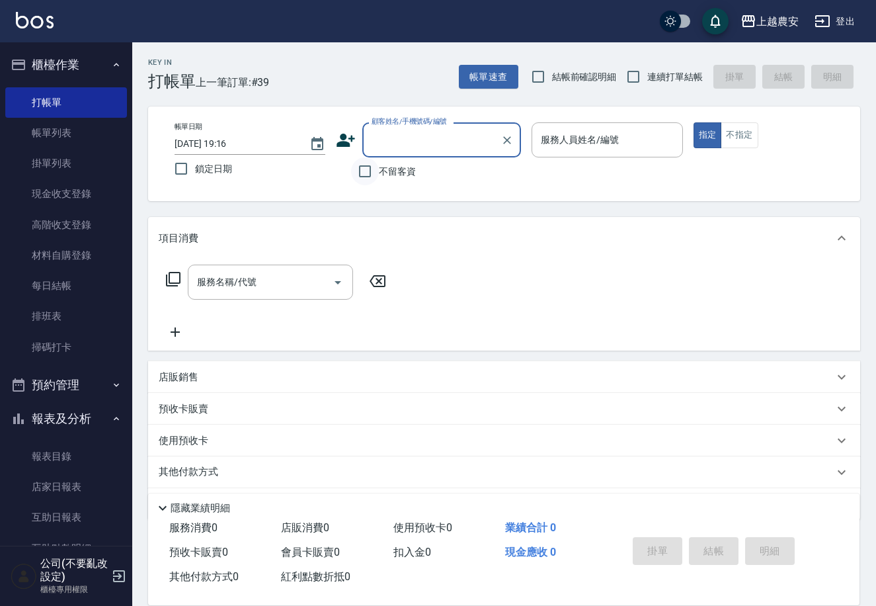
click at [371, 172] on input "不留客資" at bounding box center [365, 171] width 28 height 28
checkbox input "true"
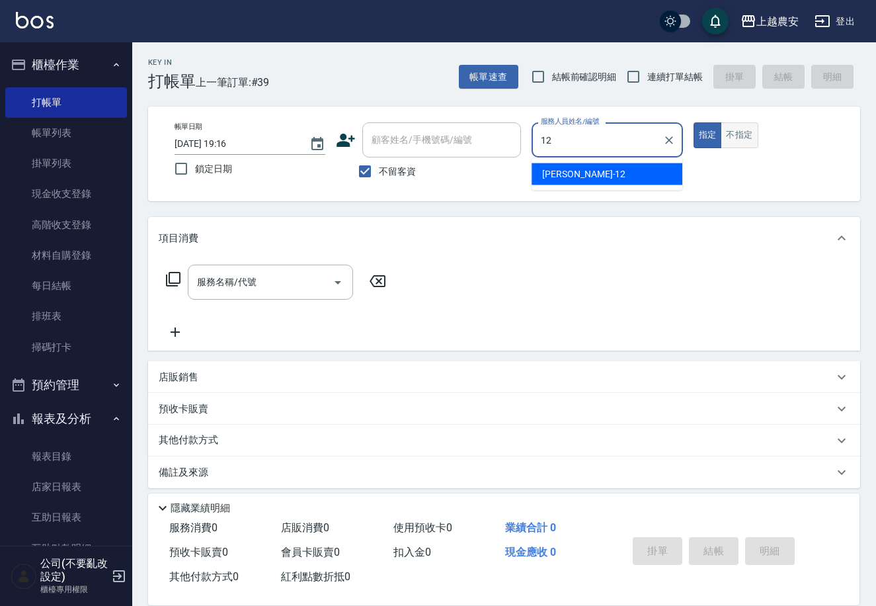
type input "12"
click at [736, 136] on button "不指定" at bounding box center [739, 135] width 37 height 26
type input "Yoko-12"
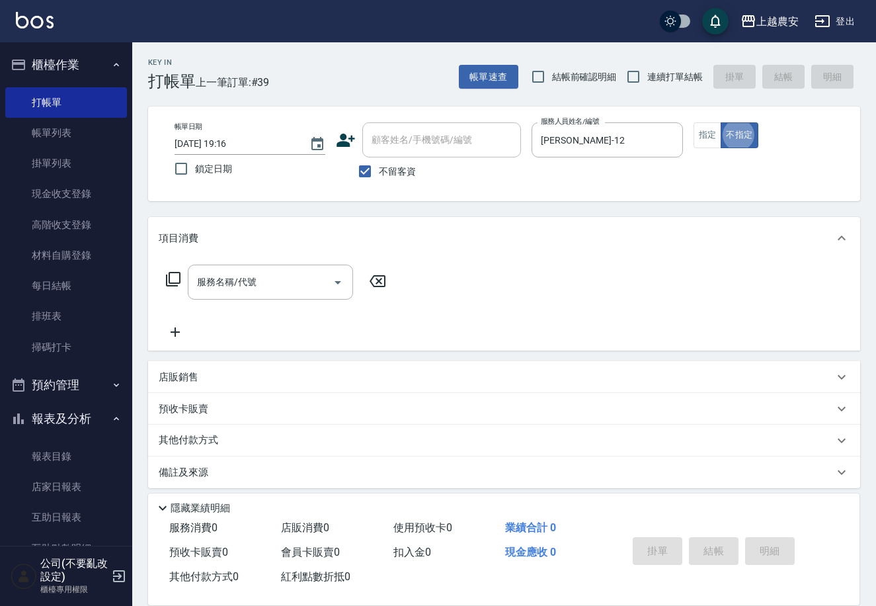
type button "false"
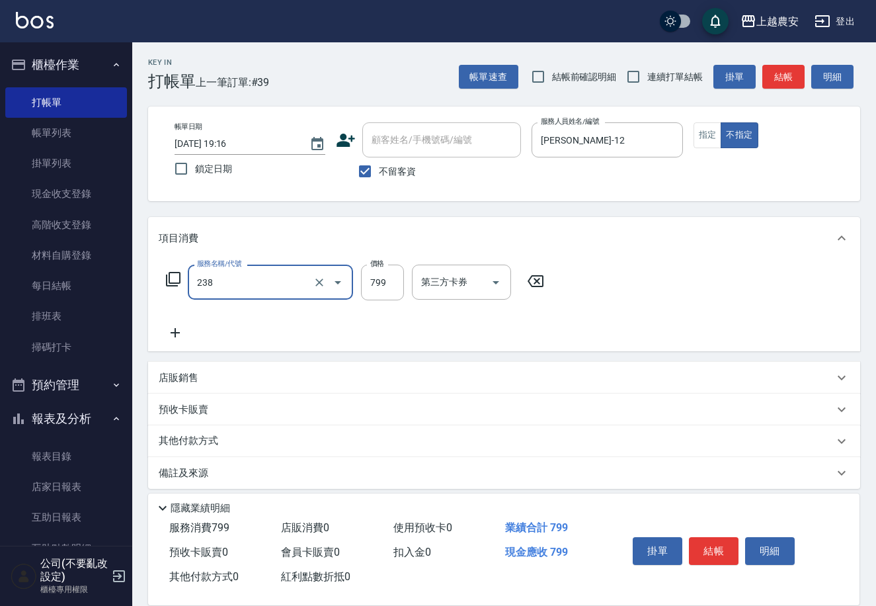
type input "精油洗髮(238)"
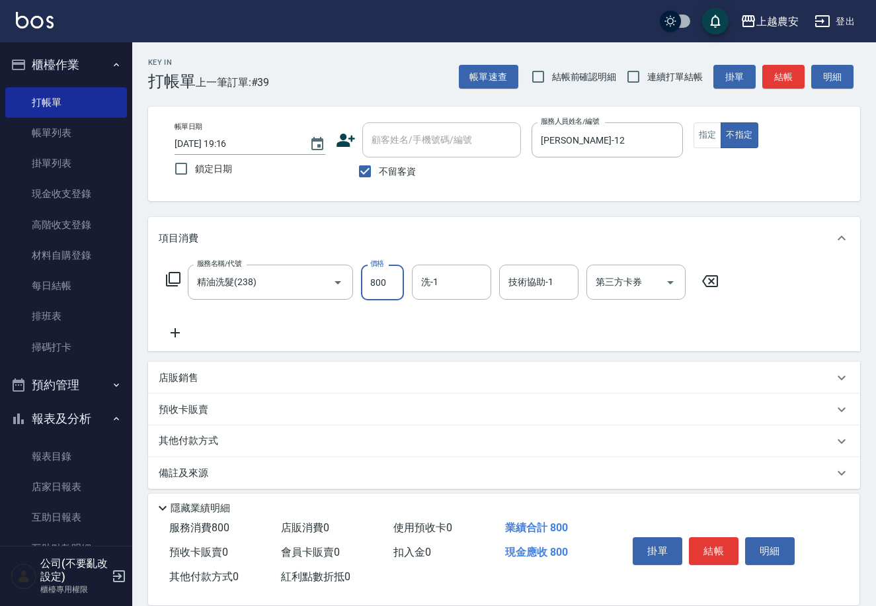
type input "800"
type input "晴晴-37"
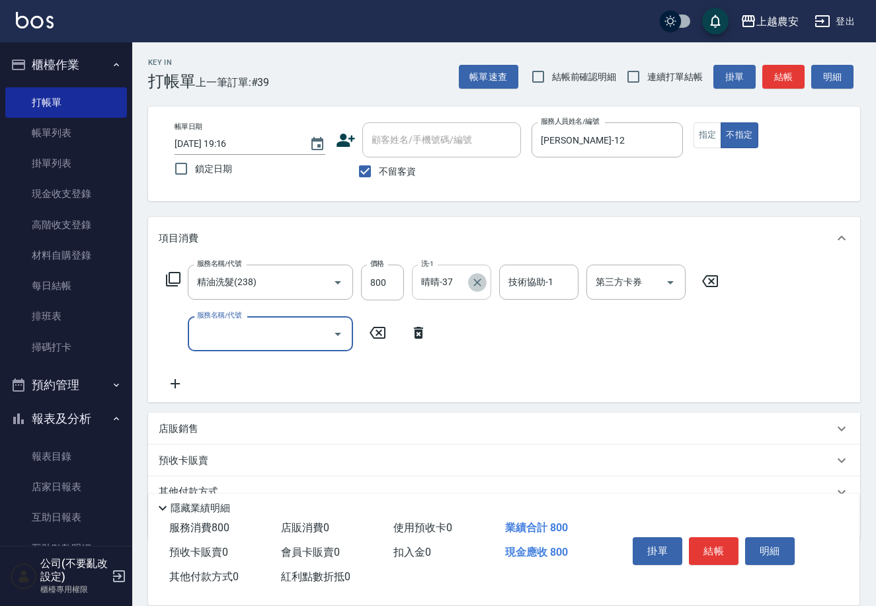
click at [471, 286] on icon "Clear" at bounding box center [477, 282] width 13 height 13
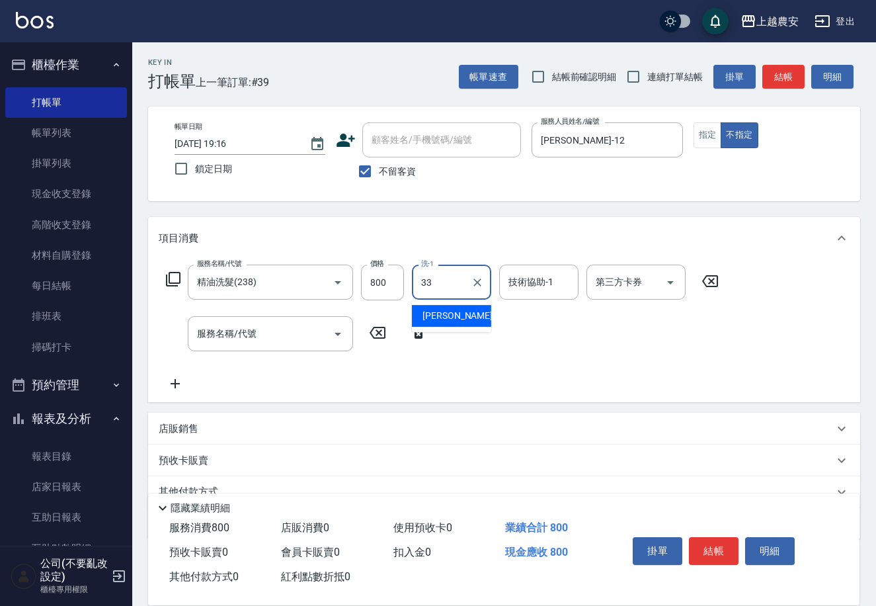
type input "小欣-33"
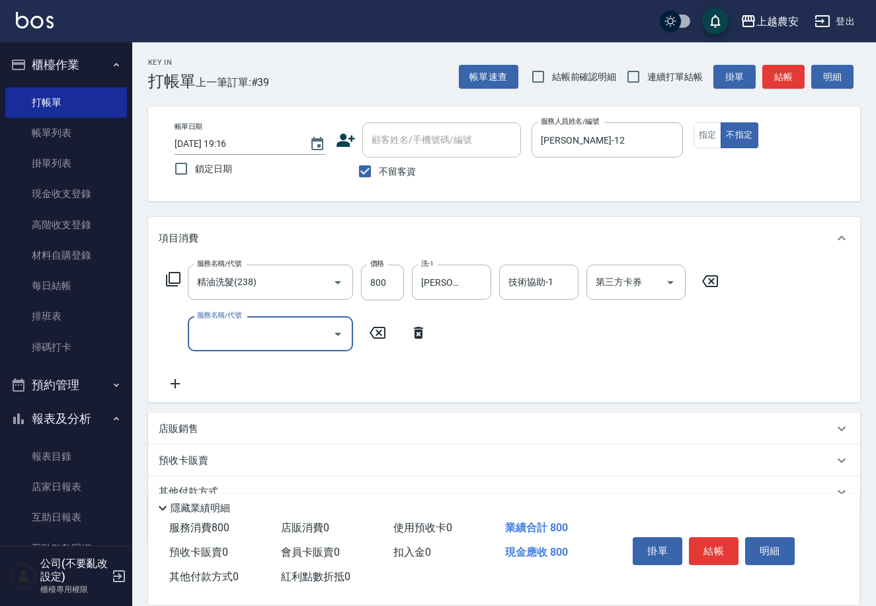
click at [273, 329] on input "服務名稱/代號" at bounding box center [261, 333] width 134 height 23
type input "精油洗髮(238)"
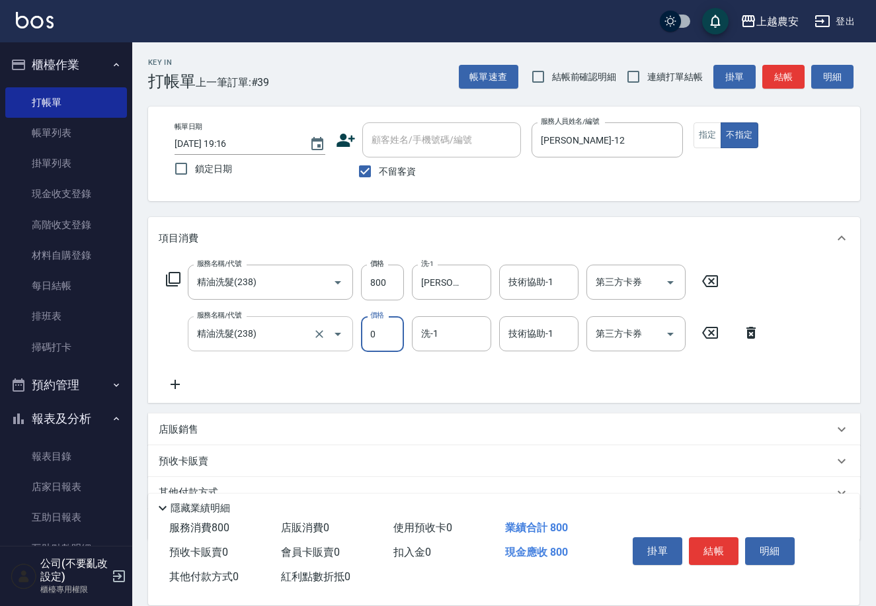
type input "0"
type input "楊馨茹-29"
click at [714, 552] on button "結帳" at bounding box center [714, 551] width 50 height 28
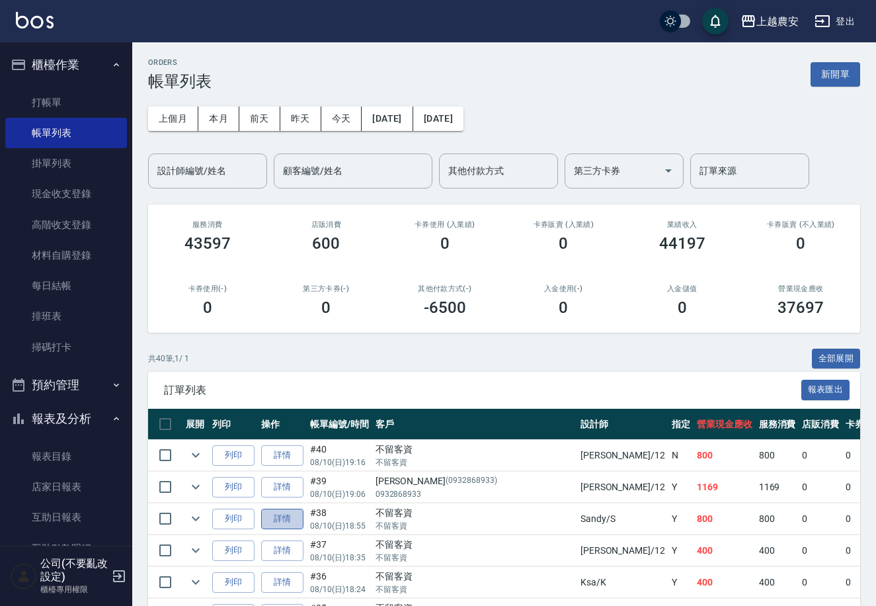
click at [276, 519] on link "詳情" at bounding box center [282, 519] width 42 height 21
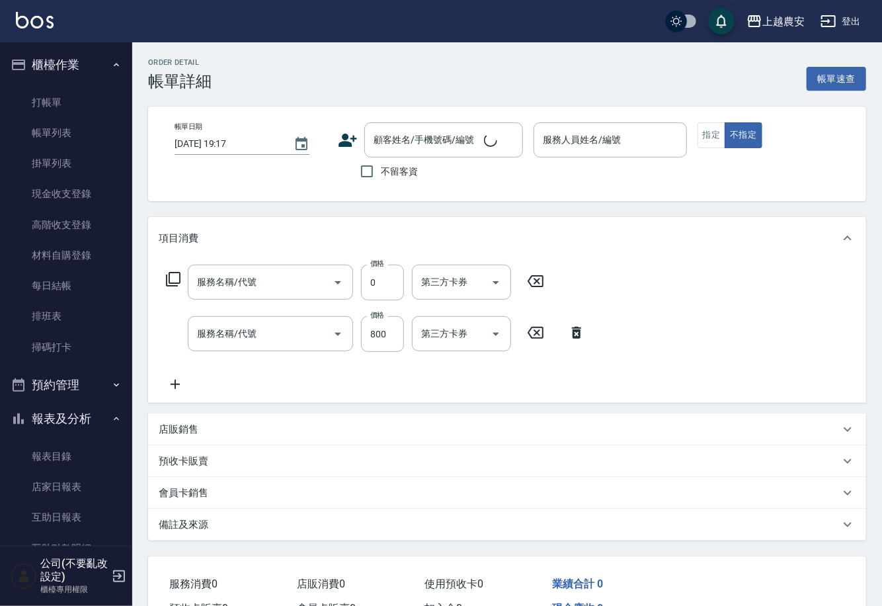
type input "2025/08/10 18:55"
checkbox input "true"
type input "Sandy-S"
type input "精油洗髮(238)"
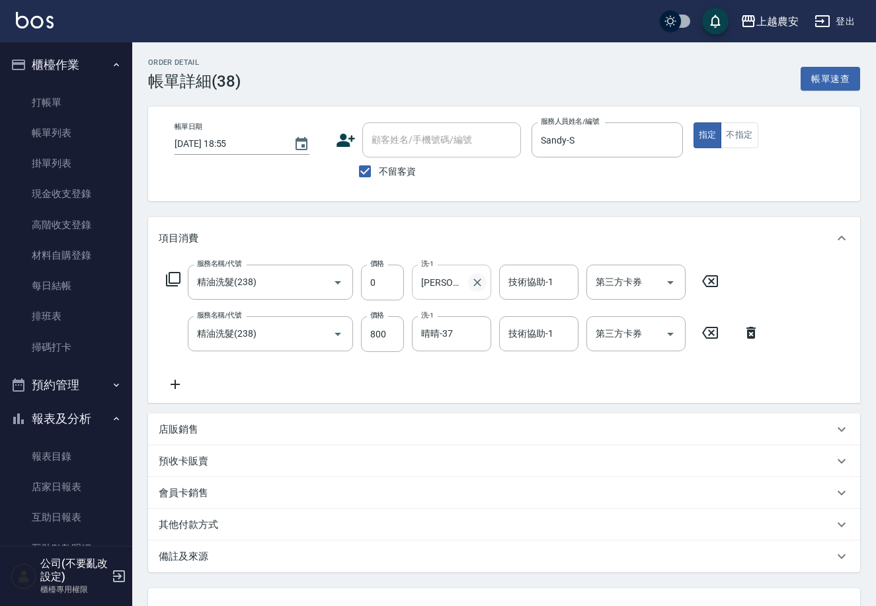
click at [480, 283] on icon "Clear" at bounding box center [477, 282] width 13 height 13
click at [717, 279] on icon at bounding box center [710, 281] width 16 height 12
click at [486, 280] on icon at bounding box center [485, 281] width 16 height 12
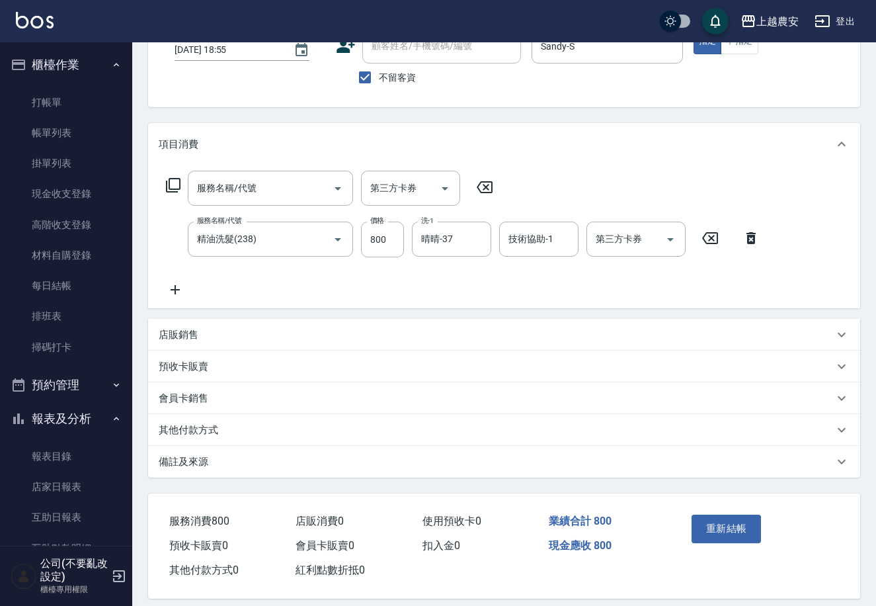
scroll to position [106, 0]
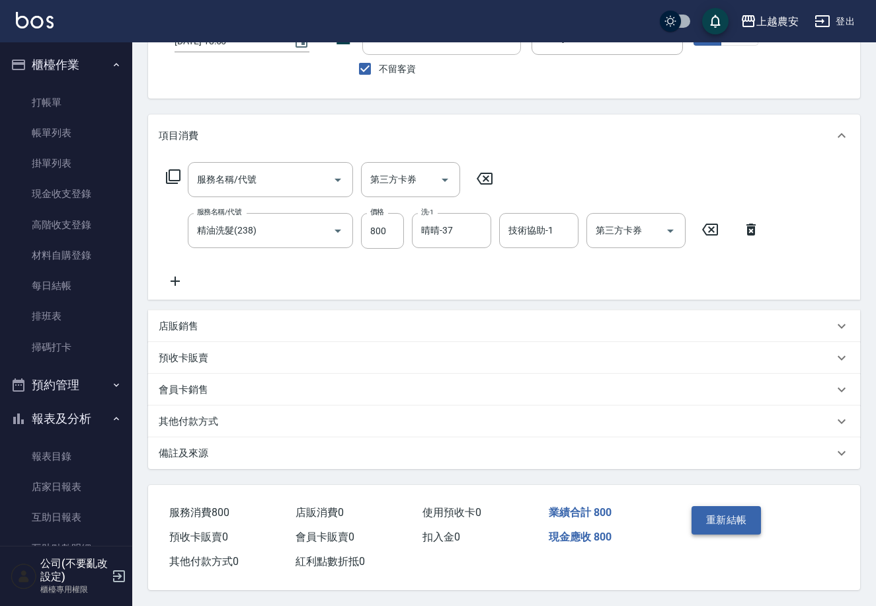
click at [733, 510] on button "重新結帳" at bounding box center [727, 520] width 70 height 28
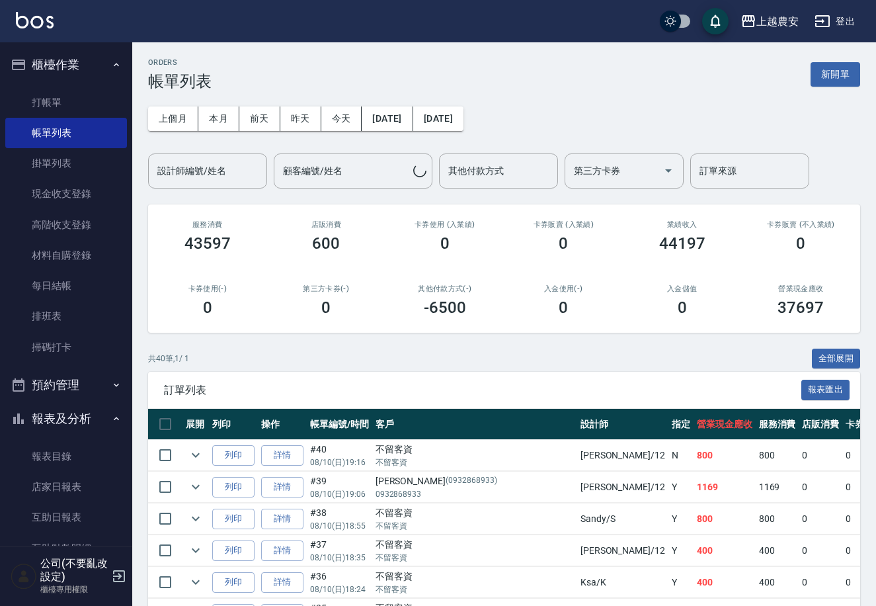
scroll to position [349, 0]
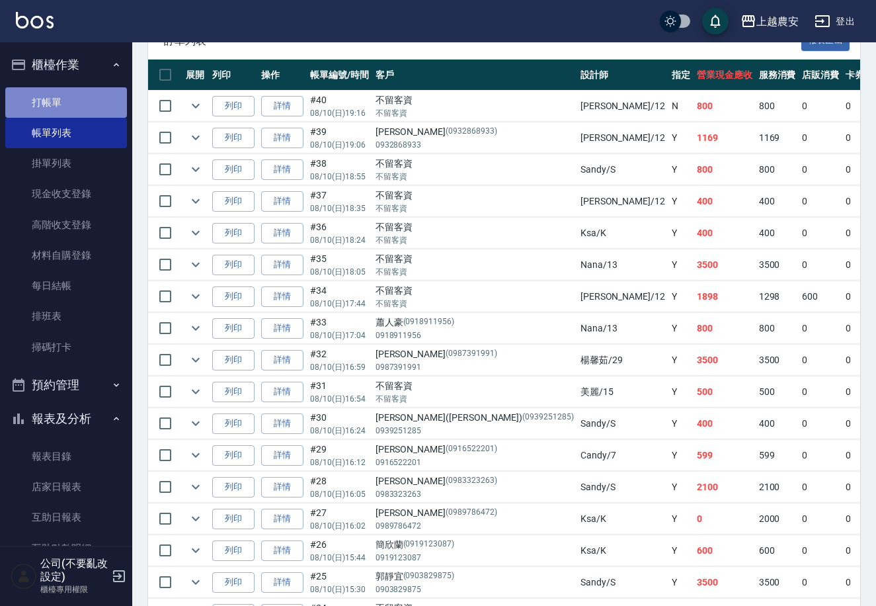
click at [85, 101] on link "打帳單" at bounding box center [66, 102] width 122 height 30
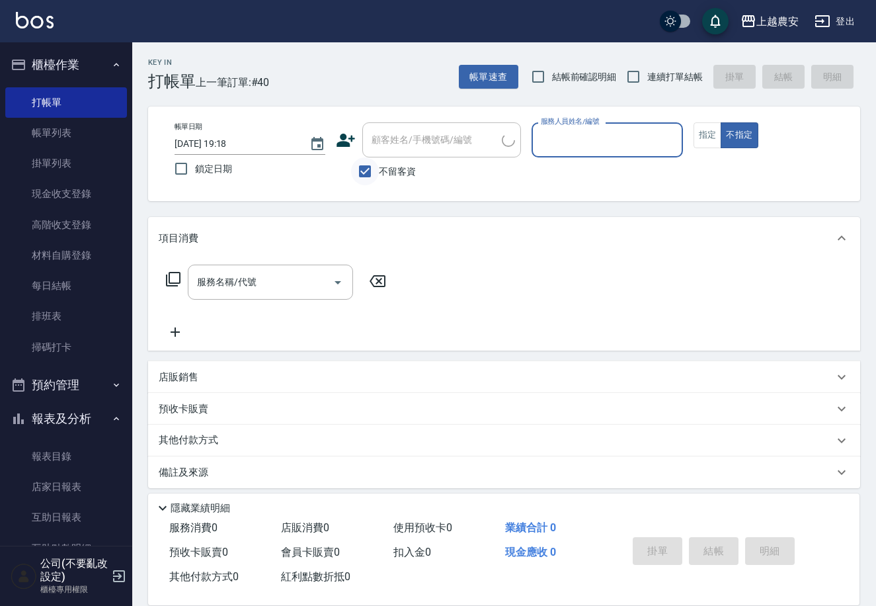
drag, startPoint x: 360, startPoint y: 166, endPoint x: 378, endPoint y: 149, distance: 24.8
click at [358, 166] on input "不留客資" at bounding box center [365, 171] width 28 height 28
checkbox input "false"
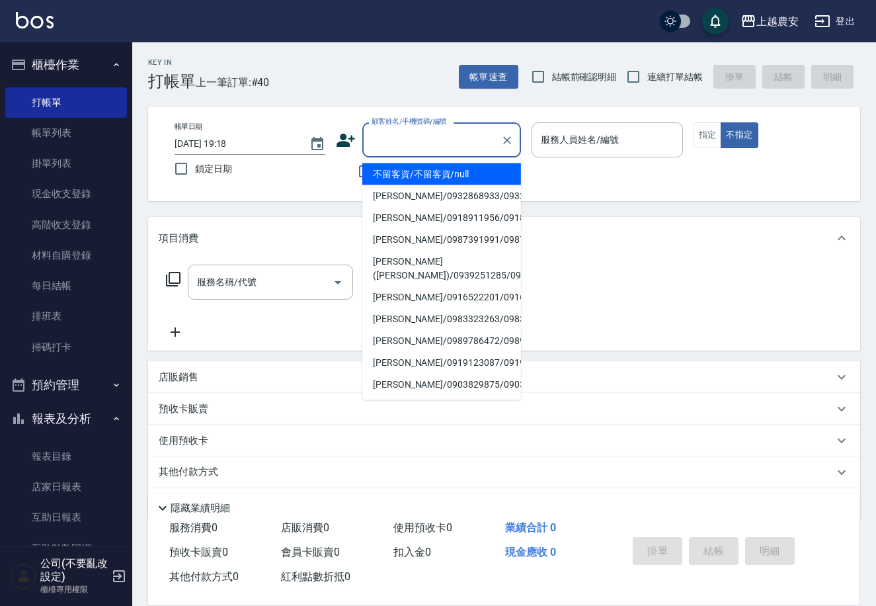
click at [389, 142] on div "顧客姓名/手機號碼/編號 顧客姓名/手機號碼/編號" at bounding box center [441, 139] width 159 height 35
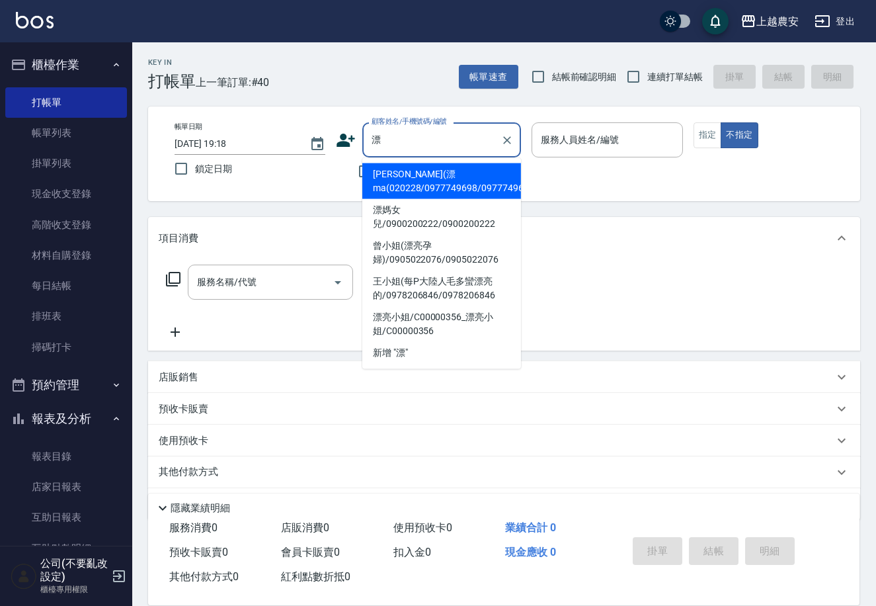
click at [441, 175] on li "林文娟(漂ma(020228/0977749698/0977749698" at bounding box center [441, 181] width 159 height 36
type input "林文娟(漂ma(020228/0977749698/0977749698"
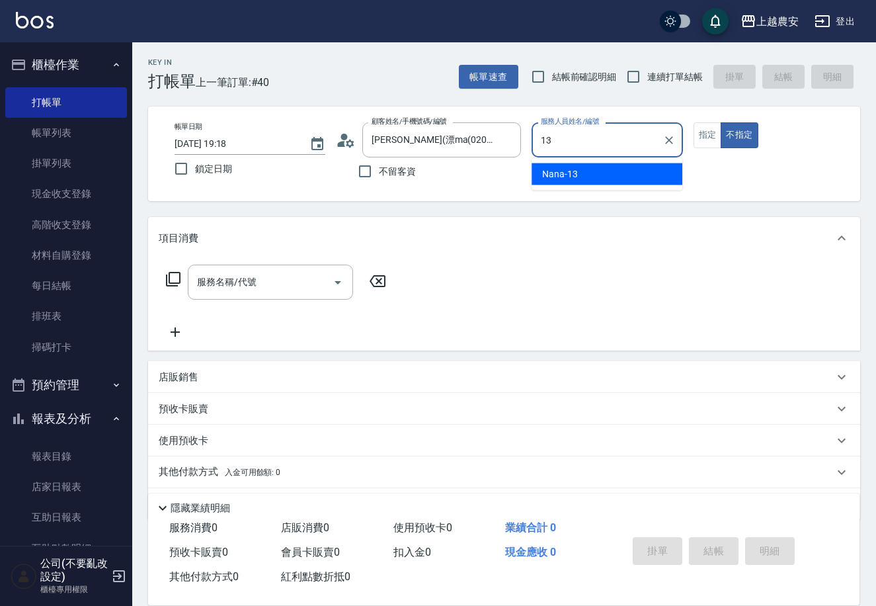
type input "Nana-13"
type button "false"
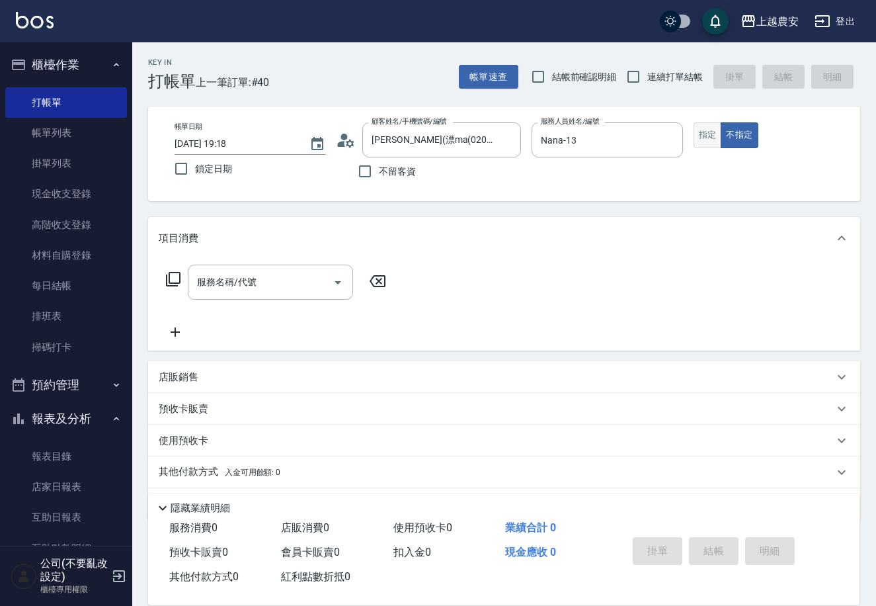
click at [711, 141] on button "指定" at bounding box center [708, 135] width 28 height 26
click at [261, 281] on input "服務名稱/代號" at bounding box center [261, 282] width 134 height 23
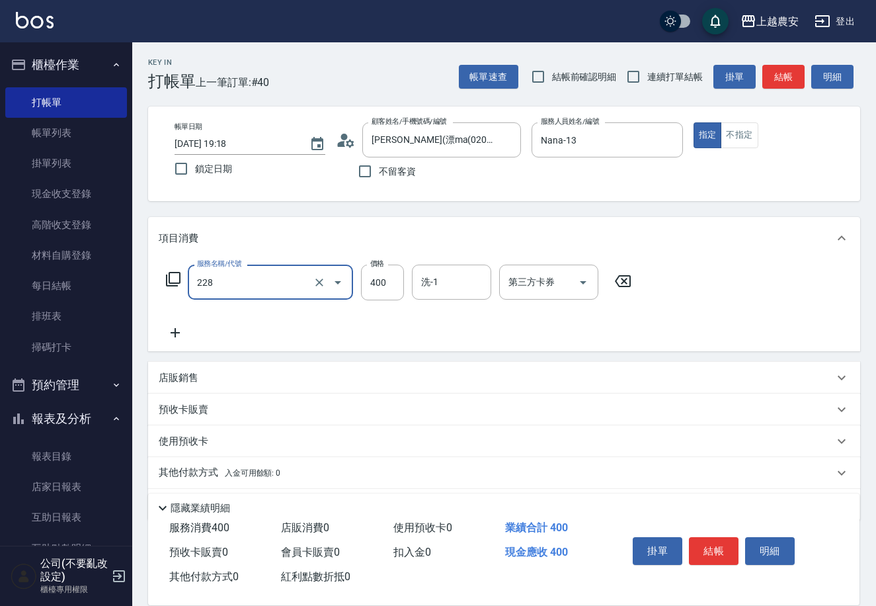
type input "洗髮(228)"
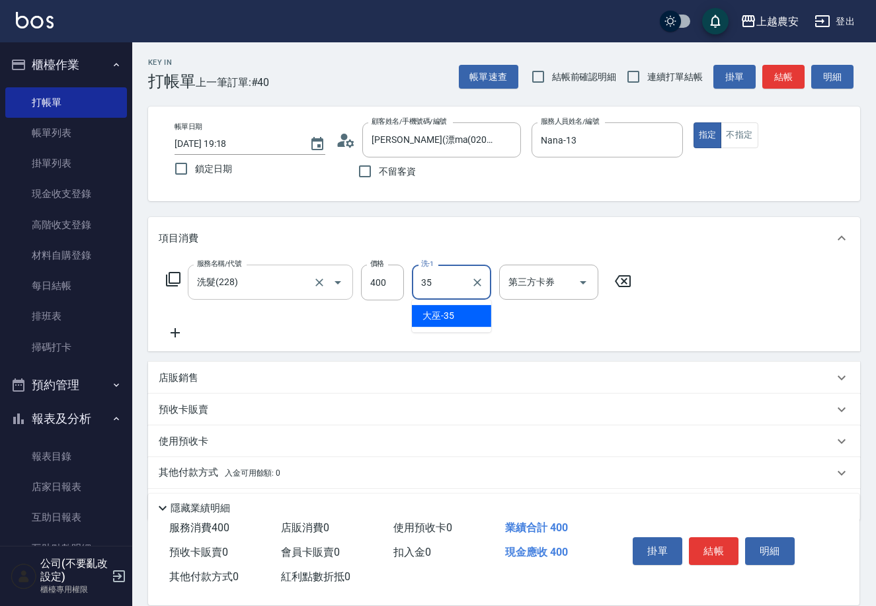
type input "大巫-35"
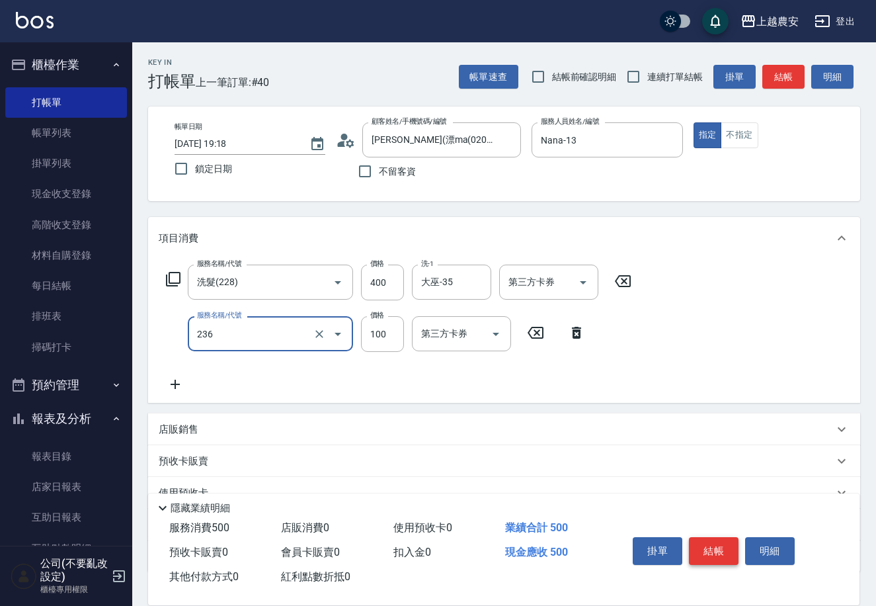
type input "手棒(236)"
click at [719, 555] on button "結帳" at bounding box center [714, 551] width 50 height 28
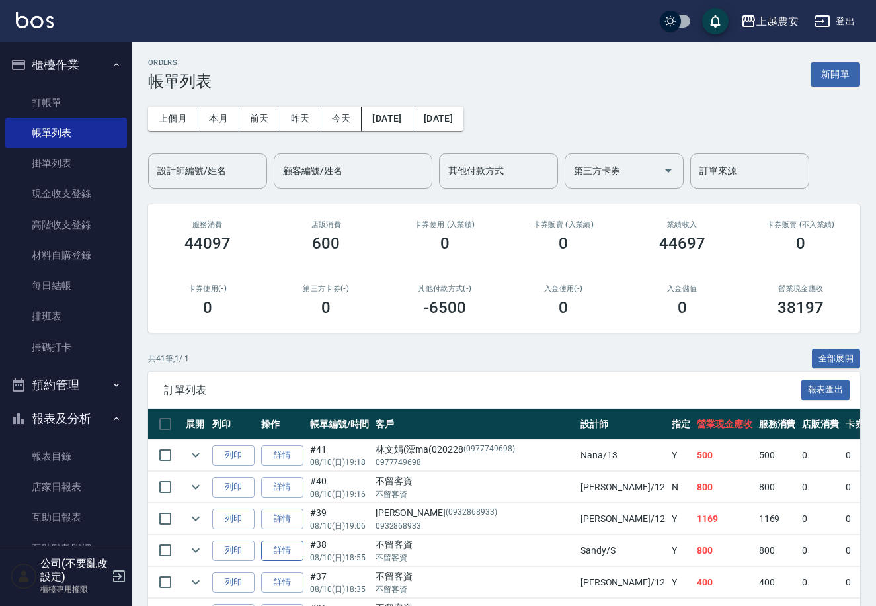
click at [283, 546] on link "詳情" at bounding box center [282, 550] width 42 height 21
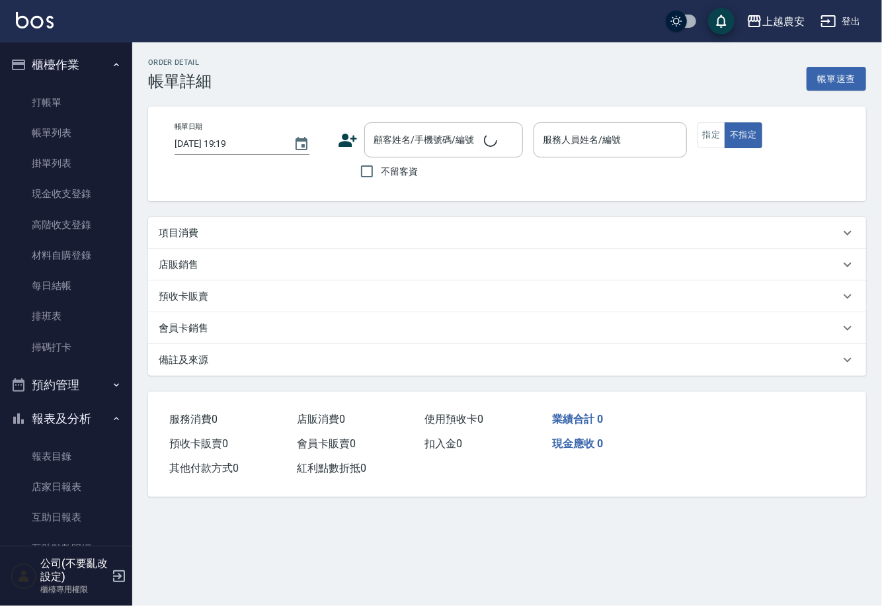
type input "2025/08/10 18:55"
checkbox input "true"
type input "Sandy-S"
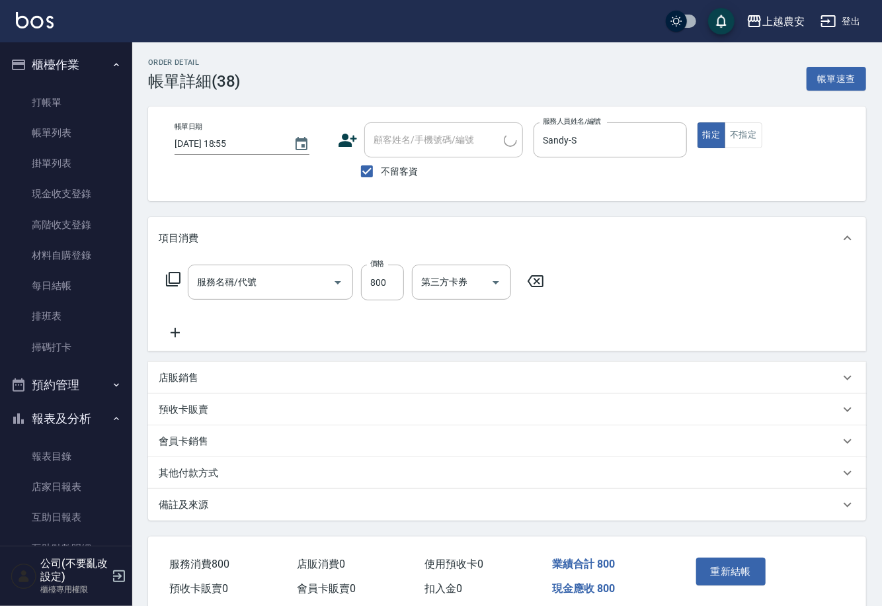
type input "精油洗髮(238)"
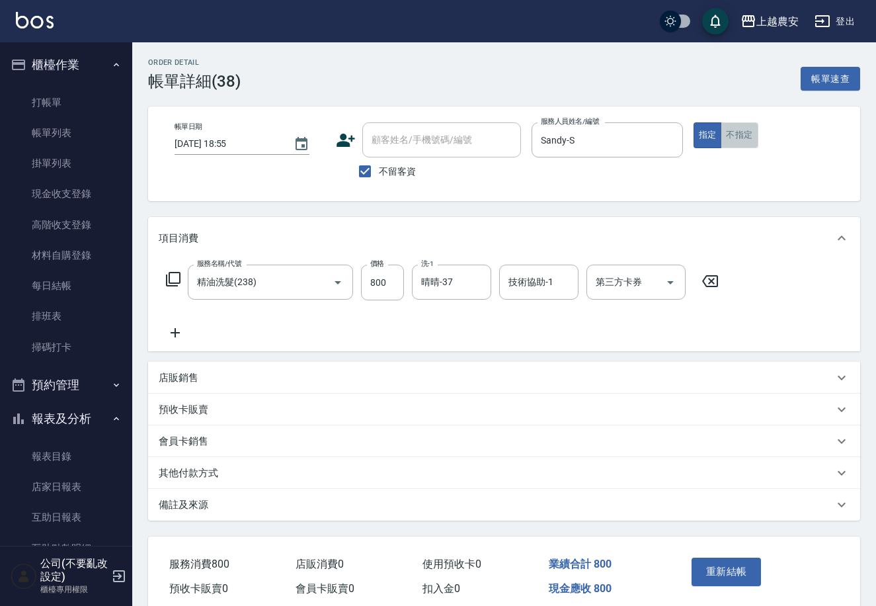
click at [744, 134] on button "不指定" at bounding box center [739, 135] width 37 height 26
click at [719, 569] on button "重新結帳" at bounding box center [727, 572] width 70 height 28
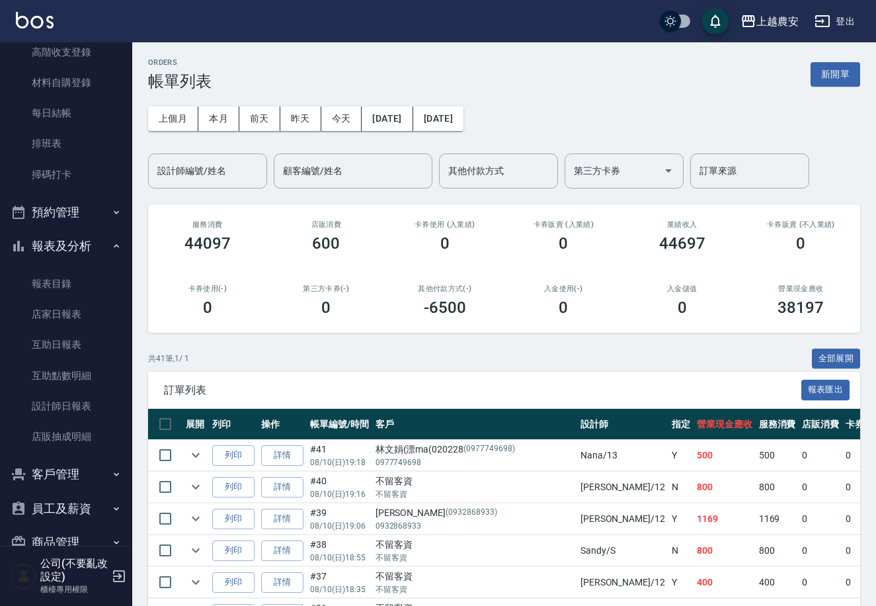
scroll to position [177, 0]
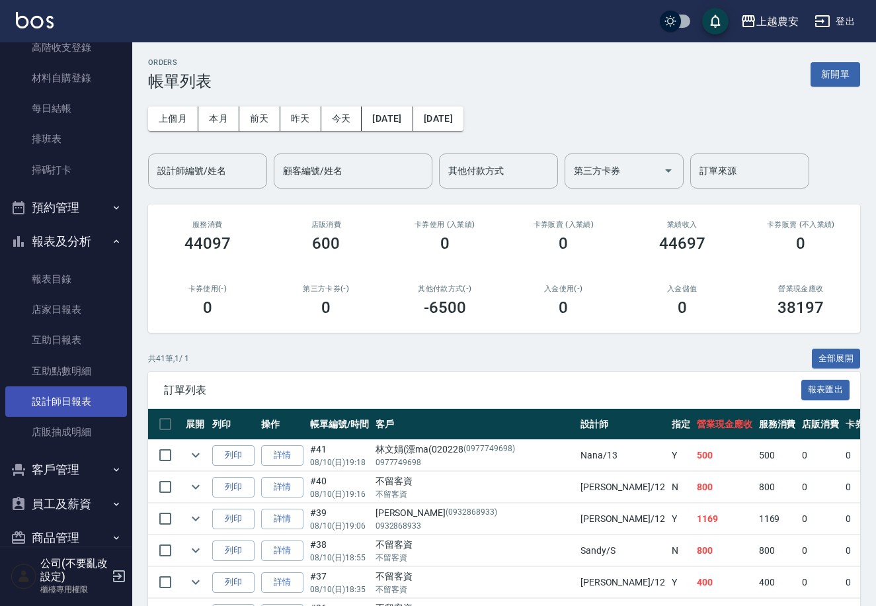
click at [91, 398] on link "設計師日報表" at bounding box center [66, 401] width 122 height 30
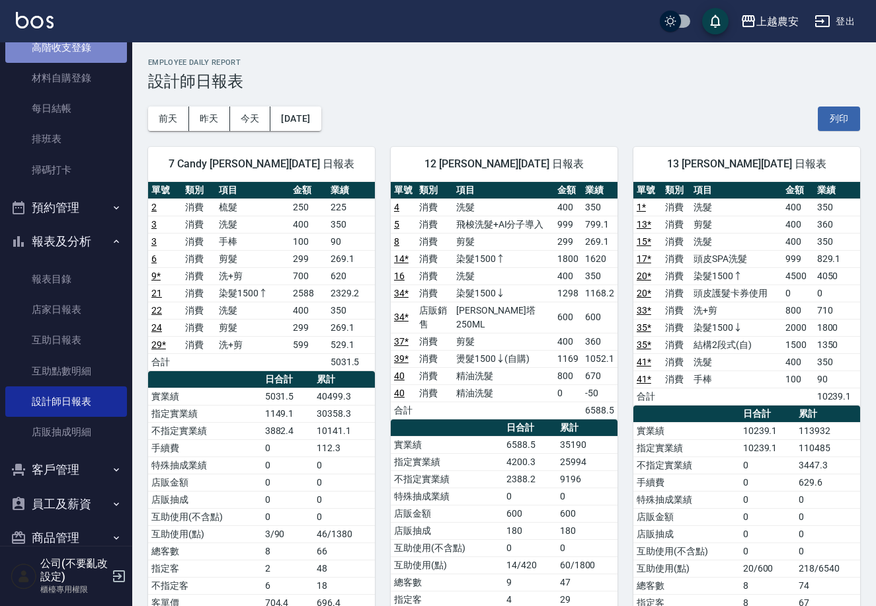
click at [68, 58] on link "高階收支登錄" at bounding box center [66, 47] width 122 height 30
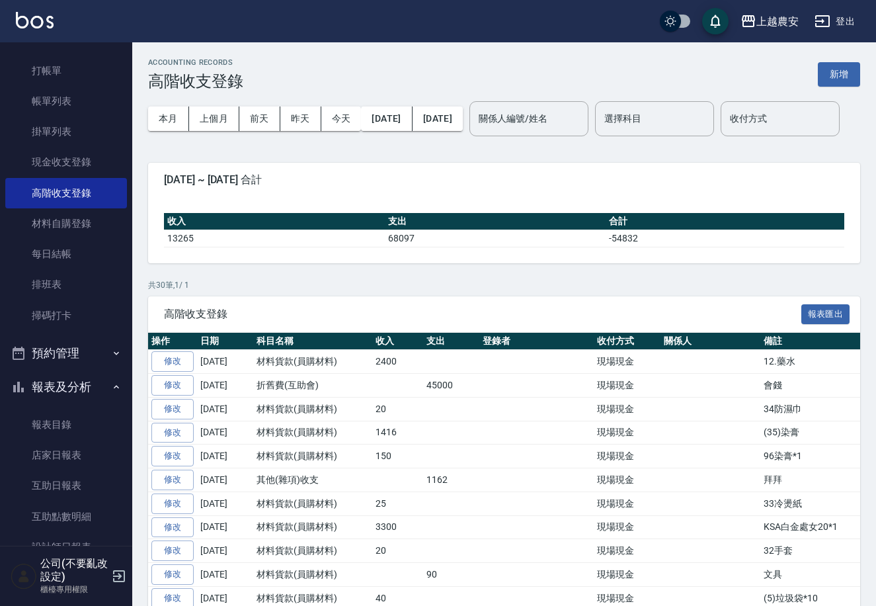
scroll to position [23, 0]
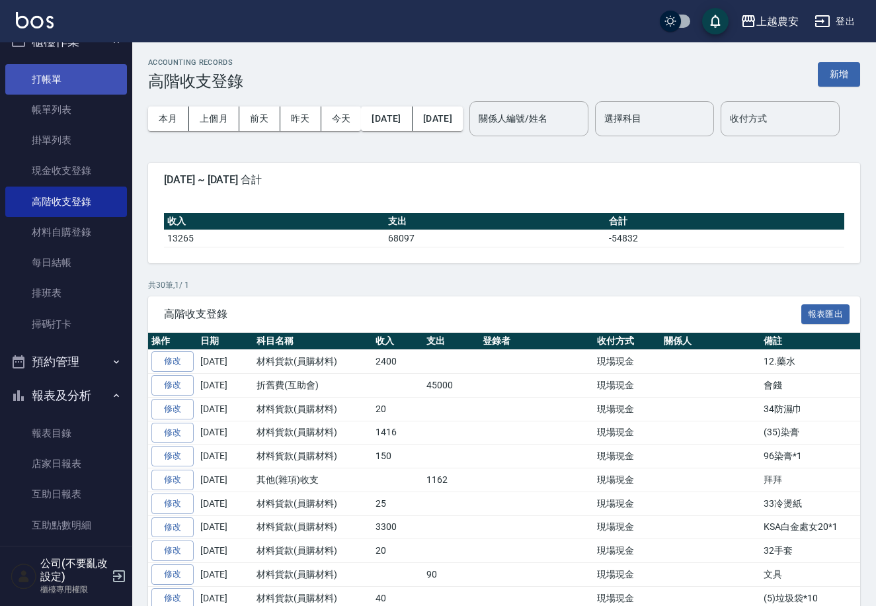
click at [52, 92] on link "打帳單" at bounding box center [66, 79] width 122 height 30
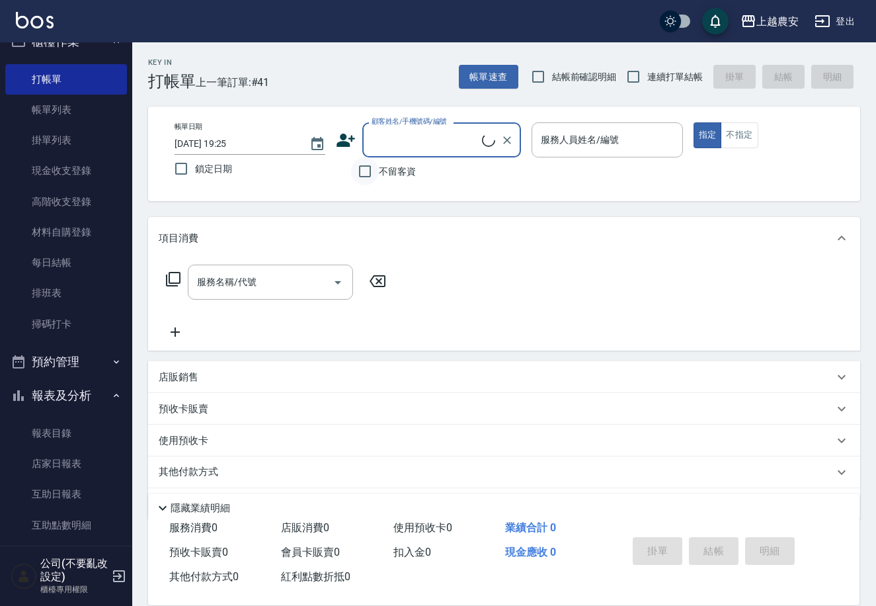
click at [372, 167] on input "不留客資" at bounding box center [365, 171] width 28 height 28
checkbox input "true"
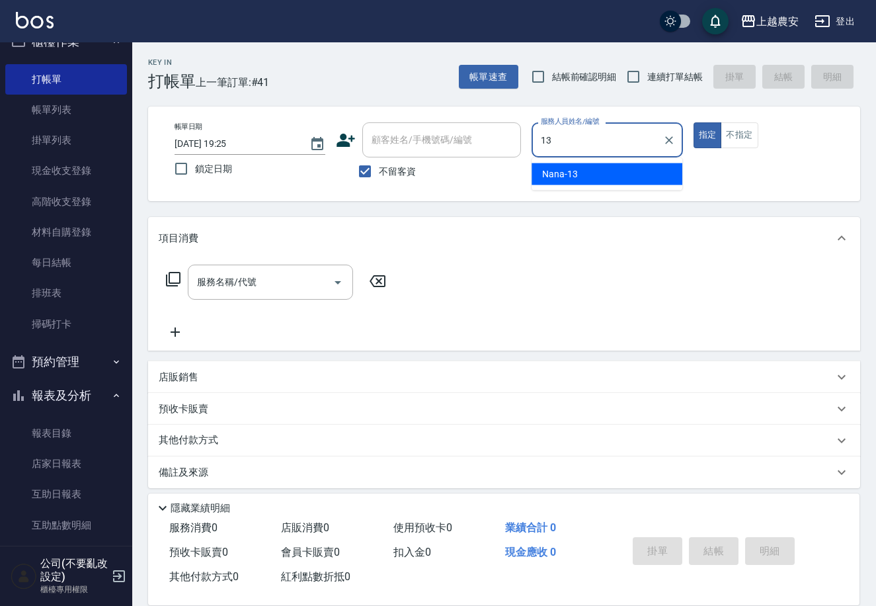
type input "Nana-13"
type button "true"
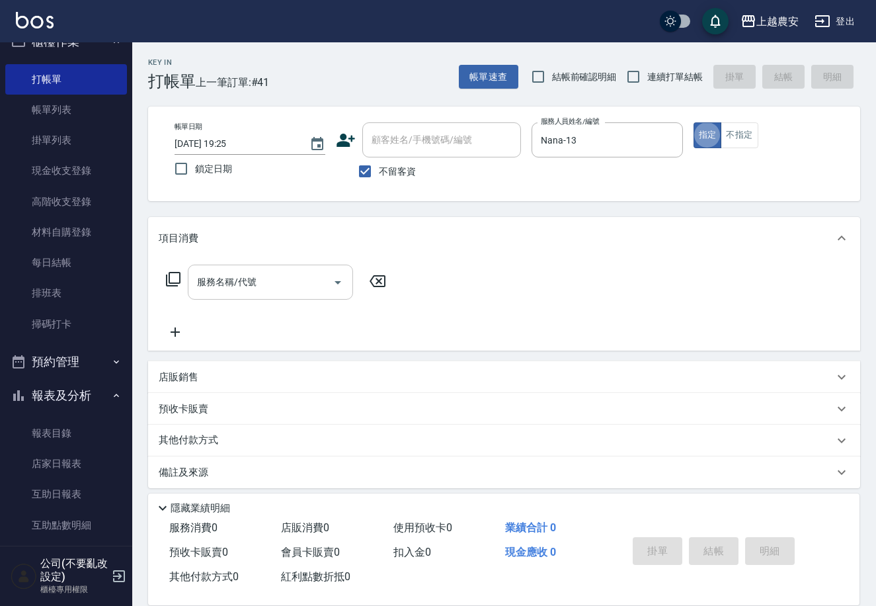
click at [245, 283] on input "服務名稱/代號" at bounding box center [261, 282] width 134 height 23
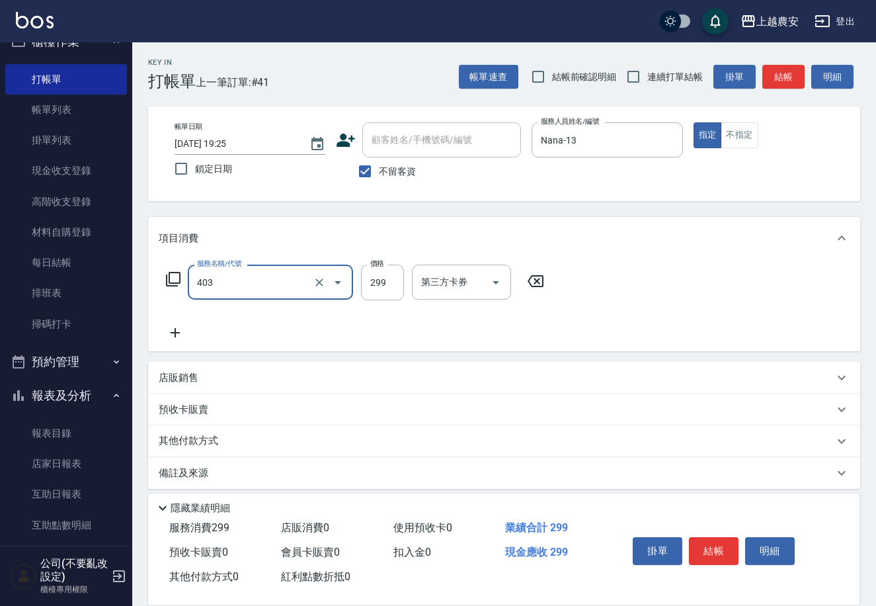
type input "剪髮(403)"
type input "300"
click at [724, 547] on button "結帳" at bounding box center [714, 551] width 50 height 28
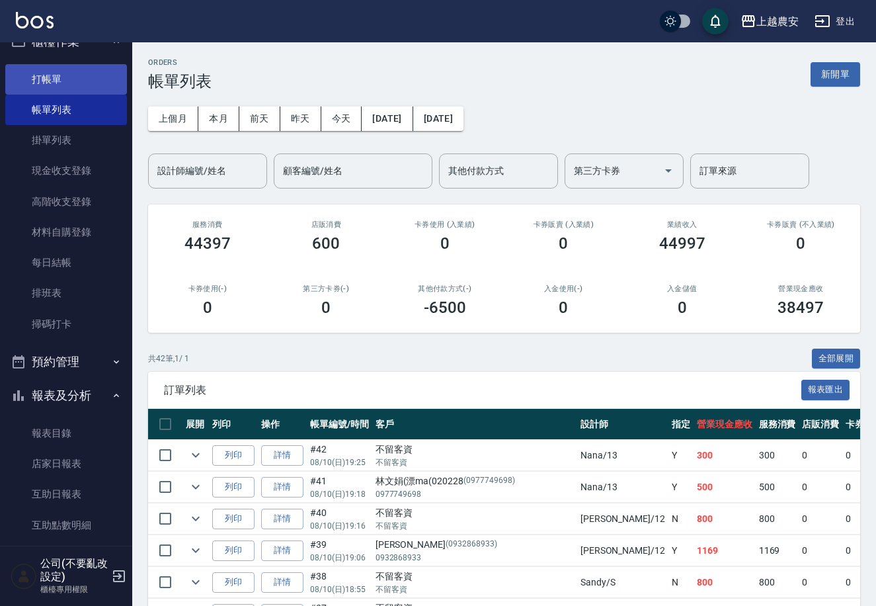
click at [18, 76] on link "打帳單" at bounding box center [66, 79] width 122 height 30
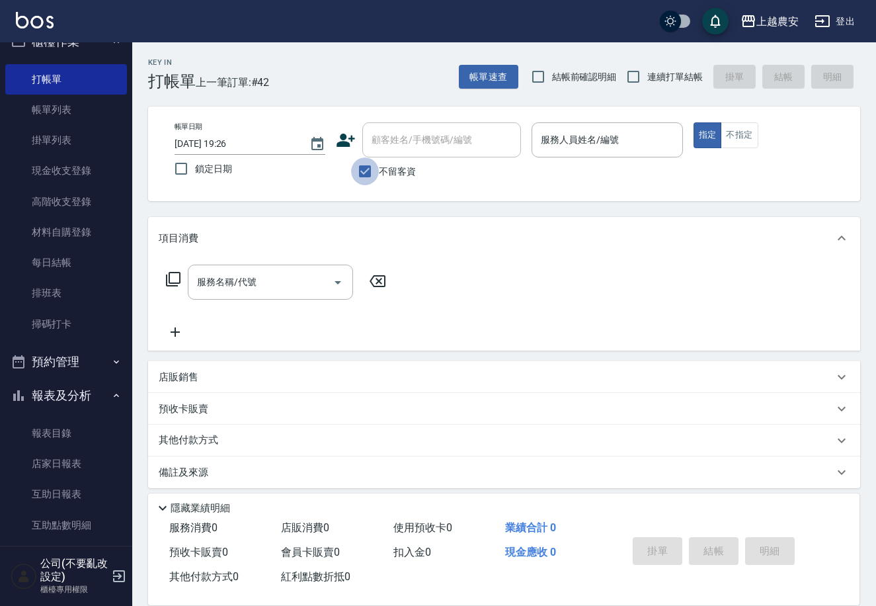
click at [368, 165] on input "不留客資" at bounding box center [365, 171] width 28 height 28
checkbox input "false"
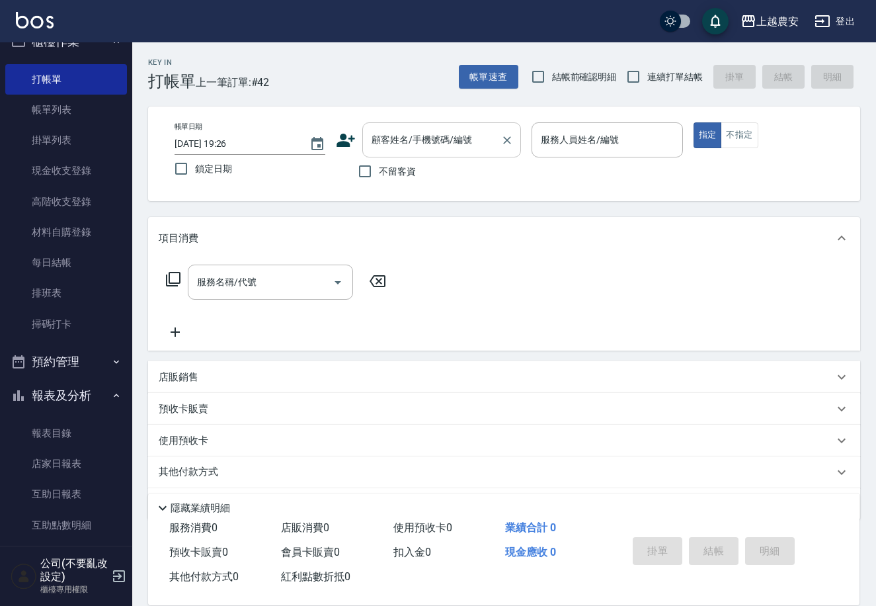
click at [397, 143] on div "顧客姓名/手機號碼/編號 顧客姓名/手機號碼/編號" at bounding box center [441, 139] width 159 height 35
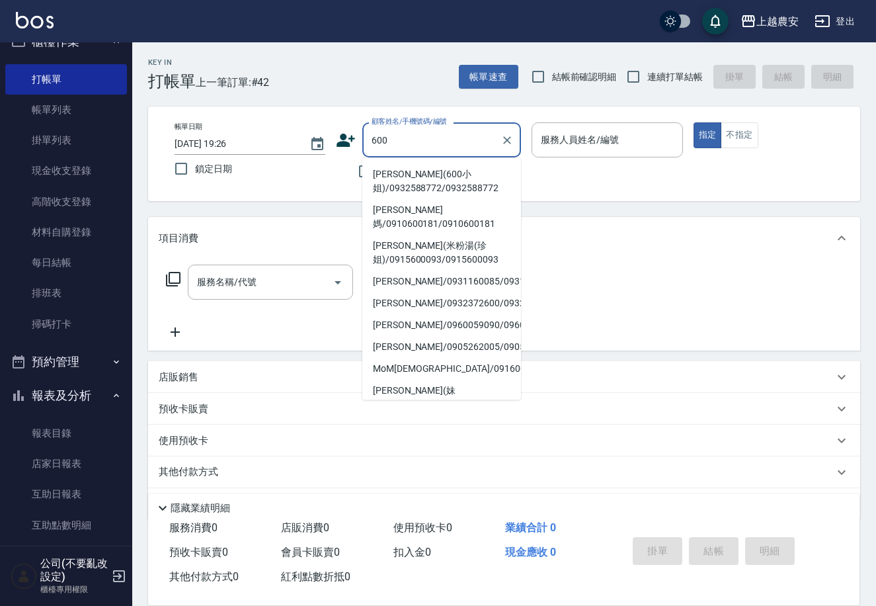
click at [450, 177] on li "徐(600小姐)/0932588772/0932588772" at bounding box center [441, 181] width 159 height 36
type input "徐(600小姐)/0932588772/0932588772"
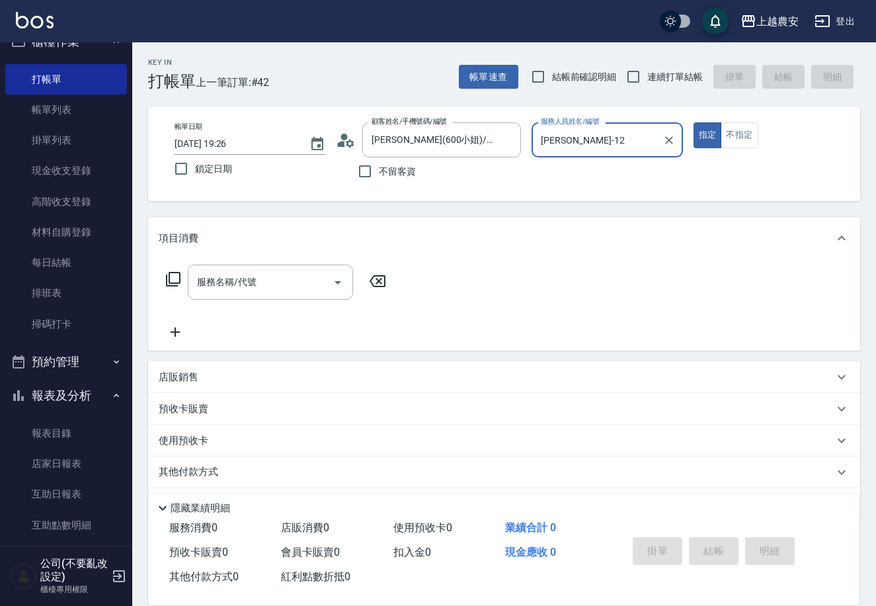
type input "Yoko-12"
click at [290, 265] on div "服務名稱/代號" at bounding box center [270, 282] width 165 height 35
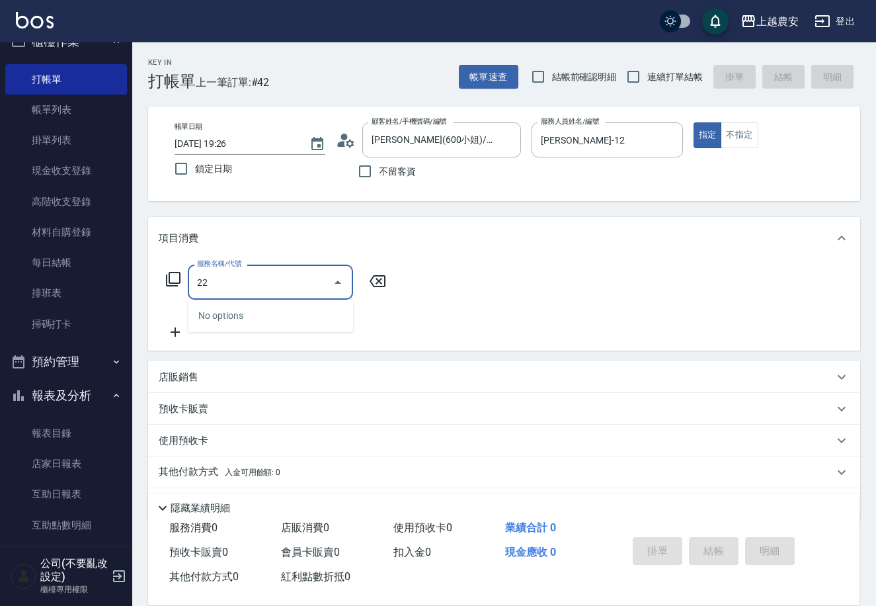
type input "2"
type input "8"
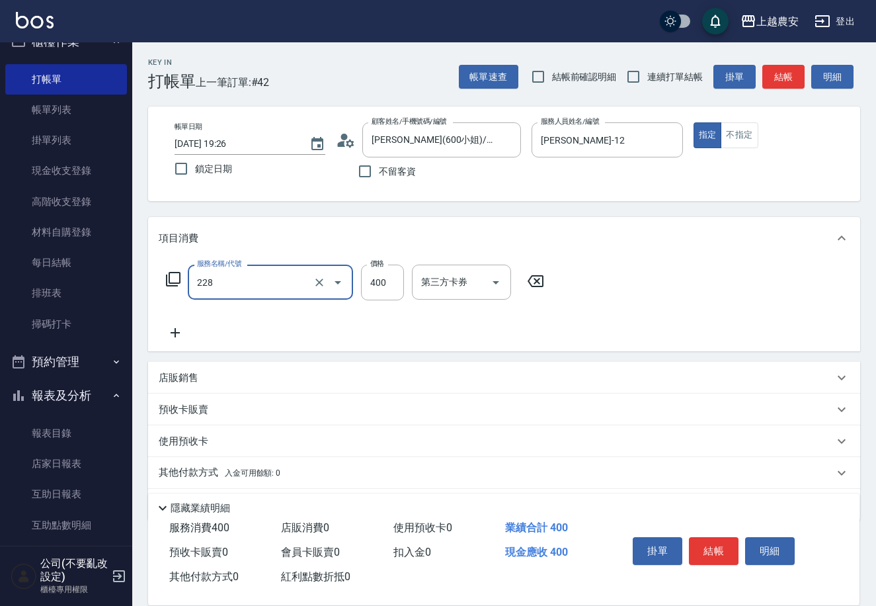
type input "洗髮(228)"
type input "500"
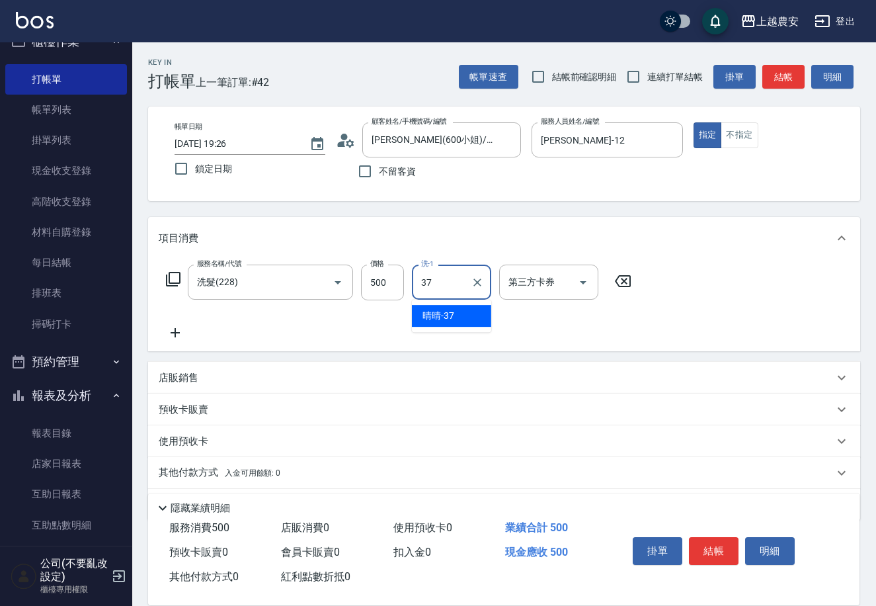
type input "晴晴-37"
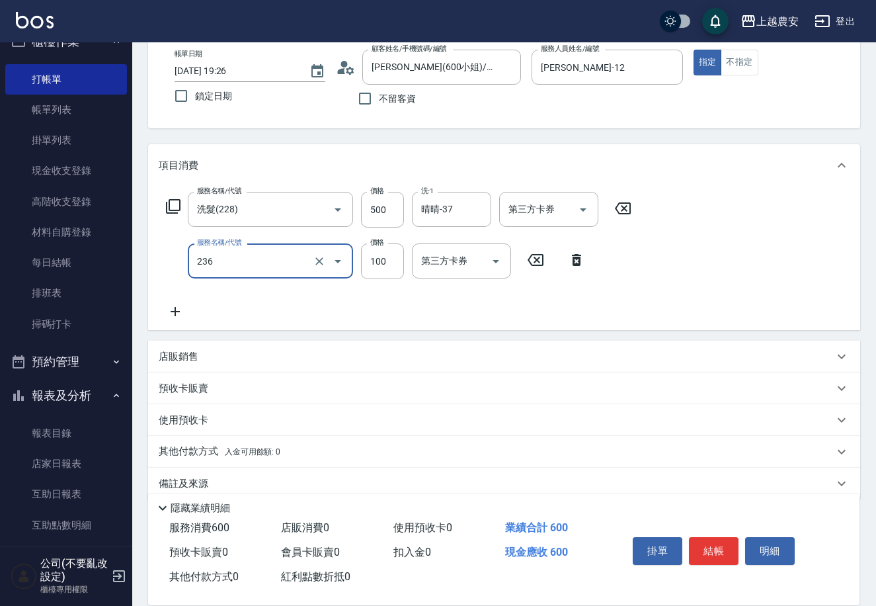
scroll to position [91, 0]
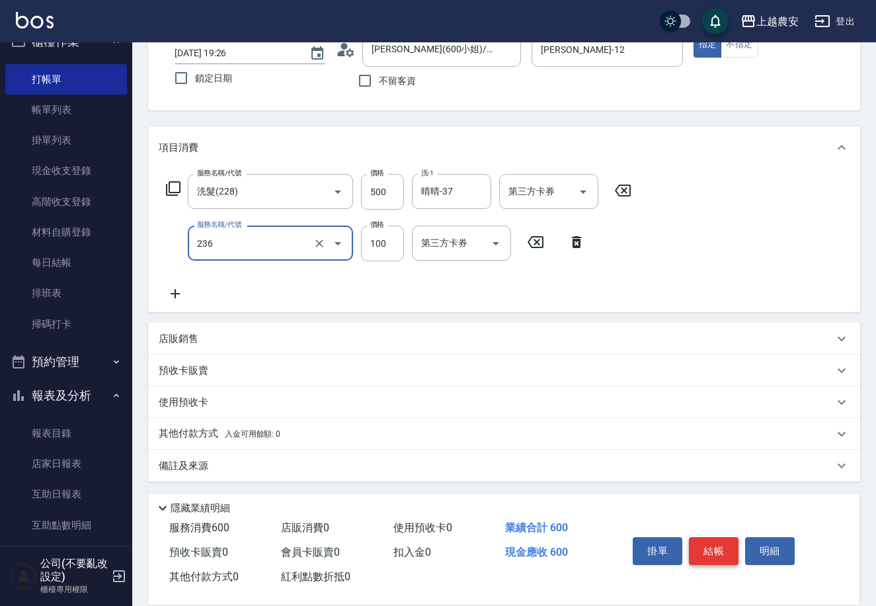
type input "手棒(236)"
click at [704, 554] on button "結帳" at bounding box center [714, 551] width 50 height 28
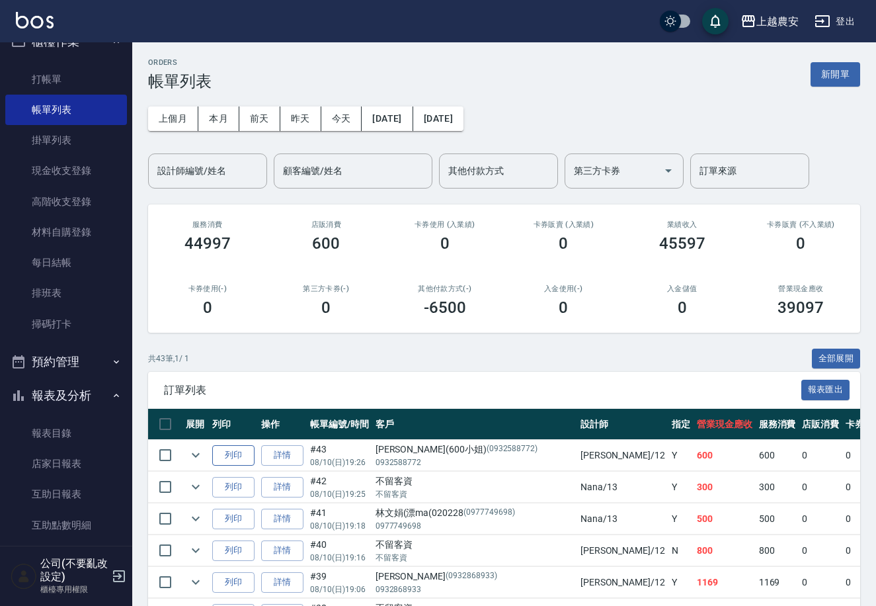
click at [243, 450] on button "列印" at bounding box center [233, 455] width 42 height 21
click at [100, 173] on link "現金收支登錄" at bounding box center [66, 170] width 122 height 30
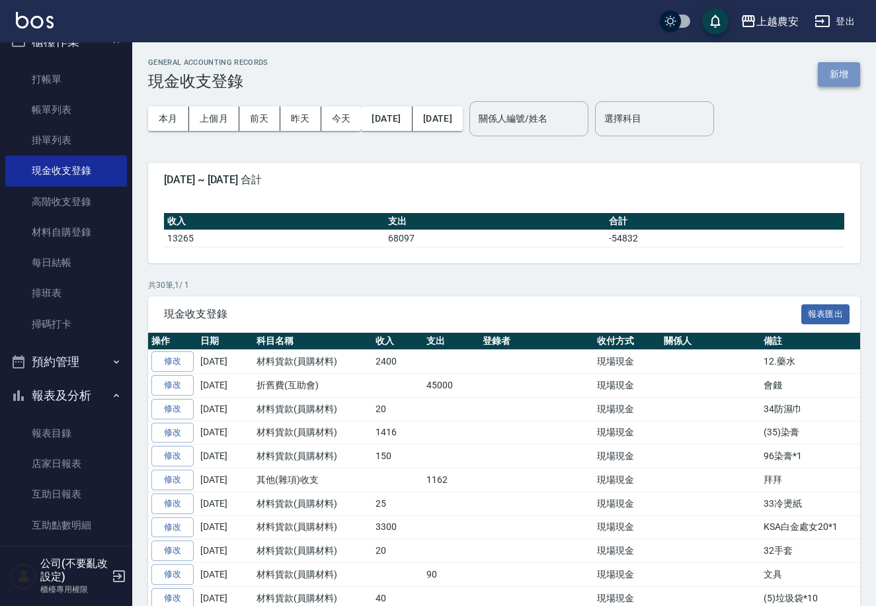
click at [848, 73] on button "新增" at bounding box center [839, 74] width 42 height 24
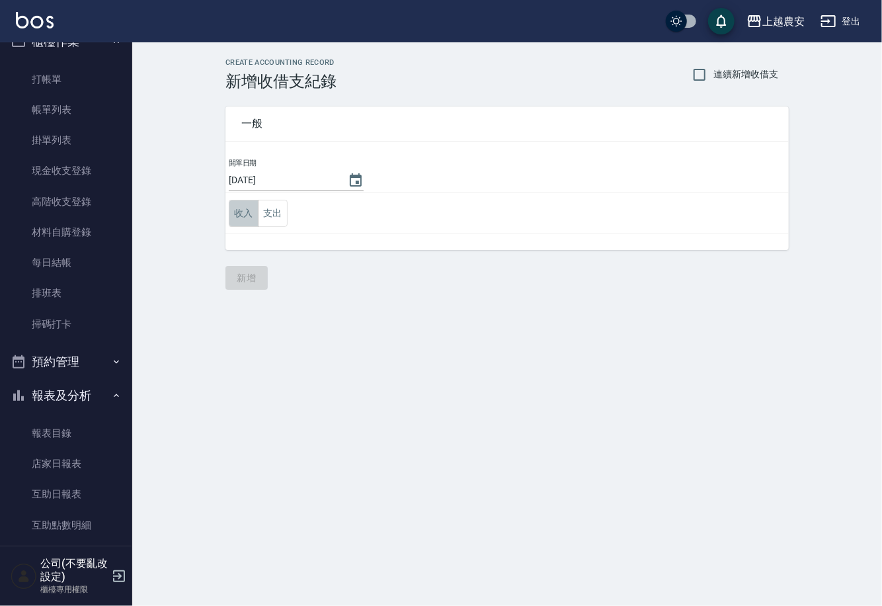
click at [253, 212] on button "收入" at bounding box center [244, 213] width 30 height 27
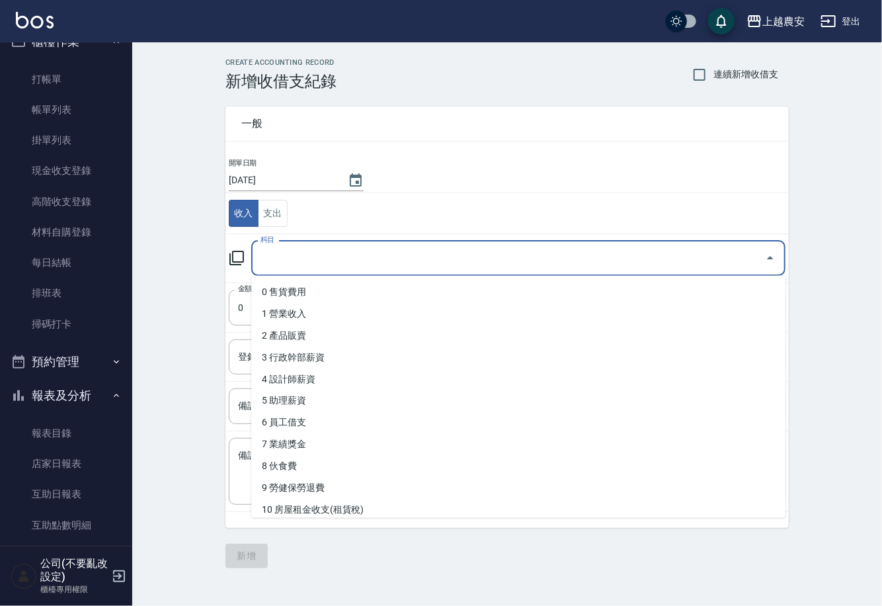
click at [350, 251] on input "科目" at bounding box center [508, 258] width 503 height 23
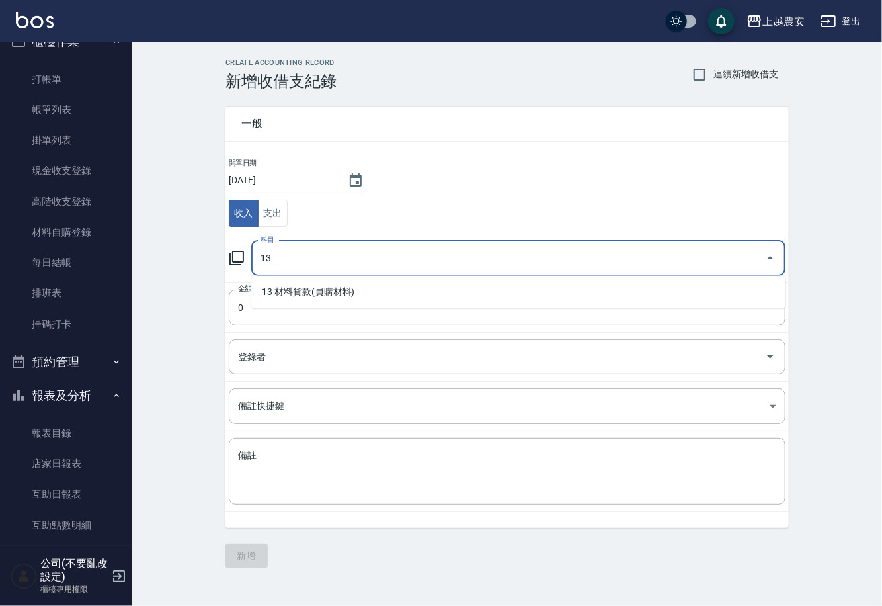
type input "13"
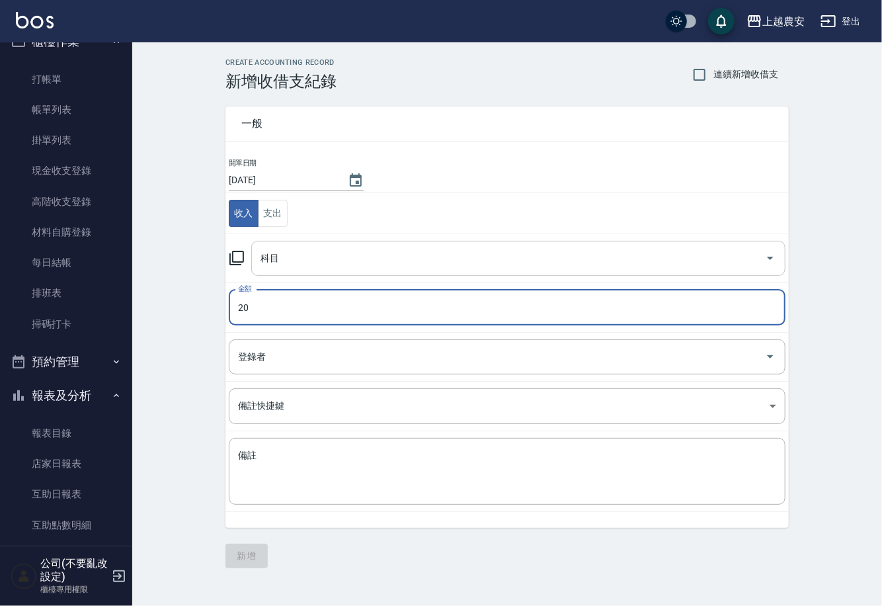
type input "20"
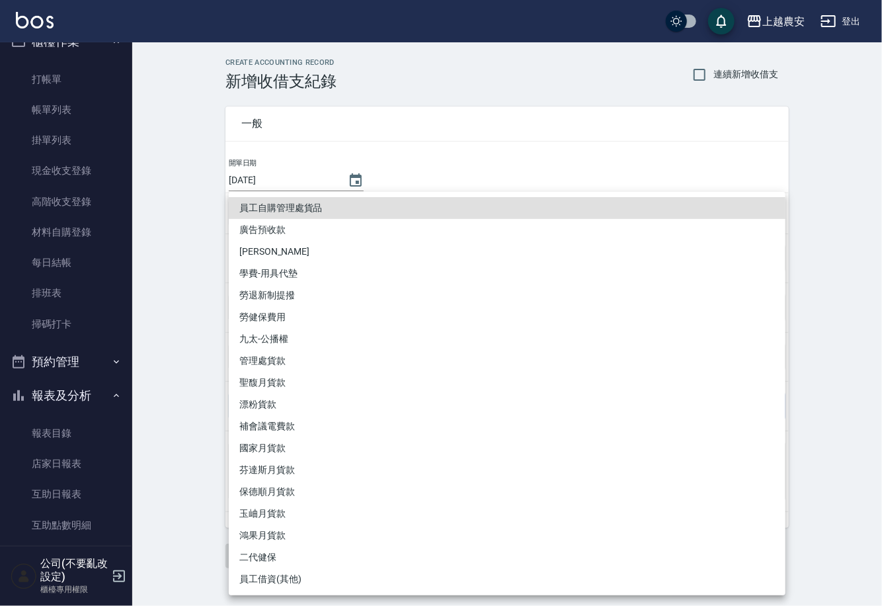
click at [147, 387] on div at bounding box center [441, 303] width 882 height 606
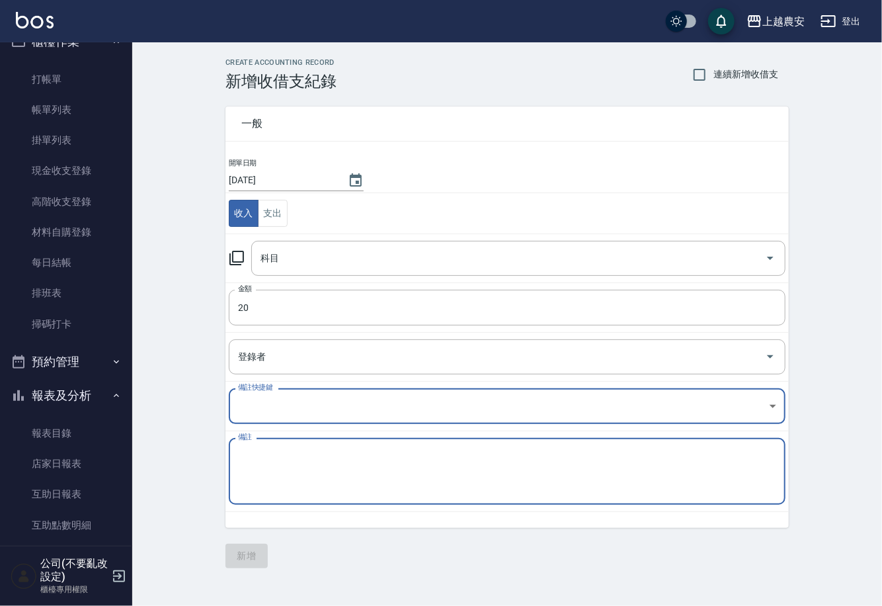
click at [269, 462] on textarea "備註" at bounding box center [507, 471] width 538 height 45
type textarea "12毛夾*1"
click at [344, 253] on input "科目" at bounding box center [508, 258] width 503 height 23
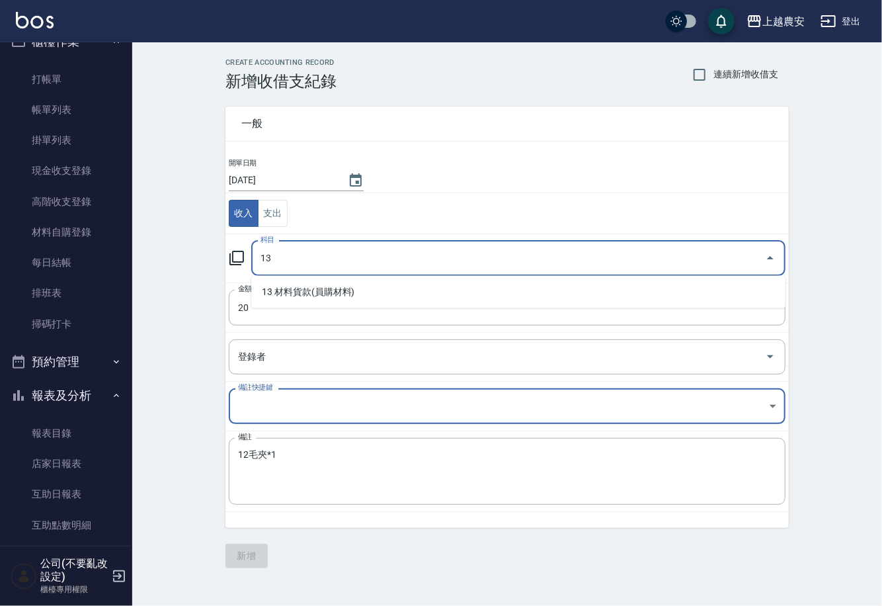
type input "13"
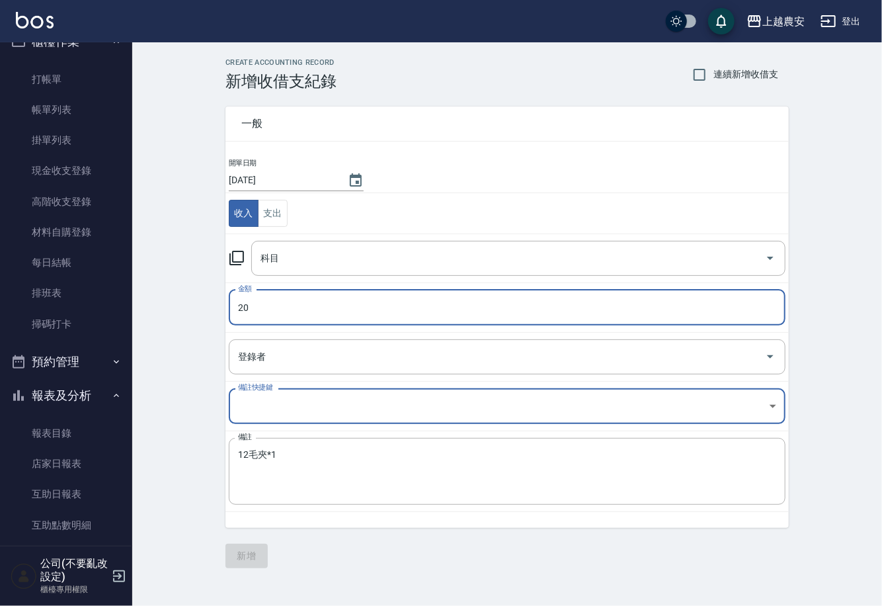
click at [159, 344] on div "CREATE ACCOUNTING RECORD 新增收借支紀錄 連續新增收借支 一般 開單日期 2025/08/10 收入 支出 科目 科目 金額 20 金…" at bounding box center [507, 313] width 750 height 542
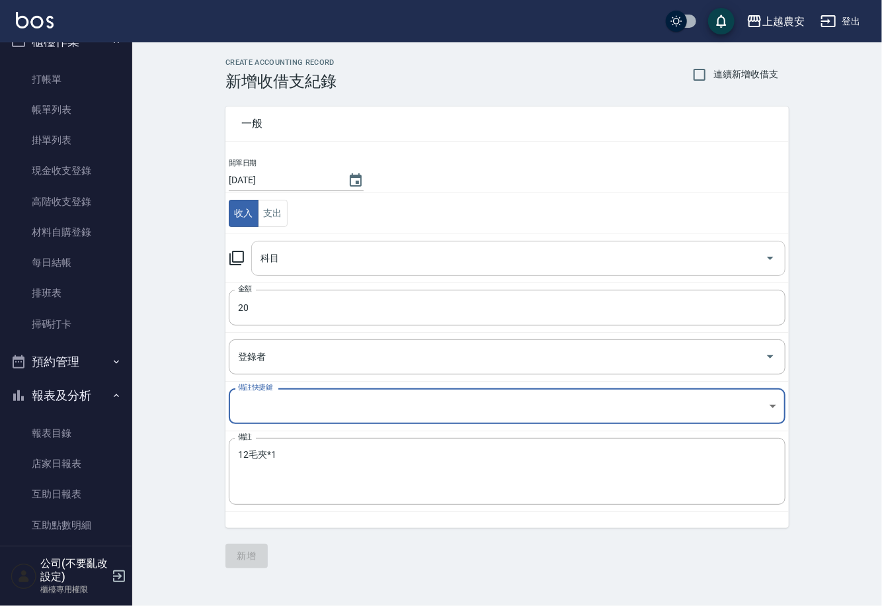
click at [335, 263] on input "科目" at bounding box center [508, 258] width 503 height 23
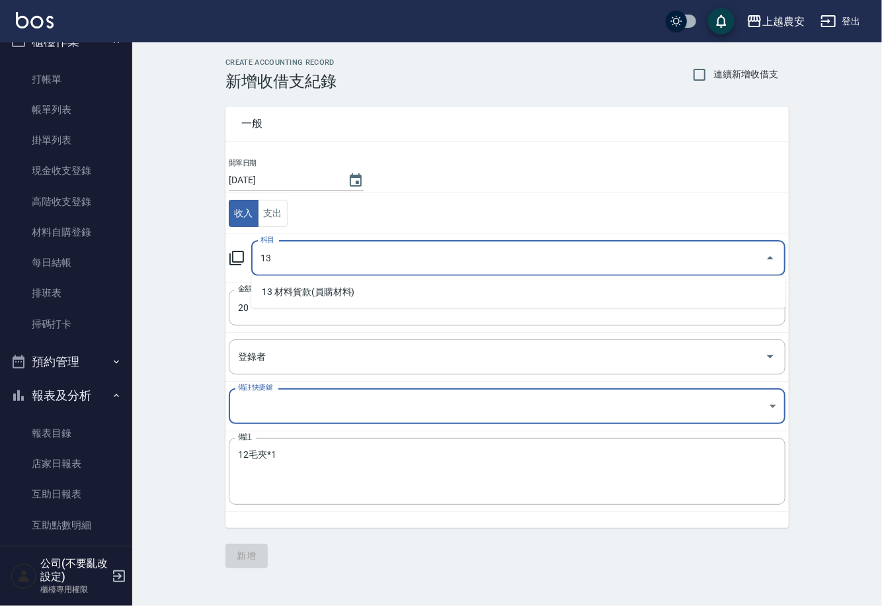
type input "13"
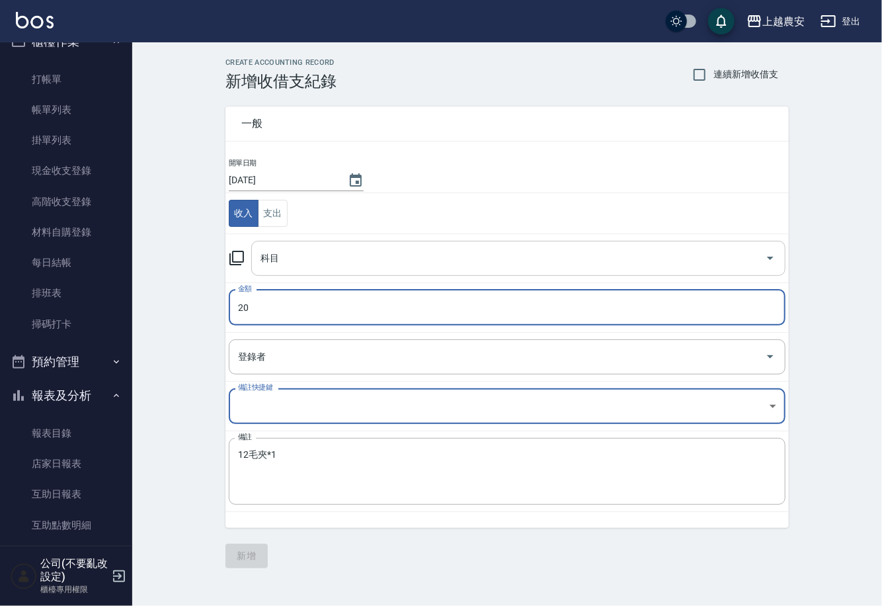
click at [396, 258] on input "科目" at bounding box center [508, 258] width 503 height 23
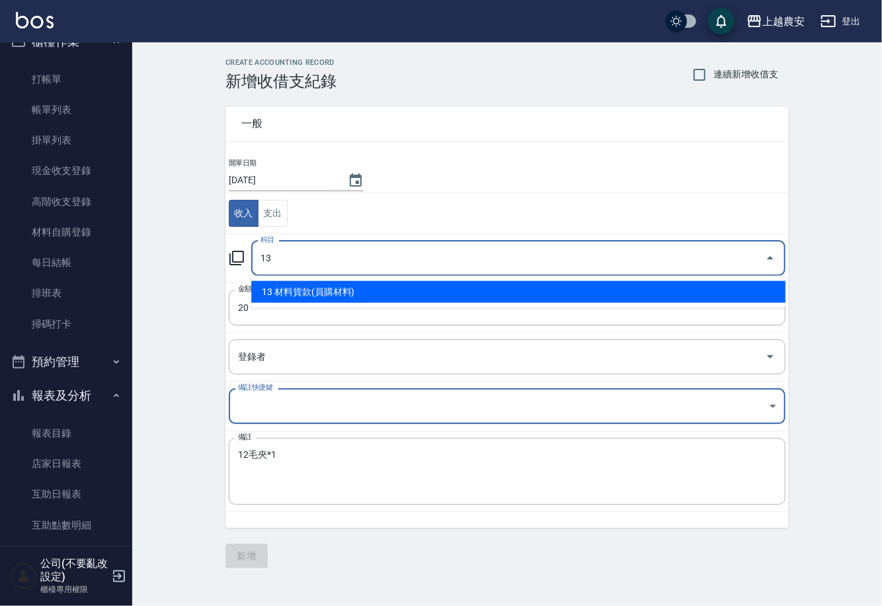
click at [430, 283] on li "13 材料貨款(員購材料)" at bounding box center [518, 292] width 534 height 22
type input "13 材料貨款(員購材料)"
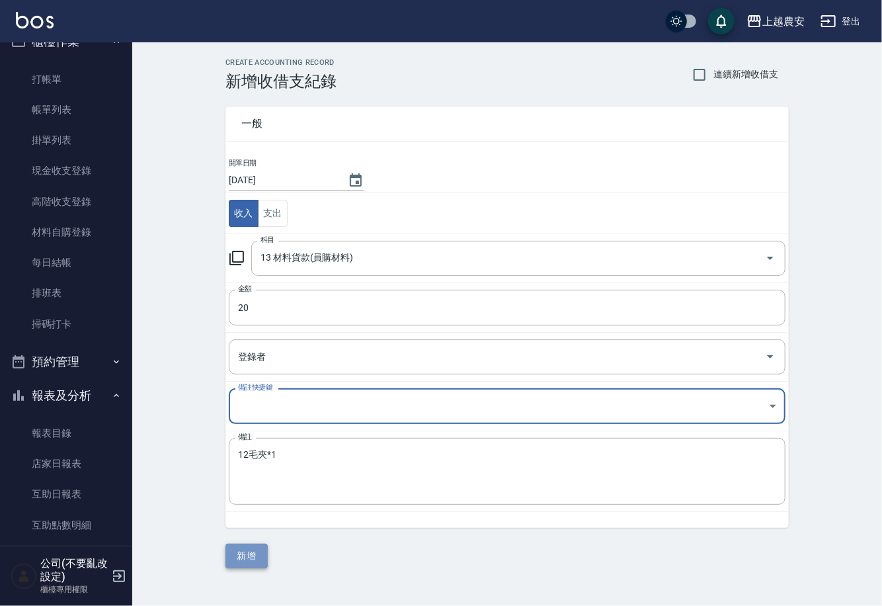
click at [257, 560] on button "新增" at bounding box center [247, 556] width 42 height 24
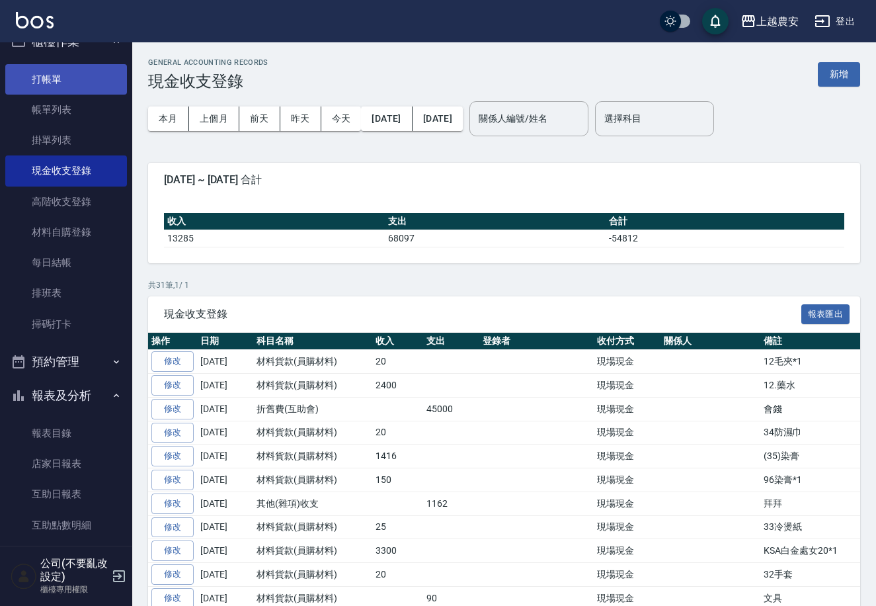
click at [85, 75] on link "打帳單" at bounding box center [66, 79] width 122 height 30
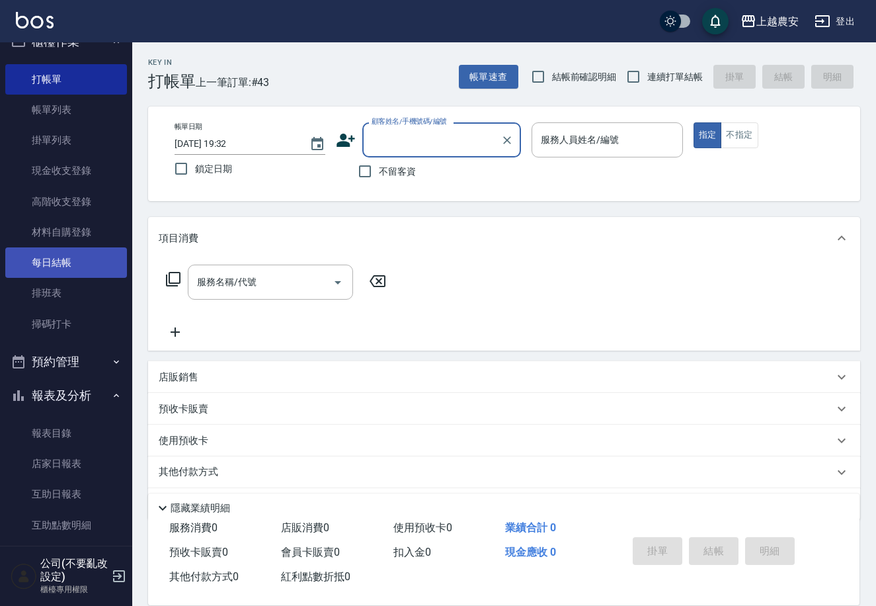
click at [95, 264] on link "每日結帳" at bounding box center [66, 262] width 122 height 30
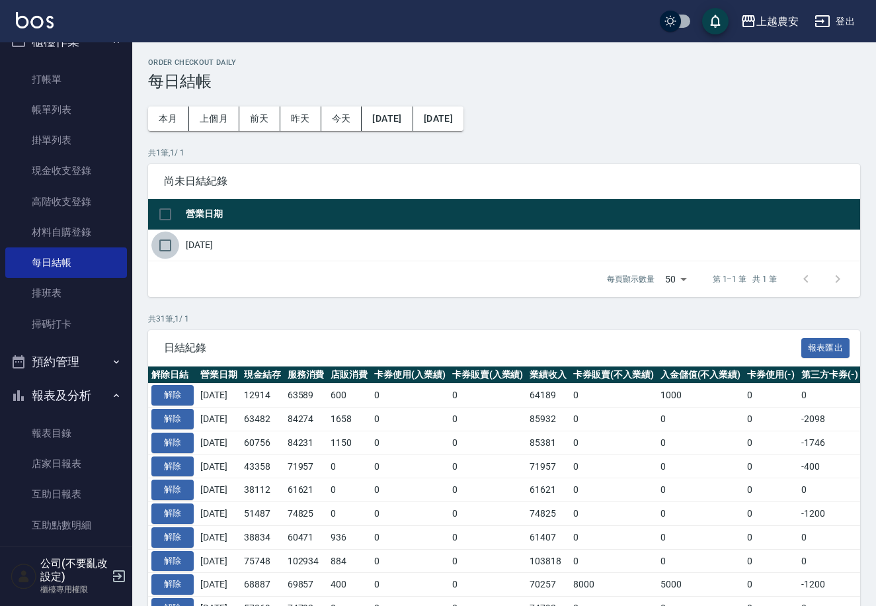
click at [167, 251] on input "checkbox" at bounding box center [165, 245] width 28 height 28
checkbox input "true"
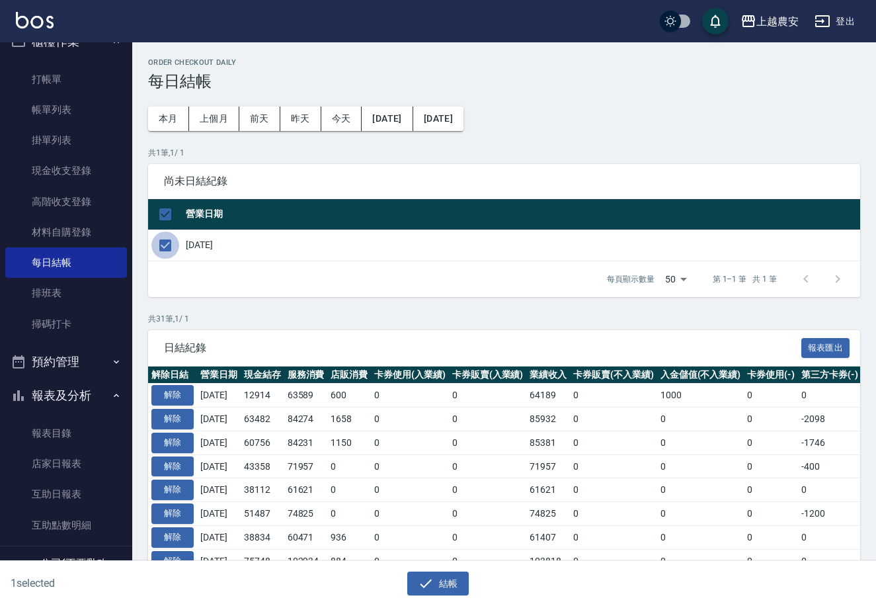
click at [156, 238] on input "checkbox" at bounding box center [165, 245] width 28 height 28
checkbox input "false"
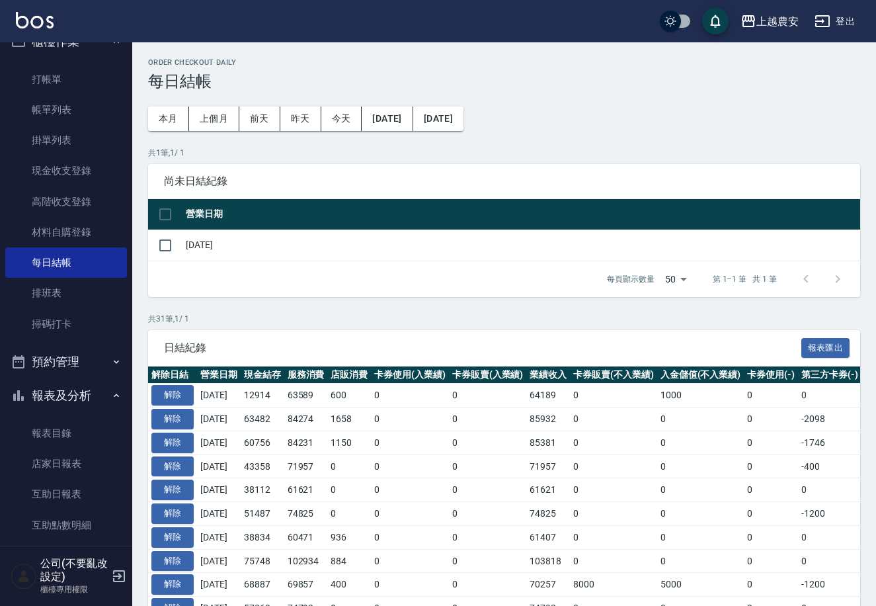
drag, startPoint x: 125, startPoint y: 201, endPoint x: 128, endPoint y: 399, distance: 198.4
click at [110, 349] on nav "櫃檯作業 打帳單 帳單列表 掛單列表 現金收支登錄 高階收支登錄 材料自購登錄 每日結帳 排班表 掃碼打卡 預約管理 預約管理 單日預約紀錄 單週預約紀錄 報…" at bounding box center [66, 293] width 132 height 503
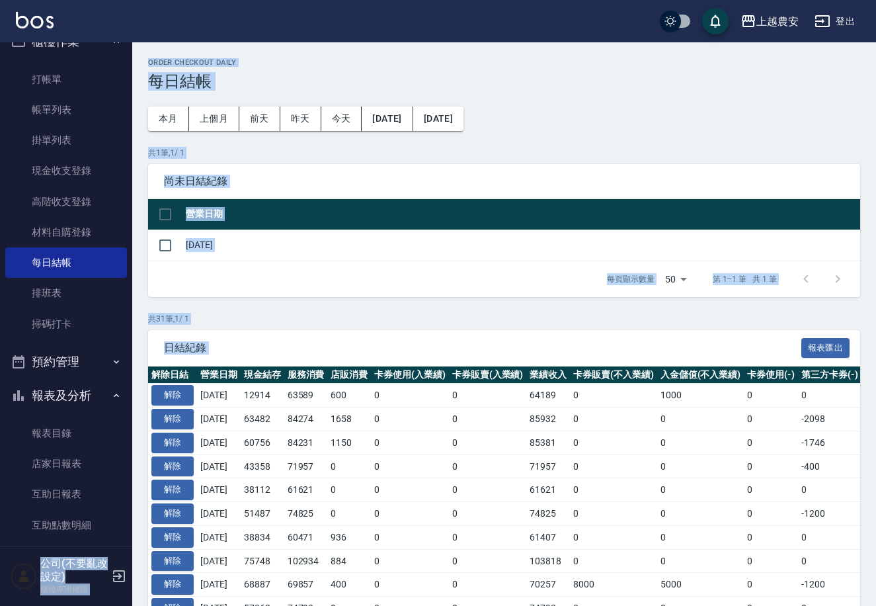
drag, startPoint x: 125, startPoint y: 396, endPoint x: 136, endPoint y: 435, distance: 41.1
click at [136, 435] on div "上越農安 登出 櫃檯作業 打帳單 帳單列表 掛單列表 現金收支登錄 高階收支登錄 材料自購登錄 每日結帳 排班表 掃碼打卡 預約管理 預約管理 單日預約紀錄 …" at bounding box center [438, 593] width 876 height 1186
click at [134, 420] on div "Order checkout daily 每日結帳 本月 上個月 前天 昨天 今天 2025/07/10 2025/08/10 共 1 筆, 1 / 1 尚未…" at bounding box center [504, 614] width 744 height 1144
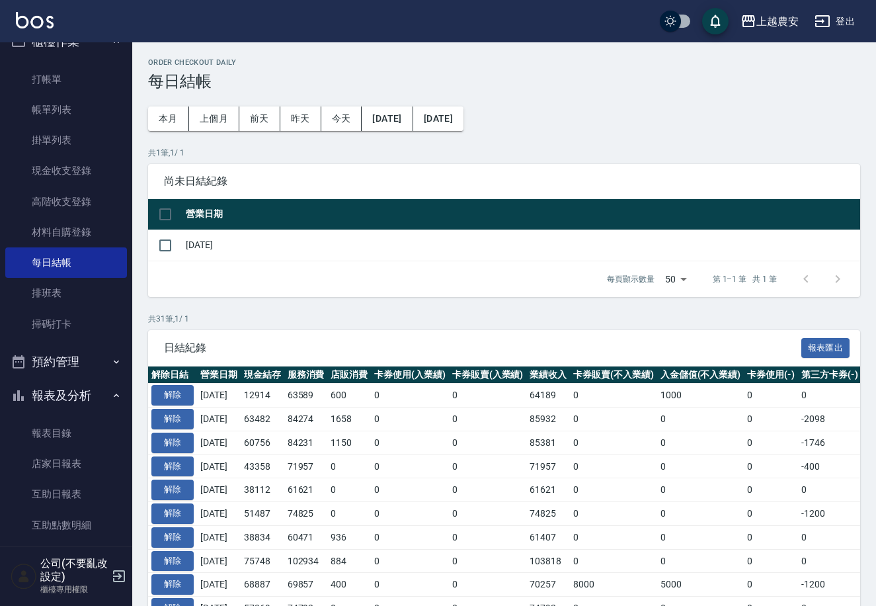
scroll to position [201, 0]
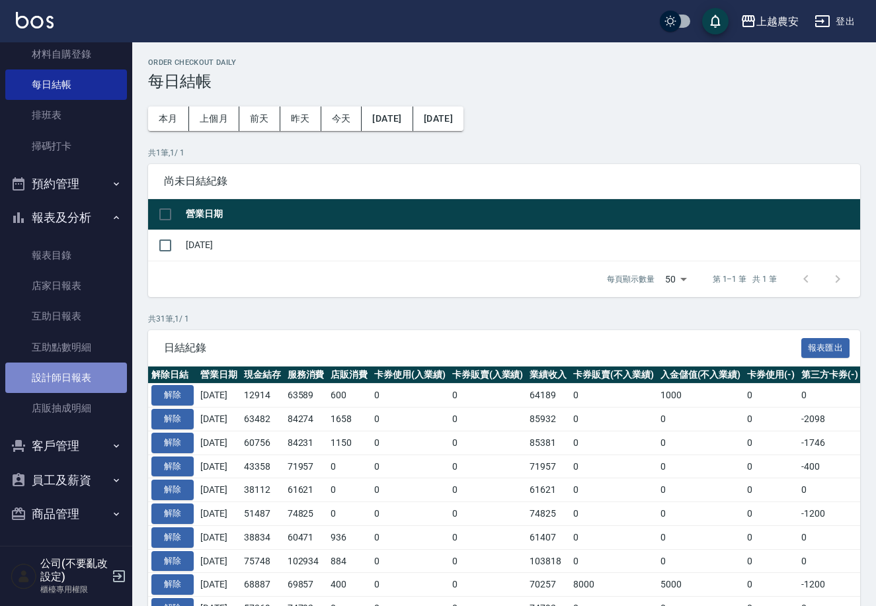
click at [81, 381] on link "設計師日報表" at bounding box center [66, 377] width 122 height 30
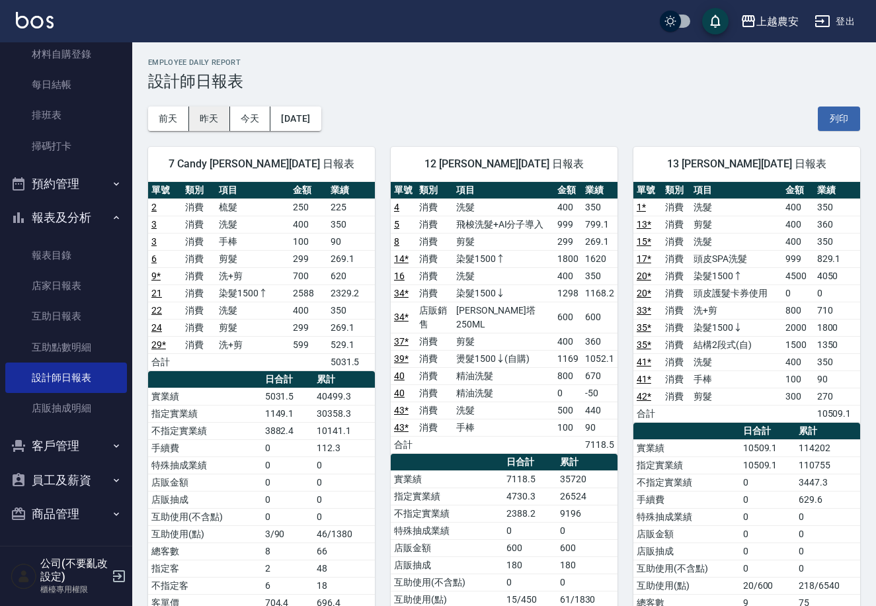
click at [216, 120] on button "昨天" at bounding box center [209, 118] width 41 height 24
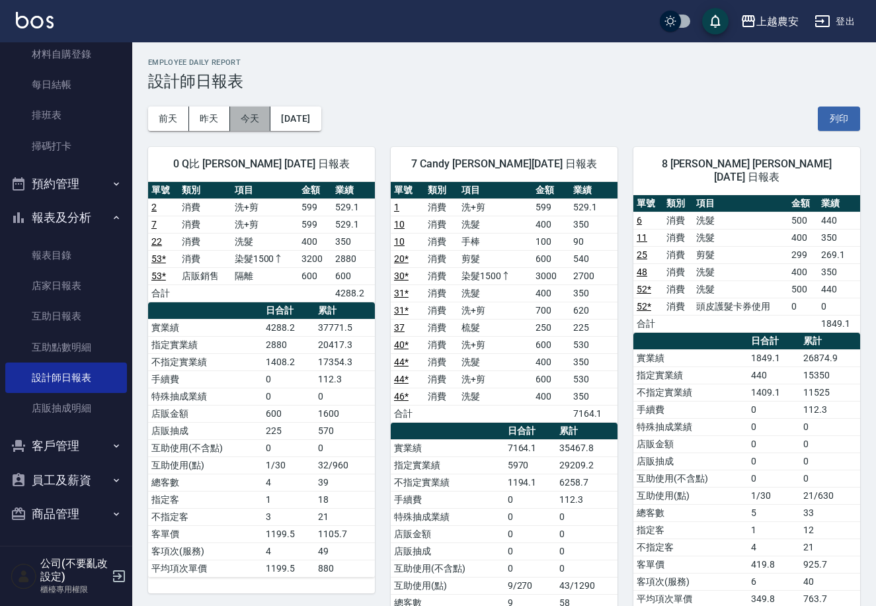
click at [255, 118] on button "今天" at bounding box center [250, 118] width 41 height 24
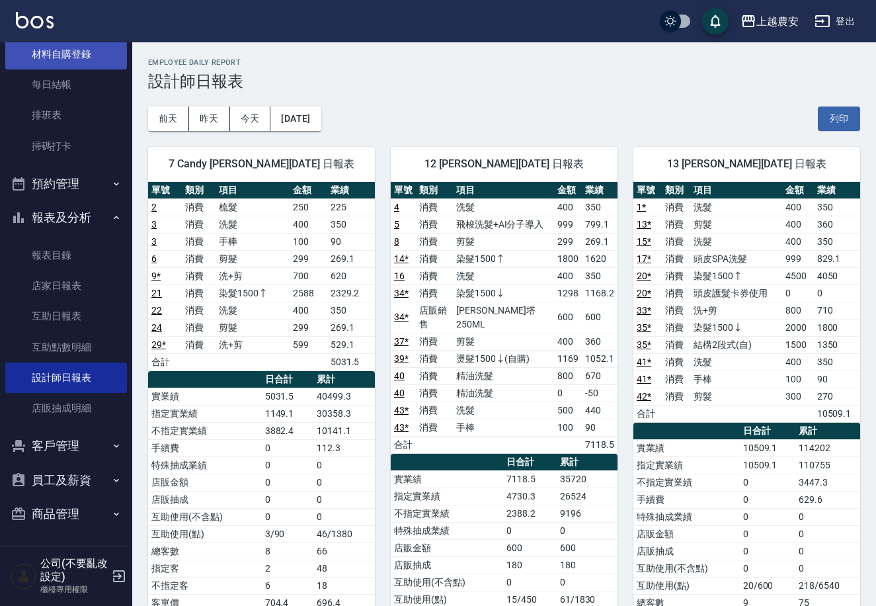
click at [83, 63] on link "材料自購登錄" at bounding box center [66, 54] width 122 height 30
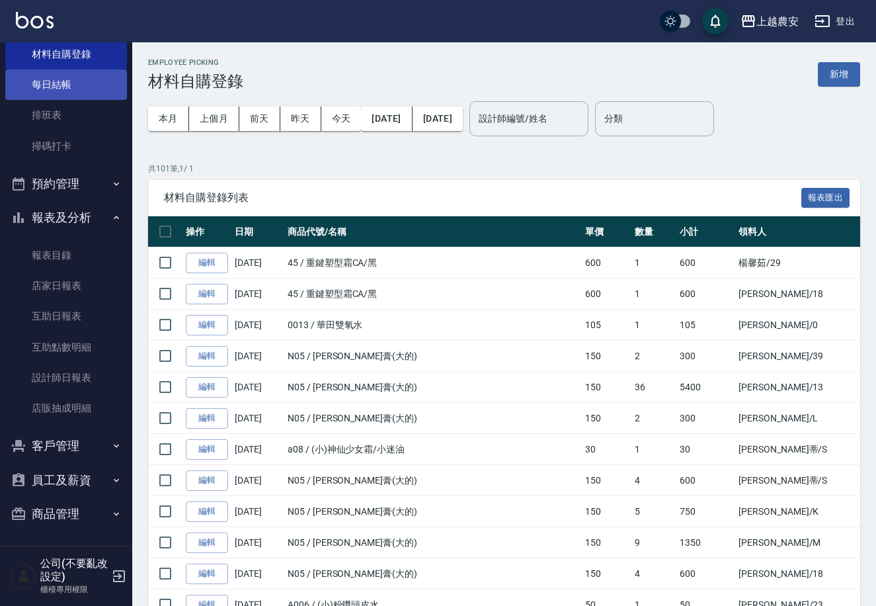
click at [108, 78] on link "每日結帳" at bounding box center [66, 84] width 122 height 30
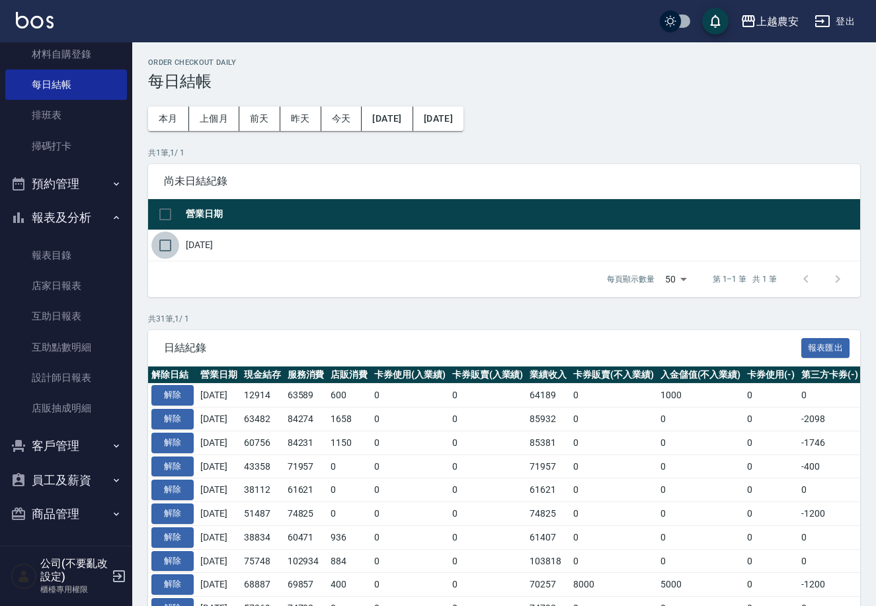
click at [173, 244] on input "checkbox" at bounding box center [165, 245] width 28 height 28
checkbox input "true"
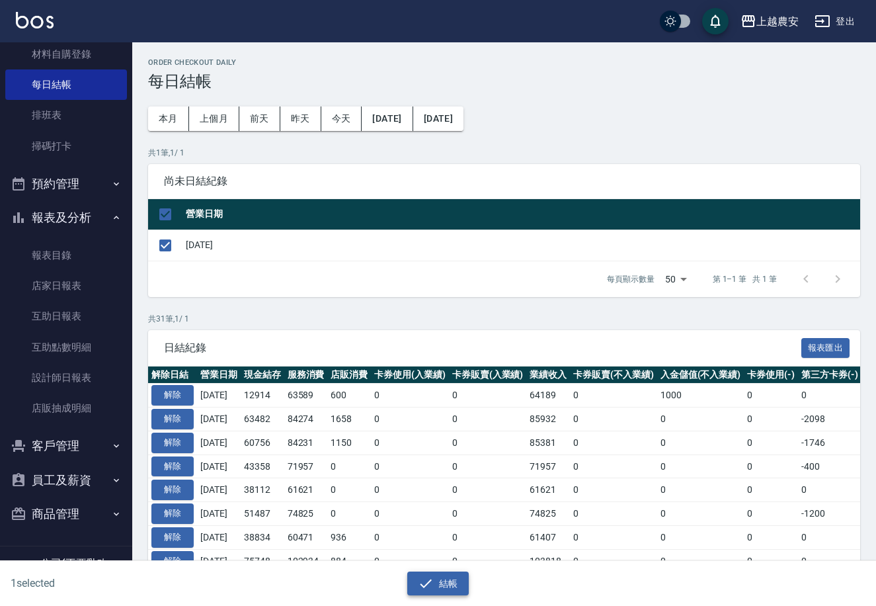
click at [450, 587] on button "結帳" at bounding box center [438, 583] width 62 height 24
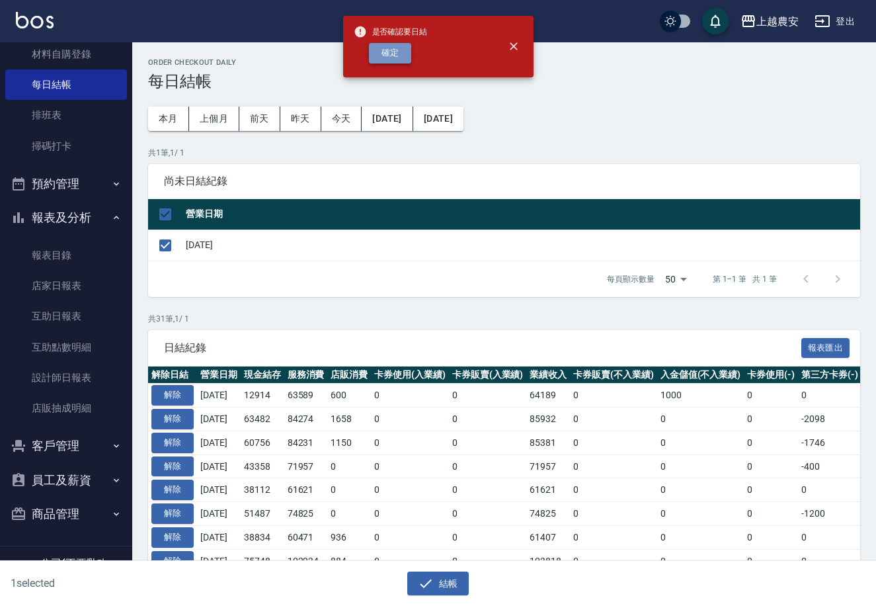
click at [403, 48] on button "確定" at bounding box center [390, 53] width 42 height 21
checkbox input "false"
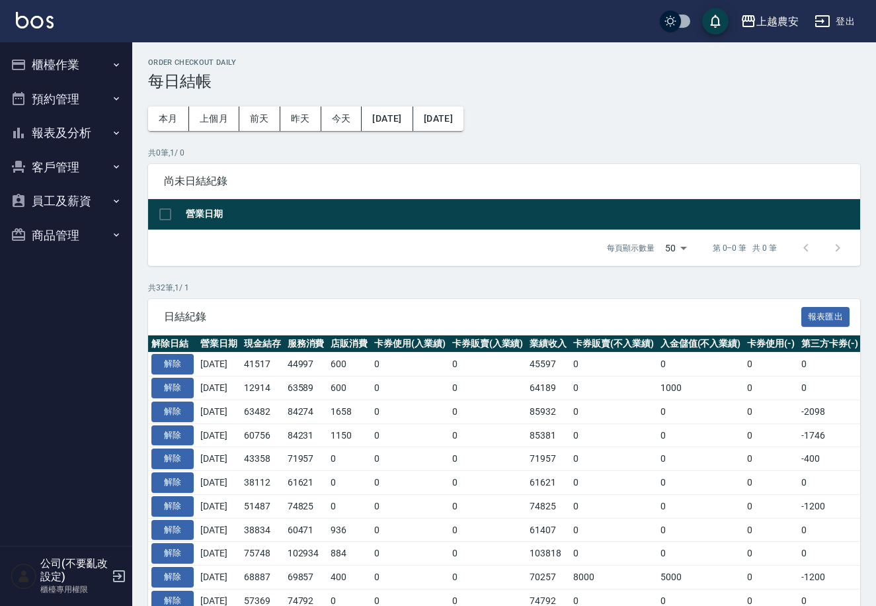
click at [100, 140] on button "報表及分析" at bounding box center [66, 133] width 122 height 34
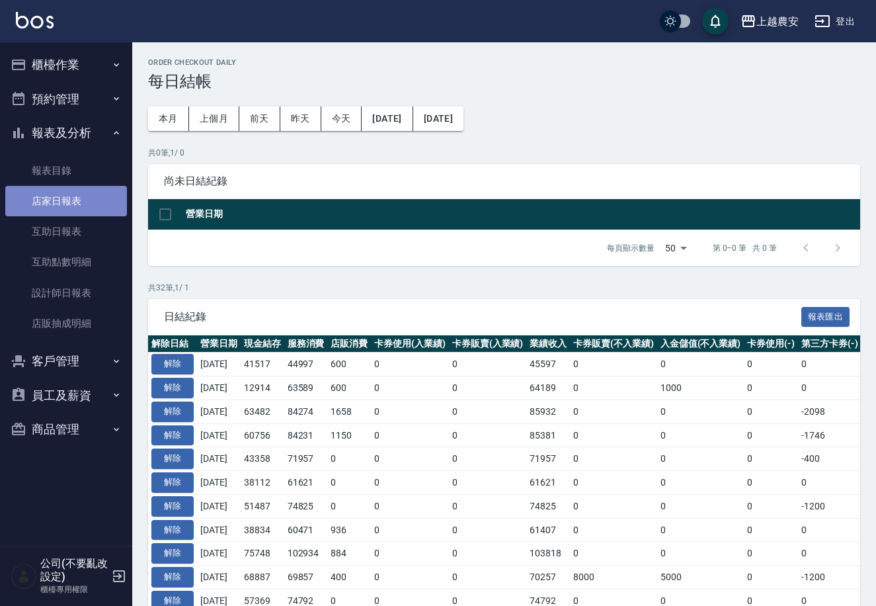
click at [93, 196] on link "店家日報表" at bounding box center [66, 201] width 122 height 30
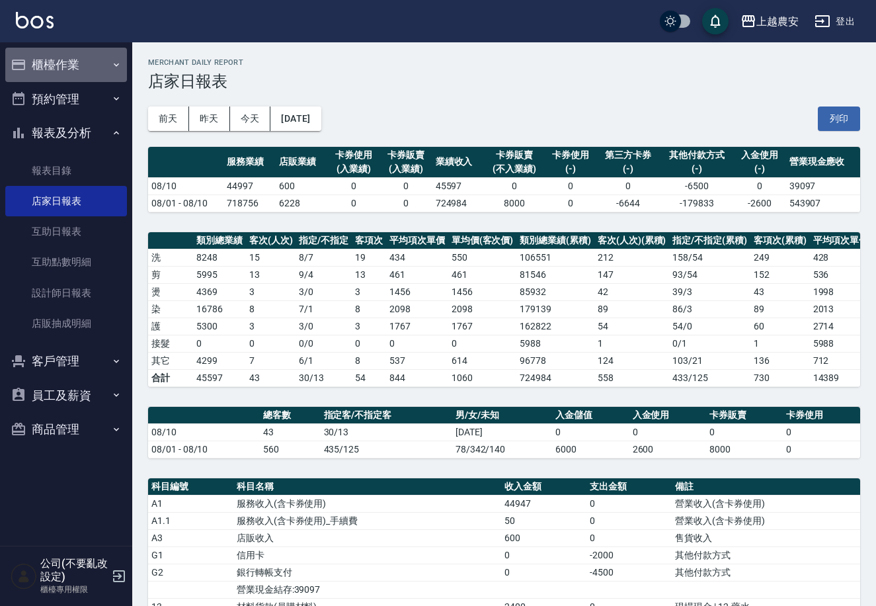
click at [101, 65] on button "櫃檯作業" at bounding box center [66, 65] width 122 height 34
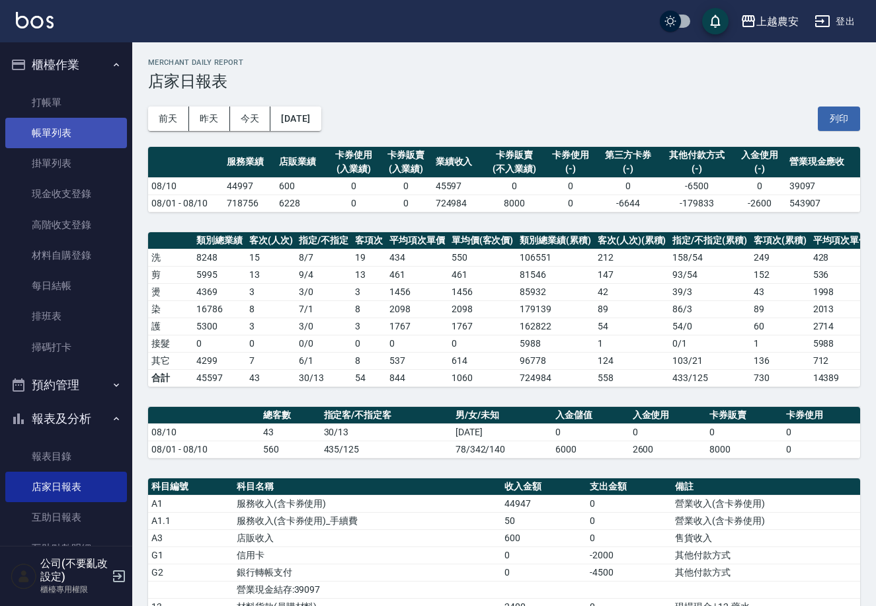
click at [101, 118] on link "帳單列表" at bounding box center [66, 133] width 122 height 30
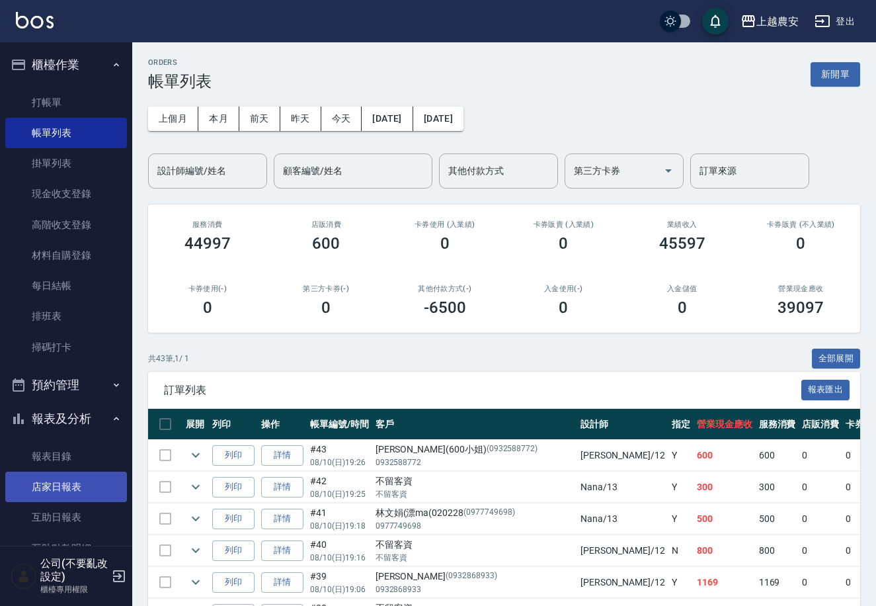
click at [91, 478] on link "店家日報表" at bounding box center [66, 487] width 122 height 30
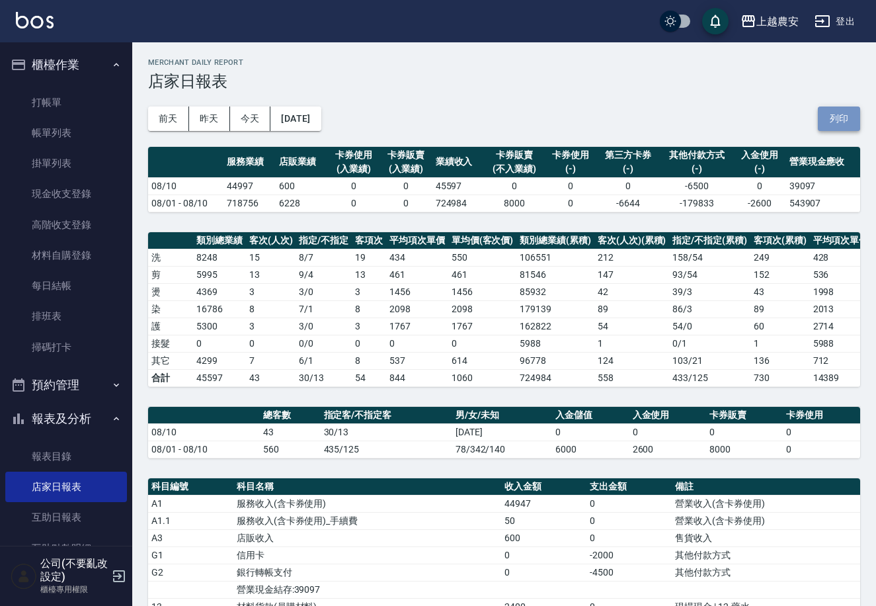
click at [844, 111] on button "列印" at bounding box center [839, 118] width 42 height 24
click at [81, 99] on link "打帳單" at bounding box center [66, 102] width 122 height 30
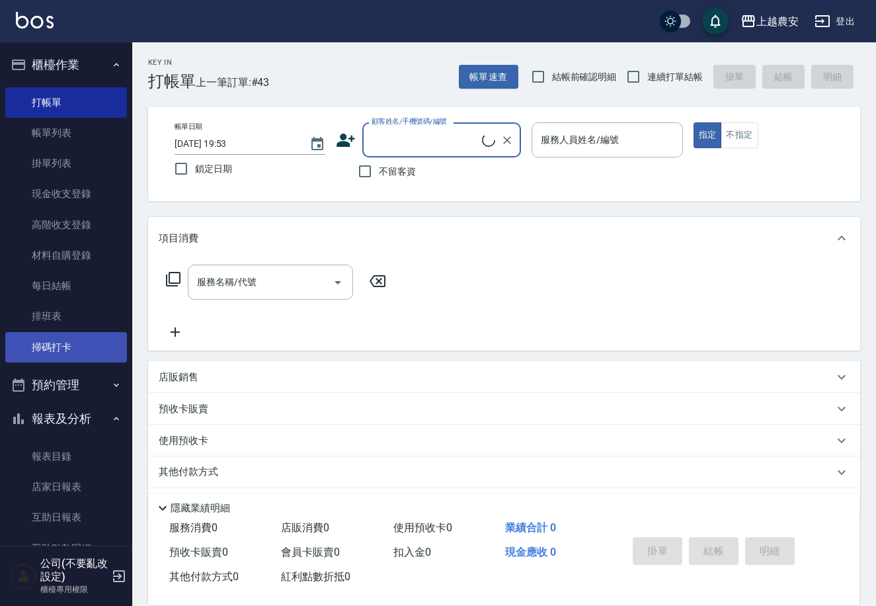
click at [83, 333] on link "掃碼打卡" at bounding box center [66, 347] width 122 height 30
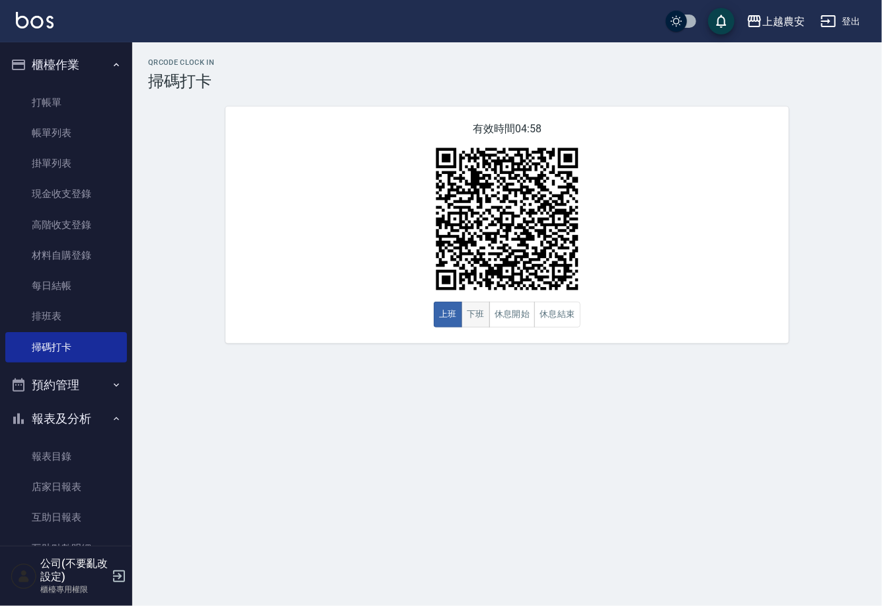
click at [485, 315] on button "下班" at bounding box center [476, 315] width 28 height 26
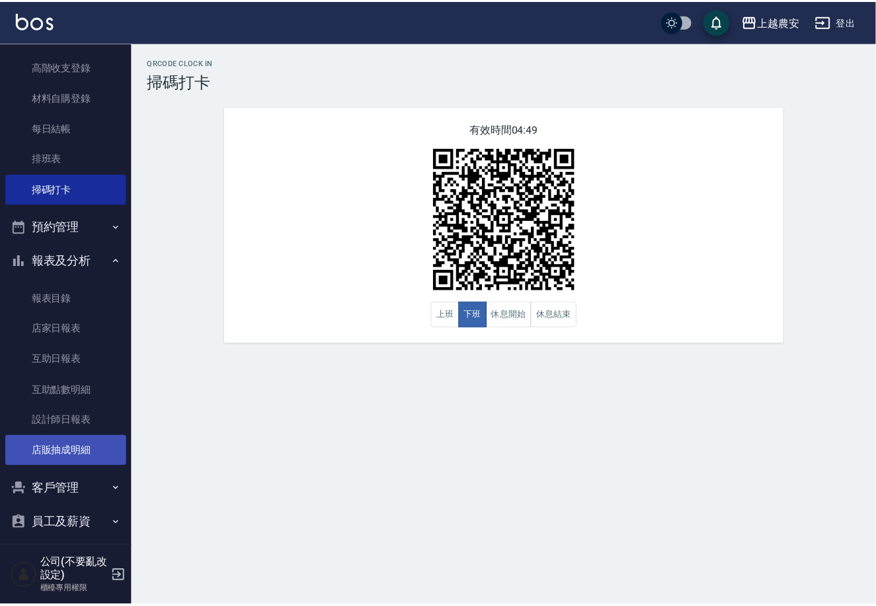
scroll to position [160, 0]
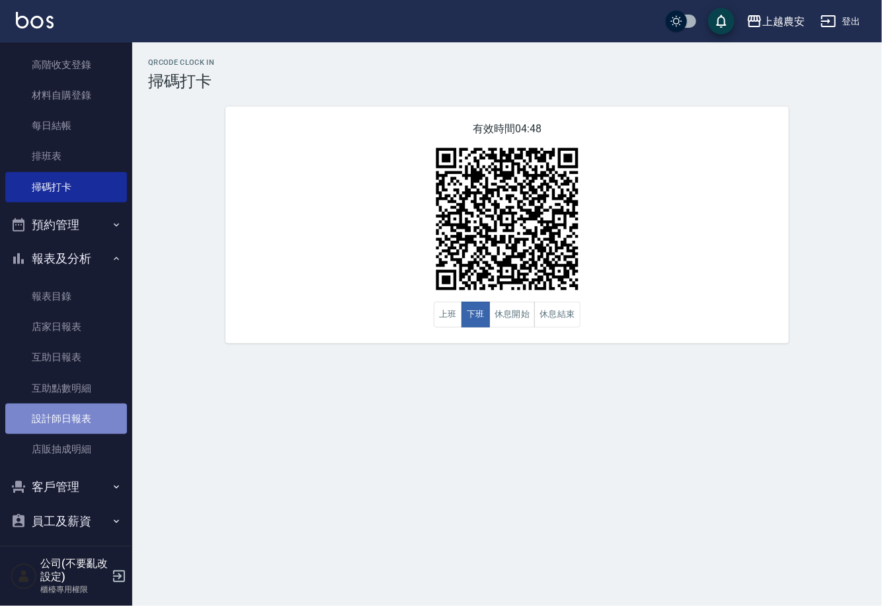
click at [85, 423] on link "設計師日報表" at bounding box center [66, 418] width 122 height 30
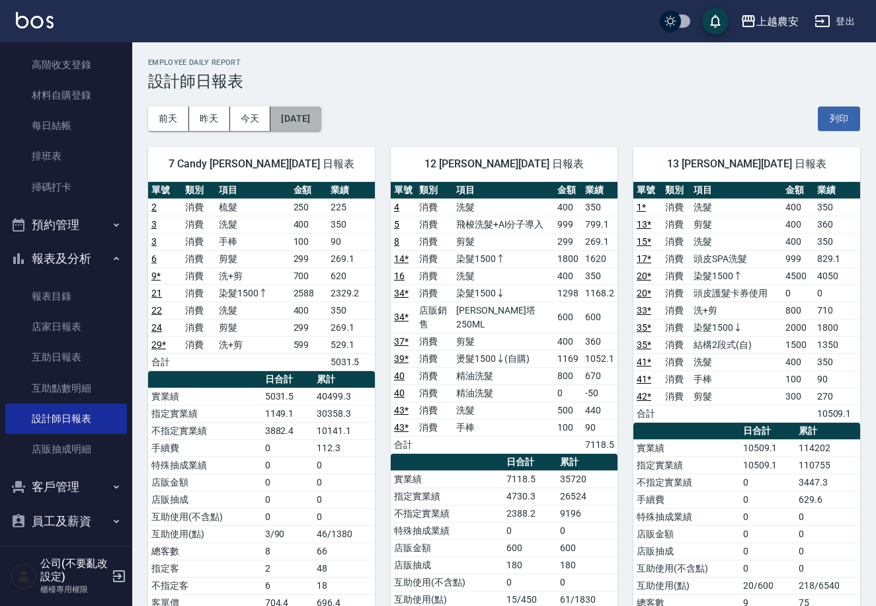
click at [279, 116] on button "[DATE]" at bounding box center [296, 118] width 50 height 24
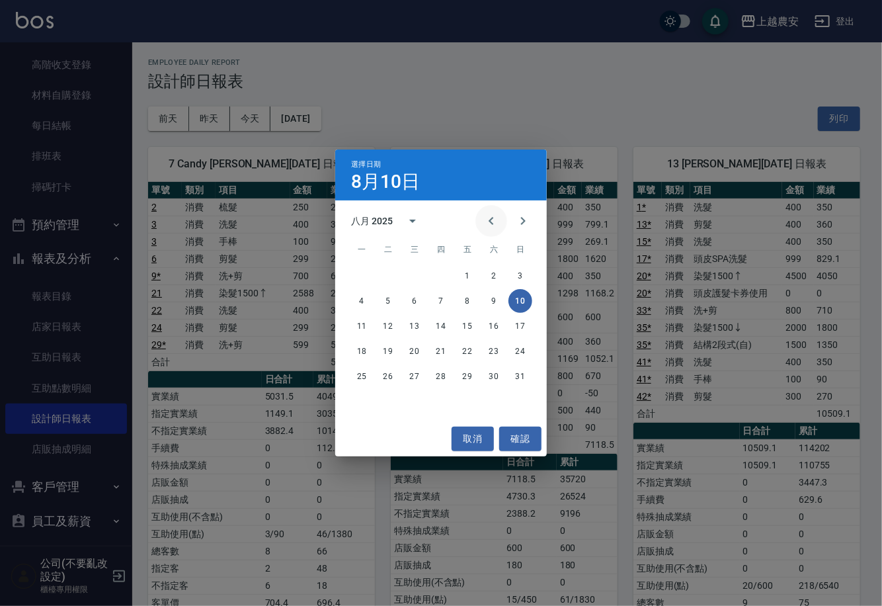
click at [485, 228] on icon "Previous month" at bounding box center [491, 221] width 16 height 16
click at [388, 324] on button "10" at bounding box center [388, 326] width 24 height 24
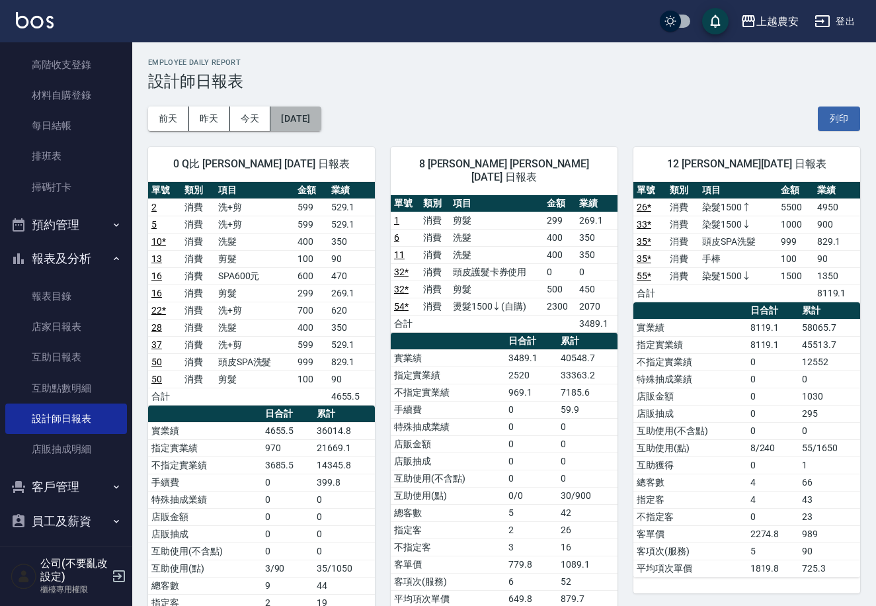
click at [318, 118] on button "2025/06/10" at bounding box center [296, 118] width 50 height 24
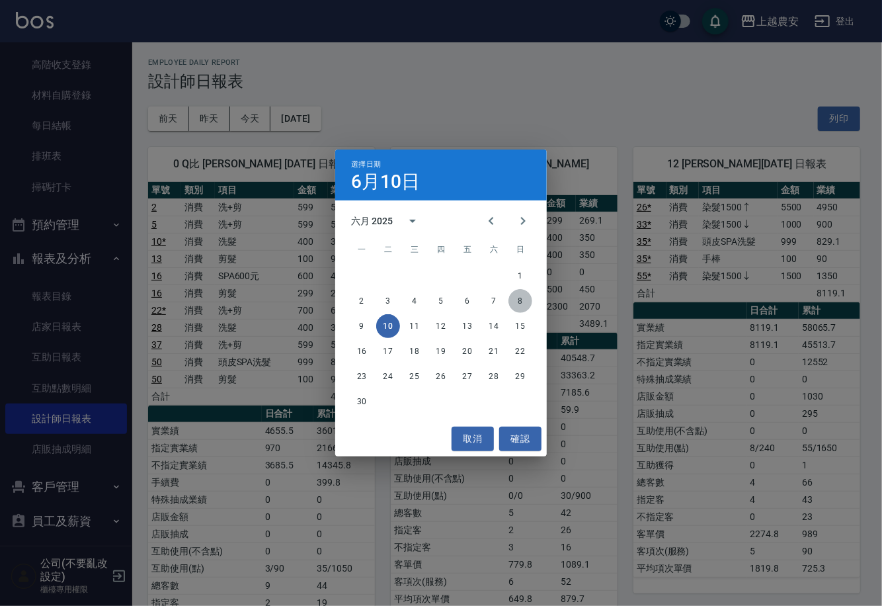
click at [518, 300] on button "8" at bounding box center [521, 301] width 24 height 24
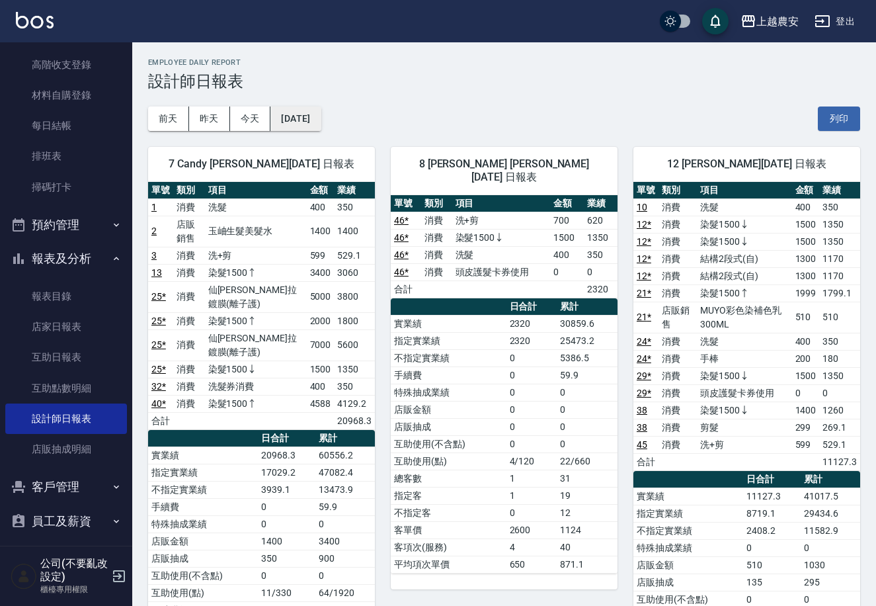
click at [321, 117] on button "2025/06/08" at bounding box center [296, 118] width 50 height 24
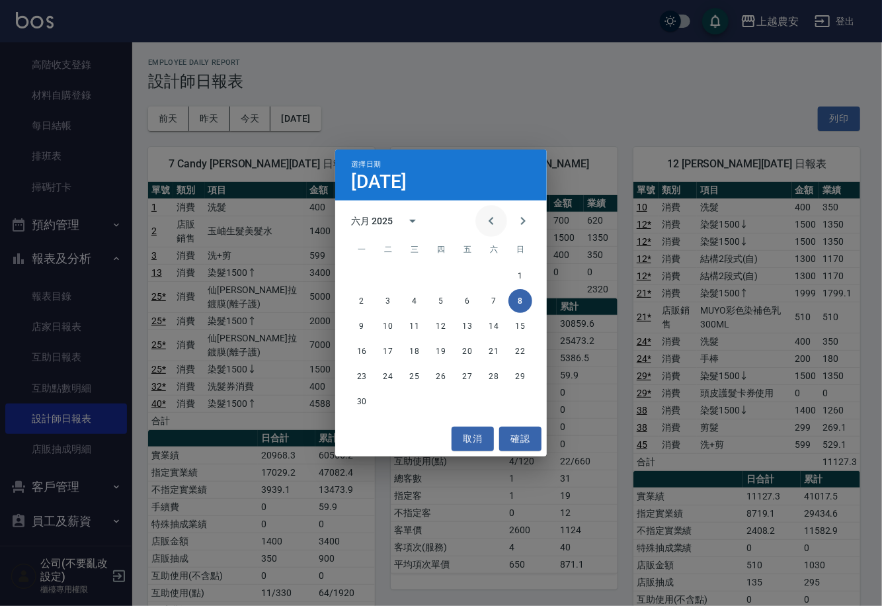
click at [491, 214] on icon "Previous month" at bounding box center [491, 221] width 16 height 16
click at [519, 224] on icon "Next month" at bounding box center [523, 221] width 16 height 16
click at [496, 299] on button "7" at bounding box center [494, 301] width 24 height 24
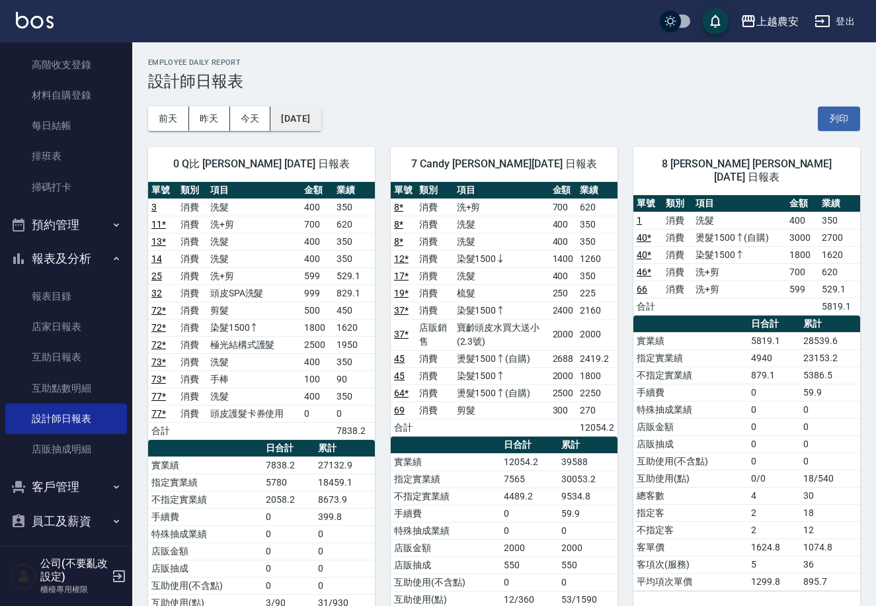
click at [321, 121] on button "2025/06/07" at bounding box center [296, 118] width 50 height 24
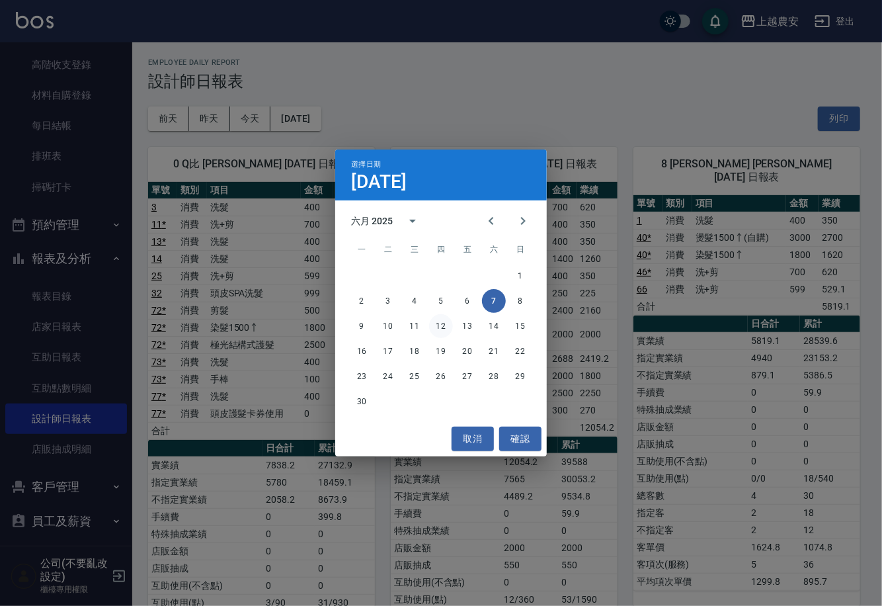
click at [432, 327] on button "12" at bounding box center [441, 326] width 24 height 24
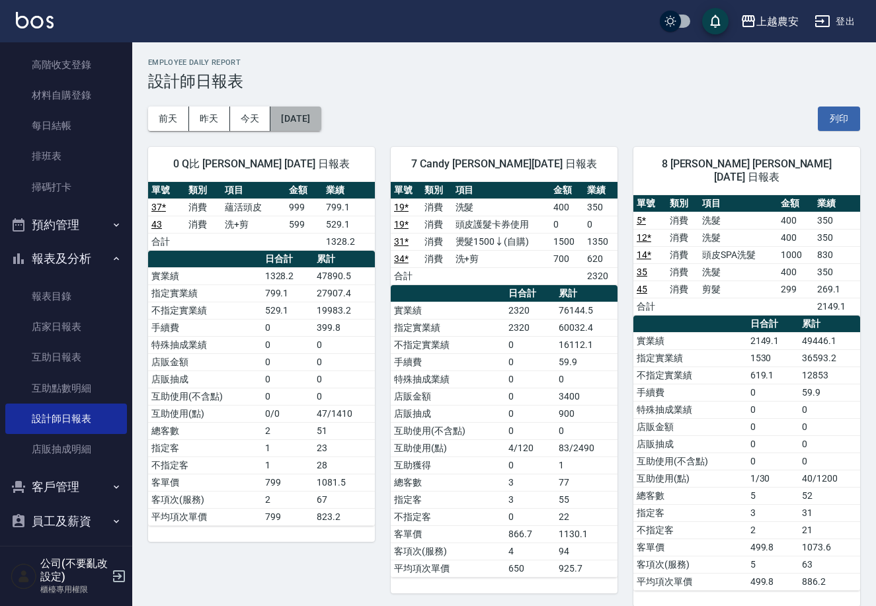
click at [321, 116] on button "2025/06/12" at bounding box center [296, 118] width 50 height 24
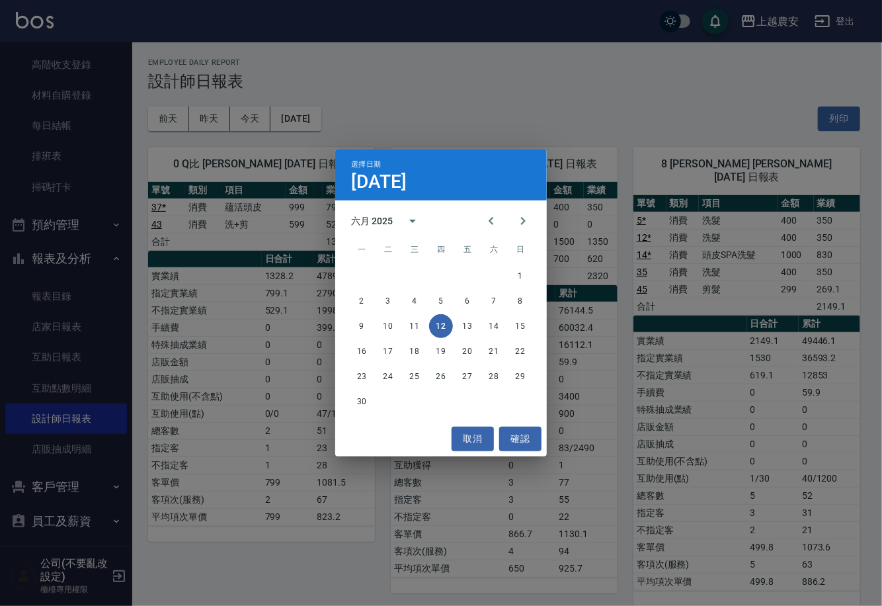
click at [73, 56] on div "選擇日期 6月12日 六月 2025 一 二 三 四 五 六 日 1 2 3 4 5 6 7 8 9 10 11 12 13 14 15 16 17 18 1…" at bounding box center [441, 303] width 882 height 606
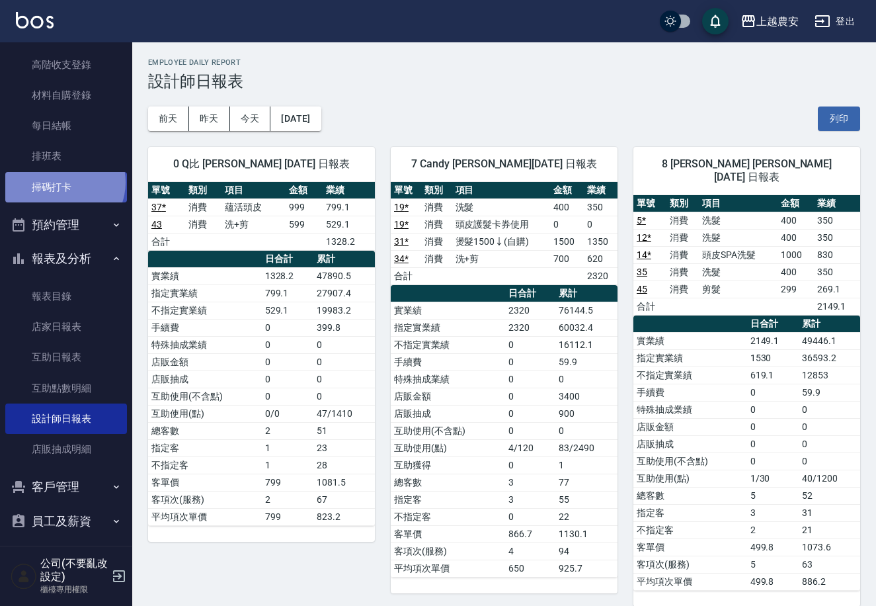
click at [63, 182] on link "掃碼打卡" at bounding box center [66, 187] width 122 height 30
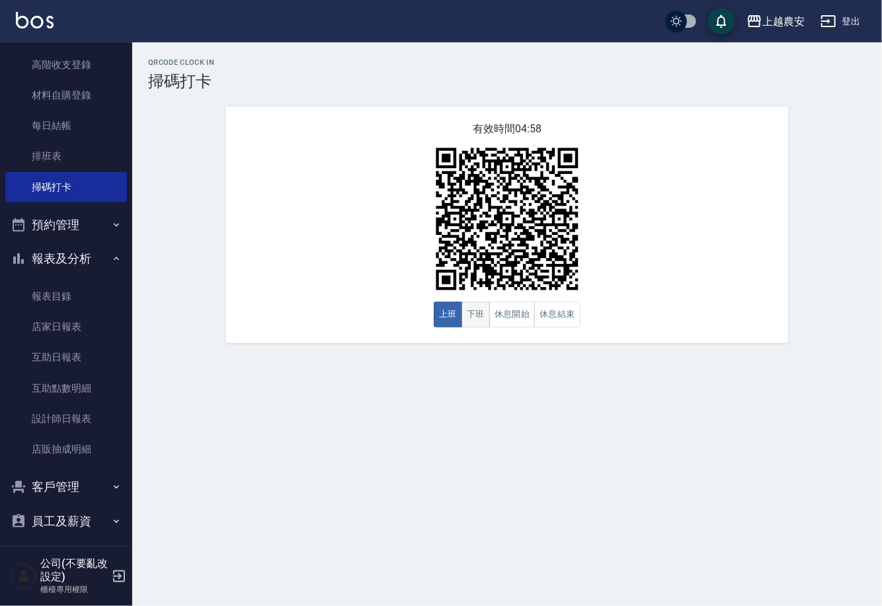
click at [480, 317] on button "下班" at bounding box center [476, 315] width 28 height 26
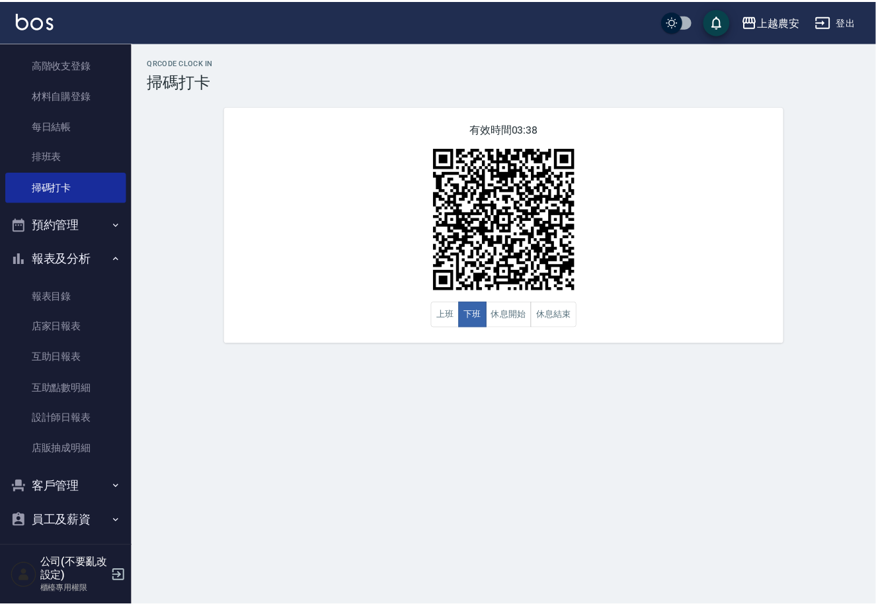
scroll to position [201, 0]
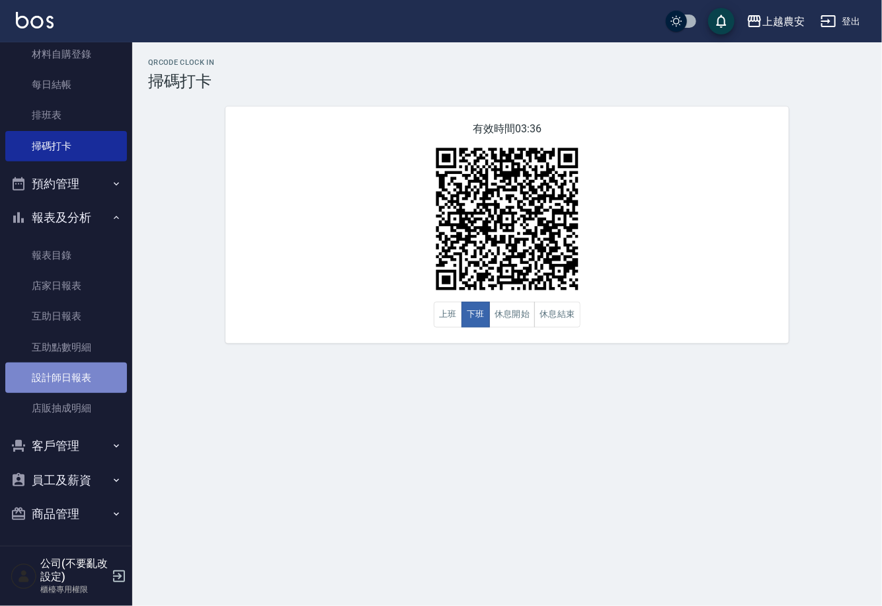
click at [97, 385] on link "設計師日報表" at bounding box center [66, 377] width 122 height 30
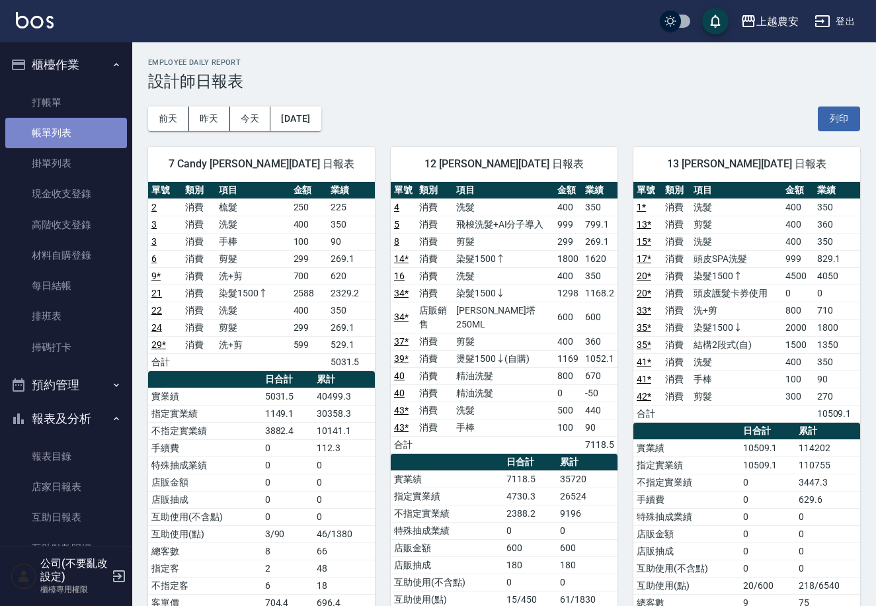
click at [85, 135] on link "帳單列表" at bounding box center [66, 133] width 122 height 30
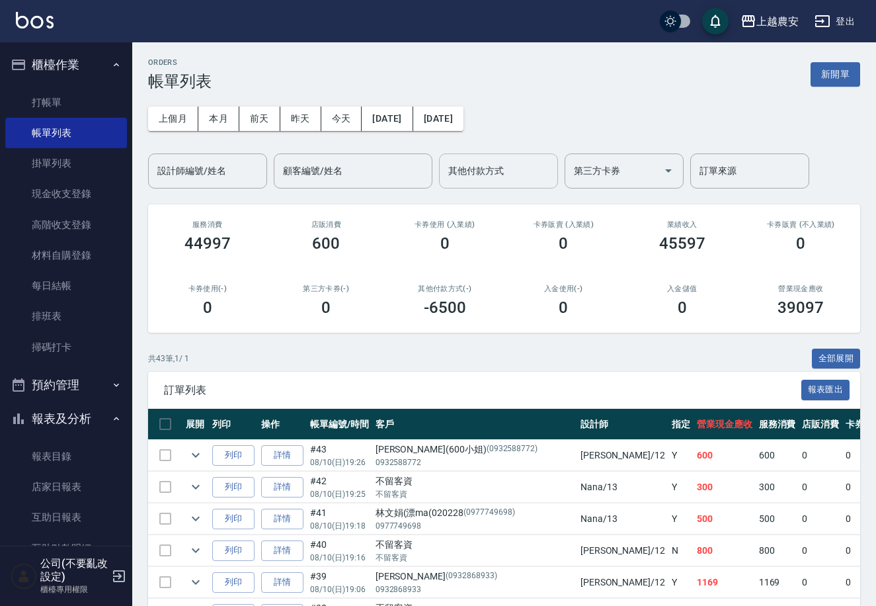
click at [478, 176] on input "其他付款方式" at bounding box center [498, 170] width 107 height 23
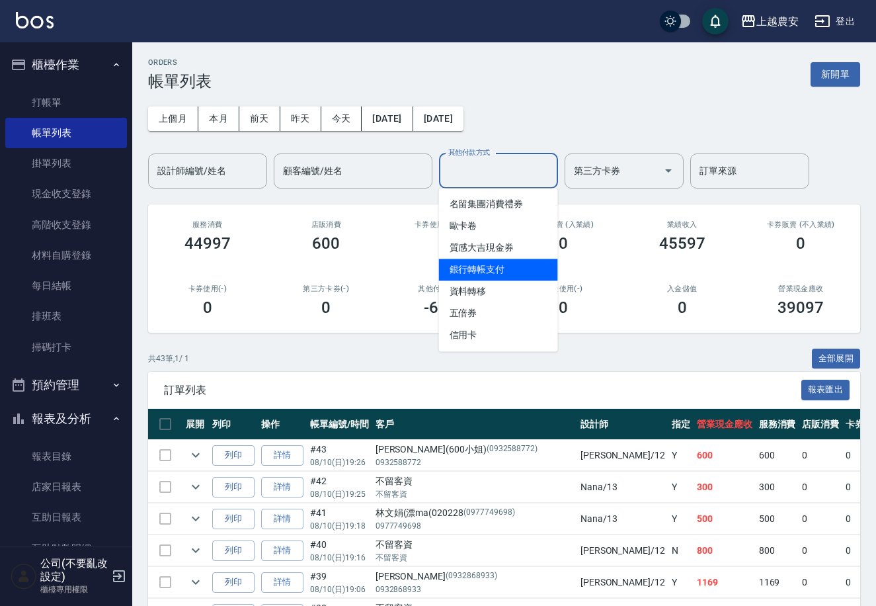
click at [474, 274] on span "銀行轉帳支付" at bounding box center [498, 270] width 119 height 22
type input "銀行轉帳支付"
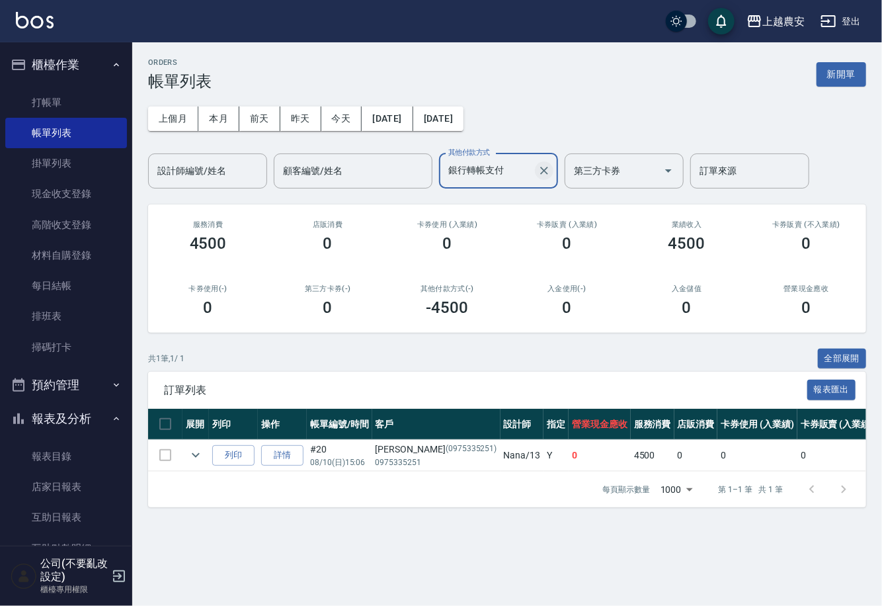
click at [543, 173] on icon "Clear" at bounding box center [544, 170] width 13 height 13
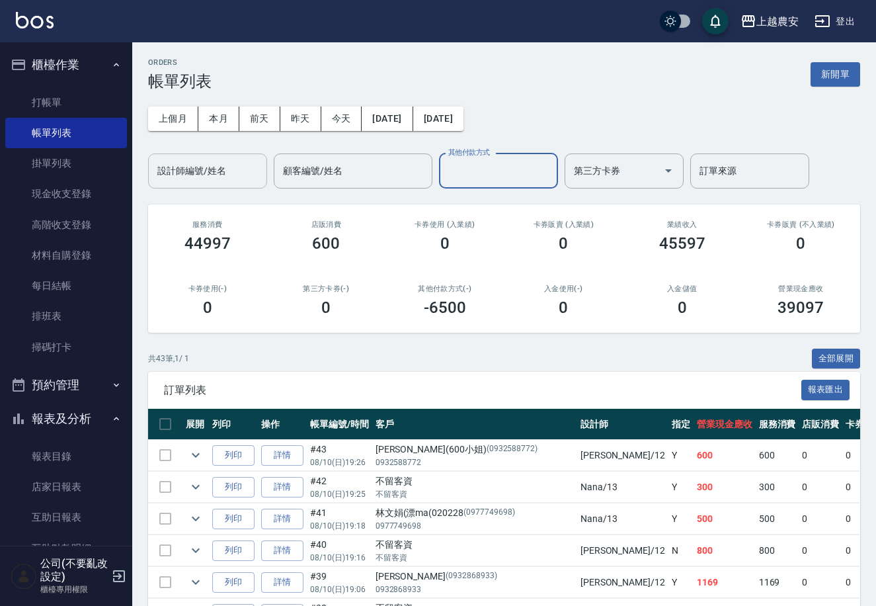
click at [239, 171] on input "設計師編號/姓名" at bounding box center [207, 170] width 107 height 23
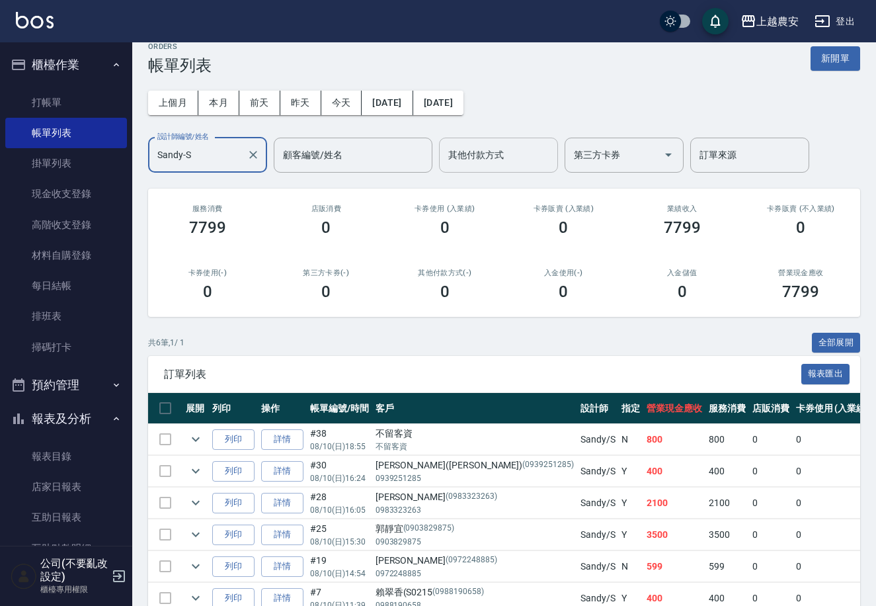
scroll to position [88, 0]
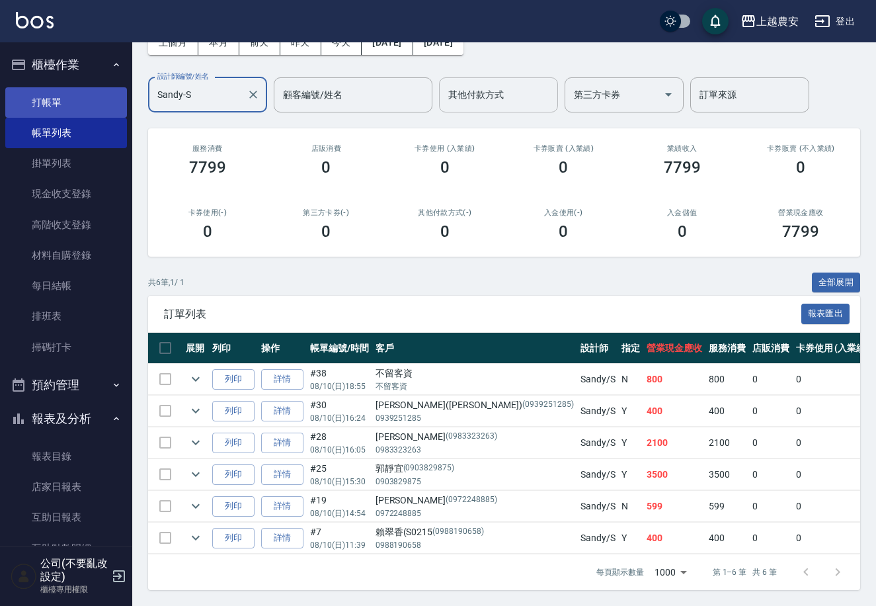
type input "Sandy-S"
click at [79, 92] on link "打帳單" at bounding box center [66, 102] width 122 height 30
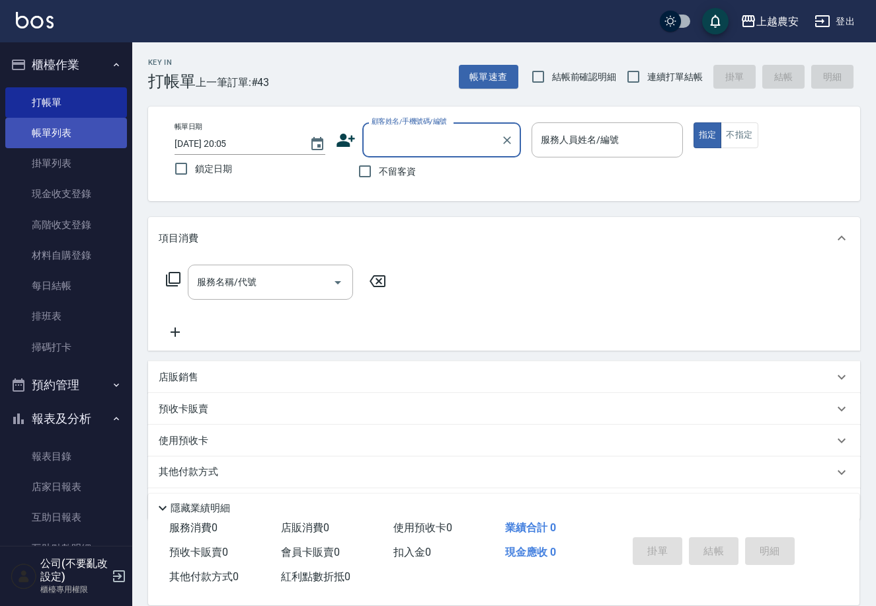
click at [118, 120] on link "帳單列表" at bounding box center [66, 133] width 122 height 30
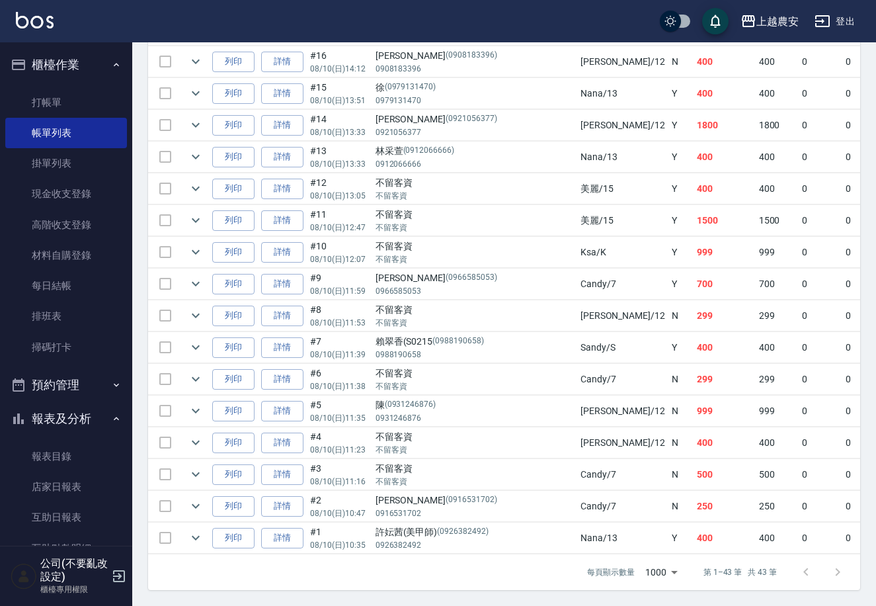
scroll to position [1261, 0]
click at [287, 274] on link "詳情" at bounding box center [282, 284] width 42 height 21
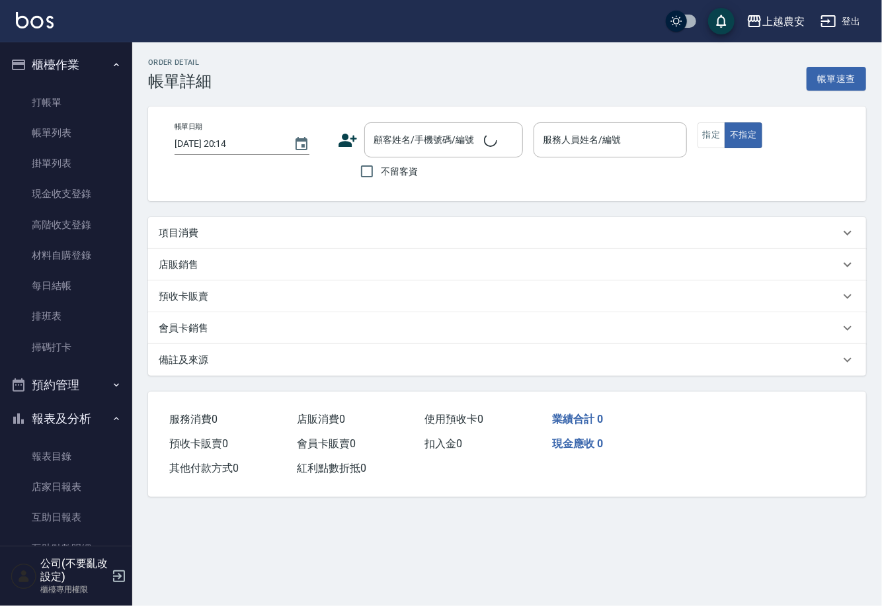
type input "2025/08/10 11:59"
type input "Candy-7"
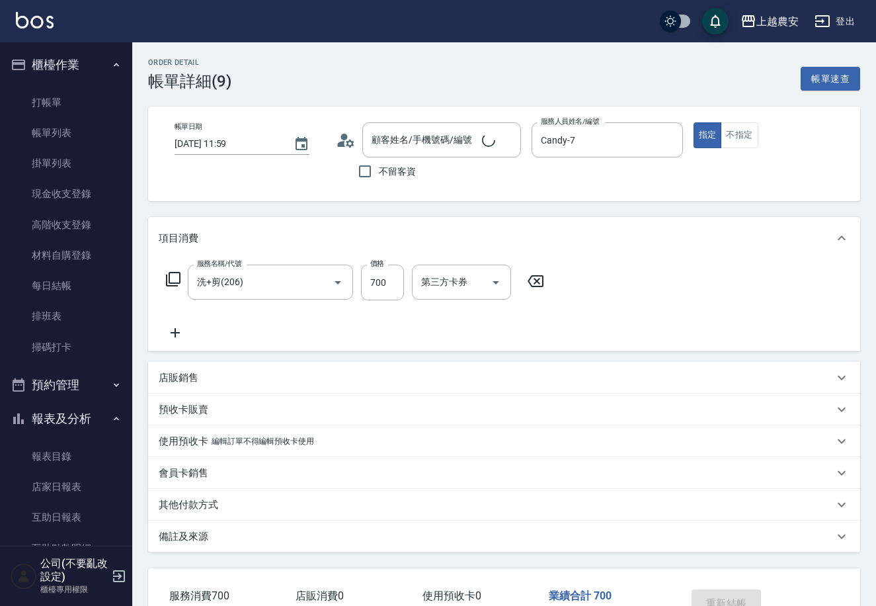
type input "洗+剪(206)"
type input "李小姐/0966585053/0966585053"
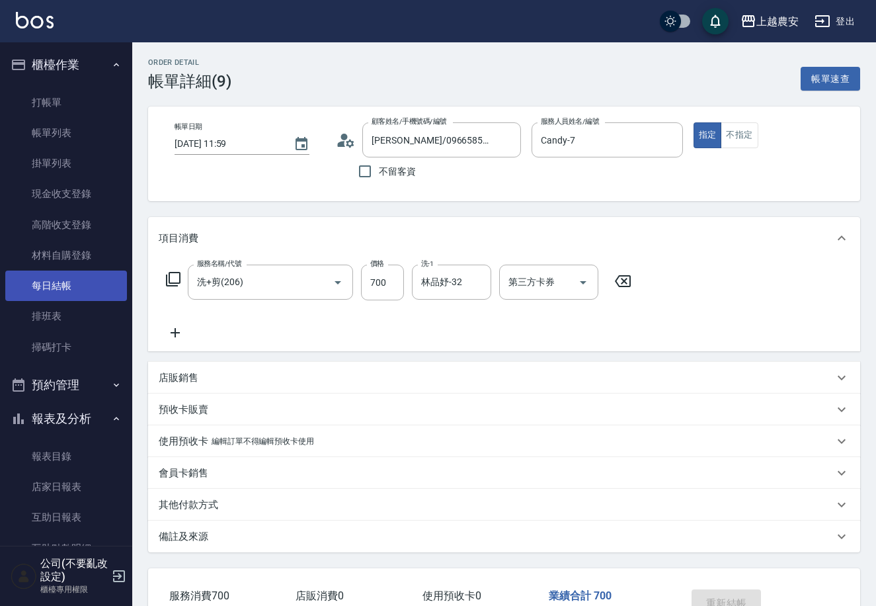
click at [89, 288] on link "每日結帳" at bounding box center [66, 286] width 122 height 30
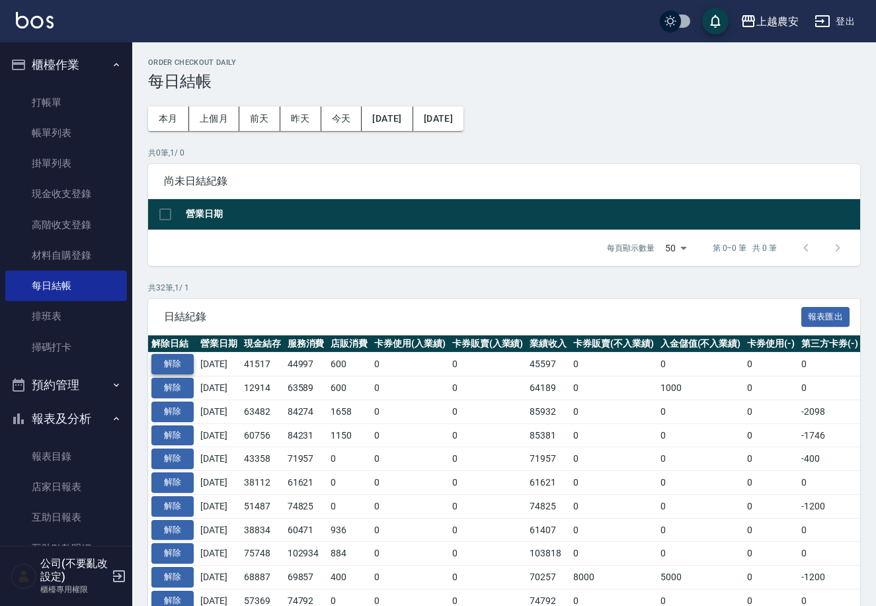
click at [173, 359] on button "解除" at bounding box center [172, 364] width 42 height 21
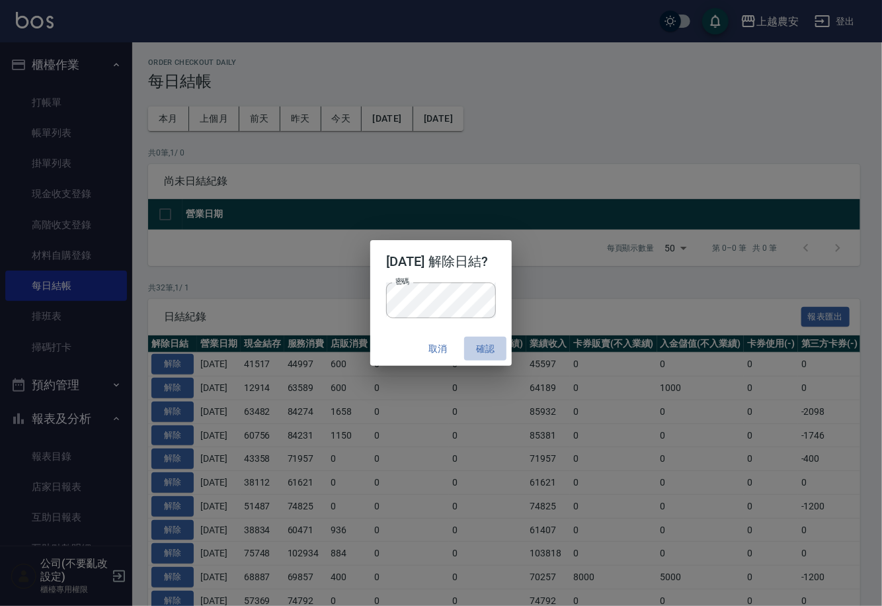
click at [506, 344] on button "確認" at bounding box center [485, 349] width 42 height 24
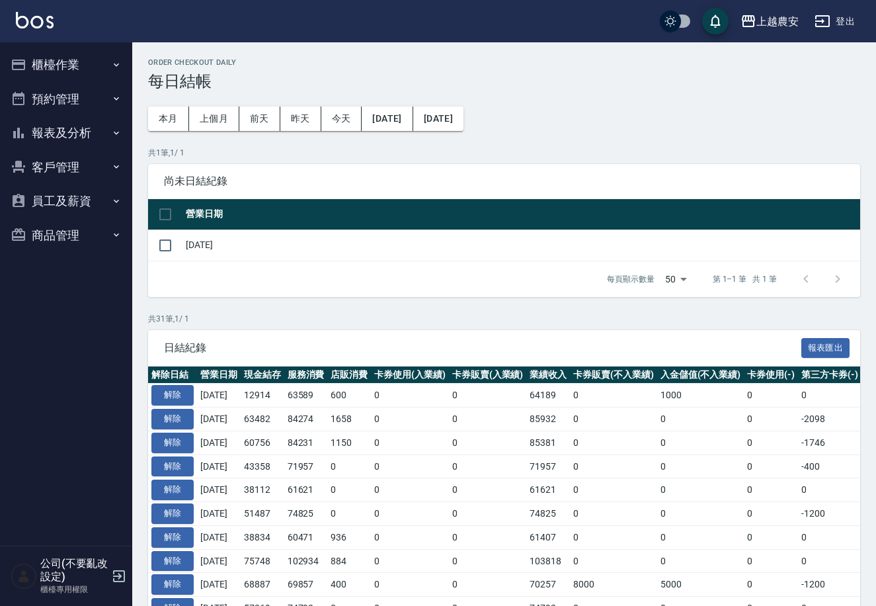
click at [81, 62] on button "櫃檯作業" at bounding box center [66, 65] width 122 height 34
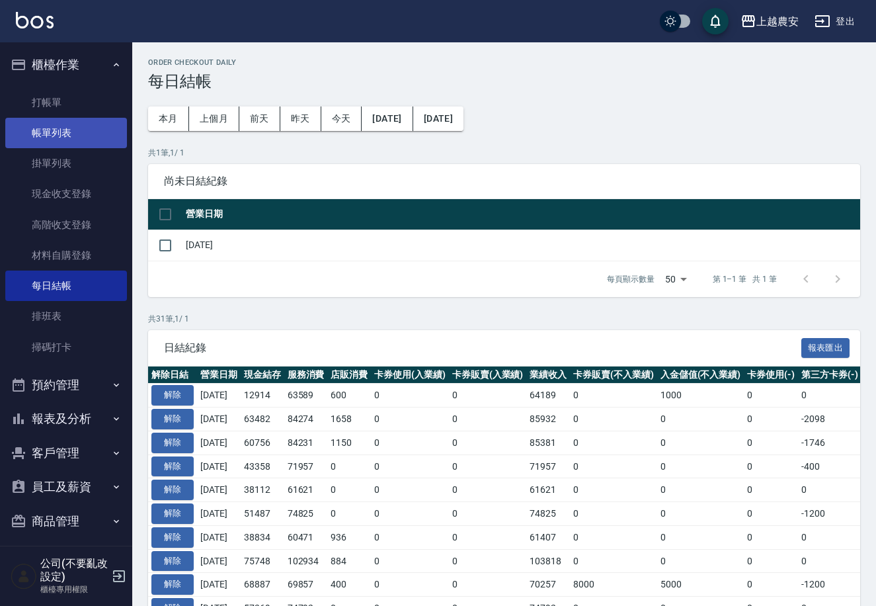
click at [96, 139] on link "帳單列表" at bounding box center [66, 133] width 122 height 30
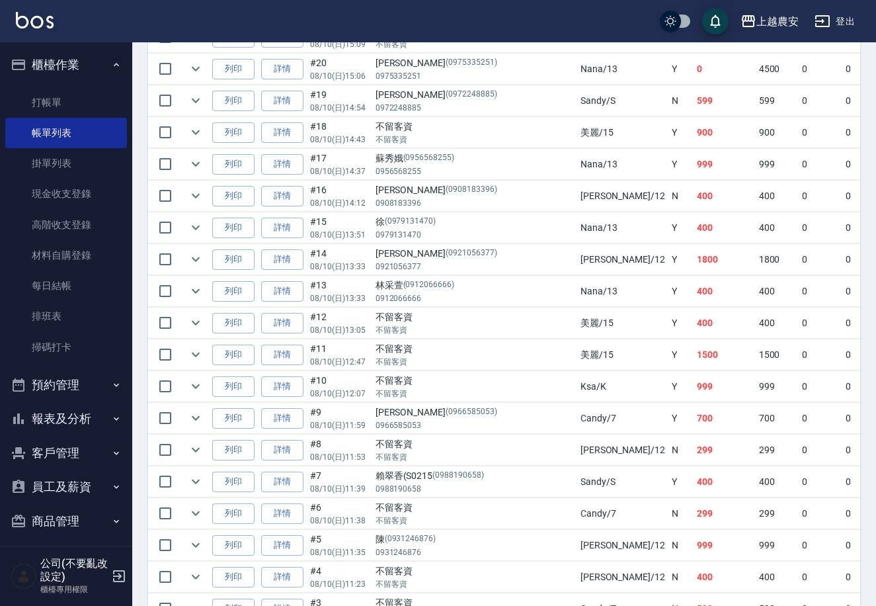
scroll to position [1114, 0]
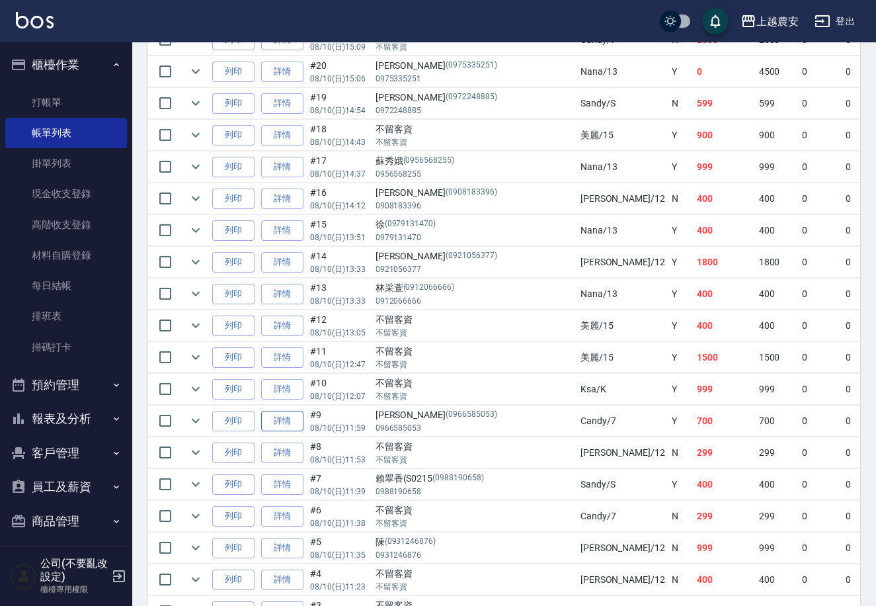
click at [273, 421] on link "詳情" at bounding box center [282, 421] width 42 height 21
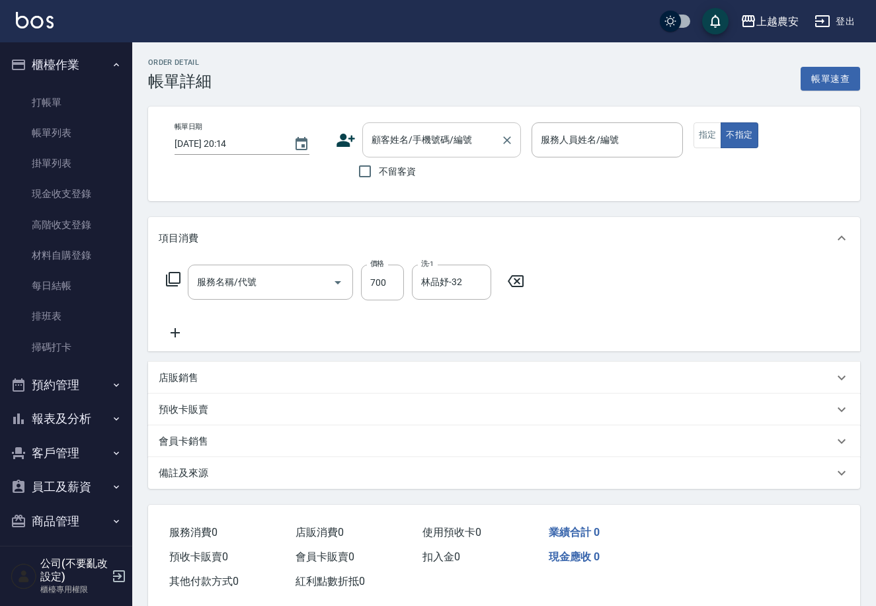
type input "[DATE] 11:59"
type input "Candy-7"
type input "洗+剪(206)"
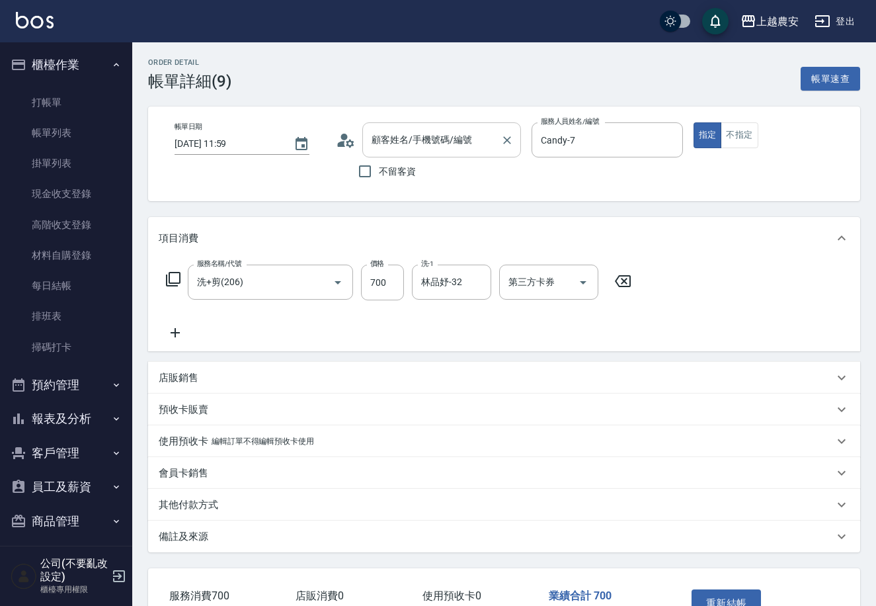
type input "[PERSON_NAME]/0966585053/0966585053"
click at [203, 503] on p "其他付款方式" at bounding box center [189, 505] width 60 height 14
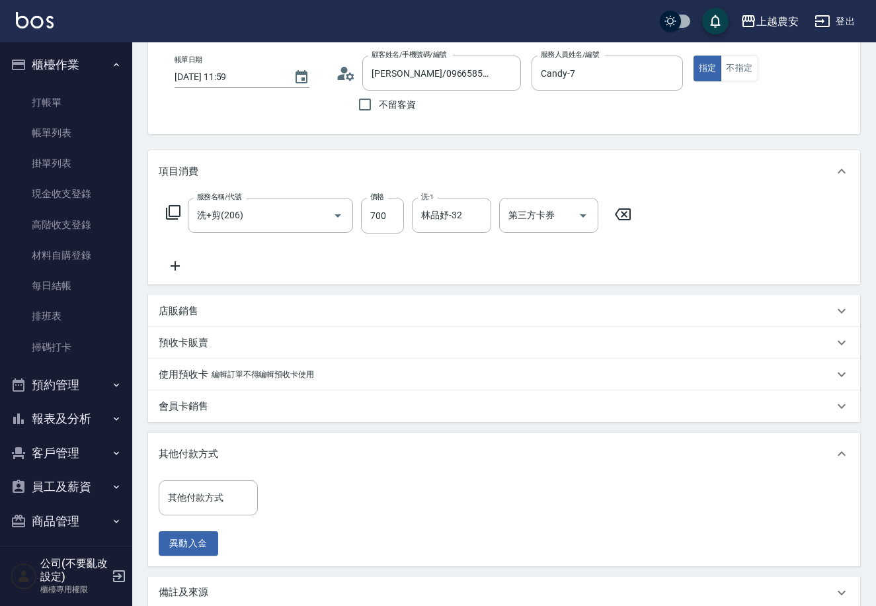
scroll to position [146, 0]
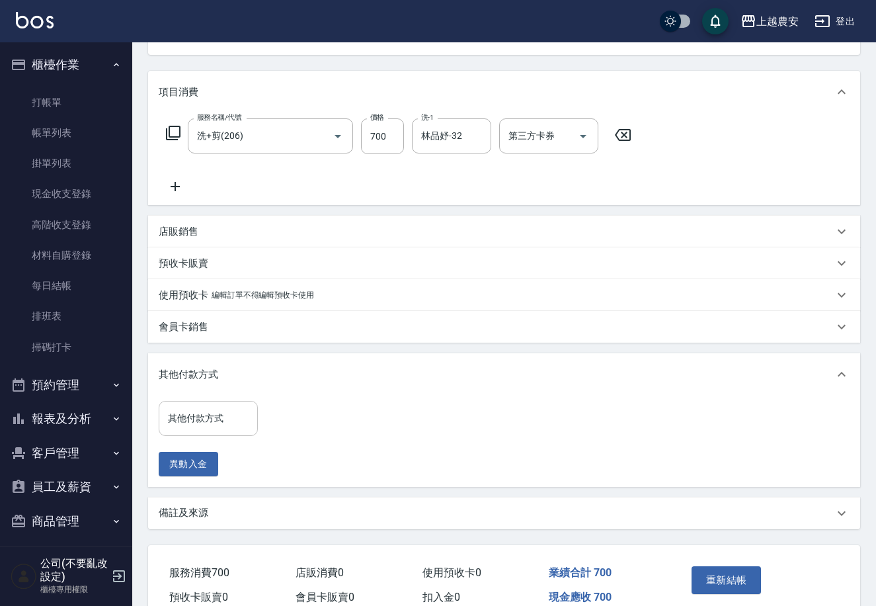
click at [201, 411] on div "其他付款方式 其他付款方式" at bounding box center [208, 418] width 99 height 35
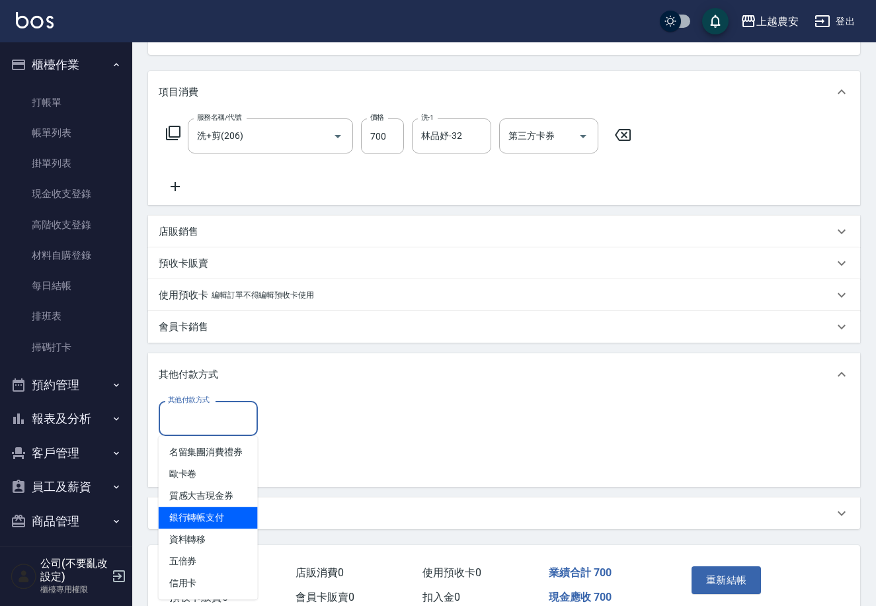
click at [211, 512] on span "銀行轉帳支付" at bounding box center [208, 518] width 99 height 22
type input "銀行轉帳支付"
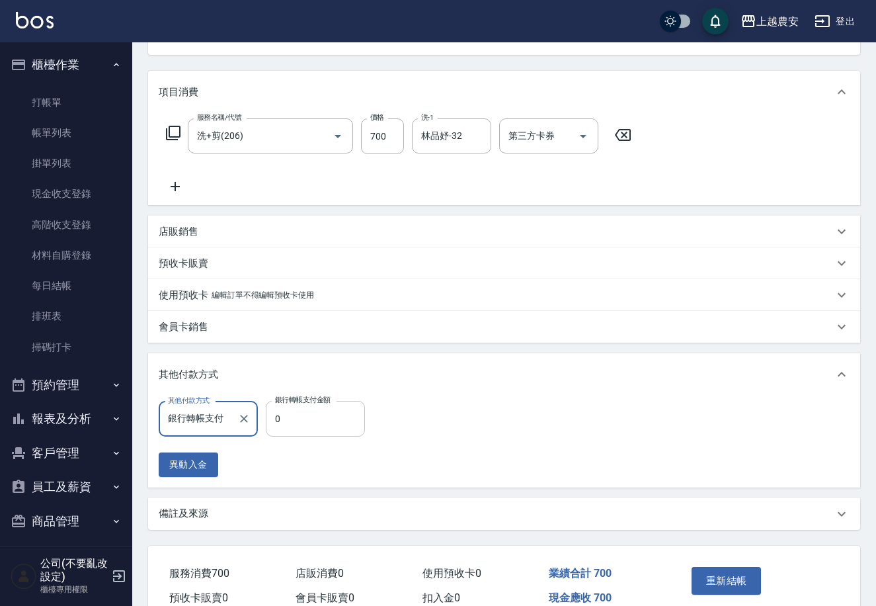
click at [314, 422] on input "0" at bounding box center [315, 419] width 99 height 36
type input "700"
click at [719, 579] on button "重新結帳" at bounding box center [727, 581] width 70 height 28
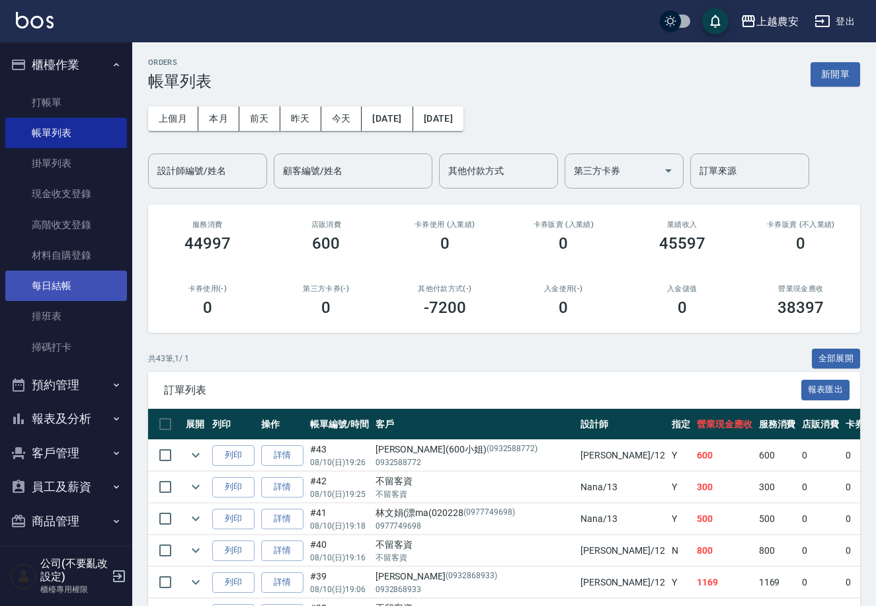
click at [112, 279] on link "每日結帳" at bounding box center [66, 286] width 122 height 30
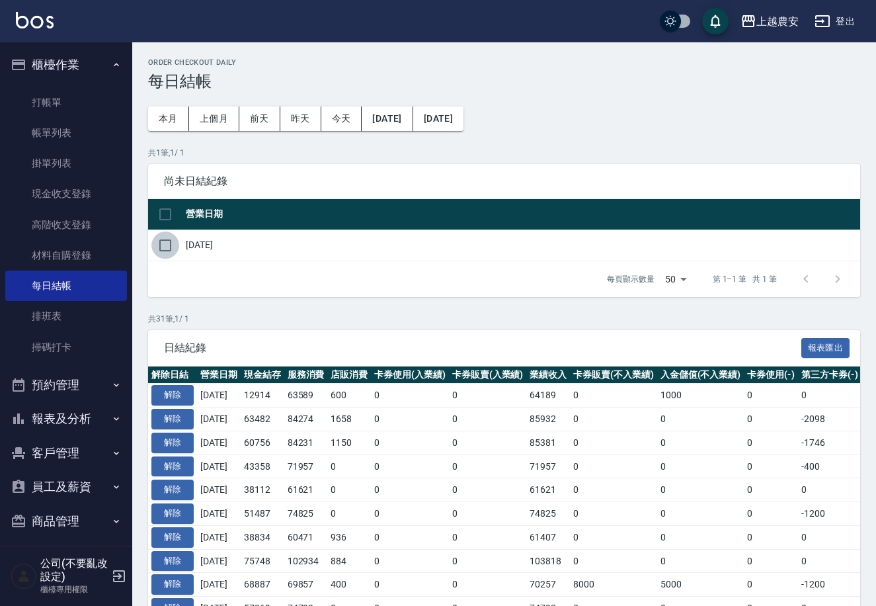
click at [153, 246] on input "checkbox" at bounding box center [165, 245] width 28 height 28
checkbox input "true"
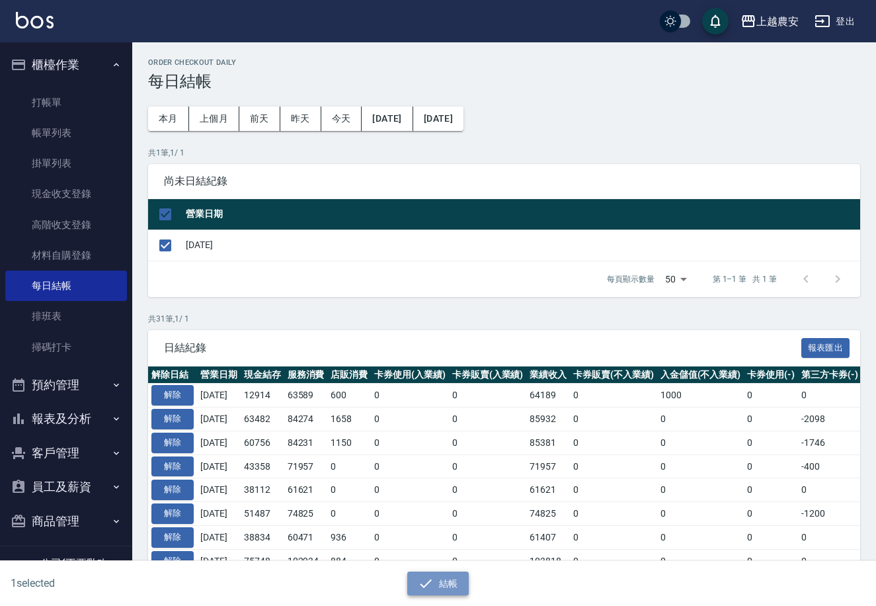
click at [450, 579] on button "結帳" at bounding box center [438, 583] width 62 height 24
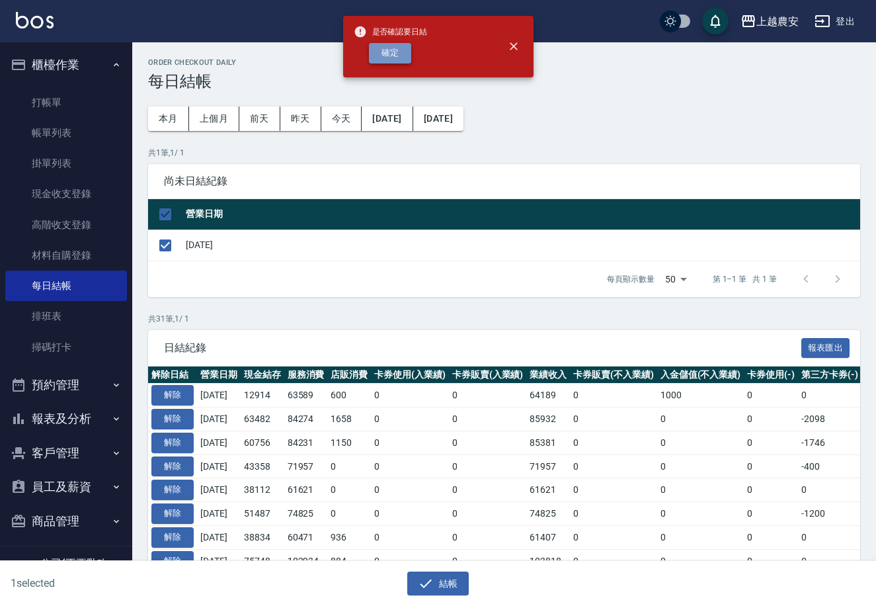
click at [393, 60] on button "確定" at bounding box center [390, 53] width 42 height 21
checkbox input "false"
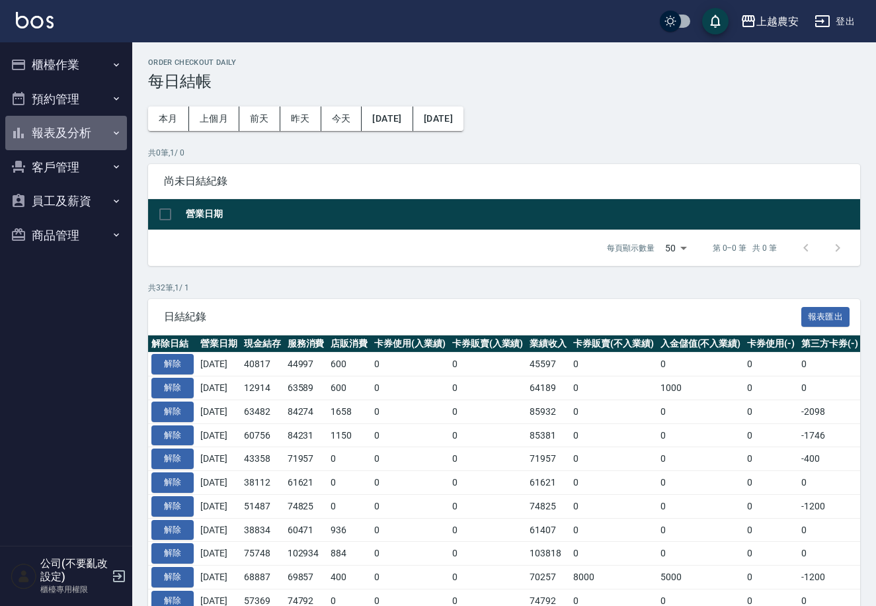
click at [107, 126] on button "報表及分析" at bounding box center [66, 133] width 122 height 34
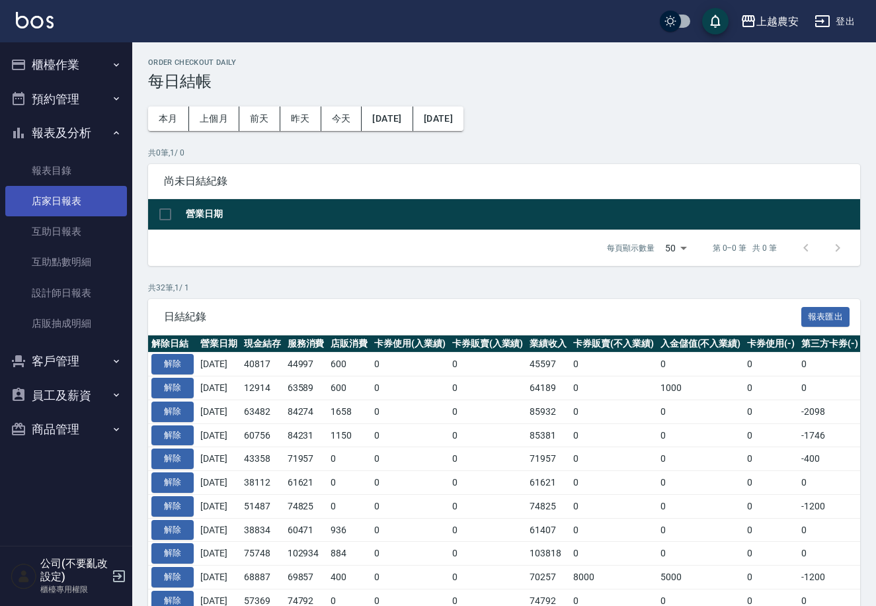
click at [98, 197] on link "店家日報表" at bounding box center [66, 201] width 122 height 30
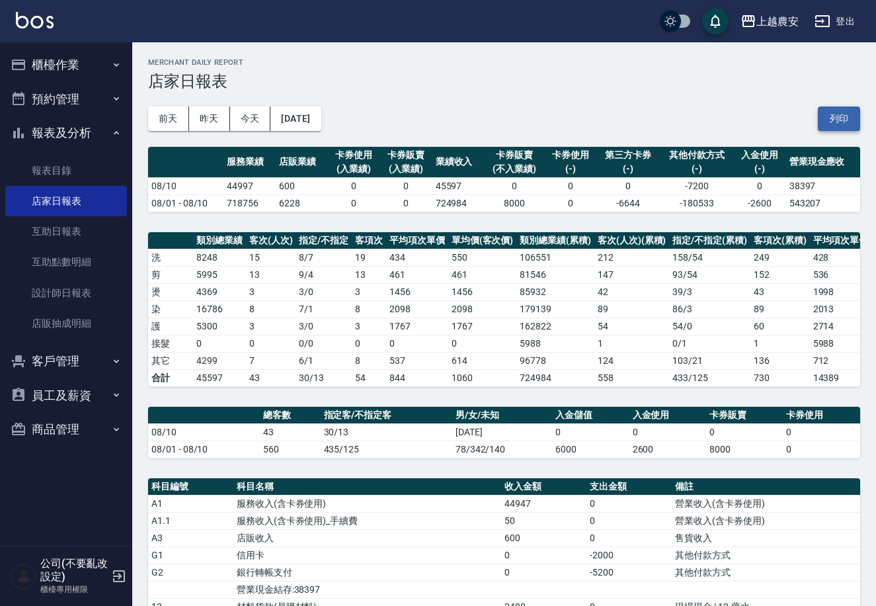
click at [838, 112] on button "列印" at bounding box center [839, 118] width 42 height 24
click at [44, 59] on button "櫃檯作業" at bounding box center [66, 65] width 122 height 34
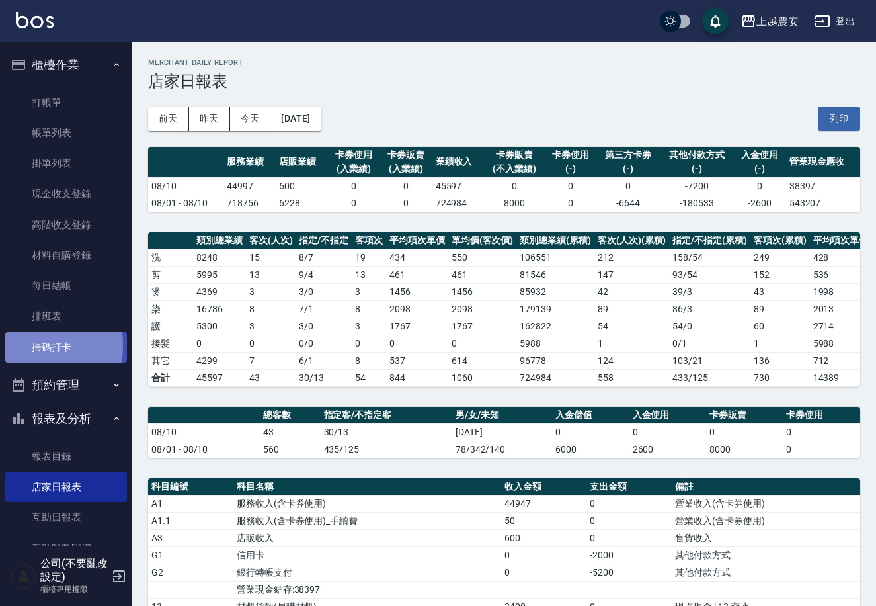
click at [24, 345] on link "掃碼打卡" at bounding box center [66, 347] width 122 height 30
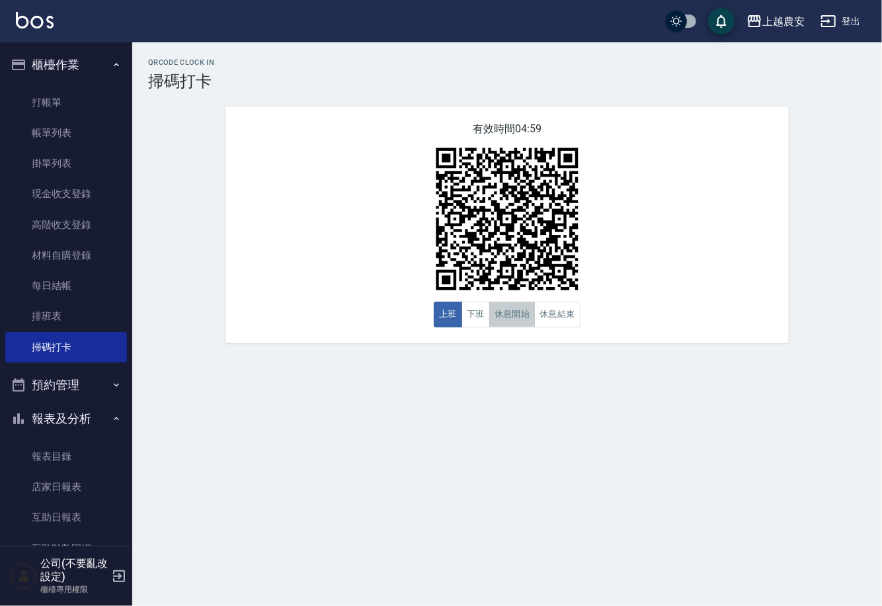
click at [492, 314] on button "休息開始" at bounding box center [512, 315] width 46 height 26
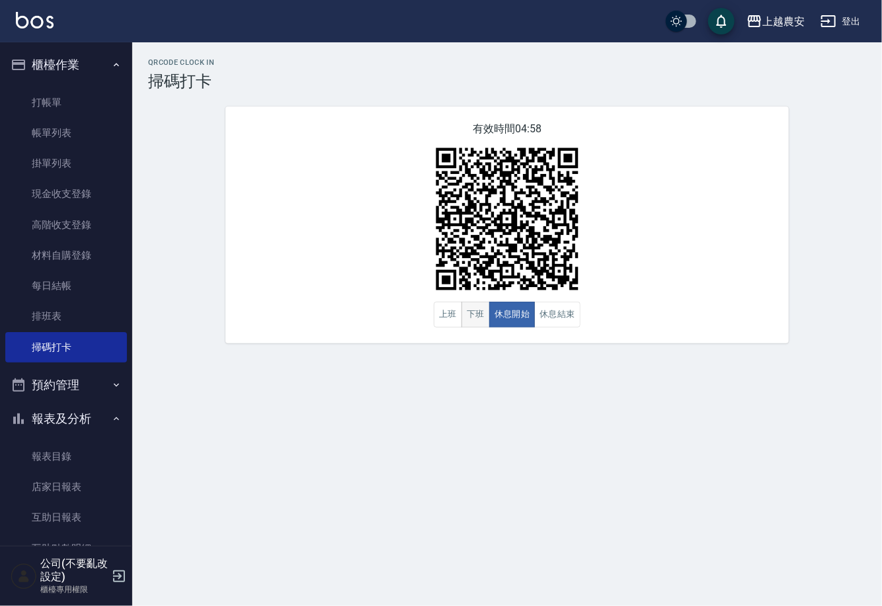
click at [476, 306] on button "下班" at bounding box center [476, 315] width 28 height 26
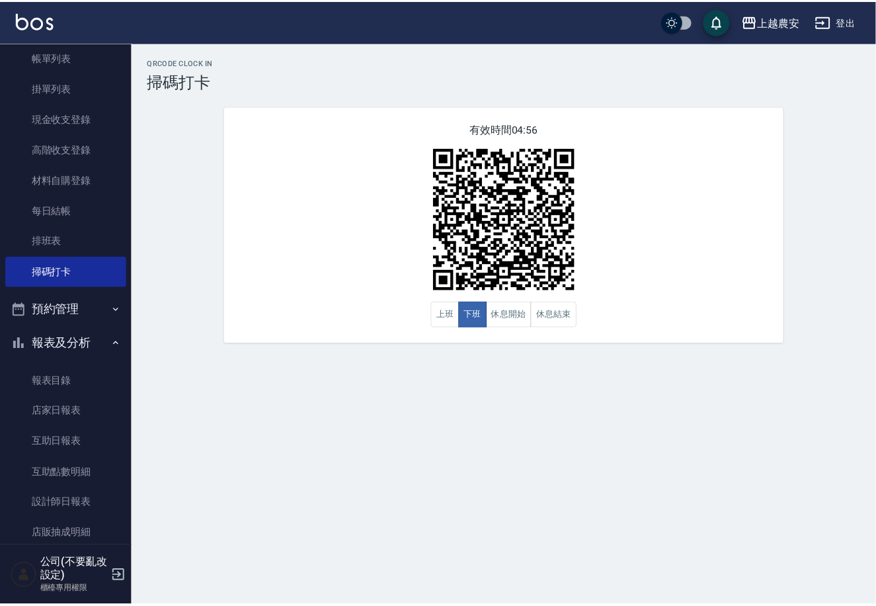
scroll to position [81, 0]
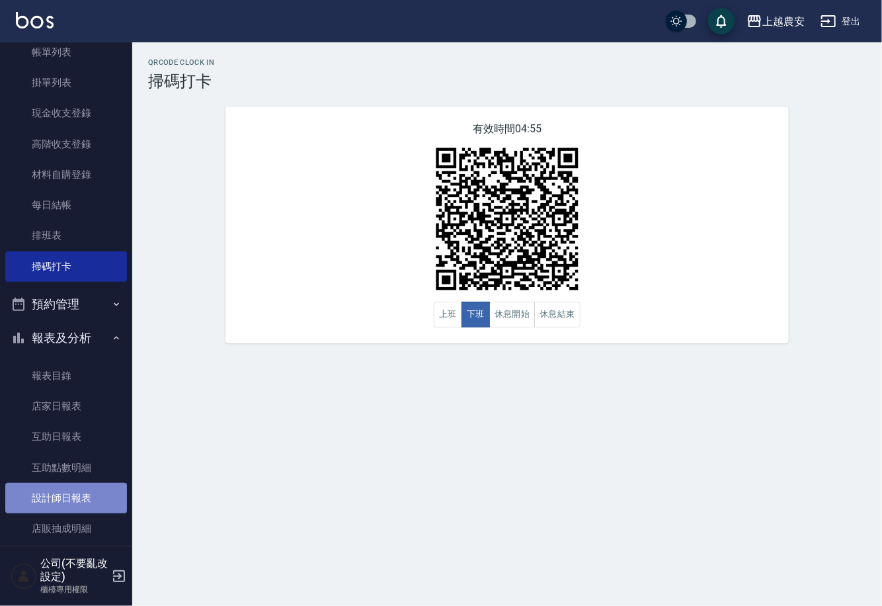
click at [73, 493] on link "設計師日報表" at bounding box center [66, 498] width 122 height 30
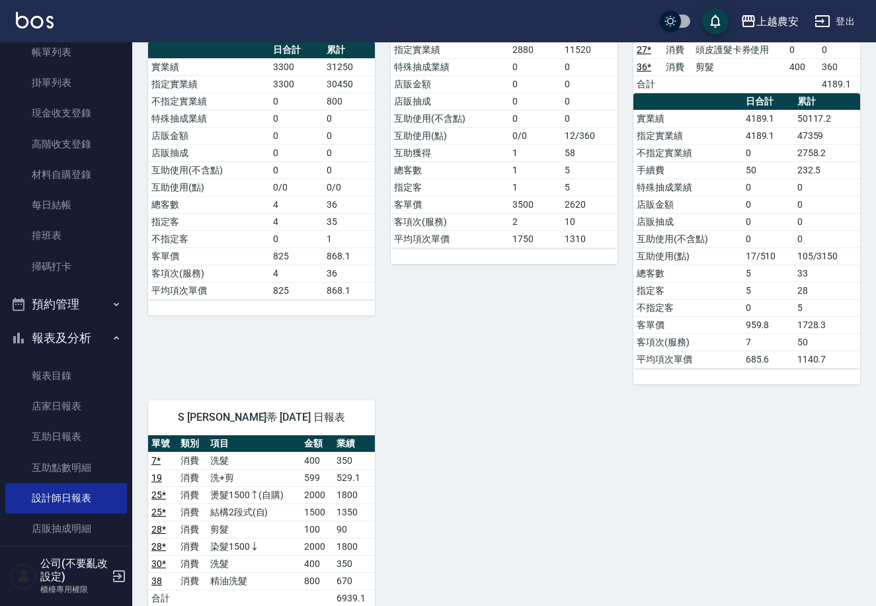
scroll to position [925, 0]
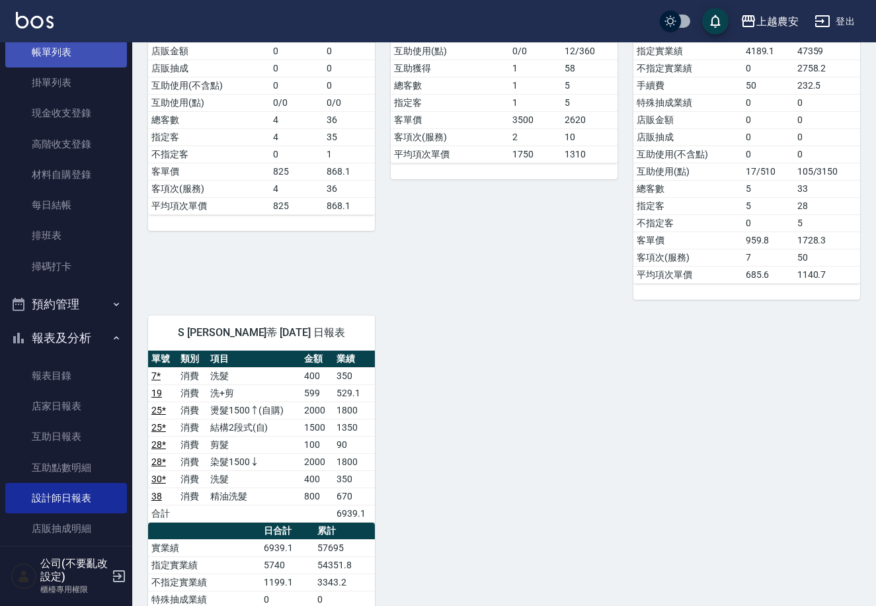
click at [58, 58] on link "帳單列表" at bounding box center [66, 52] width 122 height 30
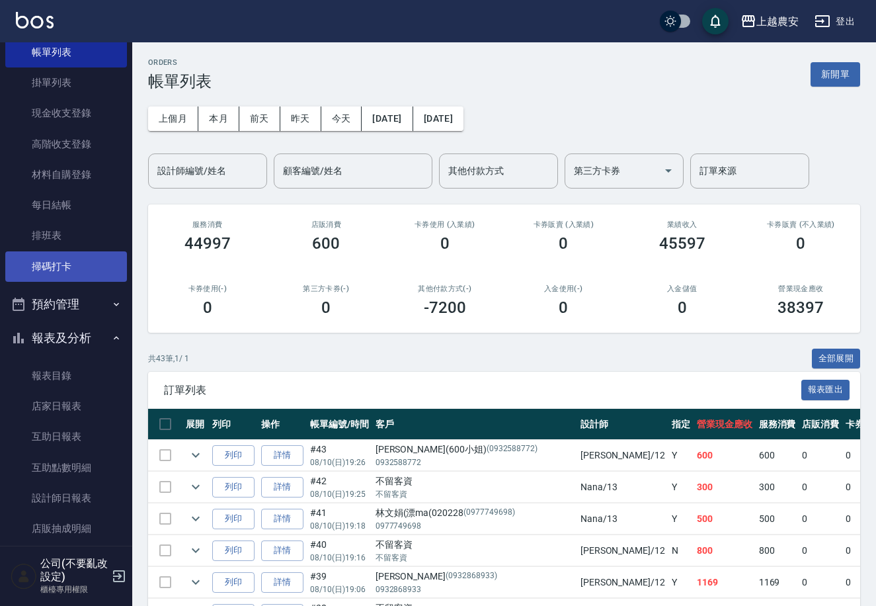
click at [64, 269] on link "掃碼打卡" at bounding box center [66, 266] width 122 height 30
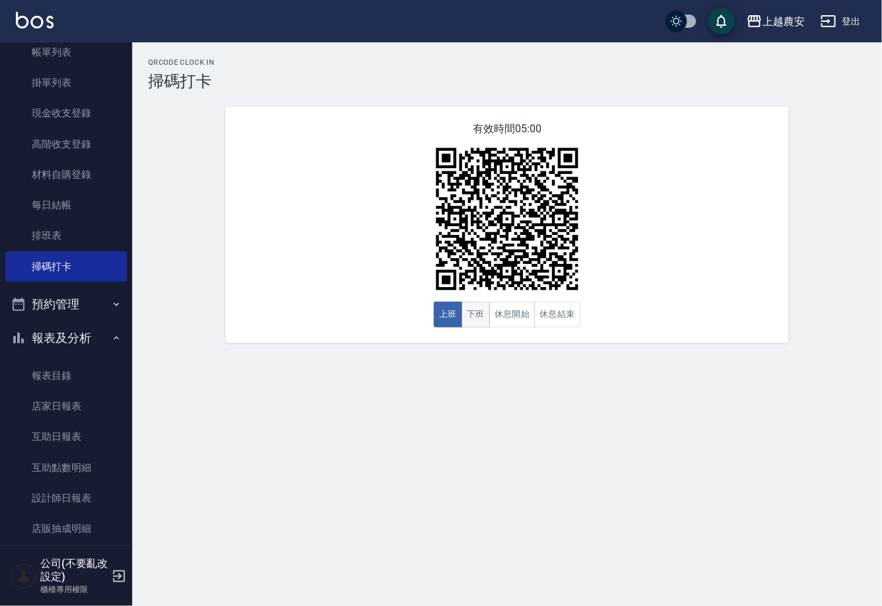
click at [470, 316] on button "下班" at bounding box center [476, 315] width 28 height 26
